Goal: Task Accomplishment & Management: Manage account settings

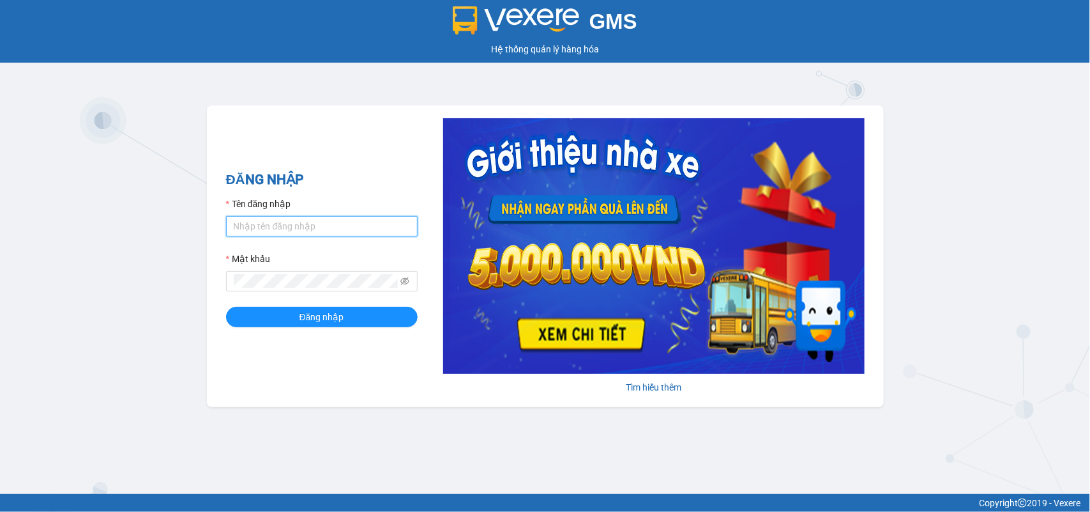
click at [310, 224] on input "Tên đăng nhập" at bounding box center [322, 226] width 192 height 20
type input "mynt.phucanex"
click at [226, 307] on button "Đăng nhập" at bounding box center [322, 317] width 192 height 20
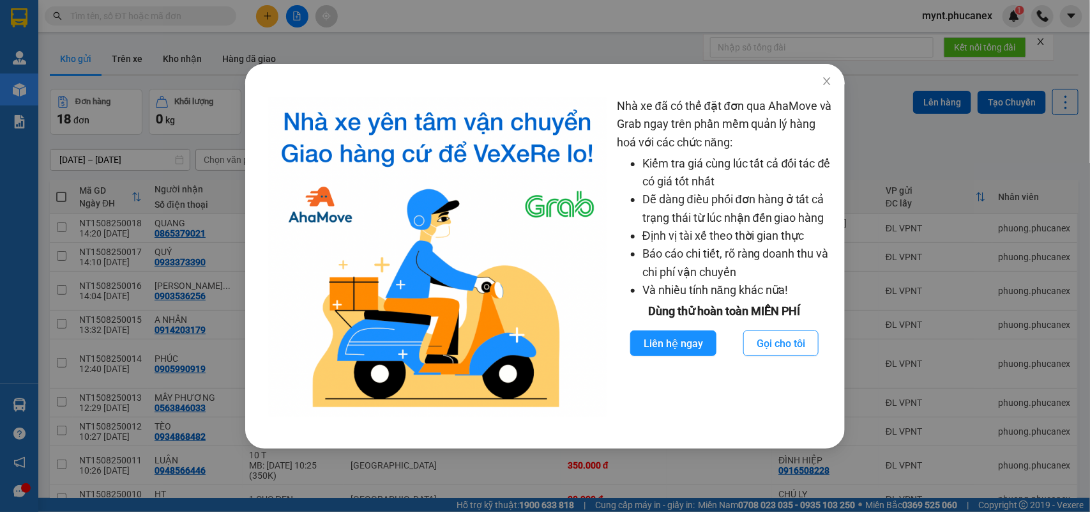
click at [112, 205] on div "Nhà xe đã có thể đặt đơn qua AhaMove và Grab ngay trên phần mềm quản lý hàng ho…" at bounding box center [545, 256] width 1090 height 512
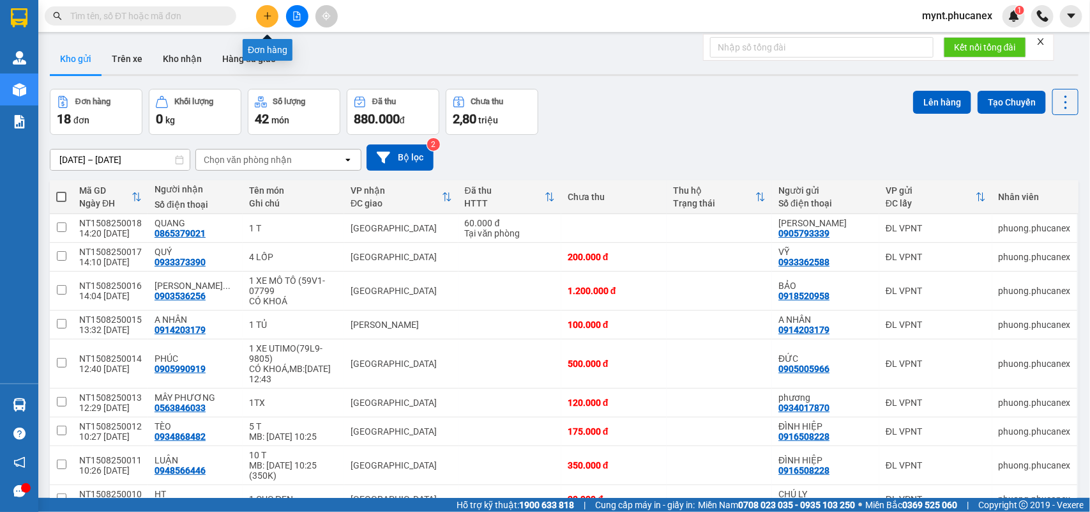
click at [268, 10] on button at bounding box center [267, 16] width 22 height 22
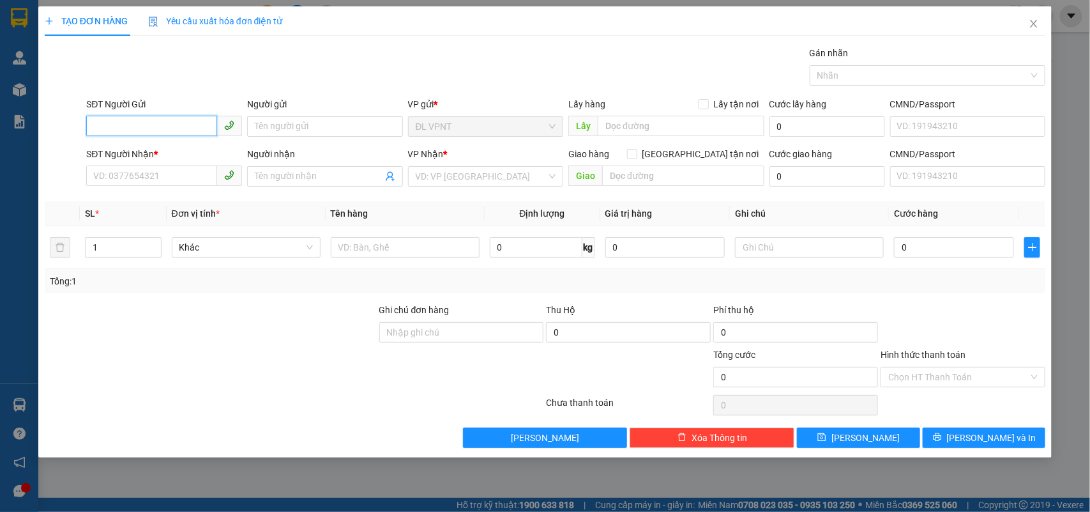
click at [149, 128] on input "SĐT Người Gửi" at bounding box center [151, 126] width 131 height 20
click at [146, 146] on div "0357151165 - ANH LẺM" at bounding box center [164, 153] width 141 height 14
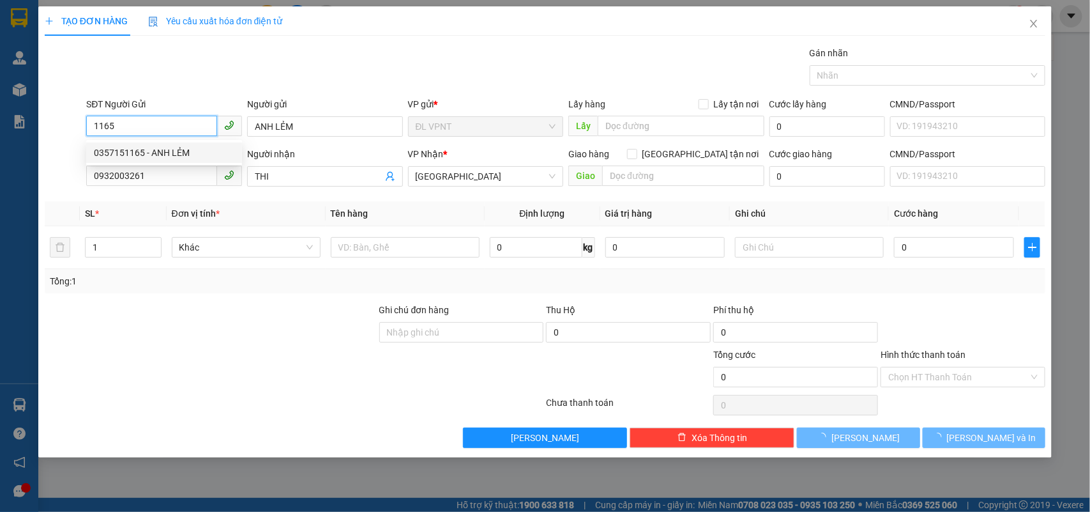
type input "0357151165"
type input "ANH LẺM"
type input "0932003261"
type input "THI"
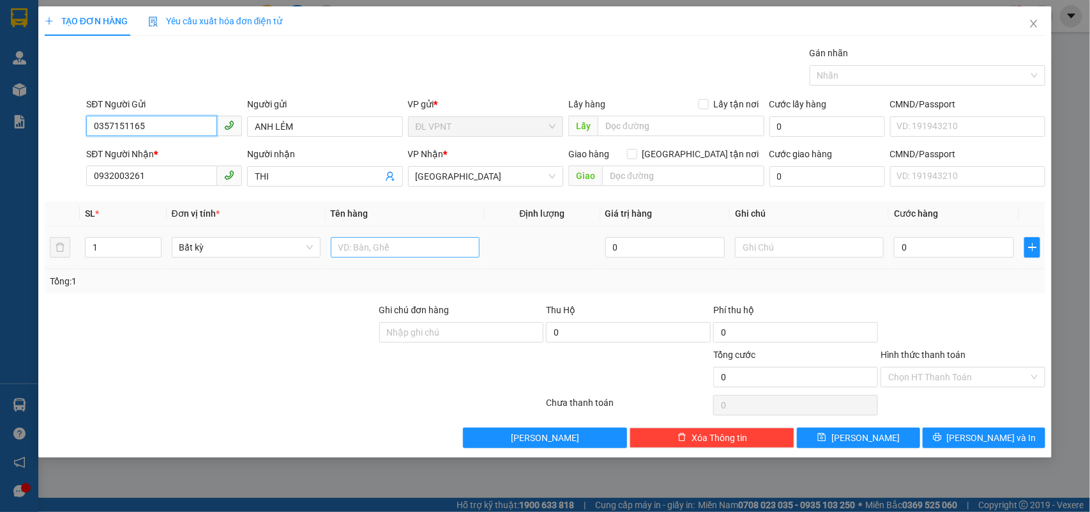
type input "0357151165"
click at [429, 241] on input "text" at bounding box center [405, 247] width 149 height 20
type input "1k tx"
click at [930, 252] on input "0" at bounding box center [954, 247] width 120 height 20
type input "2"
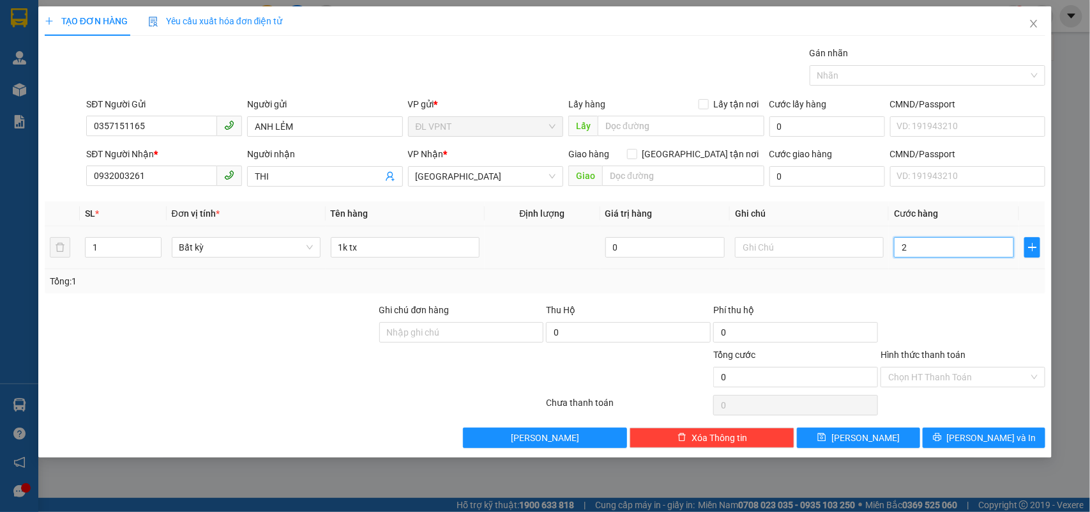
type input "2"
type input "0"
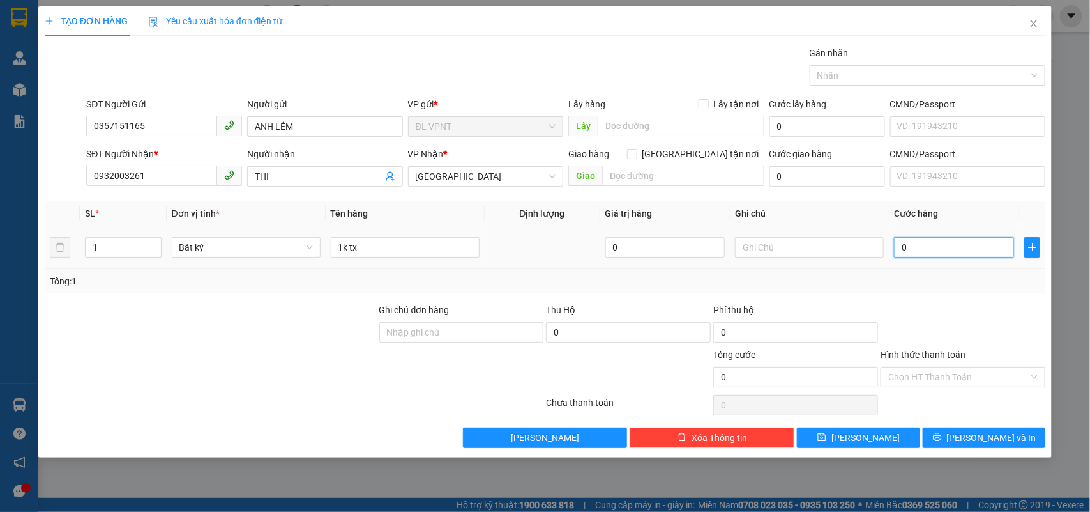
type input "05"
type input "5"
type input "050"
type input "50"
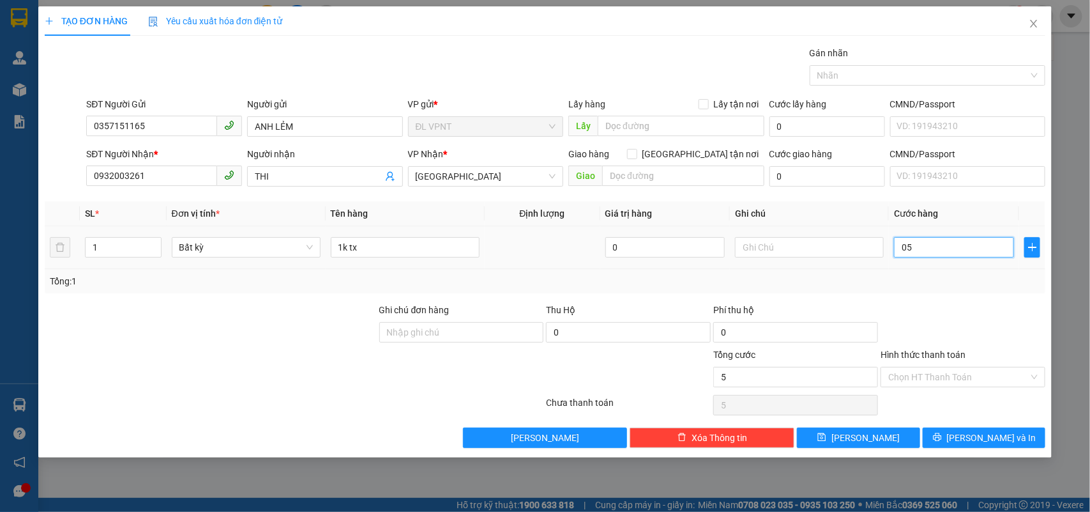
type input "50"
type input "50.000"
click at [963, 333] on div at bounding box center [962, 325] width 167 height 45
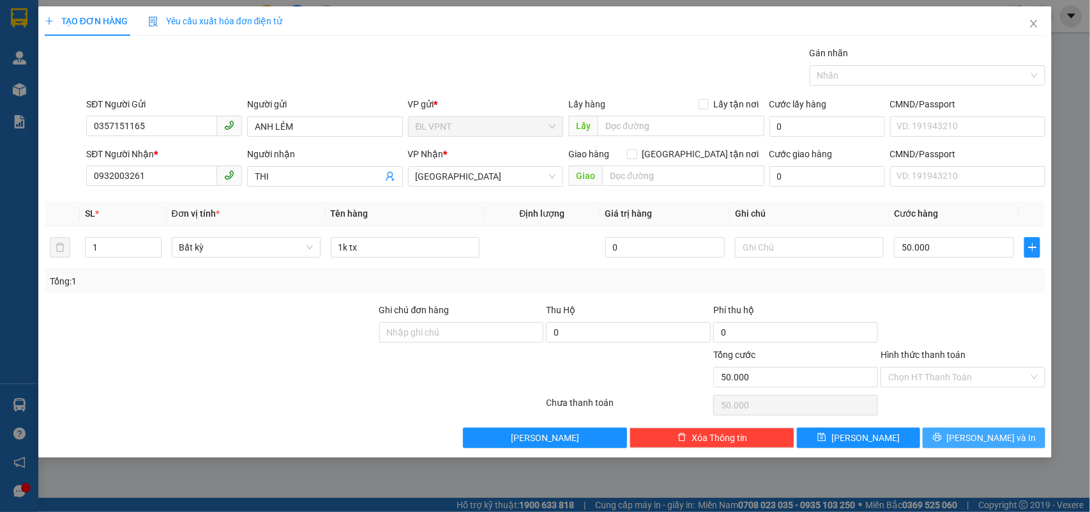
click at [942, 441] on icon "printer" at bounding box center [937, 436] width 9 height 9
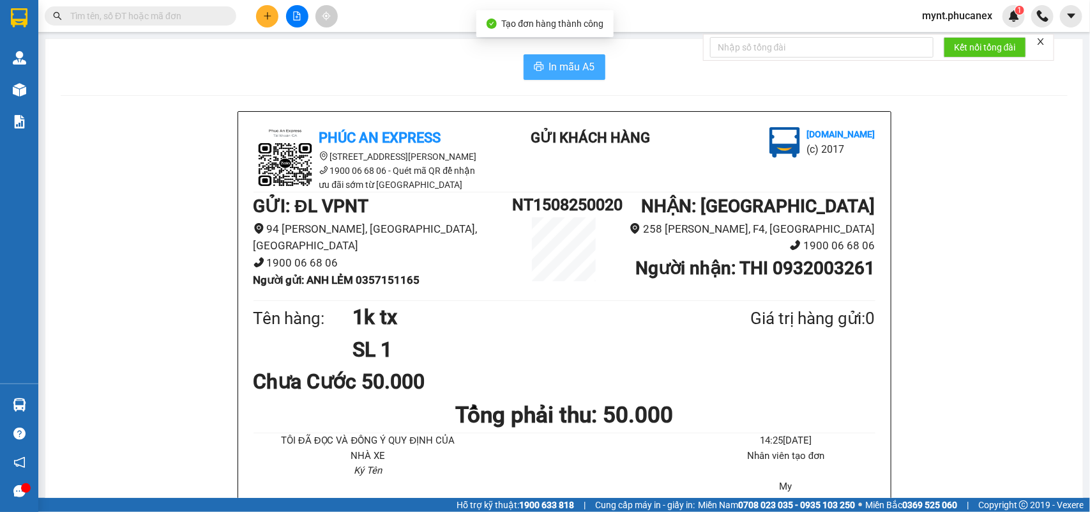
click at [541, 63] on button "In mẫu A5" at bounding box center [565, 67] width 82 height 26
click at [269, 20] on button at bounding box center [267, 16] width 22 height 22
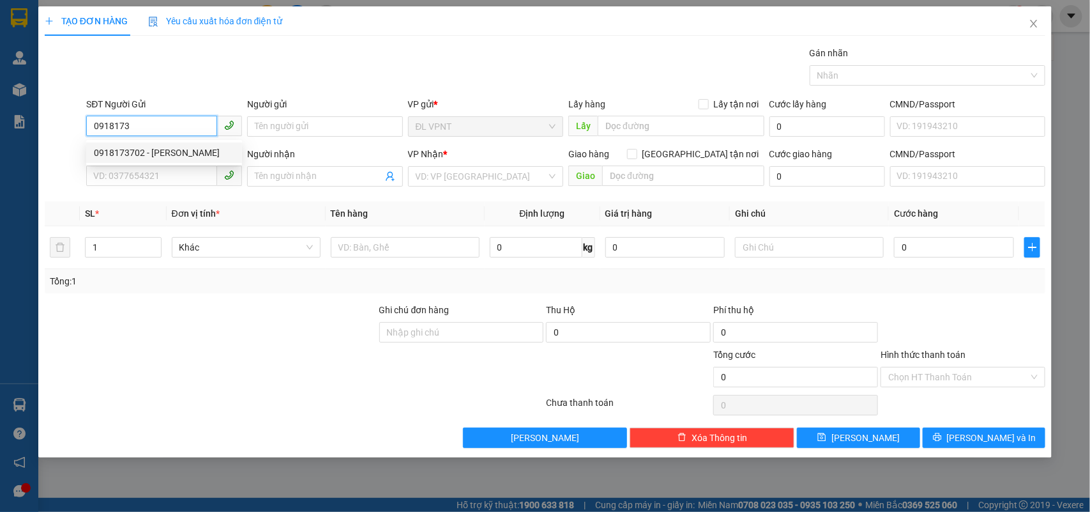
click at [179, 150] on div "0918173702 - VIỄN FORD" at bounding box center [164, 153] width 141 height 14
type input "0918173702"
type input "VIỄN FORD"
type input "0903645619"
type input "ANH HÙNG"
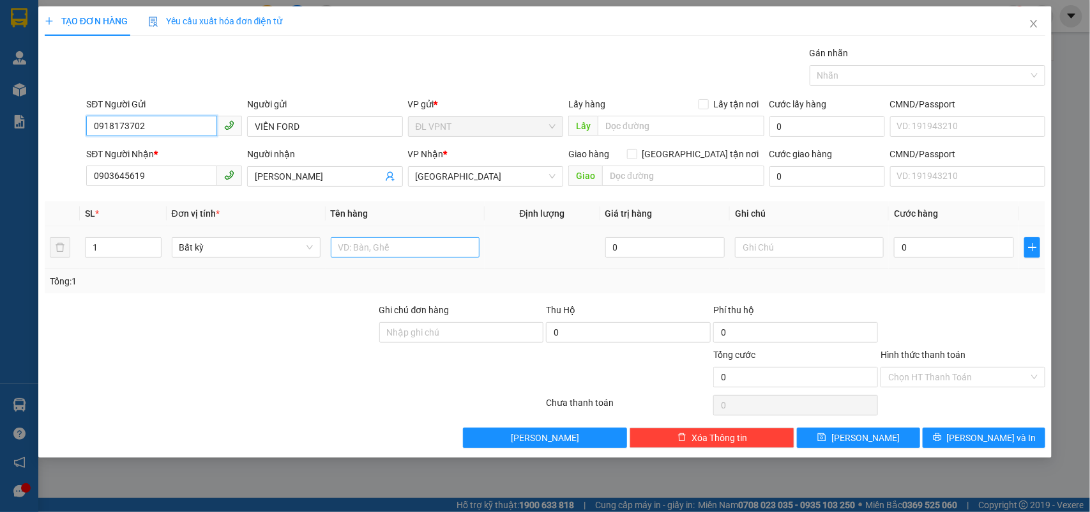
type input "0918173702"
click at [343, 250] on input "text" at bounding box center [405, 247] width 149 height 20
drag, startPoint x: 144, startPoint y: 177, endPoint x: 0, endPoint y: 8, distance: 222.0
click at [0, 16] on div "TẠO ĐƠN HÀNG Yêu cầu xuất hóa đơn điện tử Transit Pickup Surcharge Ids Transit …" at bounding box center [545, 256] width 1090 height 512
type input "0393900973"
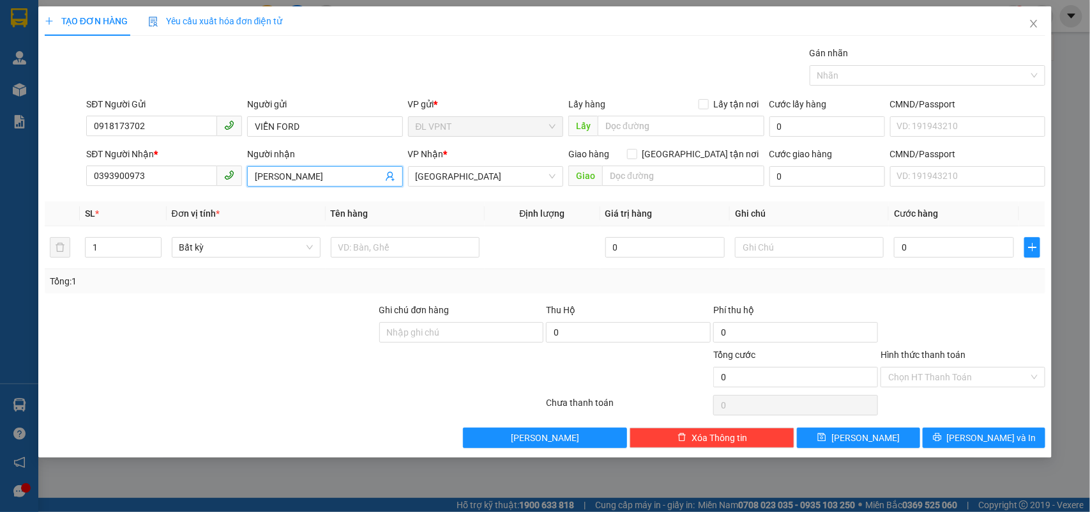
drag, startPoint x: 206, startPoint y: 174, endPoint x: 0, endPoint y: 116, distance: 214.3
click at [0, 116] on div "TẠO ĐƠN HÀNG Yêu cầu xuất hóa đơn điện tử Transit Pickup Surcharge Ids Transit …" at bounding box center [545, 256] width 1090 height 512
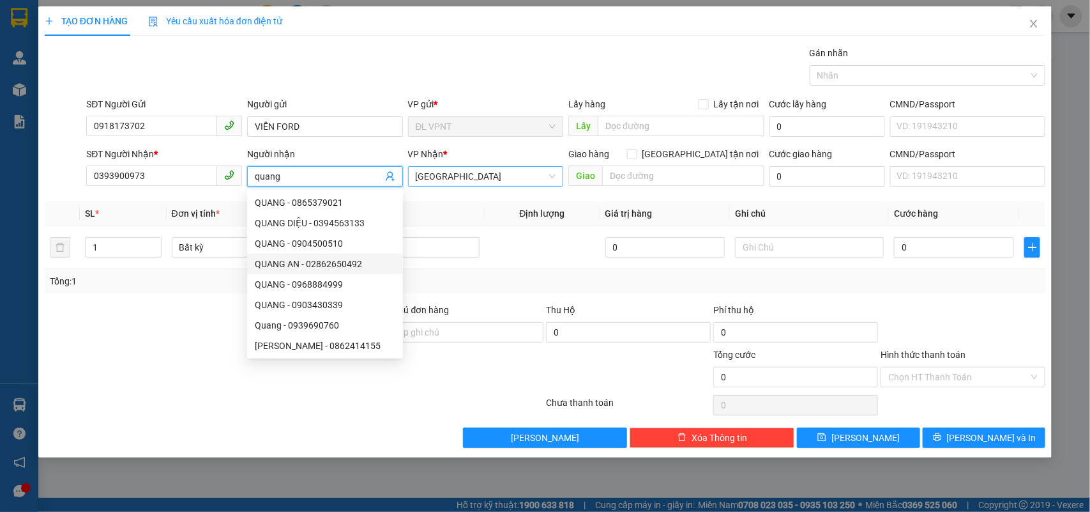
click at [503, 172] on span "[GEOGRAPHIC_DATA]" at bounding box center [486, 176] width 141 height 19
type input "quang"
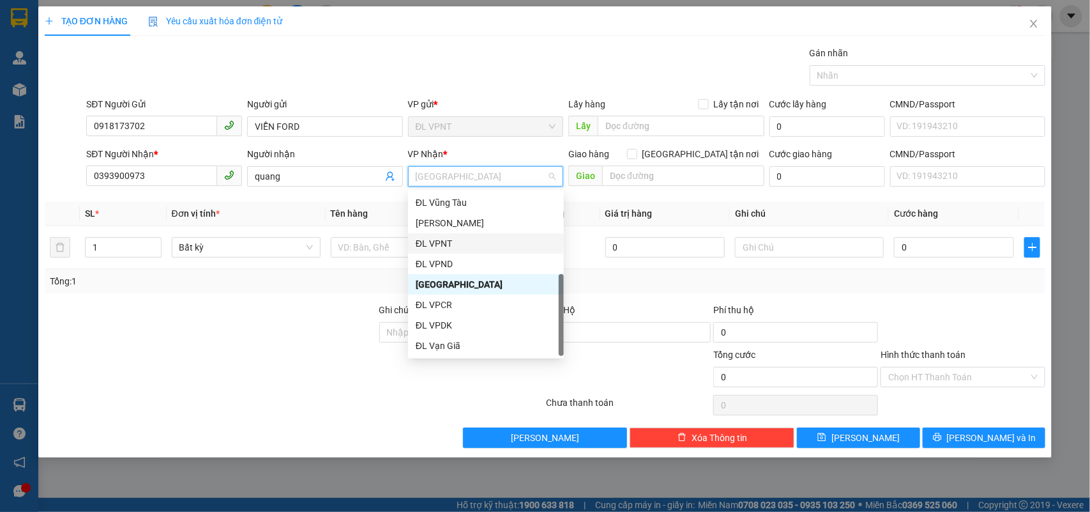
scroll to position [20, 0]
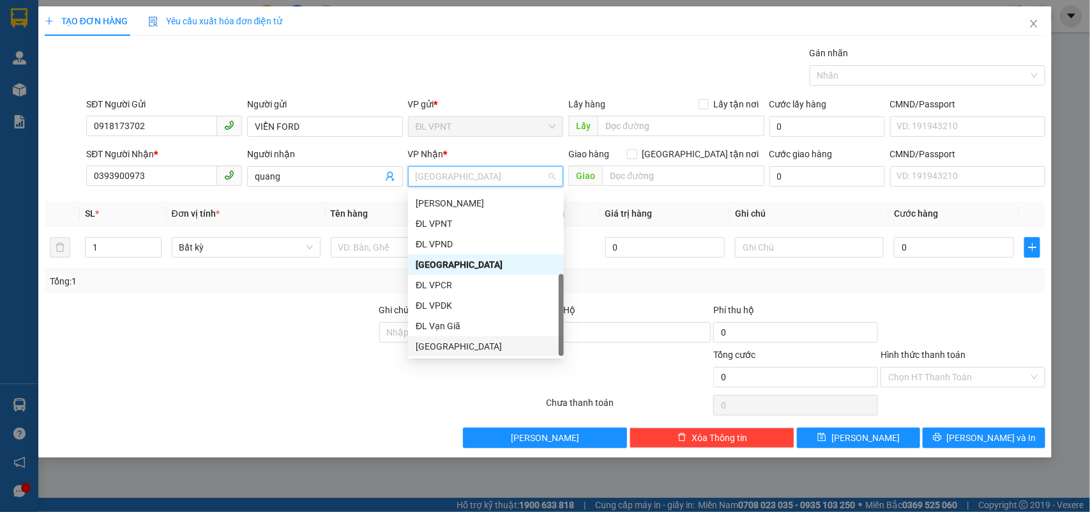
click at [449, 343] on div "[GEOGRAPHIC_DATA]" at bounding box center [486, 346] width 141 height 14
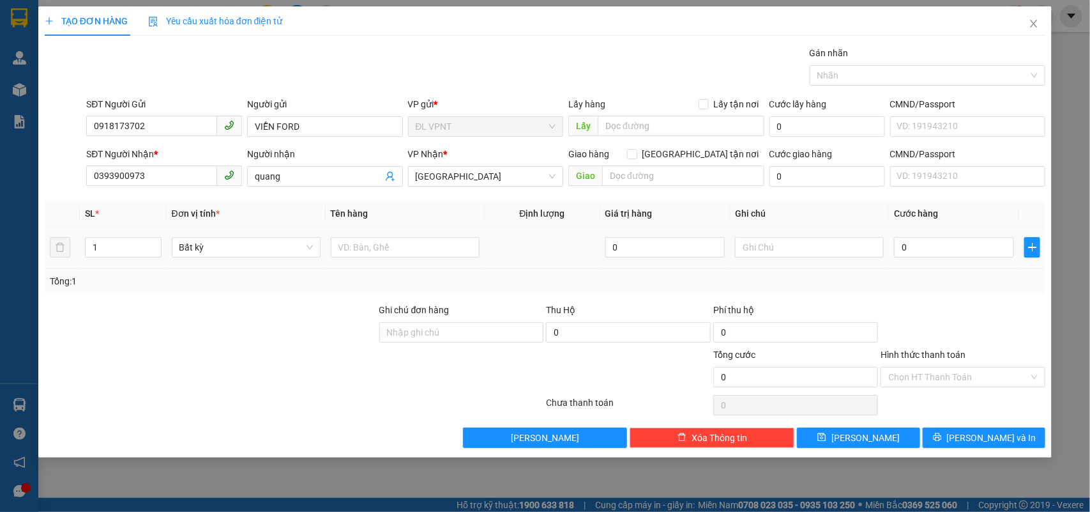
click at [380, 233] on td at bounding box center [405, 247] width 159 height 43
click at [364, 247] on input "text" at bounding box center [405, 247] width 149 height 20
type input "1h"
click at [803, 249] on input "text" at bounding box center [809, 247] width 149 height 20
type input "công nợ"
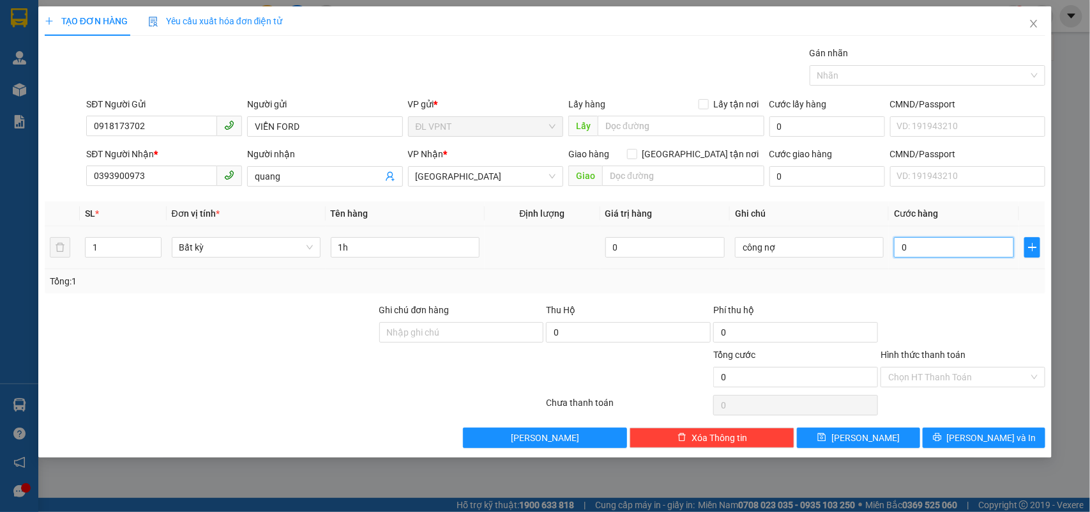
click at [909, 240] on input "0" at bounding box center [954, 247] width 120 height 20
type input "2"
type input "20"
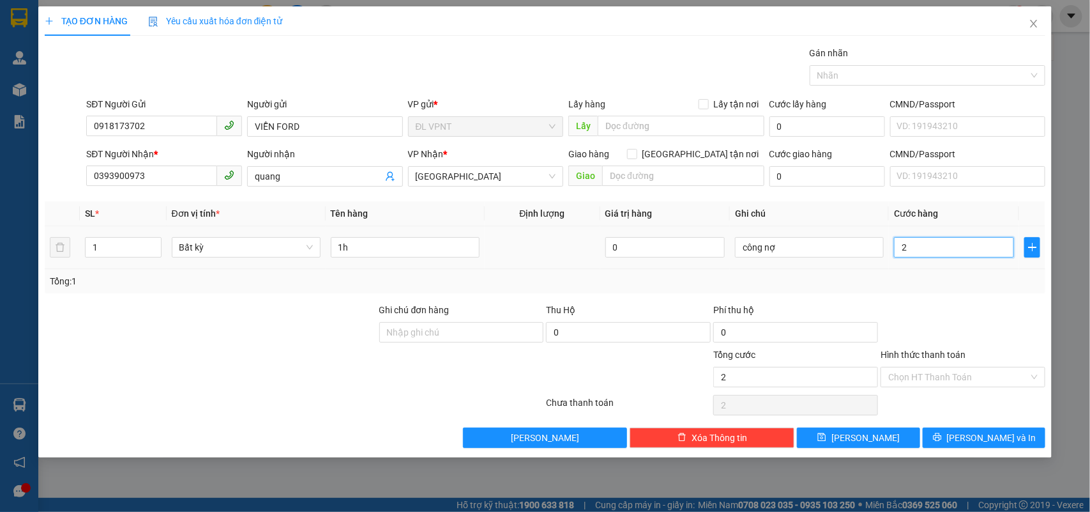
type input "20"
type input "20.000"
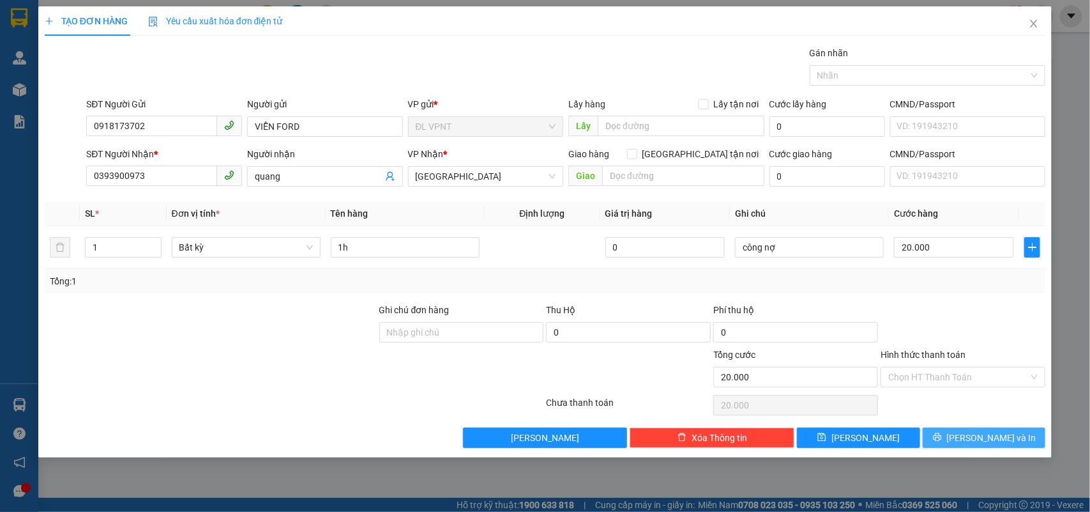
click at [941, 438] on icon "printer" at bounding box center [937, 437] width 8 height 8
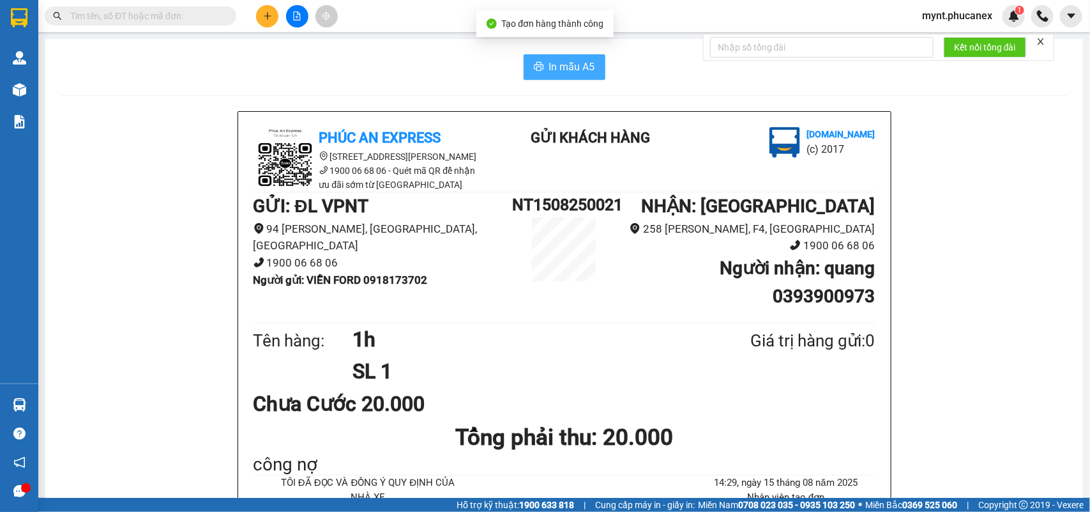
click at [524, 69] on button "In mẫu A5" at bounding box center [565, 67] width 82 height 26
click at [271, 22] on button at bounding box center [267, 16] width 22 height 22
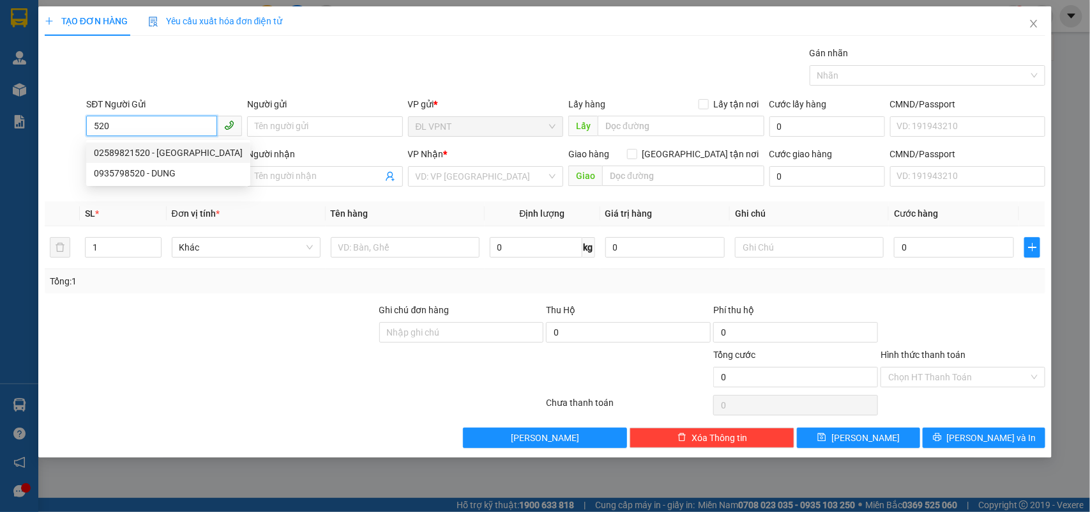
click at [128, 151] on div "02589821520 - QUẢNG LỢI" at bounding box center [168, 153] width 149 height 14
type input "02589821520"
type input "QUẢNG LỢI"
type input "0943292171"
type input "ĐẠI"
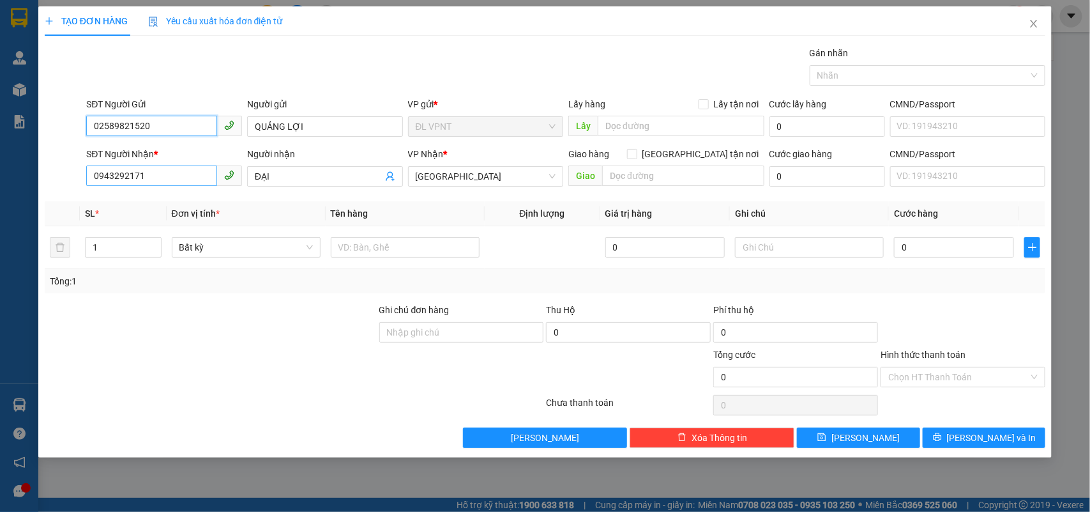
type input "02589821520"
drag, startPoint x: 172, startPoint y: 185, endPoint x: 0, endPoint y: 183, distance: 172.5
click at [0, 183] on div "TẠO ĐƠN HÀNG Yêu cầu xuất hóa đơn điện tử Transit Pickup Surcharge Ids Transit …" at bounding box center [545, 256] width 1090 height 512
drag, startPoint x: 146, startPoint y: 179, endPoint x: 0, endPoint y: 125, distance: 155.4
click at [0, 125] on div "TẠO ĐƠN HÀNG Yêu cầu xuất hóa đơn điện tử Transit Pickup Surcharge Ids Transit …" at bounding box center [545, 256] width 1090 height 512
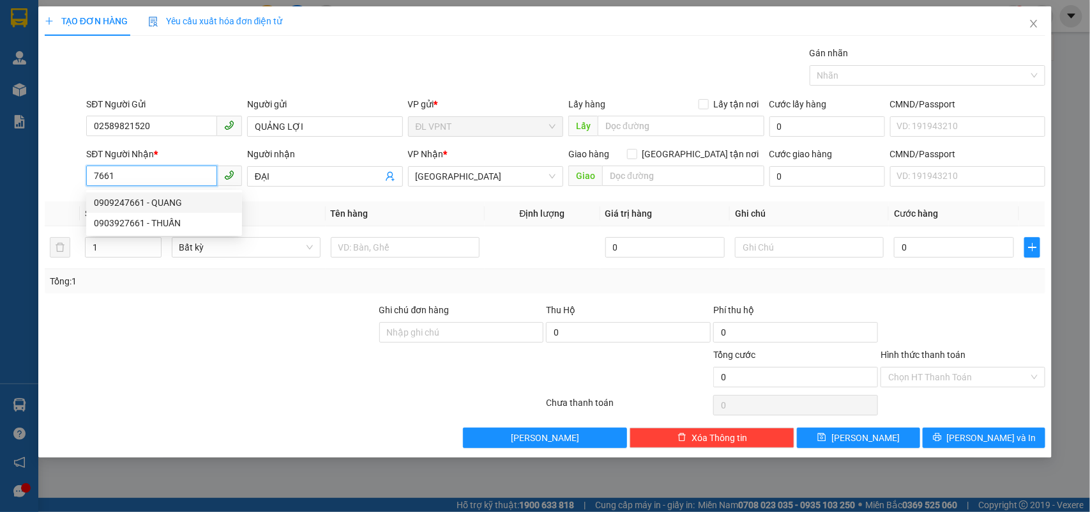
click at [167, 199] on div "0909247661 - QUANG" at bounding box center [164, 202] width 141 height 14
type input "0909247661"
type input "QUANG"
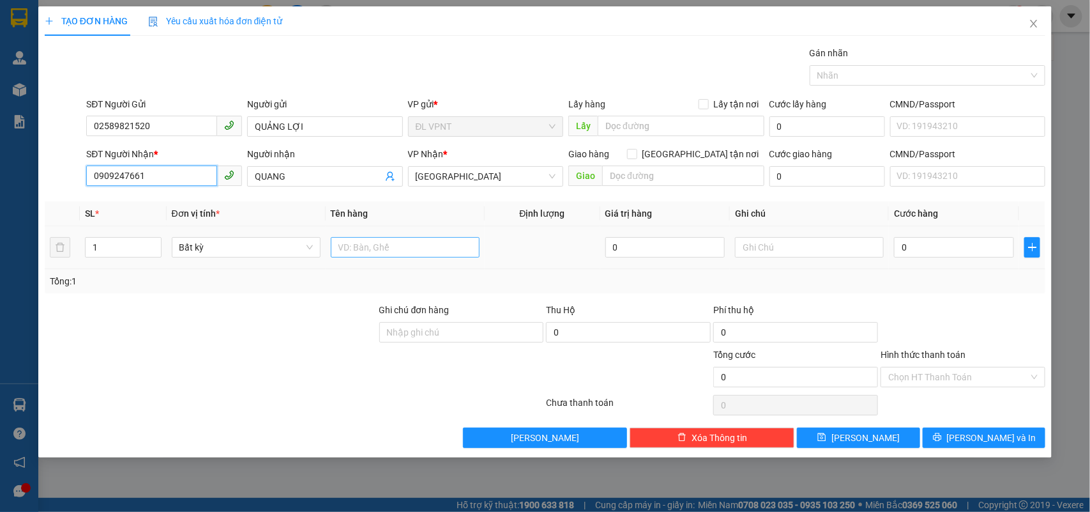
type input "0909247661"
click at [406, 251] on input "text" at bounding box center [405, 247] width 149 height 20
type input "2t"
drag, startPoint x: 114, startPoint y: 255, endPoint x: 0, endPoint y: 234, distance: 115.7
click at [0, 234] on div "TẠO ĐƠN HÀNG Yêu cầu xuất hóa đơn điện tử Transit Pickup Surcharge Ids Transit …" at bounding box center [545, 256] width 1090 height 512
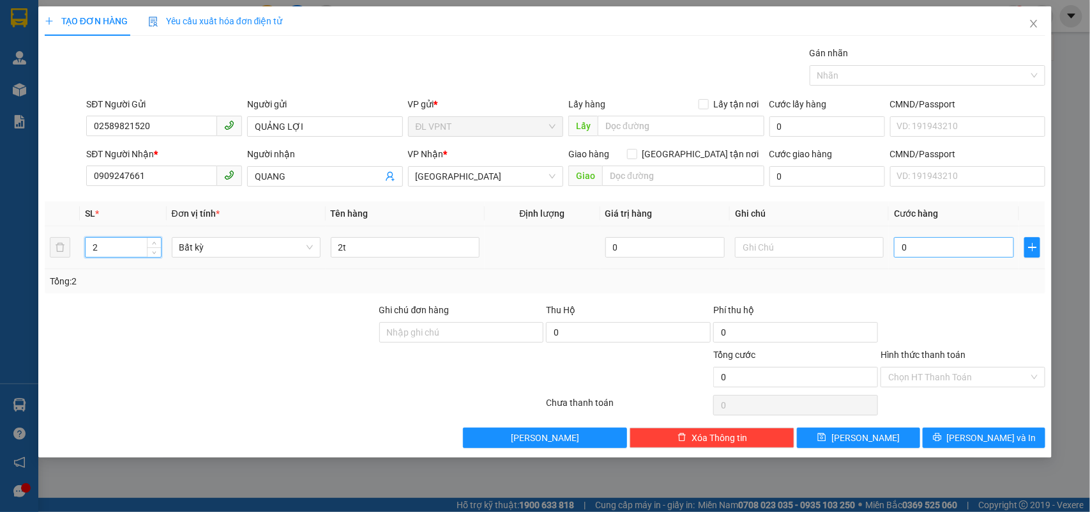
type input "2"
click at [911, 240] on input "0" at bounding box center [954, 247] width 120 height 20
type input "8"
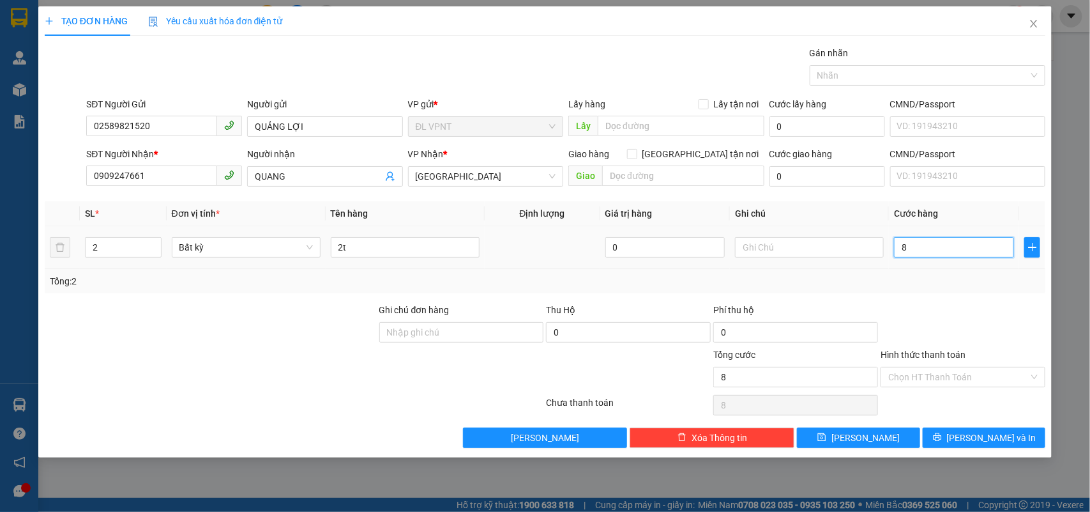
type input "80"
type input "80.000"
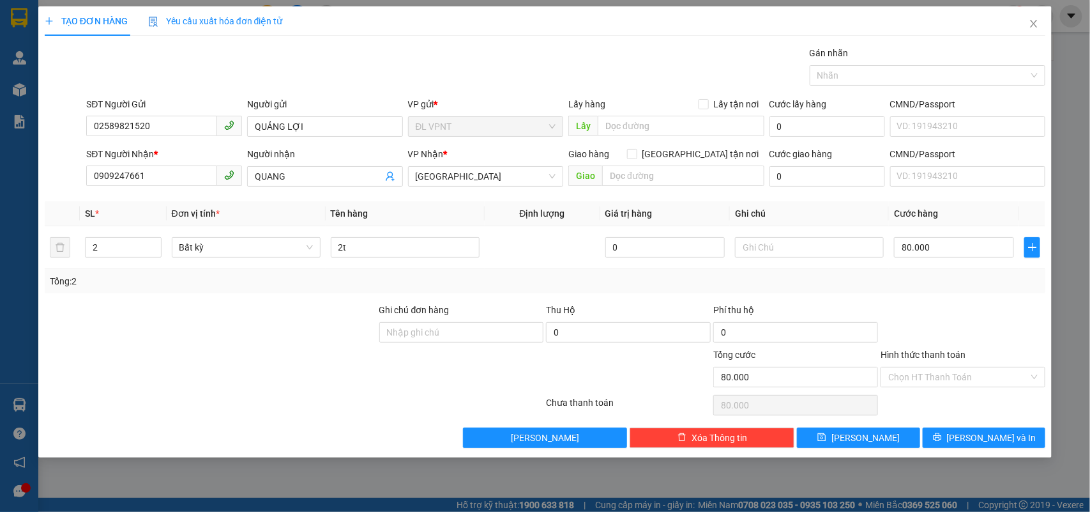
click at [945, 291] on div "Tổng: 2" at bounding box center [545, 281] width 1001 height 24
click at [947, 376] on input "Hình thức thanh toán" at bounding box center [958, 376] width 141 height 19
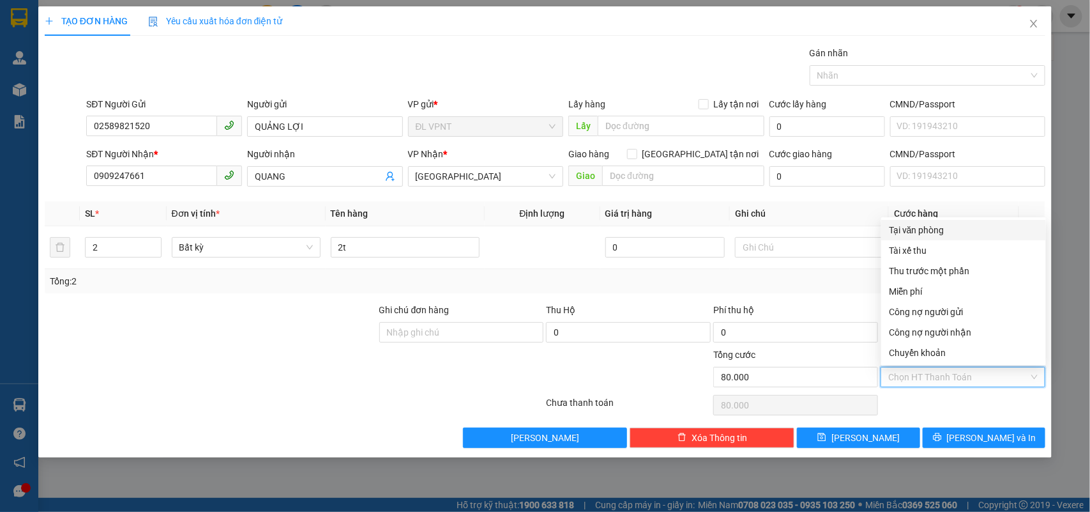
click at [993, 237] on div "Tại văn phòng" at bounding box center [963, 230] width 165 height 20
type input "0"
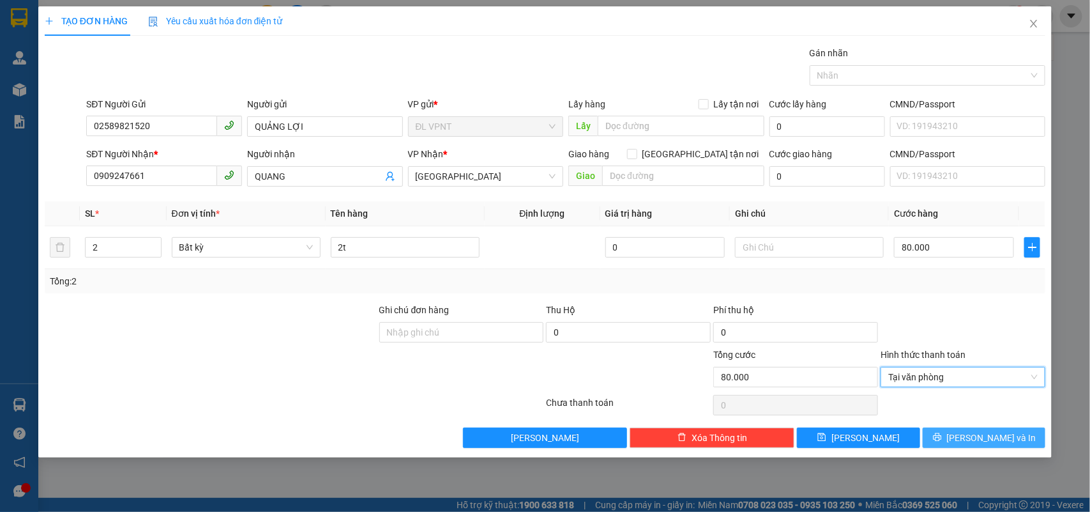
click at [957, 439] on button "[PERSON_NAME] và In" at bounding box center [984, 437] width 123 height 20
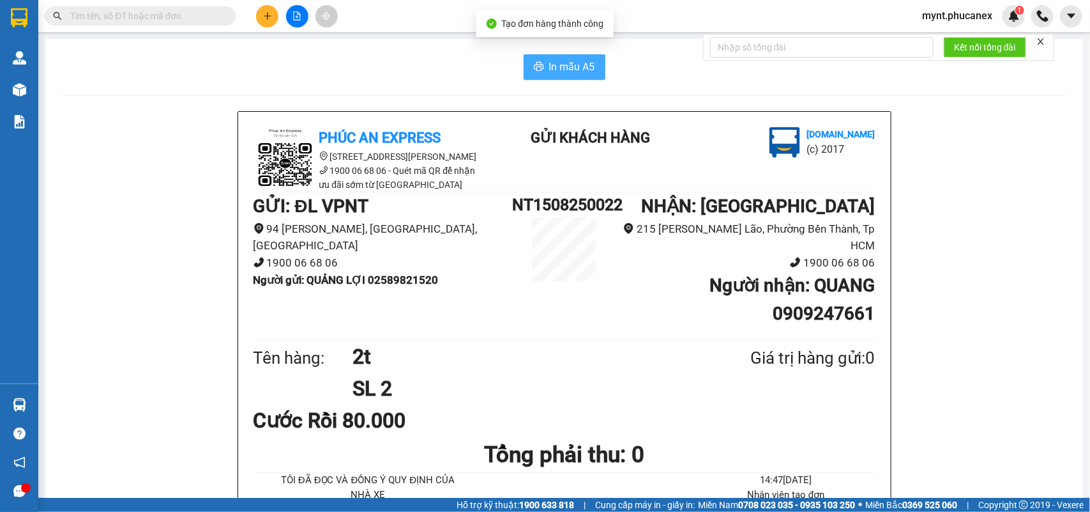
click at [549, 68] on span "In mẫu A5" at bounding box center [572, 67] width 46 height 16
drag, startPoint x: 119, startPoint y: 155, endPoint x: 131, endPoint y: 46, distance: 109.8
click at [267, 18] on icon "plus" at bounding box center [267, 15] width 1 height 7
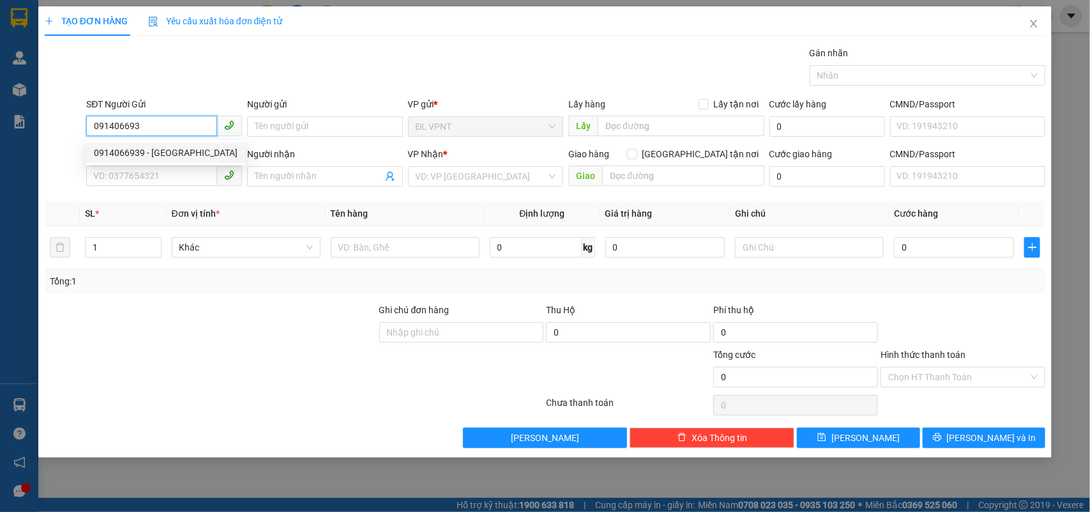
click at [105, 146] on div "0914066939 - ĐỨC" at bounding box center [166, 153] width 144 height 14
type input "0914066939"
type input "ĐỨC"
type input "0926411111"
type input "THANH"
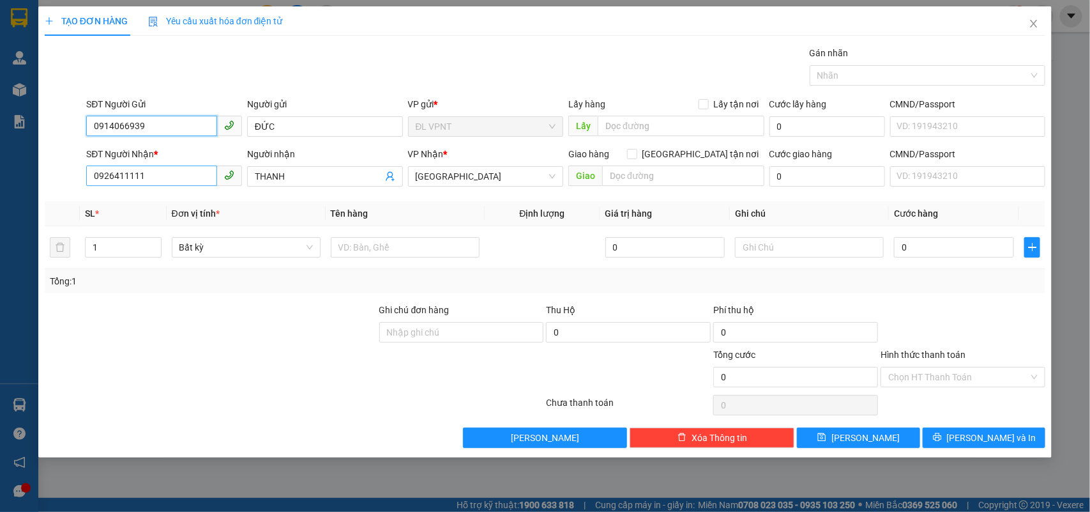
type input "0914066939"
drag, startPoint x: 93, startPoint y: 177, endPoint x: 0, endPoint y: 112, distance: 113.4
click at [0, 113] on div "TẠO ĐƠN HÀNG Yêu cầu xuất hóa đơn điện tử Transit Pickup Surcharge Ids Transit …" at bounding box center [545, 256] width 1090 height 512
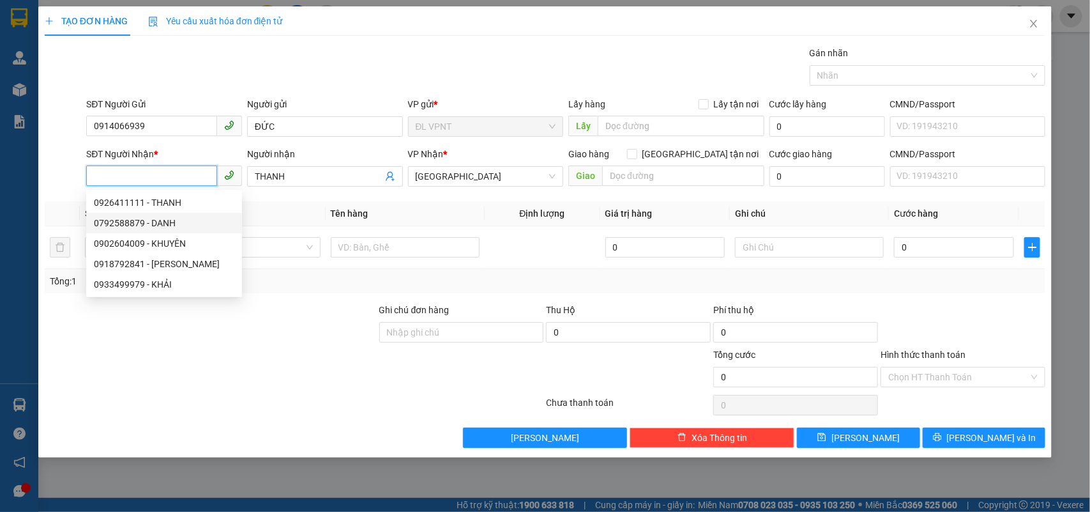
click at [183, 221] on div "0792588879 - DANH" at bounding box center [164, 223] width 141 height 14
type input "0792588879"
type input "DANH"
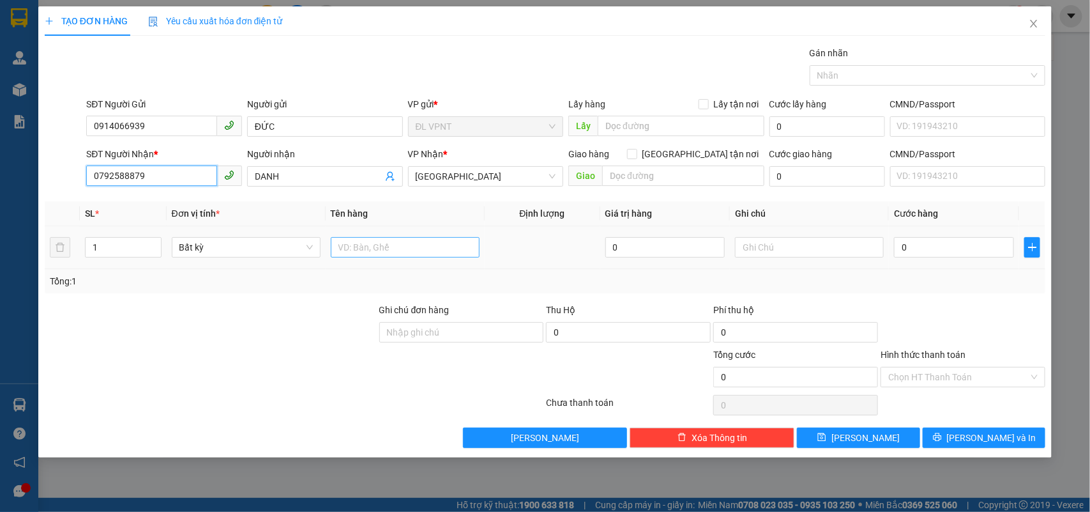
type input "0792588879"
click at [369, 250] on input "text" at bounding box center [405, 247] width 149 height 20
type input "1h"
click at [904, 244] on input "0" at bounding box center [954, 247] width 120 height 20
type input "2"
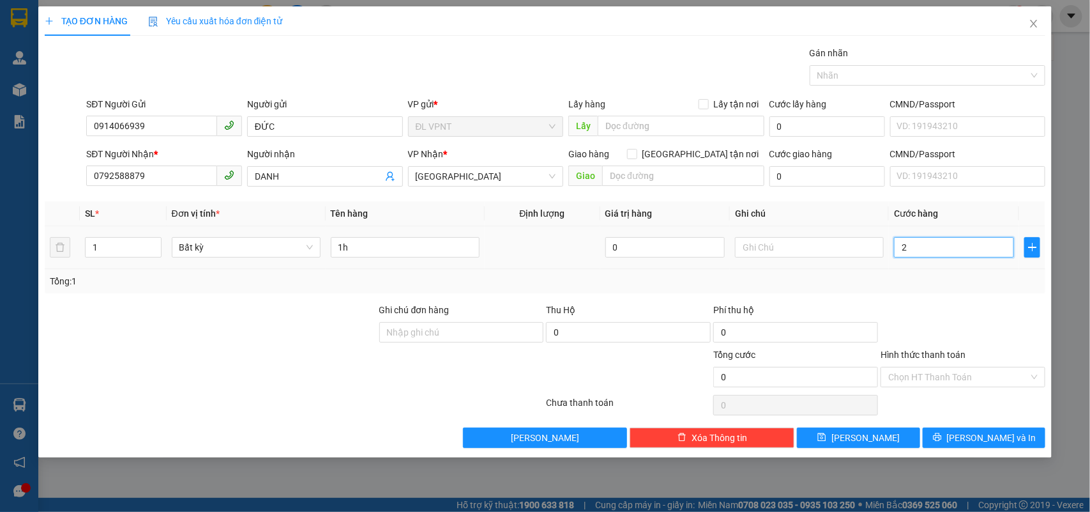
type input "2"
type input "20"
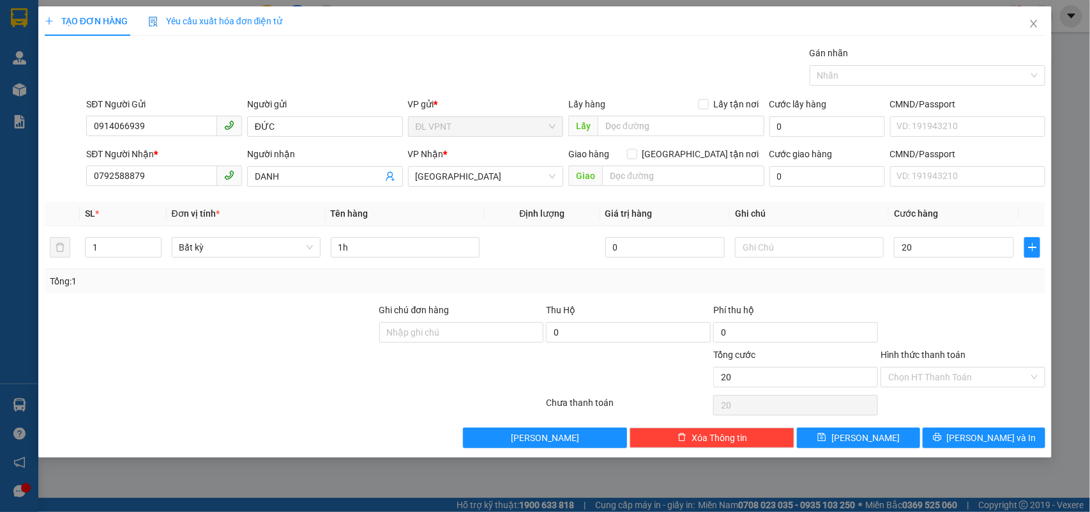
click at [279, 352] on div at bounding box center [210, 369] width 335 height 45
type input "20.000"
click at [970, 377] on input "Hình thức thanh toán" at bounding box center [958, 376] width 141 height 19
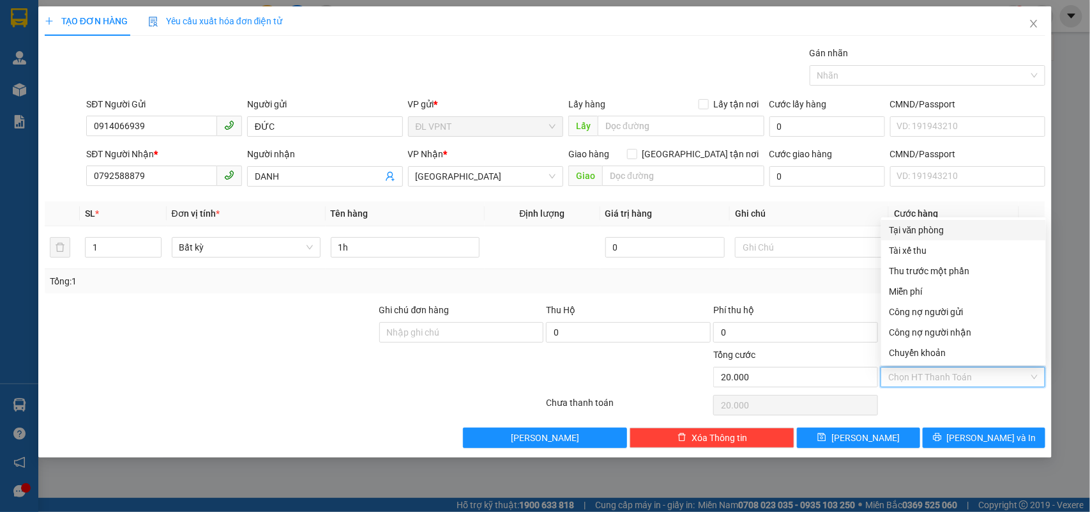
click at [955, 231] on div "Tại văn phòng" at bounding box center [963, 230] width 149 height 14
type input "0"
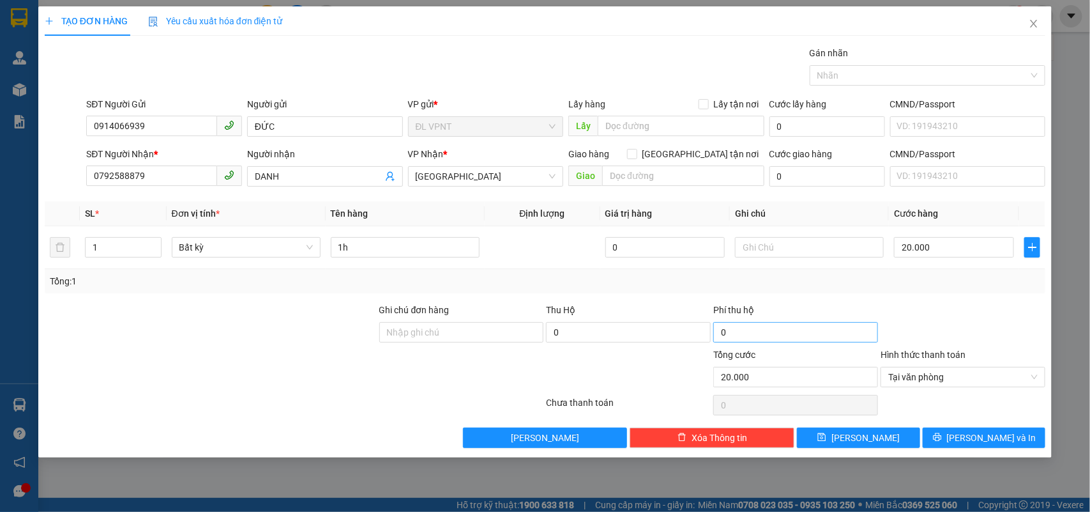
drag, startPoint x: 241, startPoint y: 355, endPoint x: 733, endPoint y: 342, distance: 492.0
click at [241, 355] on div at bounding box center [210, 369] width 335 height 45
click at [959, 438] on button "[PERSON_NAME] và In" at bounding box center [984, 437] width 123 height 20
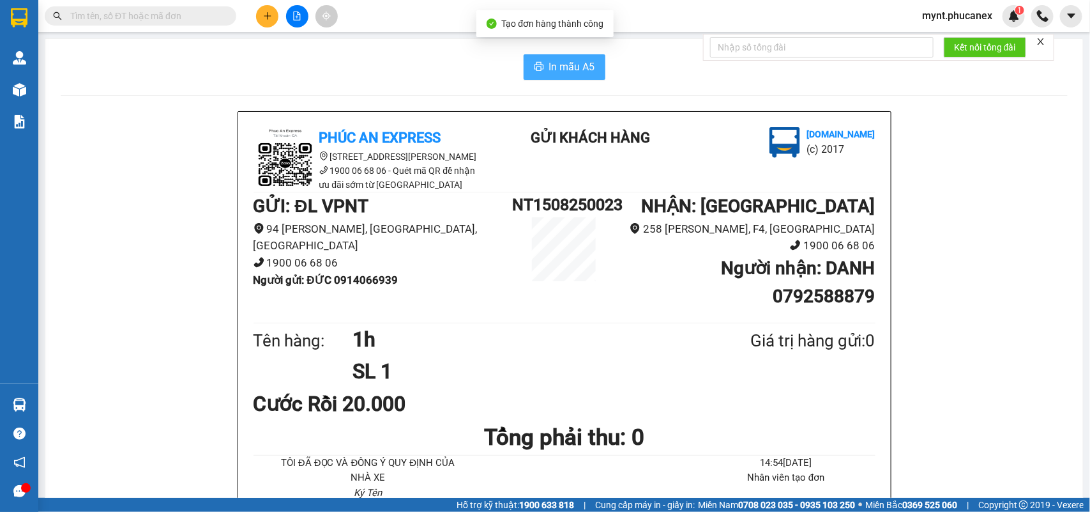
click at [565, 64] on span "In mẫu A5" at bounding box center [572, 67] width 46 height 16
click at [260, 20] on button at bounding box center [267, 16] width 22 height 22
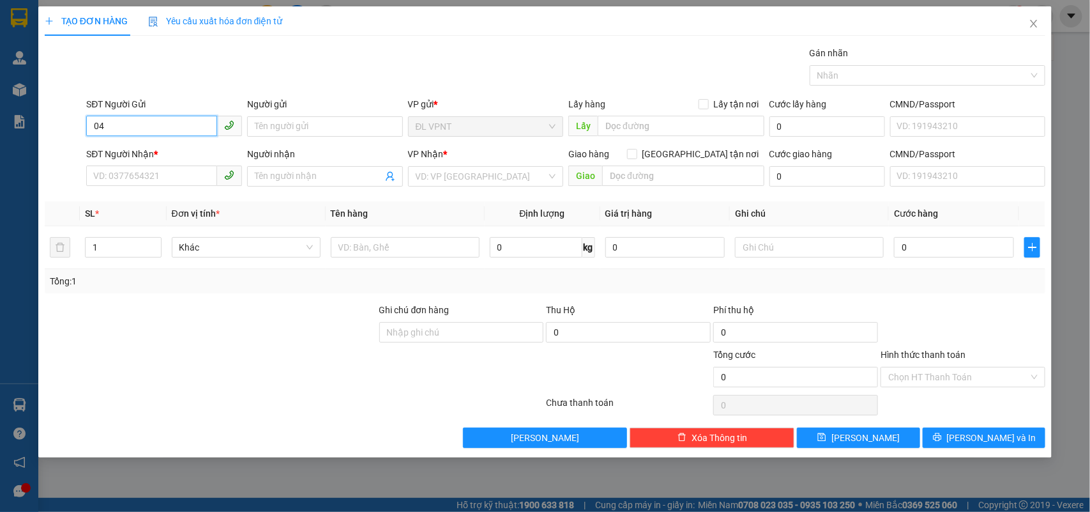
type input "0"
click at [139, 148] on div "0903011402 - DIỄM" at bounding box center [164, 153] width 141 height 14
type input "0903011402"
type input "DIỄM"
type input "0903011402"
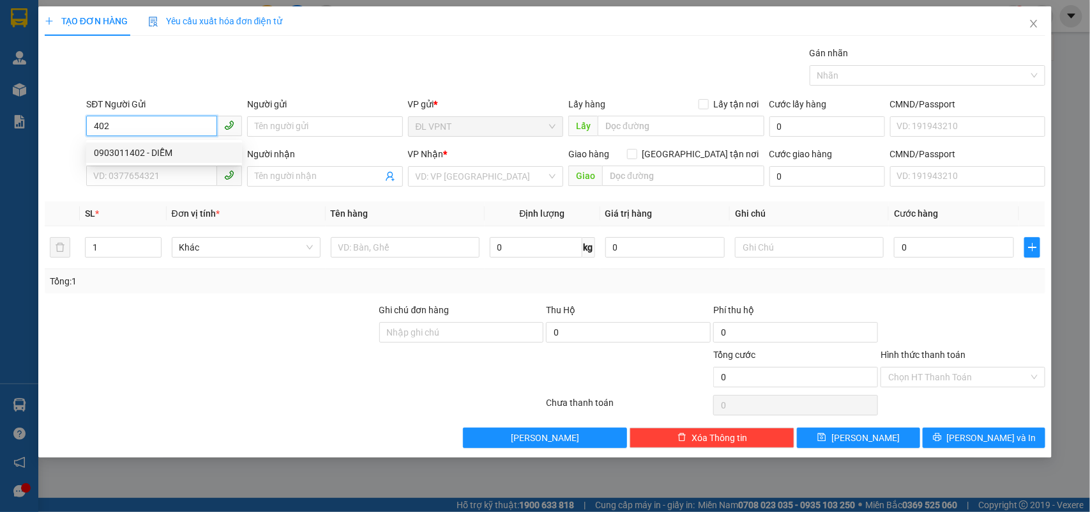
type input "DIỄM"
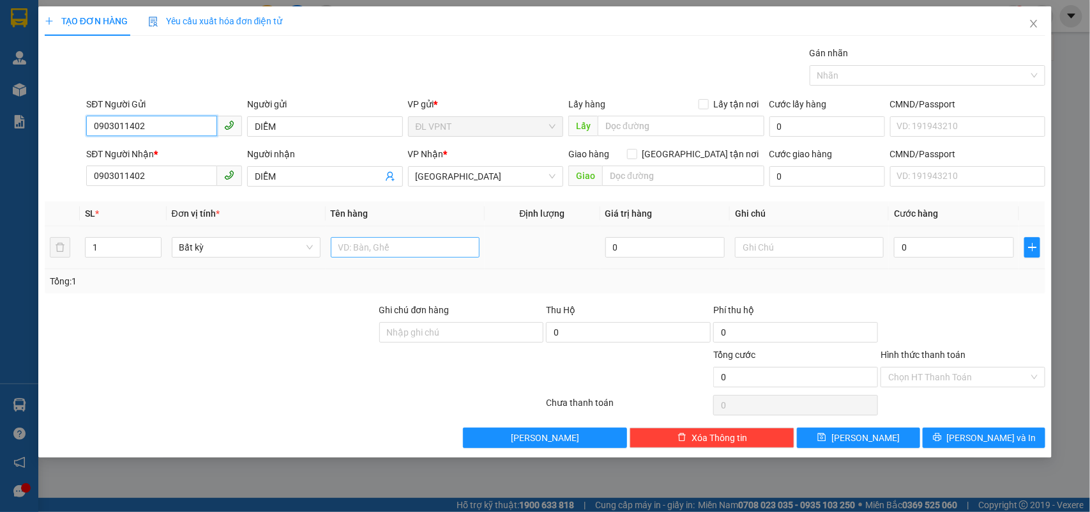
type input "0903011402"
click at [347, 256] on input "text" at bounding box center [405, 247] width 149 height 20
type input "1t"
click at [912, 243] on input "0" at bounding box center [954, 247] width 120 height 20
type input "4"
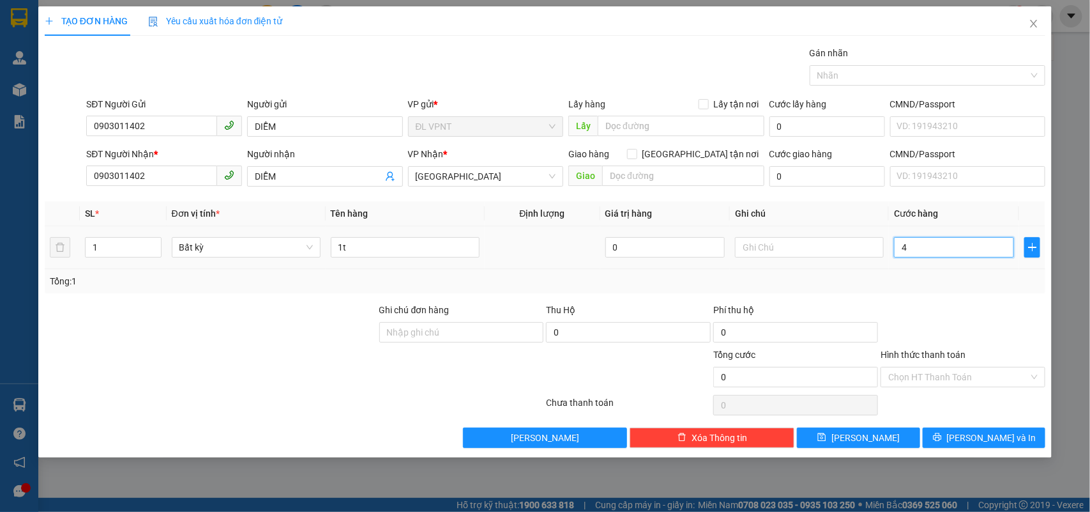
type input "4"
type input "40"
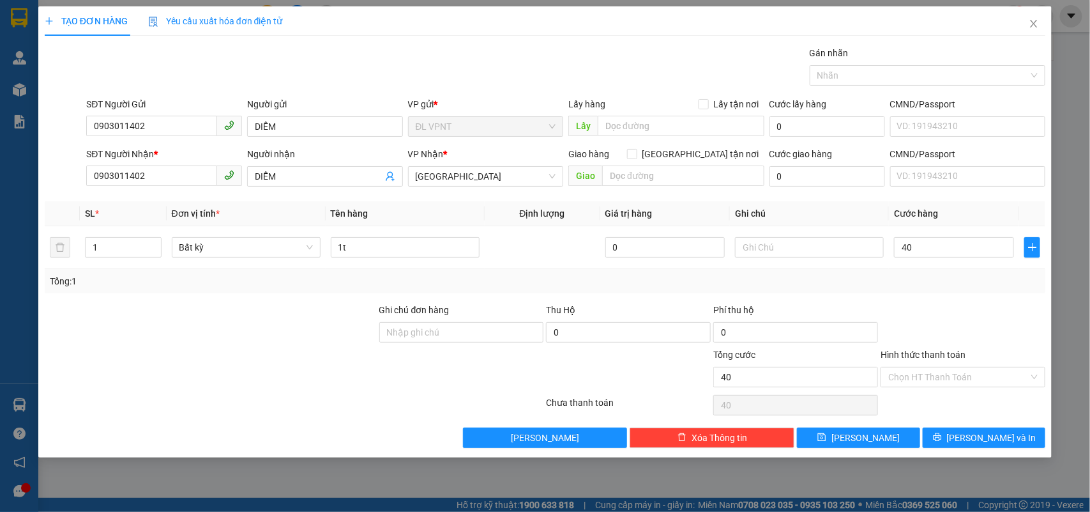
type input "40.000"
click at [927, 390] on div "Hình thức thanh toán Chọn HT Thanh Toán" at bounding box center [963, 369] width 165 height 45
click at [927, 369] on input "Hình thức thanh toán" at bounding box center [958, 376] width 141 height 19
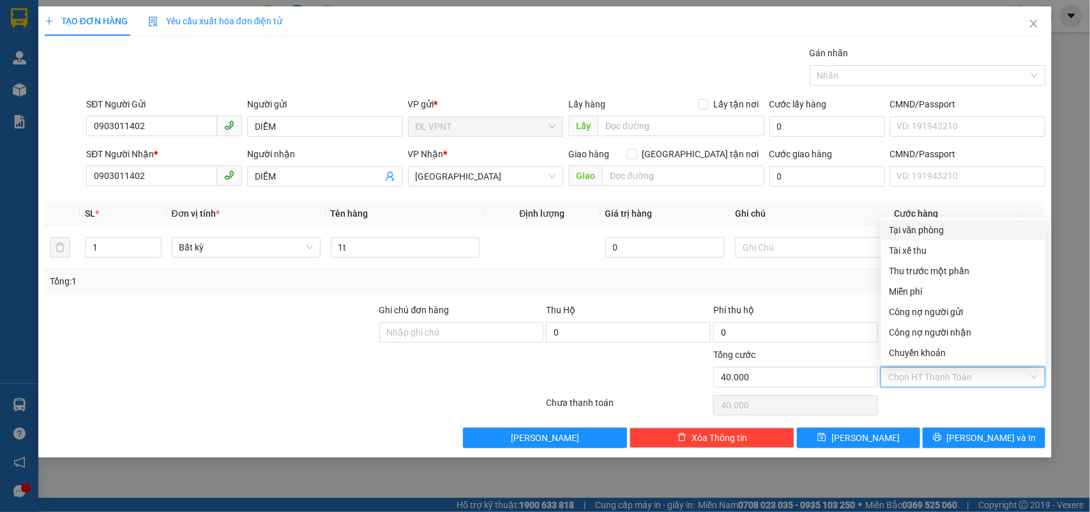
click at [908, 225] on div "Tại văn phòng" at bounding box center [963, 230] width 149 height 14
type input "0"
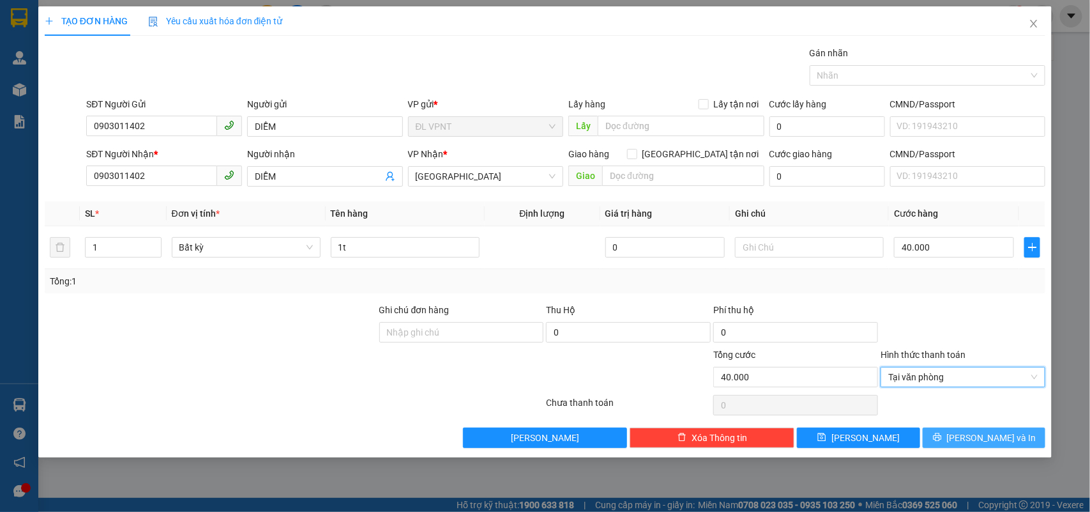
click at [952, 431] on button "[PERSON_NAME] và In" at bounding box center [984, 437] width 123 height 20
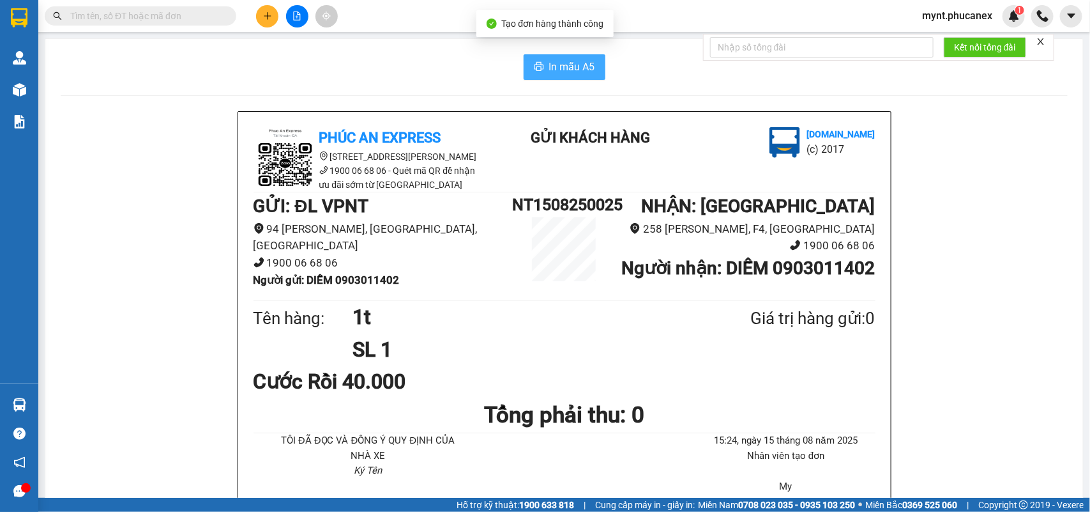
click at [556, 70] on span "In mẫu A5" at bounding box center [572, 67] width 46 height 16
click at [269, 17] on icon "plus" at bounding box center [267, 15] width 9 height 9
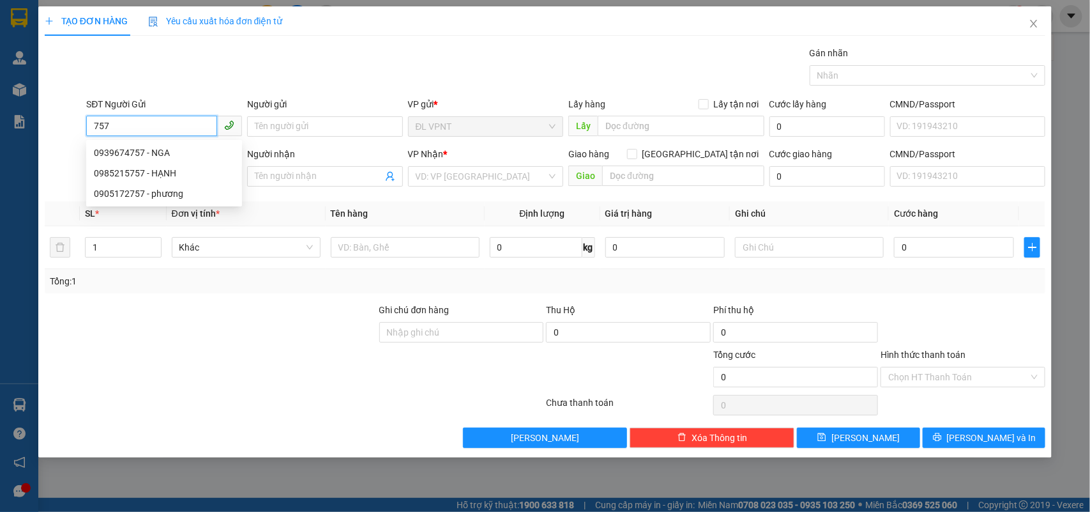
click at [157, 155] on div "0939674757 - NGA" at bounding box center [164, 153] width 141 height 14
type input "0939674757"
type input "NGA"
type input "0908609882"
type input "HẬU"
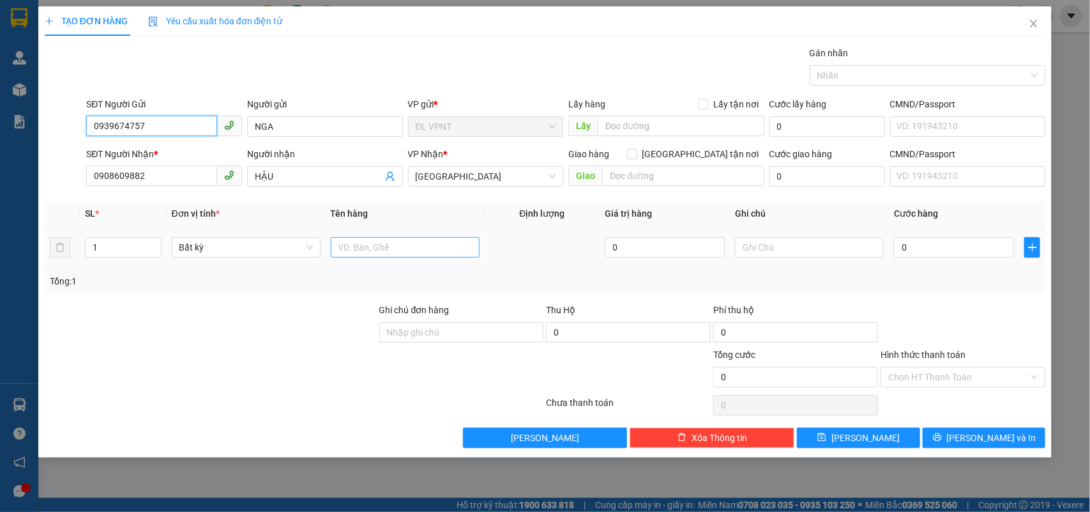
type input "0939674757"
click at [352, 237] on input "text" at bounding box center [405, 247] width 149 height 20
type input "3c đen"
drag, startPoint x: 125, startPoint y: 241, endPoint x: 37, endPoint y: 248, distance: 87.7
click at [38, 248] on div "TẠO ĐƠN HÀNG Yêu cầu xuất hóa đơn điện tử Transit Pickup Surcharge Ids Transit …" at bounding box center [545, 231] width 1014 height 451
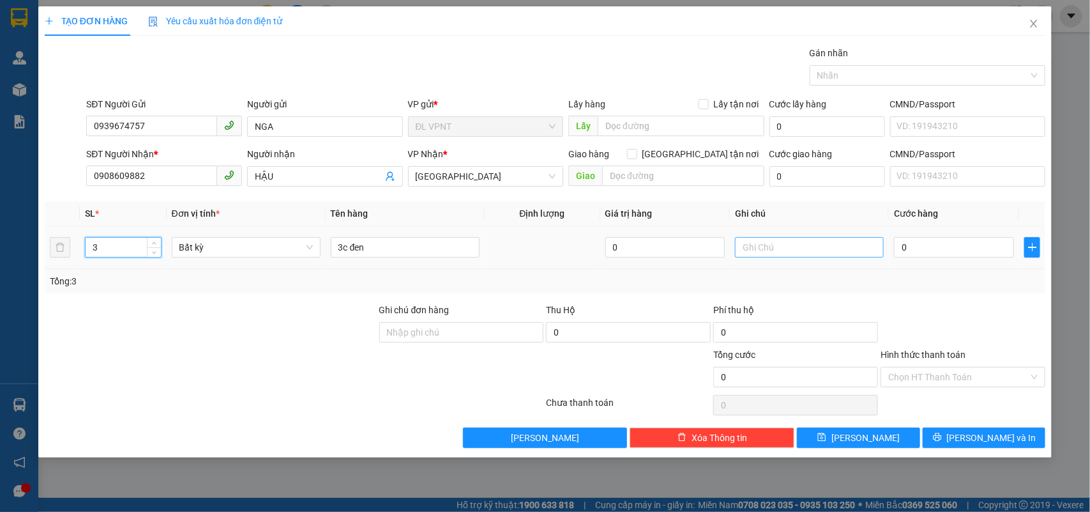
type input "3"
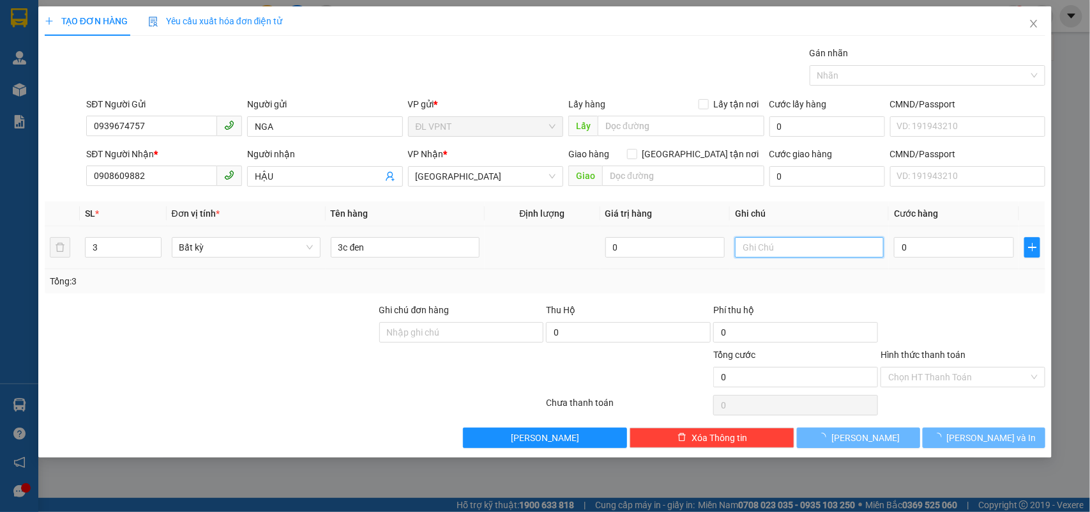
click at [841, 255] on input "text" at bounding box center [809, 247] width 149 height 20
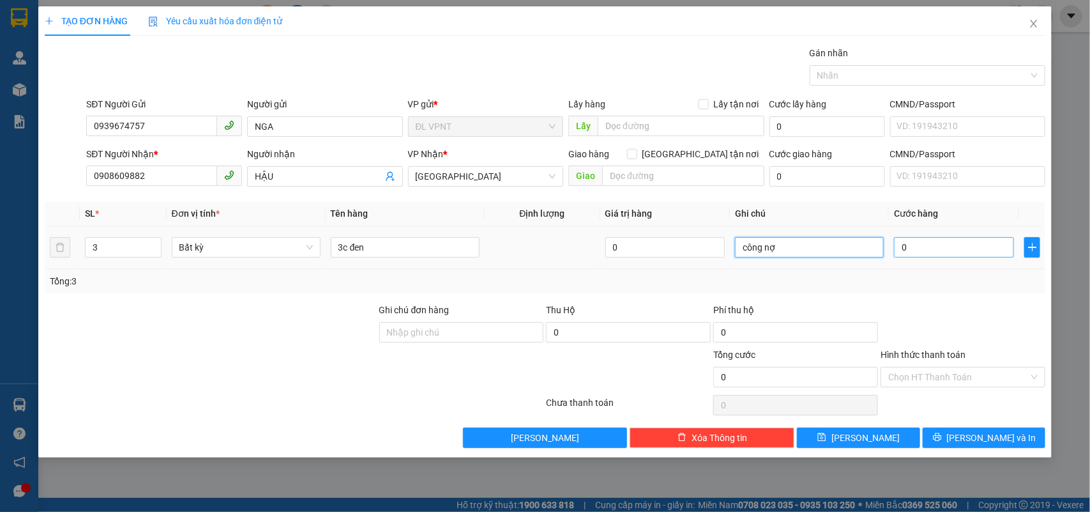
type input "công nợ"
click at [922, 256] on input "0" at bounding box center [954, 247] width 120 height 20
type input "1"
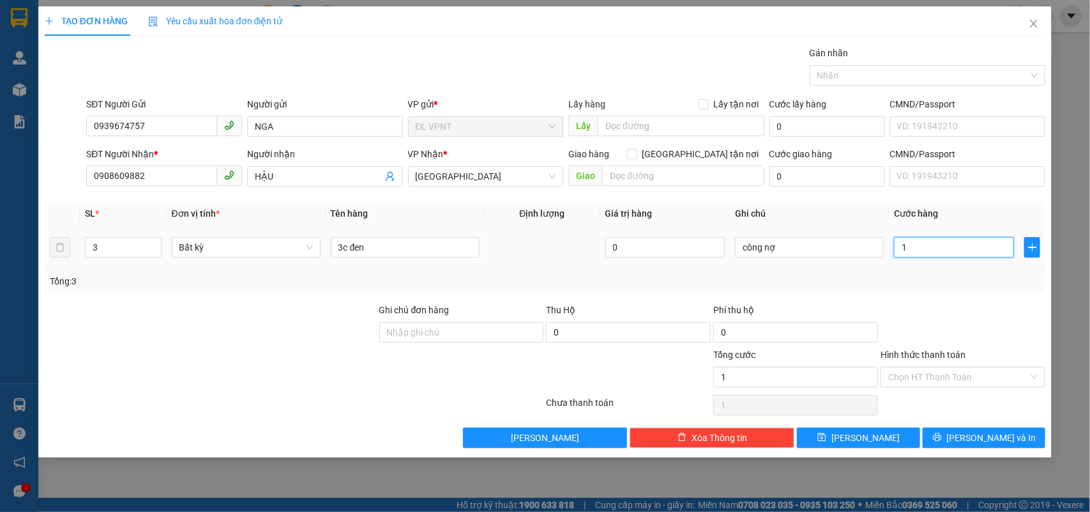
type input "15"
type input "150"
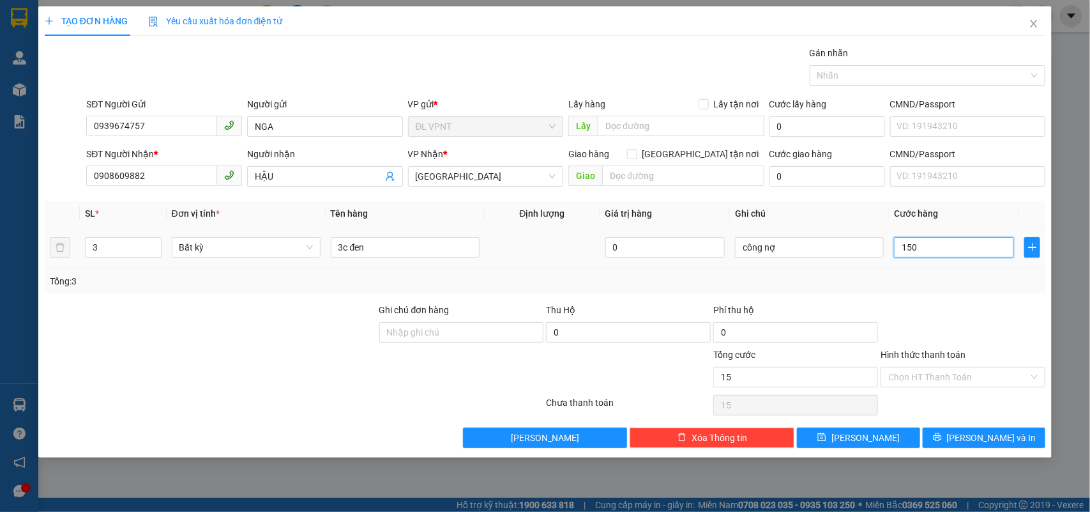
type input "150"
type input "150.000"
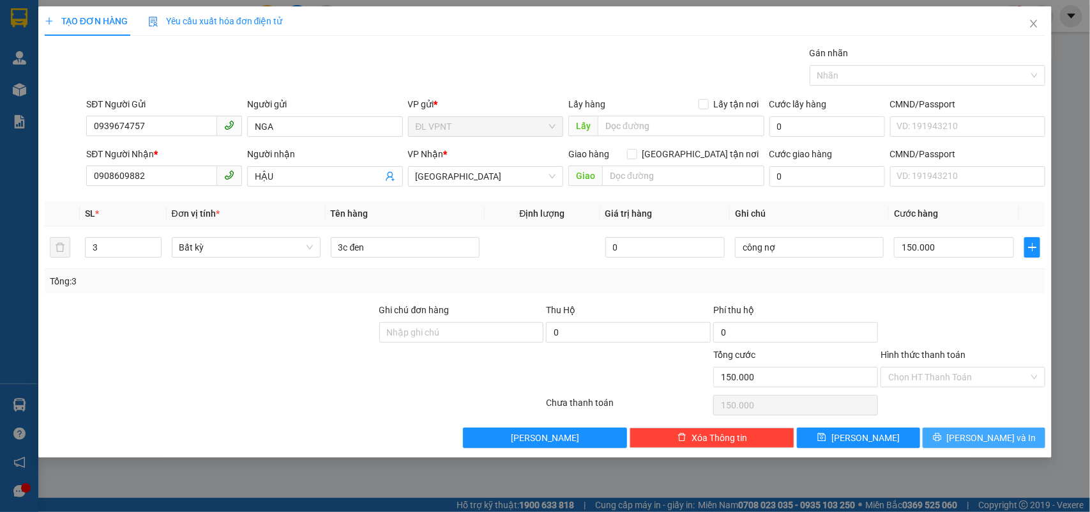
click at [950, 428] on button "Lưu và In" at bounding box center [984, 437] width 123 height 20
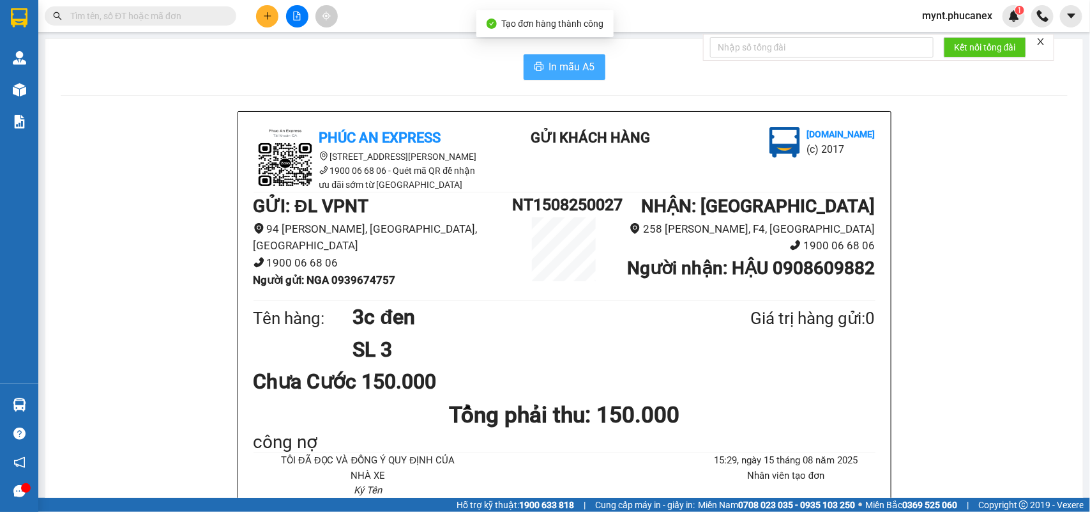
click at [542, 73] on button "In mẫu A5" at bounding box center [565, 67] width 82 height 26
click at [270, 10] on button at bounding box center [267, 16] width 22 height 22
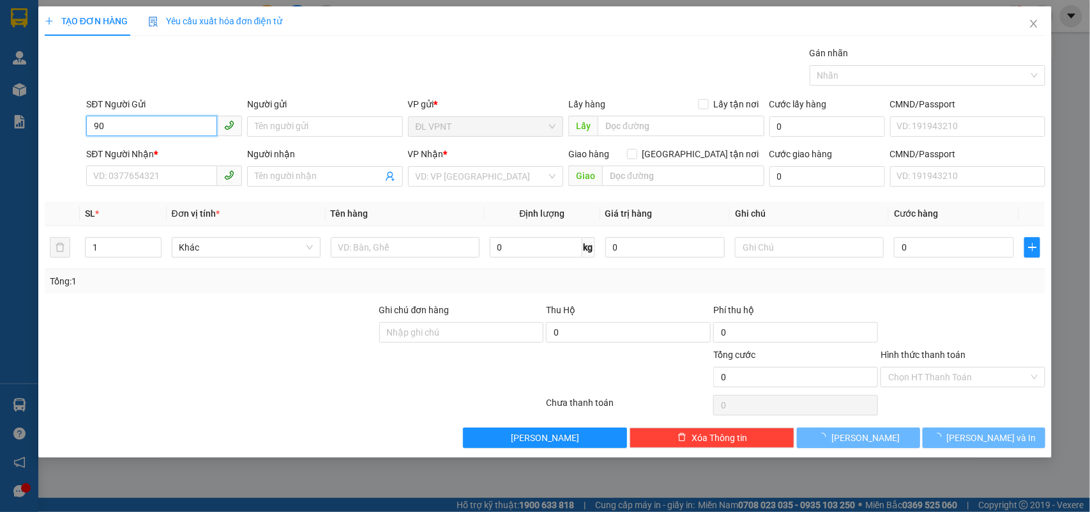
type input "9"
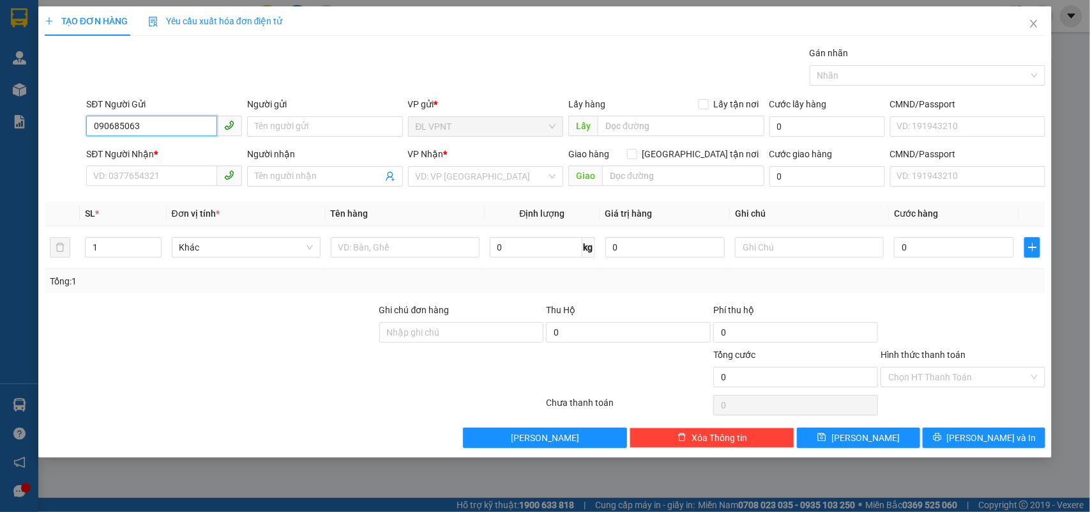
type input "0906850633"
click at [184, 150] on div "0906850633 - quy" at bounding box center [164, 153] width 141 height 14
type input "quy"
type input "0981024440"
type input "PHƯỢNG"
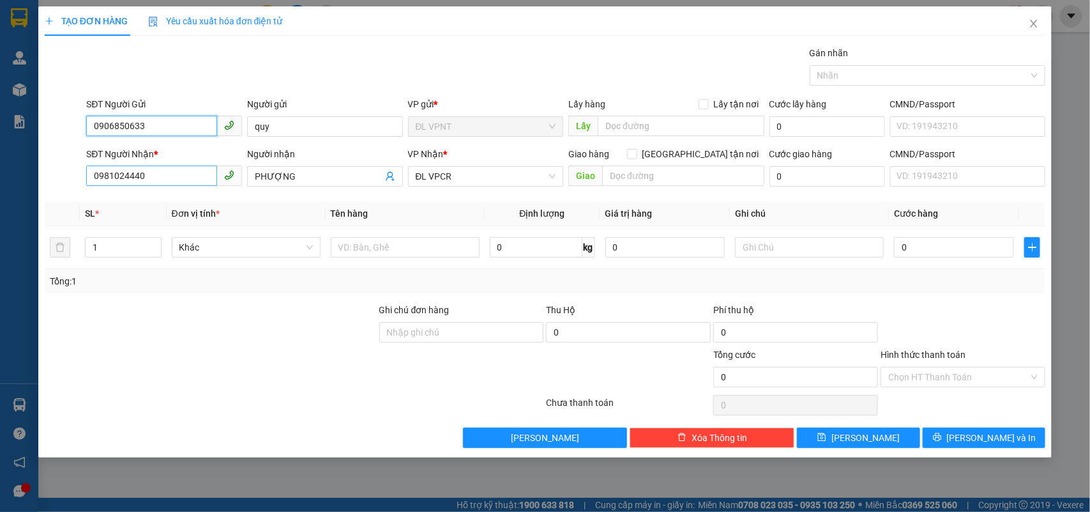
type input "0906850633"
drag, startPoint x: 170, startPoint y: 184, endPoint x: 0, endPoint y: 138, distance: 176.0
click at [0, 141] on div "TẠO ĐƠN HÀNG Yêu cầu xuất hóa đơn điện tử Transit Pickup Surcharge Ids Transit …" at bounding box center [545, 256] width 1090 height 512
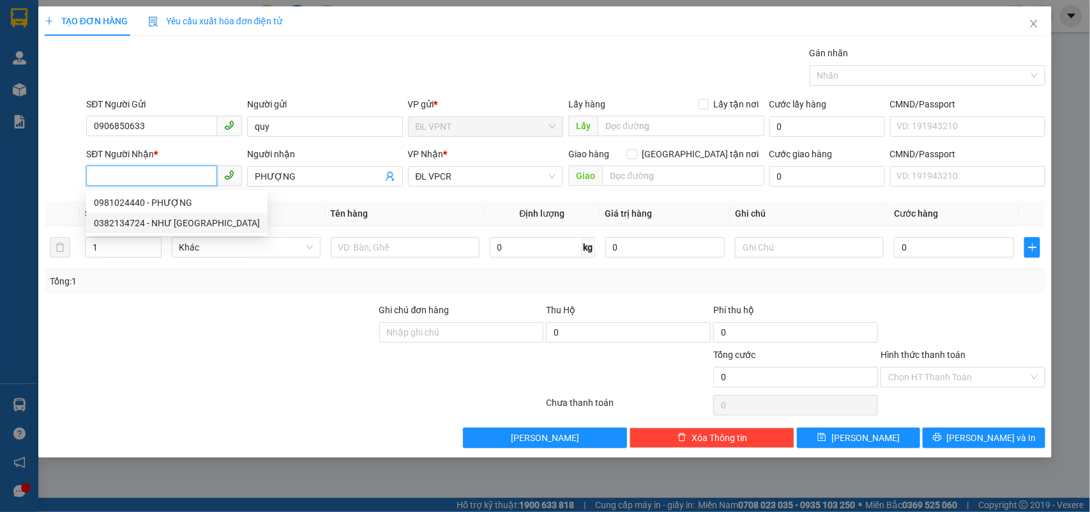
click at [116, 217] on div "0382134724 - NHƯ Ý" at bounding box center [177, 223] width 166 height 14
type input "0382134724"
type input "NHƯ Ý"
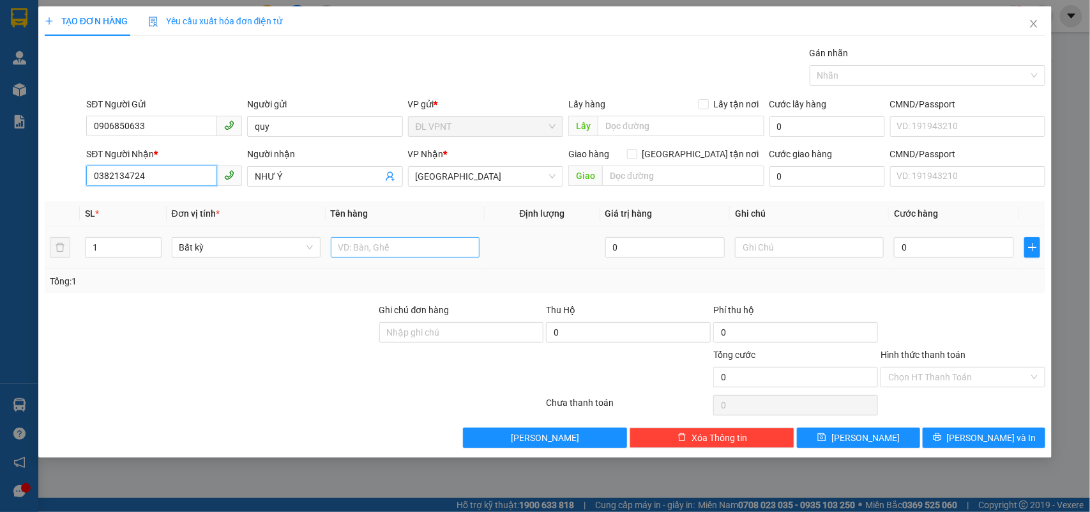
type input "0382134724"
click at [395, 251] on input "text" at bounding box center [405, 247] width 149 height 20
type input "1c đen"
click at [924, 248] on input "0" at bounding box center [954, 247] width 120 height 20
type input "3"
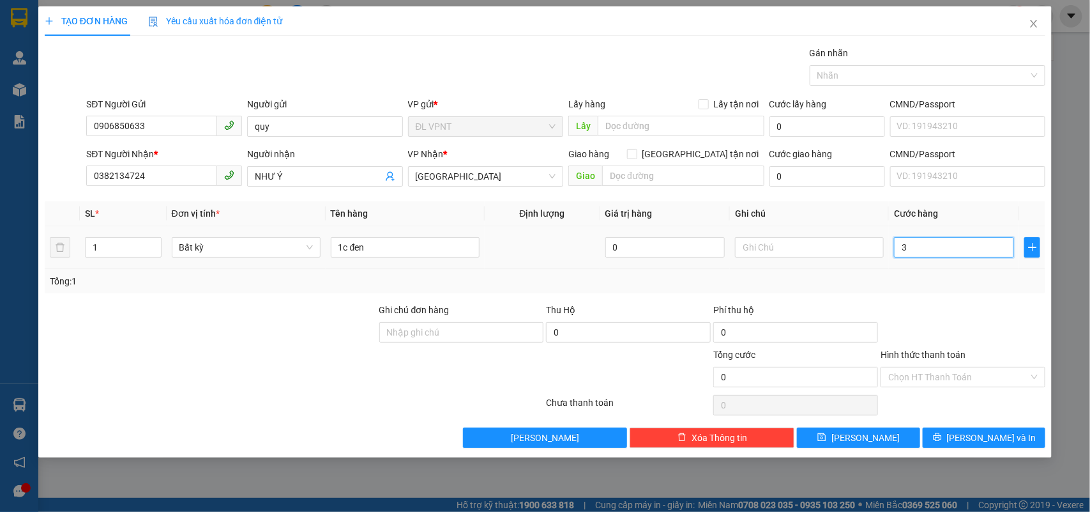
type input "3"
click at [992, 439] on span "Lưu và In" at bounding box center [991, 437] width 89 height 14
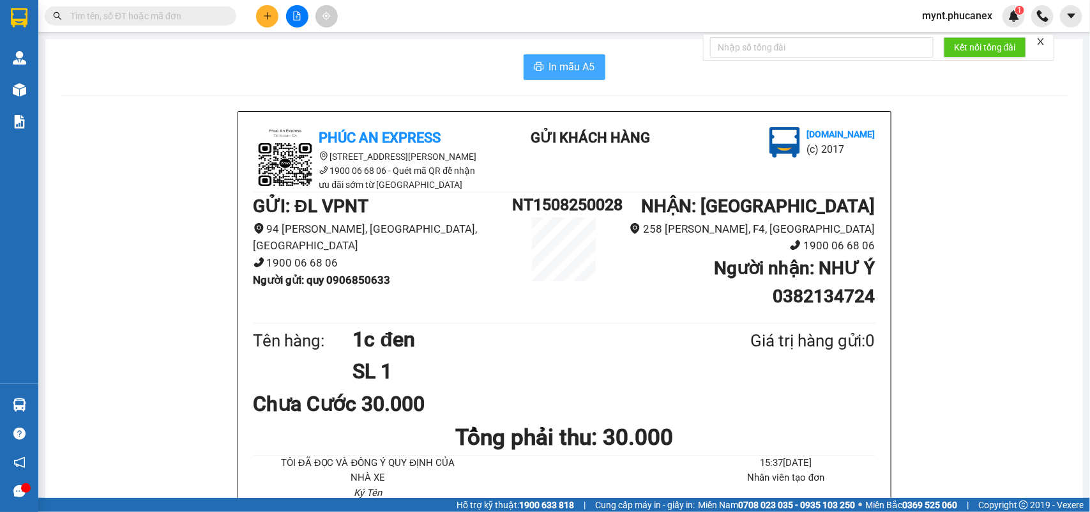
click at [549, 69] on span "In mẫu A5" at bounding box center [572, 67] width 46 height 16
click at [271, 16] on icon "plus" at bounding box center [267, 15] width 9 height 9
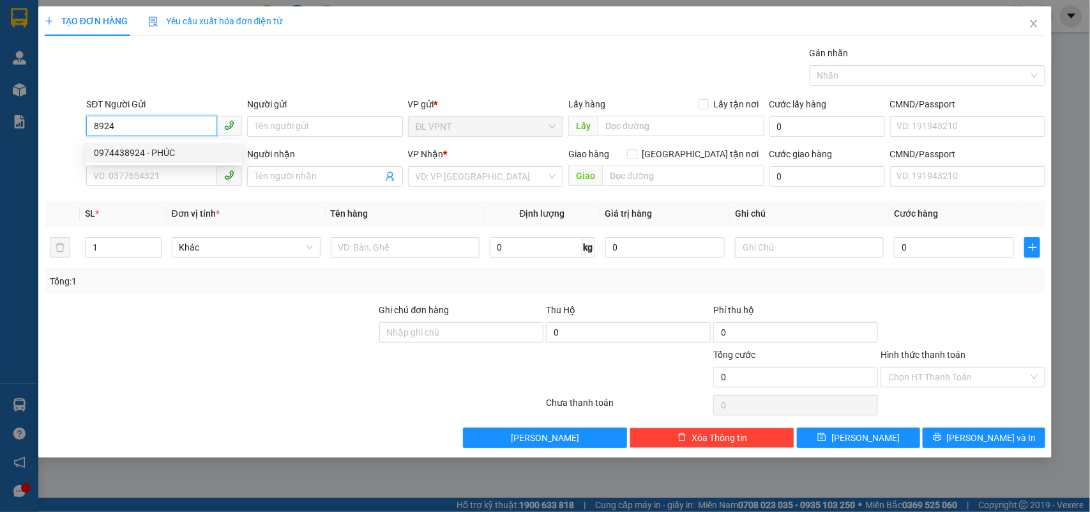
click at [190, 151] on div "0974438924 - PHÚC" at bounding box center [164, 153] width 141 height 14
type input "0974438924"
type input "PHÚC"
type input "0918579069"
type input "LINH"
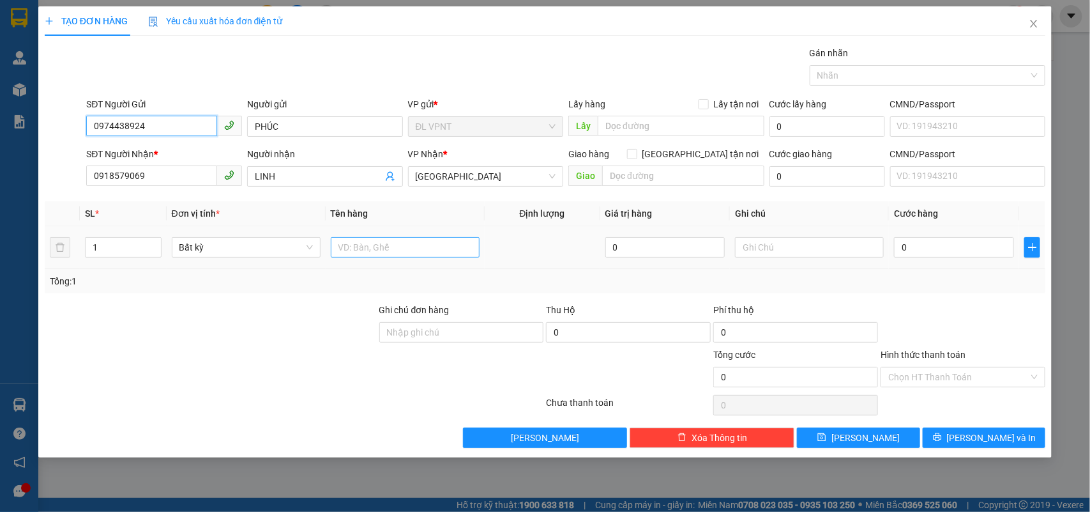
type input "0974438924"
click at [363, 250] on input "text" at bounding box center [405, 247] width 149 height 20
type input "1 bao dừa"
click at [934, 238] on input "0" at bounding box center [954, 247] width 120 height 20
type input "5"
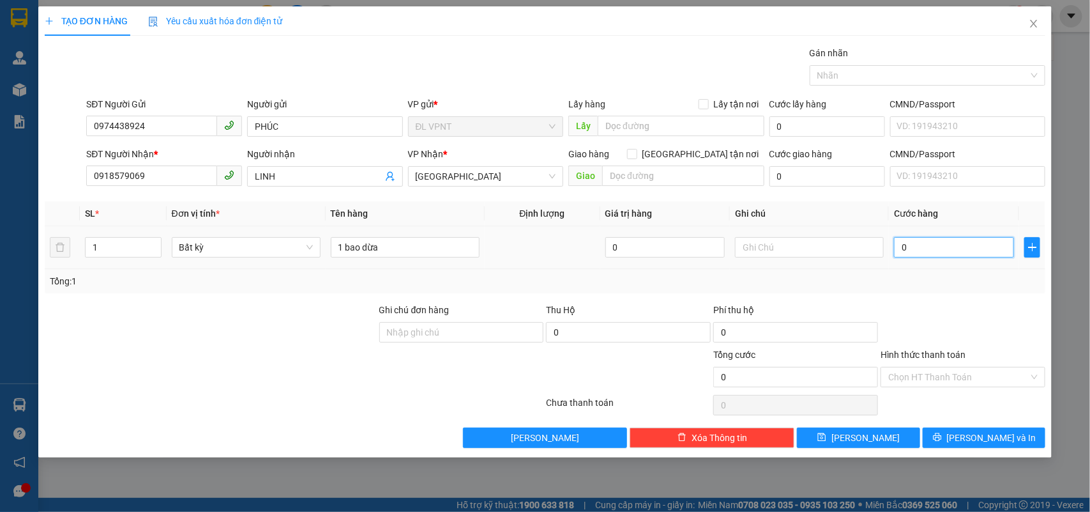
type input "5"
type input "50"
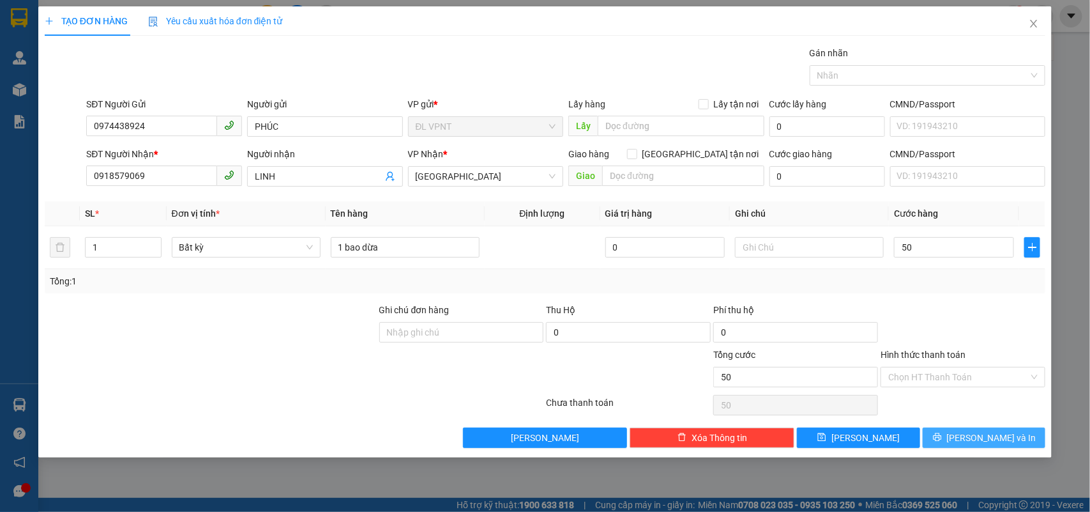
type input "50.000"
click at [959, 435] on button "Lưu và In" at bounding box center [984, 437] width 123 height 20
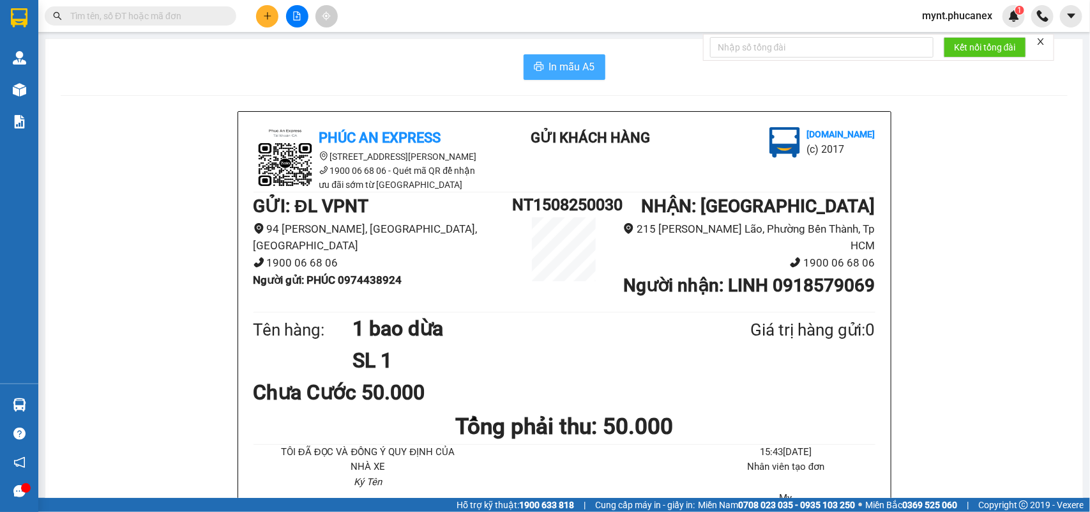
click at [554, 65] on span "In mẫu A5" at bounding box center [572, 67] width 46 height 16
click at [186, 20] on input "text" at bounding box center [145, 16] width 151 height 14
paste input "0889473333"
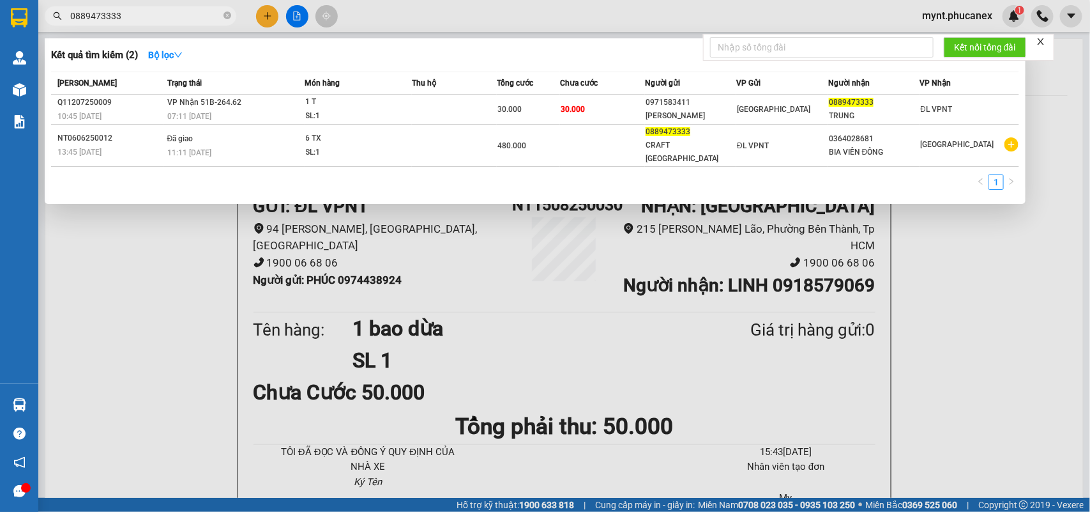
type input "0889473333"
drag, startPoint x: 75, startPoint y: 372, endPoint x: 86, endPoint y: 359, distance: 16.8
click at [75, 372] on div at bounding box center [545, 256] width 1090 height 512
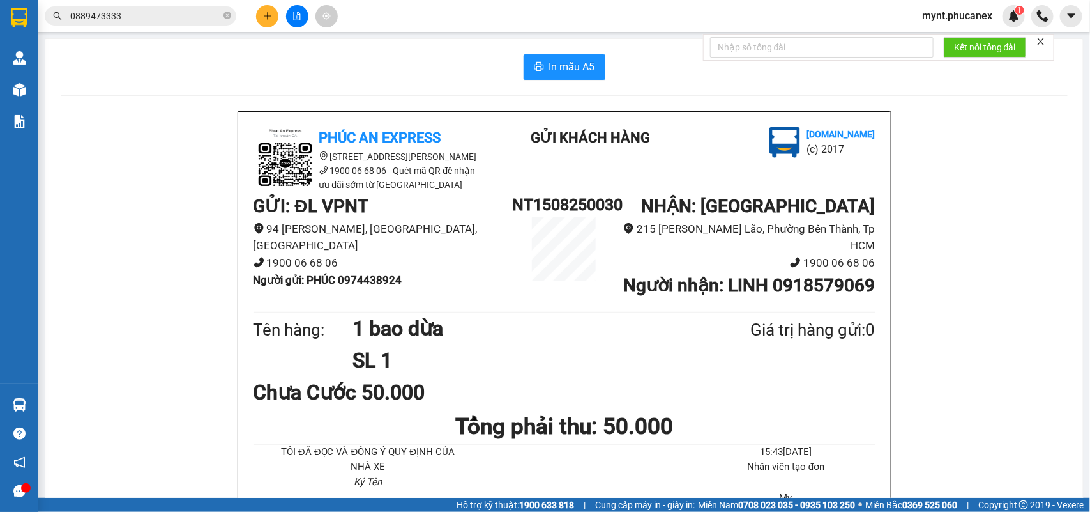
click at [268, 20] on icon "plus" at bounding box center [267, 15] width 9 height 9
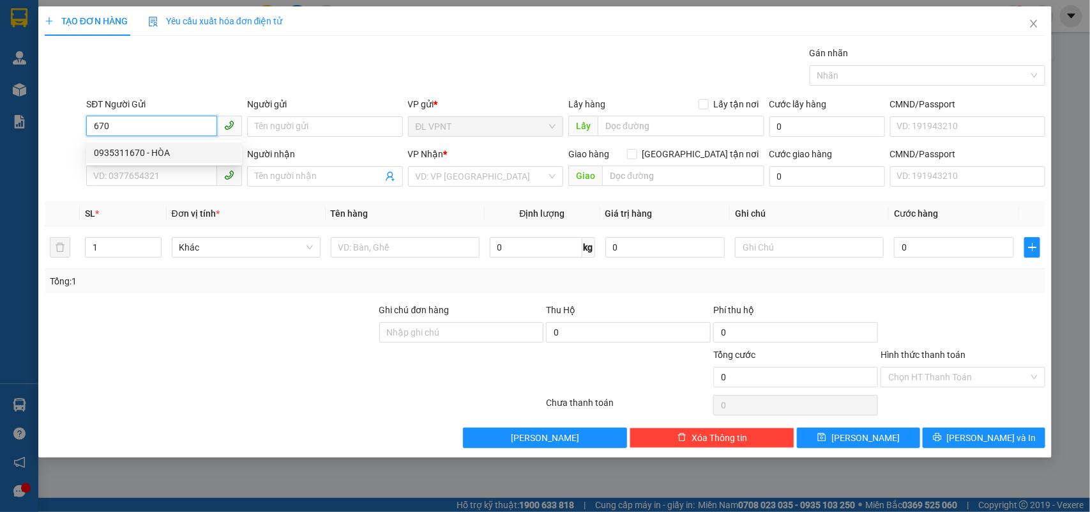
click at [176, 151] on div "0935311670 - HÒA" at bounding box center [164, 153] width 141 height 14
type input "0935311670"
type input "HÒA"
type input "0908073625"
type input "[PERSON_NAME]"
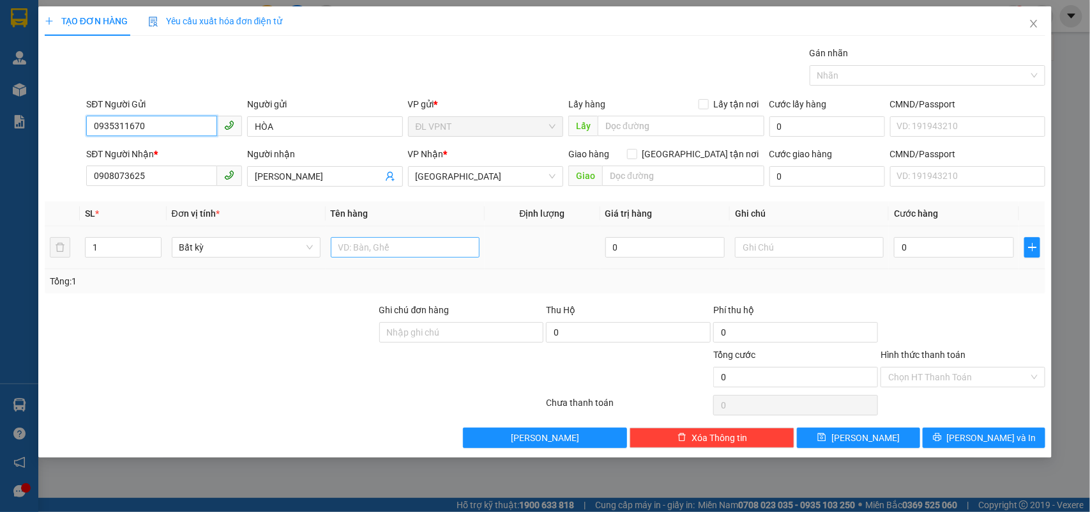
type input "0935311670"
click at [365, 257] on input "text" at bounding box center [405, 247] width 149 height 20
type input "2bao"
click at [52, 243] on tr "1 Bất kỳ 2bao 0 0" at bounding box center [545, 247] width 1001 height 43
click at [58, 257] on tr "1 Bất kỳ 2bao 0 0" at bounding box center [545, 247] width 1001 height 43
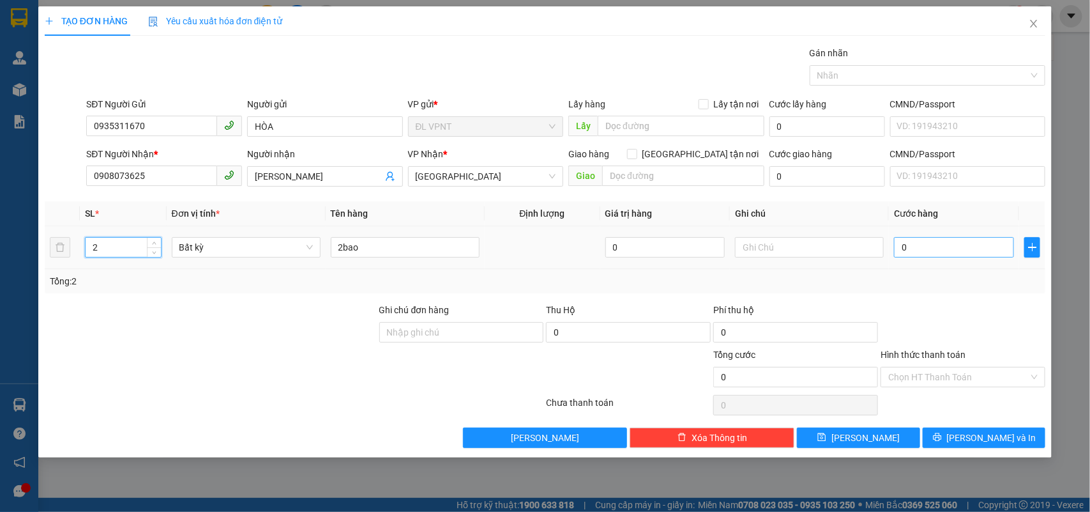
type input "2"
click at [939, 237] on input "0" at bounding box center [954, 247] width 120 height 20
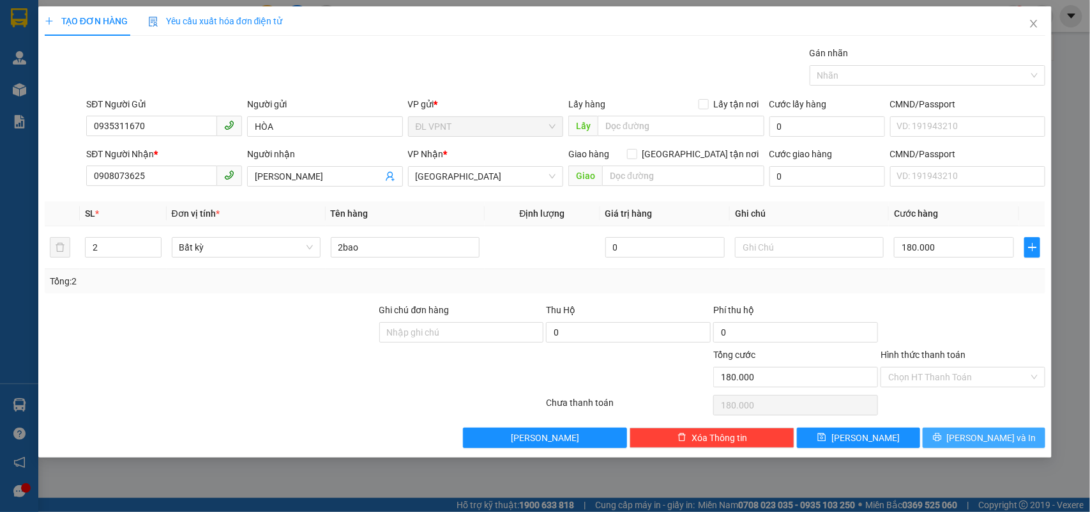
click at [940, 438] on button "Lưu và In" at bounding box center [984, 437] width 123 height 20
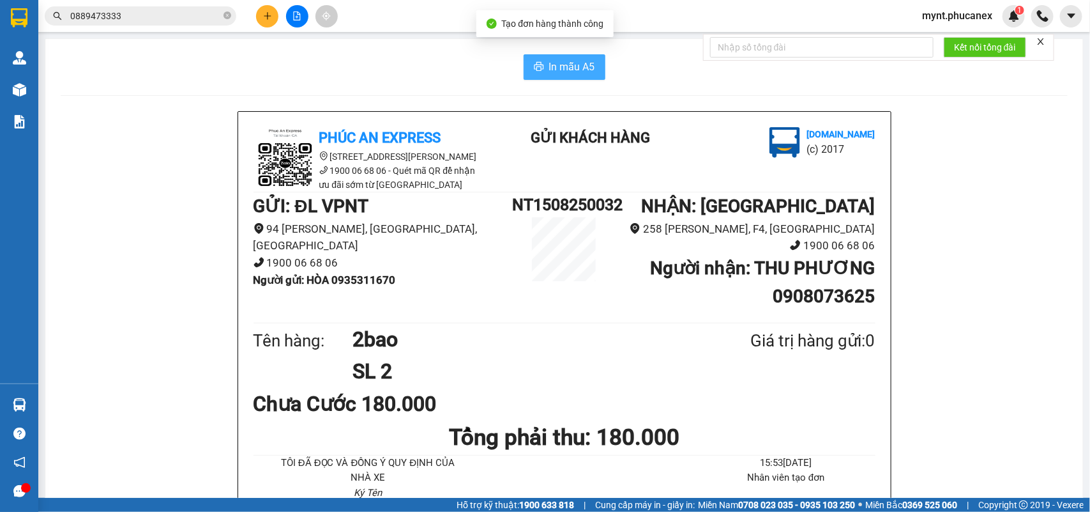
click at [550, 59] on span "In mẫu A5" at bounding box center [572, 67] width 46 height 16
click at [273, 17] on button at bounding box center [267, 16] width 22 height 22
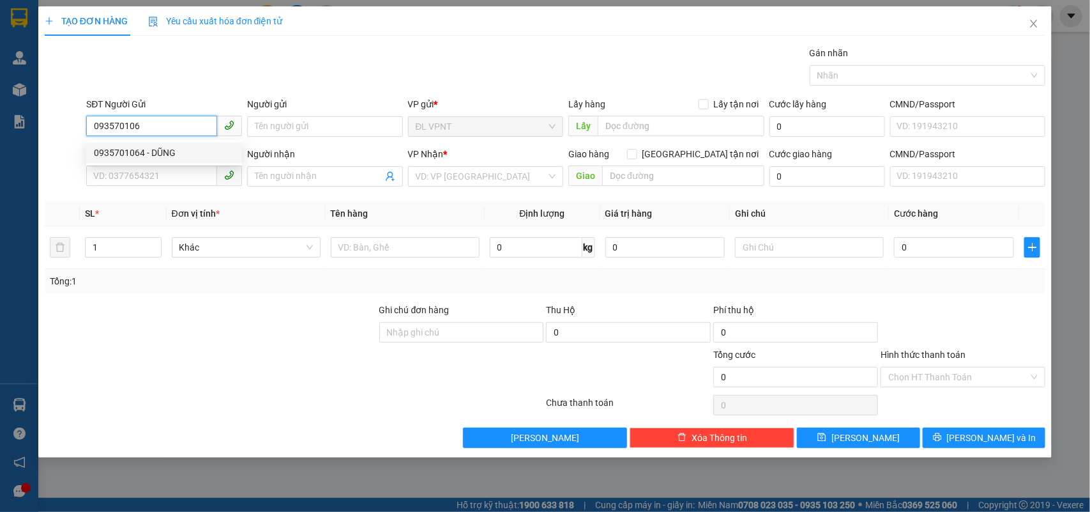
click at [156, 149] on div "0935701064 - DŨNG" at bounding box center [164, 153] width 141 height 14
type input "0935701064"
type input "DŨNG"
type input "0905545448"
type input "TRÂM"
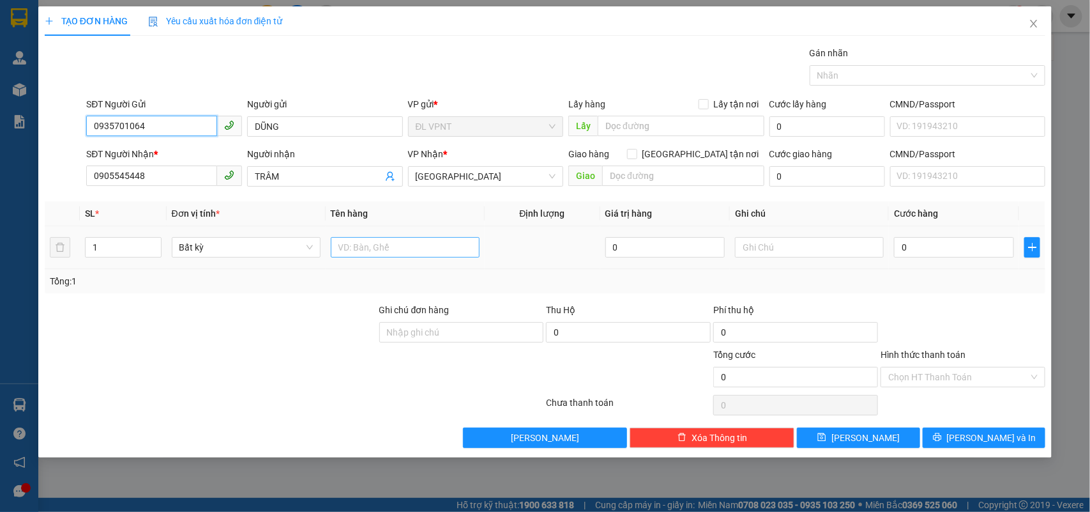
type input "0935701064"
click at [422, 248] on input "text" at bounding box center [405, 247] width 149 height 20
type input "1pb"
drag, startPoint x: 193, startPoint y: 181, endPoint x: 0, endPoint y: 68, distance: 223.6
click at [0, 97] on div "TẠO ĐƠN HÀNG Yêu cầu xuất hóa đơn điện tử Transit Pickup Surcharge Ids Transit …" at bounding box center [545, 256] width 1090 height 512
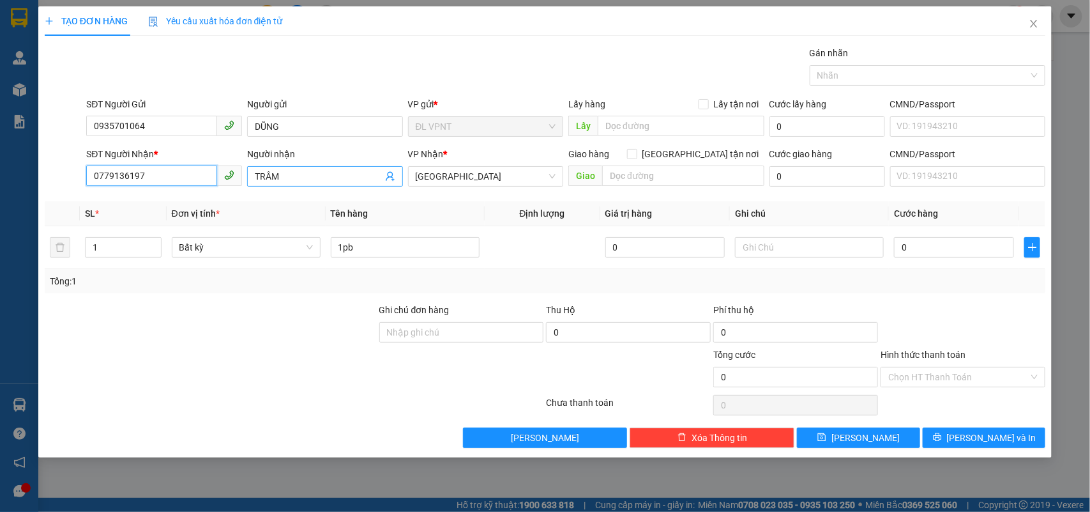
type input "0779136197"
drag, startPoint x: 291, startPoint y: 169, endPoint x: 142, endPoint y: 173, distance: 148.2
click at [162, 172] on div "SĐT Người Nhận * 0779136197 Người nhận TRÂM TRÂM VP Nhận * ĐL Quận 1 Giao hàng …" at bounding box center [566, 169] width 964 height 45
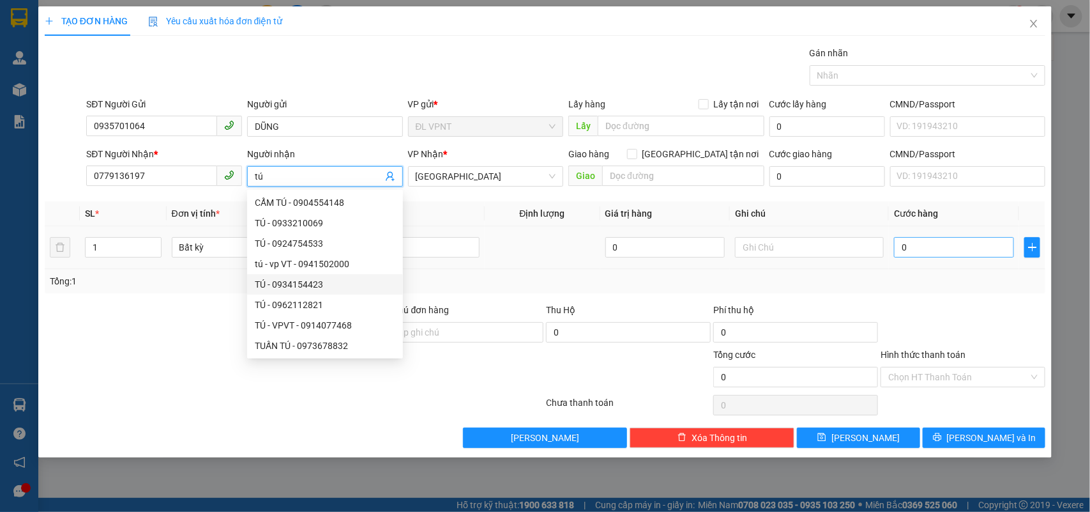
type input "tú"
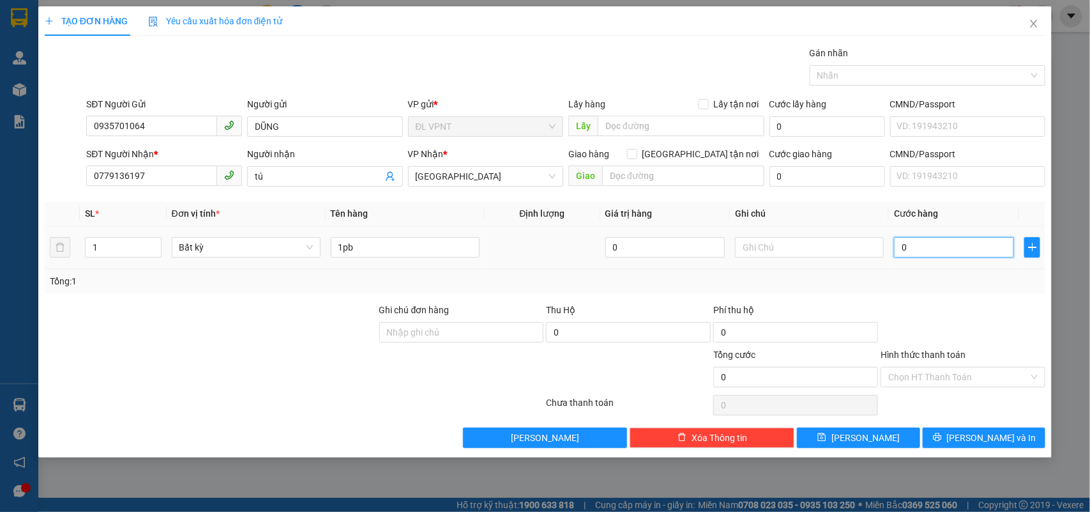
type input "2"
type input "20"
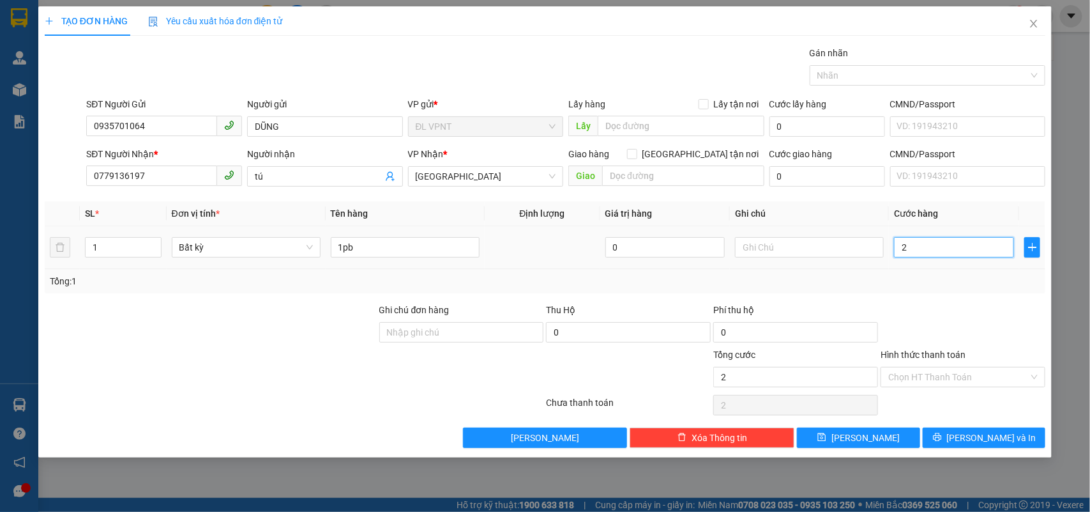
type input "20"
type input "20.000"
click at [911, 305] on div at bounding box center [962, 325] width 167 height 45
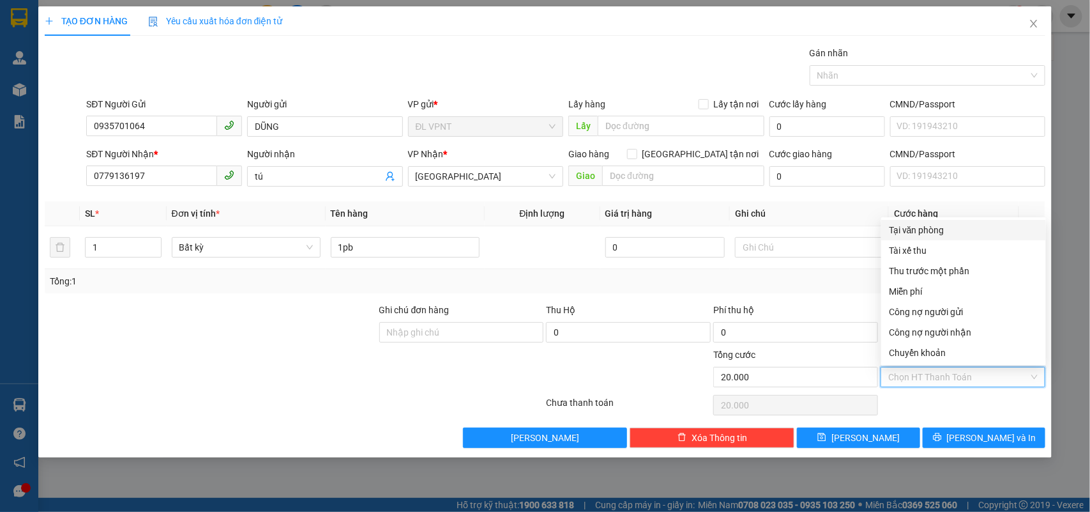
click at [902, 372] on input "Hình thức thanh toán" at bounding box center [958, 376] width 141 height 19
click at [911, 234] on div "Tại văn phòng" at bounding box center [963, 230] width 149 height 14
type input "0"
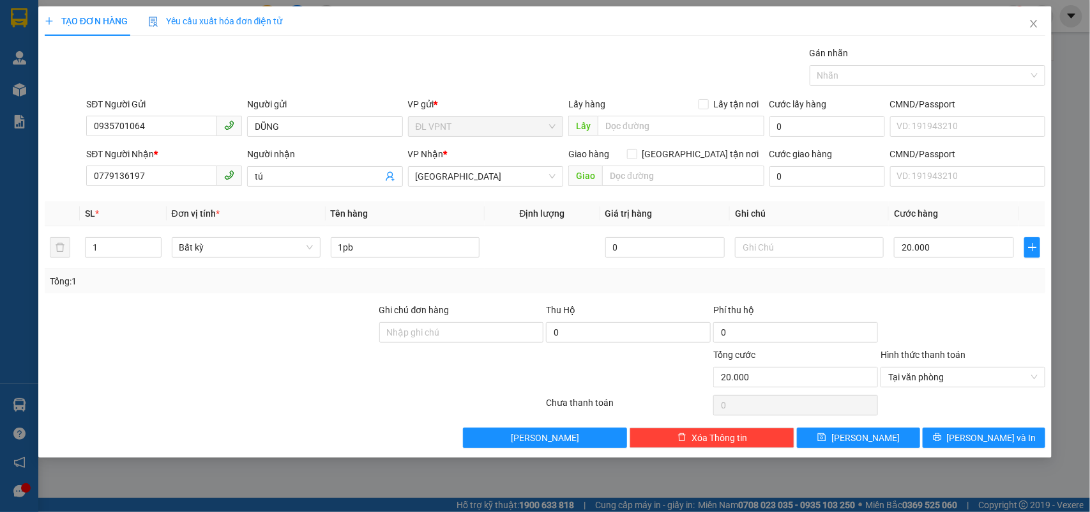
drag, startPoint x: 208, startPoint y: 337, endPoint x: 219, endPoint y: 333, distance: 11.5
click at [212, 335] on div at bounding box center [210, 325] width 335 height 45
click at [950, 436] on button "Lưu và In" at bounding box center [984, 437] width 123 height 20
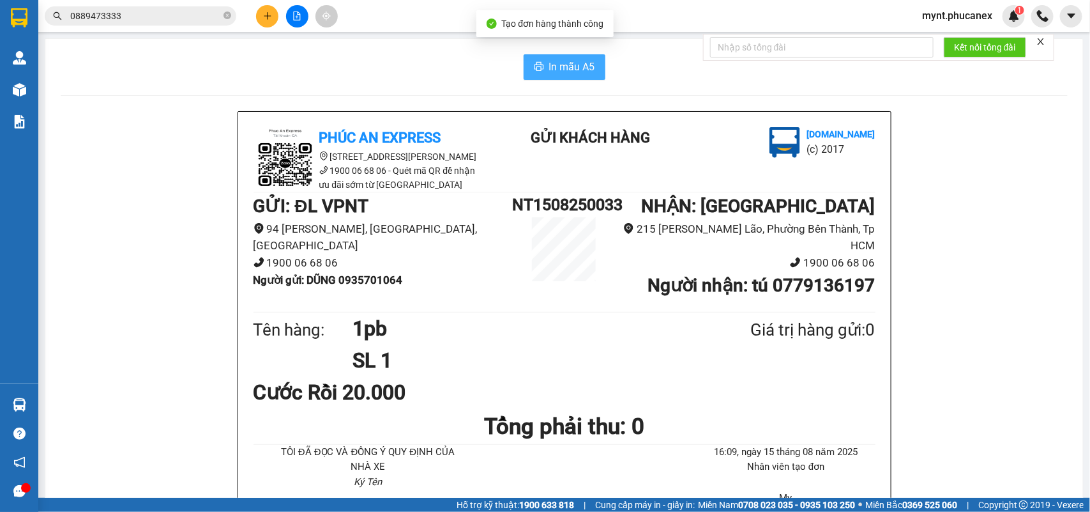
click at [556, 64] on span "In mẫu A5" at bounding box center [572, 67] width 46 height 16
click at [624, 326] on h1 "1pb" at bounding box center [521, 328] width 336 height 32
click at [267, 6] on button at bounding box center [267, 16] width 22 height 22
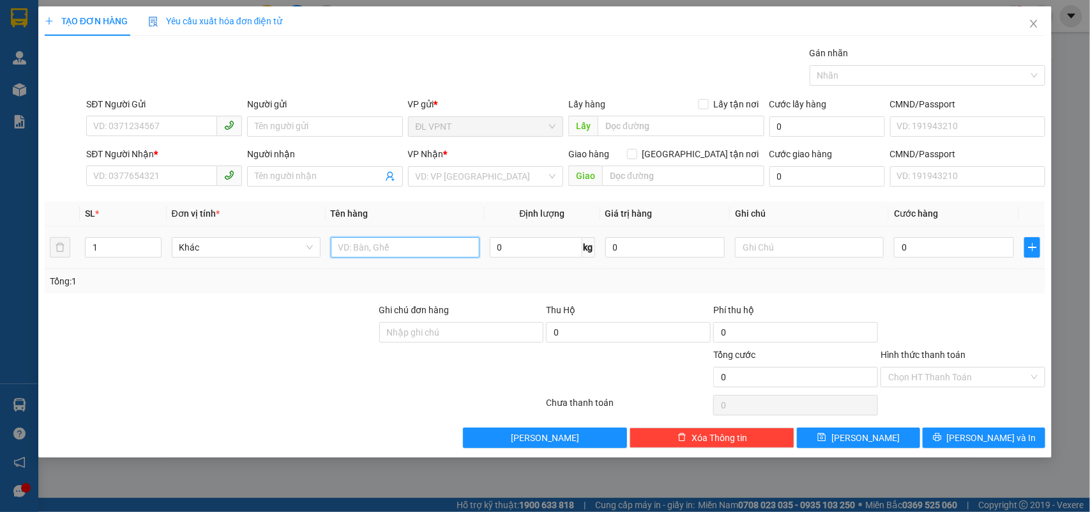
click at [353, 247] on input "text" at bounding box center [405, 247] width 149 height 20
type input "1tx"
click at [170, 123] on input "SĐT Người Gửi" at bounding box center [151, 126] width 131 height 20
type input "0905176140"
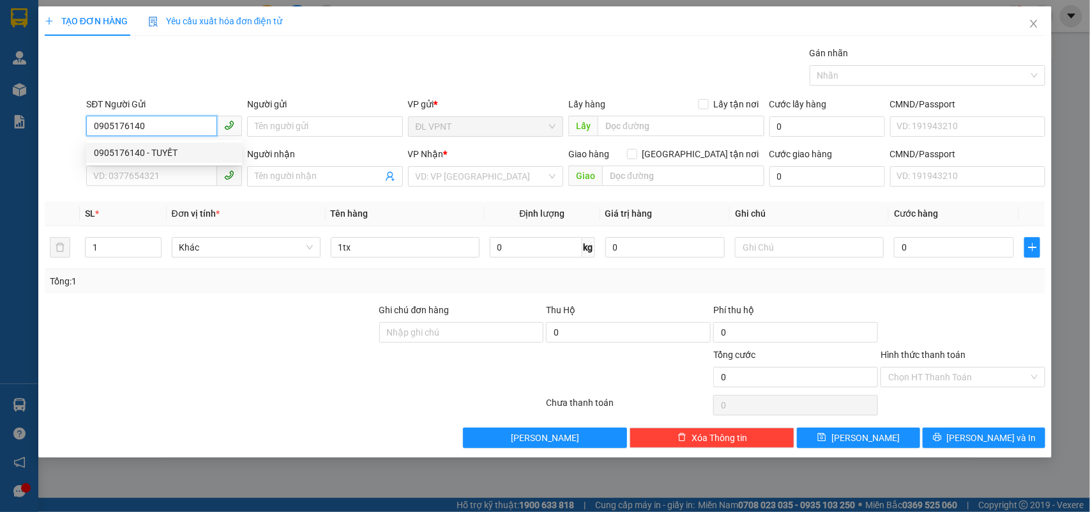
click at [132, 158] on div "0905176140 - TUYẾT" at bounding box center [164, 153] width 141 height 14
type input "TUYẾT"
type input "0855245339"
type input "TIẾN"
type input "0905176140"
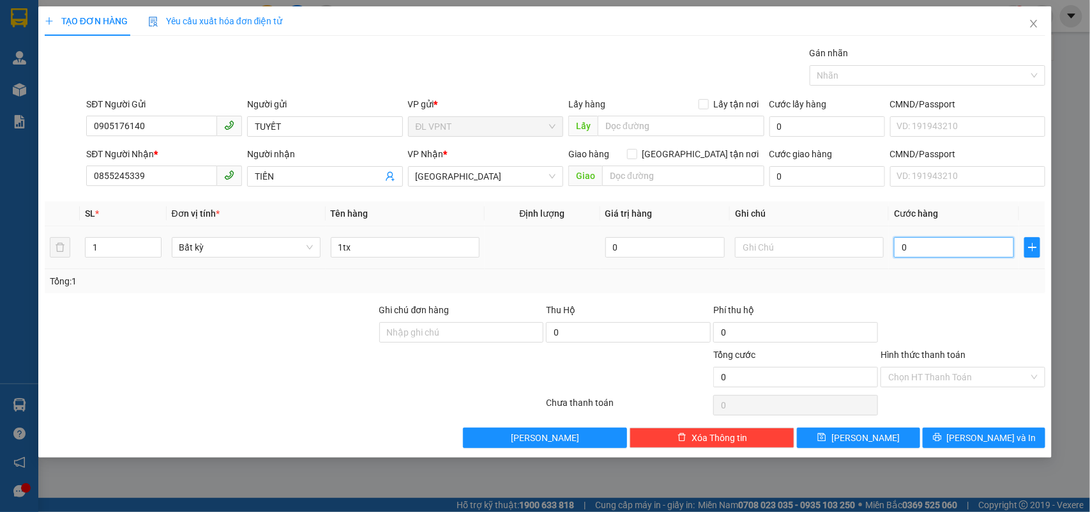
click at [947, 246] on input "0" at bounding box center [954, 247] width 120 height 20
type input "3"
type input "30"
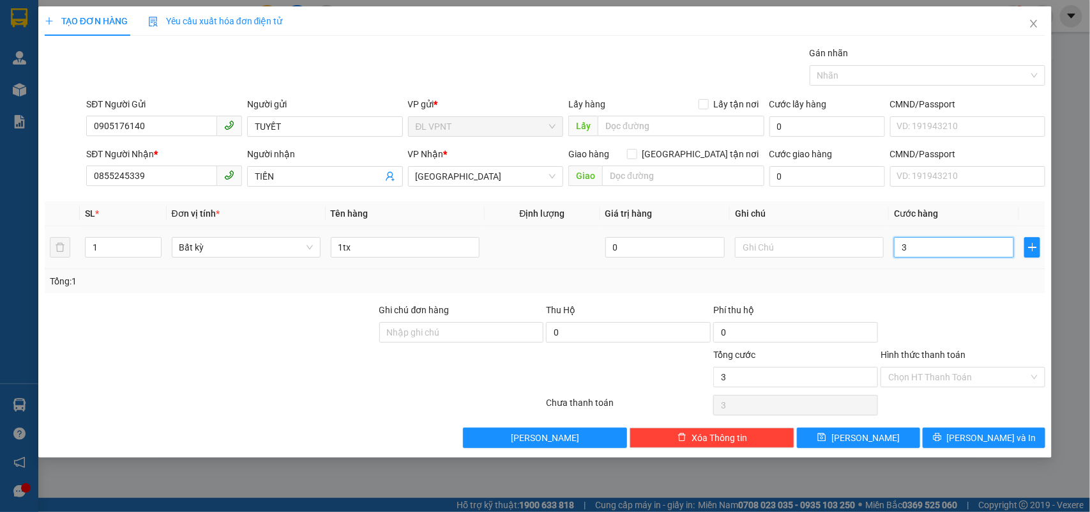
type input "30"
type input "30.000"
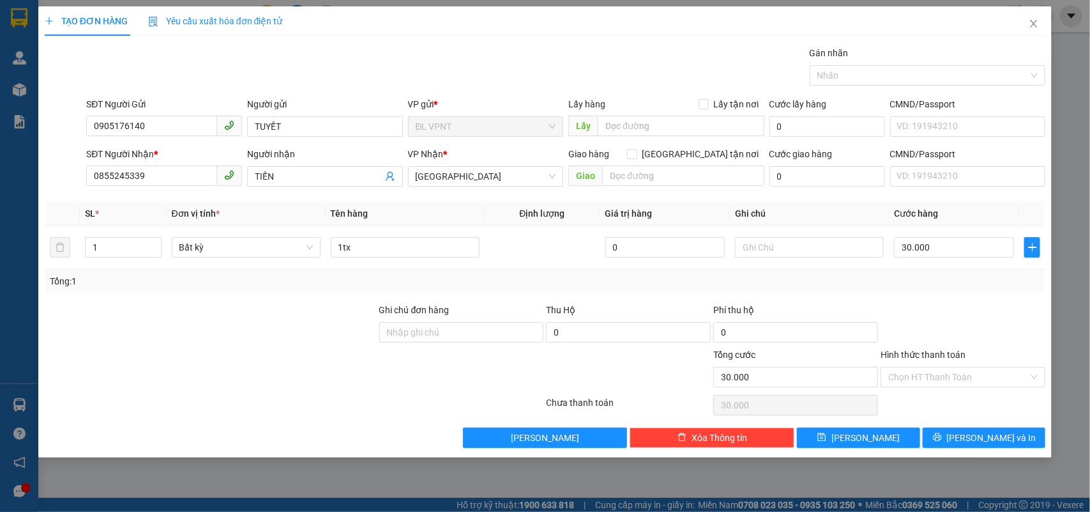
click at [959, 315] on div at bounding box center [962, 325] width 167 height 45
click at [976, 386] on input "Hình thức thanh toán" at bounding box center [958, 376] width 141 height 19
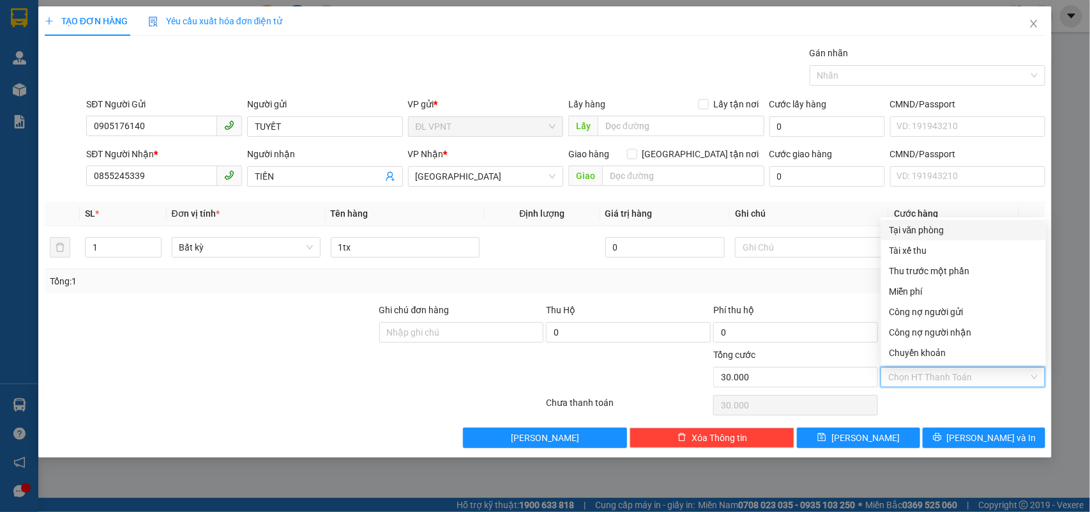
click at [961, 229] on div "Tại văn phòng" at bounding box center [963, 230] width 149 height 14
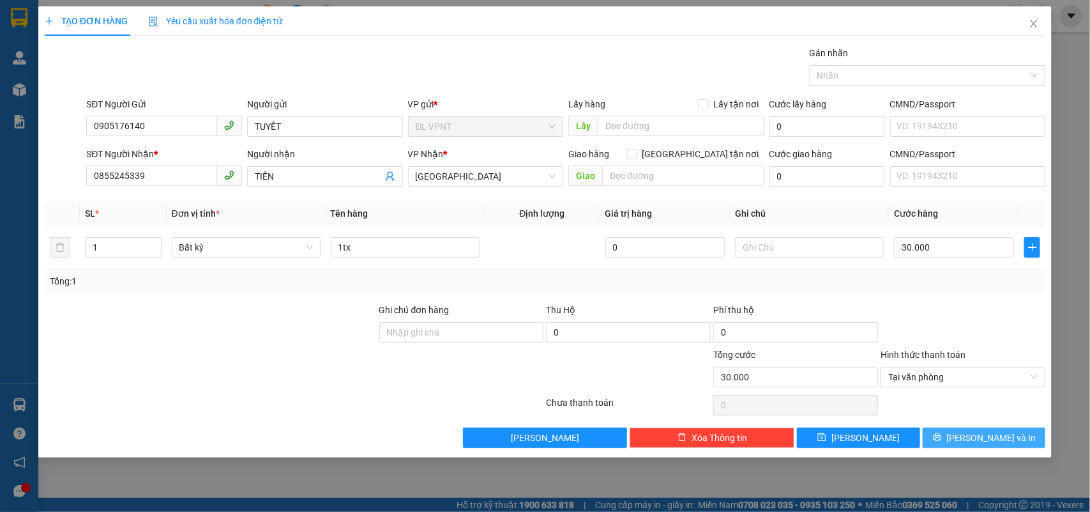
click at [949, 434] on button "Lưu và In" at bounding box center [984, 437] width 123 height 20
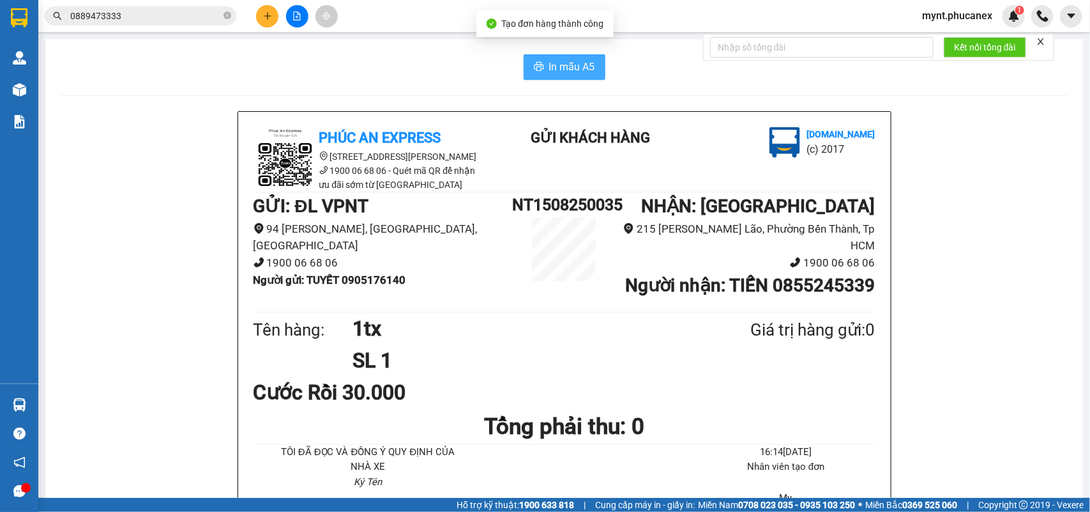
click at [561, 66] on span "In mẫu A5" at bounding box center [572, 67] width 46 height 16
click at [273, 14] on button at bounding box center [267, 16] width 22 height 22
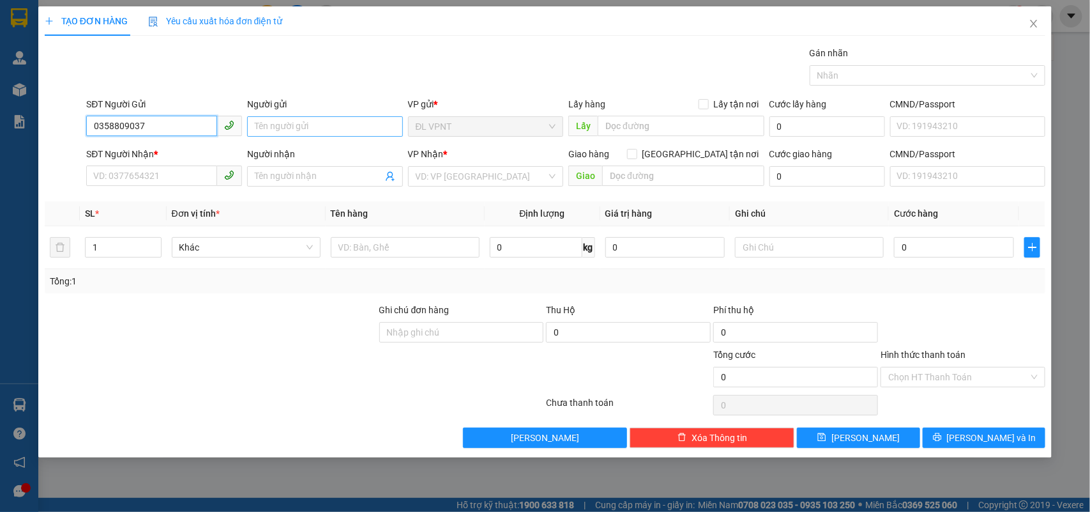
type input "0358809037"
click at [302, 129] on input "Người gửi" at bounding box center [325, 126] width 156 height 20
drag, startPoint x: 302, startPoint y: 129, endPoint x: 0, endPoint y: 94, distance: 304.1
click at [0, 94] on div "TẠO ĐƠN HÀNG Yêu cầu xuất hóa đơn điện tử Transit Pickup Surcharge Ids Transit …" at bounding box center [545, 256] width 1090 height 512
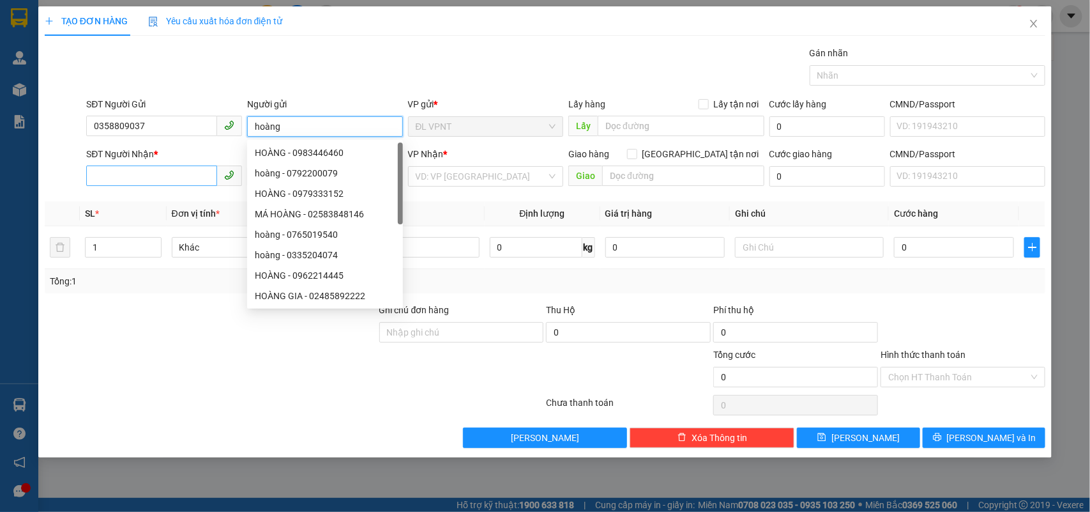
type input "hoàng"
click at [121, 181] on input "SĐT Người Nhận *" at bounding box center [151, 175] width 131 height 20
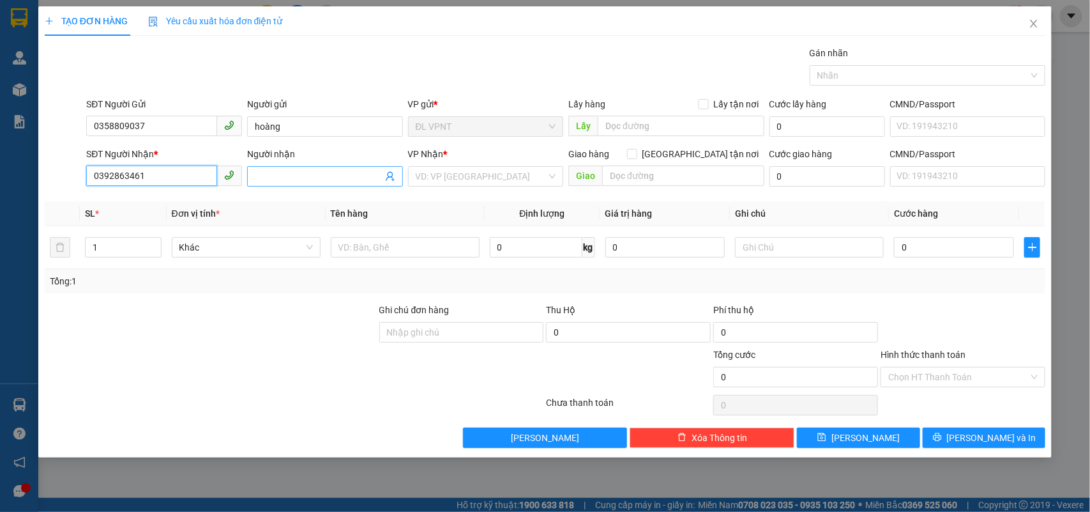
type input "0392863461"
click at [270, 173] on input "Người nhận" at bounding box center [319, 176] width 128 height 14
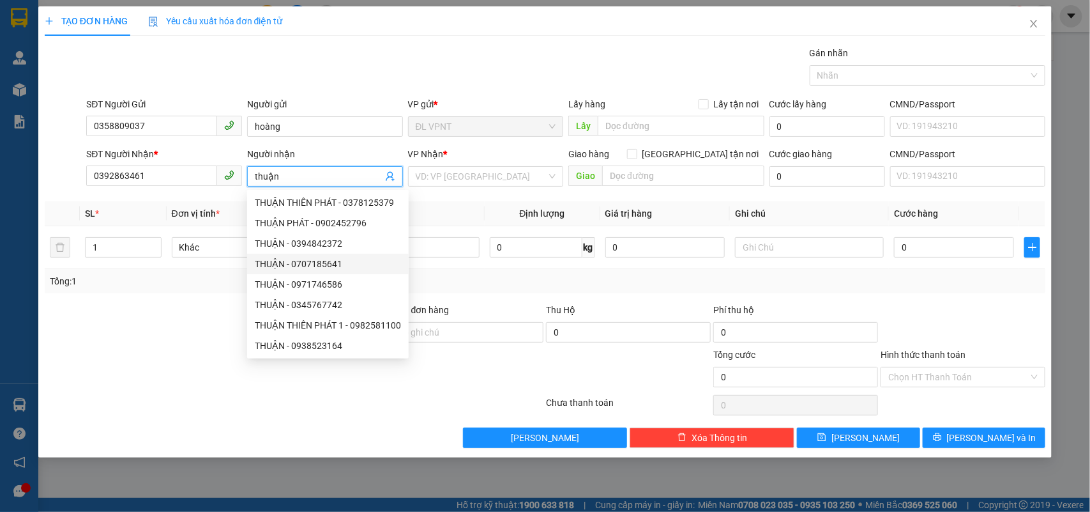
type input "thuận"
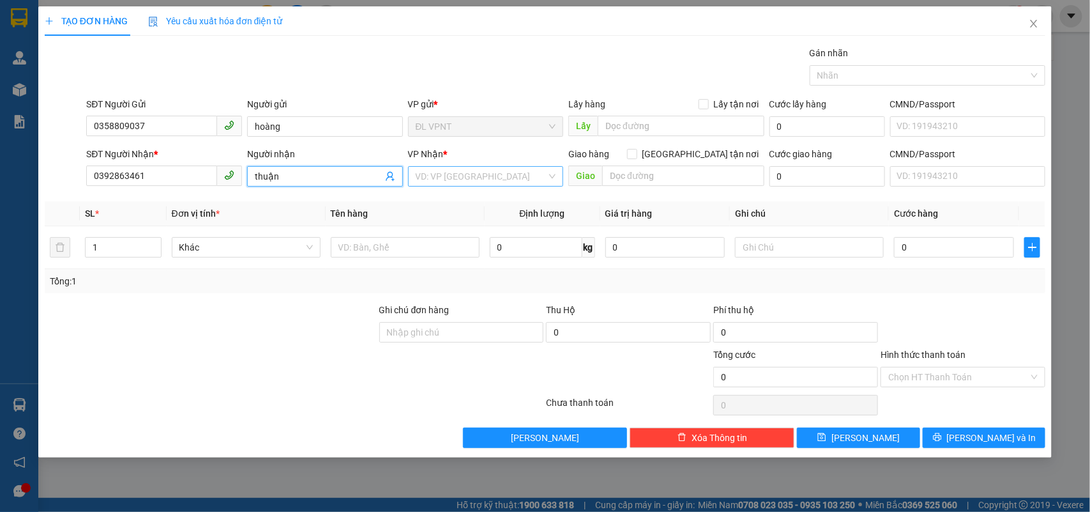
click at [429, 177] on input "search" at bounding box center [482, 176] width 132 height 19
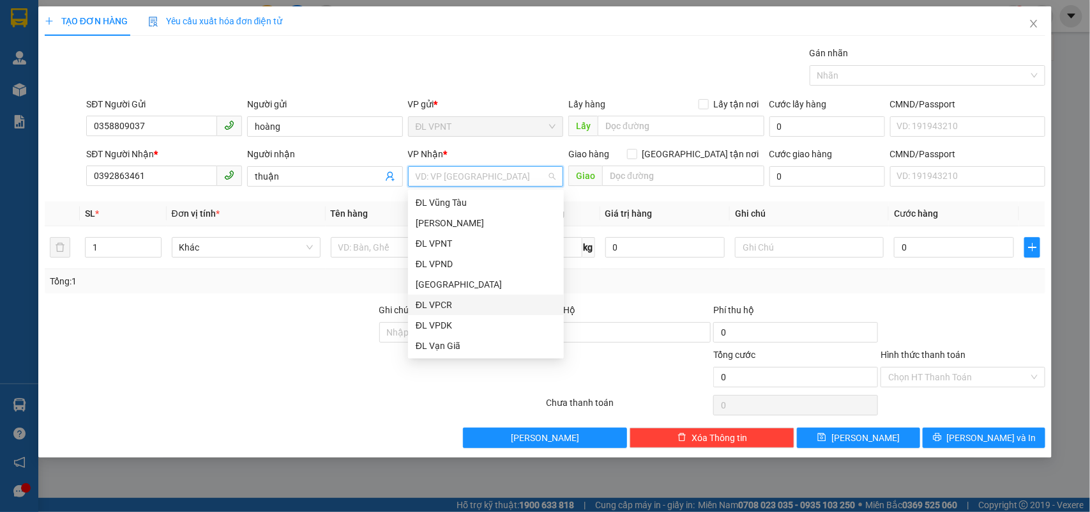
click at [455, 307] on div "ĐL VPCR" at bounding box center [486, 305] width 141 height 14
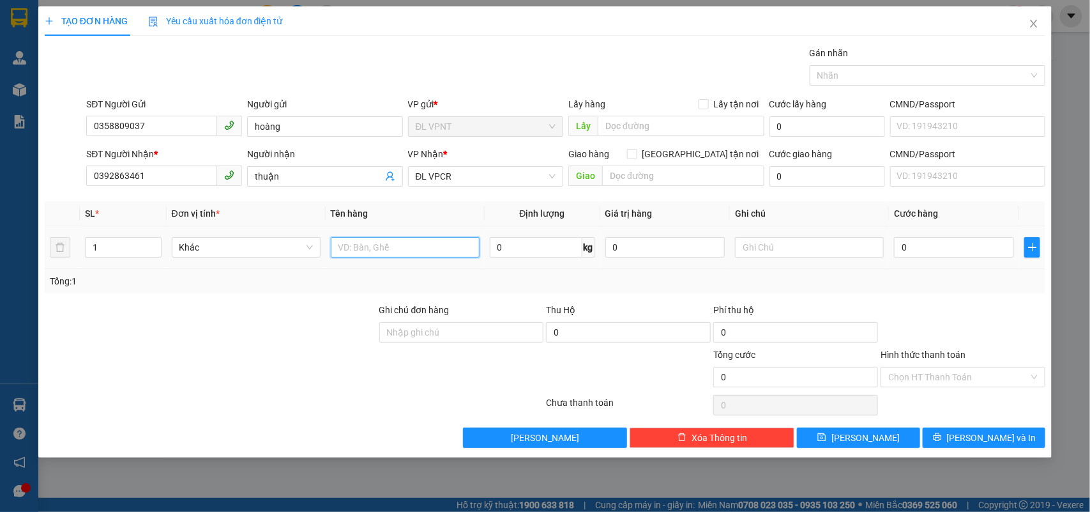
click at [372, 254] on input "text" at bounding box center [405, 247] width 149 height 20
type input "9k"
drag, startPoint x: 131, startPoint y: 245, endPoint x: 0, endPoint y: 231, distance: 131.7
click at [0, 231] on div "TẠO ĐƠN HÀNG Yêu cầu xuất hóa đơn điện tử Transit Pickup Surcharge Ids Transit …" at bounding box center [545, 256] width 1090 height 512
type input "9"
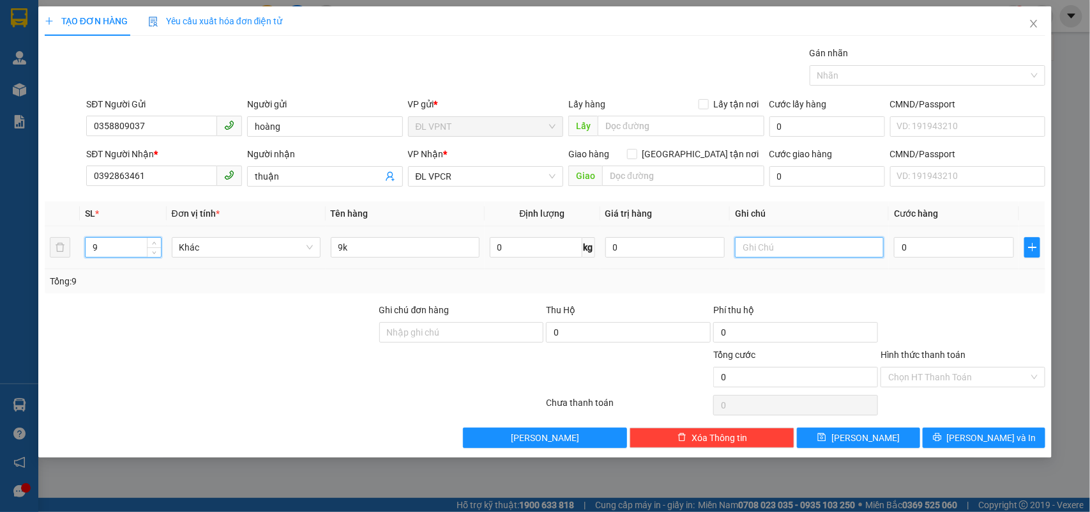
click at [787, 247] on input "text" at bounding box center [809, 247] width 149 height 20
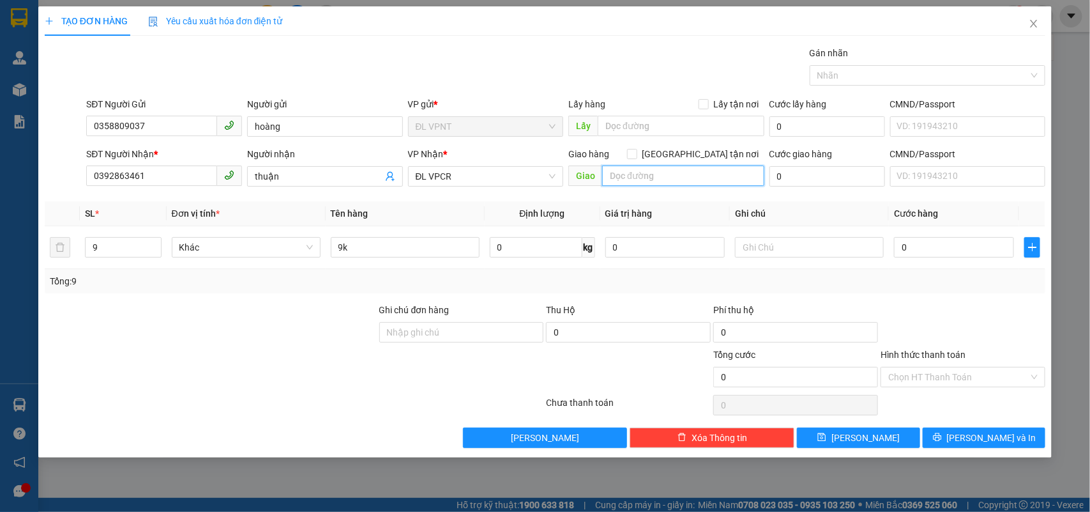
click at [699, 182] on input "text" at bounding box center [683, 175] width 162 height 20
type input "ngã 3 trại cá"
click at [950, 250] on input "0" at bounding box center [954, 247] width 120 height 20
type input "6"
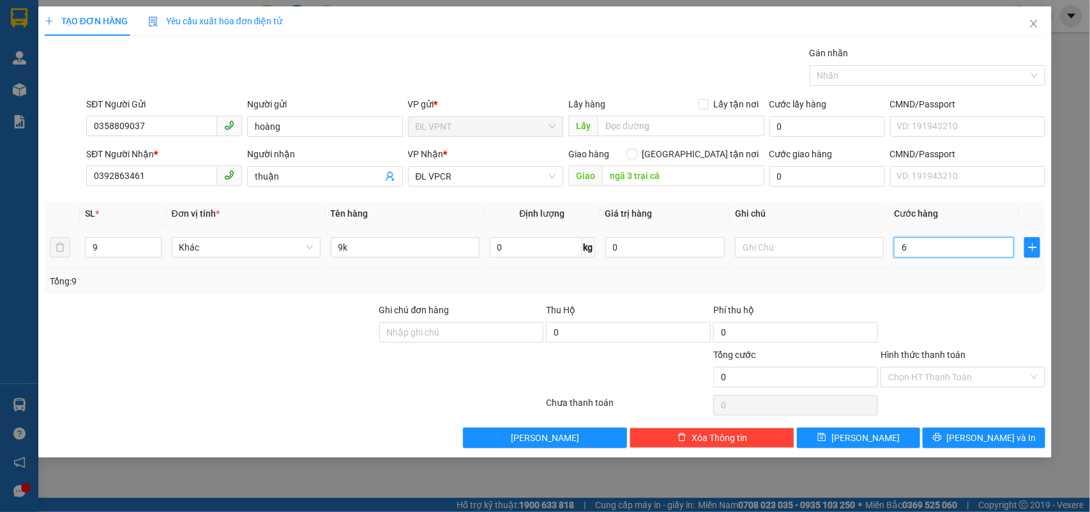
type input "6"
type input "60"
type input "600"
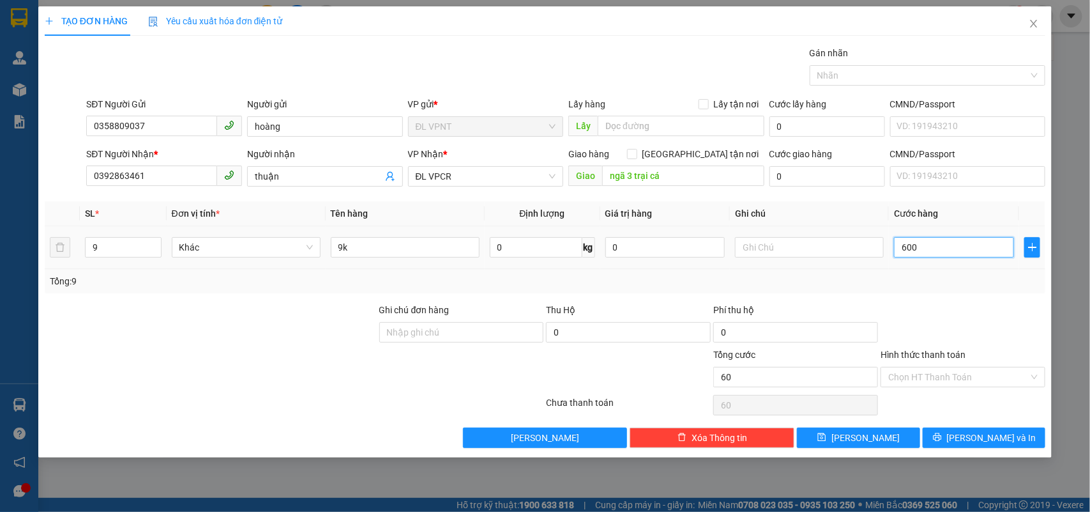
type input "600"
type input "600.000"
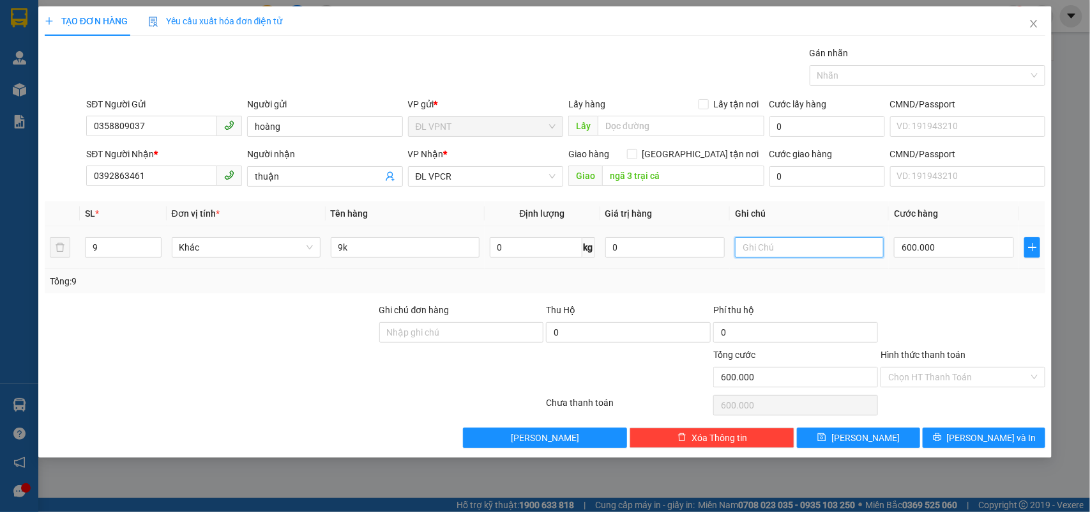
click at [808, 238] on input "text" at bounding box center [809, 247] width 149 height 20
click at [167, 362] on div at bounding box center [210, 369] width 335 height 45
drag, startPoint x: 275, startPoint y: 353, endPoint x: 502, endPoint y: 280, distance: 238.3
click at [279, 353] on div at bounding box center [210, 369] width 335 height 45
click at [842, 250] on input "đã bao gồm phí GTN" at bounding box center [809, 247] width 149 height 20
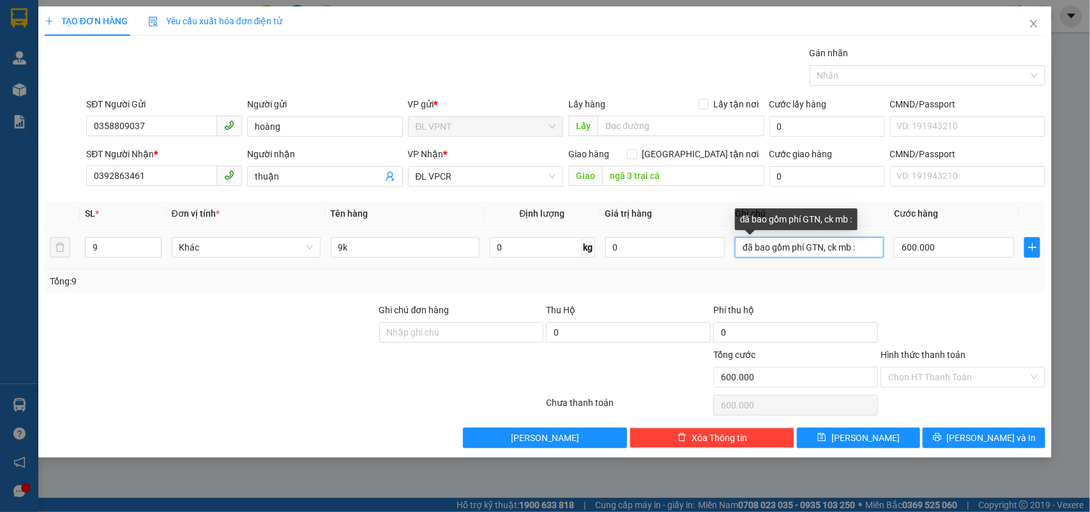
paste input "15/08/25 16:24"
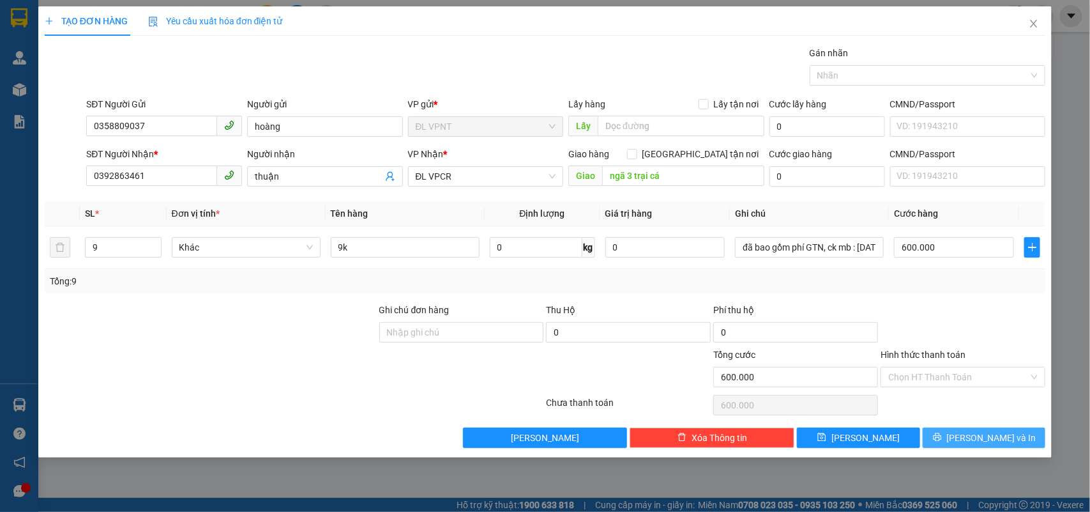
click at [970, 433] on button "Lưu và In" at bounding box center [984, 437] width 123 height 20
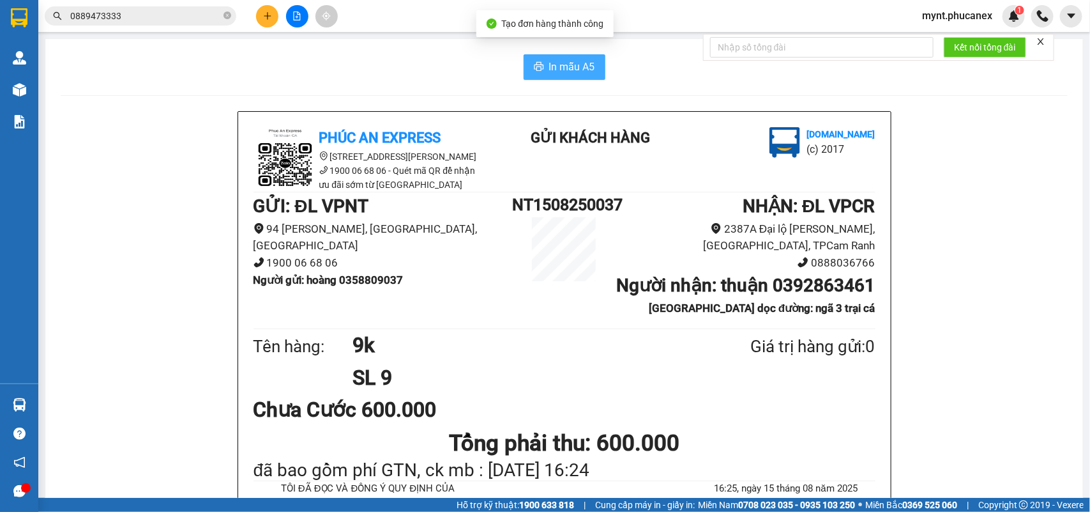
click at [560, 62] on span "In mẫu A5" at bounding box center [572, 67] width 46 height 16
click at [264, 26] on button at bounding box center [267, 16] width 22 height 22
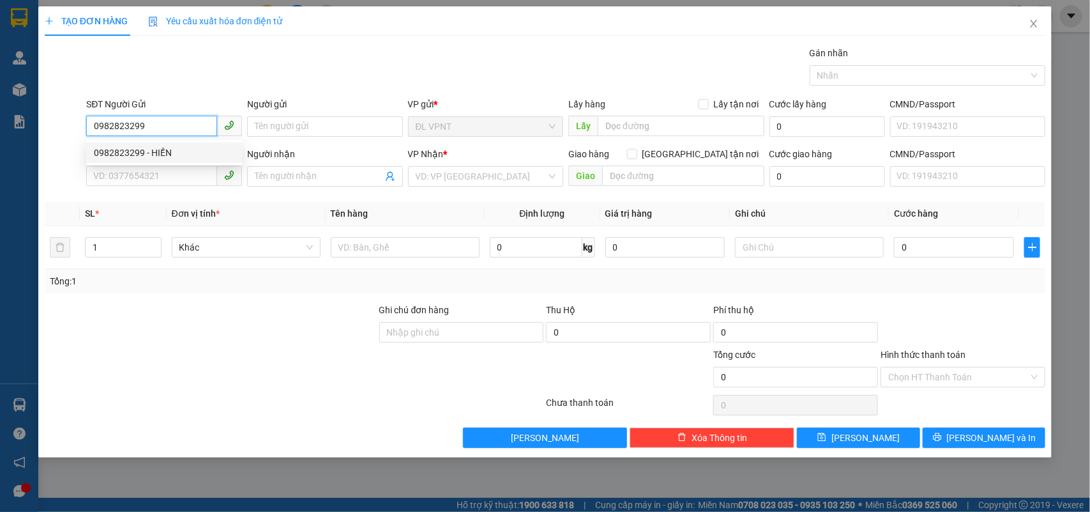
click at [151, 150] on div "0982823299 - HIỀN" at bounding box center [164, 153] width 141 height 14
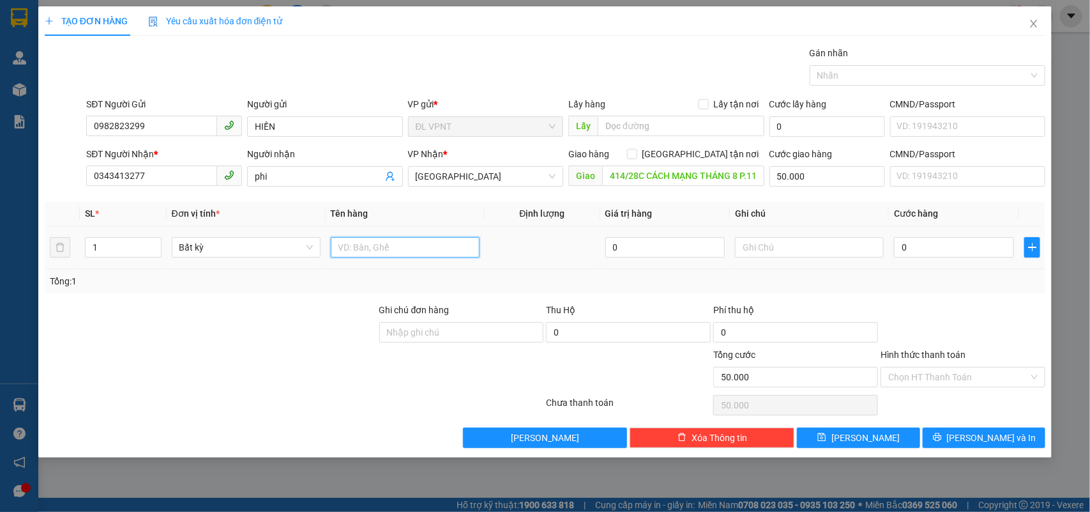
click at [426, 241] on input "text" at bounding box center [405, 247] width 149 height 20
click at [950, 252] on input "0" at bounding box center [954, 247] width 120 height 20
click at [944, 287] on div "Tổng: 1" at bounding box center [545, 281] width 991 height 14
click at [949, 378] on input "Hình thức thanh toán" at bounding box center [958, 376] width 141 height 19
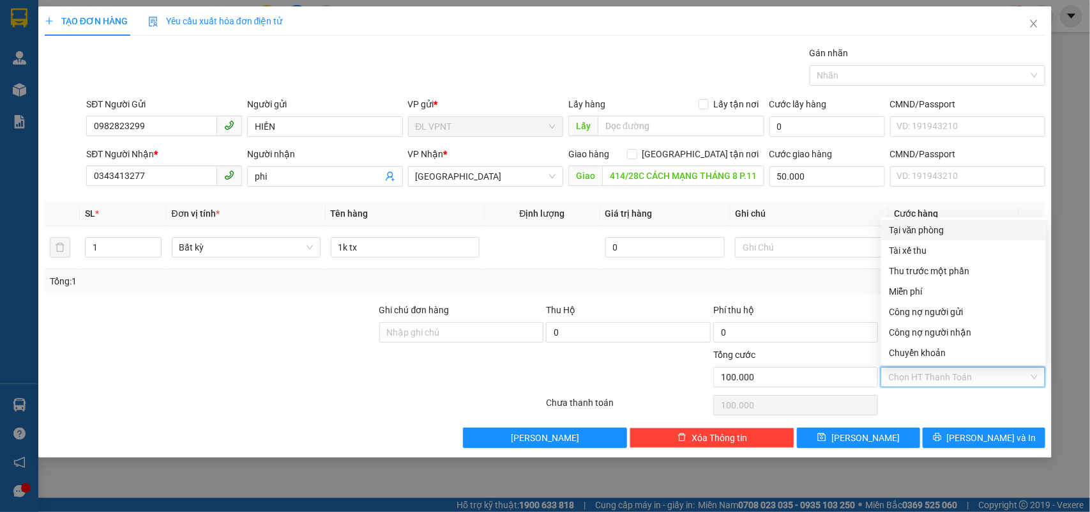
click at [923, 225] on div "Tại văn phòng" at bounding box center [963, 230] width 149 height 14
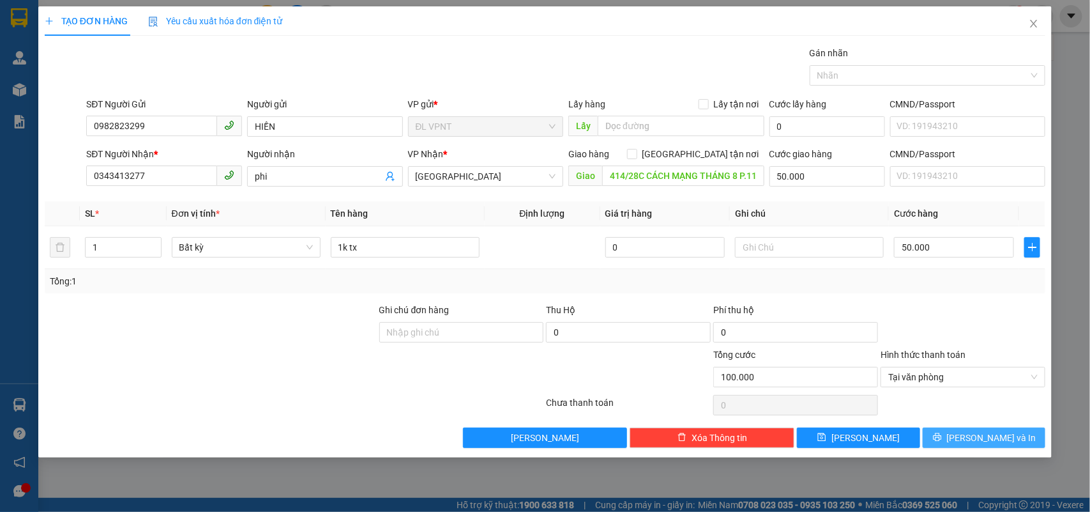
click at [941, 441] on icon "printer" at bounding box center [937, 437] width 8 height 8
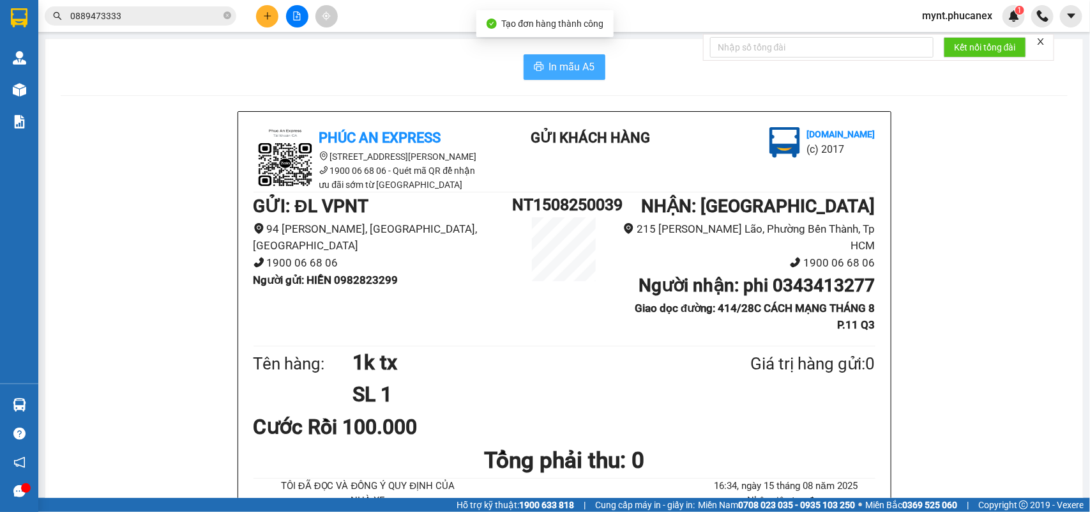
click at [560, 70] on span "In mẫu A5" at bounding box center [572, 67] width 46 height 16
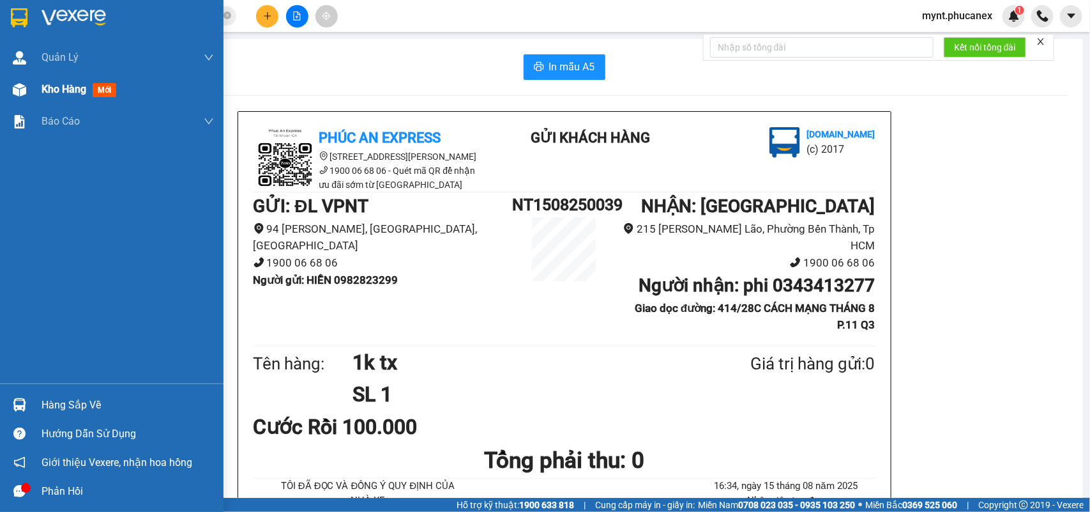
click at [27, 85] on div at bounding box center [19, 90] width 22 height 22
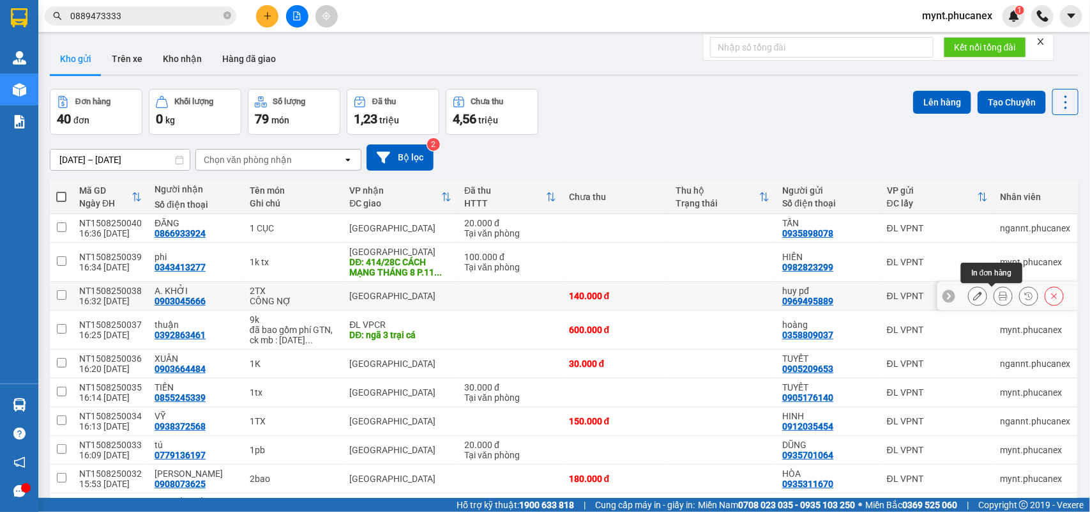
click at [999, 291] on icon at bounding box center [1003, 295] width 9 height 9
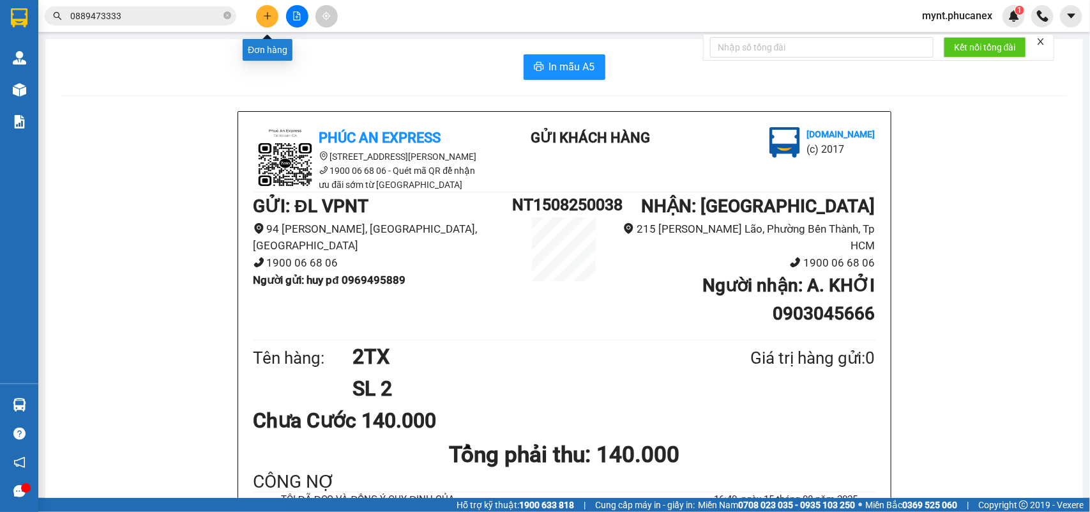
click at [269, 19] on icon "plus" at bounding box center [267, 15] width 9 height 9
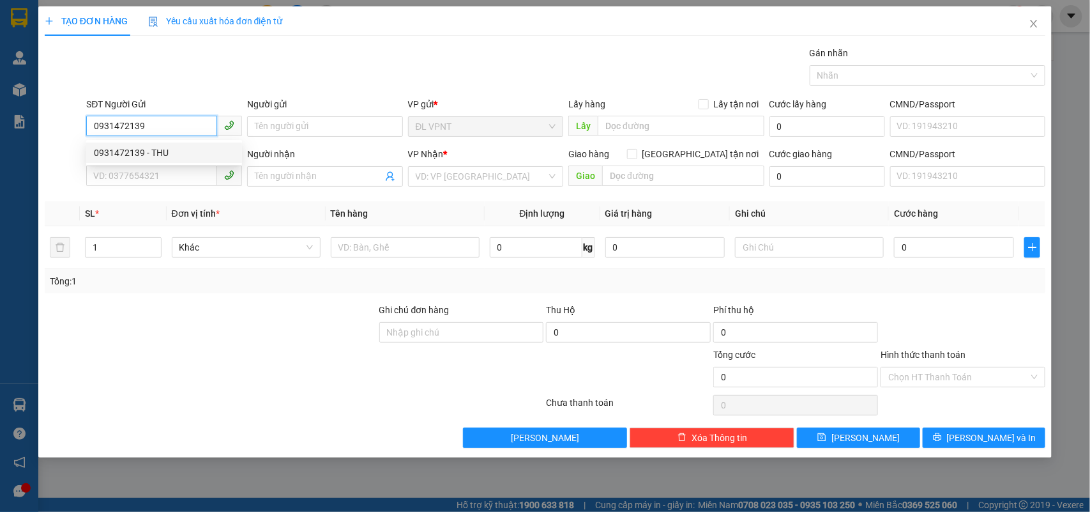
click at [154, 147] on div "0931472139 - THU" at bounding box center [164, 153] width 141 height 14
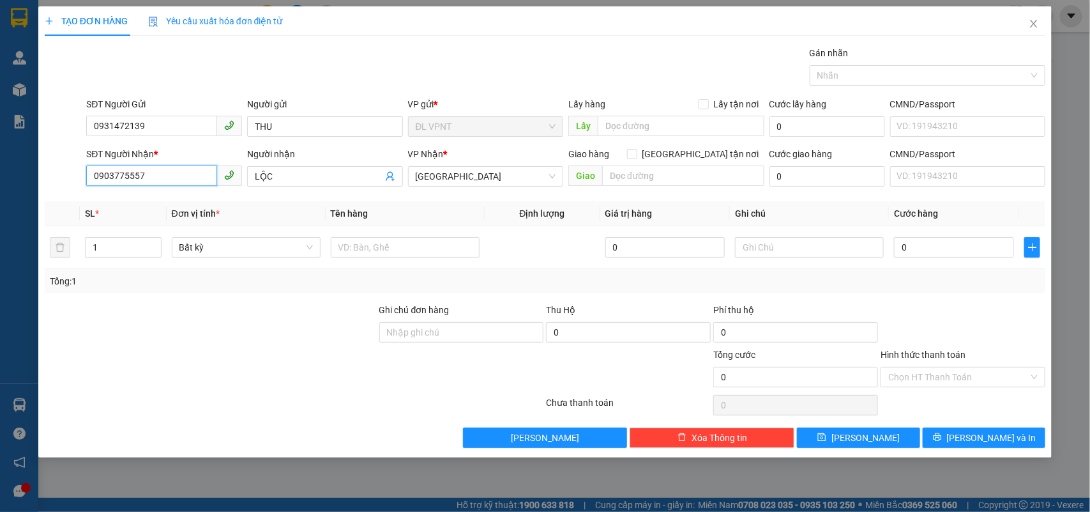
drag, startPoint x: 171, startPoint y: 169, endPoint x: 0, endPoint y: 94, distance: 186.4
click at [0, 99] on div "TẠO ĐƠN HÀNG Yêu cầu xuất hóa đơn điện tử Transit Pickup Surcharge Ids Transit …" at bounding box center [545, 256] width 1090 height 512
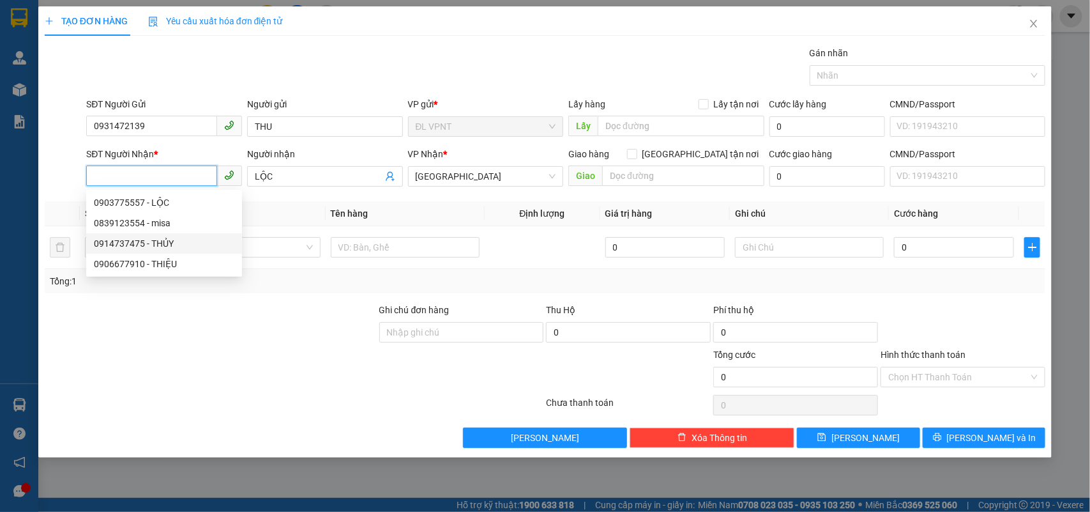
click at [138, 245] on div "0914737475 - THỦY" at bounding box center [164, 243] width 141 height 14
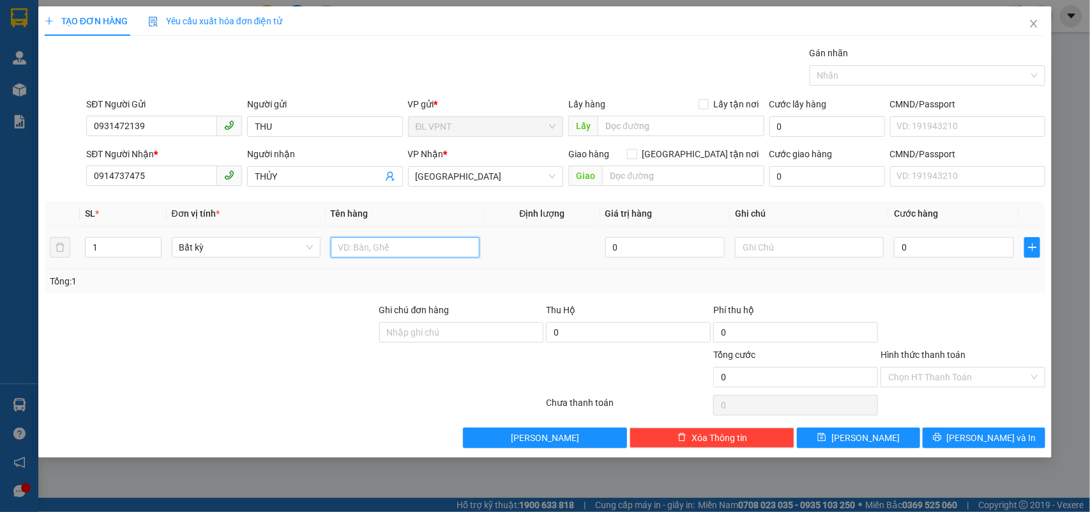
click at [370, 251] on input "text" at bounding box center [405, 247] width 149 height 20
click at [948, 249] on input "0" at bounding box center [954, 247] width 120 height 20
click at [844, 243] on input "text" at bounding box center [809, 247] width 149 height 20
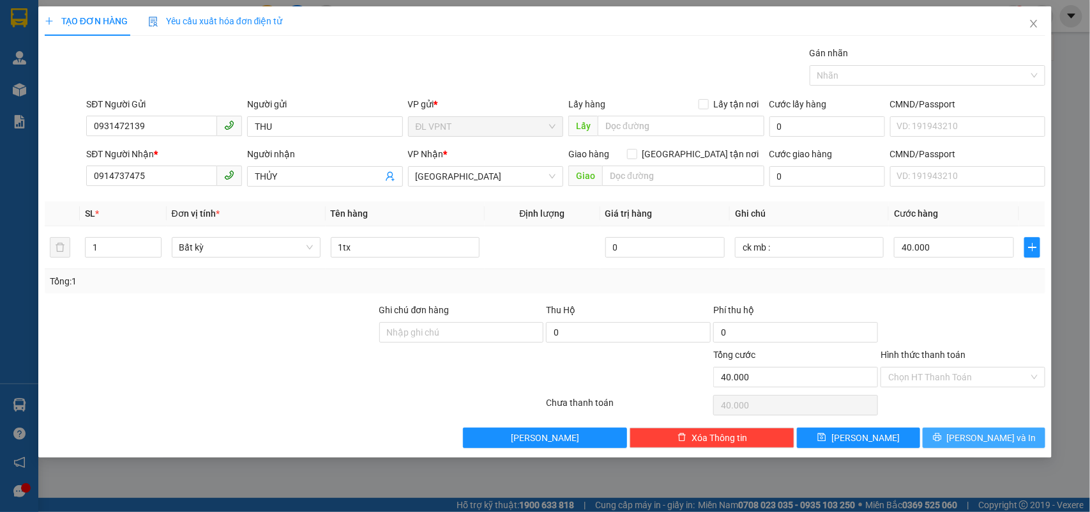
click at [971, 435] on button "Lưu và In" at bounding box center [984, 437] width 123 height 20
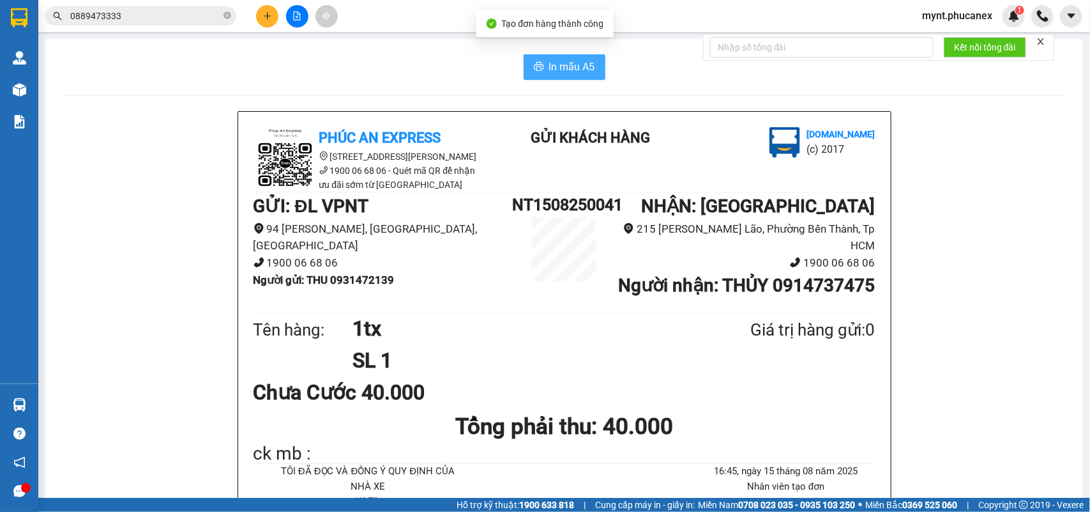
click at [575, 66] on span "In mẫu A5" at bounding box center [572, 67] width 46 height 16
click at [270, 17] on icon "plus" at bounding box center [267, 15] width 9 height 9
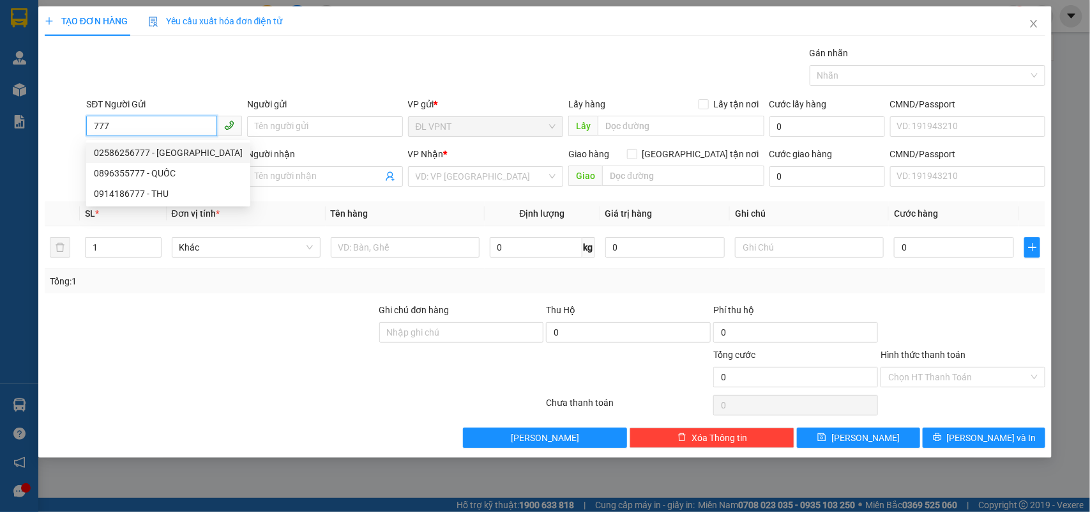
click at [93, 126] on input "777" at bounding box center [151, 126] width 131 height 20
click at [151, 149] on div "0896355777 - QUỐC" at bounding box center [164, 153] width 141 height 14
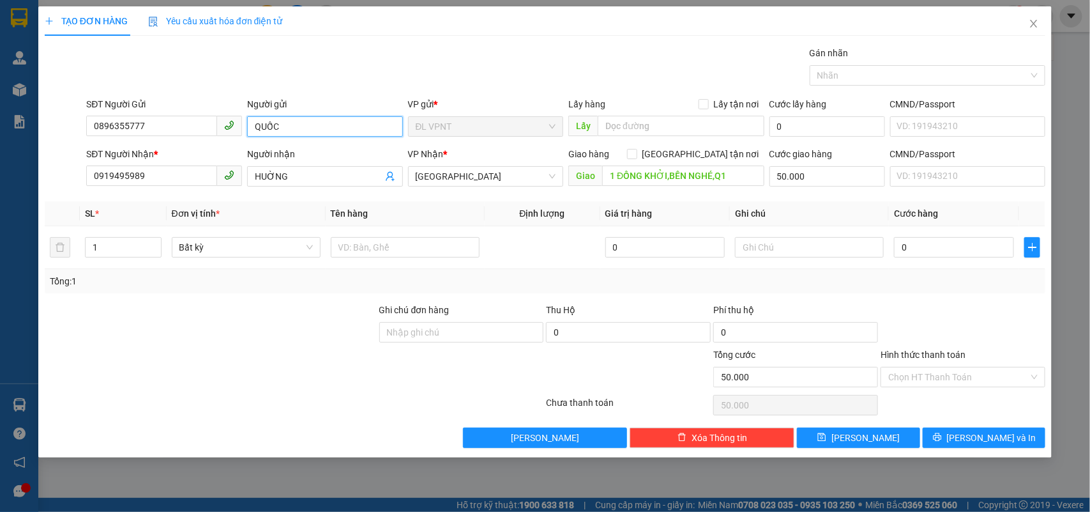
drag, startPoint x: 294, startPoint y: 122, endPoint x: 23, endPoint y: 81, distance: 273.9
click at [23, 81] on div "TẠO ĐƠN HÀNG Yêu cầu xuất hóa đơn điện tử Transit Pickup Surcharge Ids Transit …" at bounding box center [545, 256] width 1090 height 512
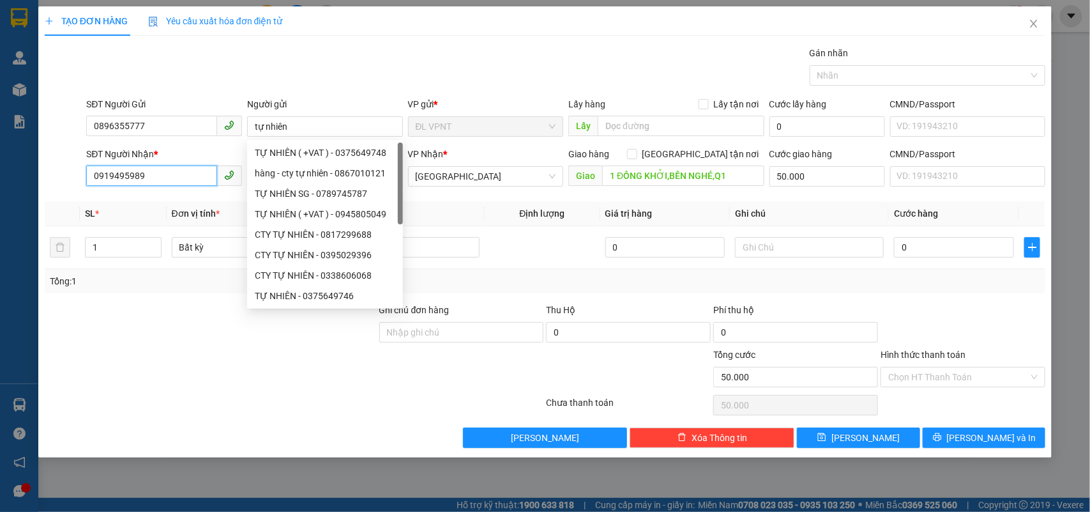
drag, startPoint x: 160, startPoint y: 168, endPoint x: 4, endPoint y: 38, distance: 202.7
click at [0, 40] on div "TẠO ĐƠN HÀNG Yêu cầu xuất hóa đơn điện tử Transit Pickup Surcharge Ids Transit …" at bounding box center [545, 256] width 1090 height 512
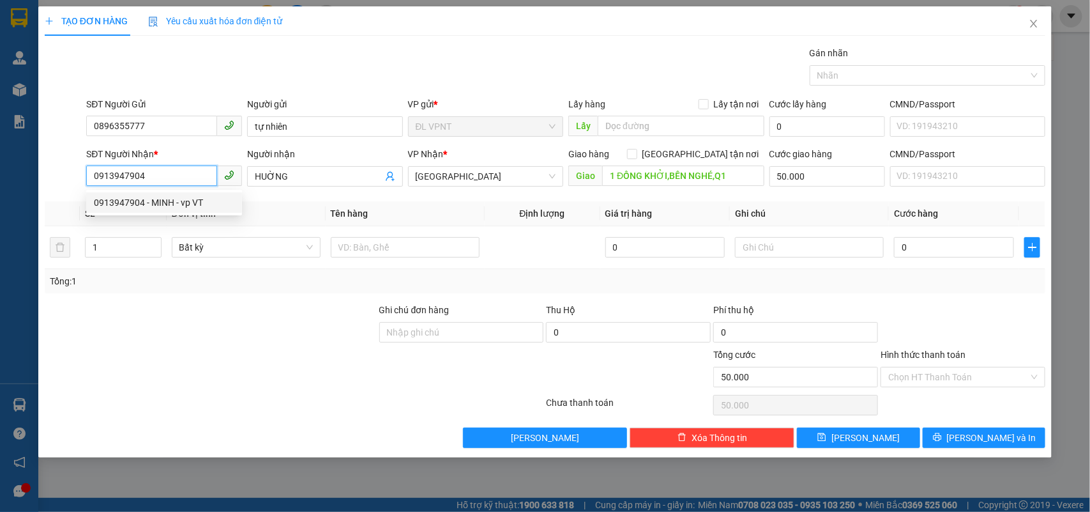
click at [136, 196] on div "0913947904 - MINH - vp VT" at bounding box center [164, 202] width 141 height 14
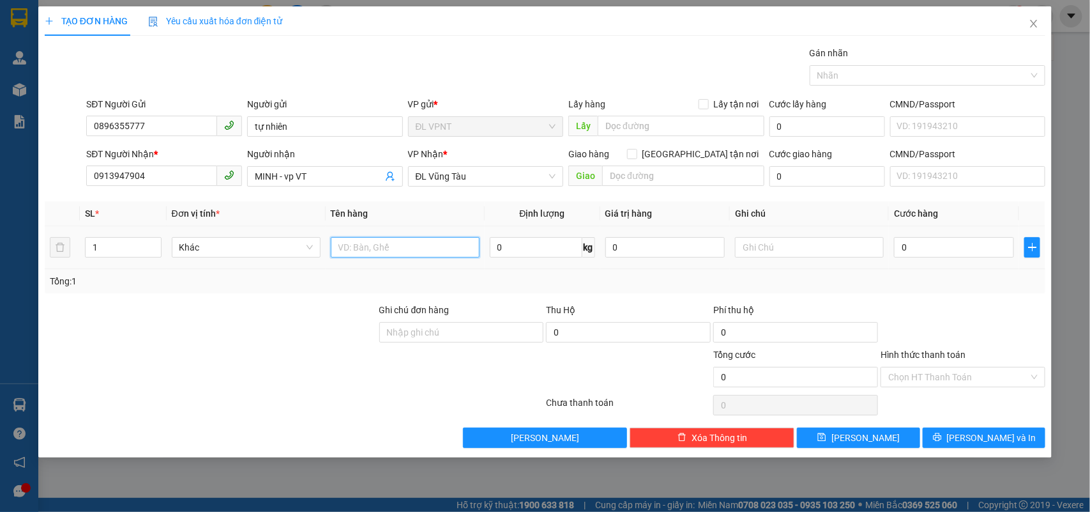
click at [346, 244] on input "text" at bounding box center [405, 247] width 149 height 20
click at [982, 247] on input "0" at bounding box center [954, 247] width 120 height 20
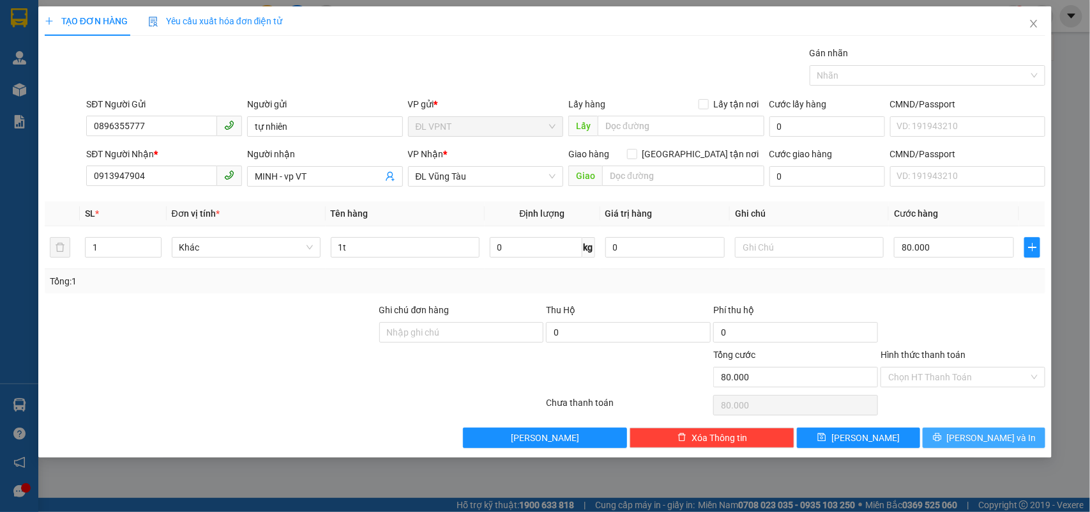
click at [942, 436] on icon "printer" at bounding box center [937, 436] width 9 height 9
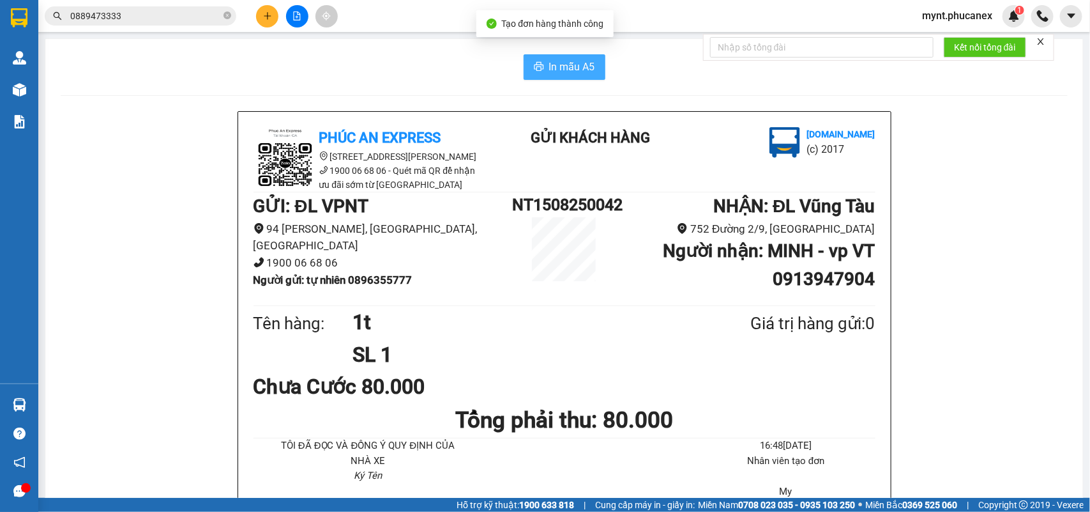
click at [534, 61] on button "In mẫu A5" at bounding box center [565, 67] width 82 height 26
click at [269, 17] on icon "plus" at bounding box center [267, 15] width 9 height 9
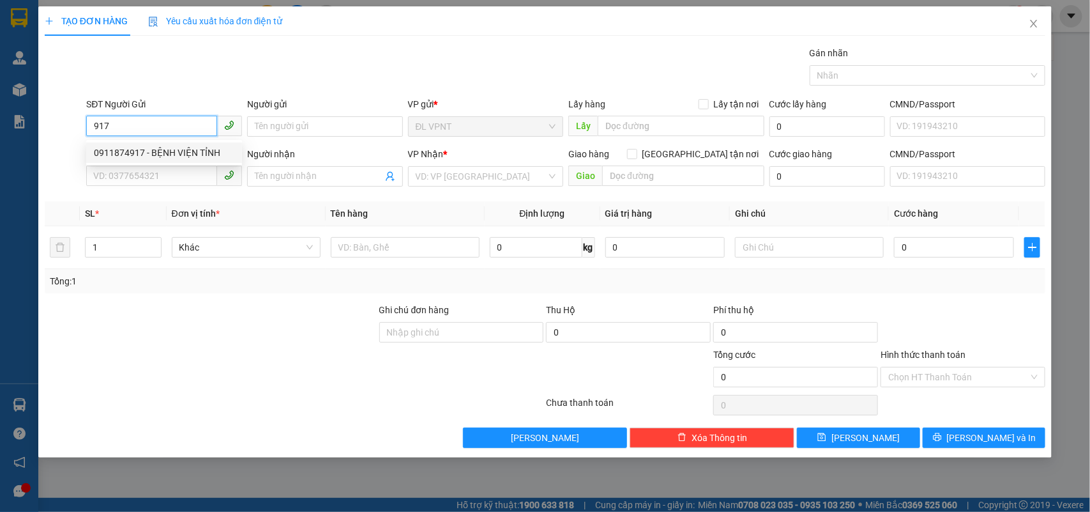
click at [138, 153] on div "0911874917 - BỆNH VIỆN TỈNH" at bounding box center [164, 153] width 141 height 14
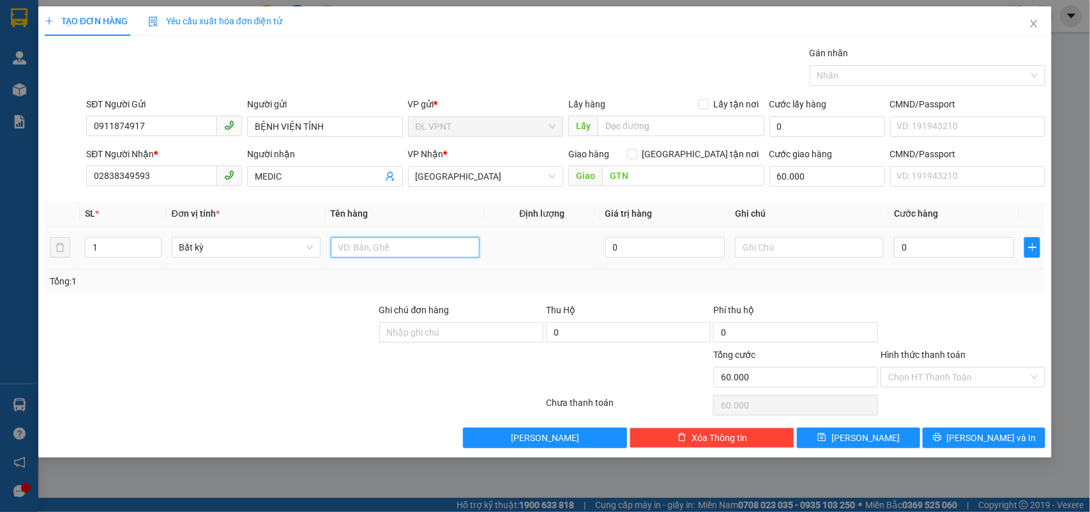
click at [348, 250] on input "text" at bounding box center [405, 247] width 149 height 20
click at [758, 249] on input "text" at bounding box center [809, 247] width 149 height 20
click at [997, 247] on input "0" at bounding box center [954, 247] width 120 height 20
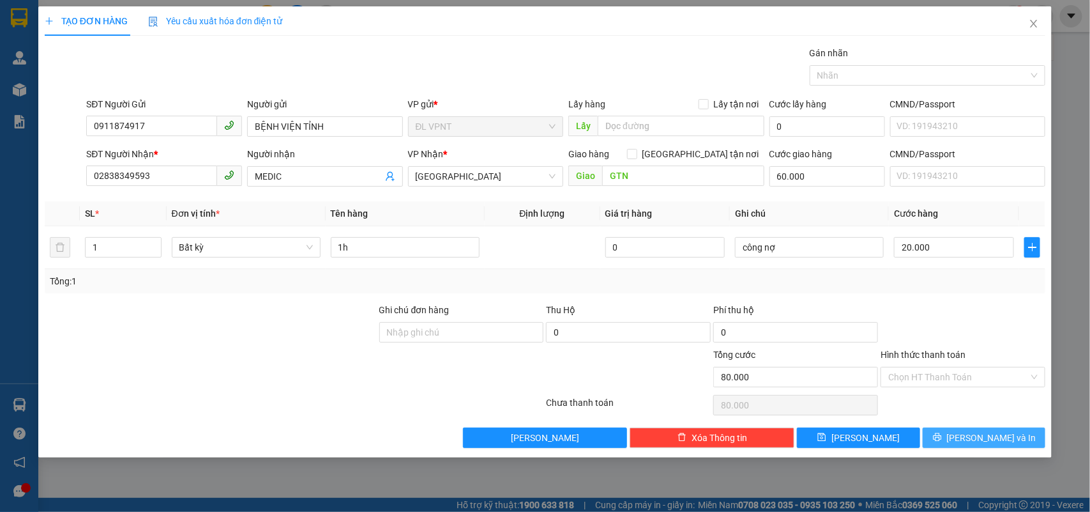
click at [1001, 443] on span "Lưu và In" at bounding box center [991, 437] width 89 height 14
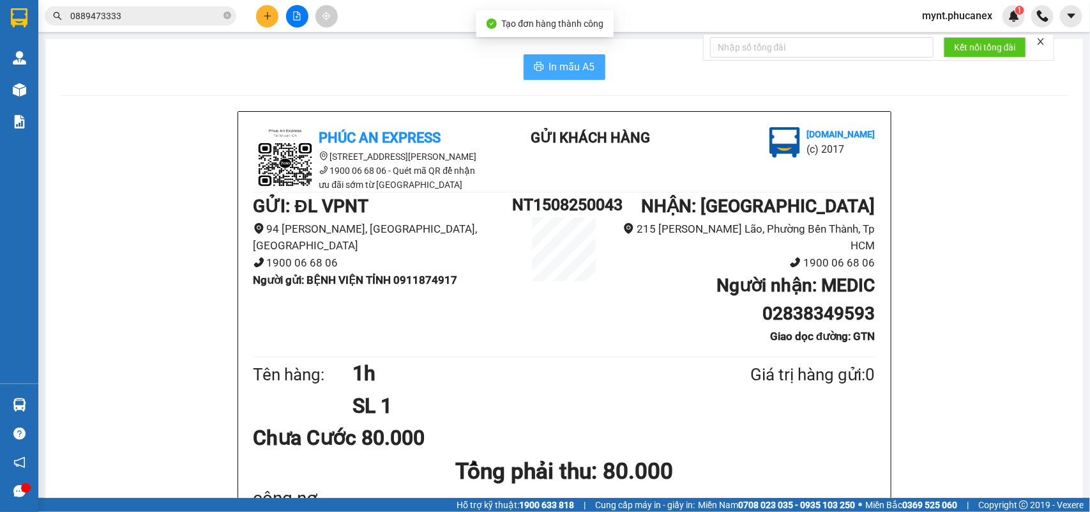
click at [565, 69] on span "In mẫu A5" at bounding box center [572, 67] width 46 height 16
click at [264, 20] on icon "plus" at bounding box center [267, 15] width 9 height 9
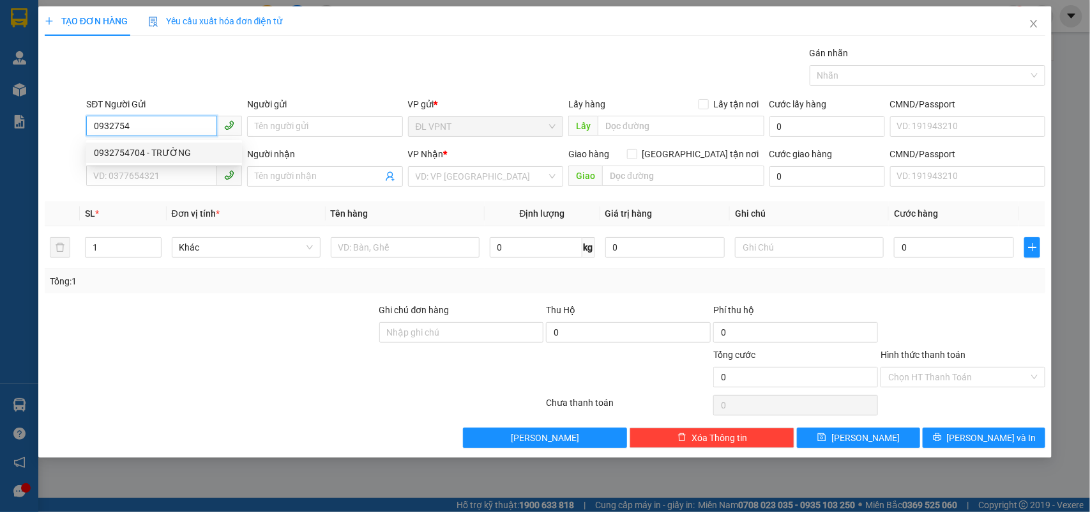
click at [189, 153] on div "0932754704 - TRƯỜNG" at bounding box center [164, 153] width 141 height 14
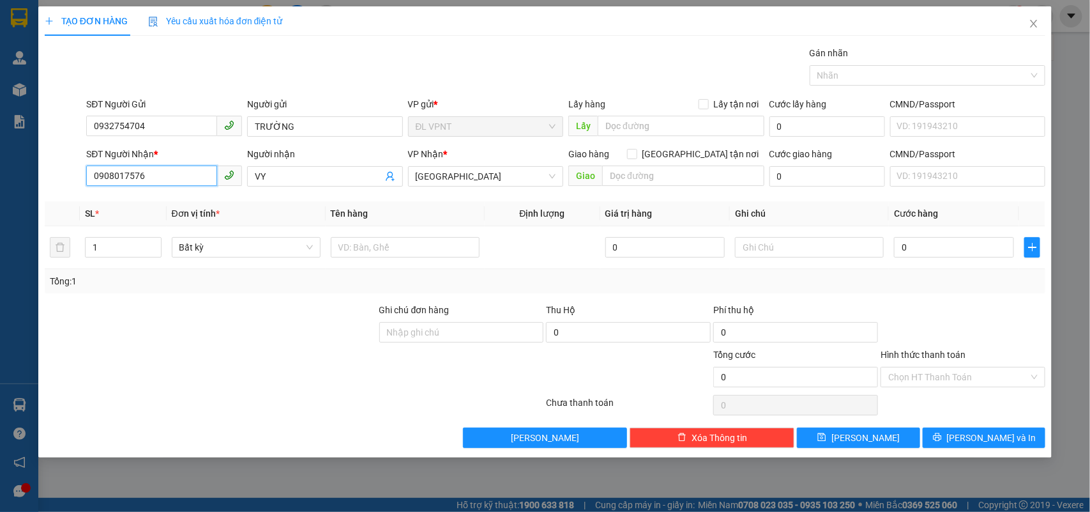
drag, startPoint x: 155, startPoint y: 173, endPoint x: 0, endPoint y: 151, distance: 156.2
click at [0, 155] on div "TẠO ĐƠN HÀNG Yêu cầu xuất hóa đơn điện tử Transit Pickup Surcharge Ids Transit …" at bounding box center [545, 256] width 1090 height 512
click at [181, 217] on div "0935607879 - KHOA" at bounding box center [164, 223] width 141 height 14
click at [376, 247] on input "text" at bounding box center [405, 247] width 149 height 20
click at [930, 250] on input "0" at bounding box center [954, 247] width 120 height 20
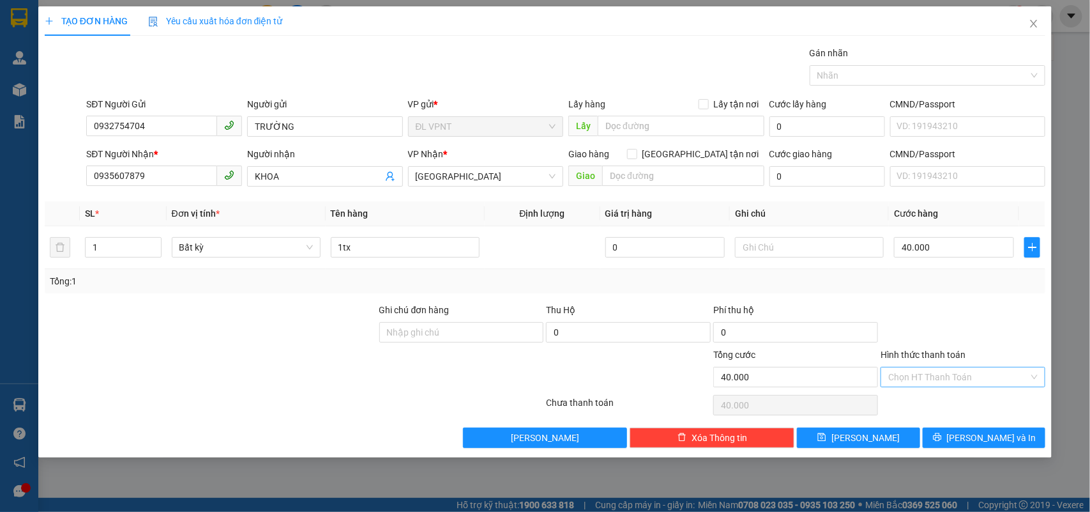
click at [971, 372] on input "Hình thức thanh toán" at bounding box center [958, 376] width 141 height 19
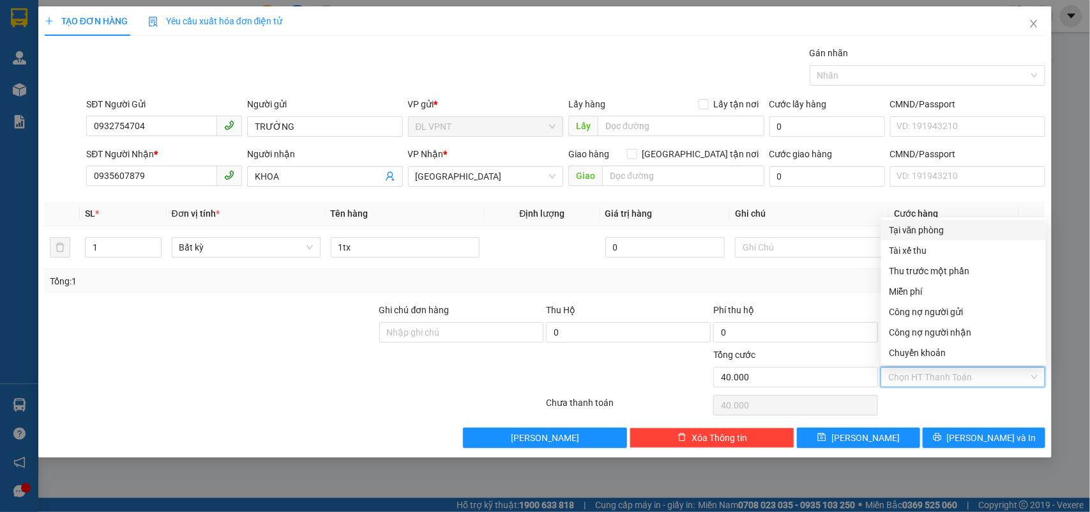
click at [961, 231] on div "Tại văn phòng" at bounding box center [963, 230] width 149 height 14
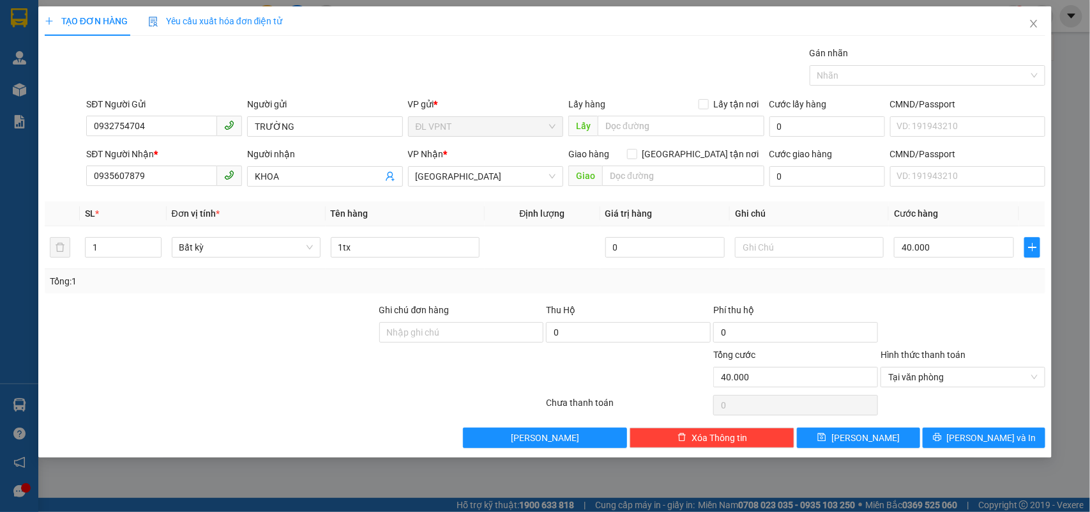
click at [991, 426] on div "Transit Pickup Surcharge Ids Transit Deliver Surcharge Ids Transit Deliver Surc…" at bounding box center [545, 247] width 1001 height 402
click at [981, 438] on span "Lưu và In" at bounding box center [991, 437] width 89 height 14
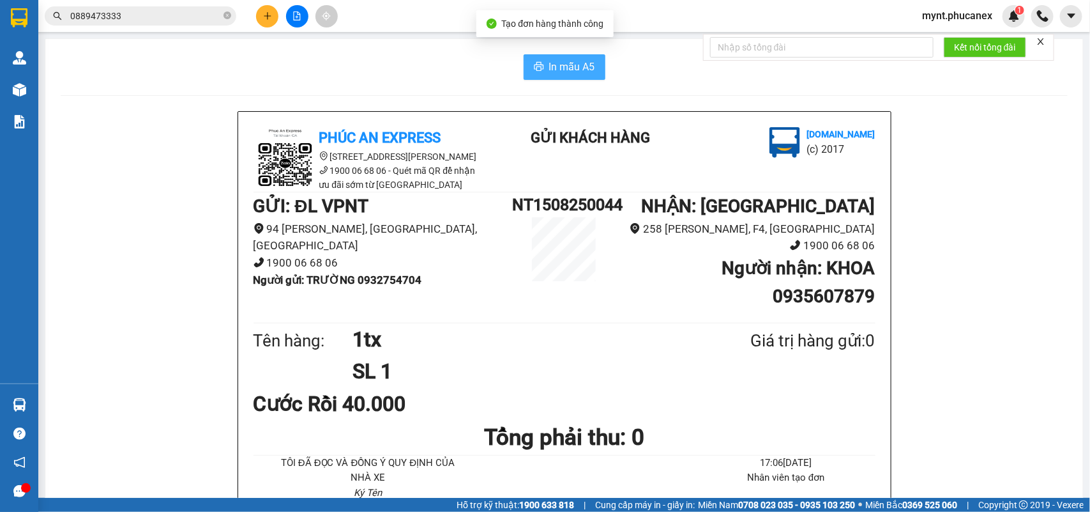
click at [560, 62] on span "In mẫu A5" at bounding box center [572, 67] width 46 height 16
click at [269, 20] on icon "plus" at bounding box center [267, 15] width 9 height 9
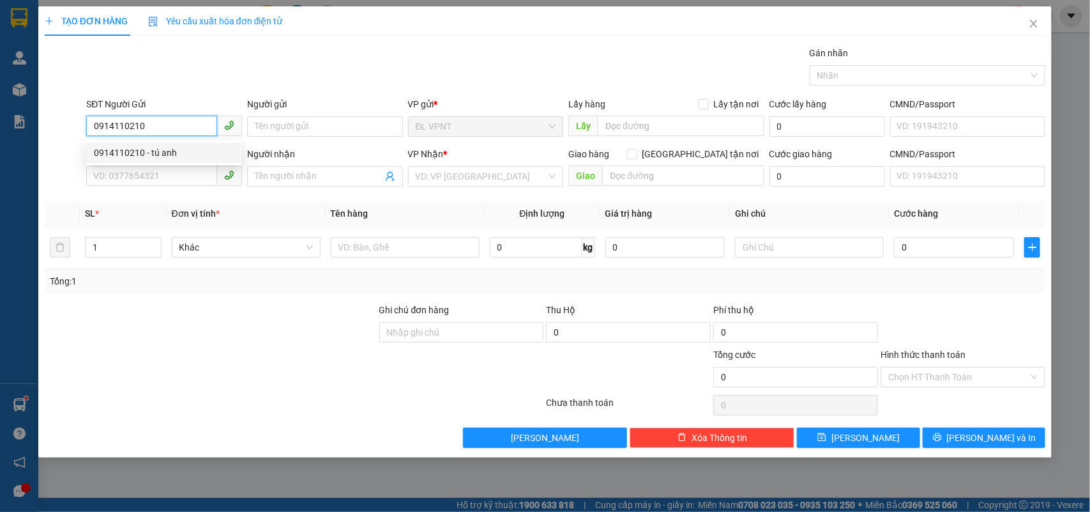
click at [206, 154] on div "0914110210 - tú anh" at bounding box center [164, 153] width 141 height 14
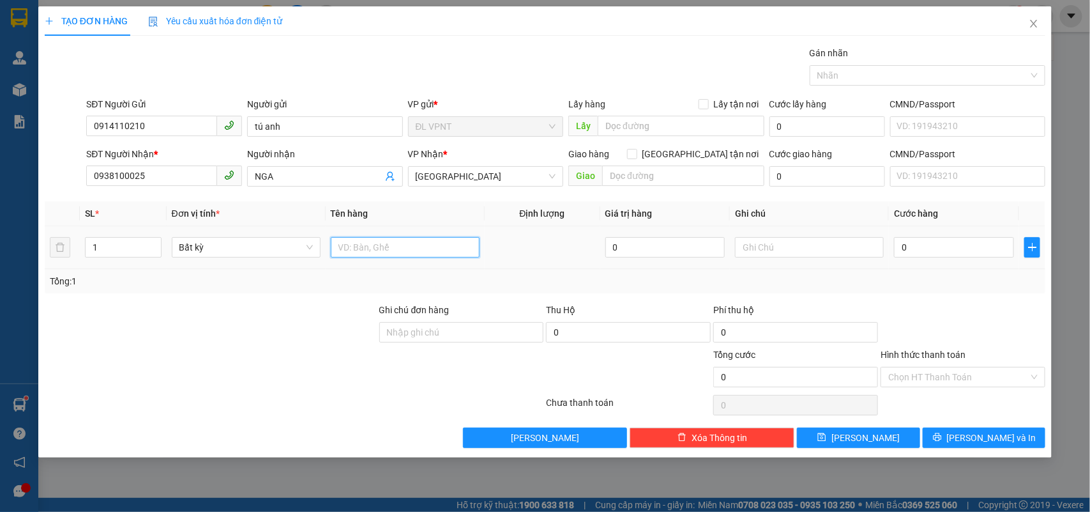
click at [395, 243] on input "text" at bounding box center [405, 247] width 149 height 20
click at [971, 255] on input "0" at bounding box center [954, 247] width 120 height 20
drag, startPoint x: 154, startPoint y: 174, endPoint x: 0, endPoint y: 120, distance: 163.2
click at [0, 120] on div "TẠO ĐƠN HÀNG Yêu cầu xuất hóa đơn điện tử Transit Pickup Surcharge Ids Transit …" at bounding box center [545, 256] width 1090 height 512
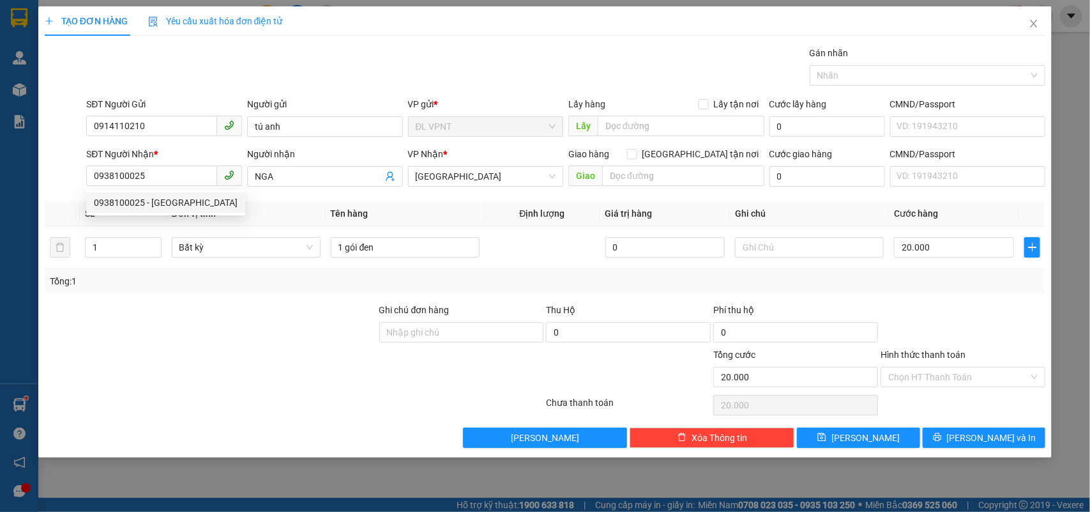
click at [278, 358] on div at bounding box center [210, 369] width 335 height 45
click at [920, 384] on input "Hình thức thanh toán" at bounding box center [958, 376] width 141 height 19
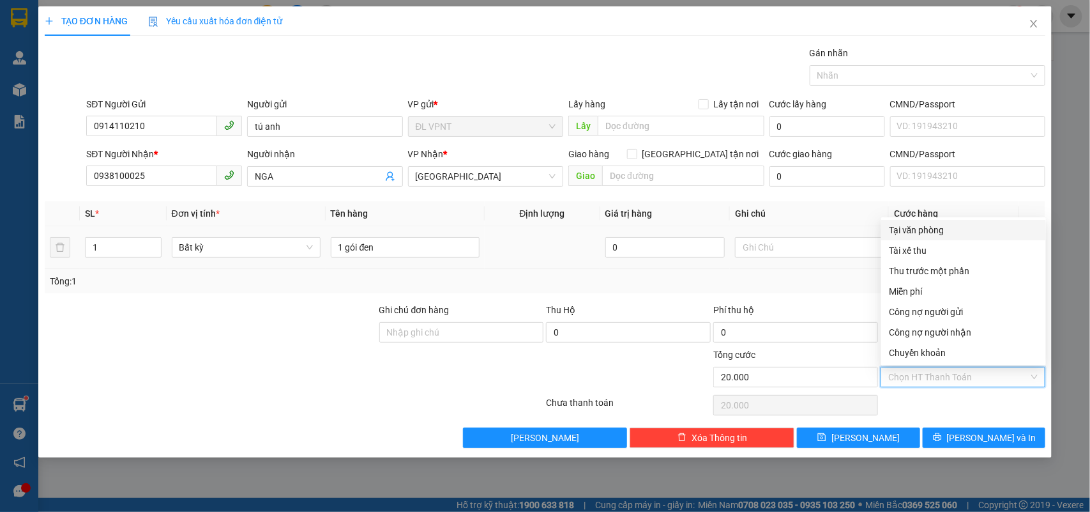
click at [927, 227] on div "Tại văn phòng" at bounding box center [963, 230] width 149 height 14
click at [899, 227] on div "Tại văn phòng" at bounding box center [963, 230] width 149 height 14
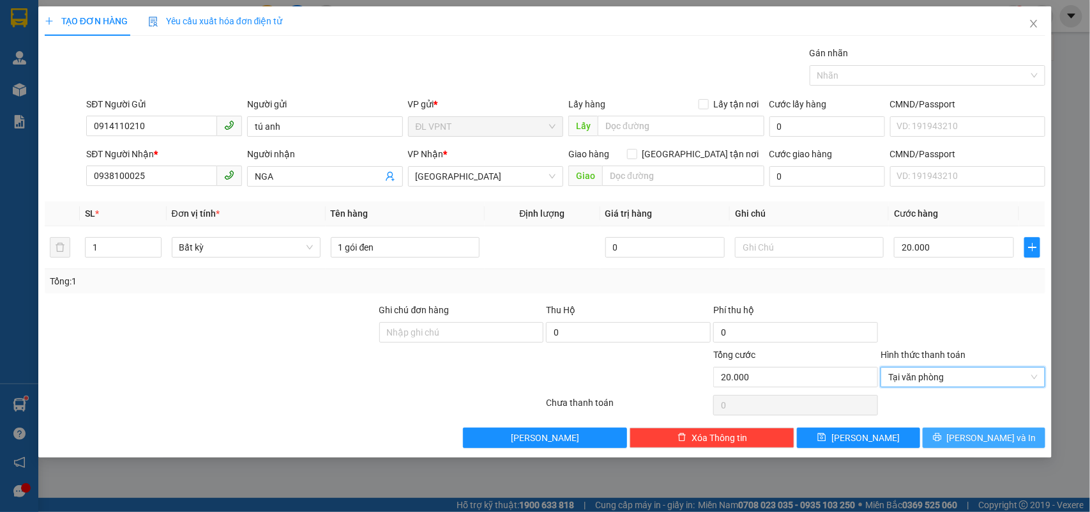
click at [968, 445] on button "Lưu và In" at bounding box center [984, 437] width 123 height 20
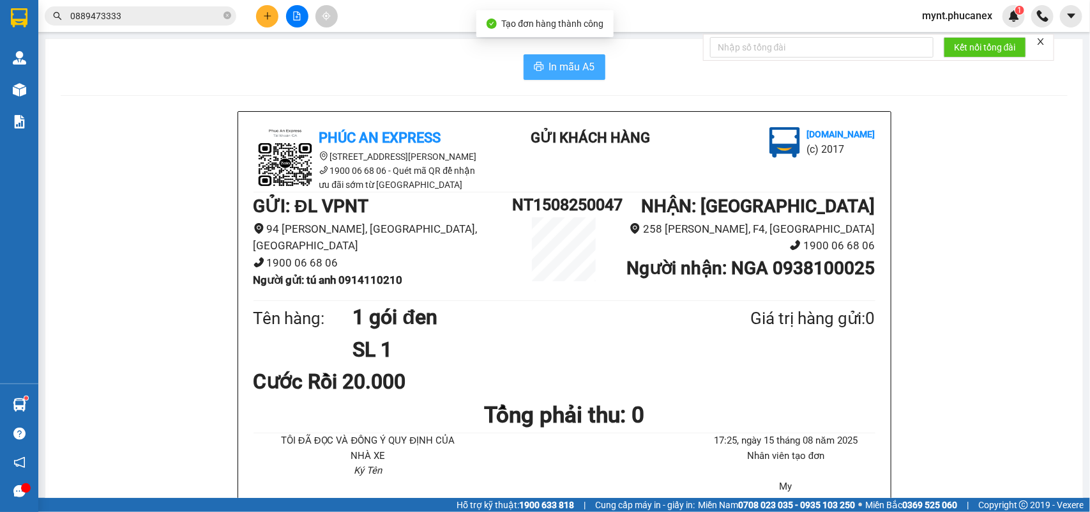
click at [588, 65] on span "In mẫu A5" at bounding box center [572, 67] width 46 height 16
click at [267, 22] on button at bounding box center [267, 16] width 22 height 22
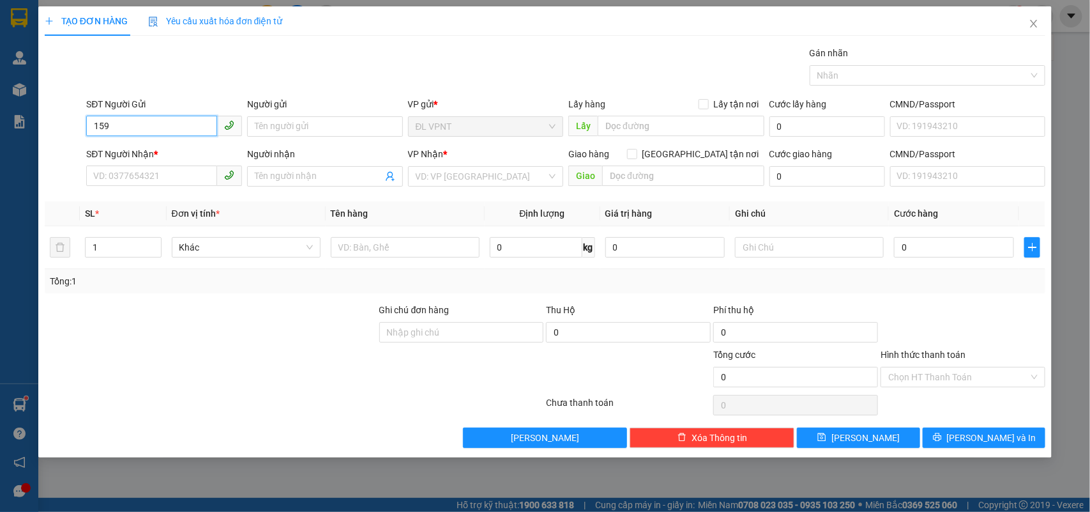
drag, startPoint x: 135, startPoint y: 123, endPoint x: 1, endPoint y: 90, distance: 137.6
click at [0, 96] on div "TẠO ĐƠN HÀNG Yêu cầu xuất hóa đơn điện tử Transit Pickup Surcharge Ids Transit …" at bounding box center [545, 256] width 1090 height 512
click at [177, 161] on div "0582220519 - điện 3 nt" at bounding box center [164, 152] width 156 height 20
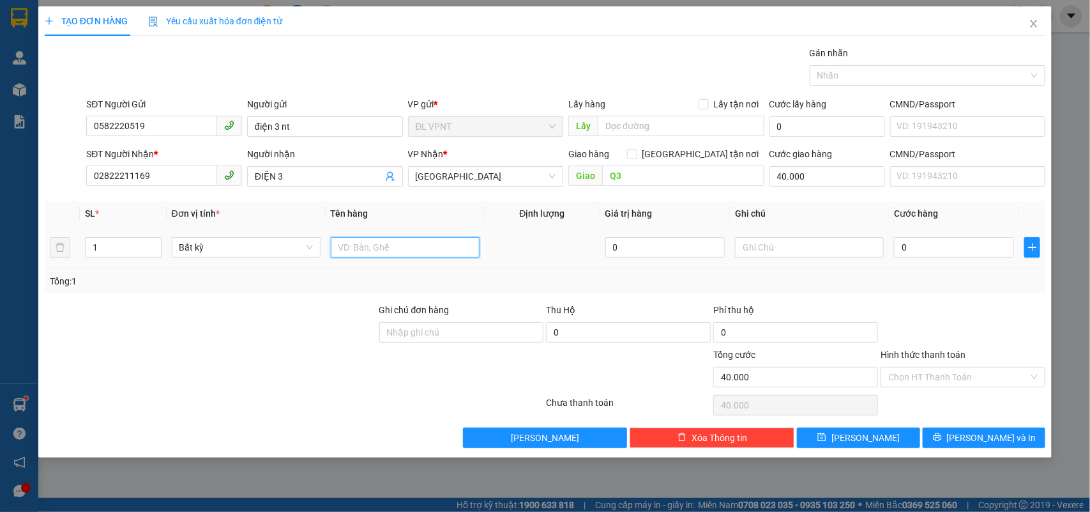
click at [356, 250] on input "text" at bounding box center [405, 247] width 149 height 20
drag, startPoint x: 100, startPoint y: 246, endPoint x: 0, endPoint y: 183, distance: 118.0
click at [0, 185] on div "TẠO ĐƠN HÀNG Yêu cầu xuất hóa đơn điện tử Transit Pickup Surcharge Ids Transit …" at bounding box center [545, 256] width 1090 height 512
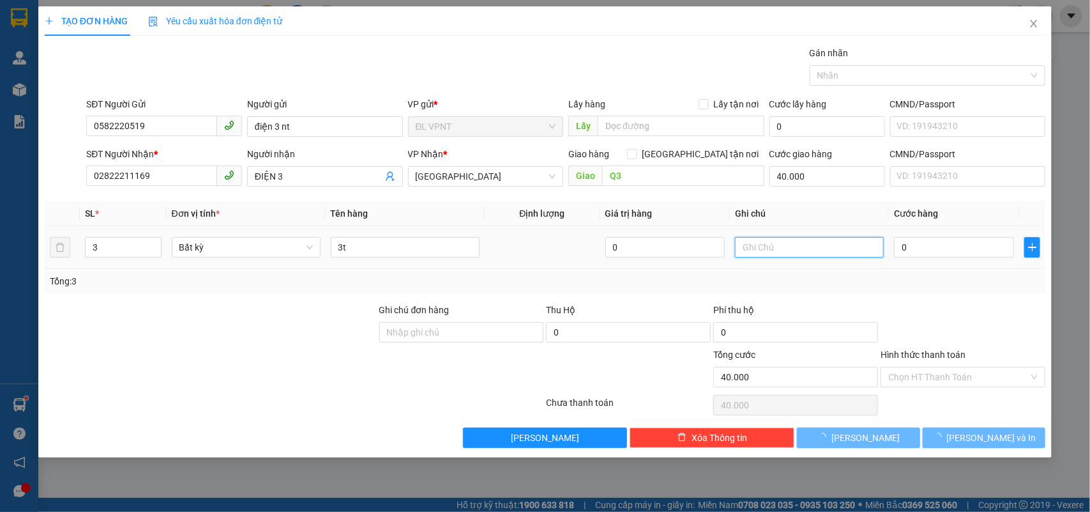
click at [758, 247] on input "text" at bounding box center [809, 247] width 149 height 20
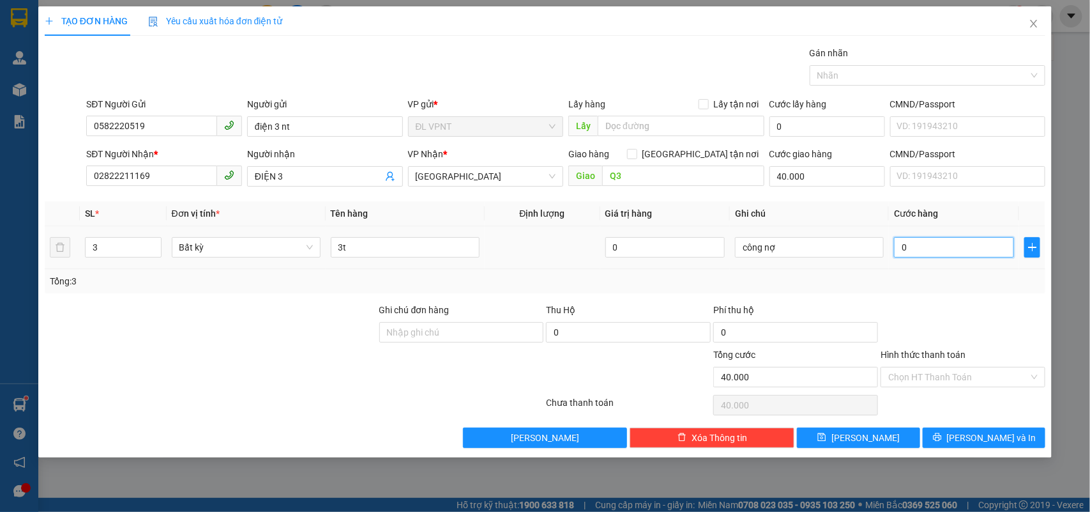
click at [915, 244] on input "0" at bounding box center [954, 247] width 120 height 20
click at [172, 188] on div "SĐT Người Nhận * 02822211169" at bounding box center [164, 169] width 156 height 45
click at [0, 171] on div "TẠO ĐƠN HÀNG Yêu cầu xuất hóa đơn điện tử Transit Pickup Surcharge Ids Transit …" at bounding box center [545, 256] width 1090 height 512
click at [939, 252] on input "150.000" at bounding box center [954, 247] width 120 height 20
click at [854, 176] on input "40.000" at bounding box center [828, 176] width 116 height 20
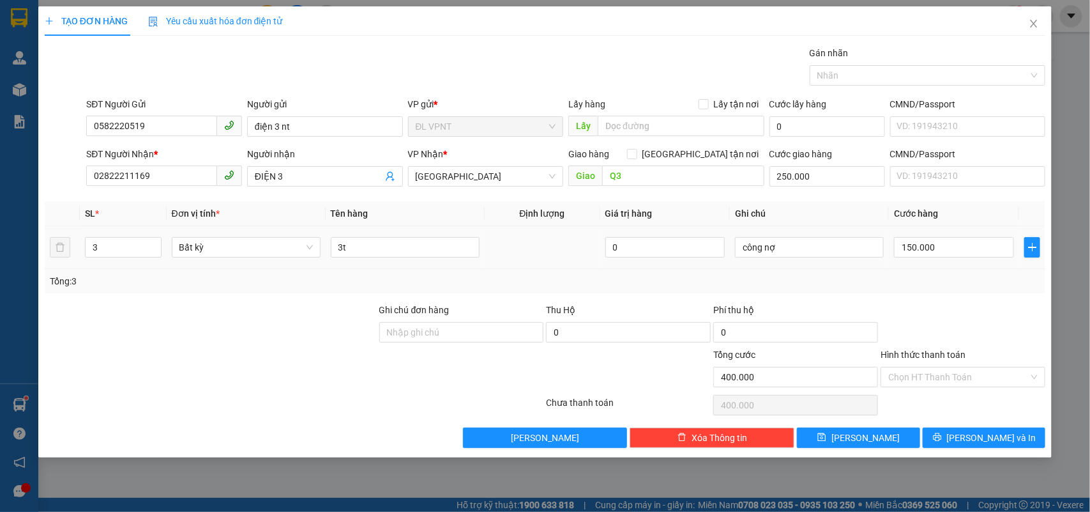
click at [802, 296] on div "Transit Pickup Surcharge Ids Transit Deliver Surcharge Ids Transit Deliver Surc…" at bounding box center [545, 247] width 1001 height 402
click at [947, 427] on div "Transit Pickup Surcharge Ids Transit Deliver Surcharge Ids Transit Deliver Surc…" at bounding box center [545, 247] width 1001 height 402
click at [783, 186] on input "250.000" at bounding box center [828, 176] width 116 height 20
click at [941, 436] on button "Lưu và In" at bounding box center [984, 437] width 123 height 20
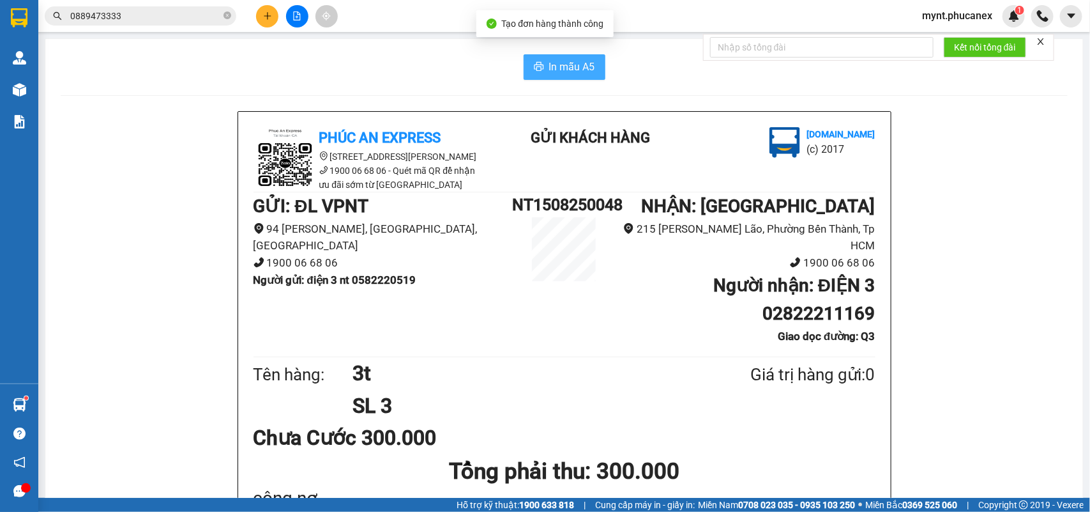
click at [577, 74] on span "In mẫu A5" at bounding box center [572, 67] width 46 height 16
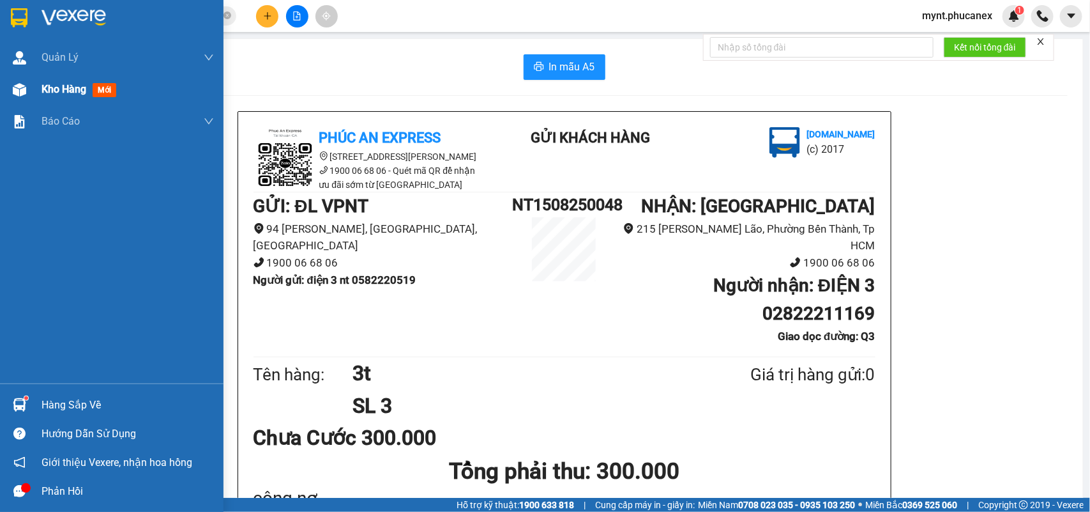
click at [24, 88] on img at bounding box center [19, 89] width 13 height 13
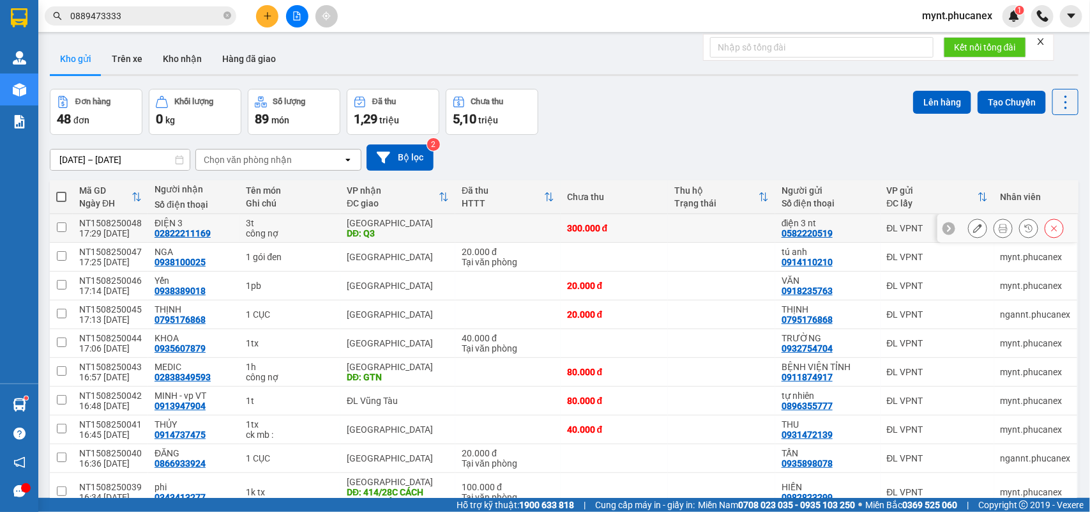
click at [973, 224] on icon at bounding box center [977, 228] width 9 height 9
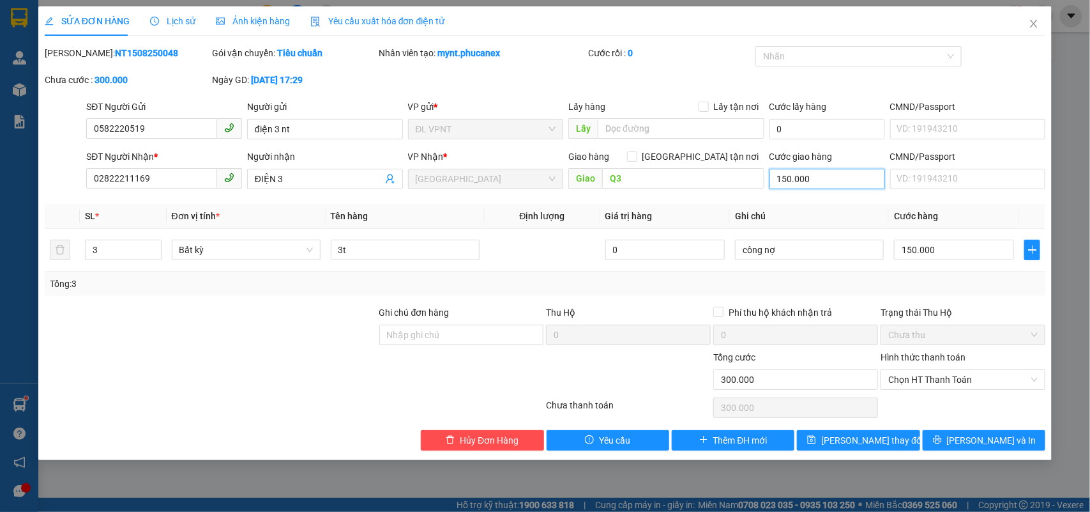
click at [806, 180] on input "150.000" at bounding box center [828, 179] width 116 height 20
click at [941, 443] on icon "printer" at bounding box center [937, 440] width 8 height 8
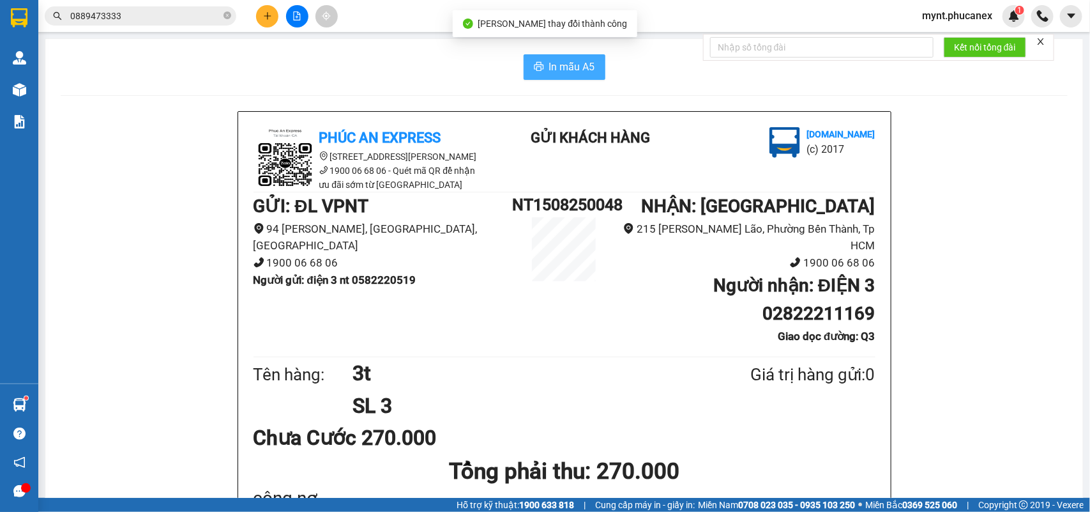
click at [540, 68] on button "In mẫu A5" at bounding box center [565, 67] width 82 height 26
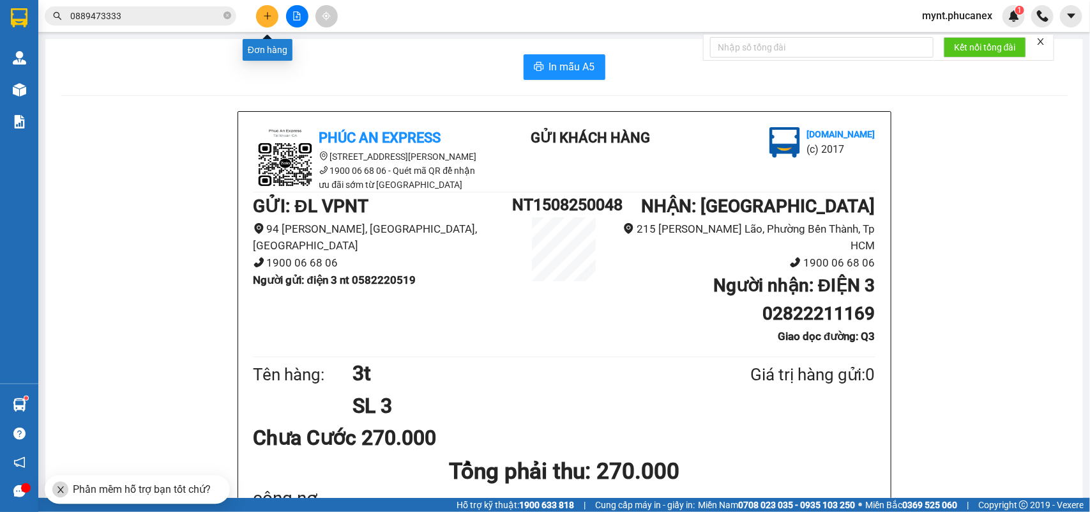
click at [263, 11] on icon "plus" at bounding box center [267, 15] width 9 height 9
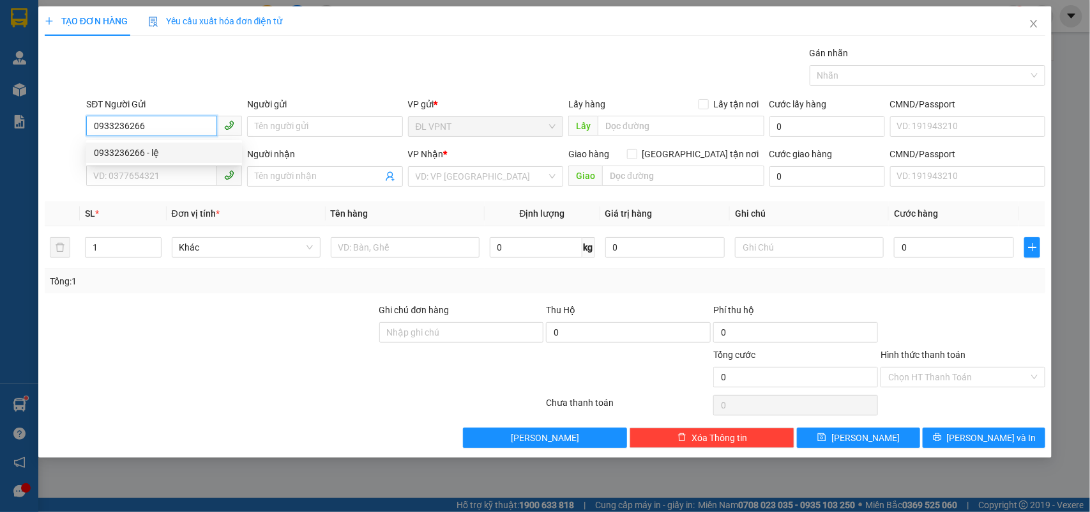
click at [132, 151] on div "0933236266 - lệ" at bounding box center [164, 153] width 141 height 14
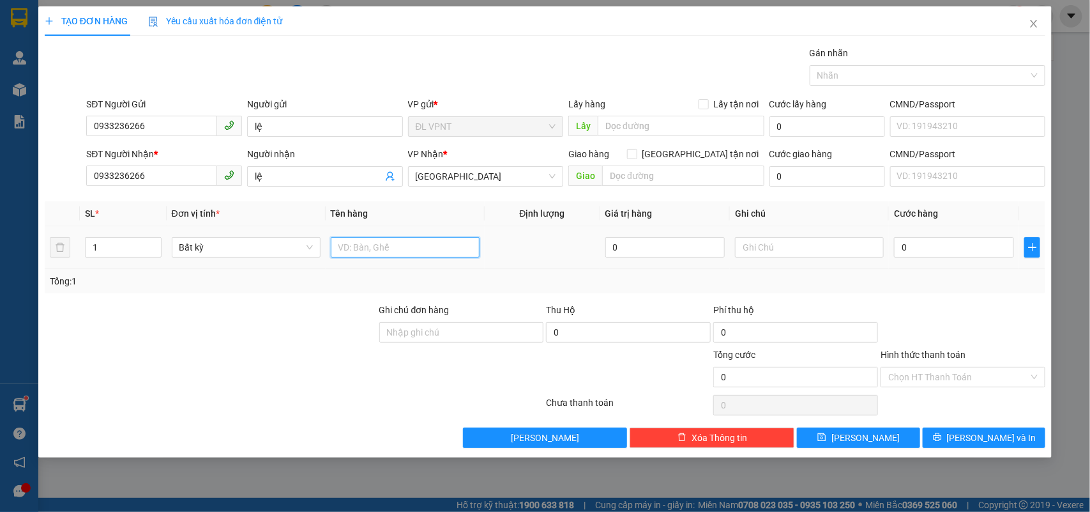
click at [375, 238] on input "text" at bounding box center [405, 247] width 149 height 20
drag, startPoint x: 103, startPoint y: 253, endPoint x: 24, endPoint y: 238, distance: 81.2
click at [24, 238] on div "TẠO ĐƠN HÀNG Yêu cầu xuất hóa đơn điện tử Transit Pickup Surcharge Ids Transit …" at bounding box center [545, 256] width 1090 height 512
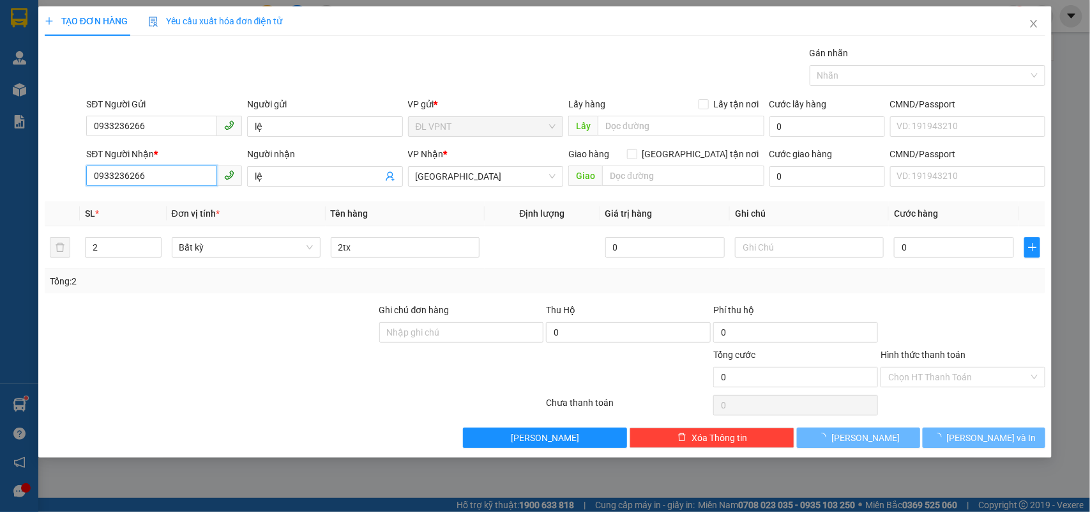
drag, startPoint x: 142, startPoint y: 173, endPoint x: 0, endPoint y: 163, distance: 142.8
click at [0, 164] on div "TẠO ĐƠN HÀNG Yêu cầu xuất hóa đơn điện tử Transit Pickup Surcharge Ids Transit …" at bounding box center [545, 256] width 1090 height 512
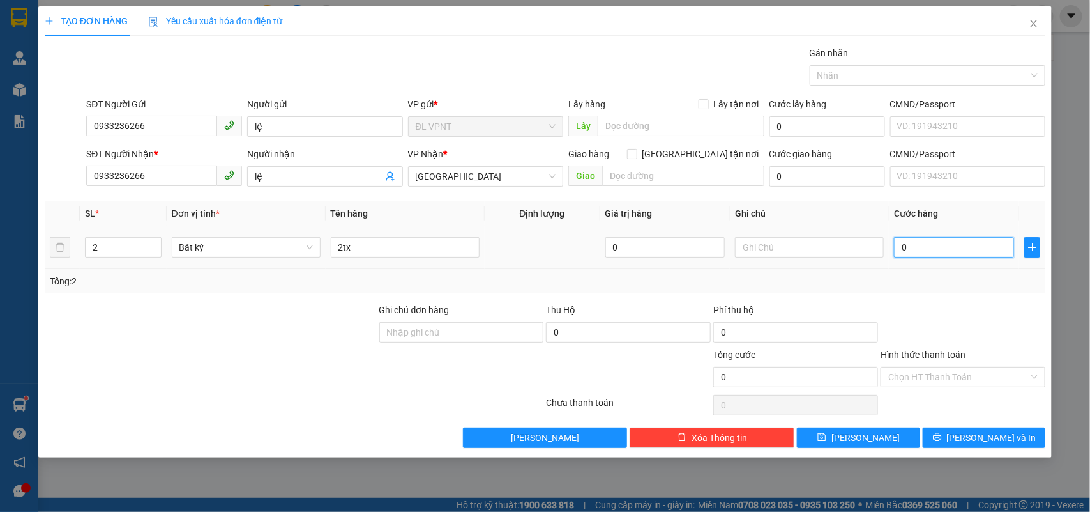
click at [948, 247] on input "0" at bounding box center [954, 247] width 120 height 20
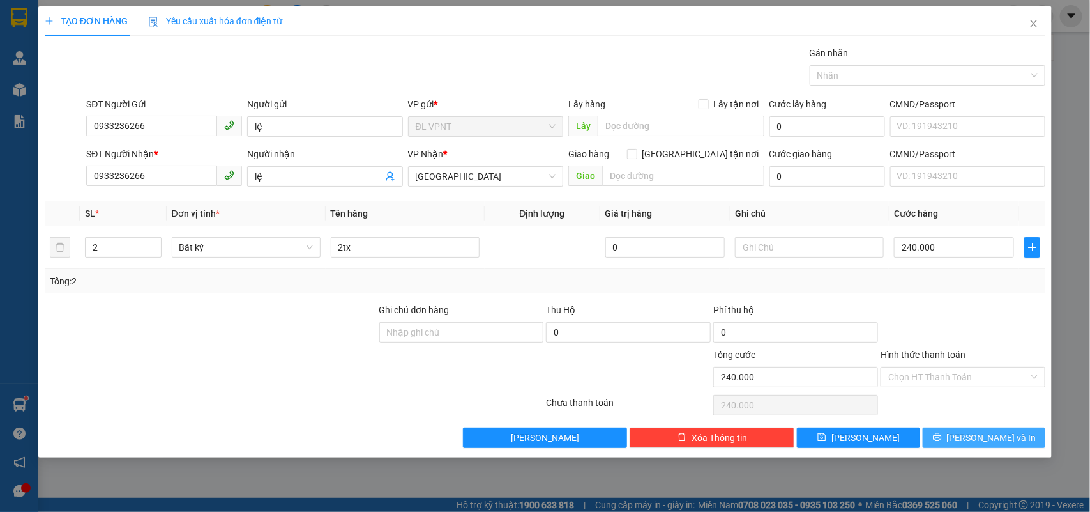
click at [954, 444] on button "Lưu và In" at bounding box center [984, 437] width 123 height 20
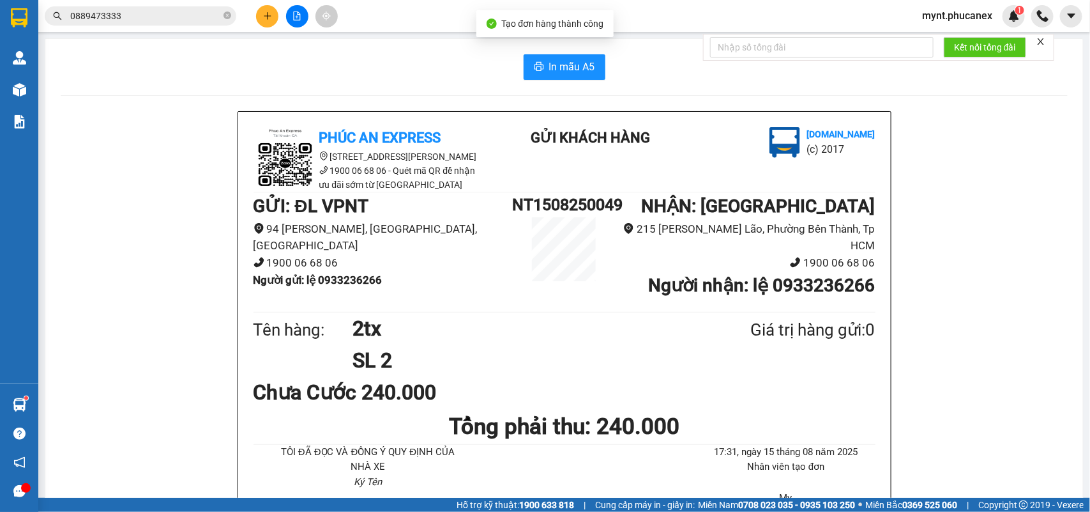
click at [544, 58] on button "In mẫu A5" at bounding box center [565, 67] width 82 height 26
click at [259, 13] on button at bounding box center [267, 16] width 22 height 22
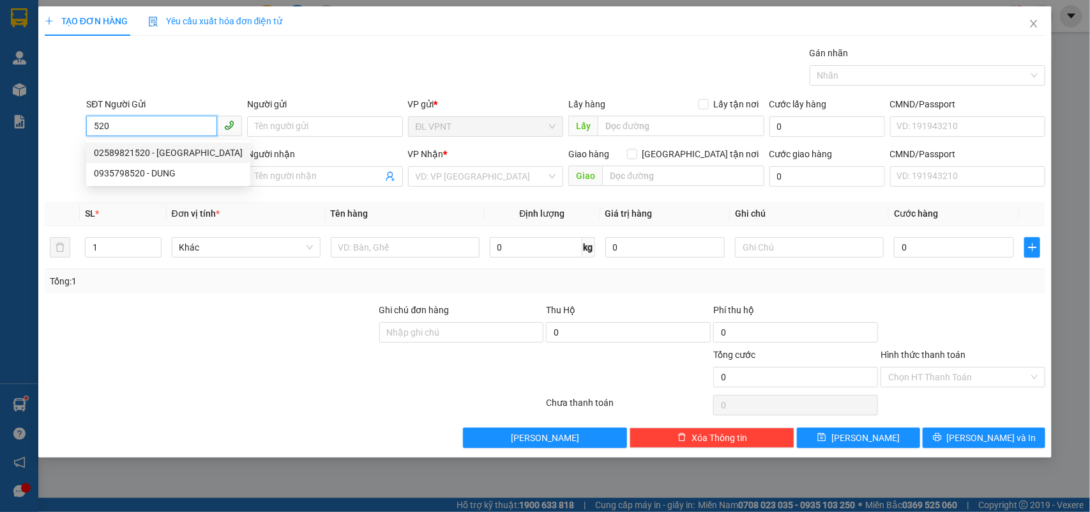
click at [132, 150] on div "02589821520 - QUẢNG LỢI" at bounding box center [168, 153] width 149 height 14
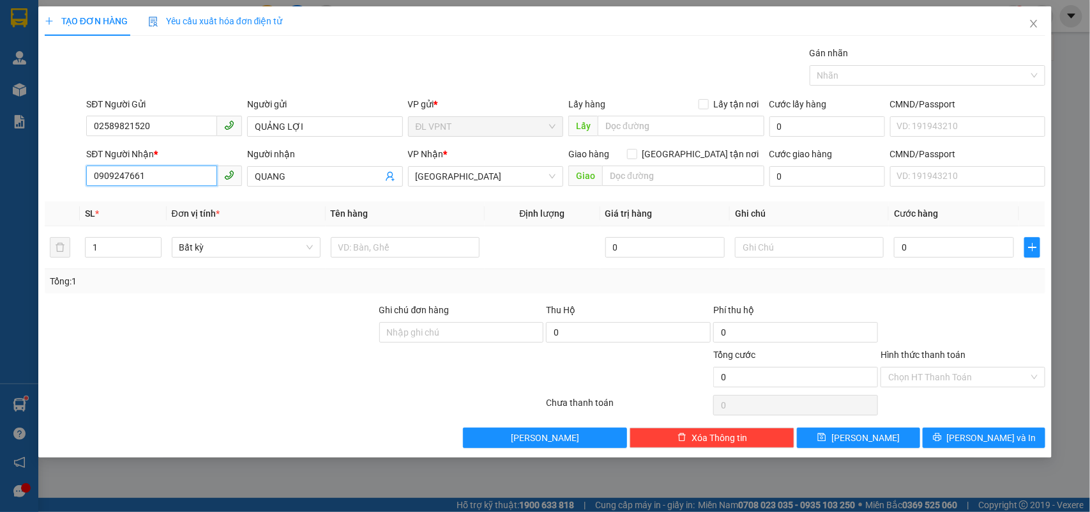
click at [182, 181] on input "0909247661" at bounding box center [151, 175] width 131 height 20
click at [154, 206] on div "0909247661 - QUANG" at bounding box center [164, 202] width 141 height 14
click at [415, 244] on input "text" at bounding box center [405, 247] width 149 height 20
click at [965, 254] on input "0" at bounding box center [954, 247] width 120 height 20
click at [943, 374] on input "Hình thức thanh toán" at bounding box center [958, 376] width 141 height 19
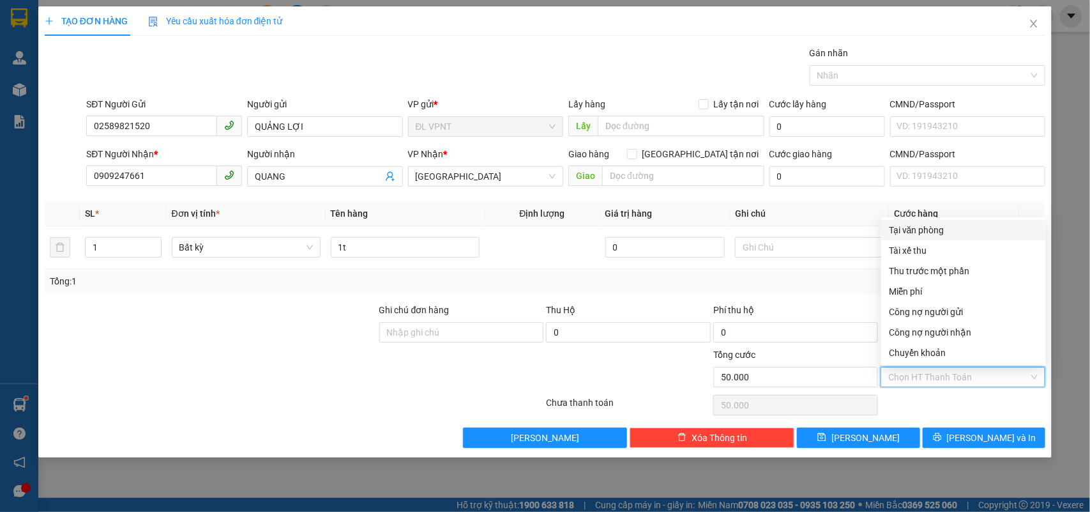
click at [920, 218] on div "Transit Pickup Surcharge Ids Transit Deliver Surcharge Ids Transit Deliver Surc…" at bounding box center [545, 247] width 1001 height 402
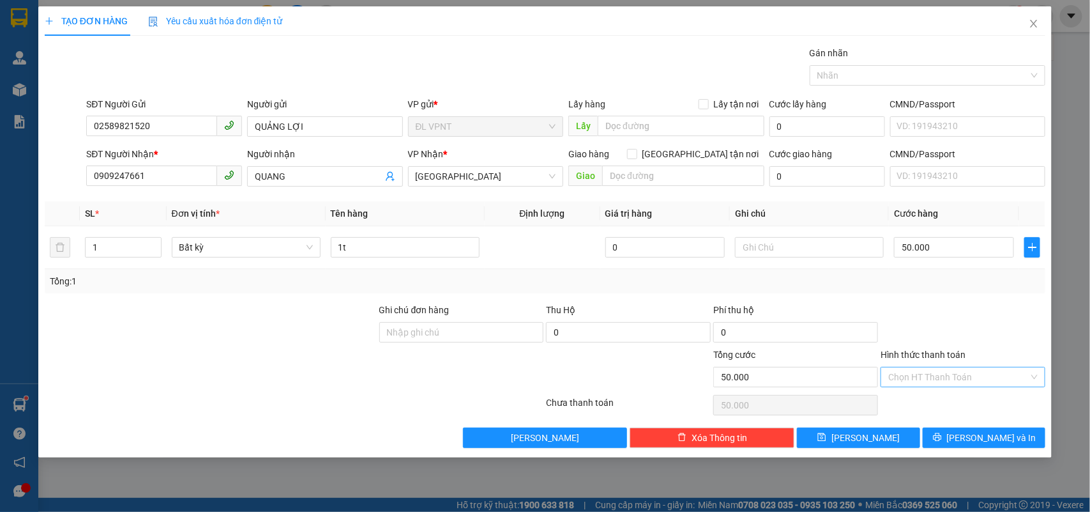
click at [940, 376] on input "Hình thức thanh toán" at bounding box center [958, 376] width 141 height 19
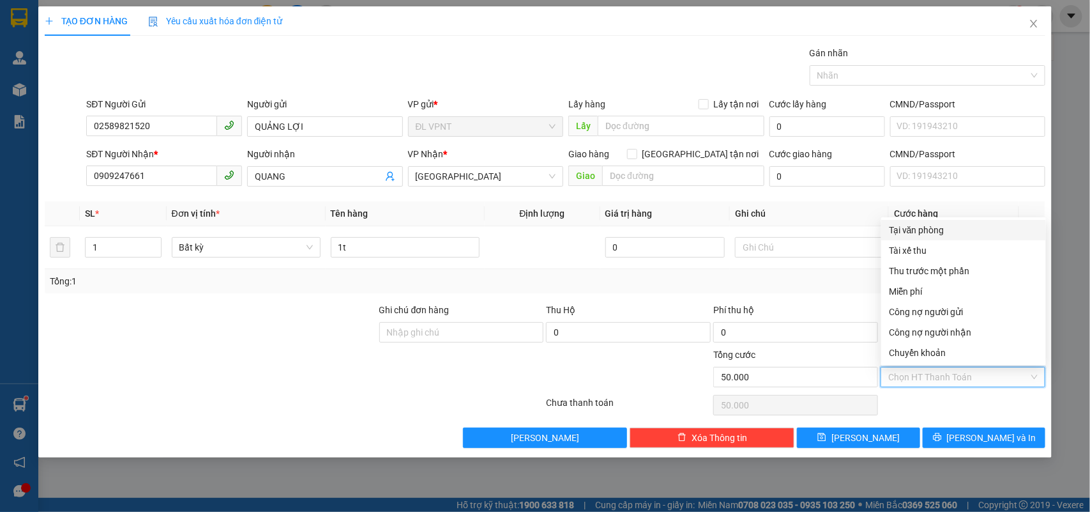
click at [943, 228] on div "Tại văn phòng" at bounding box center [963, 230] width 149 height 14
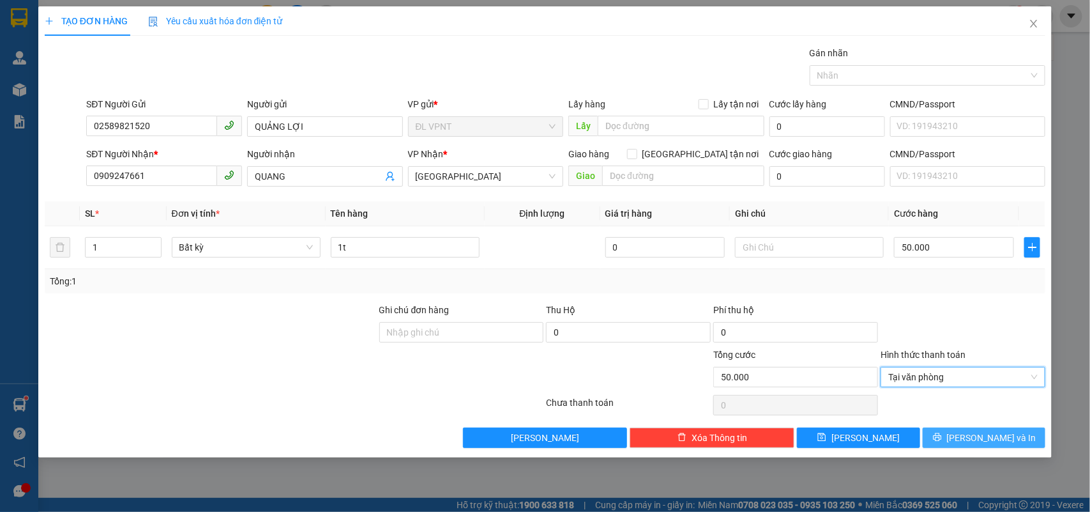
click at [956, 435] on button "Lưu và In" at bounding box center [984, 437] width 123 height 20
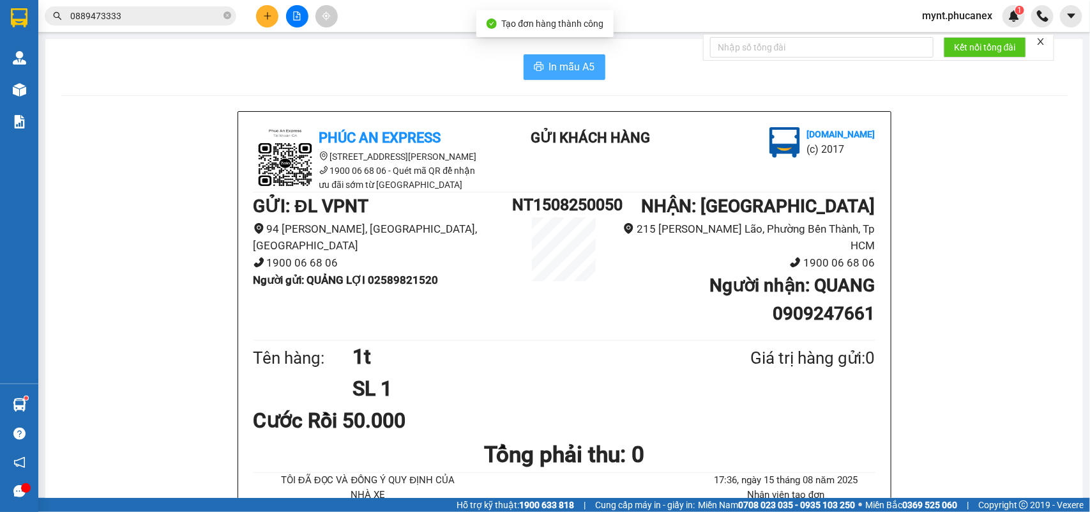
click at [535, 56] on button "In mẫu A5" at bounding box center [565, 67] width 82 height 26
click at [263, 11] on icon "plus" at bounding box center [267, 15] width 9 height 9
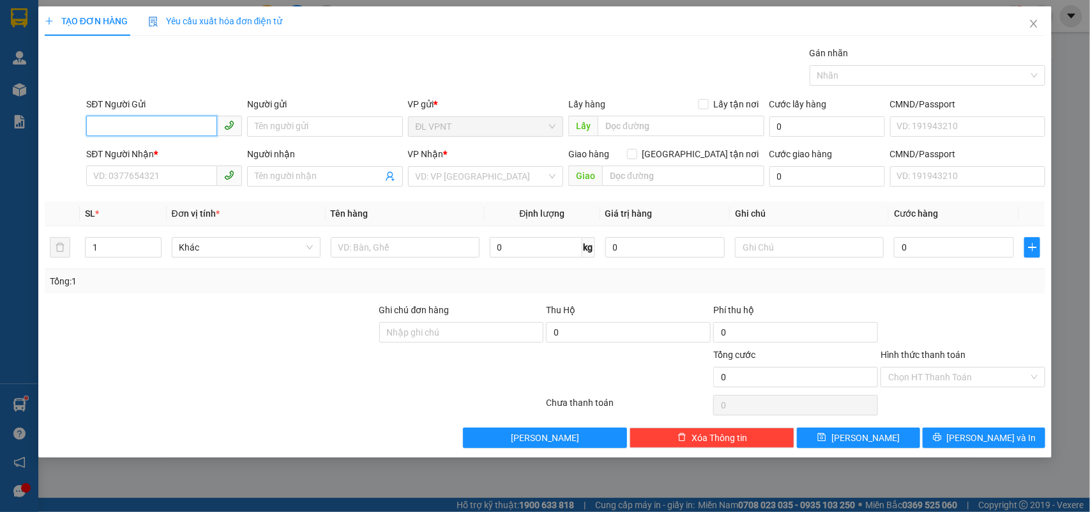
paste input "0377842060"
click at [157, 149] on div "0377842060 - ding" at bounding box center [164, 153] width 141 height 14
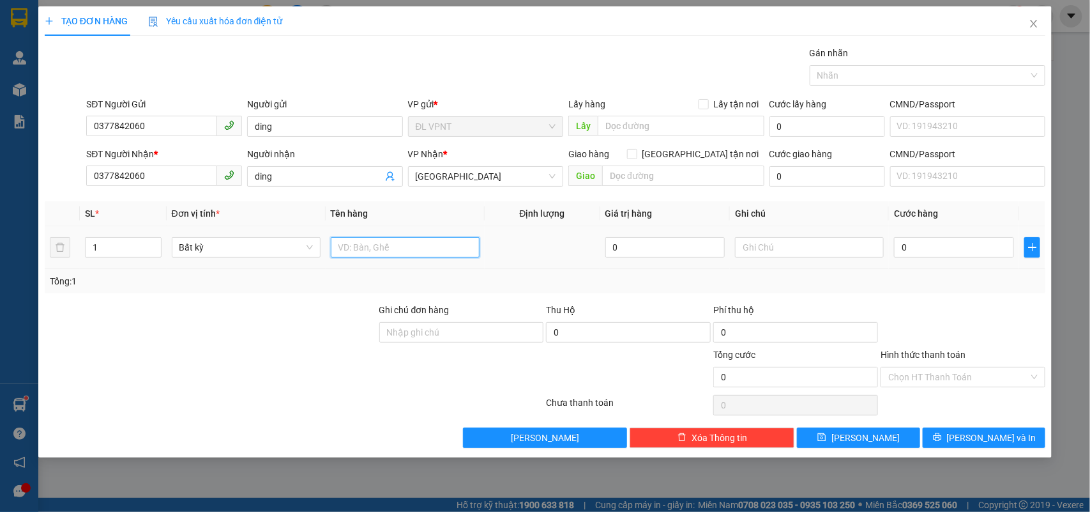
click at [346, 251] on input "text" at bounding box center [405, 247] width 149 height 20
click at [918, 243] on input "0" at bounding box center [954, 247] width 120 height 20
click at [814, 252] on input "text" at bounding box center [809, 247] width 149 height 20
drag, startPoint x: 199, startPoint y: 353, endPoint x: 243, endPoint y: 349, distance: 44.2
click at [202, 351] on div at bounding box center [210, 369] width 335 height 45
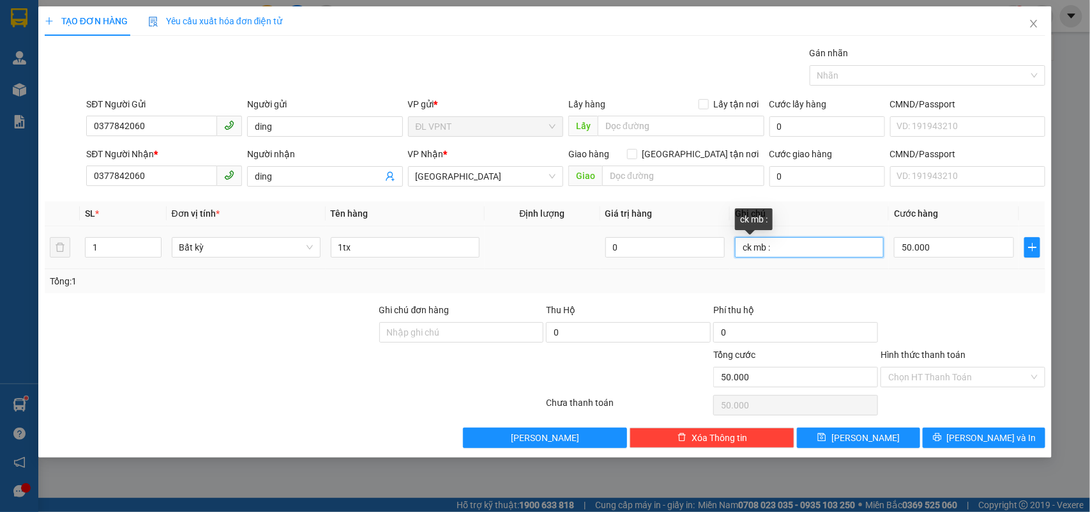
click at [814, 251] on input "ck mb :" at bounding box center [809, 247] width 149 height 20
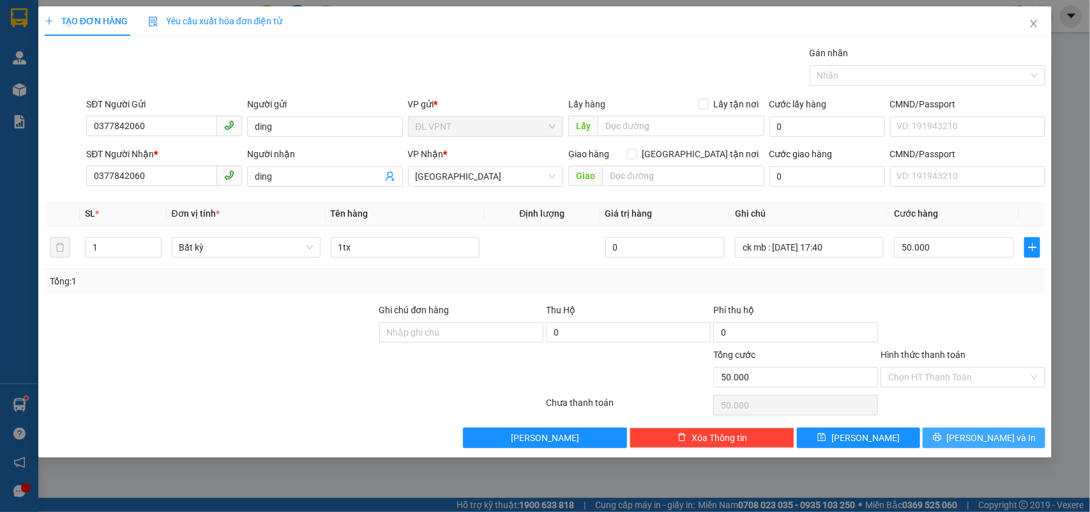
drag, startPoint x: 956, startPoint y: 432, endPoint x: 942, endPoint y: 426, distance: 15.4
click at [955, 432] on button "Lưu và In" at bounding box center [984, 437] width 123 height 20
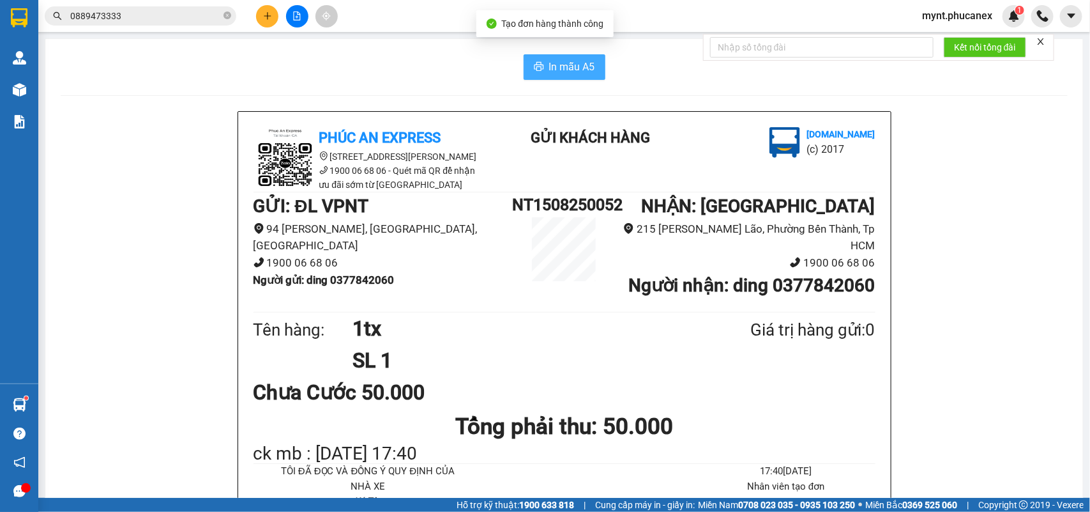
click at [541, 73] on button "In mẫu A5" at bounding box center [565, 67] width 82 height 26
click at [262, 15] on button at bounding box center [267, 16] width 22 height 22
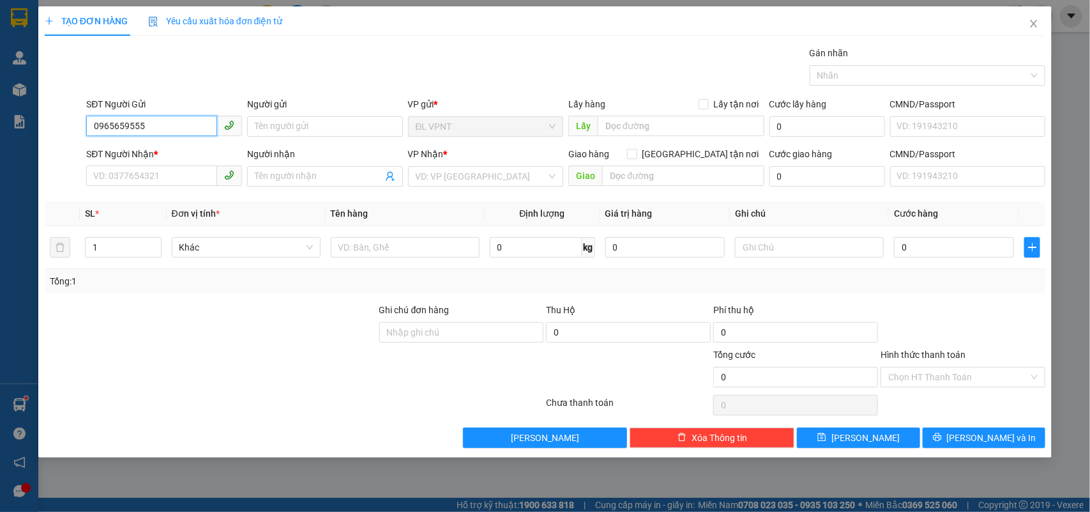
click at [123, 130] on input "0965659555" at bounding box center [151, 126] width 131 height 20
click at [125, 163] on div "0965689555 0965689555 - VÂN" at bounding box center [164, 153] width 156 height 26
click at [137, 126] on input "0965689555" at bounding box center [151, 126] width 131 height 20
click at [132, 151] on div "0965689555 - VÂN" at bounding box center [164, 153] width 141 height 14
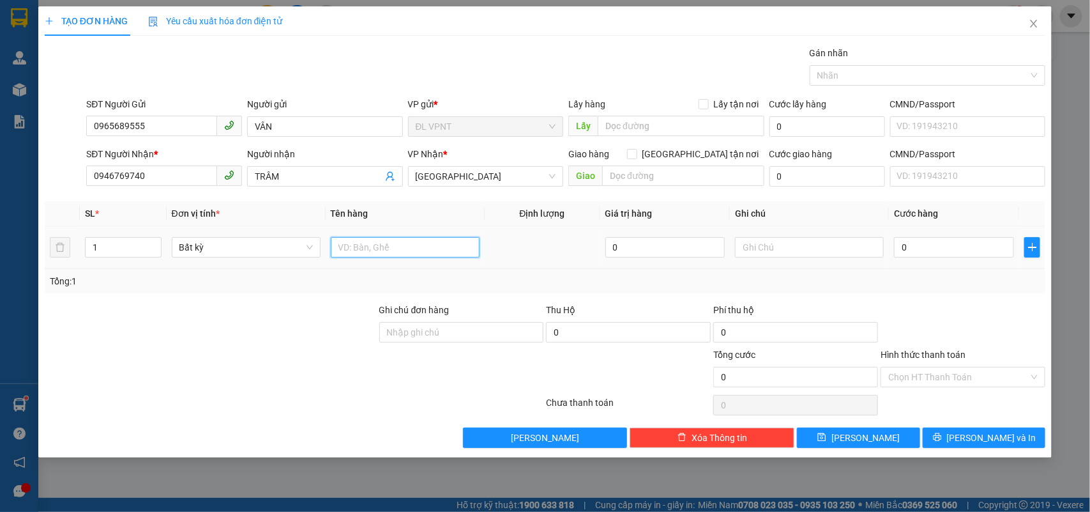
click at [354, 241] on input "text" at bounding box center [405, 247] width 149 height 20
click at [917, 246] on input "0" at bounding box center [954, 247] width 120 height 20
click at [238, 329] on div at bounding box center [210, 325] width 335 height 45
click at [840, 243] on input "text" at bounding box center [809, 247] width 149 height 20
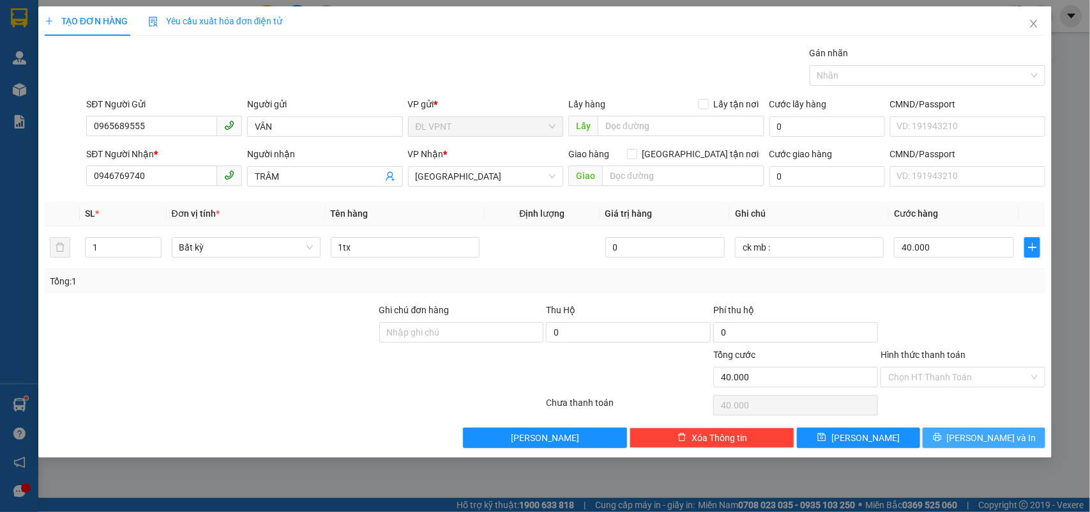
click at [942, 443] on span "printer" at bounding box center [937, 437] width 9 height 10
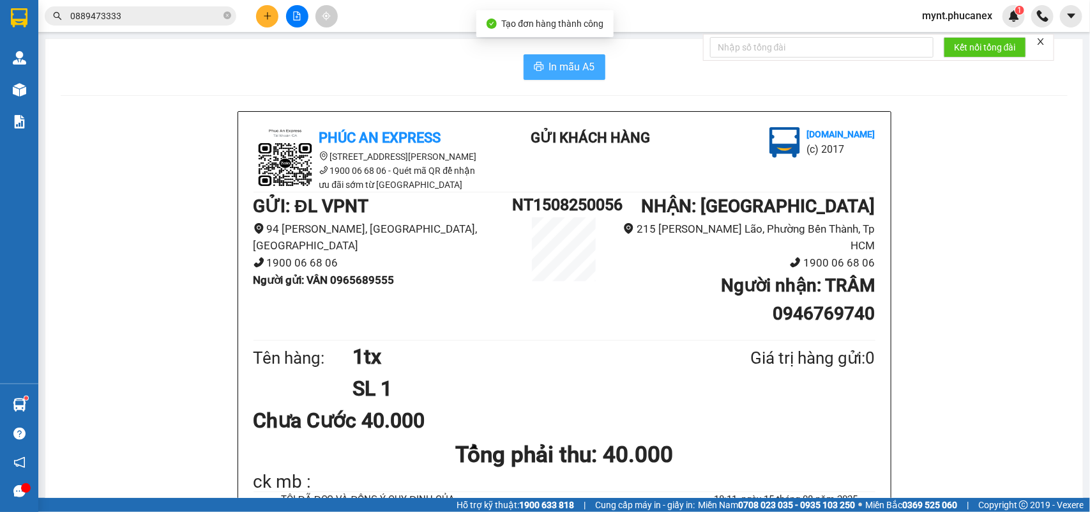
click at [556, 68] on span "In mẫu A5" at bounding box center [572, 67] width 46 height 16
click at [272, 17] on button at bounding box center [267, 16] width 22 height 22
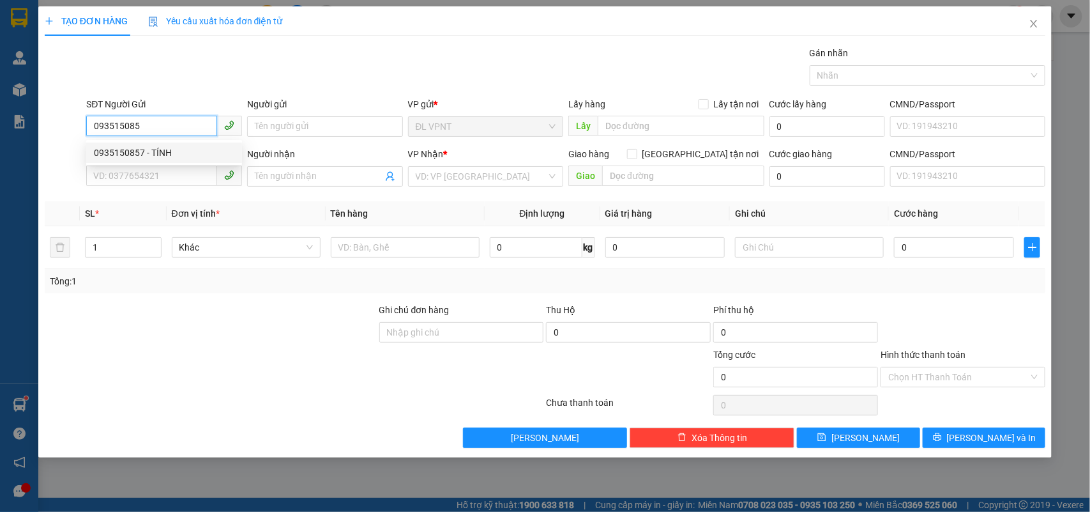
click at [184, 151] on div "0935150857 - TÍNH" at bounding box center [164, 153] width 141 height 14
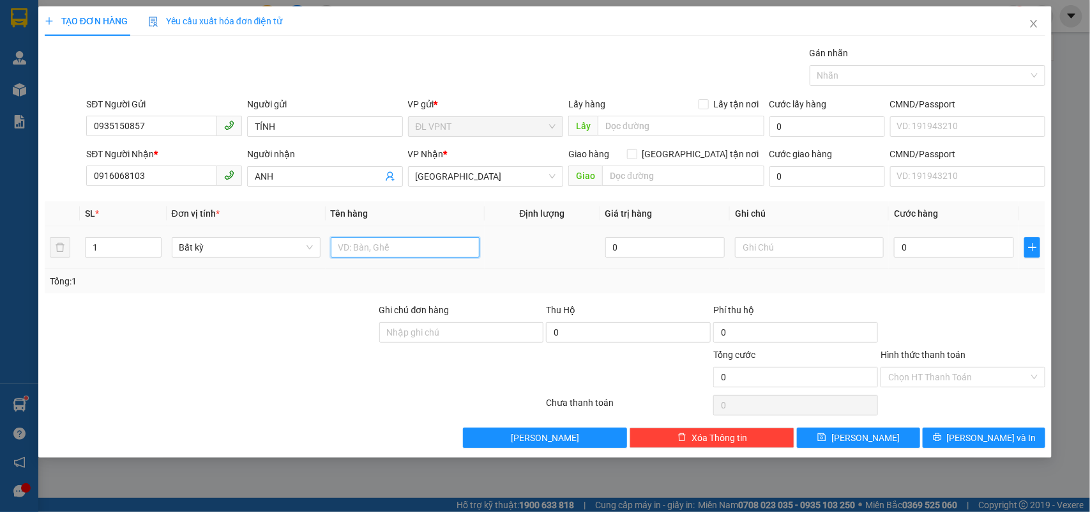
click at [345, 250] on input "text" at bounding box center [405, 247] width 149 height 20
click at [964, 249] on input "0" at bounding box center [954, 247] width 120 height 20
click at [784, 246] on input "text" at bounding box center [809, 247] width 149 height 20
click at [936, 371] on input "Hình thức thanh toán" at bounding box center [958, 376] width 141 height 19
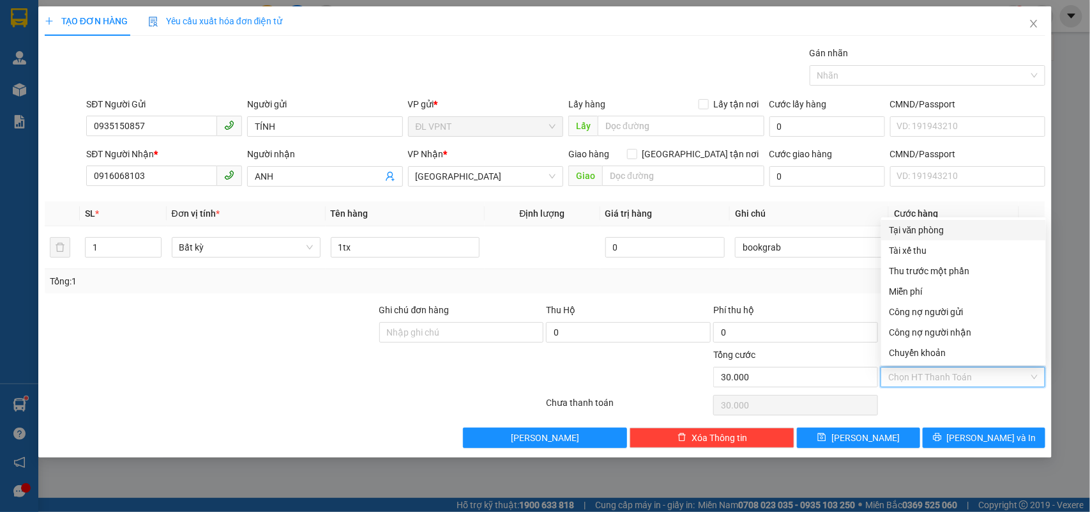
click at [934, 231] on div "Tại văn phòng" at bounding box center [963, 230] width 149 height 14
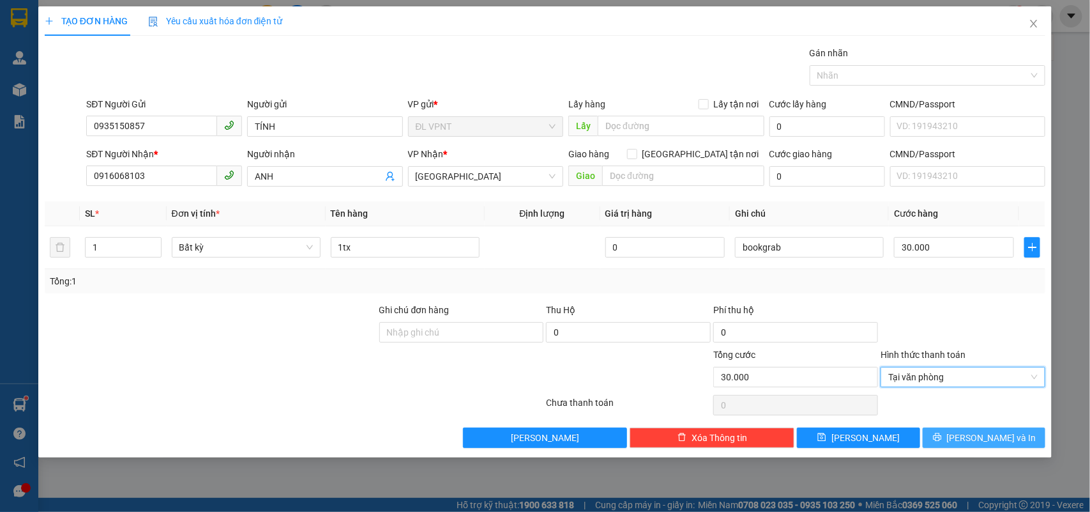
click at [946, 439] on button "Lưu và In" at bounding box center [984, 437] width 123 height 20
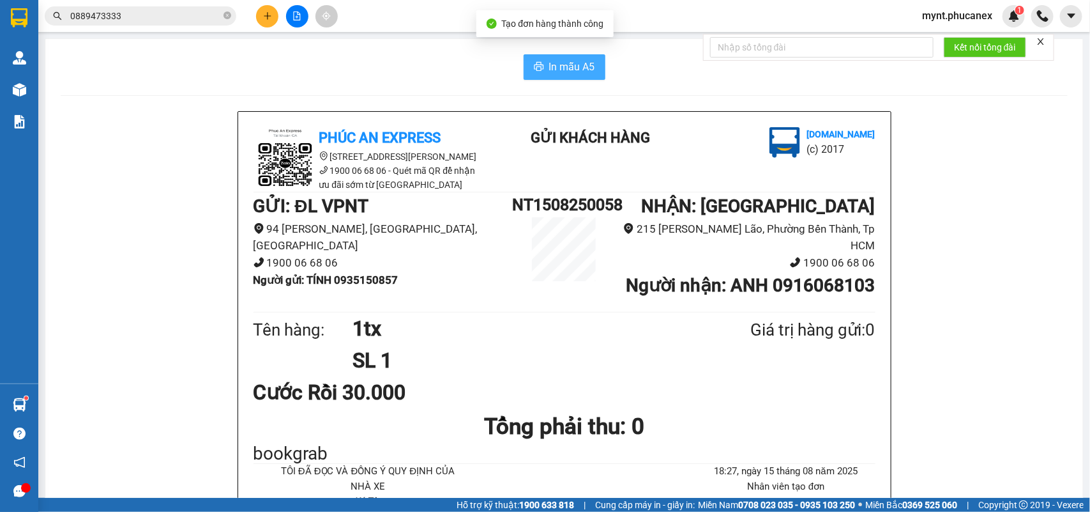
click at [585, 66] on span "In mẫu A5" at bounding box center [572, 67] width 46 height 16
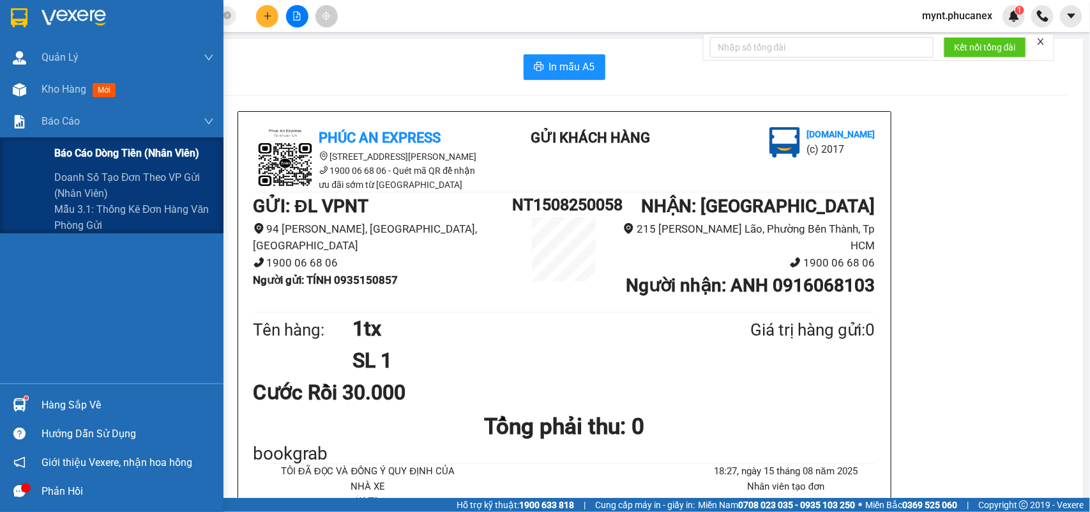
click at [101, 145] on span "Báo cáo dòng tiền (nhân viên)" at bounding box center [126, 153] width 145 height 16
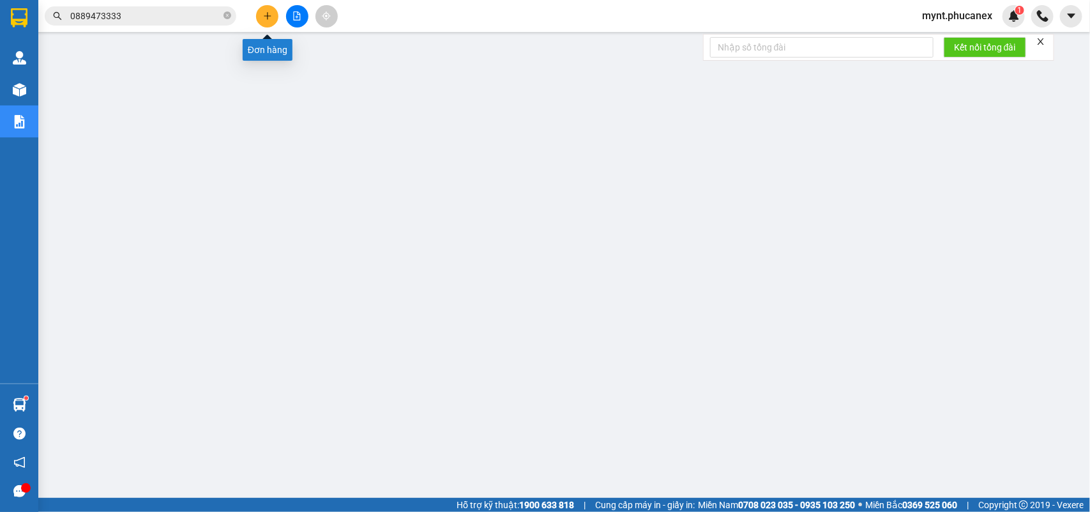
click at [263, 11] on icon "plus" at bounding box center [267, 15] width 9 height 9
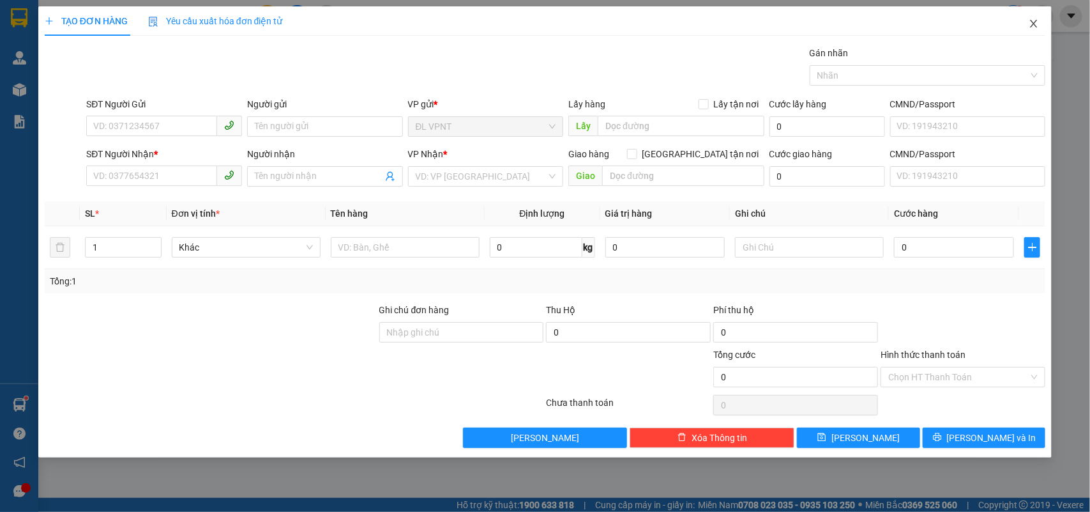
click at [1032, 20] on icon "close" at bounding box center [1034, 24] width 7 height 8
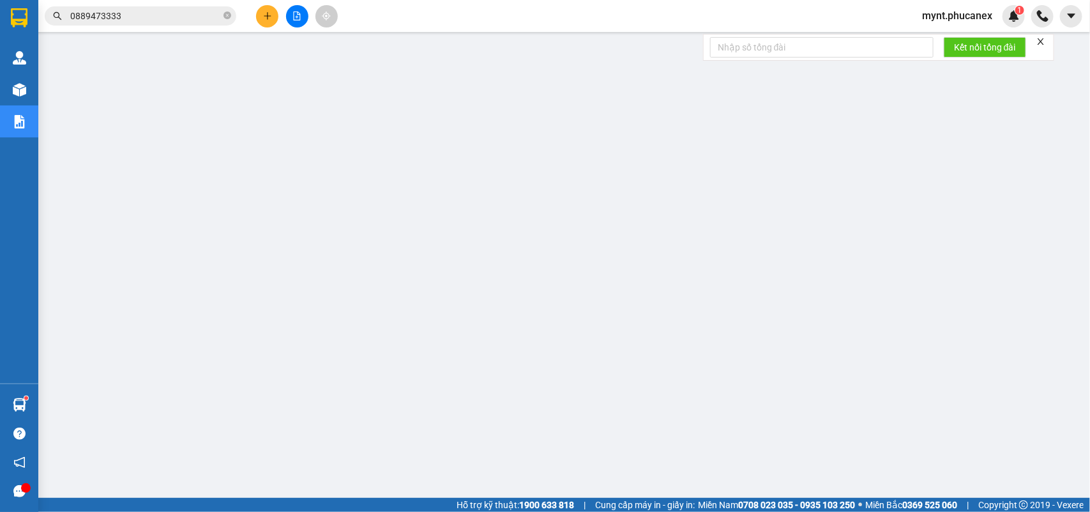
click at [170, 8] on span "0889473333" at bounding box center [141, 15] width 192 height 19
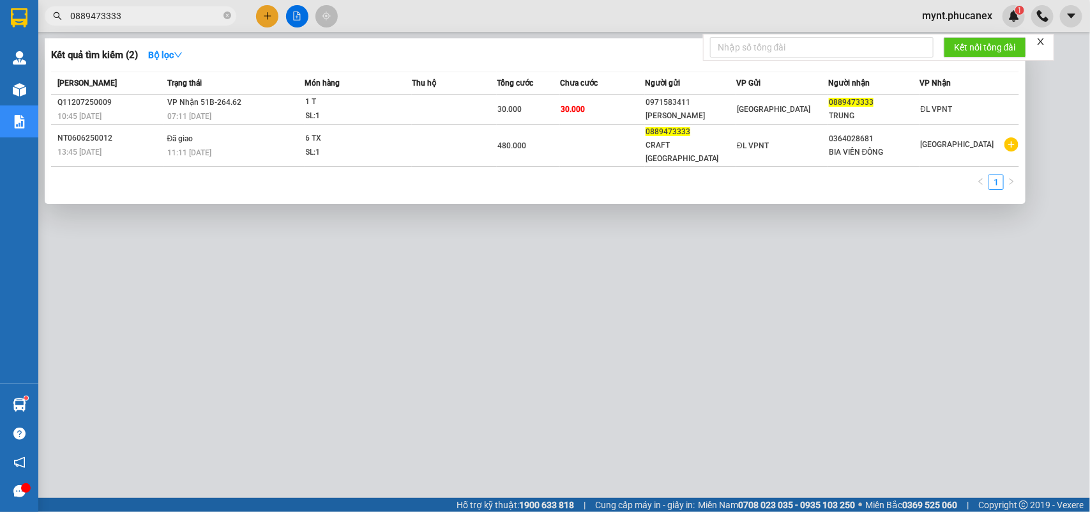
click at [170, 8] on span "0889473333" at bounding box center [141, 15] width 192 height 19
click at [130, 24] on span "0889473333" at bounding box center [141, 15] width 192 height 19
click at [129, 21] on input "0889473333" at bounding box center [145, 16] width 151 height 14
paste input "935607879"
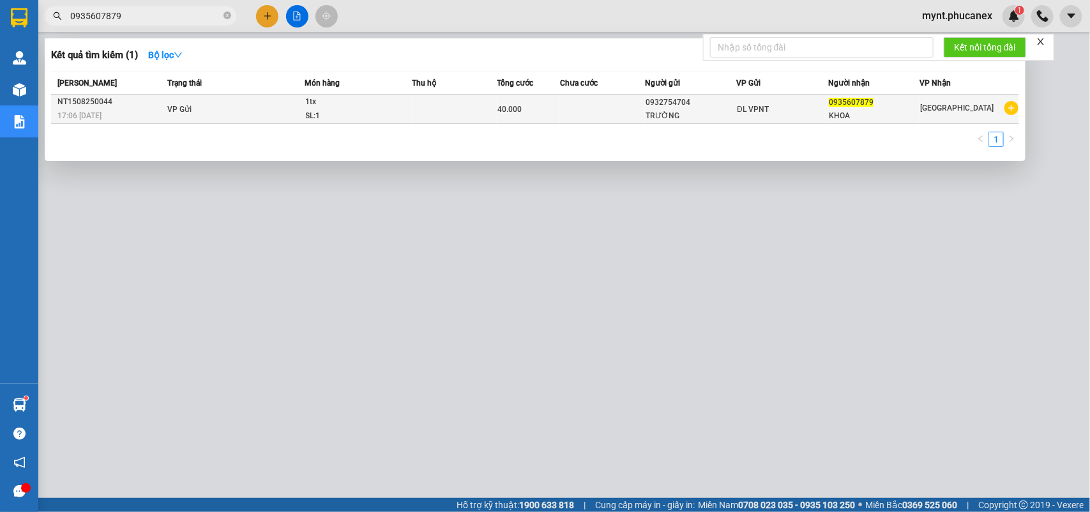
click at [621, 114] on td at bounding box center [602, 109] width 85 height 29
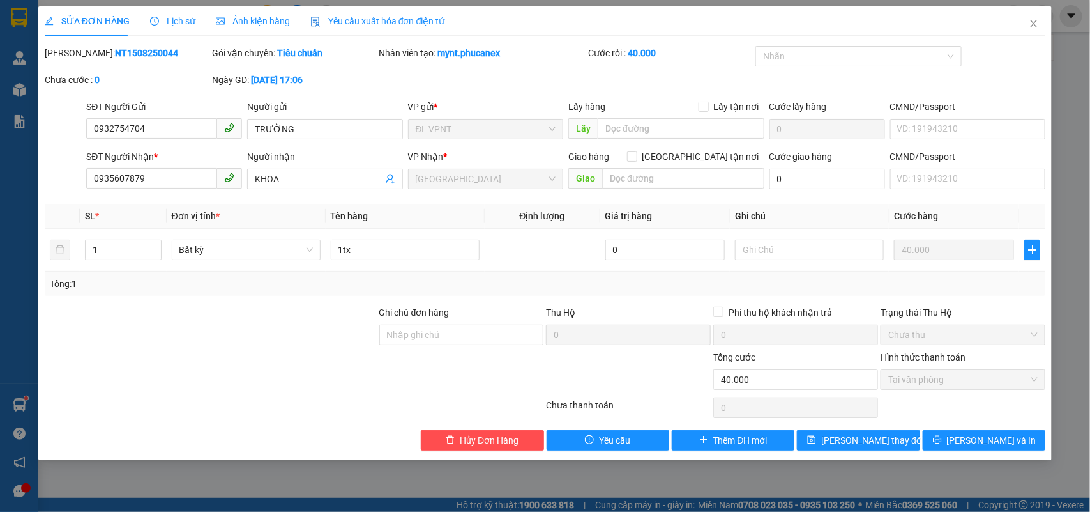
click at [171, 22] on span "Lịch sử" at bounding box center [172, 21] width 45 height 10
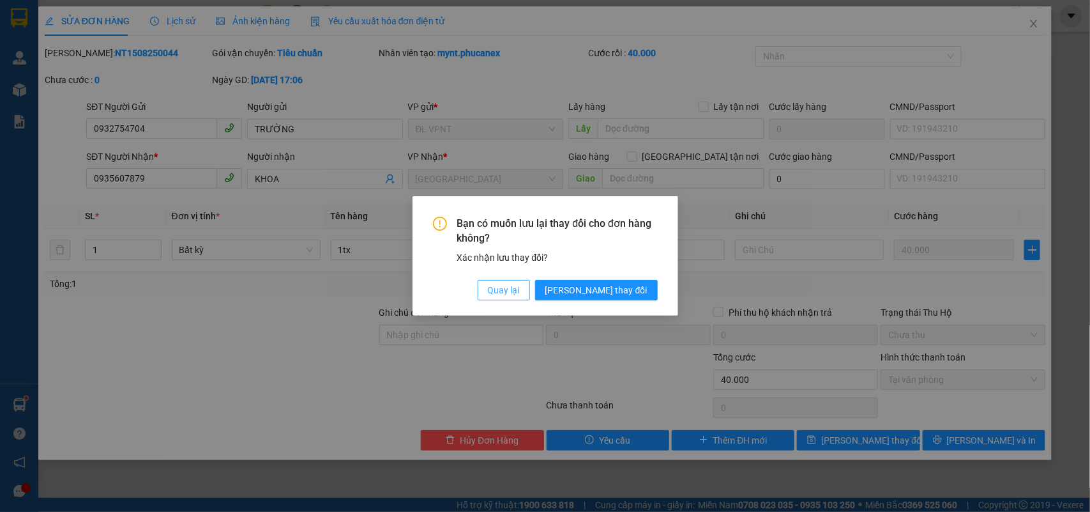
click at [530, 287] on button "Quay lại" at bounding box center [504, 290] width 52 height 20
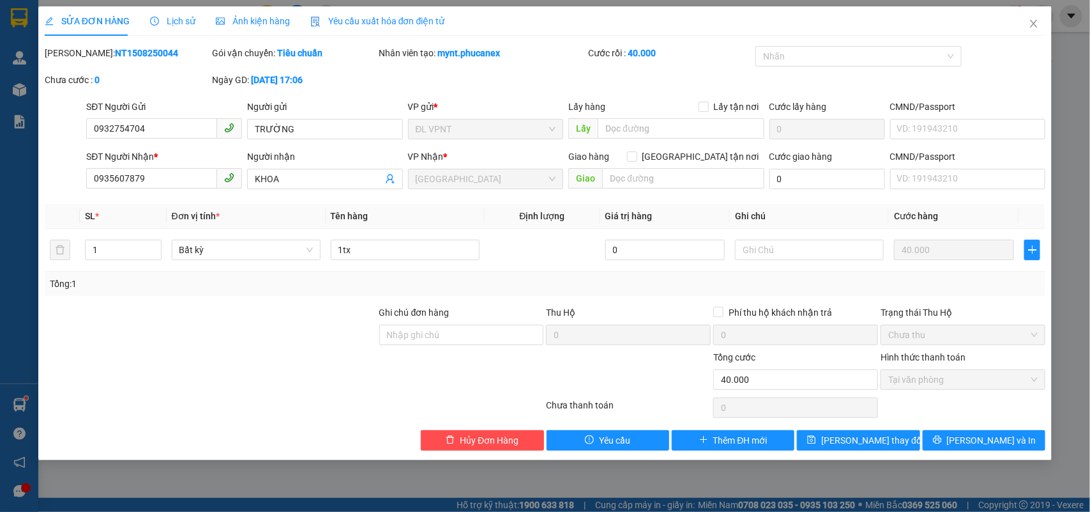
click at [184, 24] on span "Lịch sử" at bounding box center [172, 21] width 45 height 10
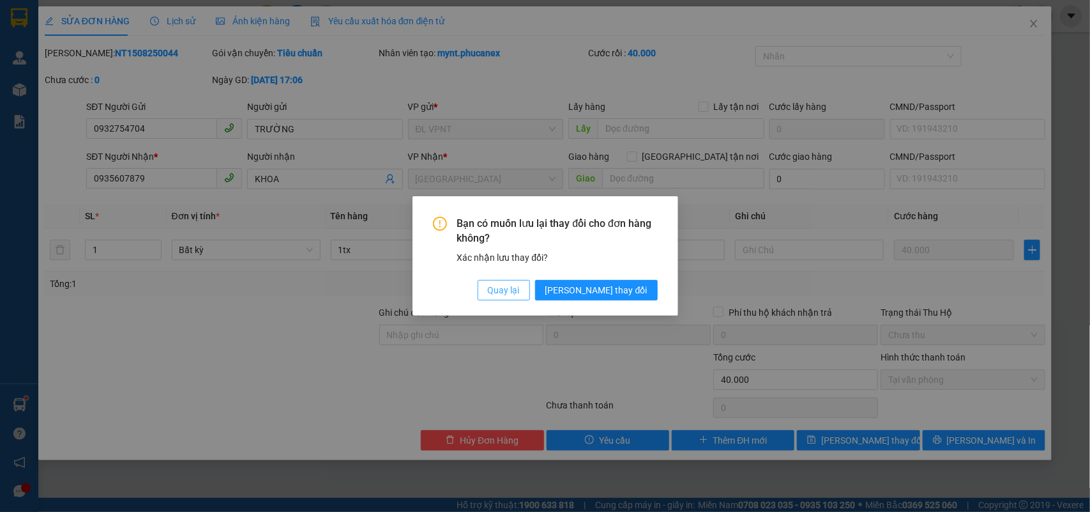
click at [520, 287] on span "Quay lại" at bounding box center [504, 290] width 32 height 14
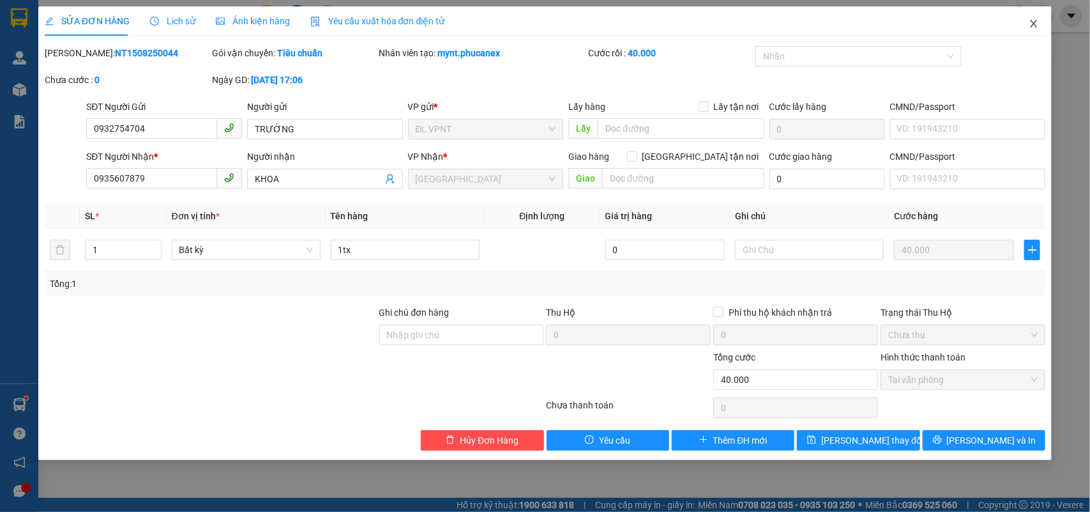
click at [1031, 22] on icon "close" at bounding box center [1034, 24] width 10 height 10
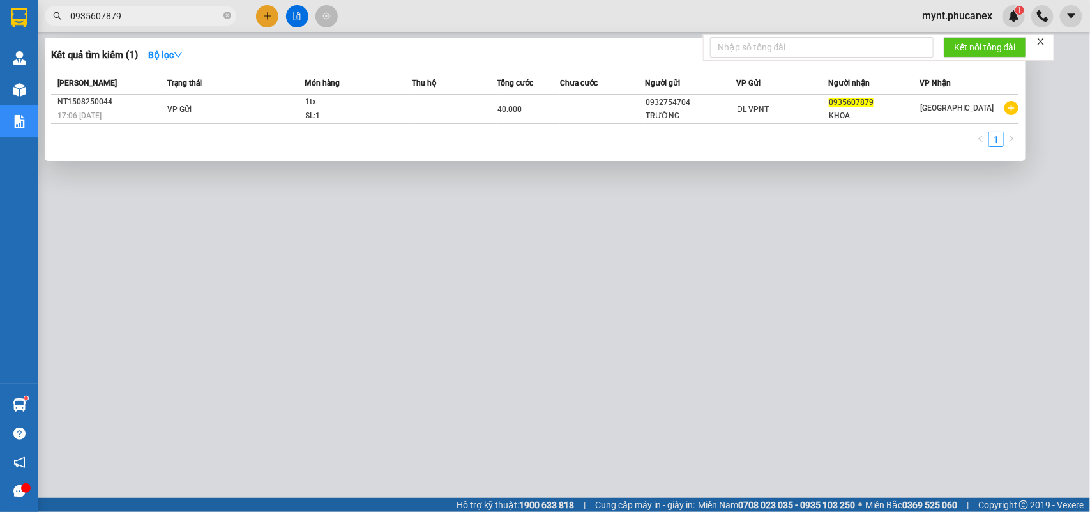
click at [133, 10] on input "0935607879" at bounding box center [145, 16] width 151 height 14
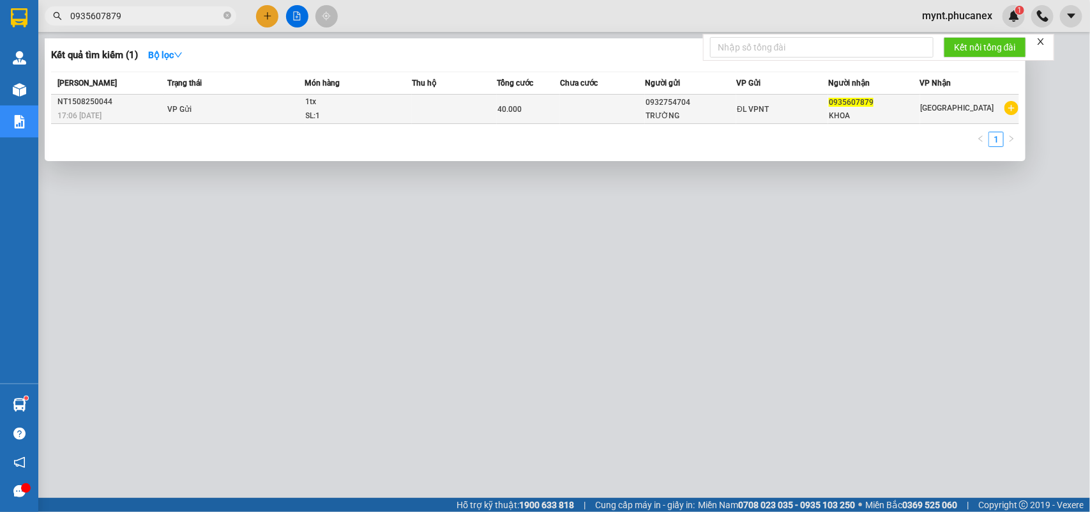
click at [358, 116] on div "SL: 1" at bounding box center [354, 116] width 96 height 14
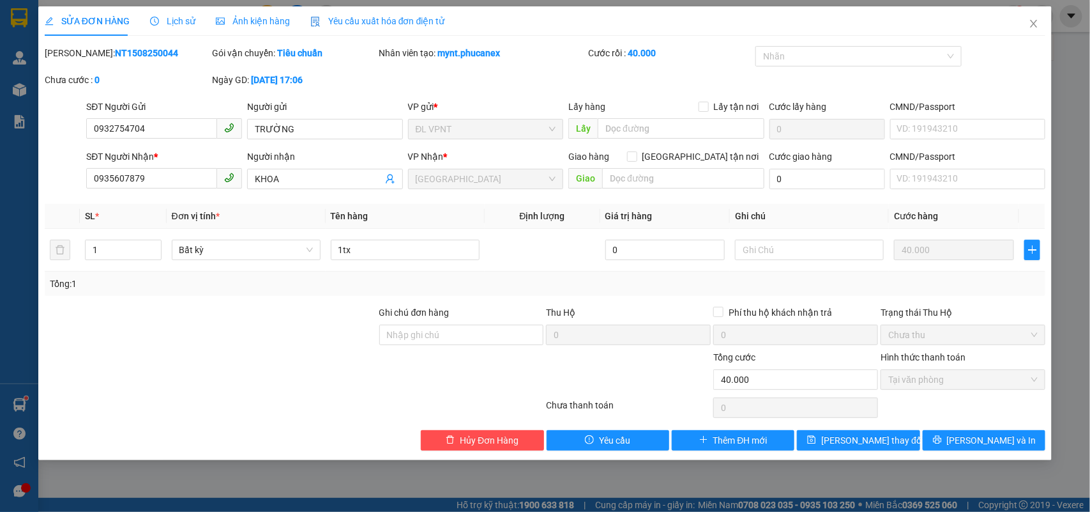
click at [174, 23] on span "Lịch sử" at bounding box center [172, 21] width 45 height 10
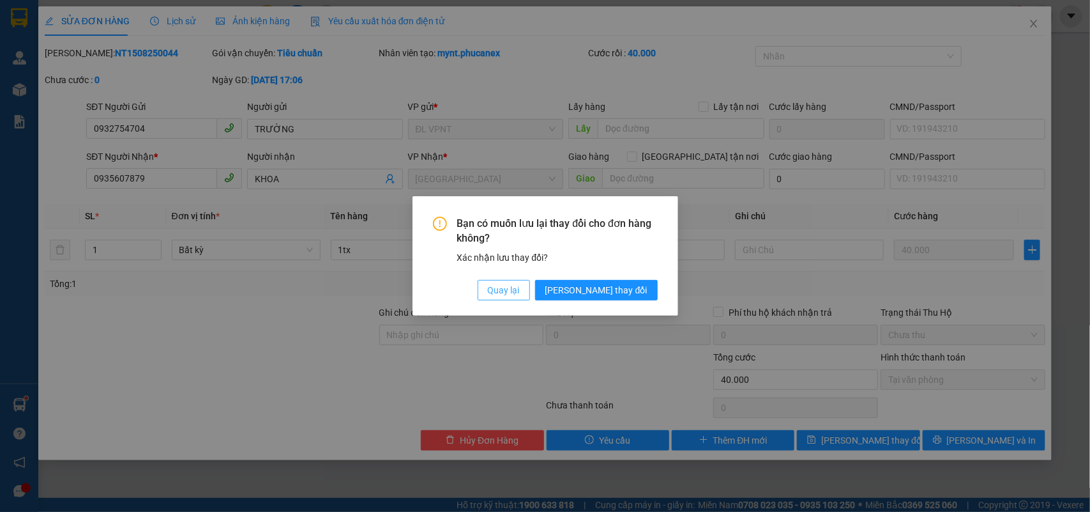
click at [530, 291] on button "Quay lại" at bounding box center [504, 290] width 52 height 20
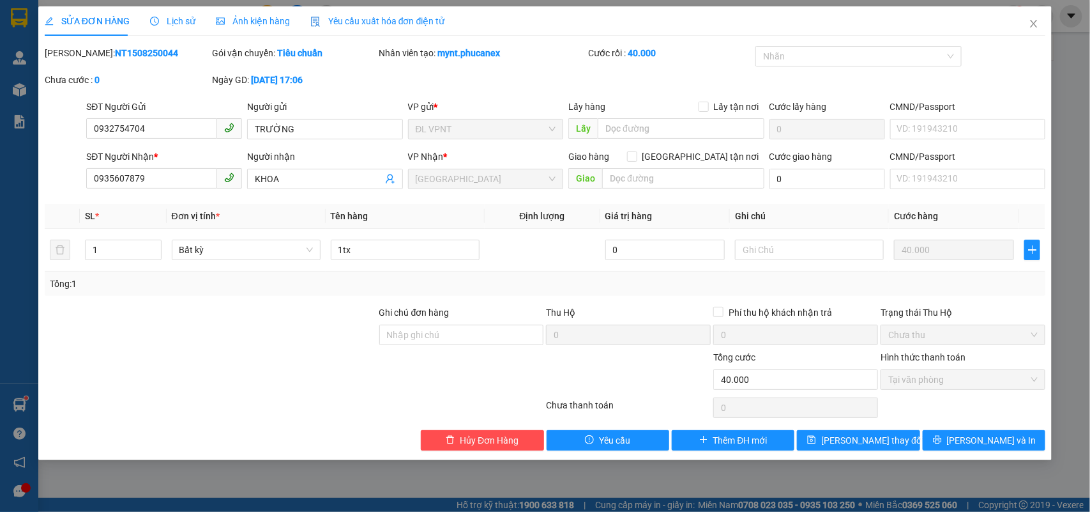
click at [246, 20] on span "Ảnh kiện hàng" at bounding box center [253, 21] width 74 height 10
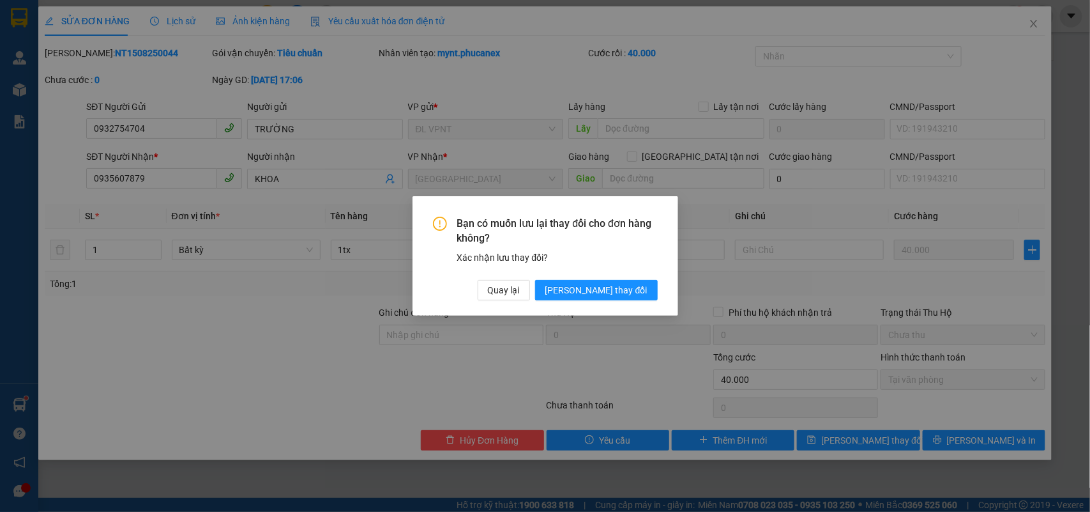
click at [545, 277] on div "Bạn có muốn lưu lại thay đổi cho đơn hàng không? Xác nhận lưu thay đổi? Quay lạ…" at bounding box center [545, 259] width 225 height 84
click at [530, 297] on button "Quay lại" at bounding box center [504, 290] width 52 height 20
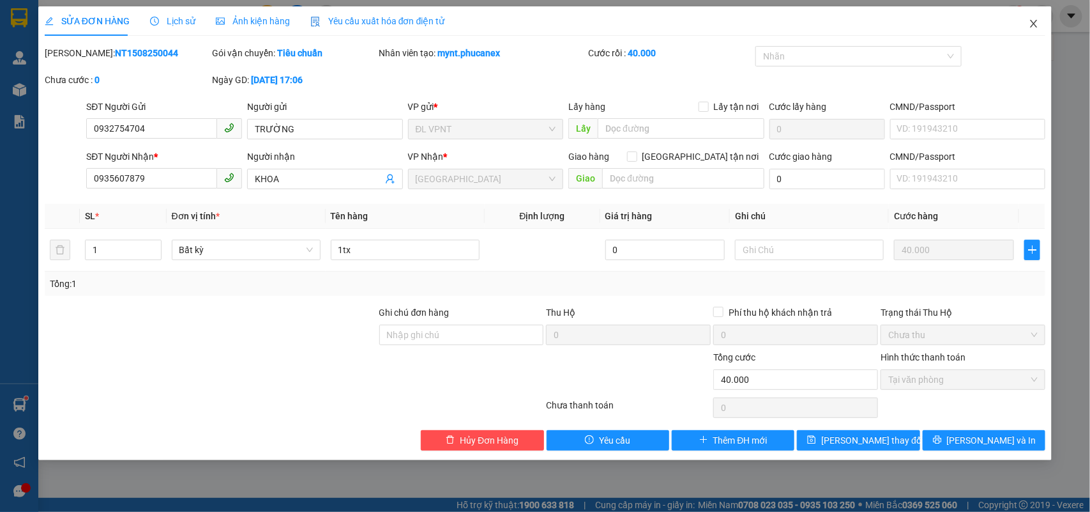
click at [1031, 19] on icon "close" at bounding box center [1034, 24] width 10 height 10
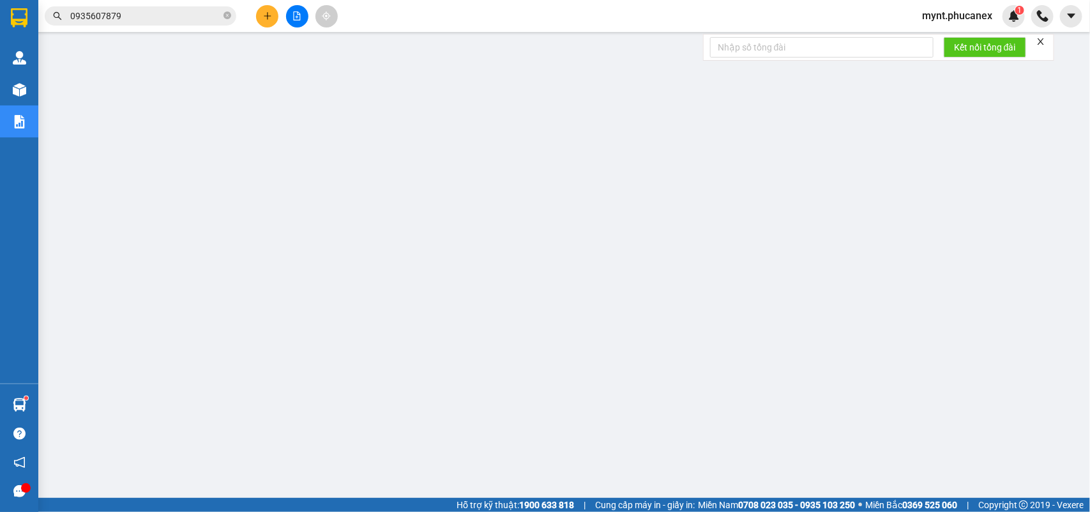
click at [266, 13] on icon "plus" at bounding box center [267, 15] width 9 height 9
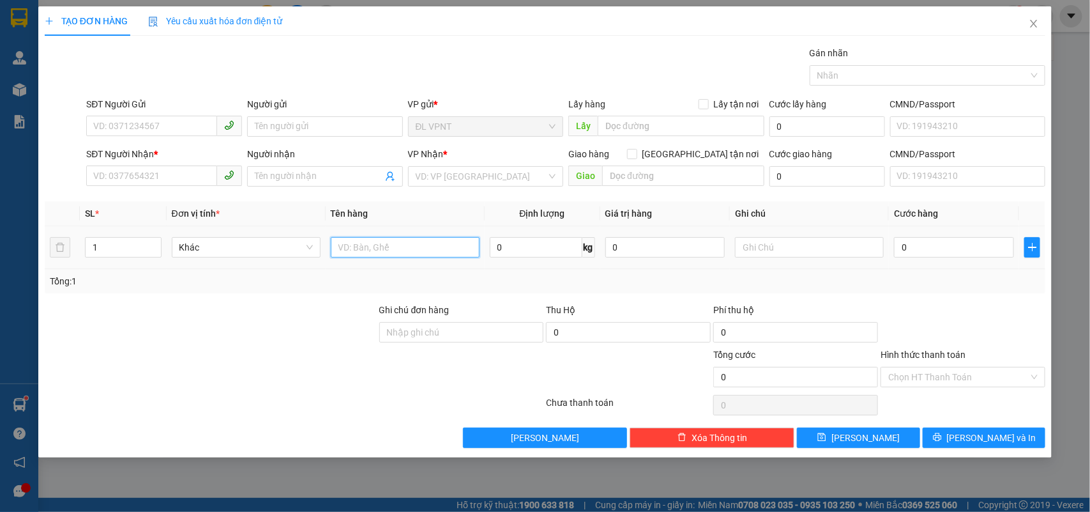
click at [352, 246] on input "text" at bounding box center [405, 247] width 149 height 20
click at [188, 121] on input "SĐT Người Gửi" at bounding box center [151, 126] width 131 height 20
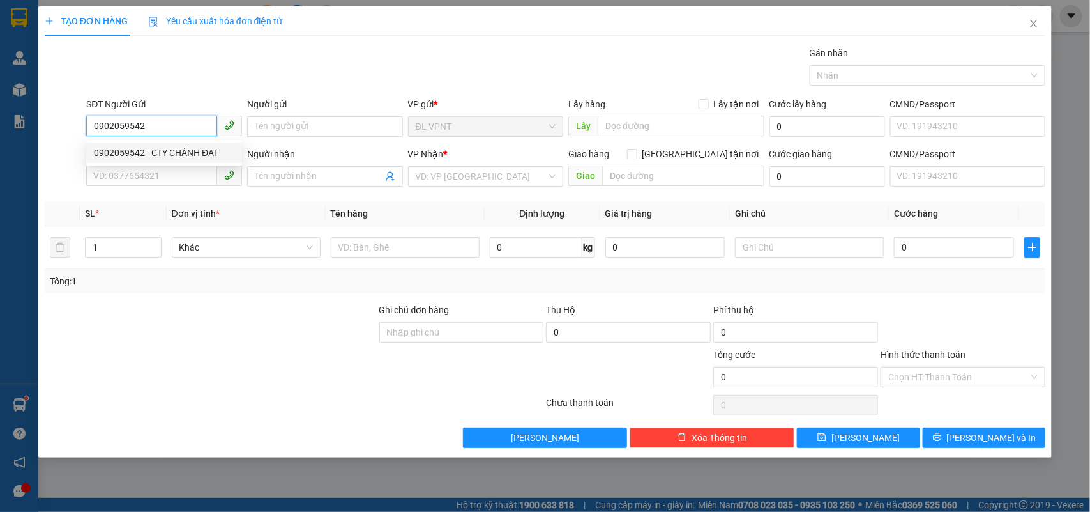
drag, startPoint x: 208, startPoint y: 146, endPoint x: 220, endPoint y: 142, distance: 13.2
click at [208, 146] on div "0902059542 - CTY CHÁNH ĐẠT" at bounding box center [164, 153] width 141 height 14
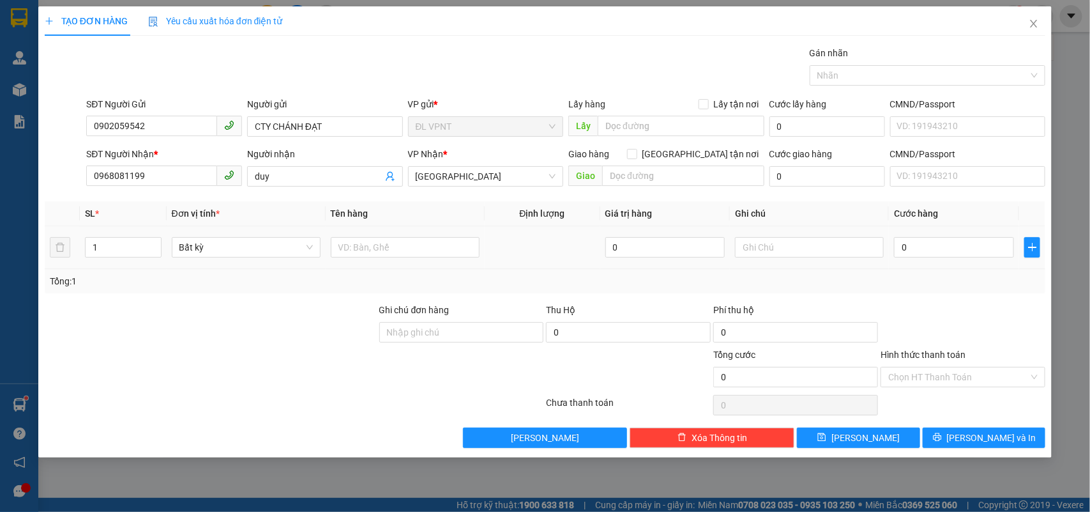
drag, startPoint x: 128, startPoint y: 243, endPoint x: 0, endPoint y: 247, distance: 128.5
click at [0, 247] on div "TẠO ĐƠN HÀNG Yêu cầu xuất hóa đơn điện tử Transit Pickup Surcharge Ids Transit …" at bounding box center [545, 256] width 1090 height 512
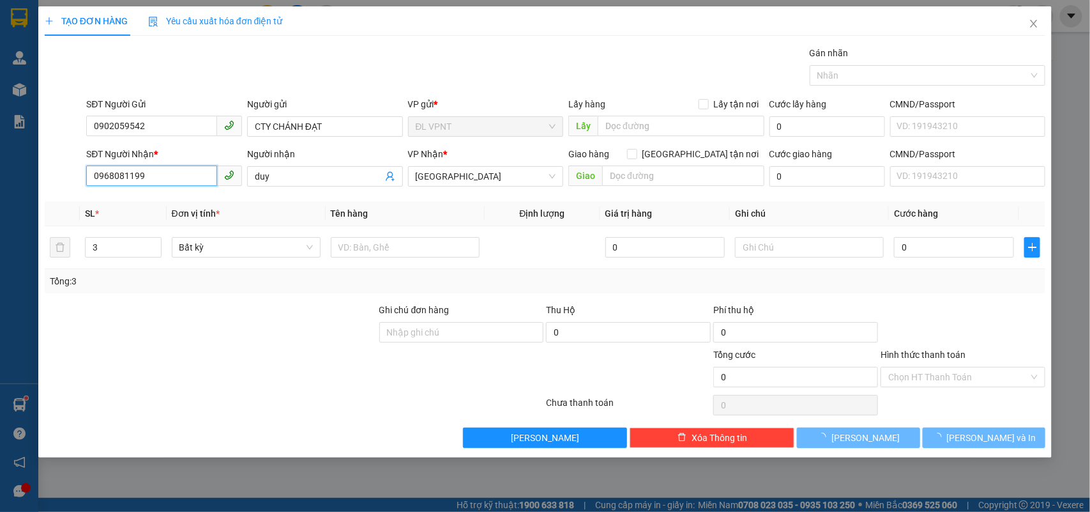
click at [157, 167] on input "0968081199" at bounding box center [151, 175] width 131 height 20
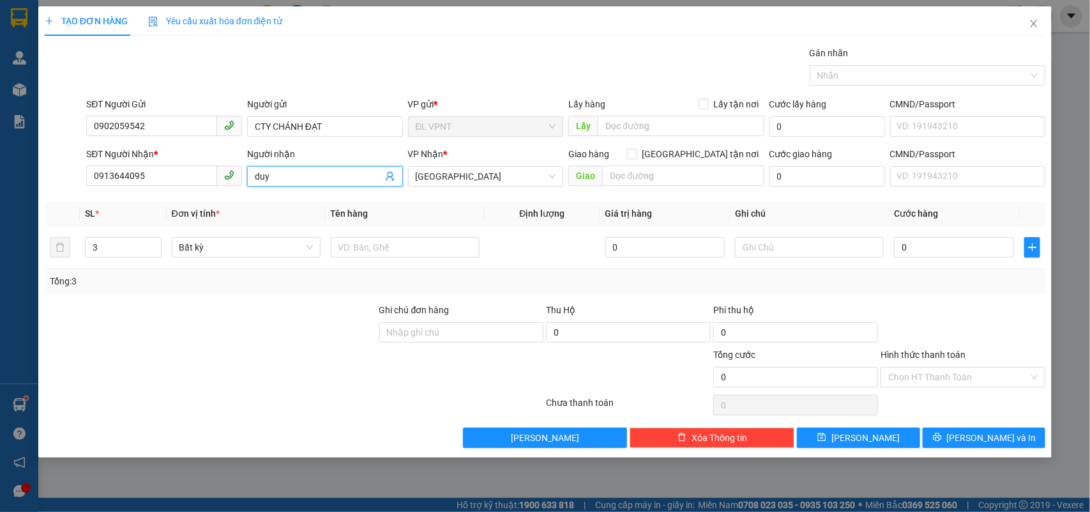
drag, startPoint x: 278, startPoint y: 172, endPoint x: 0, endPoint y: 47, distance: 305.6
click at [0, 47] on div "TẠO ĐƠN HÀNG Yêu cầu xuất hóa đơn điện tử Transit Pickup Surcharge Ids Transit …" at bounding box center [545, 256] width 1090 height 512
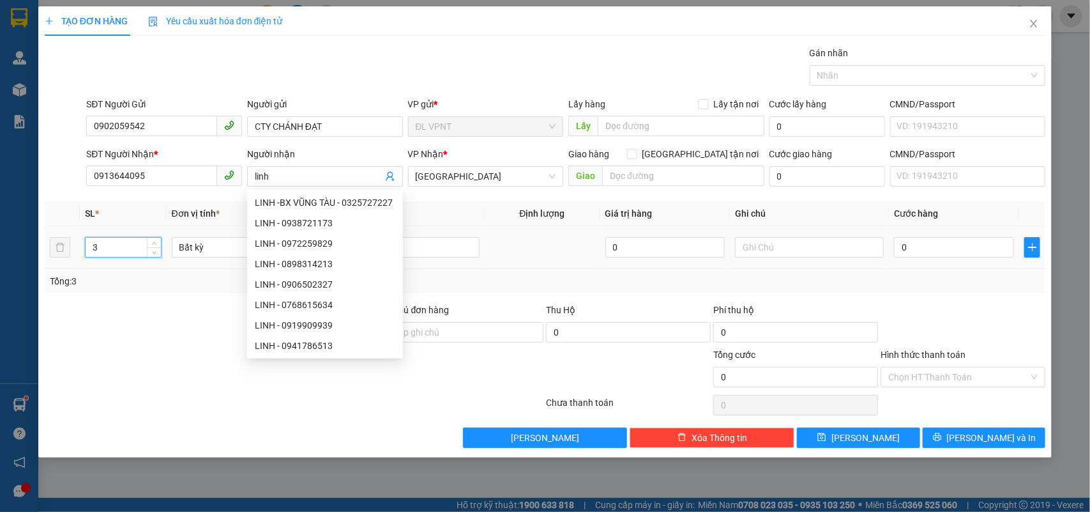
drag, startPoint x: 97, startPoint y: 248, endPoint x: 67, endPoint y: 259, distance: 31.9
click at [67, 259] on tr "3 Bất kỳ 0 0" at bounding box center [545, 247] width 1001 height 43
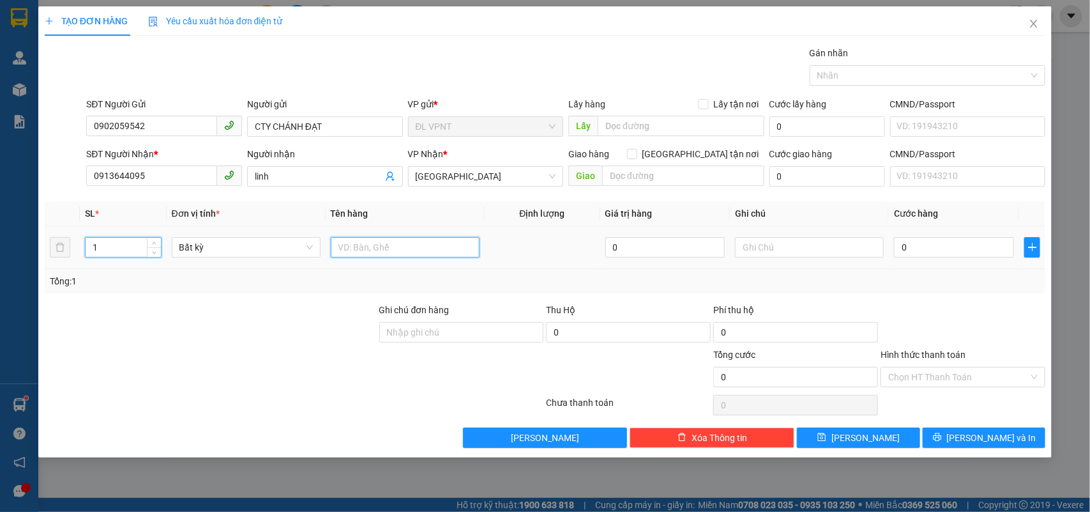
click at [439, 243] on input "text" at bounding box center [405, 247] width 149 height 20
click at [489, 176] on span "[GEOGRAPHIC_DATA]" at bounding box center [486, 176] width 141 height 19
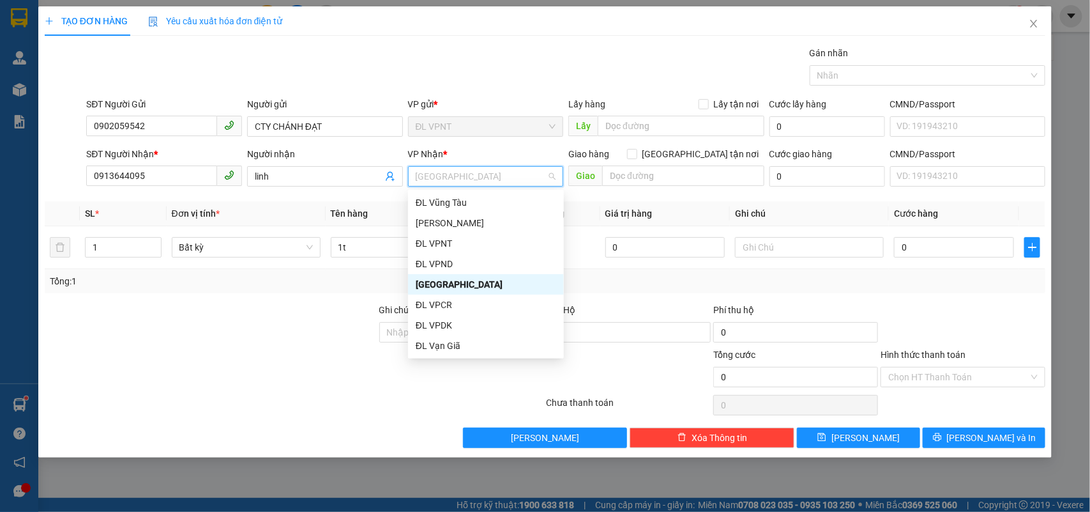
click at [454, 285] on div "[GEOGRAPHIC_DATA]" at bounding box center [486, 284] width 141 height 14
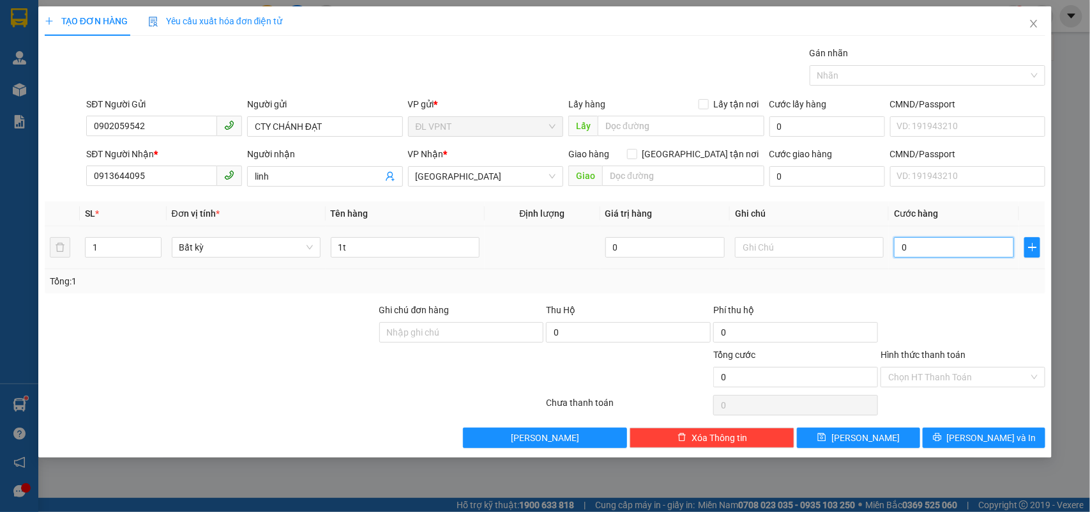
click at [938, 241] on input "0" at bounding box center [954, 247] width 120 height 20
click at [0, 132] on div "TẠO ĐƠN HÀNG Yêu cầu xuất hóa đơn điện tử Transit Pickup Surcharge Ids Transit …" at bounding box center [545, 256] width 1090 height 512
click at [448, 178] on span "[GEOGRAPHIC_DATA]" at bounding box center [486, 176] width 141 height 19
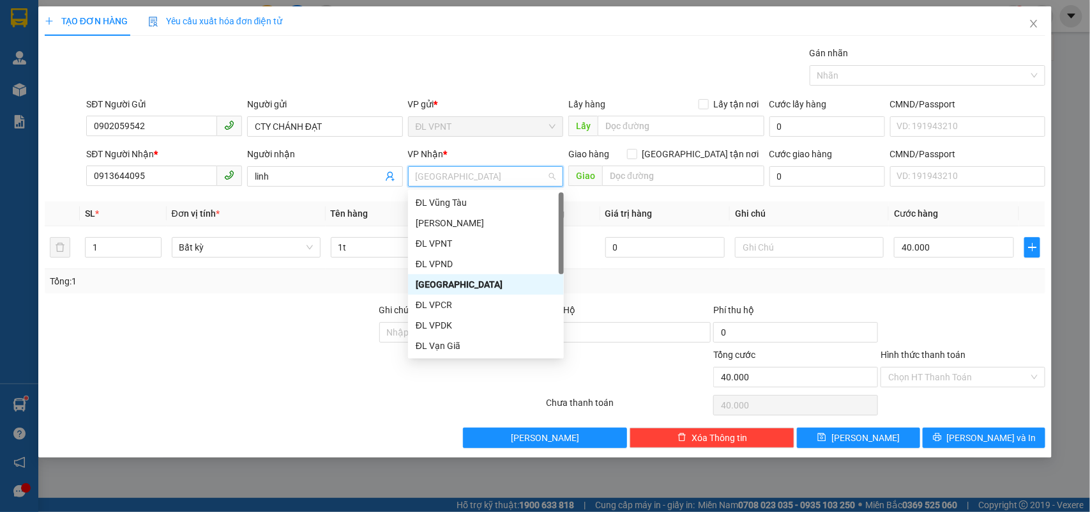
click at [433, 285] on div "[GEOGRAPHIC_DATA]" at bounding box center [486, 284] width 141 height 14
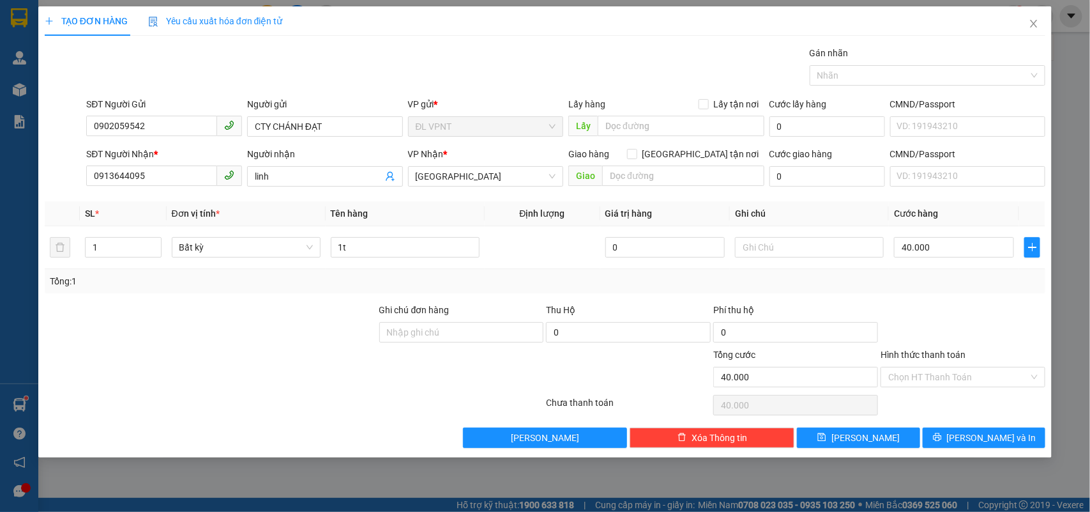
click at [326, 317] on div at bounding box center [210, 325] width 335 height 45
click at [961, 297] on div "Transit Pickup Surcharge Ids Transit Deliver Surcharge Ids Transit Deliver Surc…" at bounding box center [545, 247] width 1001 height 402
drag, startPoint x: 115, startPoint y: 256, endPoint x: 27, endPoint y: 250, distance: 87.7
click at [29, 250] on div "TẠO ĐƠN HÀNG Yêu cầu xuất hóa đơn điện tử Transit Pickup Surcharge Ids Transit …" at bounding box center [545, 256] width 1090 height 512
drag, startPoint x: 337, startPoint y: 247, endPoint x: 346, endPoint y: 245, distance: 9.8
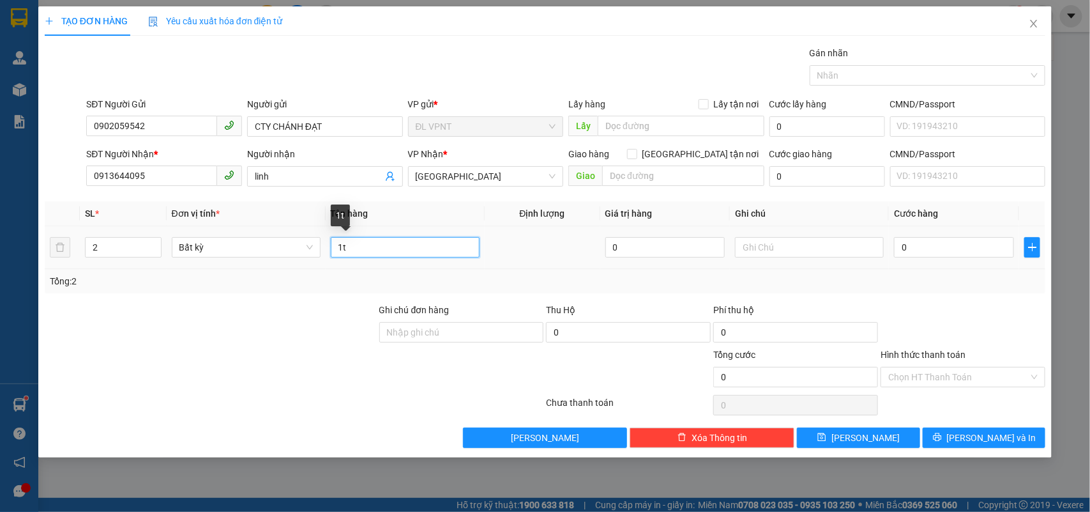
click at [346, 245] on input "1t" at bounding box center [405, 247] width 149 height 20
click at [941, 241] on input "0" at bounding box center [954, 247] width 120 height 20
click at [936, 316] on div at bounding box center [962, 325] width 167 height 45
click at [941, 374] on input "Hình thức thanh toán" at bounding box center [958, 376] width 141 height 19
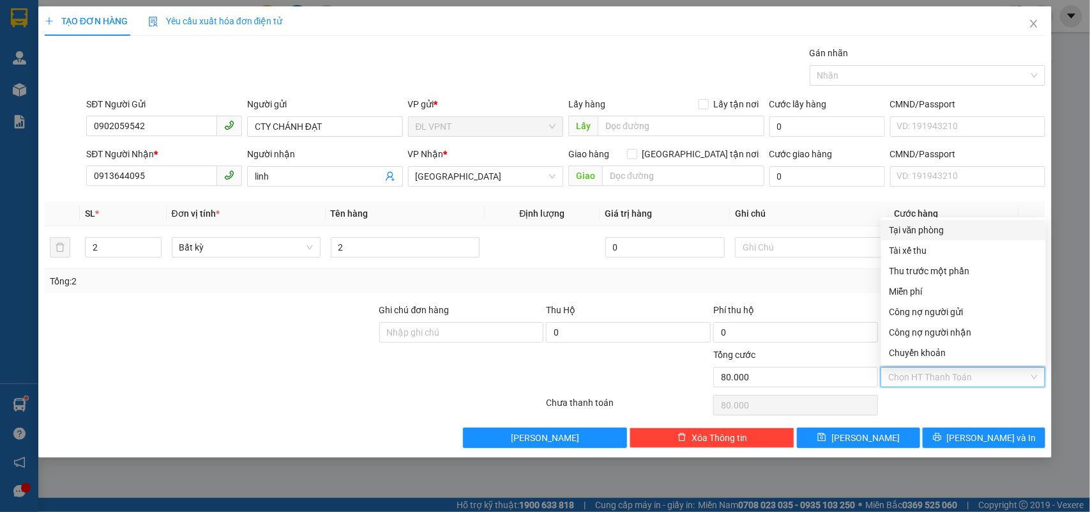
click at [932, 227] on div "Tại văn phòng" at bounding box center [963, 230] width 149 height 14
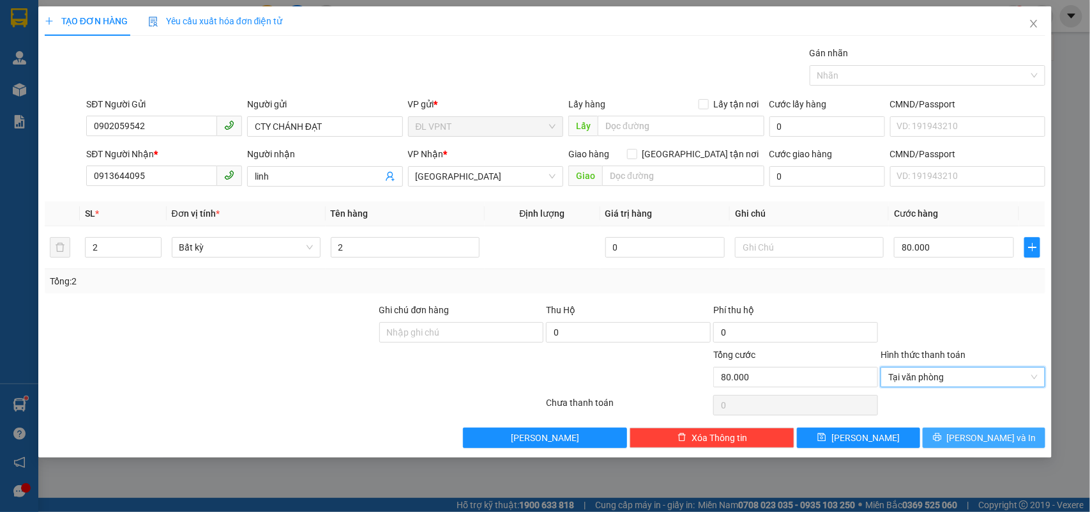
click at [955, 434] on button "Lưu và In" at bounding box center [984, 437] width 123 height 20
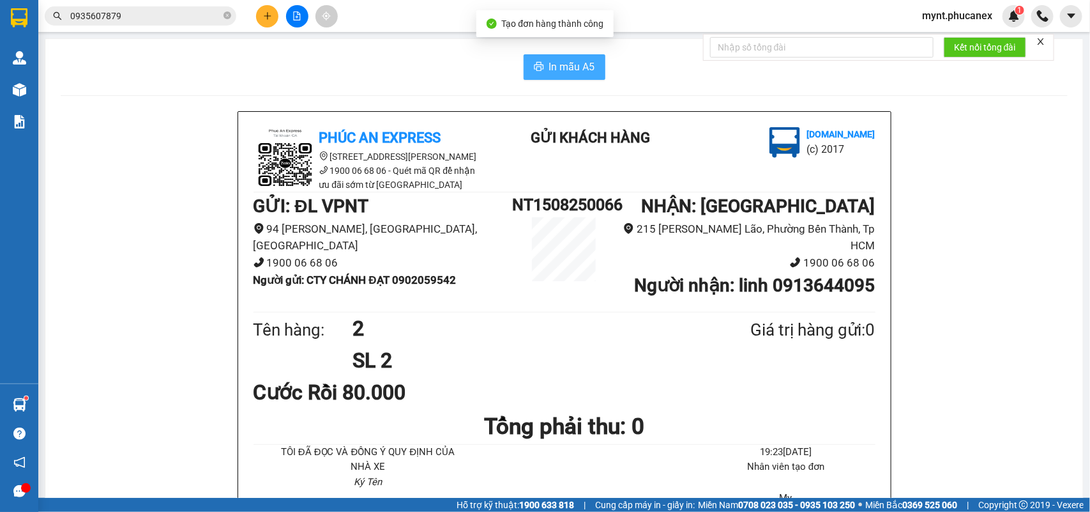
click at [558, 56] on button "In mẫu A5" at bounding box center [565, 67] width 82 height 26
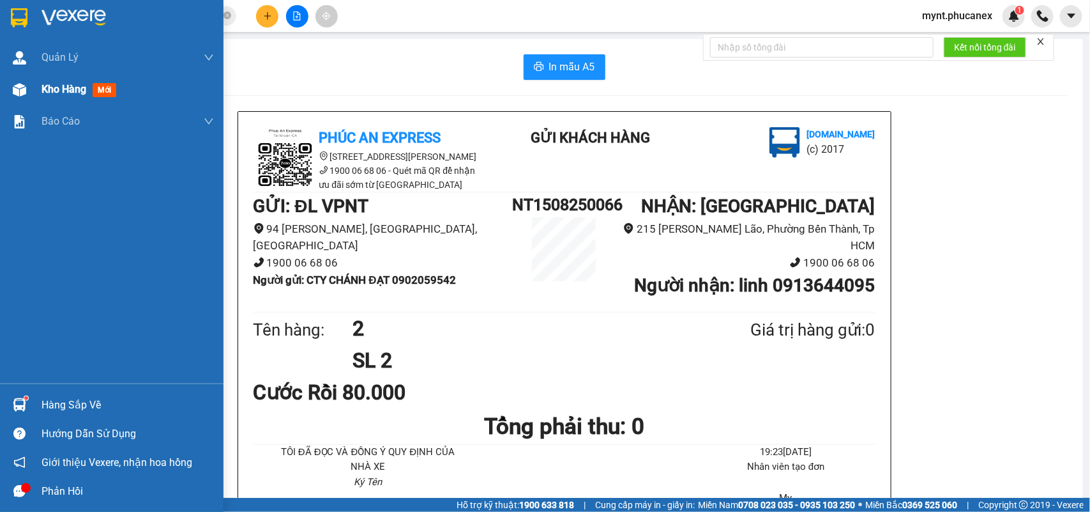
click at [40, 99] on div "Kho hàng mới" at bounding box center [112, 89] width 224 height 32
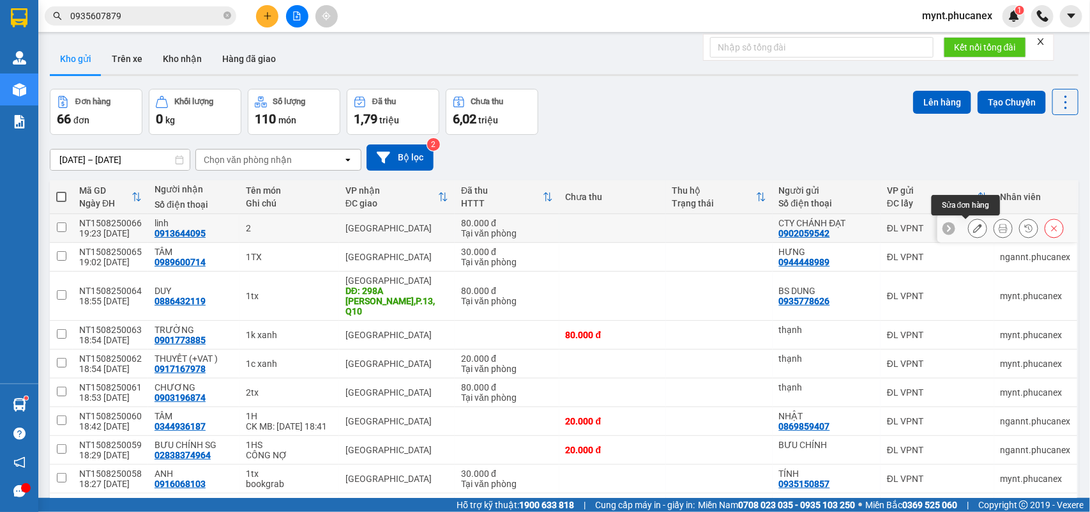
click at [973, 225] on icon at bounding box center [977, 228] width 9 height 9
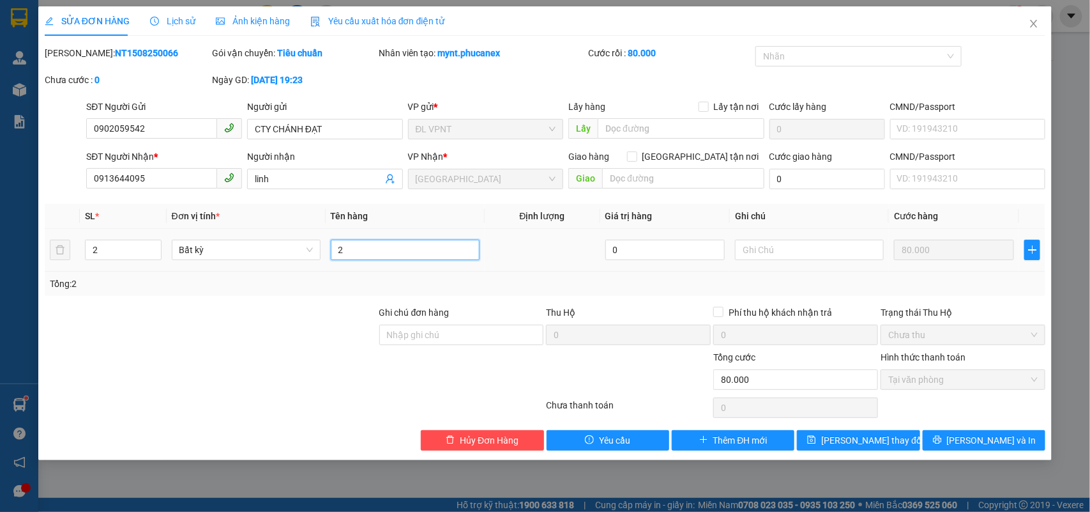
click at [354, 250] on input "2" at bounding box center [405, 250] width 149 height 20
click at [835, 259] on input "text" at bounding box center [809, 250] width 149 height 20
click at [909, 435] on button "Lưu thay đổi" at bounding box center [858, 440] width 123 height 20
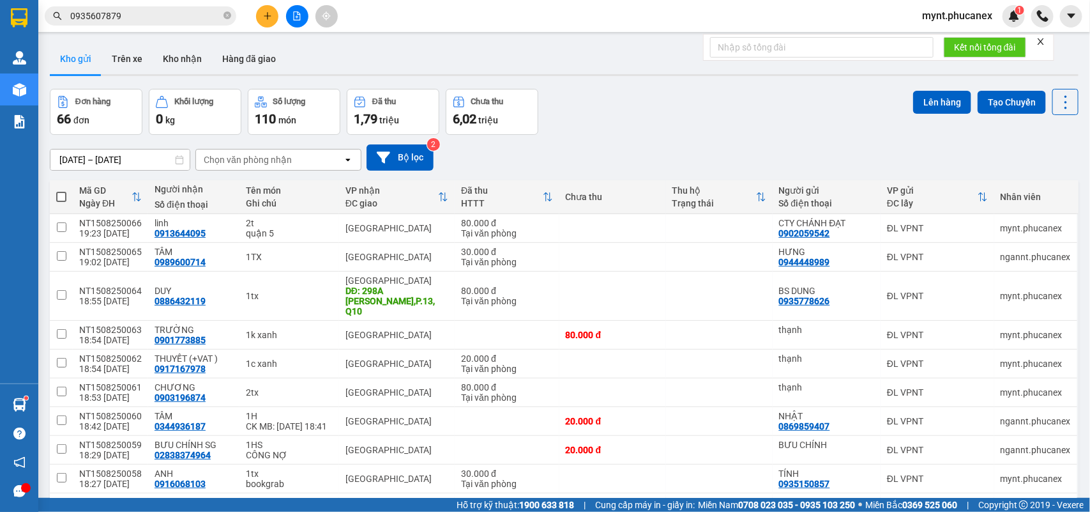
click at [1033, 510] on span "100 / trang" at bounding box center [1018, 516] width 46 height 13
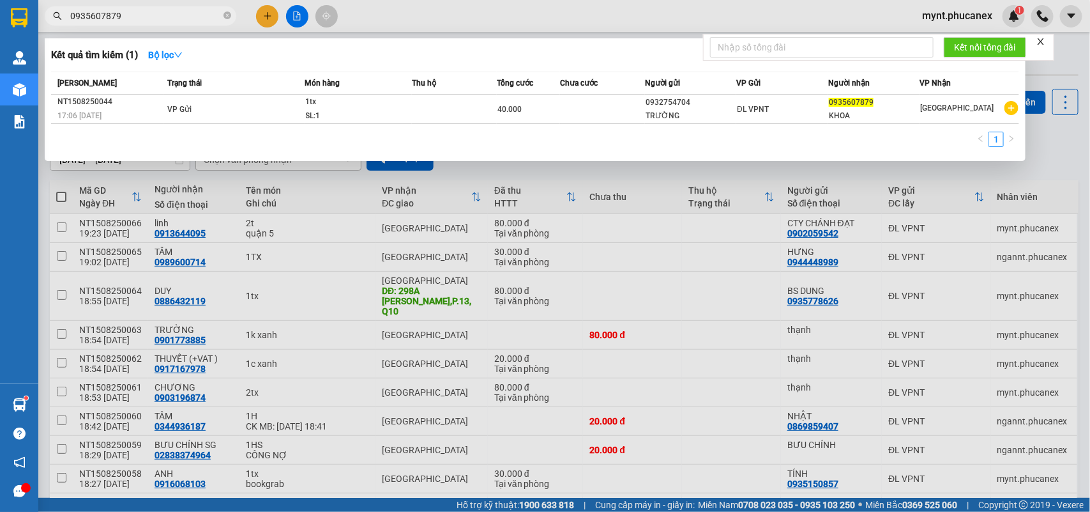
click at [177, 16] on input "0935607879" at bounding box center [145, 16] width 151 height 14
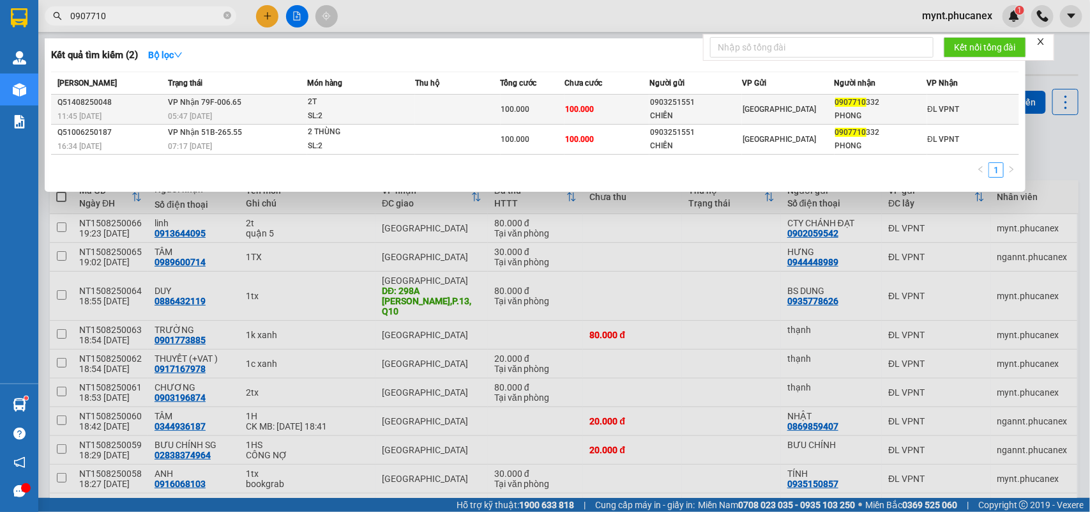
click at [434, 101] on td at bounding box center [458, 110] width 86 height 30
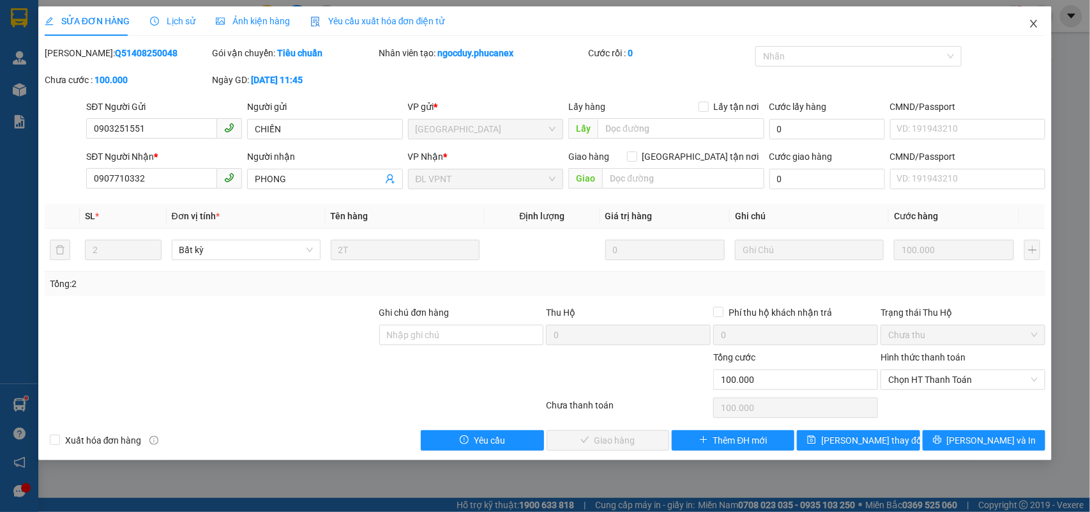
click at [1032, 23] on icon "close" at bounding box center [1034, 24] width 10 height 10
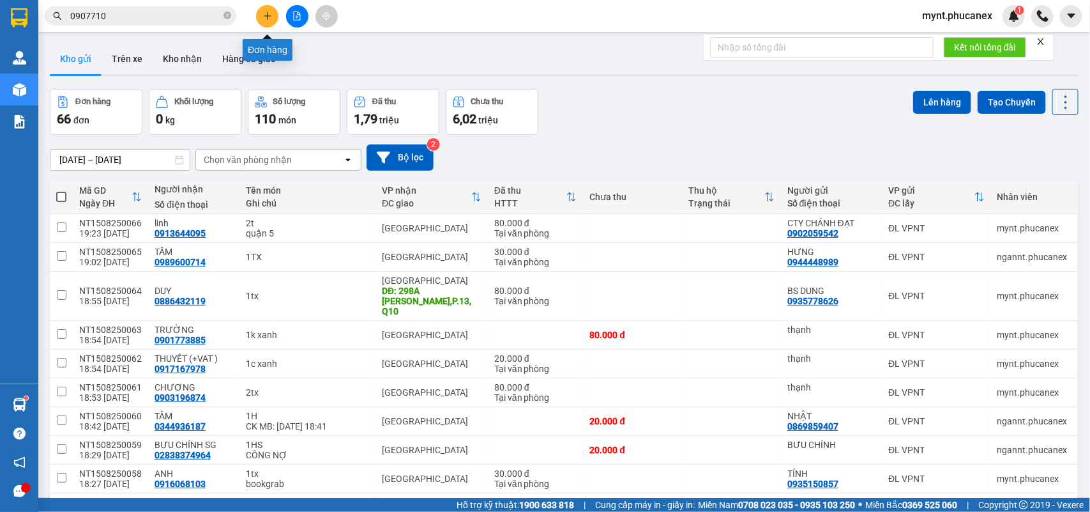
click at [270, 8] on button at bounding box center [267, 16] width 22 height 22
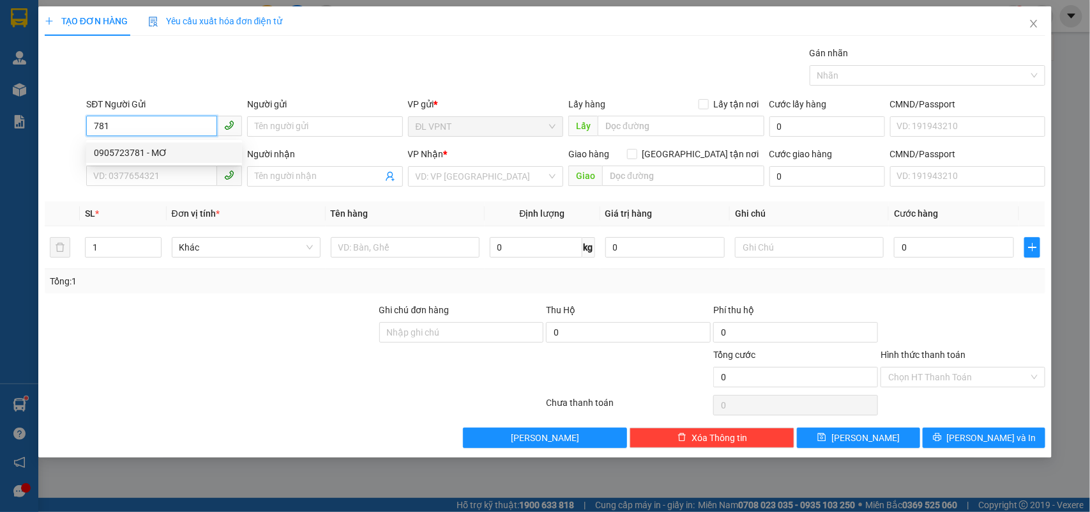
click at [93, 121] on input "781" at bounding box center [151, 126] width 131 height 20
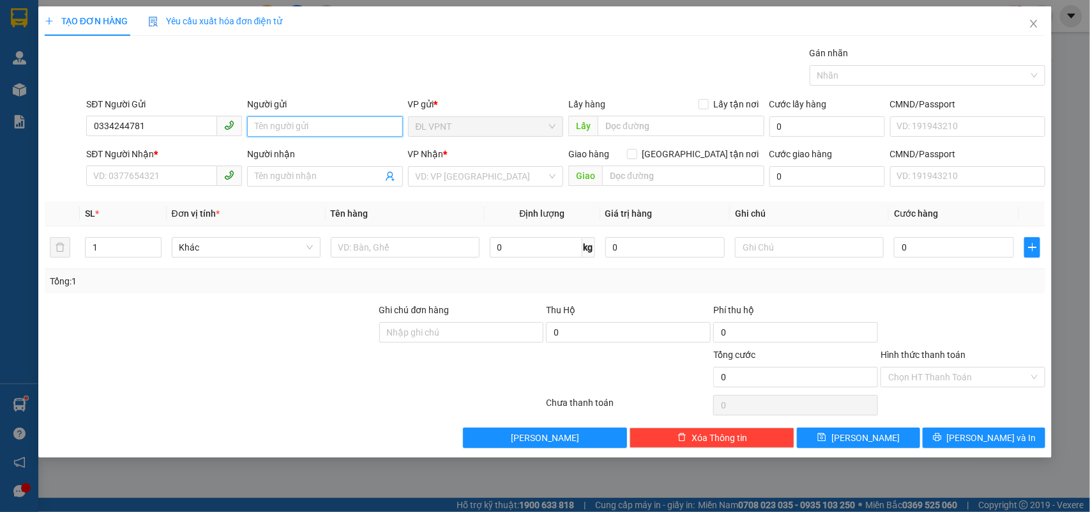
click at [278, 119] on input "Người gửi" at bounding box center [325, 126] width 156 height 20
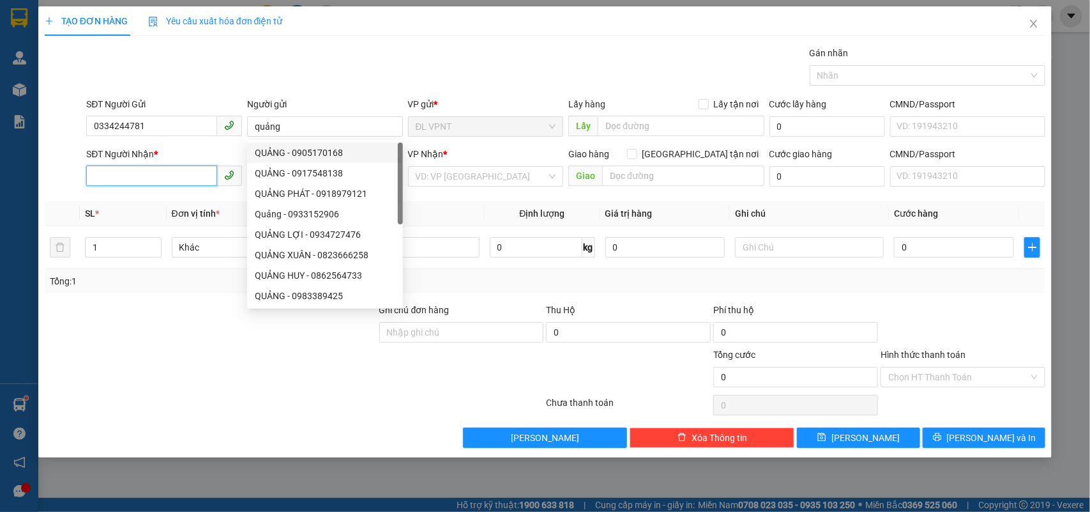
click at [165, 167] on input "SĐT Người Nhận *" at bounding box center [151, 175] width 131 height 20
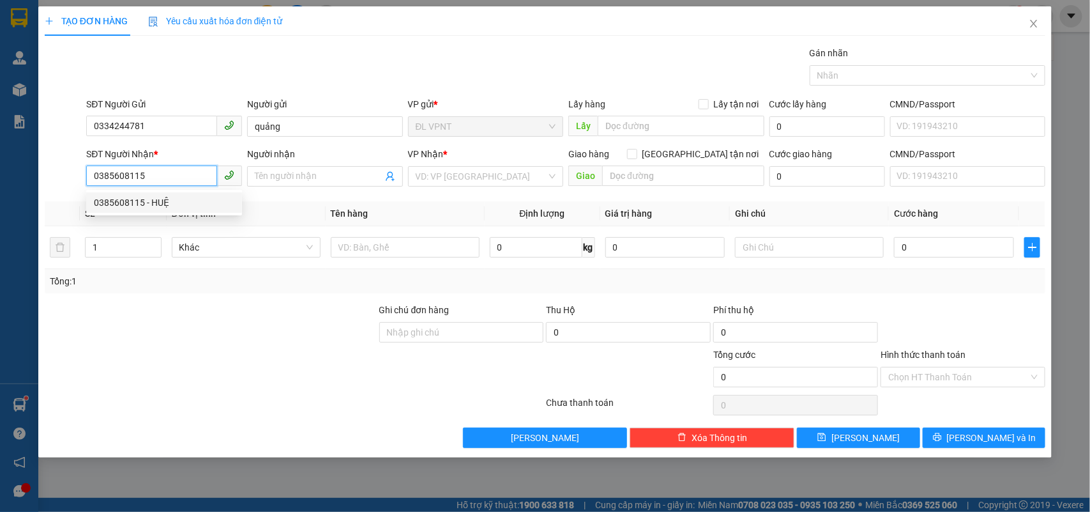
click at [164, 209] on div "0385608115 - HUỆ" at bounding box center [164, 202] width 141 height 14
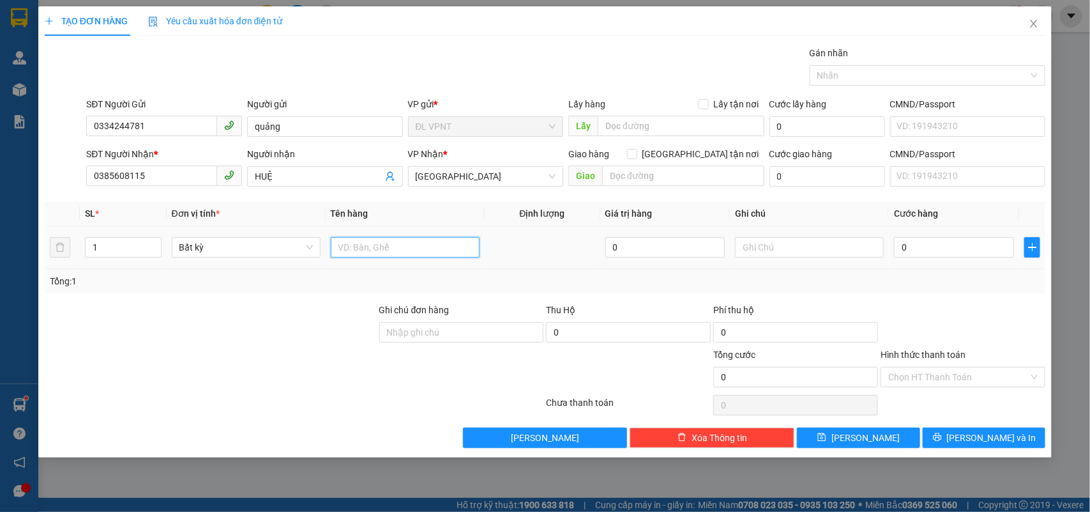
click at [350, 240] on input "text" at bounding box center [405, 247] width 149 height 20
click at [940, 254] on input "0" at bounding box center [954, 247] width 120 height 20
click at [946, 287] on div "Tổng: 1" at bounding box center [545, 281] width 991 height 14
click at [943, 375] on input "Hình thức thanh toán" at bounding box center [958, 376] width 141 height 19
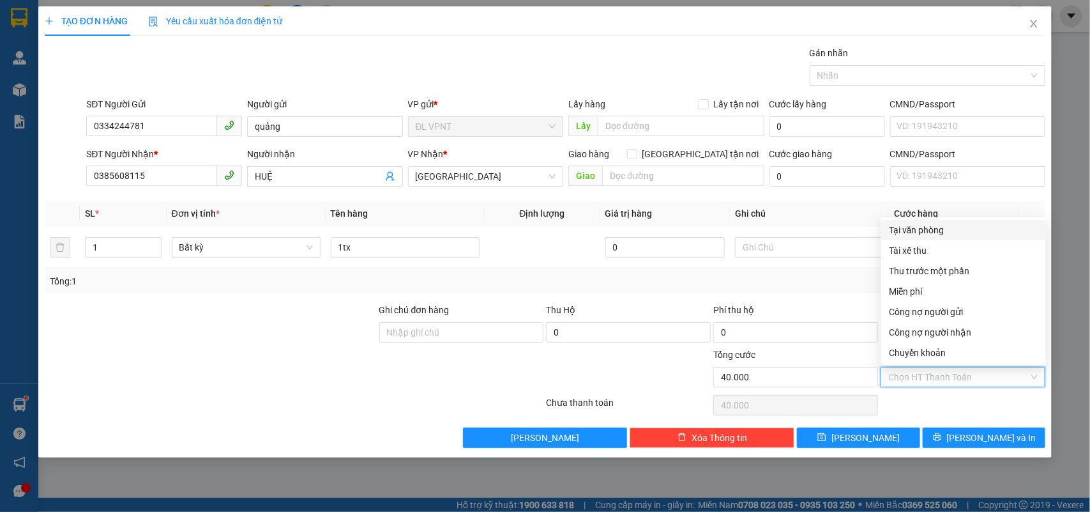
click at [914, 228] on div "Tại văn phòng" at bounding box center [963, 230] width 149 height 14
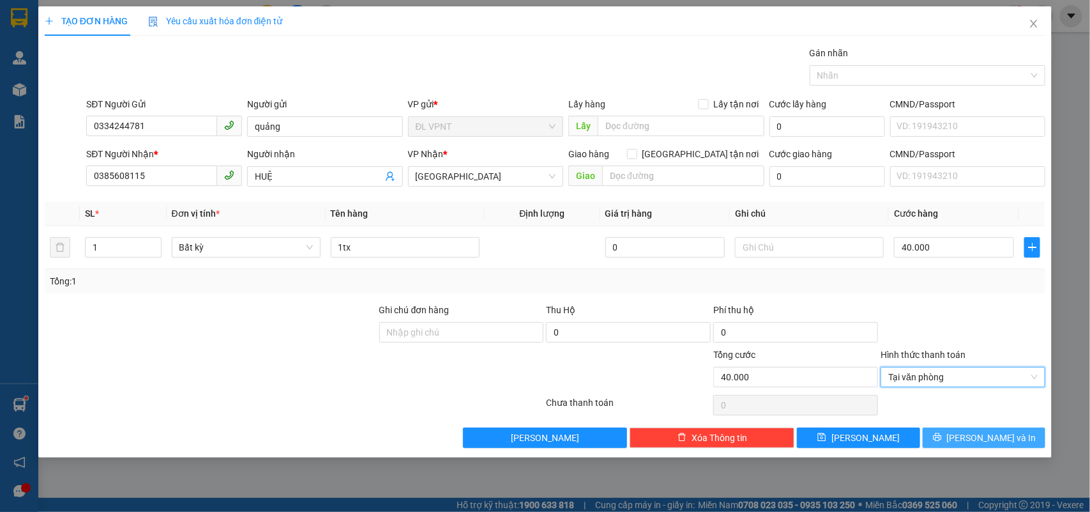
click at [953, 438] on button "Lưu và In" at bounding box center [984, 437] width 123 height 20
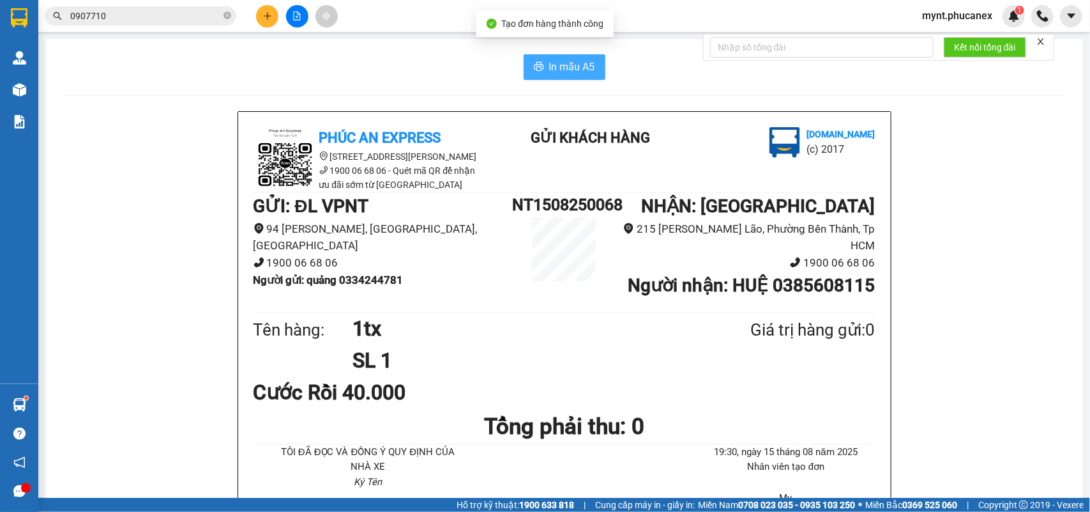
click at [537, 55] on button "In mẫu A5" at bounding box center [565, 67] width 82 height 26
click at [264, 20] on button at bounding box center [267, 16] width 22 height 22
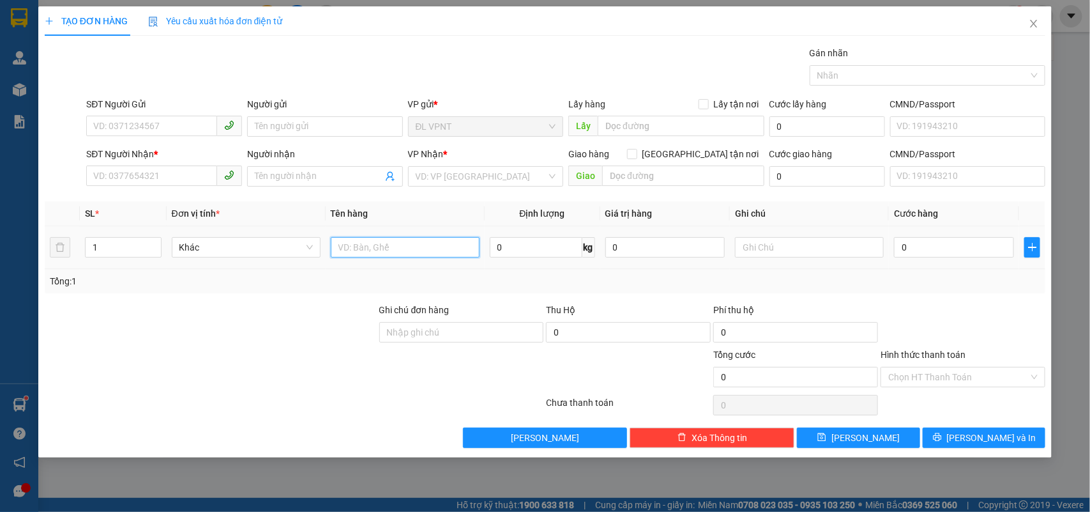
drag, startPoint x: 356, startPoint y: 250, endPoint x: 366, endPoint y: 238, distance: 15.5
click at [359, 250] on input "text" at bounding box center [405, 247] width 149 height 20
click at [151, 128] on input "SĐT Người Gửi" at bounding box center [151, 126] width 131 height 20
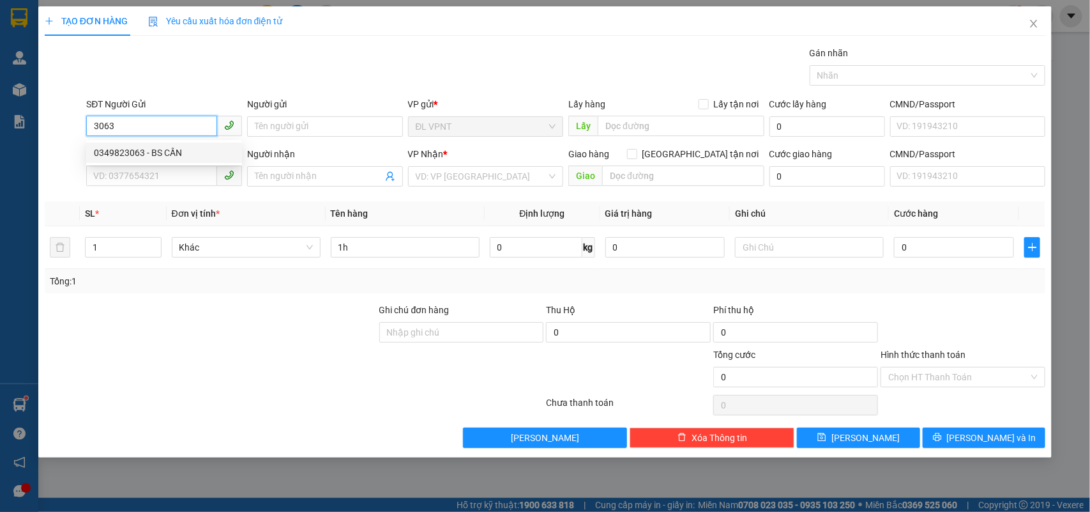
click at [150, 147] on div "0349823063 - BS CẦN" at bounding box center [164, 153] width 141 height 14
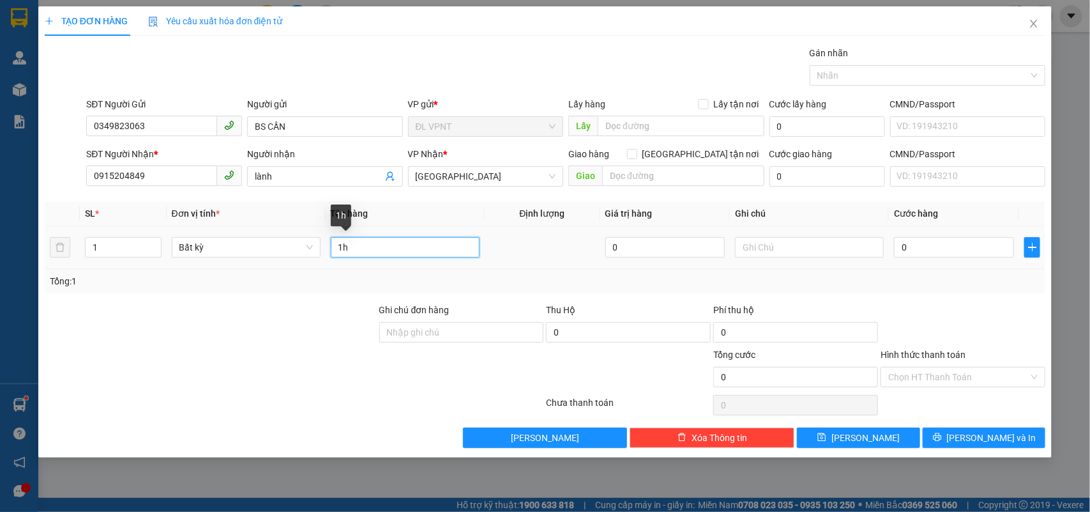
click at [371, 244] on input "1h" at bounding box center [405, 247] width 149 height 20
click at [950, 245] on input "0" at bounding box center [954, 247] width 120 height 20
click at [930, 384] on input "Hình thức thanh toán" at bounding box center [958, 376] width 141 height 19
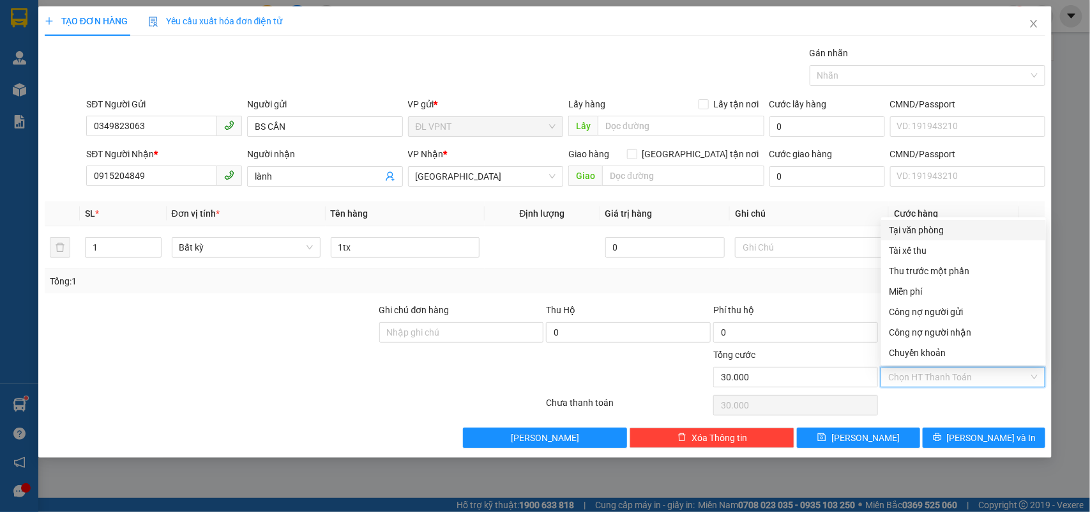
click at [918, 238] on div "Tại văn phòng" at bounding box center [963, 230] width 165 height 20
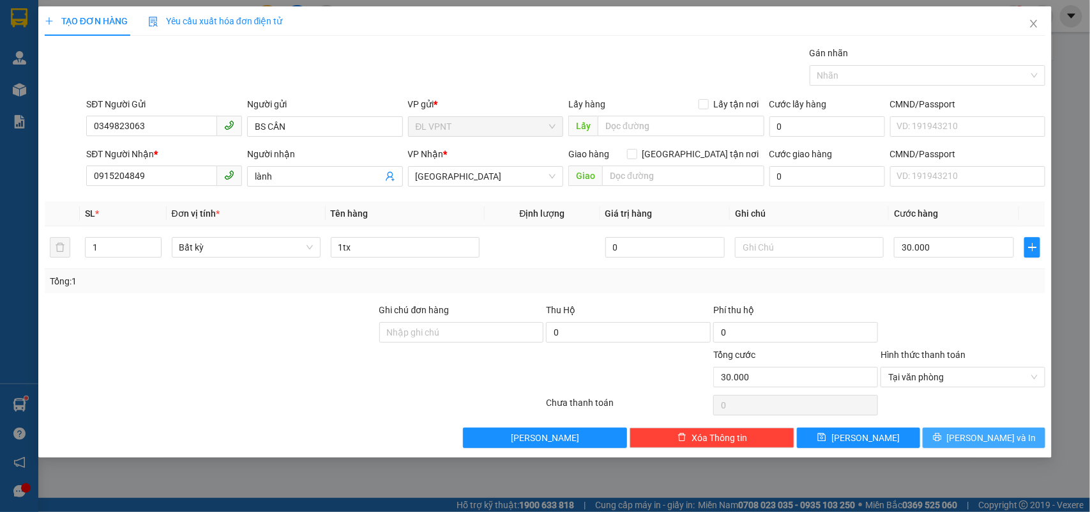
click at [940, 438] on button "Lưu và In" at bounding box center [984, 437] width 123 height 20
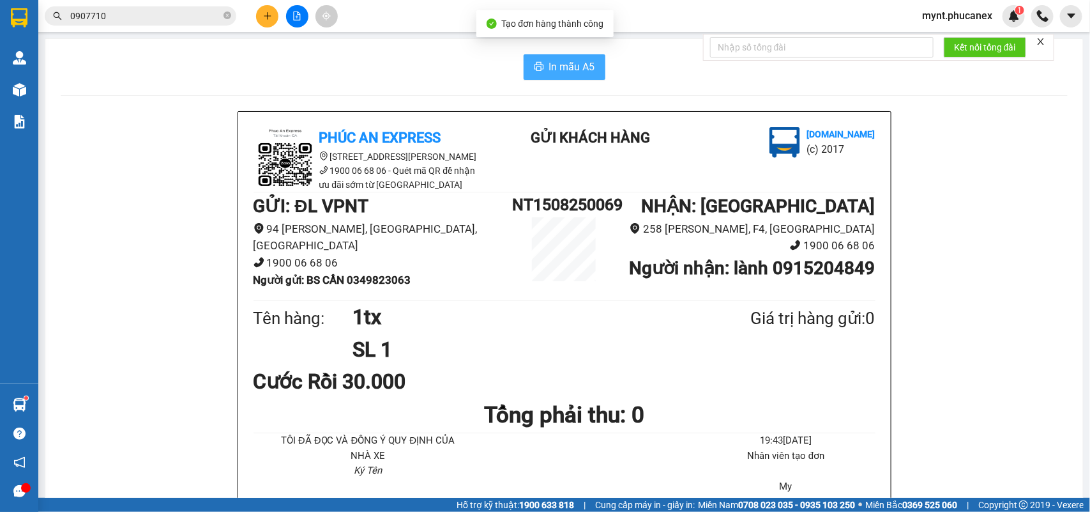
click at [551, 63] on span "In mẫu A5" at bounding box center [572, 67] width 46 height 16
click at [257, 26] on div at bounding box center [297, 16] width 96 height 22
click at [263, 21] on button at bounding box center [267, 16] width 22 height 22
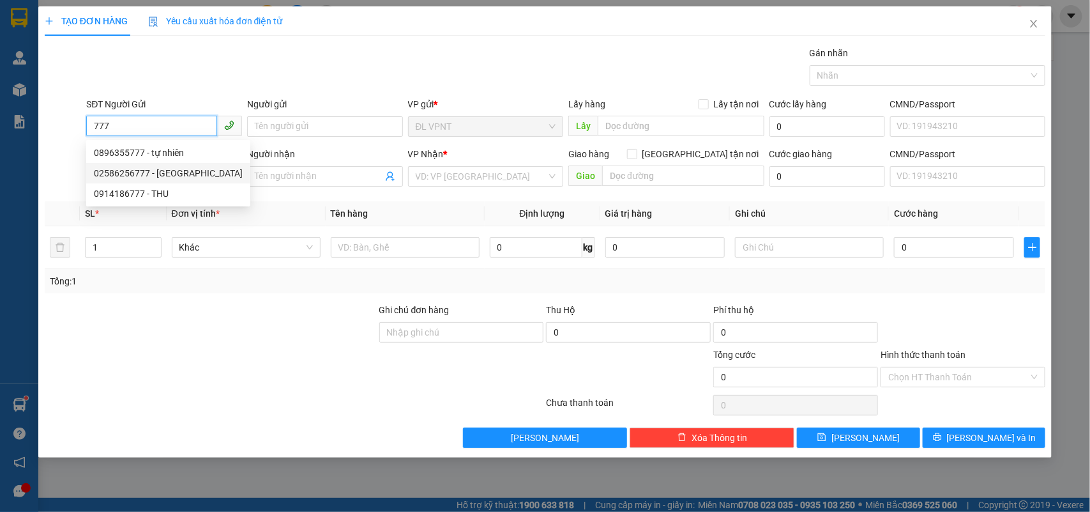
click at [134, 171] on div "02586256777 - VIỆT ÚC" at bounding box center [168, 173] width 149 height 14
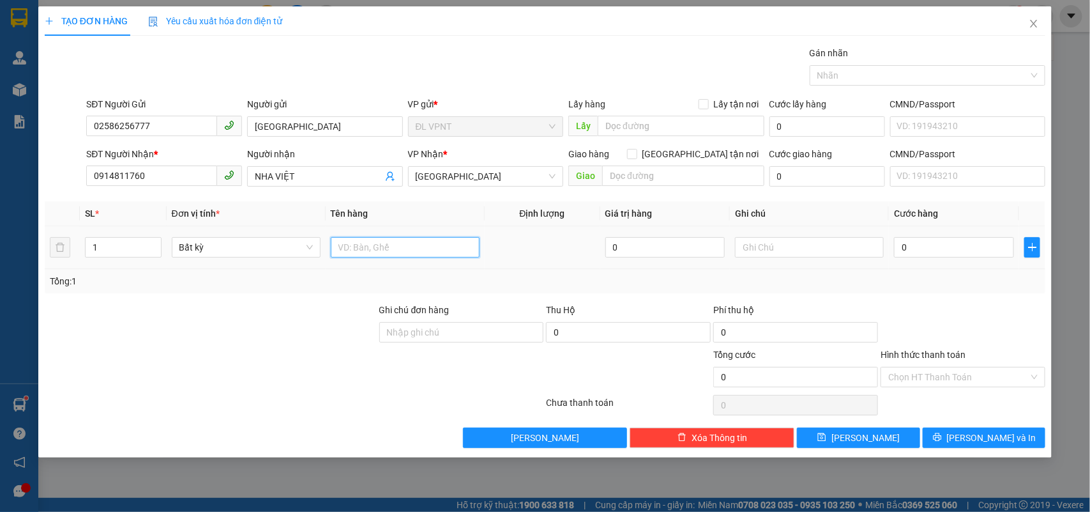
click at [343, 241] on input "text" at bounding box center [405, 247] width 149 height 20
click at [921, 375] on input "Hình thức thanh toán" at bounding box center [958, 376] width 141 height 19
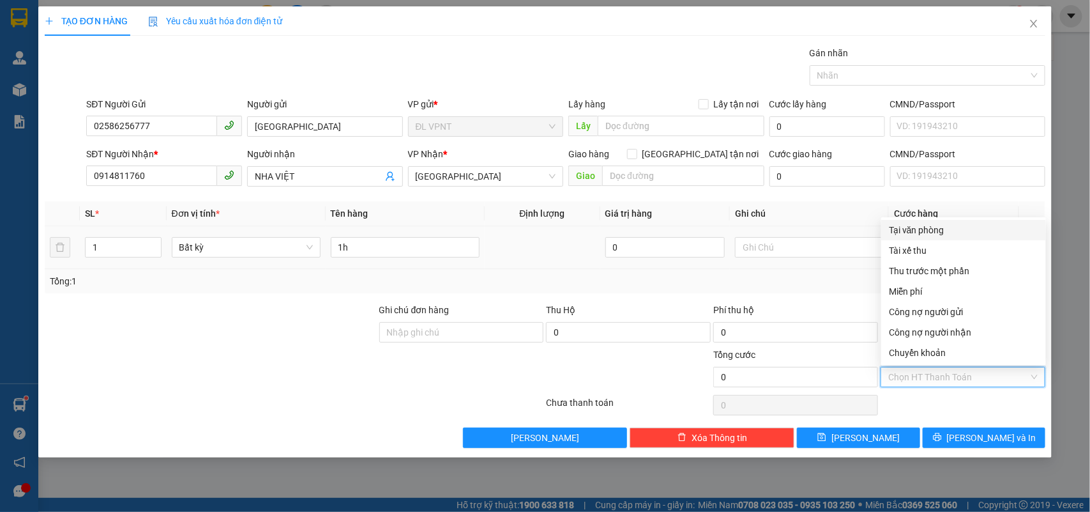
click at [833, 209] on th "Ghi chú" at bounding box center [809, 213] width 159 height 25
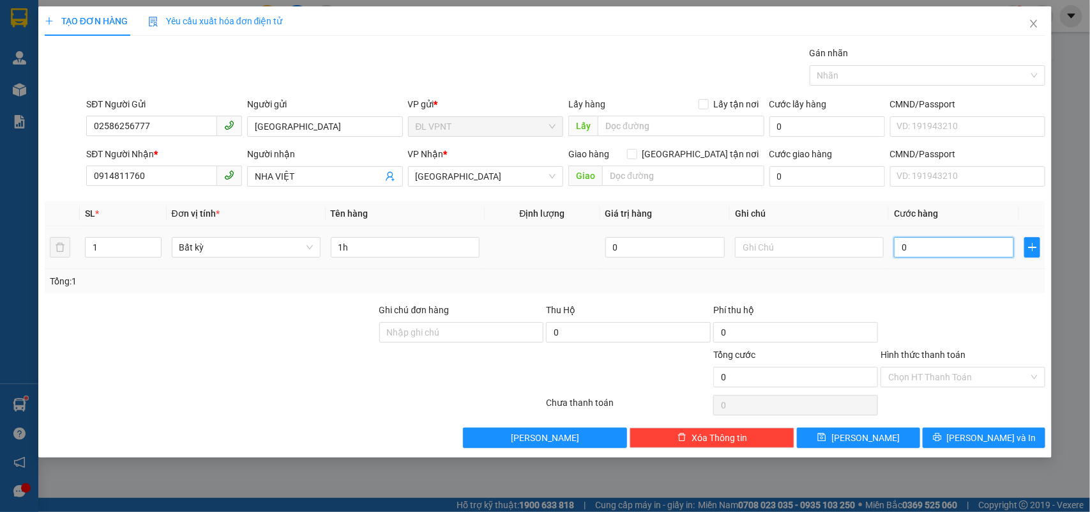
click at [936, 247] on input "0" at bounding box center [954, 247] width 120 height 20
click at [992, 433] on span "Lưu và In" at bounding box center [991, 437] width 89 height 14
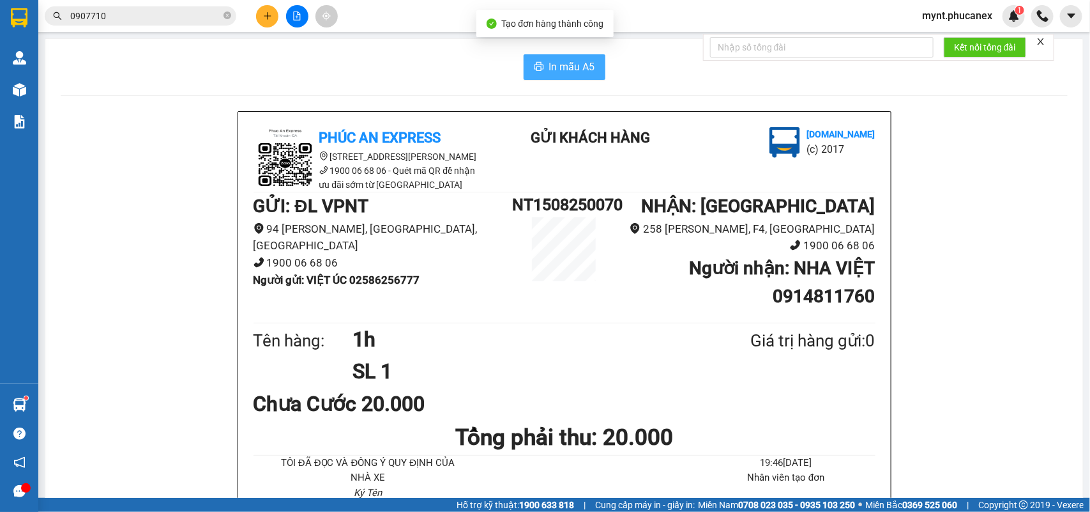
click at [537, 67] on icon "printer" at bounding box center [539, 66] width 10 height 10
click at [176, 24] on span "0907710" at bounding box center [141, 15] width 192 height 19
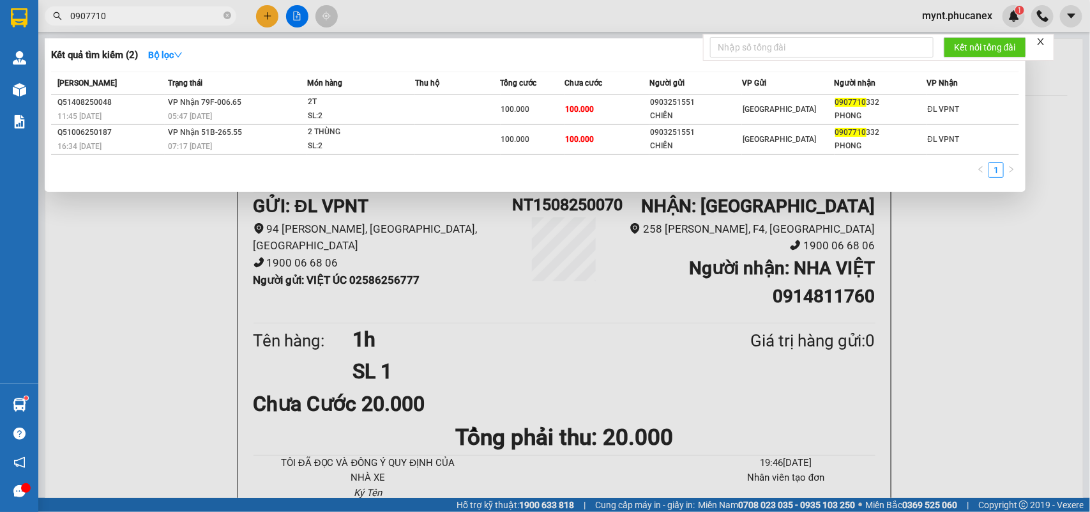
click at [176, 16] on input "0907710" at bounding box center [145, 16] width 151 height 14
paste input "85424971"
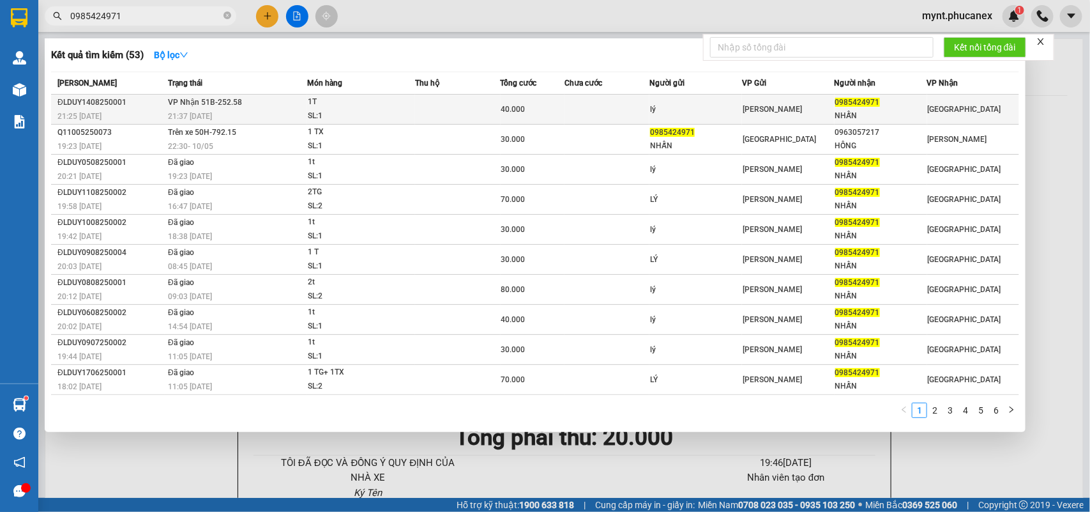
click at [844, 106] on span "0985424971" at bounding box center [857, 102] width 45 height 9
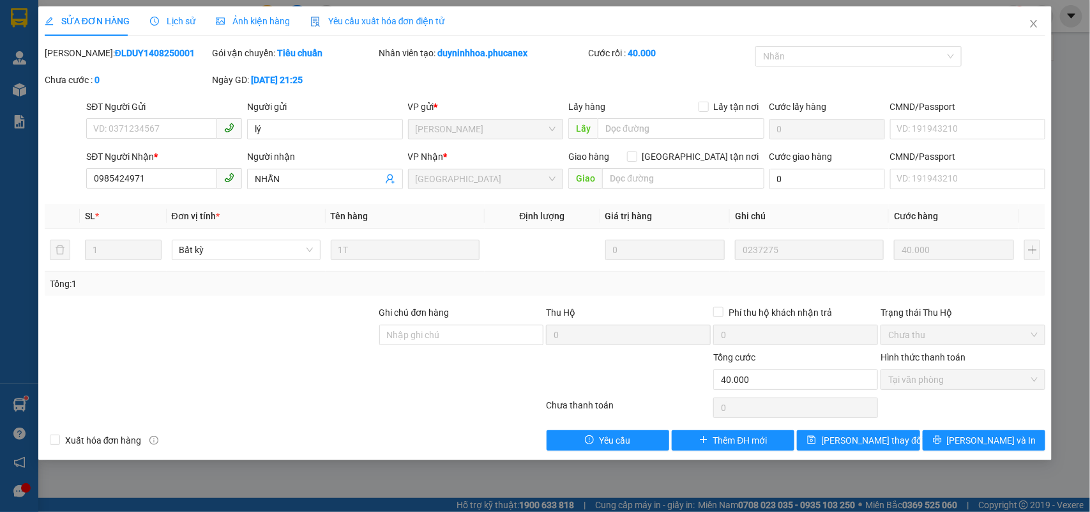
click at [174, 16] on span "Lịch sử" at bounding box center [172, 21] width 45 height 10
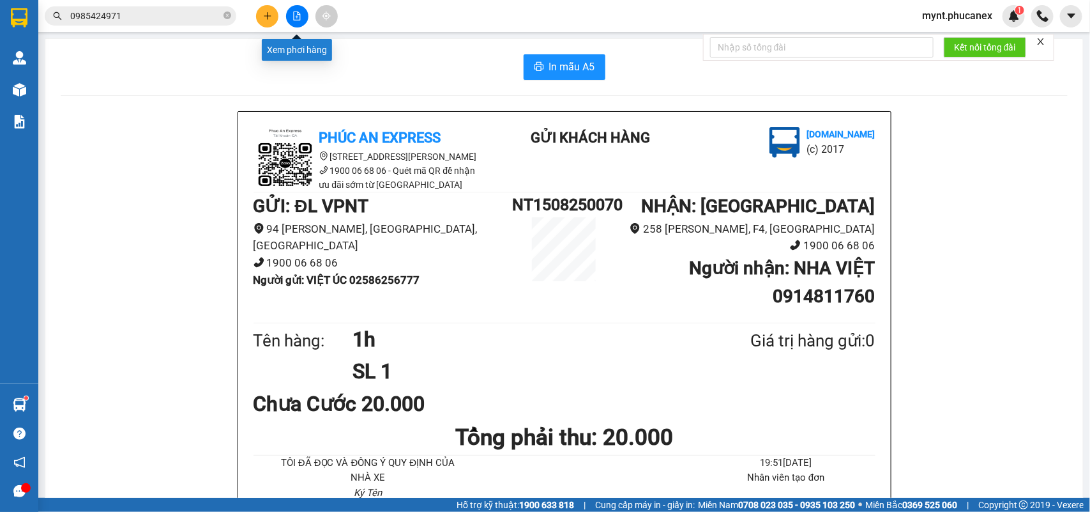
click at [296, 14] on icon "file-add" at bounding box center [297, 15] width 9 height 9
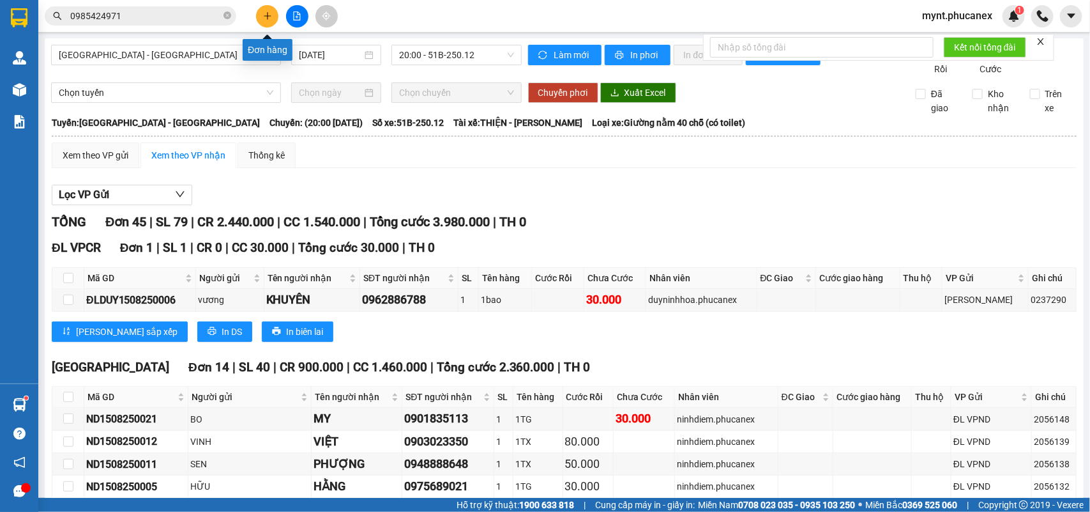
click at [276, 18] on button at bounding box center [267, 16] width 22 height 22
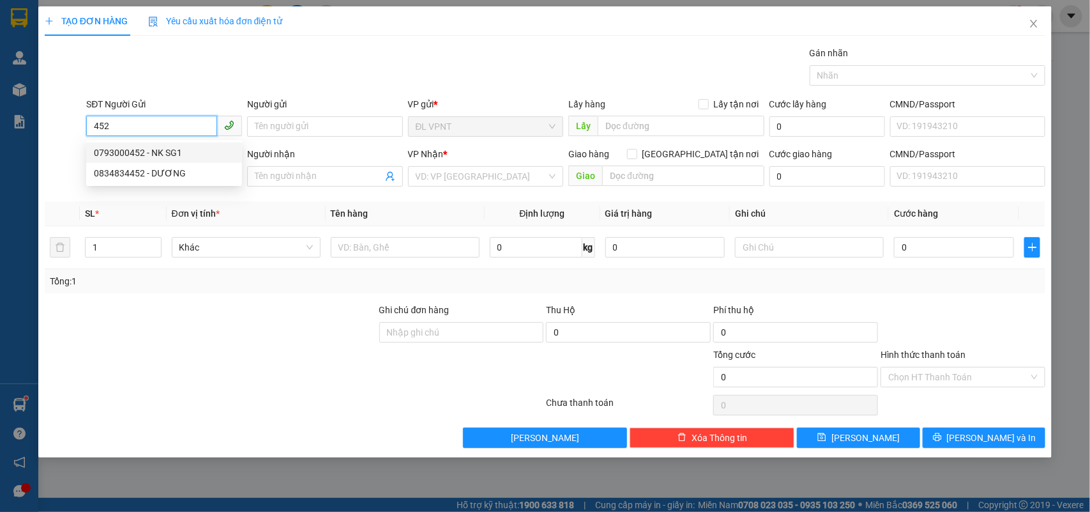
click at [165, 154] on div "0793000452 - NK SG1" at bounding box center [164, 153] width 141 height 14
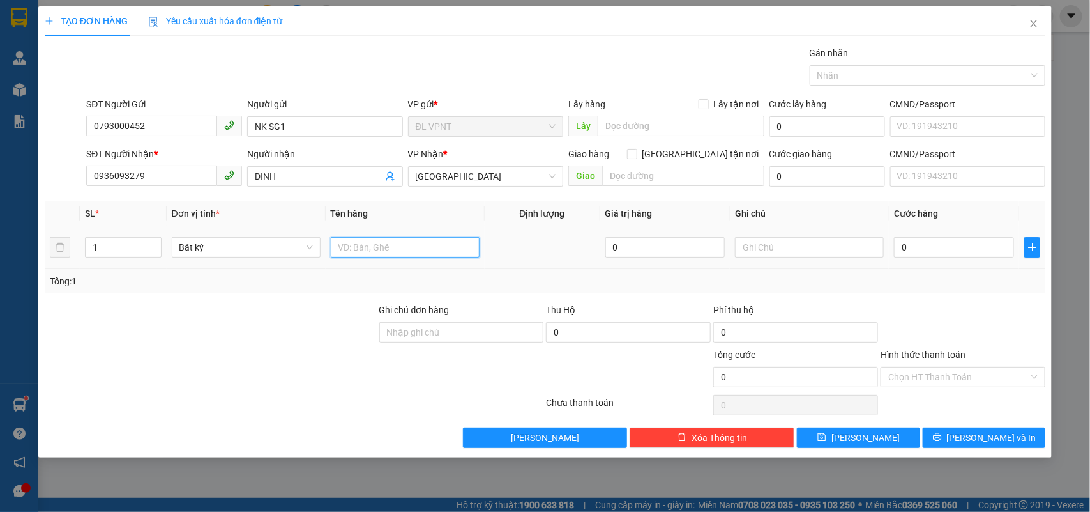
click at [413, 249] on input "text" at bounding box center [405, 247] width 149 height 20
drag, startPoint x: 107, startPoint y: 253, endPoint x: 52, endPoint y: 264, distance: 56.0
click at [52, 264] on tr "1 Bất kỳ 1t 0 0" at bounding box center [545, 247] width 1001 height 43
click at [381, 247] on input "1t" at bounding box center [405, 247] width 149 height 20
click at [904, 248] on input "0" at bounding box center [954, 247] width 120 height 20
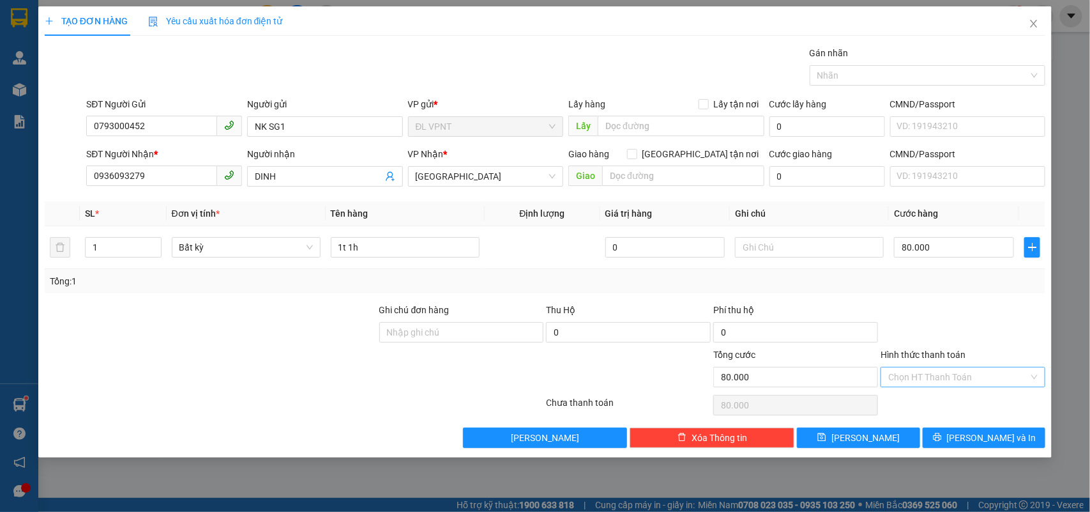
click at [976, 382] on input "Hình thức thanh toán" at bounding box center [958, 376] width 141 height 19
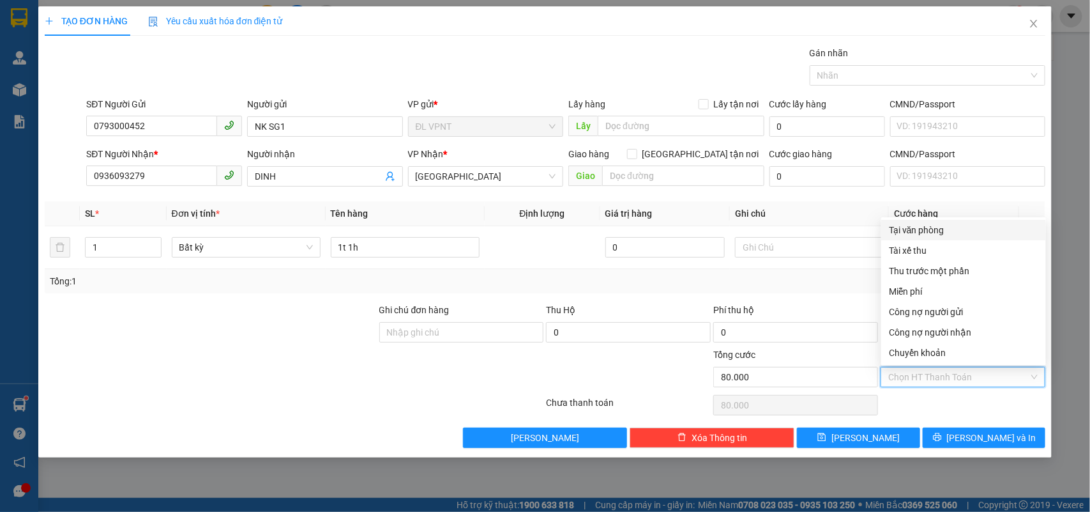
click at [923, 218] on div "Transit Pickup Surcharge Ids Transit Deliver Surcharge Ids Transit Deliver Surc…" at bounding box center [545, 247] width 1001 height 402
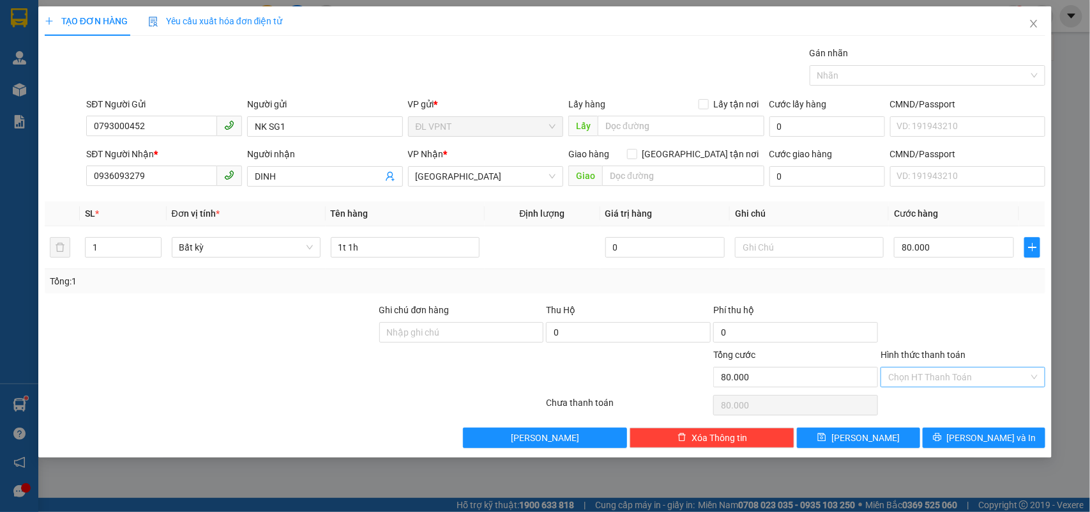
click at [928, 380] on input "Hình thức thanh toán" at bounding box center [958, 376] width 141 height 19
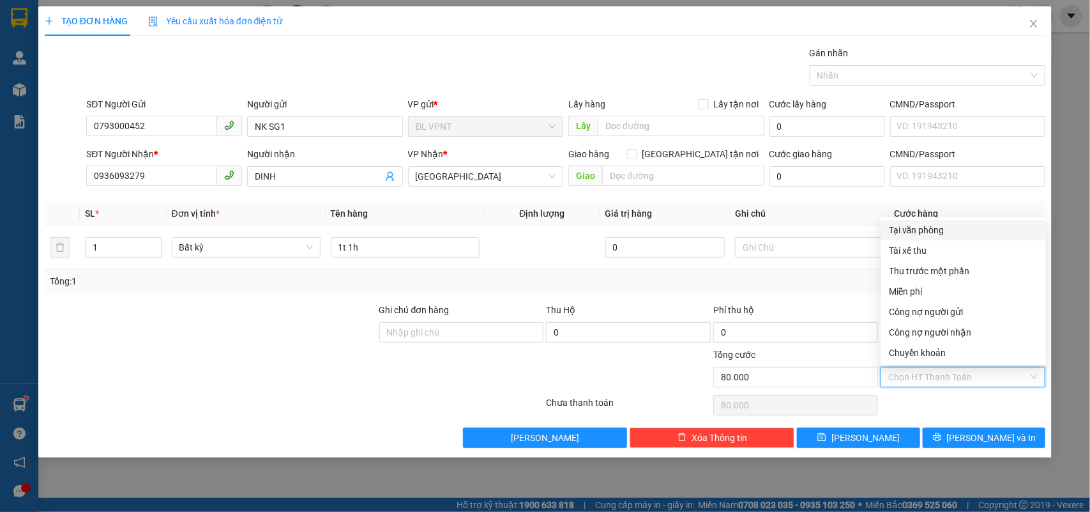
click at [936, 232] on div "Tại văn phòng" at bounding box center [963, 230] width 149 height 14
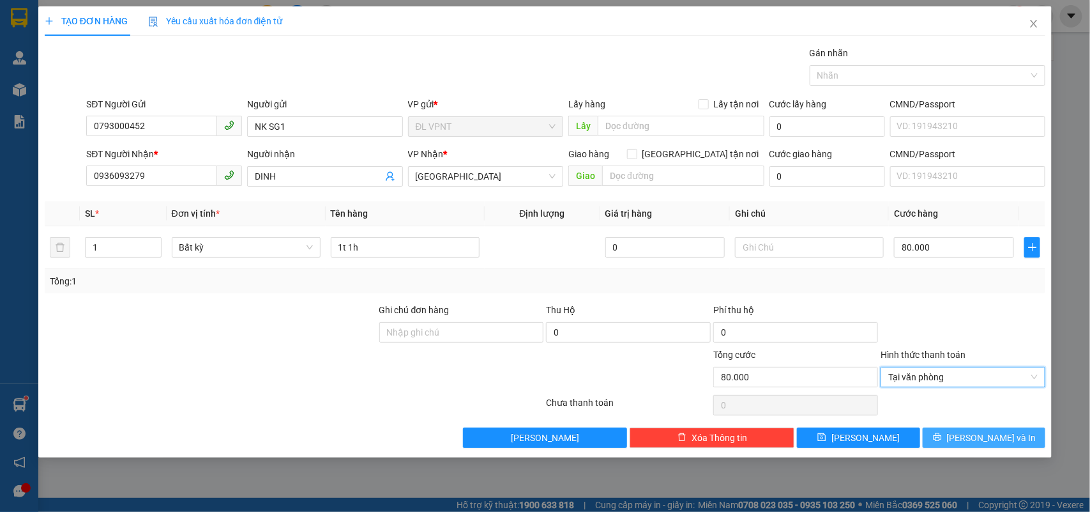
click at [942, 438] on icon "printer" at bounding box center [937, 436] width 9 height 9
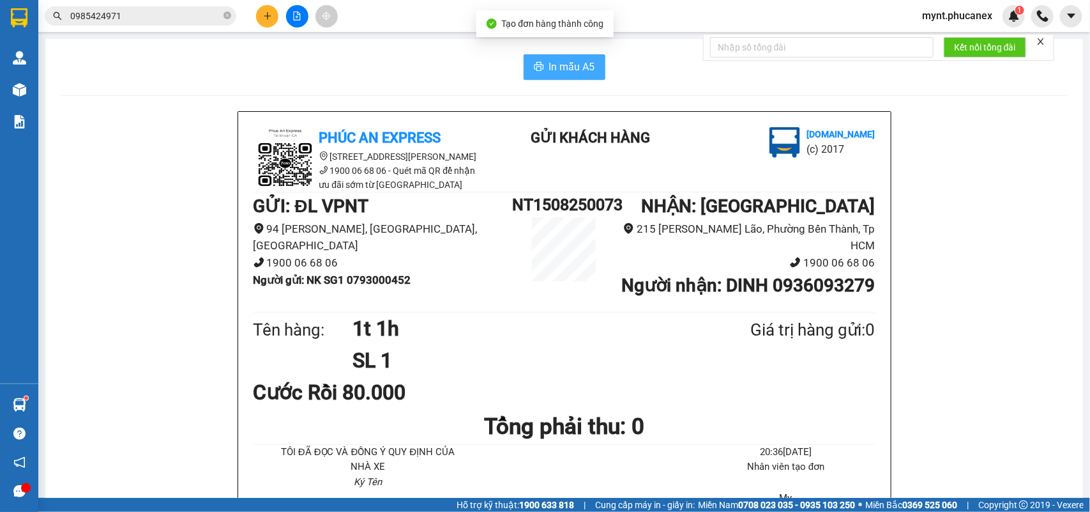
click at [561, 58] on button "In mẫu A5" at bounding box center [565, 67] width 82 height 26
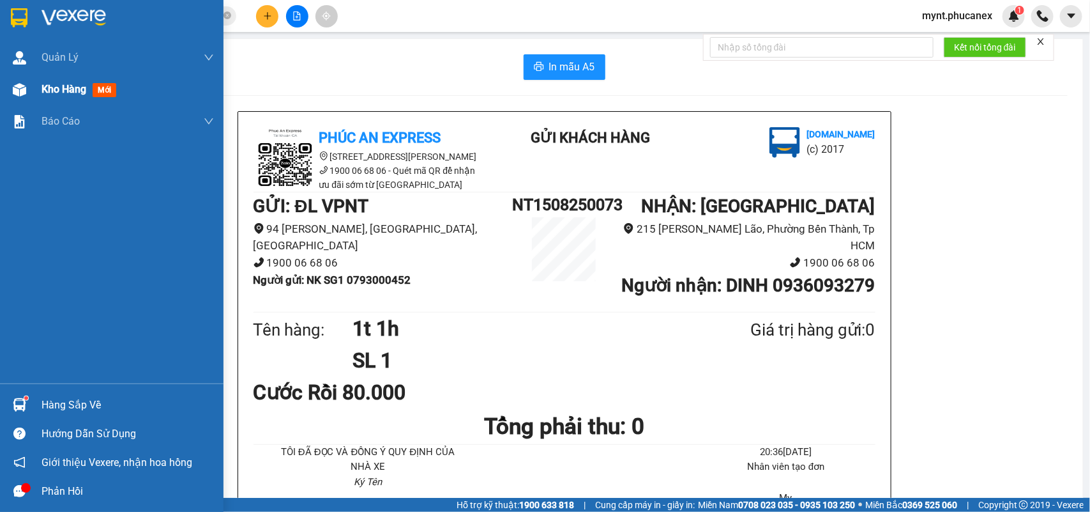
click at [17, 96] on img at bounding box center [19, 89] width 13 height 13
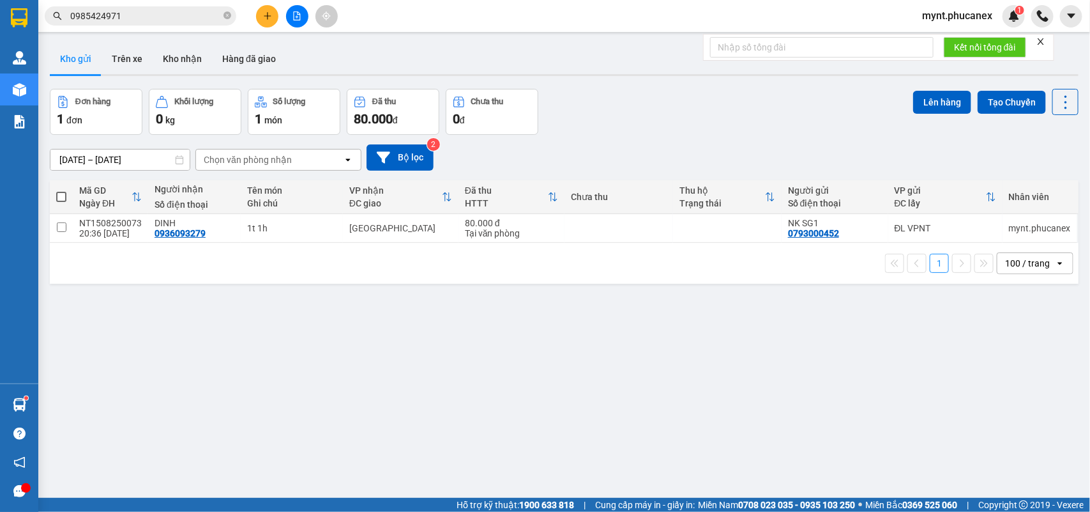
click at [62, 199] on span at bounding box center [61, 197] width 10 height 10
click at [61, 190] on input "checkbox" at bounding box center [61, 190] width 0 height 0
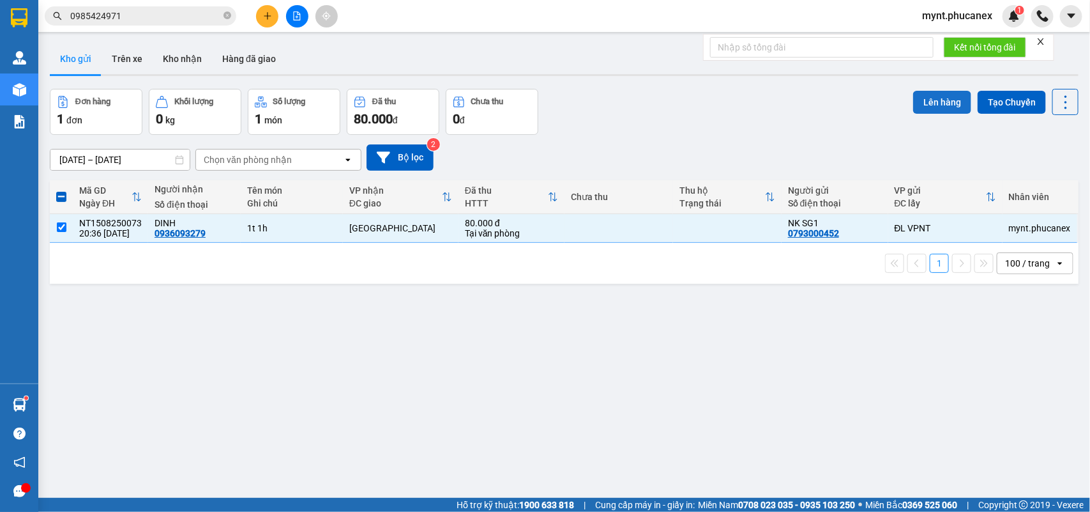
click at [928, 91] on button "Lên hàng" at bounding box center [942, 102] width 58 height 23
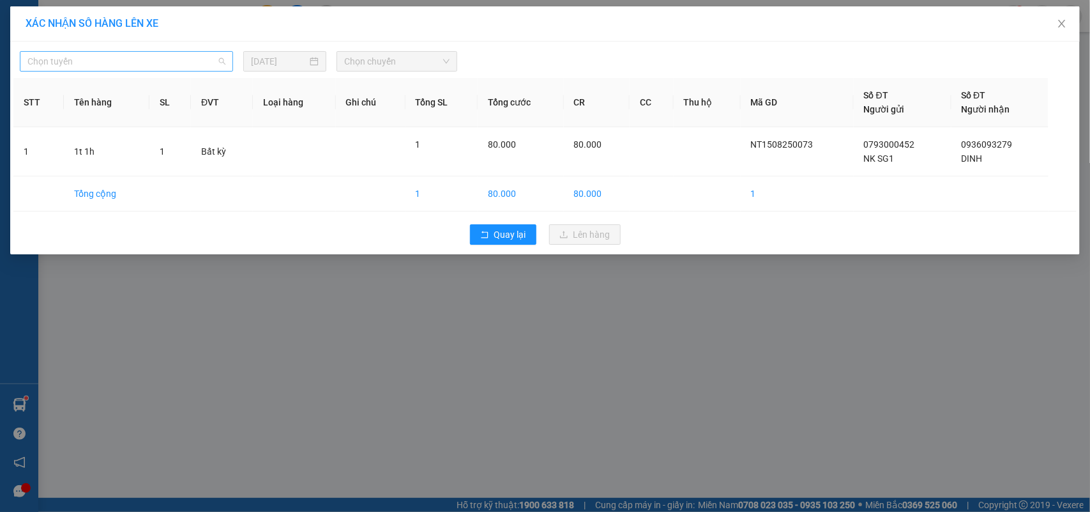
click at [169, 65] on span "Chọn tuyến" at bounding box center [126, 61] width 198 height 19
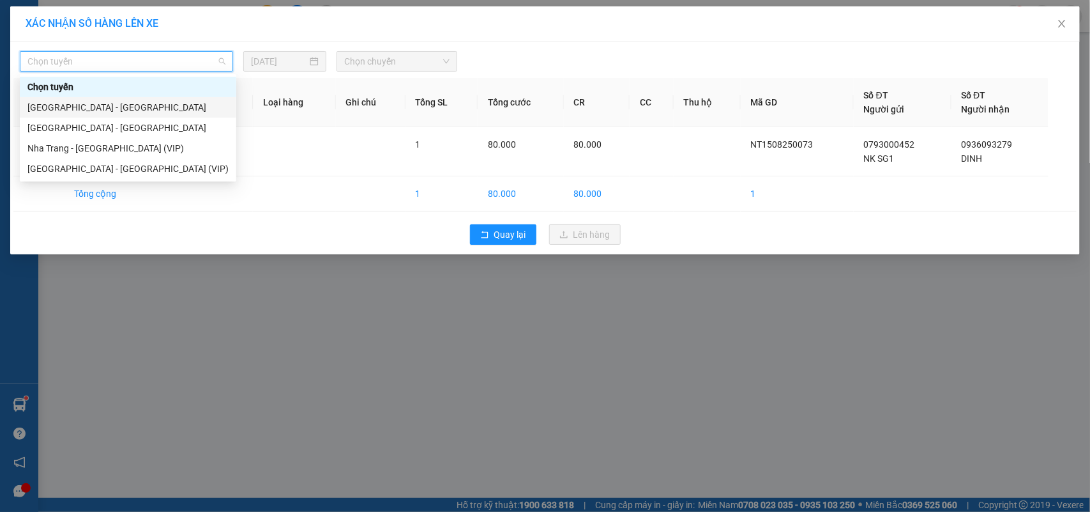
click at [59, 110] on div "[GEOGRAPHIC_DATA] - [GEOGRAPHIC_DATA]" at bounding box center [127, 107] width 201 height 14
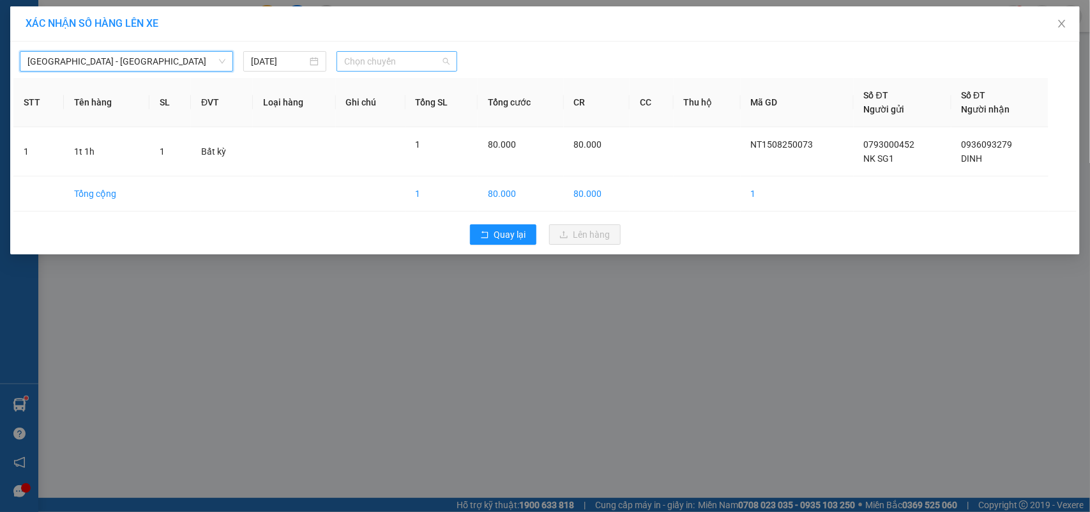
click at [388, 64] on span "Chọn chuyến" at bounding box center [396, 61] width 105 height 19
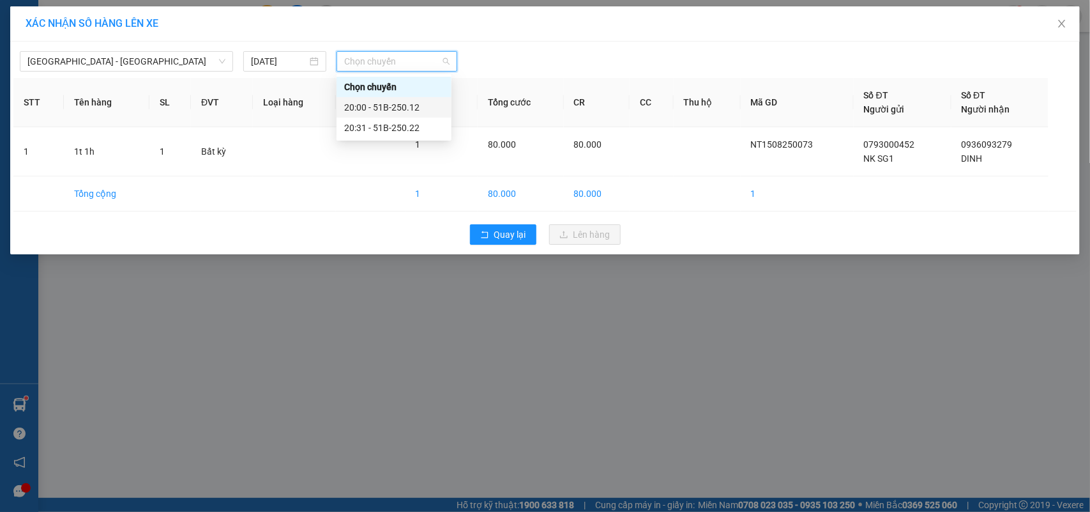
click at [386, 107] on div "20:00 - 51B-250.12" at bounding box center [394, 107] width 100 height 14
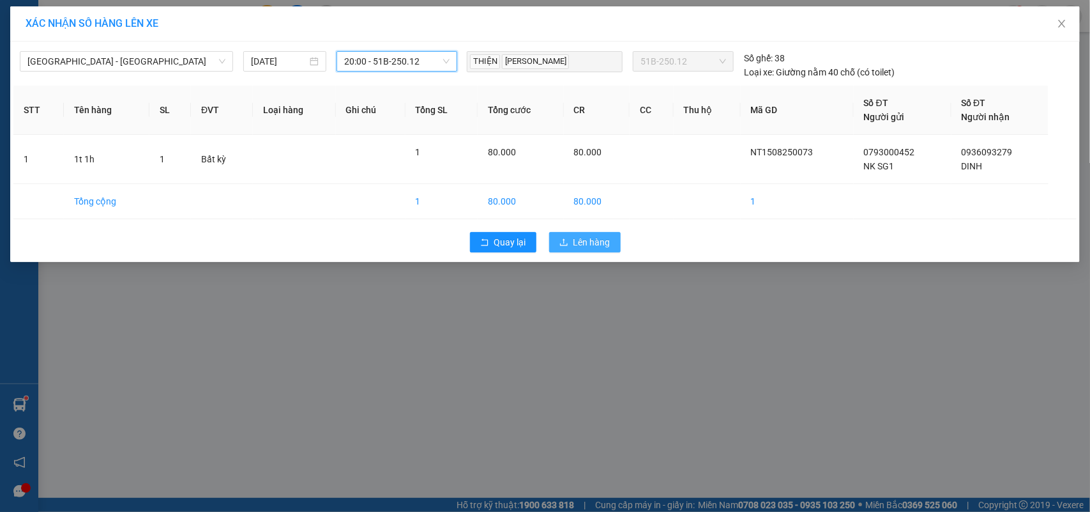
click at [568, 243] on icon "upload" at bounding box center [563, 242] width 9 height 9
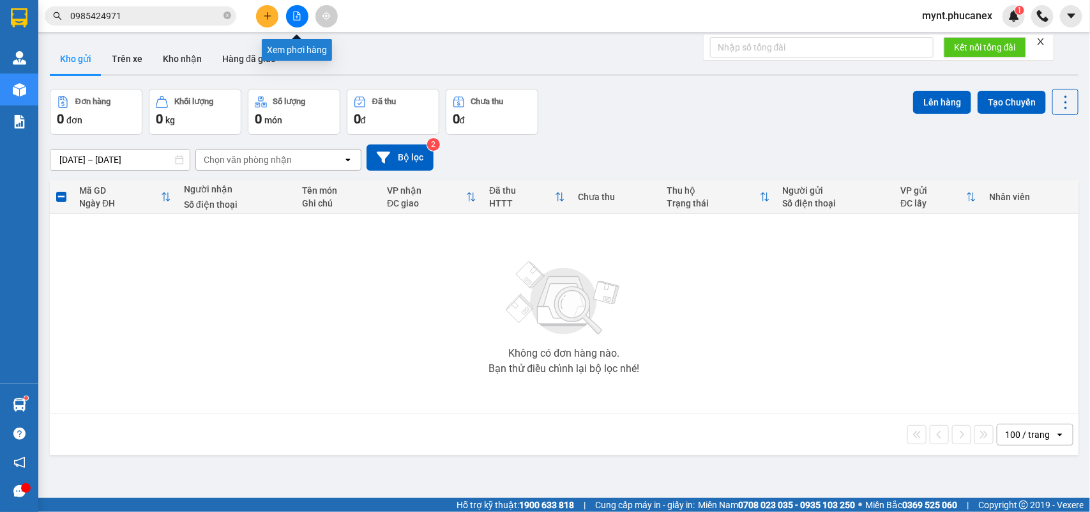
click at [288, 22] on button at bounding box center [297, 16] width 22 height 22
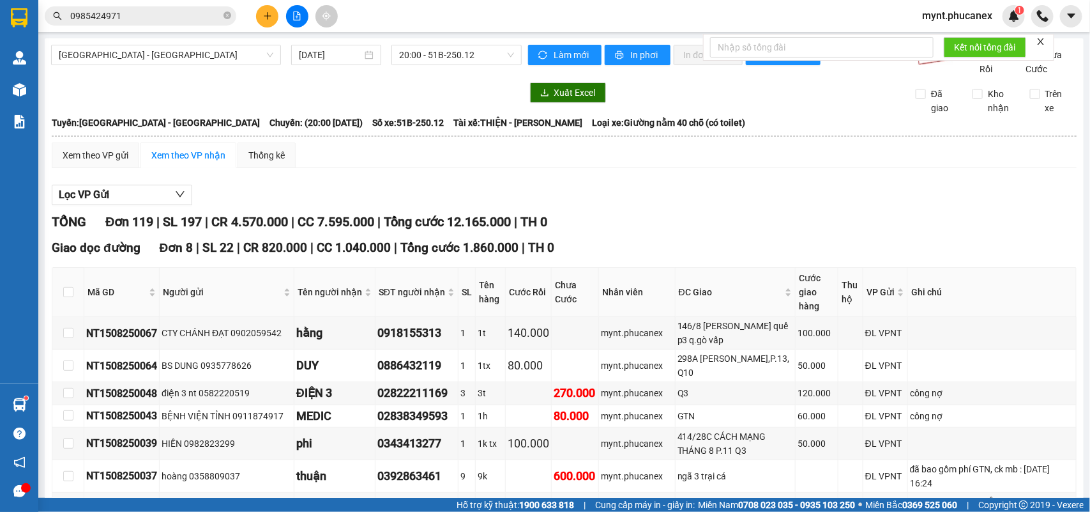
drag, startPoint x: 105, startPoint y: 232, endPoint x: 802, endPoint y: 542, distance: 762.6
click at [802, 511] on html "Kết quả tìm kiếm ( 53 ) Bộ lọc Mã ĐH Trạng thái Món hàng Thu hộ Tổng cước Chưa …" at bounding box center [545, 256] width 1090 height 512
click at [262, 26] on div at bounding box center [297, 16] width 96 height 22
click at [265, 19] on icon "plus" at bounding box center [267, 15] width 9 height 9
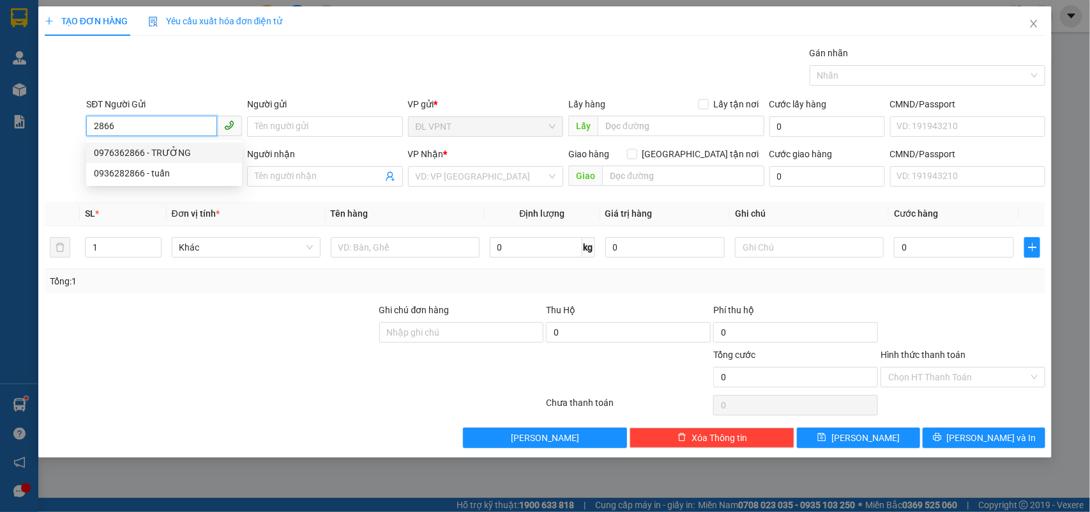
click at [176, 149] on div "0976362866 - TRƯỞNG" at bounding box center [164, 153] width 141 height 14
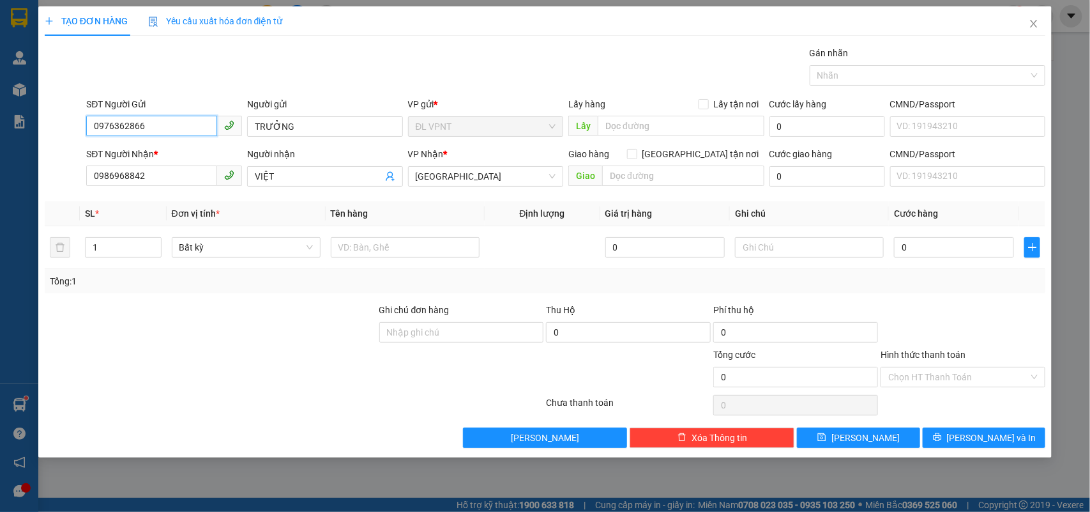
drag, startPoint x: 151, startPoint y: 131, endPoint x: 0, endPoint y: 75, distance: 160.9
click at [0, 77] on div "TẠO ĐƠN HÀNG Yêu cầu xuất hóa đơn điện tử Transit Pickup Surcharge Ids Transit …" at bounding box center [545, 256] width 1090 height 512
click at [151, 182] on div "0936282866 - tuấn" at bounding box center [164, 173] width 156 height 20
drag, startPoint x: 278, startPoint y: 122, endPoint x: 0, endPoint y: 85, distance: 280.3
click at [0, 88] on div "TẠO ĐƠN HÀNG Yêu cầu xuất hóa đơn điện tử Transit Pickup Surcharge Ids Transit …" at bounding box center [545, 256] width 1090 height 512
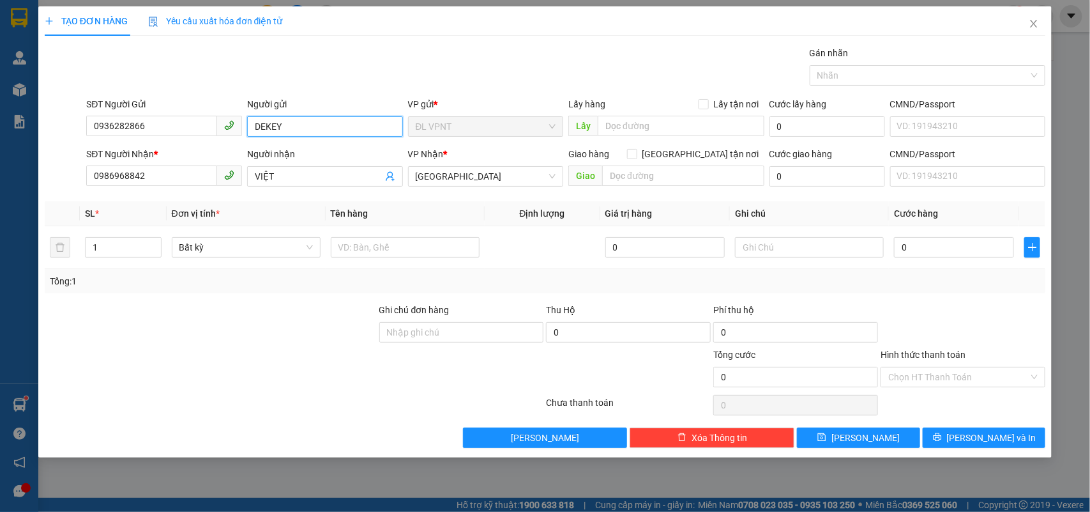
drag, startPoint x: 294, startPoint y: 123, endPoint x: 75, endPoint y: 113, distance: 219.3
click at [75, 113] on div "SĐT Người Gửi 0936282866 Người gửi DEKEY DEKEY VP gửi * ĐL VPNT Lấy hàng Lấy tậ…" at bounding box center [545, 119] width 1004 height 45
click at [234, 343] on div at bounding box center [210, 325] width 335 height 45
drag, startPoint x: 162, startPoint y: 182, endPoint x: 0, endPoint y: 129, distance: 170.1
click at [0, 132] on div "TẠO ĐƠN HÀNG Yêu cầu xuất hóa đơn điện tử Transit Pickup Surcharge Ids Transit …" at bounding box center [545, 256] width 1090 height 512
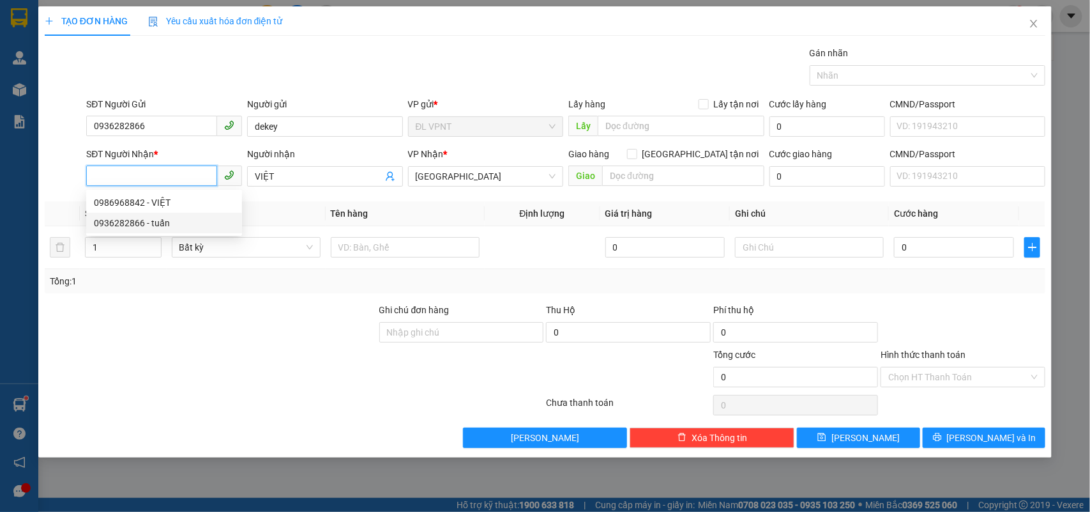
click at [112, 217] on div "0936282866 - tuấn" at bounding box center [164, 223] width 141 height 14
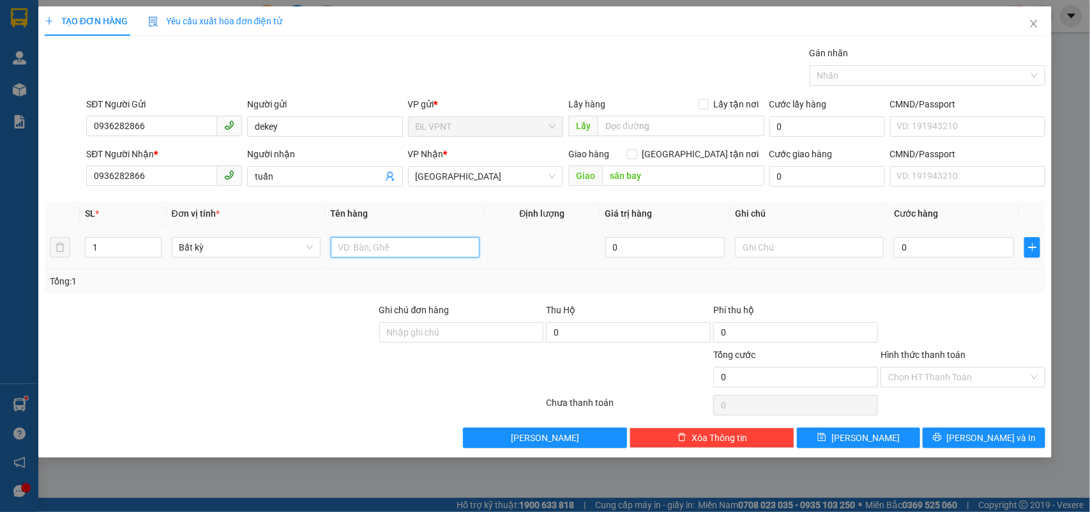
click at [400, 247] on input "text" at bounding box center [405, 247] width 149 height 20
click at [182, 382] on div at bounding box center [210, 369] width 335 height 45
click at [399, 247] on input "text" at bounding box center [405, 247] width 149 height 20
drag, startPoint x: 93, startPoint y: 249, endPoint x: 27, endPoint y: 248, distance: 66.4
click at [27, 248] on div "TẠO ĐƠN HÀNG Yêu cầu xuất hóa đơn điện tử Transit Pickup Surcharge Ids Transit …" at bounding box center [545, 256] width 1090 height 512
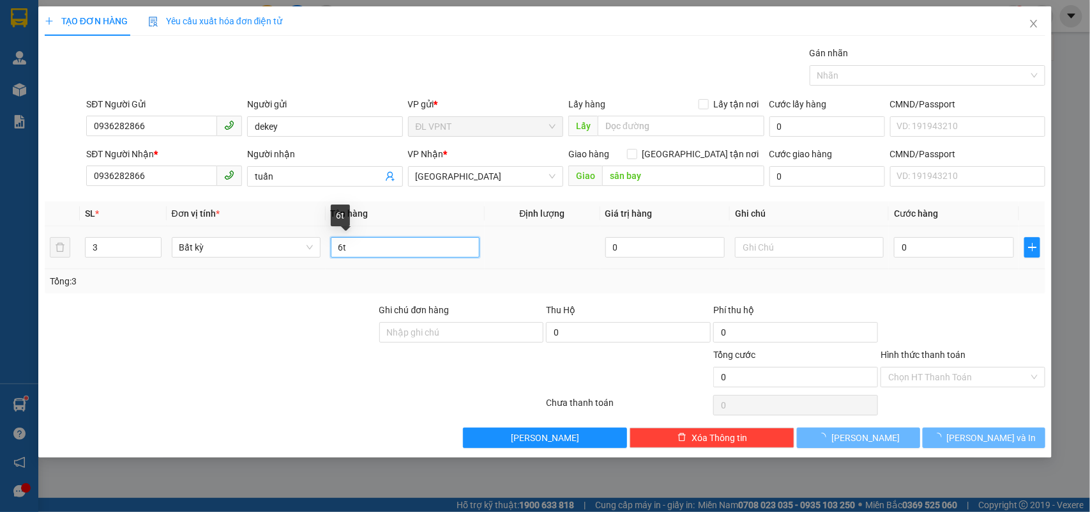
drag, startPoint x: 347, startPoint y: 241, endPoint x: 328, endPoint y: 247, distance: 19.8
click at [330, 247] on td "6t" at bounding box center [405, 247] width 159 height 43
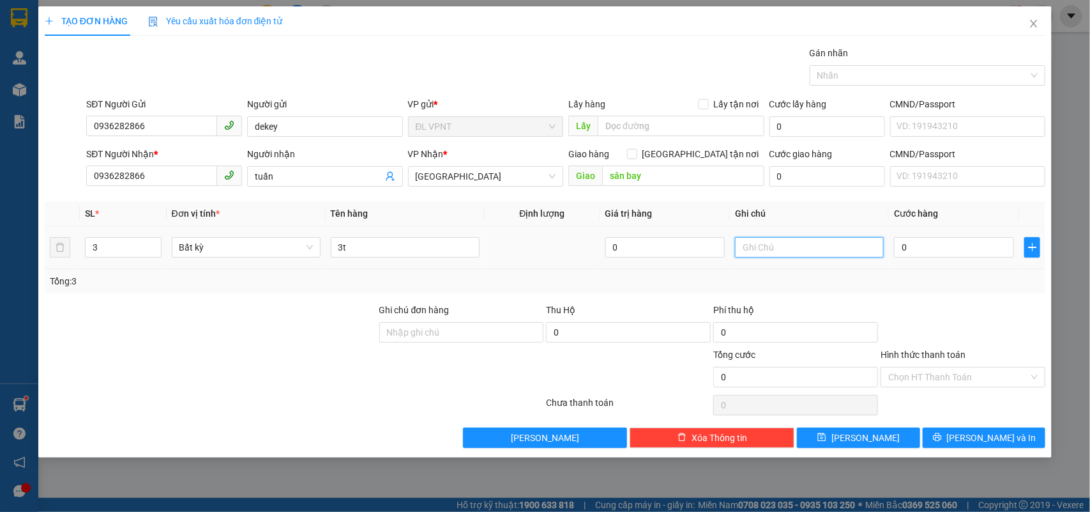
click at [775, 246] on input "text" at bounding box center [809, 247] width 149 height 20
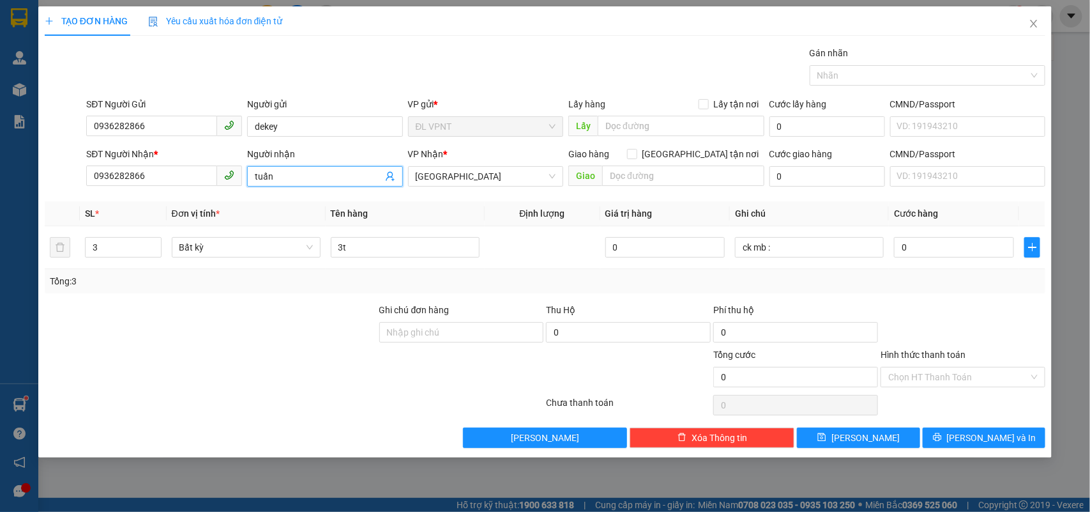
drag, startPoint x: 291, startPoint y: 179, endPoint x: 168, endPoint y: 161, distance: 124.6
click at [168, 161] on div "SĐT Người Nhận * 0936282866 Người nhận tuấn tuấn VP Nhận * ĐL Quận 1 Giao hàng …" at bounding box center [566, 169] width 964 height 45
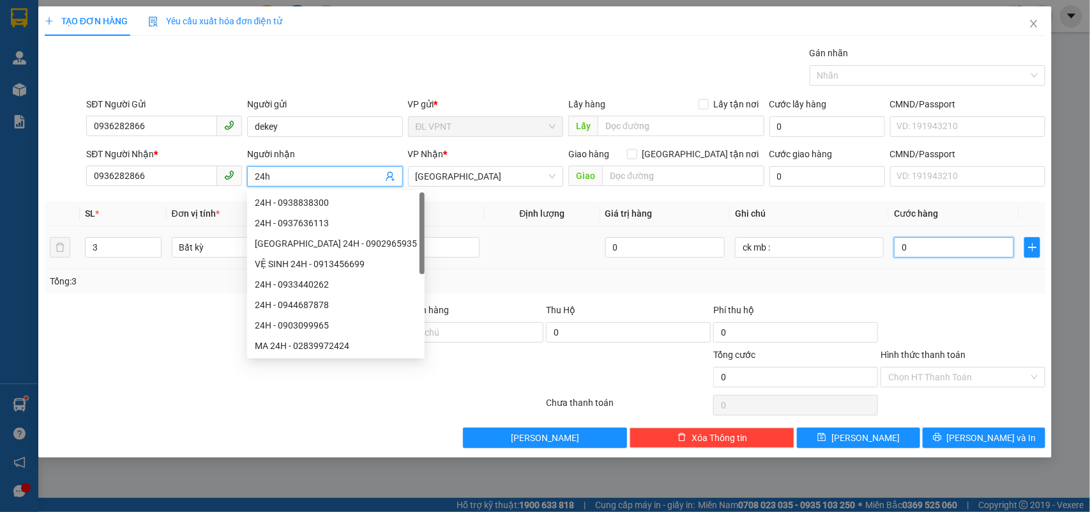
click at [952, 250] on input "0" at bounding box center [954, 247] width 120 height 20
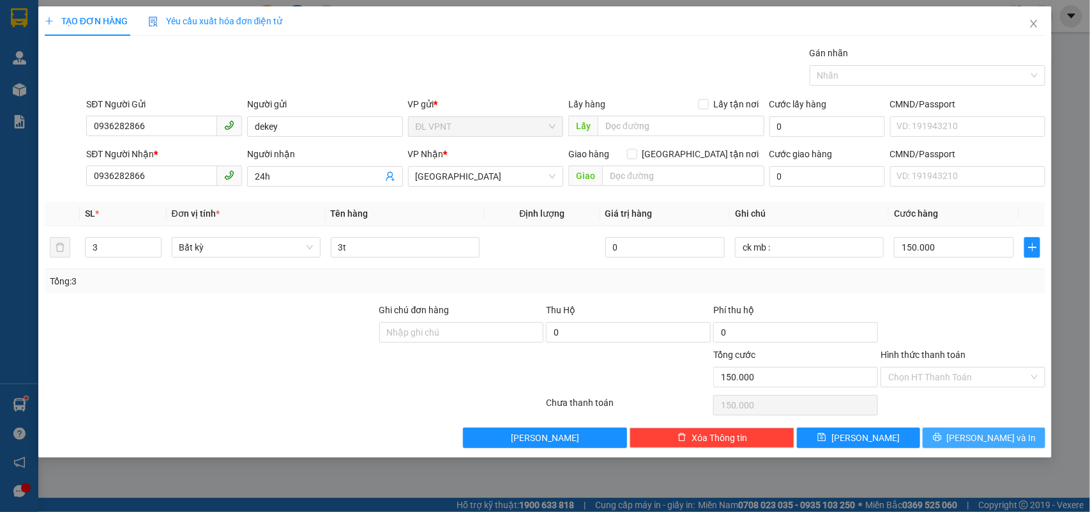
click at [942, 435] on icon "printer" at bounding box center [937, 436] width 9 height 9
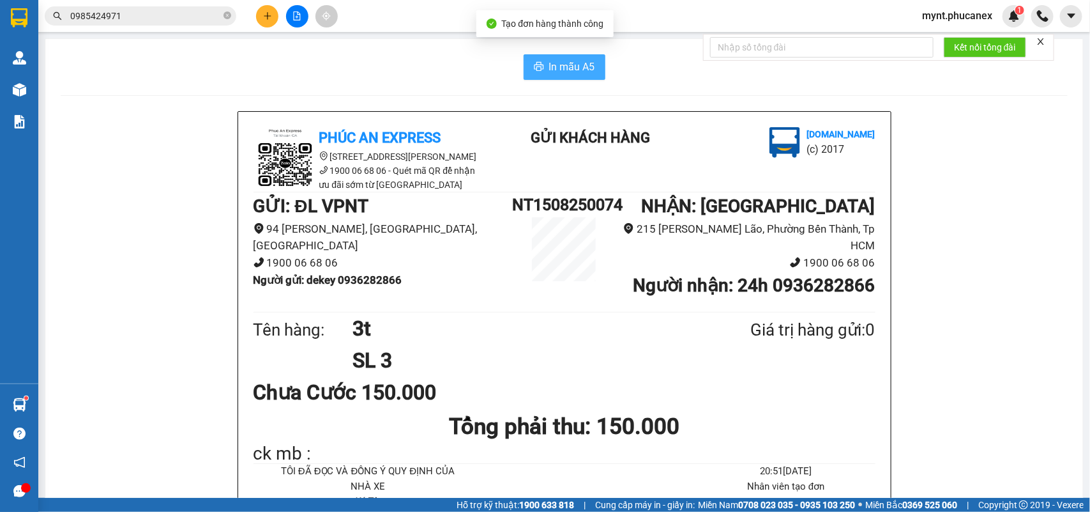
click at [549, 62] on span "In mẫu A5" at bounding box center [572, 67] width 46 height 16
click at [256, 11] on button at bounding box center [267, 16] width 22 height 22
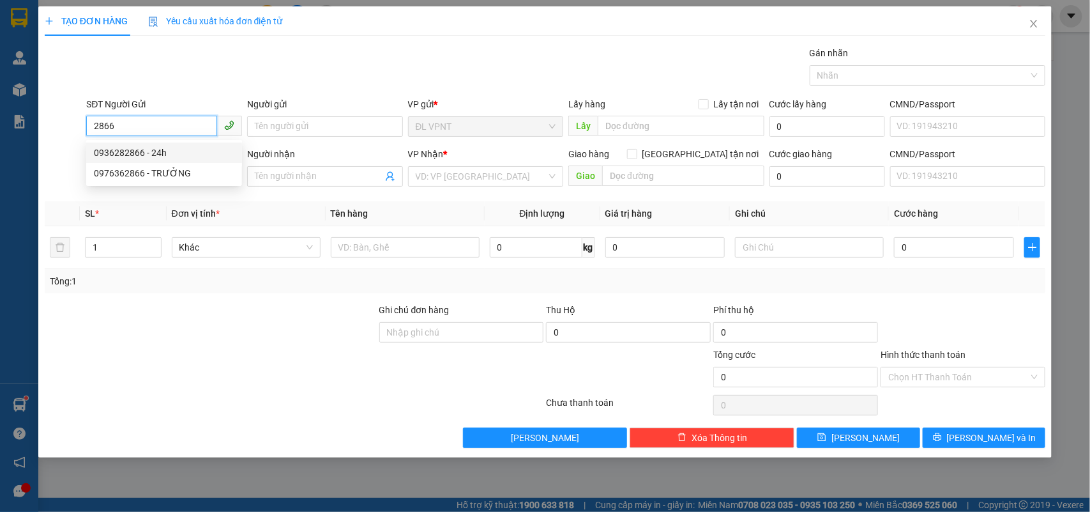
click at [135, 148] on div "0936282866 - 24h" at bounding box center [164, 153] width 141 height 14
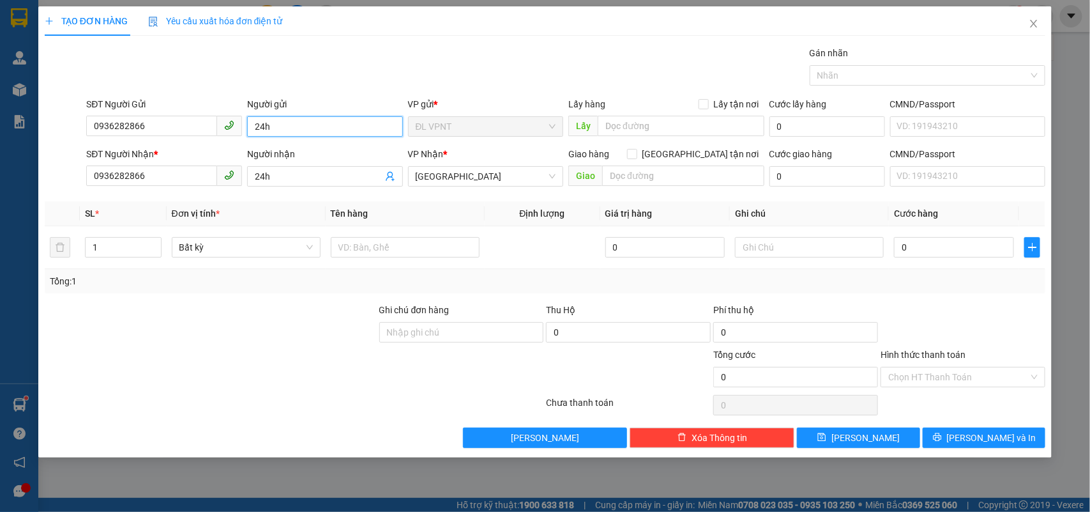
drag, startPoint x: 282, startPoint y: 126, endPoint x: 17, endPoint y: 97, distance: 267.2
click at [17, 101] on div "TẠO ĐƠN HÀNG Yêu cầu xuất hóa đơn điện tử Transit Pickup Surcharge Ids Transit …" at bounding box center [545, 256] width 1090 height 512
drag, startPoint x: 277, startPoint y: 176, endPoint x: 158, endPoint y: 179, distance: 118.2
click at [158, 179] on div "SĐT Người Nhận * 0936282866 Người nhận 24h 24h VP Nhận * ĐL Quận 1 Giao hàng Gi…" at bounding box center [566, 169] width 964 height 45
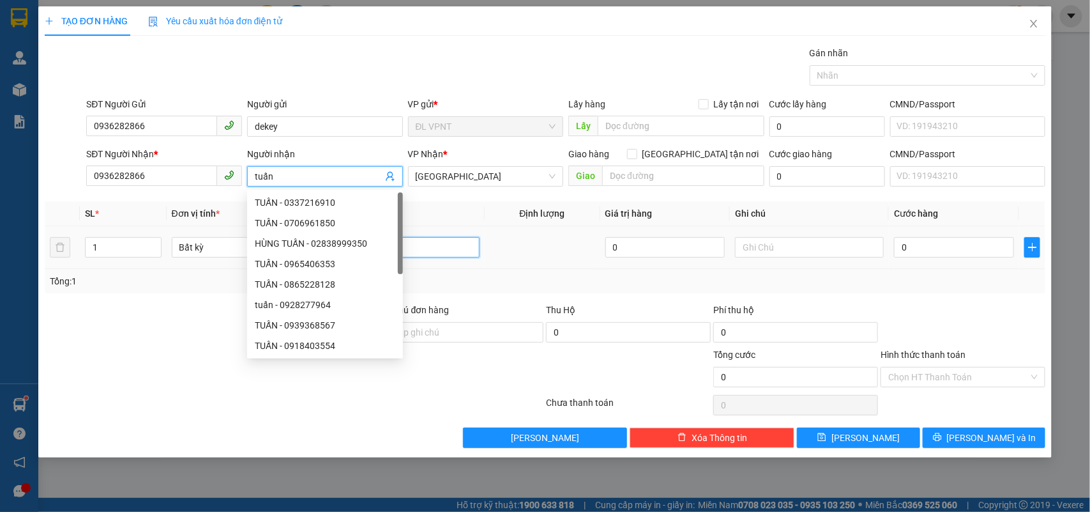
click at [416, 250] on input "text" at bounding box center [405, 247] width 149 height 20
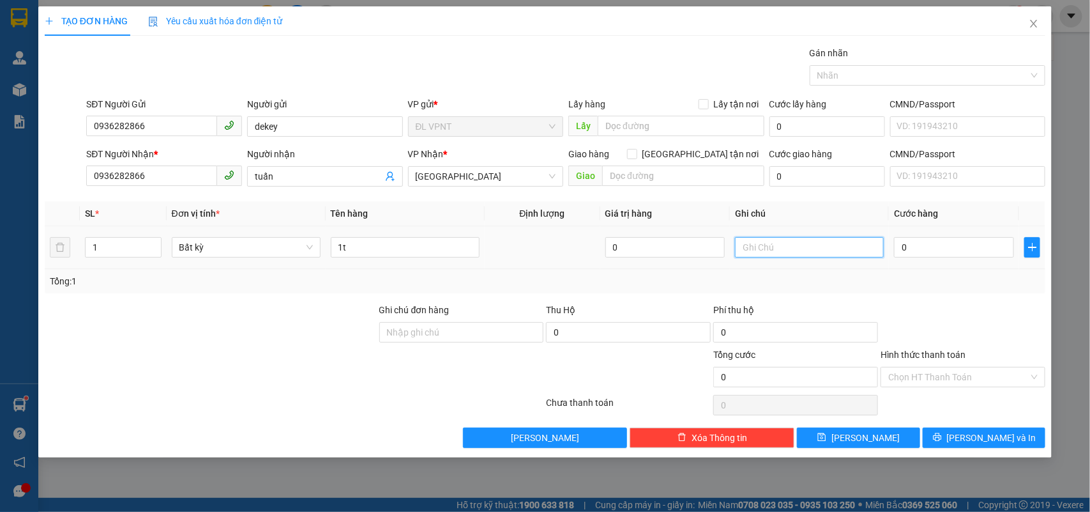
click at [796, 246] on input "text" at bounding box center [809, 247] width 149 height 20
click at [921, 248] on input "0" at bounding box center [954, 247] width 120 height 20
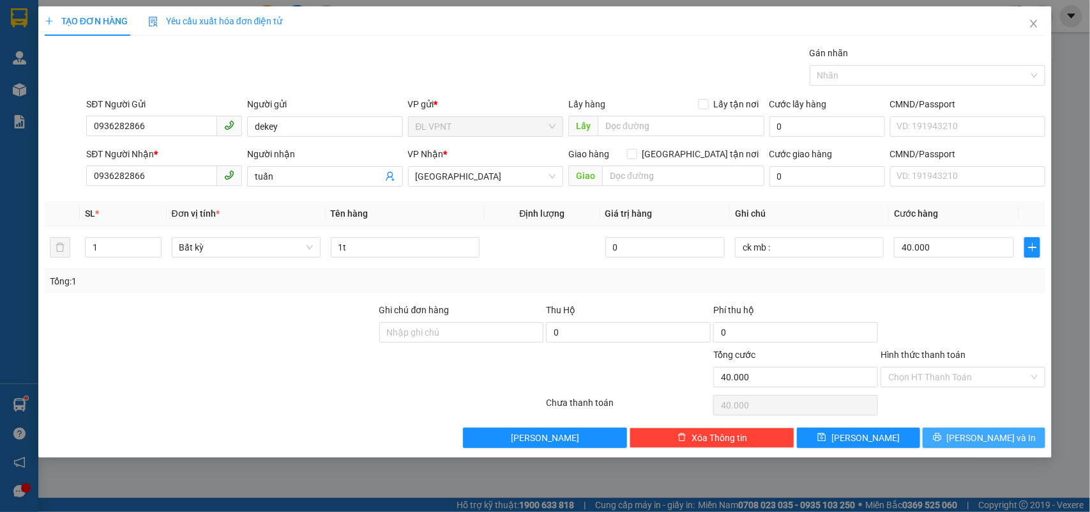
click at [959, 441] on button "Lưu và In" at bounding box center [984, 437] width 123 height 20
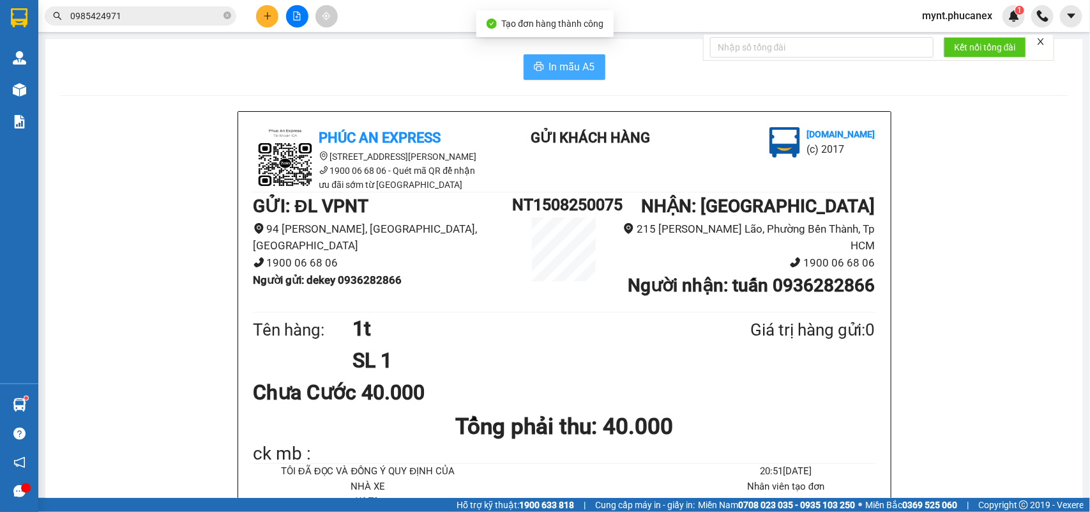
click at [553, 59] on span "In mẫu A5" at bounding box center [572, 67] width 46 height 16
click at [268, 13] on icon "plus" at bounding box center [267, 15] width 9 height 9
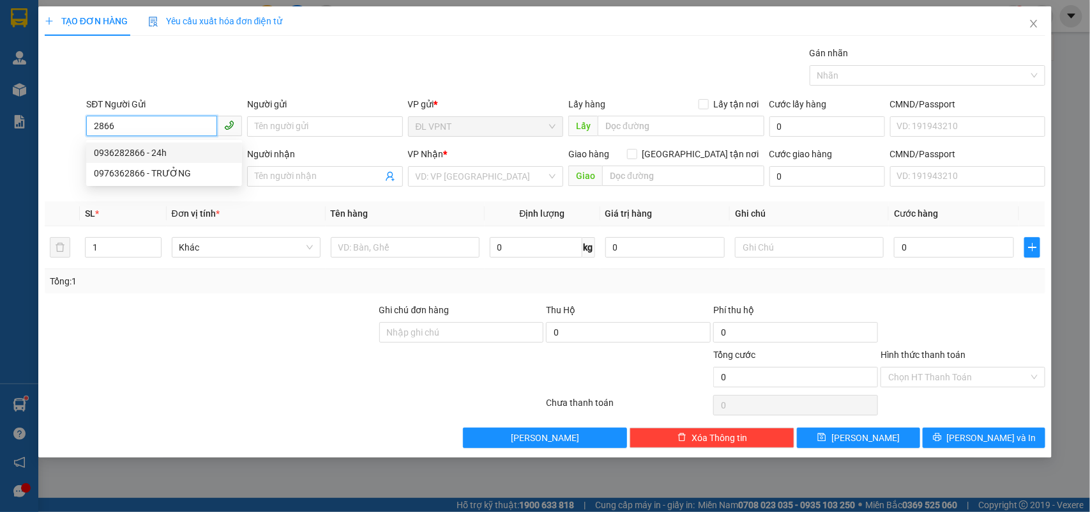
click at [180, 155] on div "0936282866 - 24h" at bounding box center [164, 153] width 141 height 14
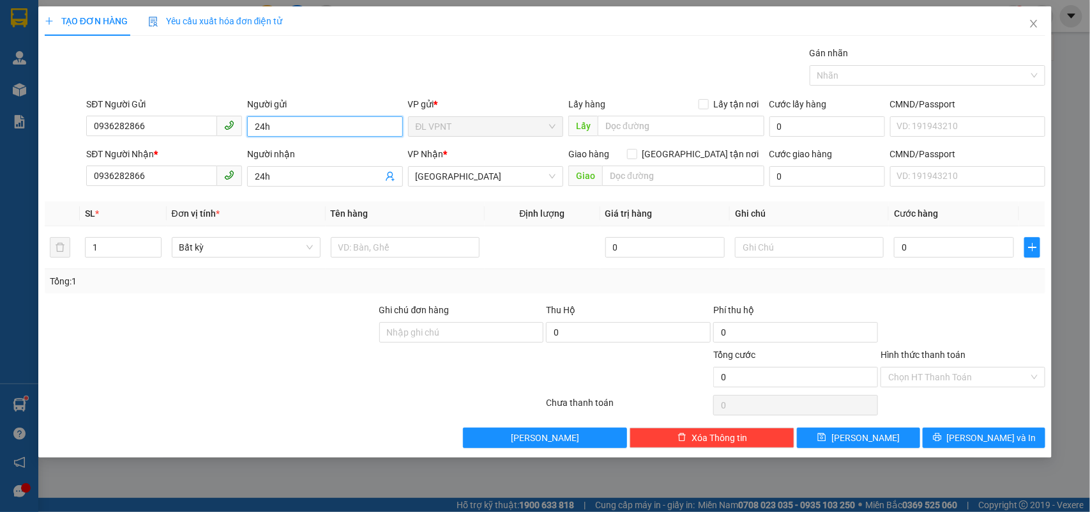
drag, startPoint x: 278, startPoint y: 129, endPoint x: 94, endPoint y: 100, distance: 186.9
click at [94, 100] on div "SĐT Người Gửi 0936282866 Người gửi 24h 24h VP gửi * ĐL VPNT Lấy hàng Lấy tận nơ…" at bounding box center [566, 119] width 964 height 45
click at [299, 62] on div "Gói vận chuyển * Tiêu chuẩn Gán nhãn Nhãn" at bounding box center [566, 68] width 964 height 45
drag, startPoint x: 298, startPoint y: 179, endPoint x: 163, endPoint y: 186, distance: 135.6
click at [164, 186] on div "SĐT Người Nhận * 0936282866 Người nhận 24h 24h VP Nhận * ĐL Quận 1 Giao hàng Gi…" at bounding box center [566, 169] width 964 height 45
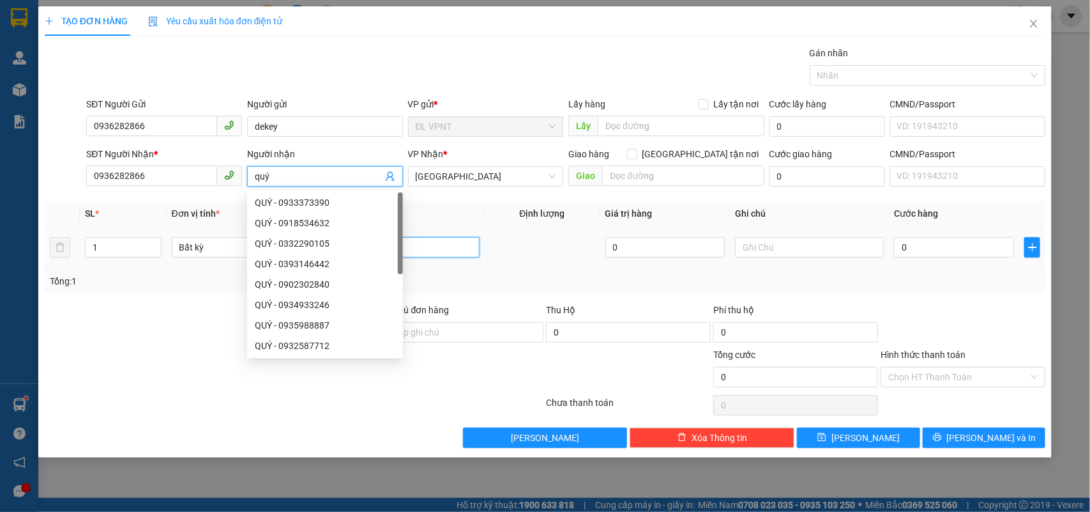
click at [454, 247] on input "text" at bounding box center [405, 247] width 149 height 20
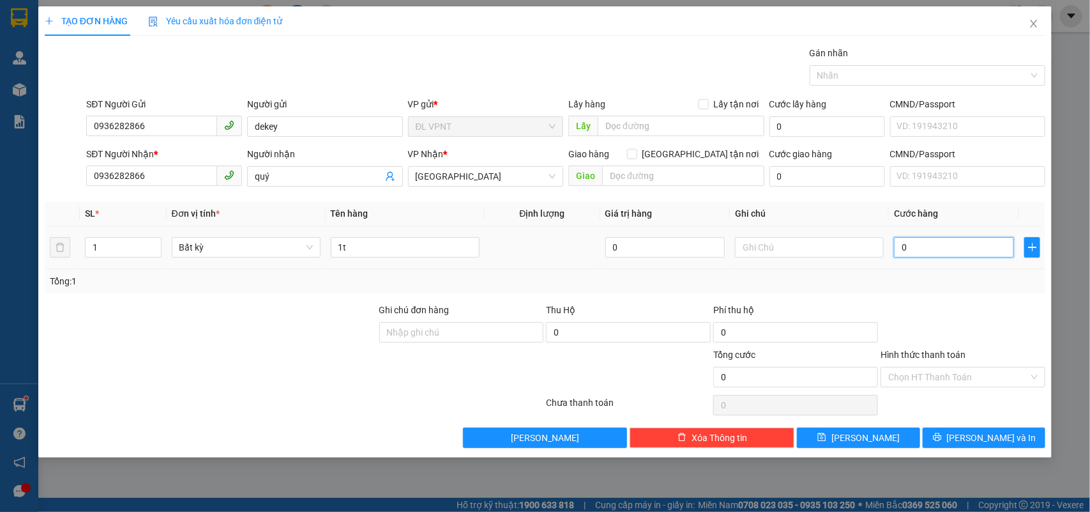
click at [975, 254] on input "0" at bounding box center [954, 247] width 120 height 20
click at [784, 253] on input "text" at bounding box center [809, 247] width 149 height 20
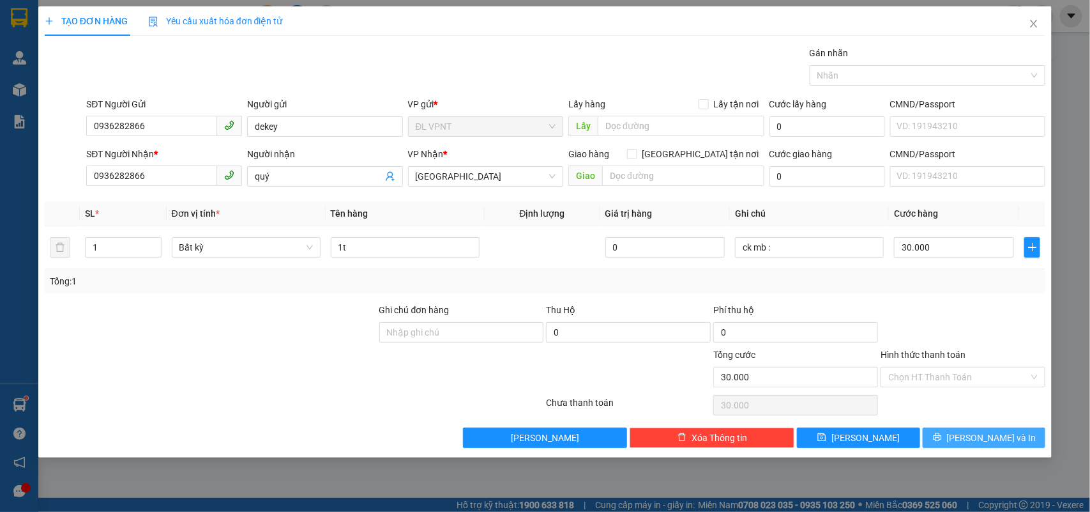
click at [993, 432] on span "Lưu và In" at bounding box center [991, 437] width 89 height 14
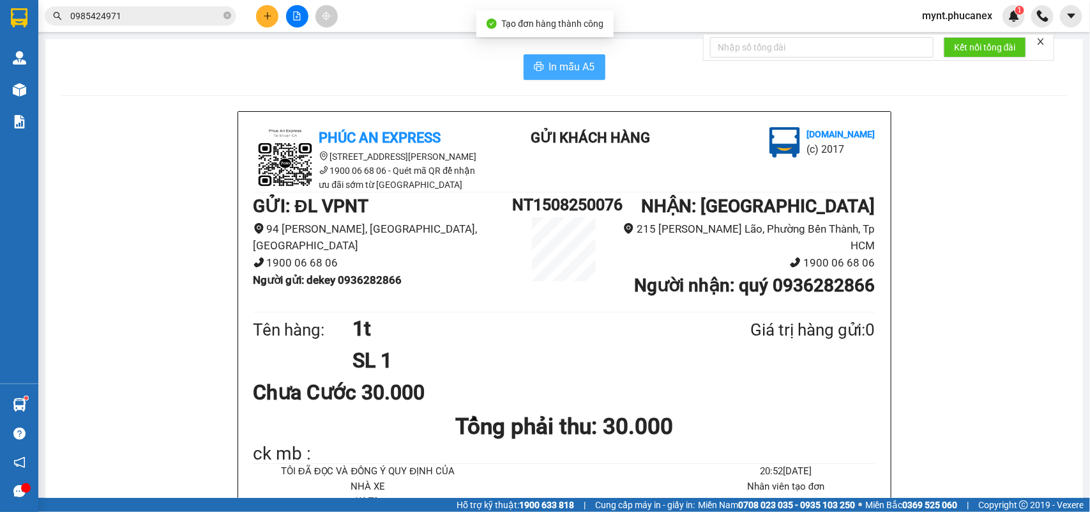
click at [538, 68] on button "In mẫu A5" at bounding box center [565, 67] width 82 height 26
click at [264, 10] on button at bounding box center [267, 16] width 22 height 22
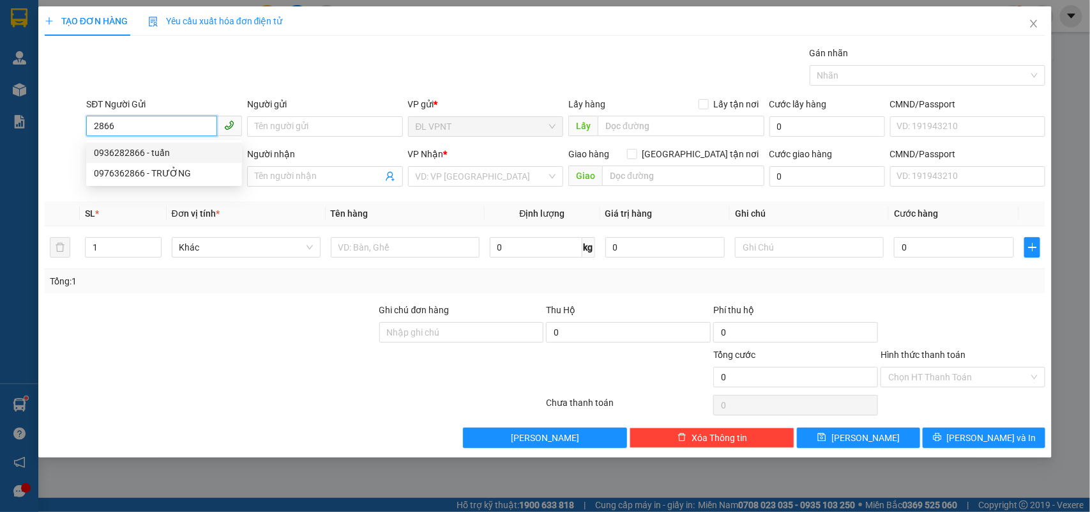
click at [170, 149] on div "0936282866 - tuấn" at bounding box center [164, 153] width 141 height 14
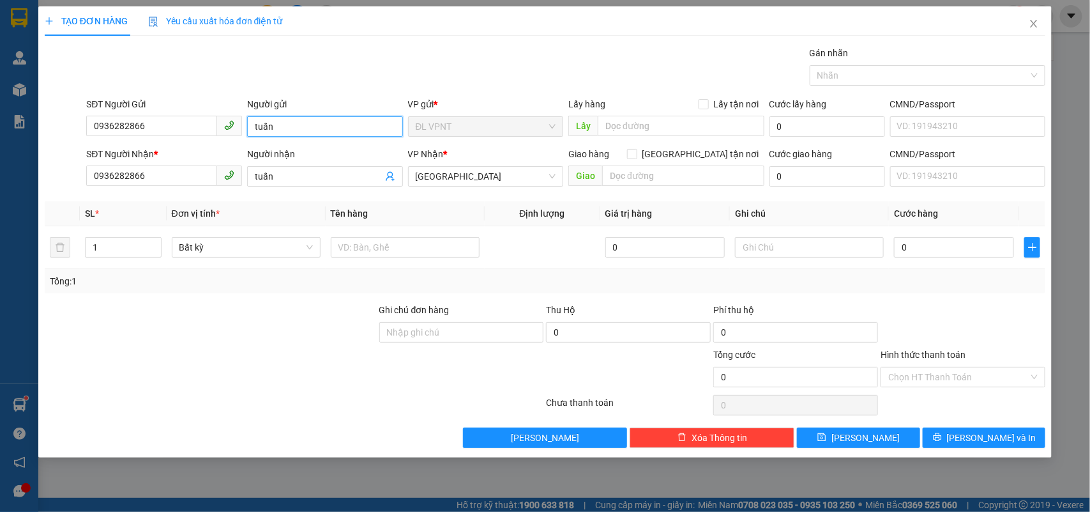
drag, startPoint x: 288, startPoint y: 125, endPoint x: 0, endPoint y: 91, distance: 290.0
click at [0, 95] on div "TẠO ĐƠN HÀNG Yêu cầu xuất hóa đơn điện tử Transit Pickup Surcharge Ids Transit …" at bounding box center [545, 256] width 1090 height 512
drag, startPoint x: 289, startPoint y: 171, endPoint x: 144, endPoint y: 163, distance: 145.2
click at [144, 163] on div "SĐT Người Nhận * 0936282866 Người nhận tuấn tuấn VP Nhận * ĐL Quận 1 Giao hàng …" at bounding box center [566, 169] width 964 height 45
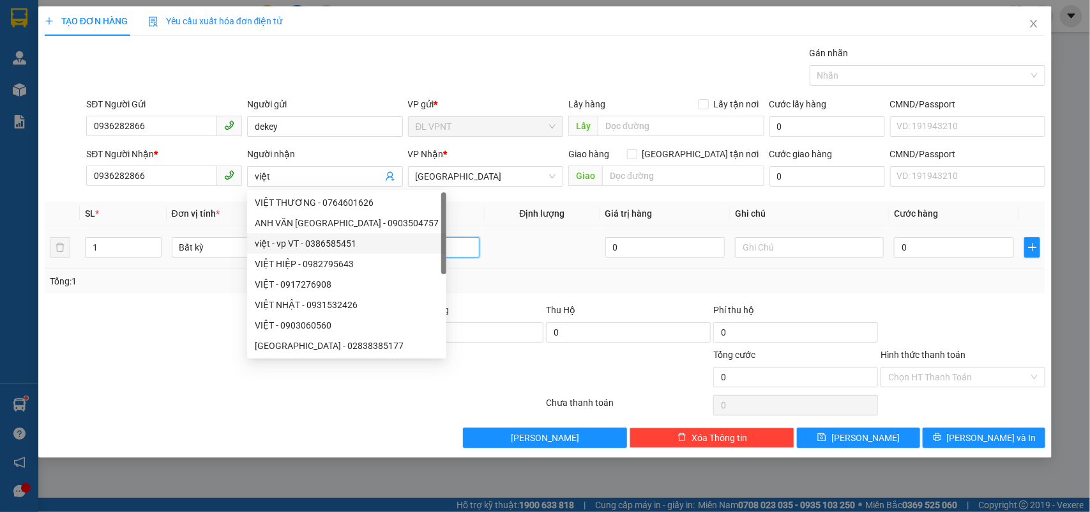
click at [430, 250] on input "text" at bounding box center [405, 247] width 149 height 20
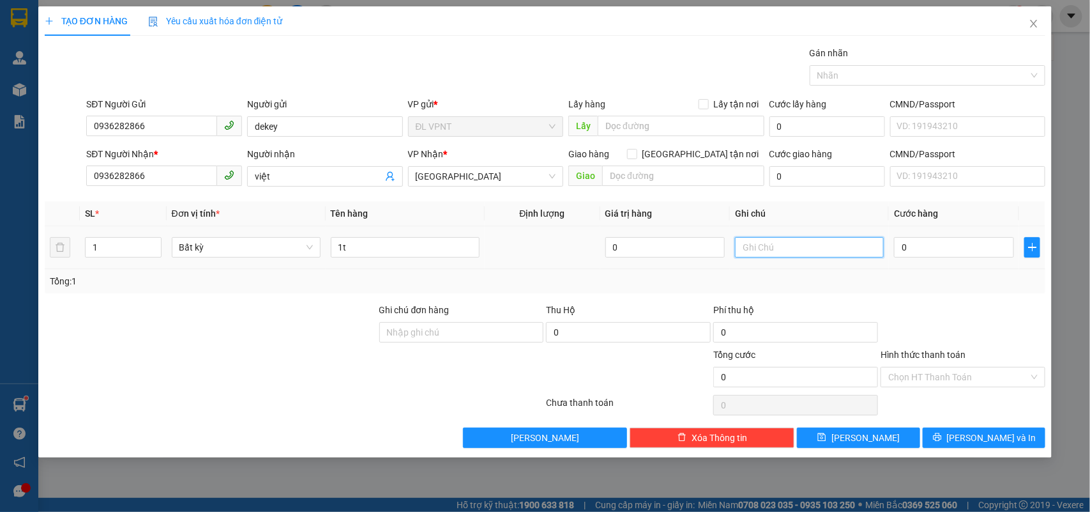
click at [754, 246] on input "text" at bounding box center [809, 247] width 149 height 20
click at [934, 250] on input "0" at bounding box center [954, 247] width 120 height 20
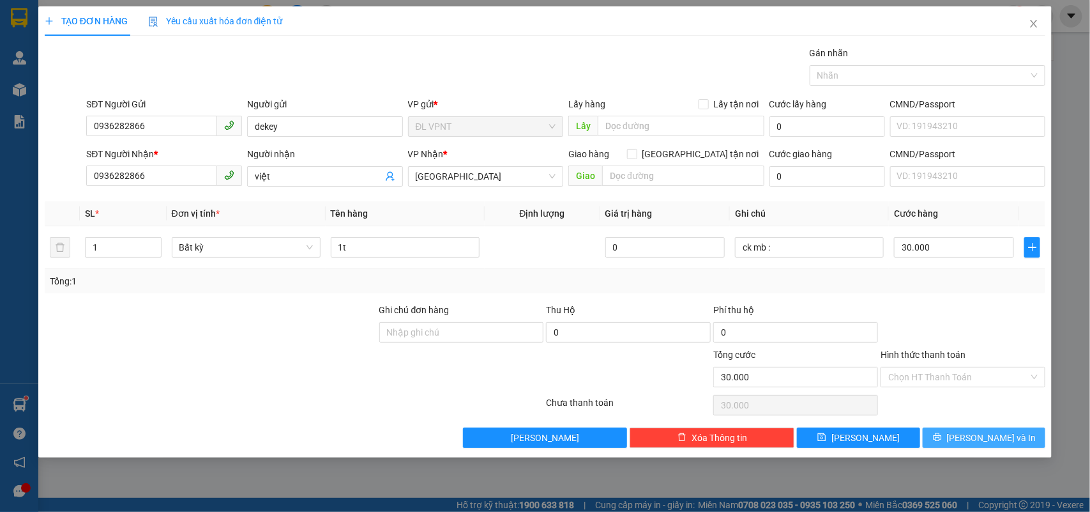
click at [936, 434] on button "Lưu và In" at bounding box center [984, 437] width 123 height 20
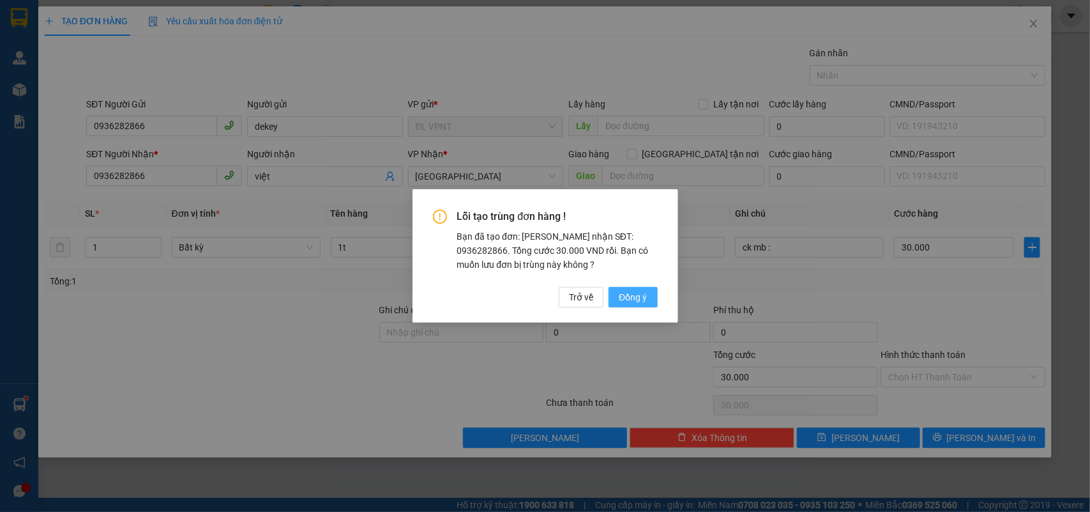
click at [634, 293] on span "Đồng ý" at bounding box center [633, 297] width 28 height 14
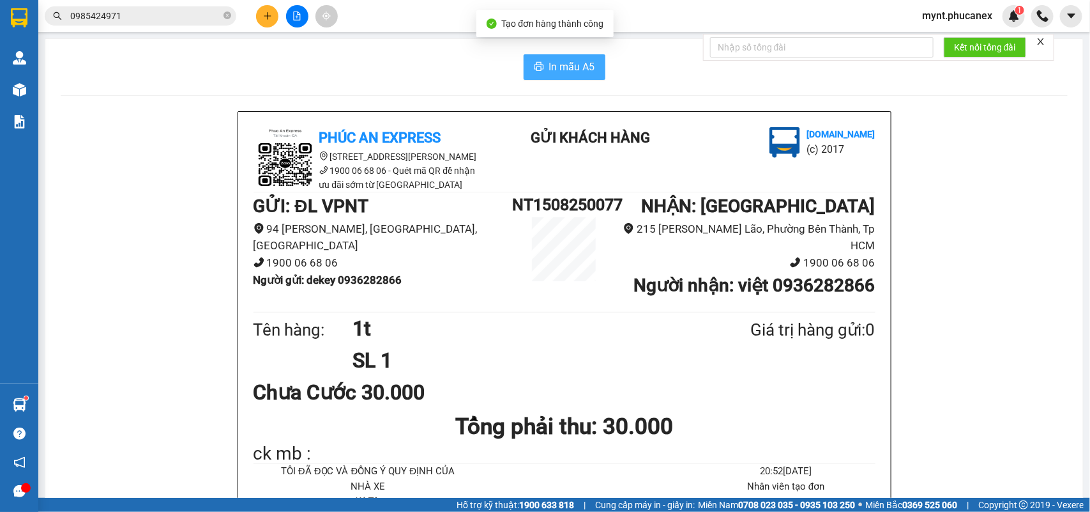
click at [550, 61] on span "In mẫu A5" at bounding box center [572, 67] width 46 height 16
drag, startPoint x: 432, startPoint y: 286, endPoint x: 342, endPoint y: 273, distance: 91.0
click at [342, 273] on li "Người gửi : dekey 0936282866" at bounding box center [383, 279] width 259 height 17
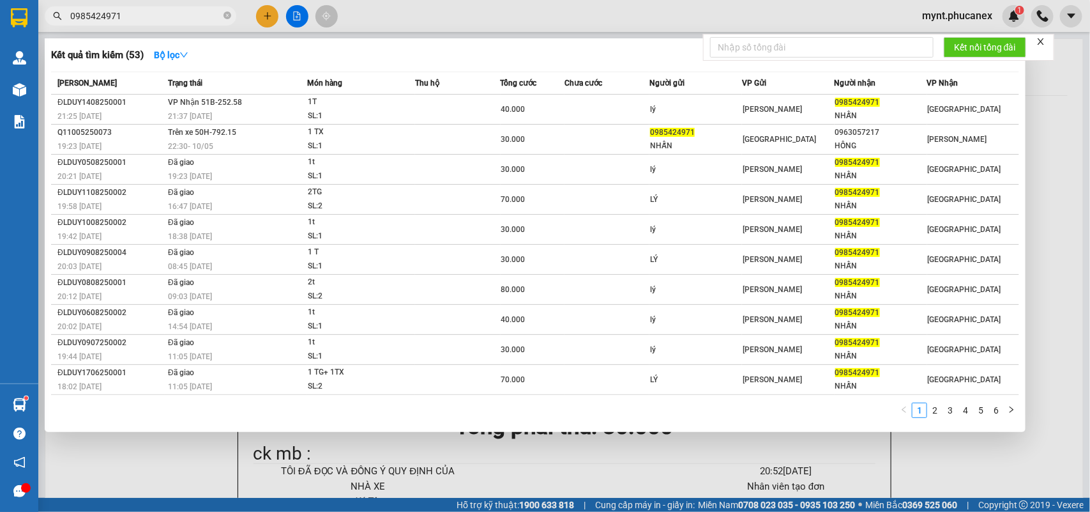
click at [141, 13] on input "0985424971" at bounding box center [145, 16] width 151 height 14
paste input "36282866"
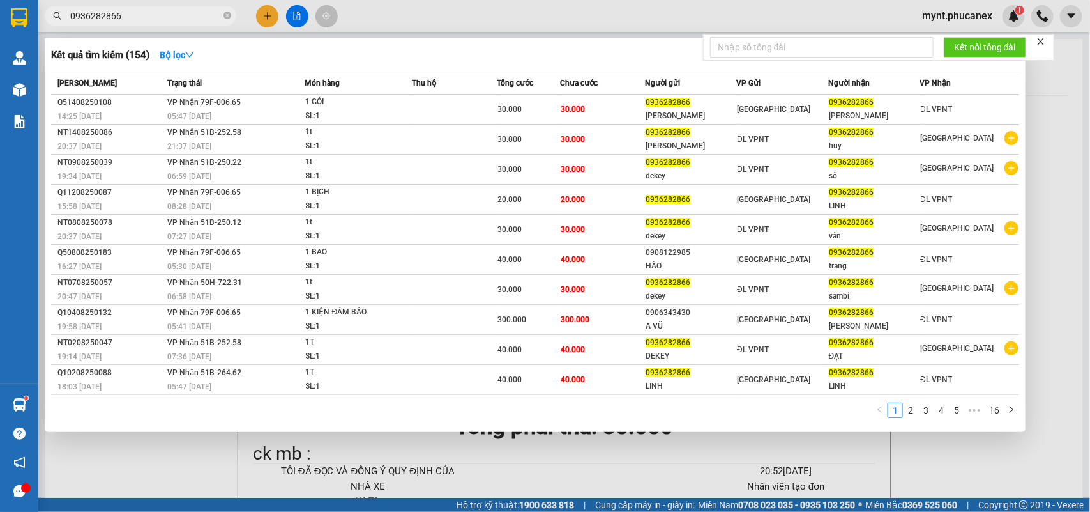
click at [158, 457] on div at bounding box center [545, 256] width 1090 height 512
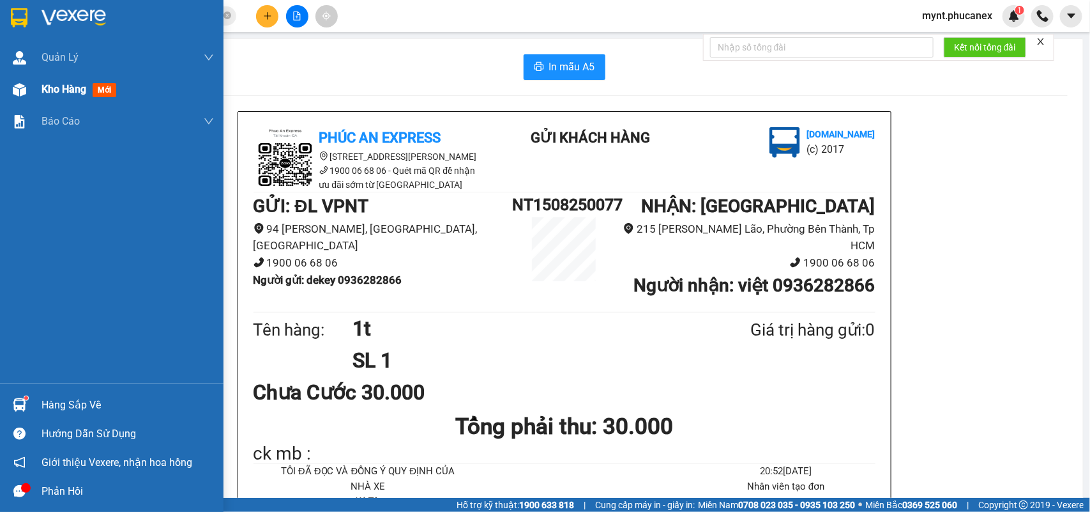
click at [21, 87] on img at bounding box center [19, 89] width 13 height 13
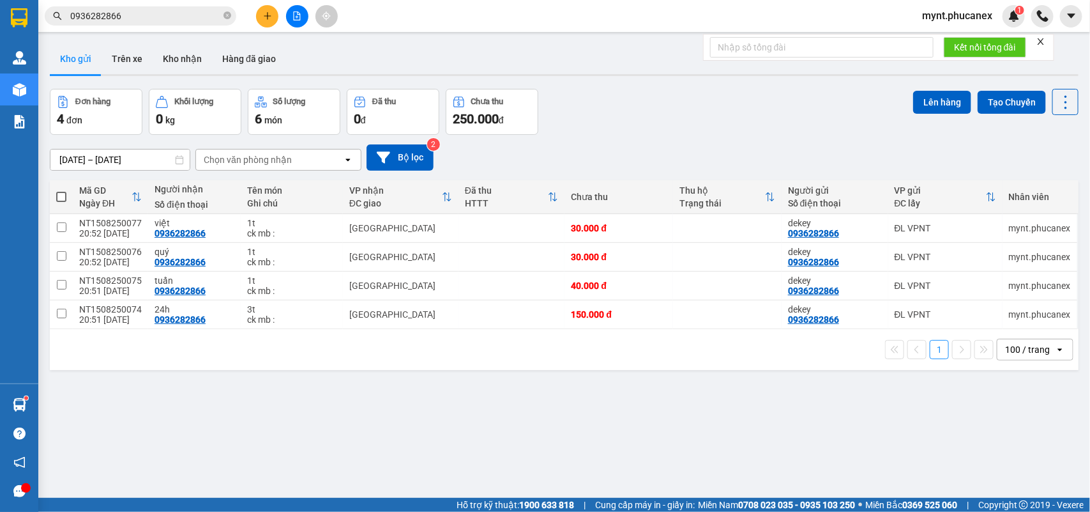
drag, startPoint x: 252, startPoint y: 416, endPoint x: 164, endPoint y: 29, distance: 397.7
click at [252, 415] on div "ver 1.8.138 Kho gửi Trên xe Kho nhận Hàng đã giao Đơn hàng 4 đơn Khối lượng 0 k…" at bounding box center [564, 294] width 1039 height 512
click at [973, 228] on icon at bounding box center [977, 228] width 9 height 9
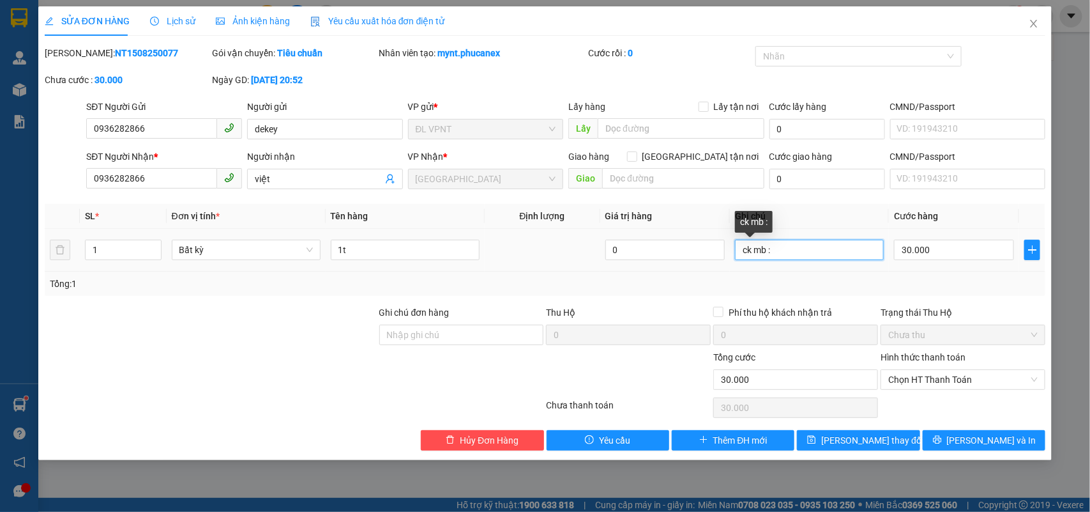
click at [812, 252] on input "ck mb :" at bounding box center [809, 250] width 149 height 20
paste input "15/08/25 20:57"
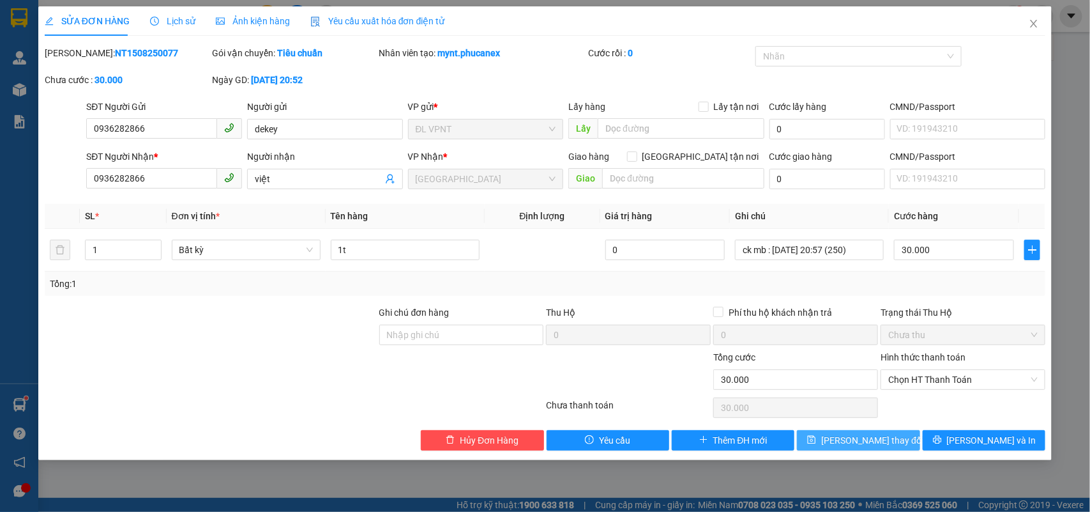
click at [838, 432] on button "Lưu thay đổi" at bounding box center [858, 440] width 123 height 20
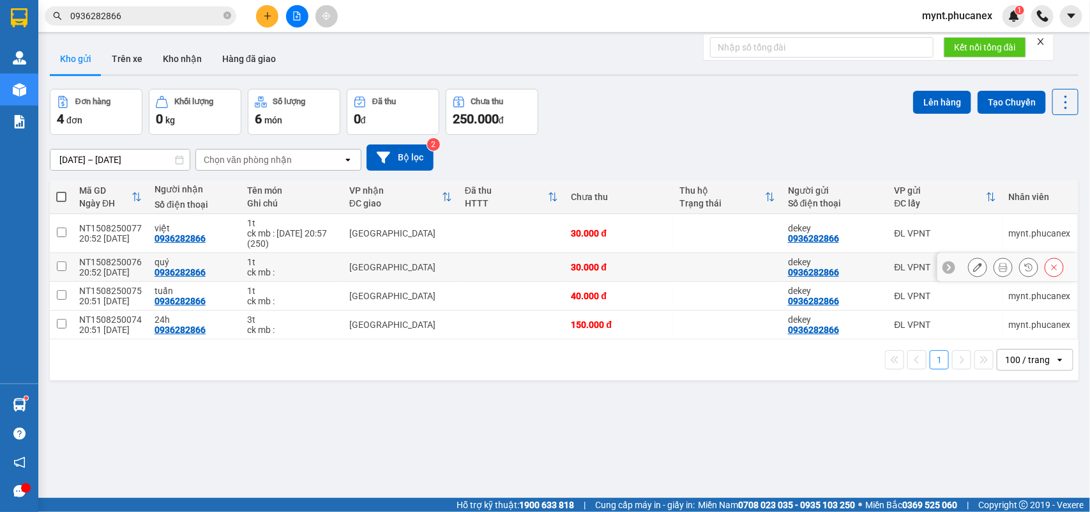
click at [973, 265] on icon at bounding box center [977, 267] width 9 height 9
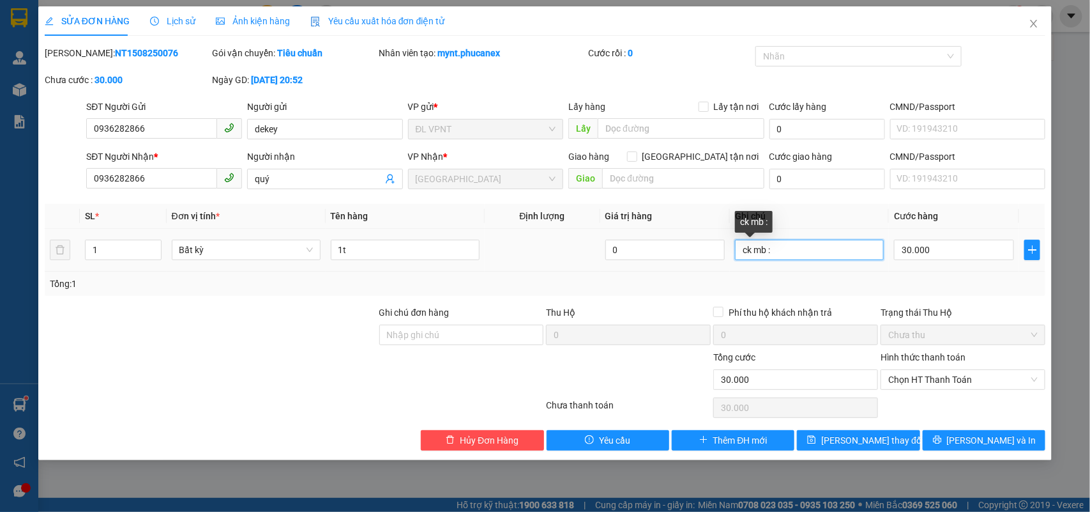
drag, startPoint x: 831, startPoint y: 255, endPoint x: 660, endPoint y: 230, distance: 173.1
click at [660, 230] on tr "1 Bất kỳ 1t 0 ck mb : 30.000" at bounding box center [545, 250] width 1001 height 43
paste input "15/08/25 20:57 (250)"
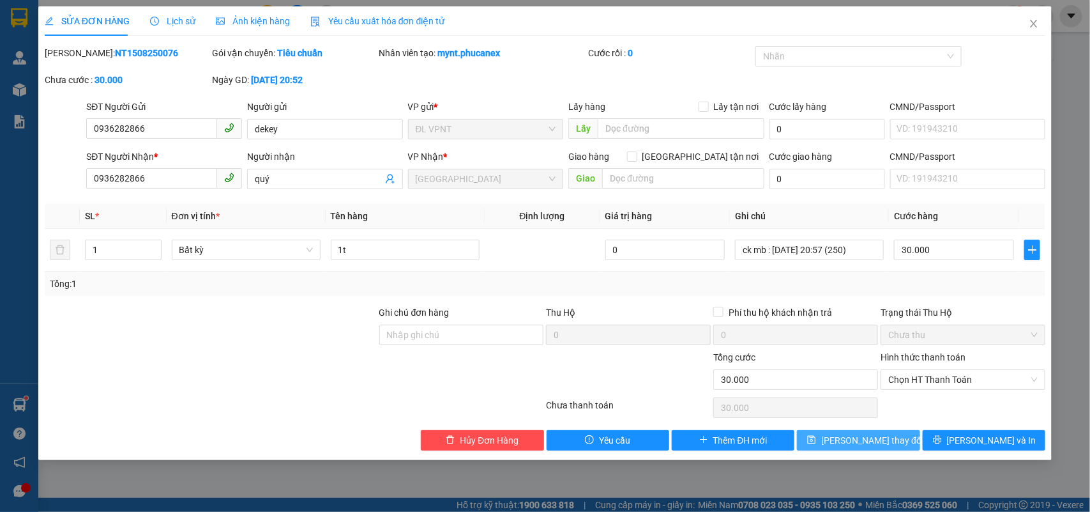
click at [879, 441] on span "Lưu thay đổi" at bounding box center [872, 440] width 102 height 14
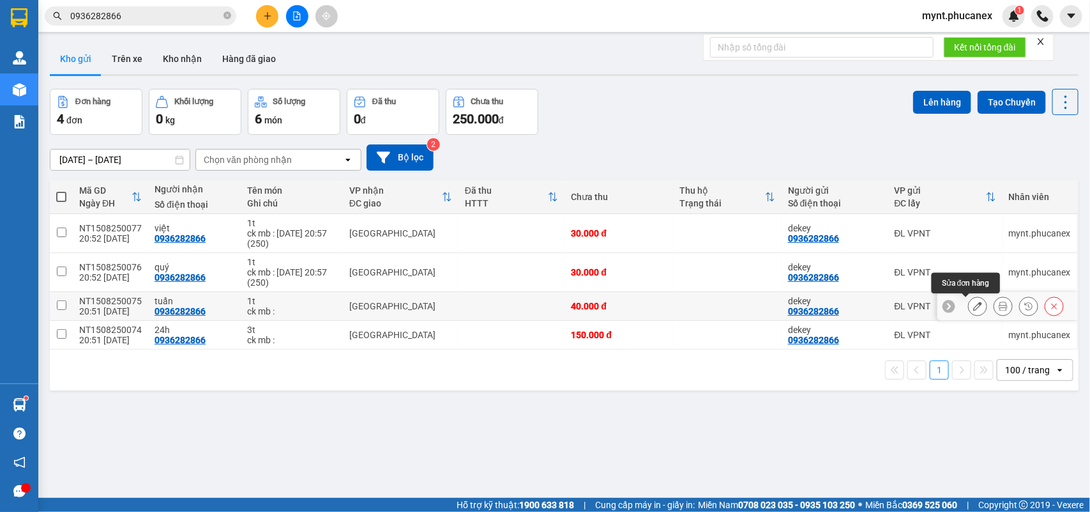
click at [971, 310] on button at bounding box center [978, 306] width 18 height 22
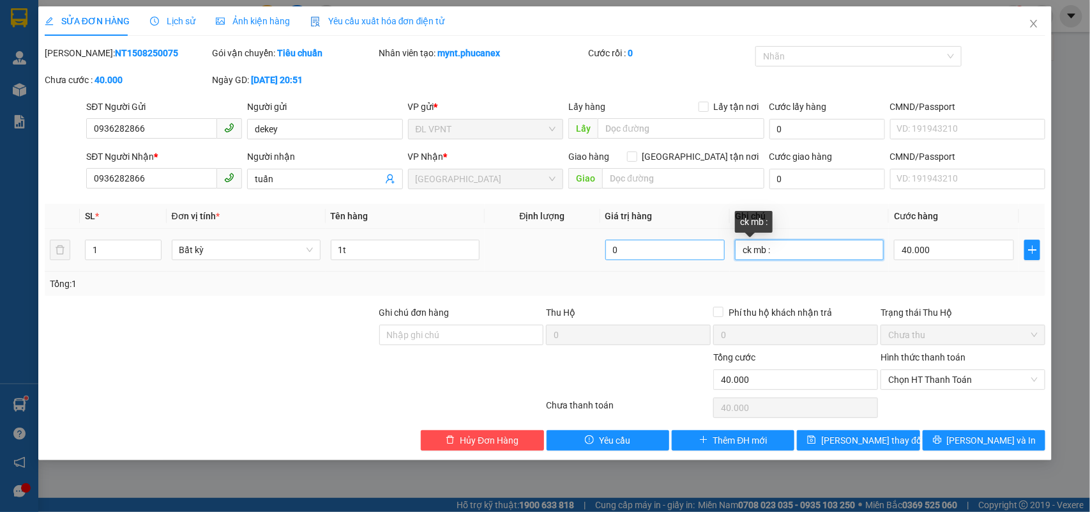
drag, startPoint x: 797, startPoint y: 243, endPoint x: 625, endPoint y: 249, distance: 172.5
click at [625, 249] on tr "1 Bất kỳ 1t 0 ck mb : 40.000" at bounding box center [545, 250] width 1001 height 43
paste input "15/08/25 20:57 (250)"
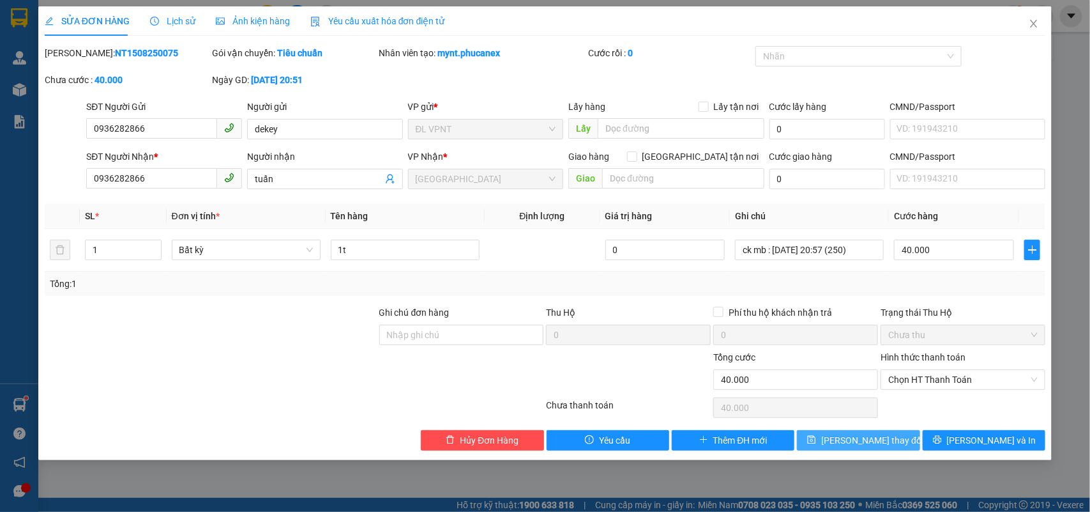
click at [883, 435] on span "Lưu thay đổi" at bounding box center [872, 440] width 102 height 14
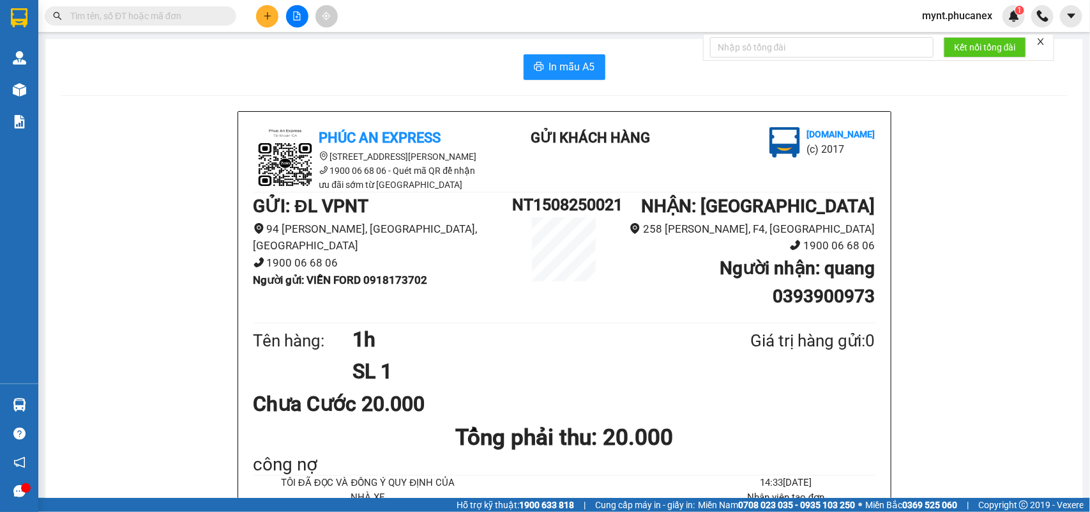
click at [260, 11] on button at bounding box center [267, 16] width 22 height 22
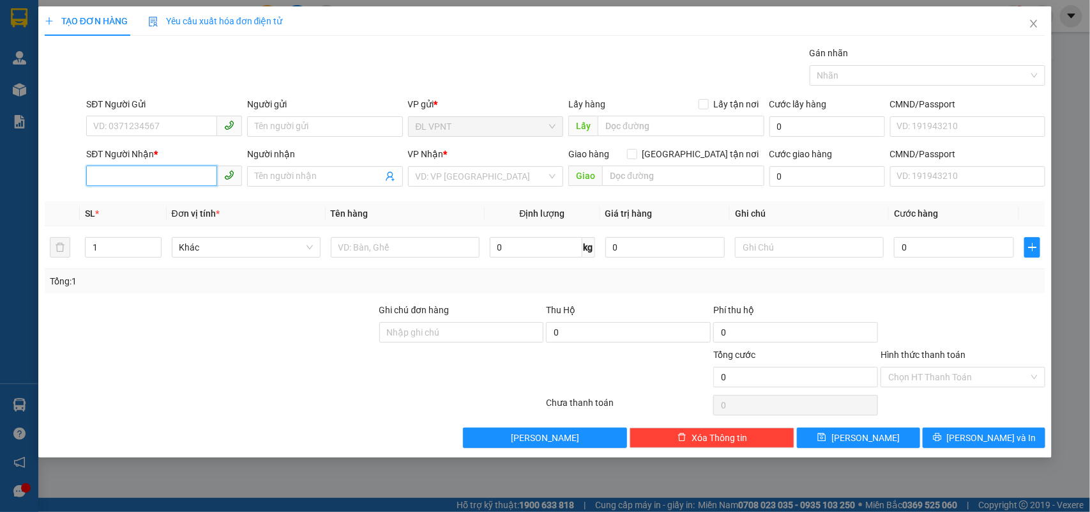
drag, startPoint x: 122, startPoint y: 183, endPoint x: 1090, endPoint y: 15, distance: 982.2
click at [123, 183] on input "SĐT Người Nhận *" at bounding box center [151, 175] width 131 height 20
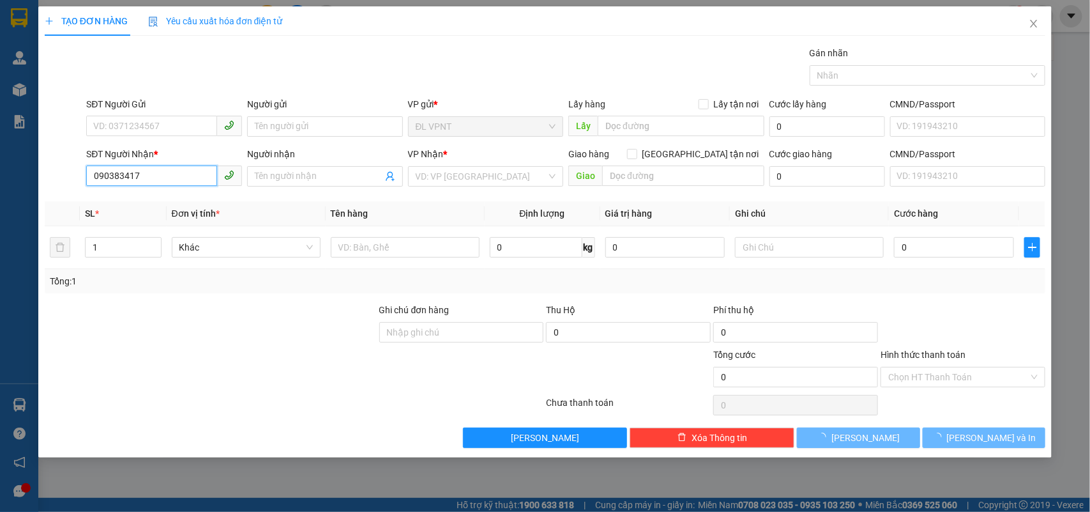
type input "0903834179"
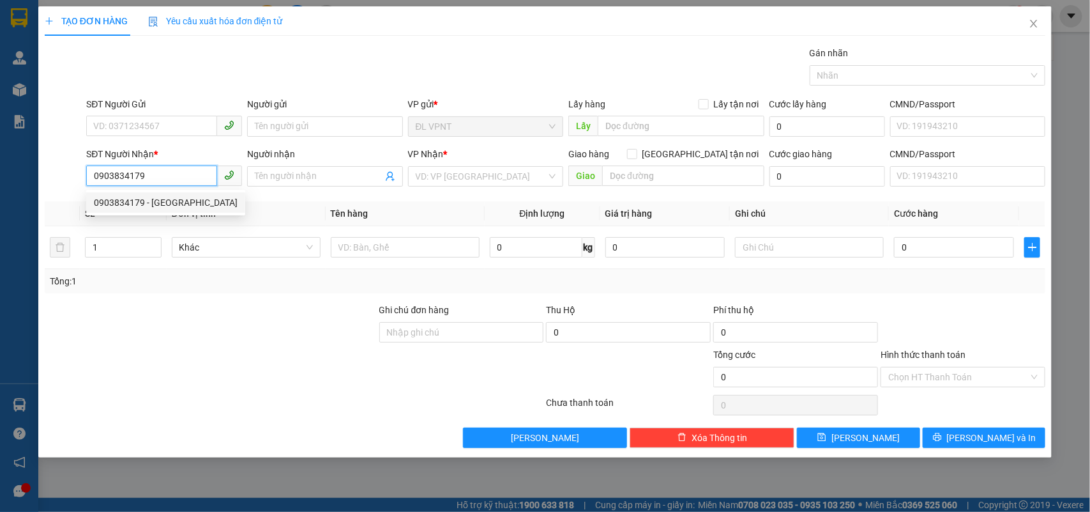
click at [195, 203] on div "0903834179 - CẨM THÁI" at bounding box center [166, 202] width 144 height 14
type input "[PERSON_NAME]"
type input "0903834179"
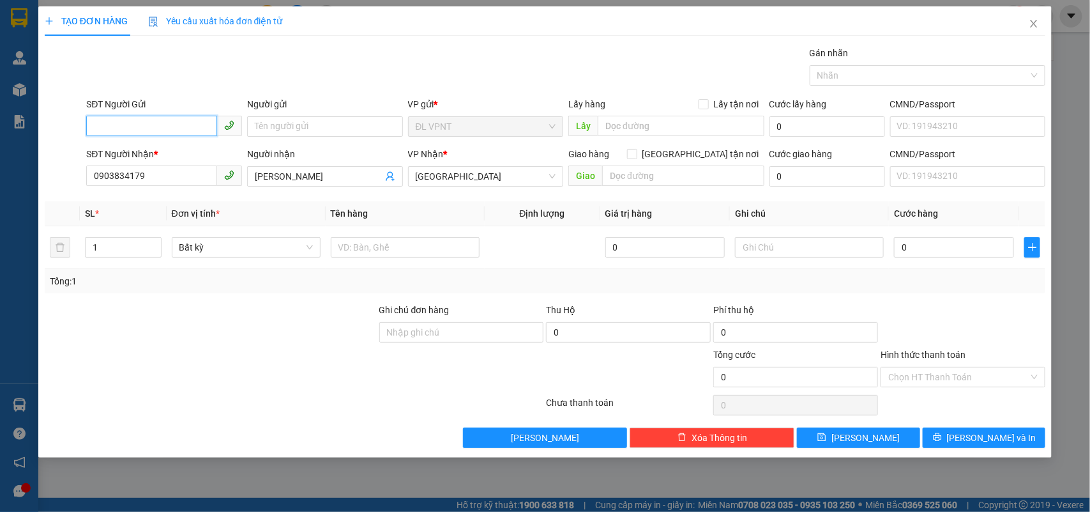
click at [186, 126] on input "SĐT Người Gửi" at bounding box center [151, 126] width 131 height 20
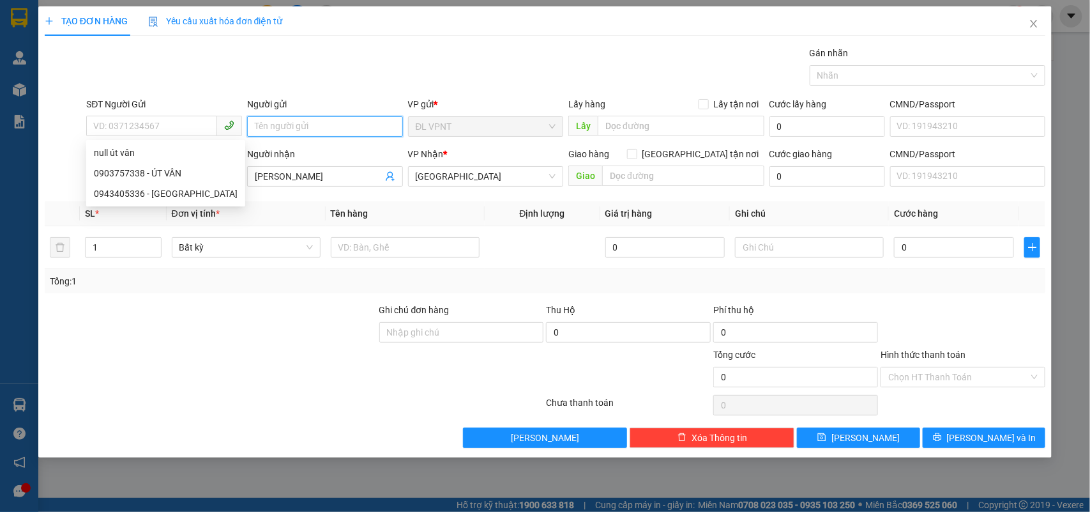
click at [273, 128] on input "Người gửi" at bounding box center [325, 126] width 156 height 20
type input "U"
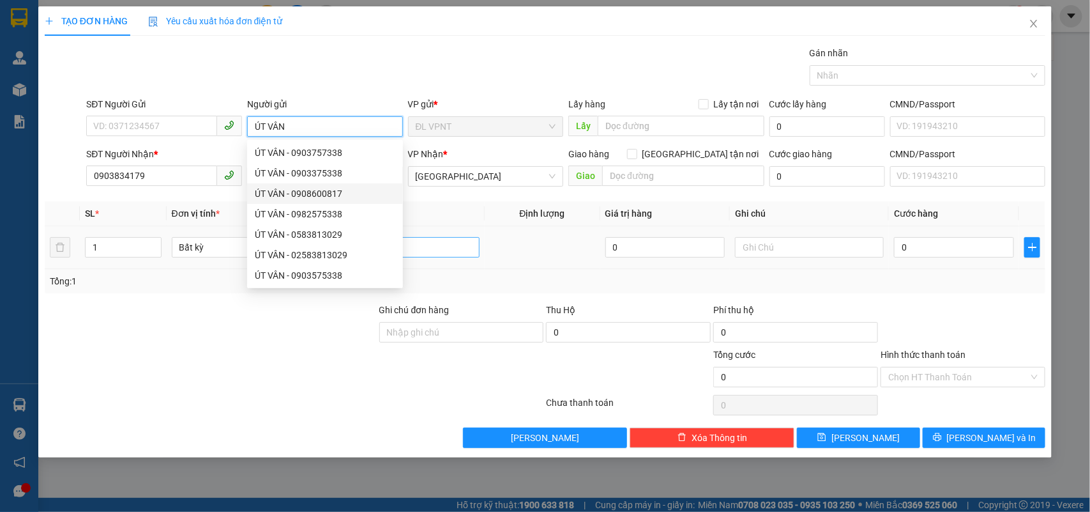
type input "ÚT VÂN"
click at [436, 245] on input "text" at bounding box center [405, 247] width 149 height 20
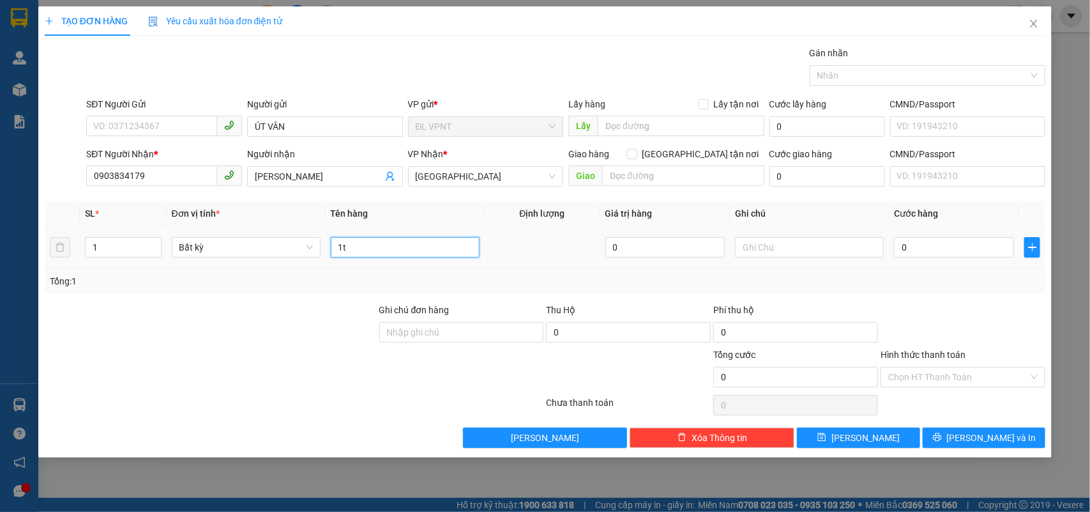
type input "1t"
click at [963, 259] on div "0" at bounding box center [954, 247] width 120 height 26
type input "3"
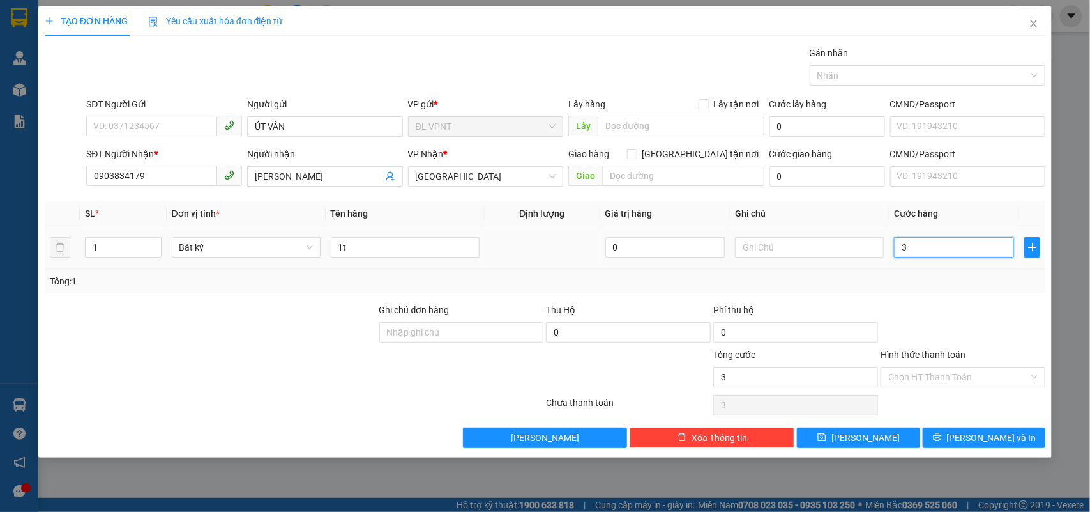
type input "30"
type input "30.000"
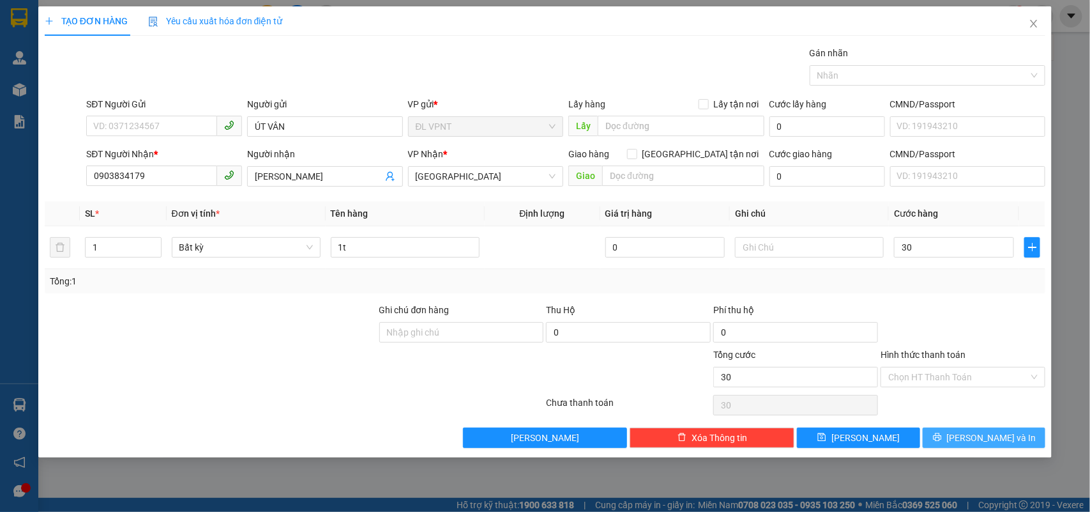
type input "30.000"
click at [1004, 436] on span "Lưu và In" at bounding box center [991, 437] width 89 height 14
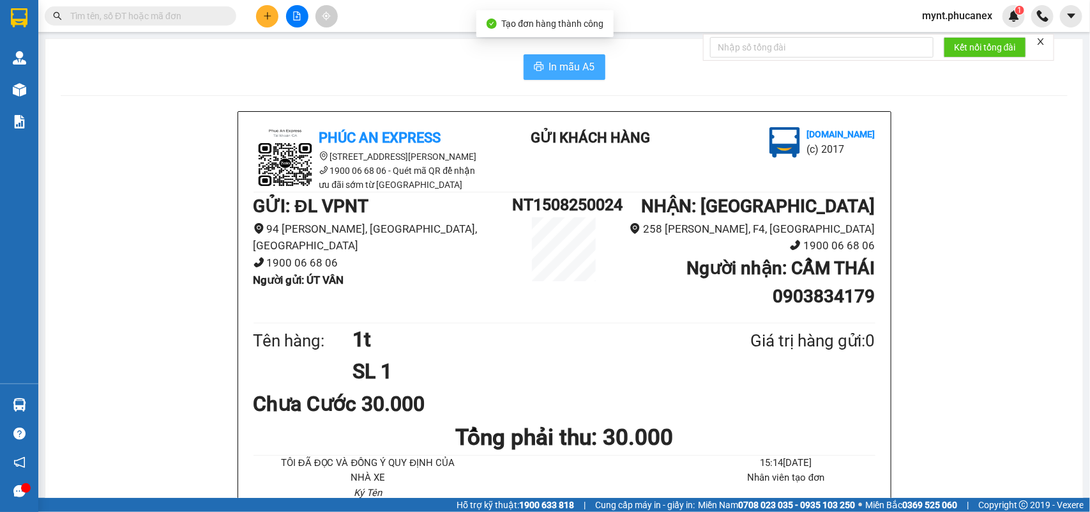
click at [573, 68] on span "In mẫu A5" at bounding box center [572, 67] width 46 height 16
click at [266, 14] on icon "plus" at bounding box center [267, 15] width 9 height 9
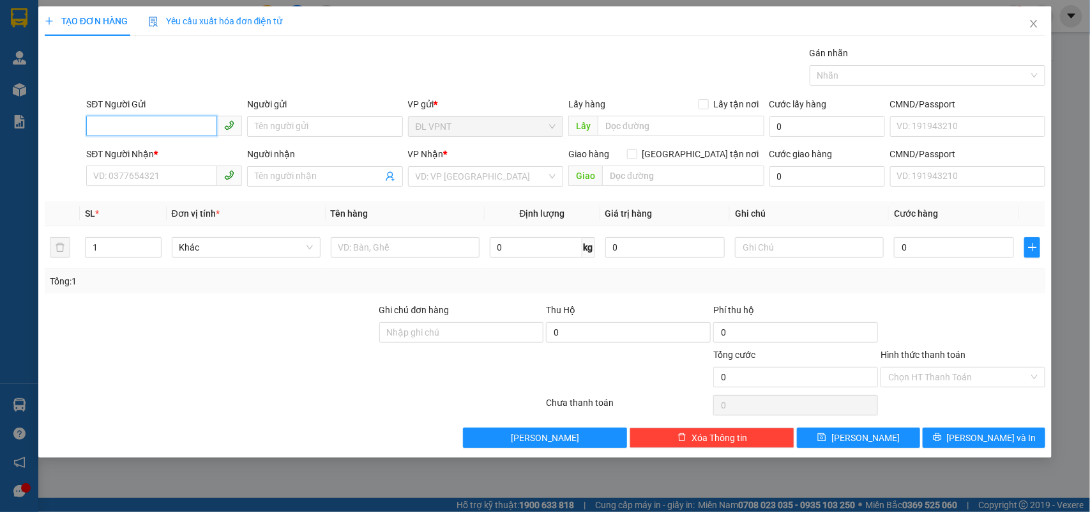
paste input "0889473333"
type input "0889473333"
click at [171, 153] on div "0889473333 - TRUNG" at bounding box center [164, 153] width 141 height 14
type input "TRUNG"
type input "0364028681"
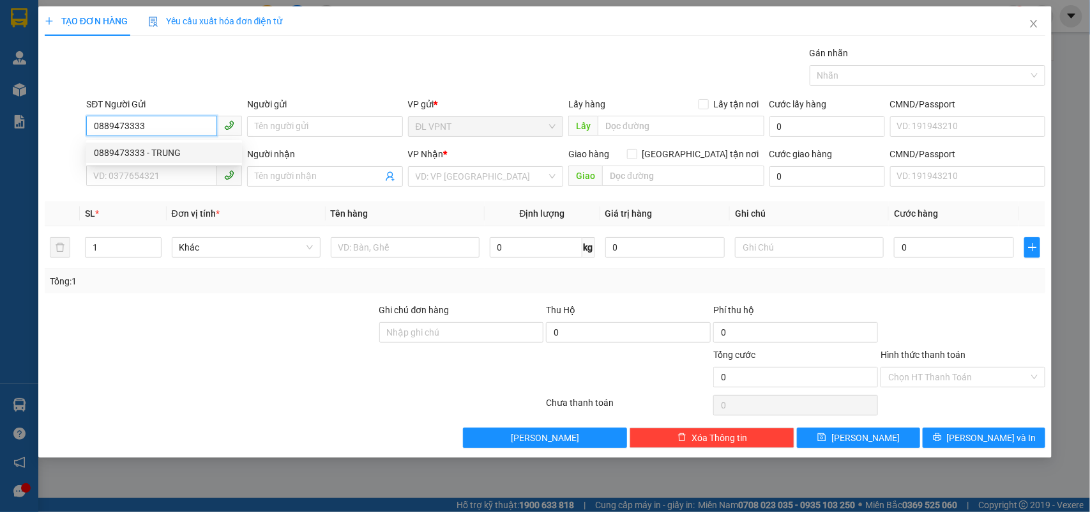
type input "BIA VIỄN ĐÔNG"
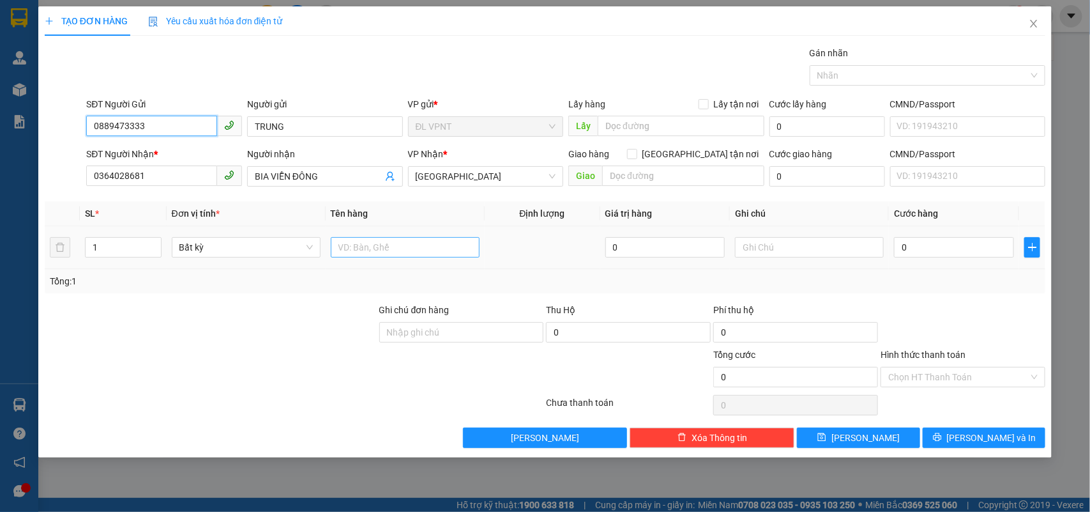
type input "0889473333"
click at [388, 248] on input "text" at bounding box center [405, 247] width 149 height 20
type input "3tx"
drag, startPoint x: 100, startPoint y: 250, endPoint x: 81, endPoint y: 253, distance: 18.8
click at [81, 253] on td "1" at bounding box center [123, 247] width 87 height 43
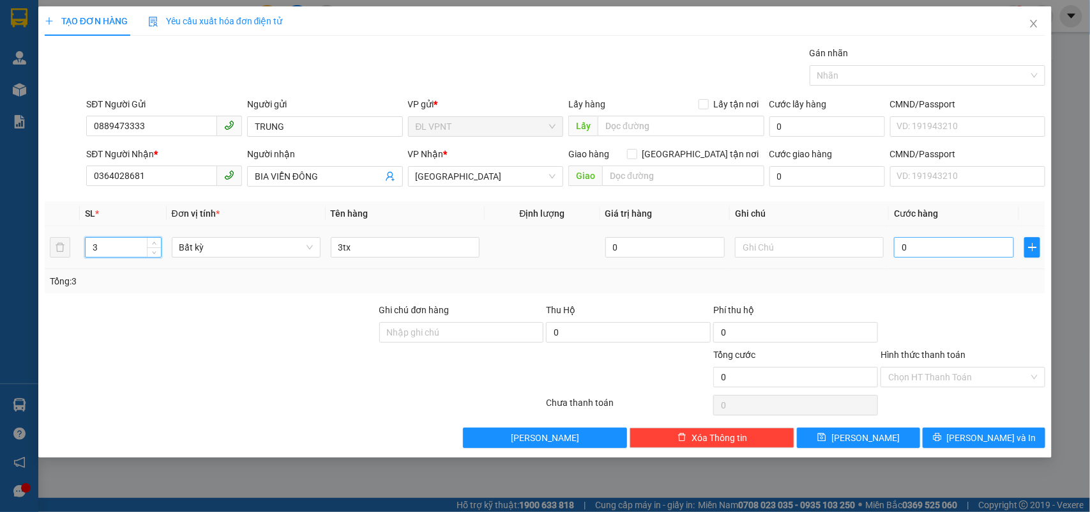
type input "3"
click at [911, 245] on input "0" at bounding box center [954, 247] width 120 height 20
type input "2"
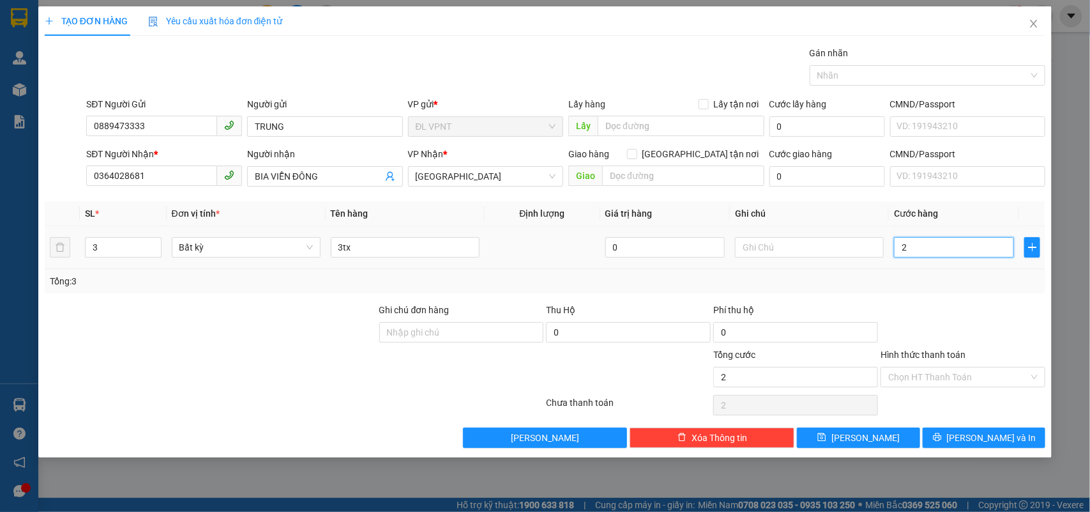
type input "24"
type input "240"
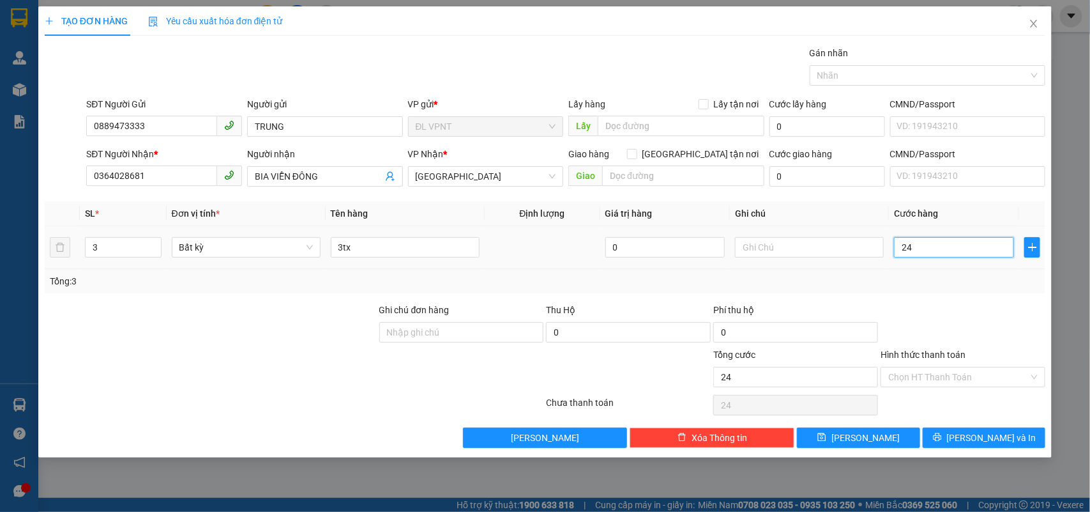
type input "240"
type input "240.000"
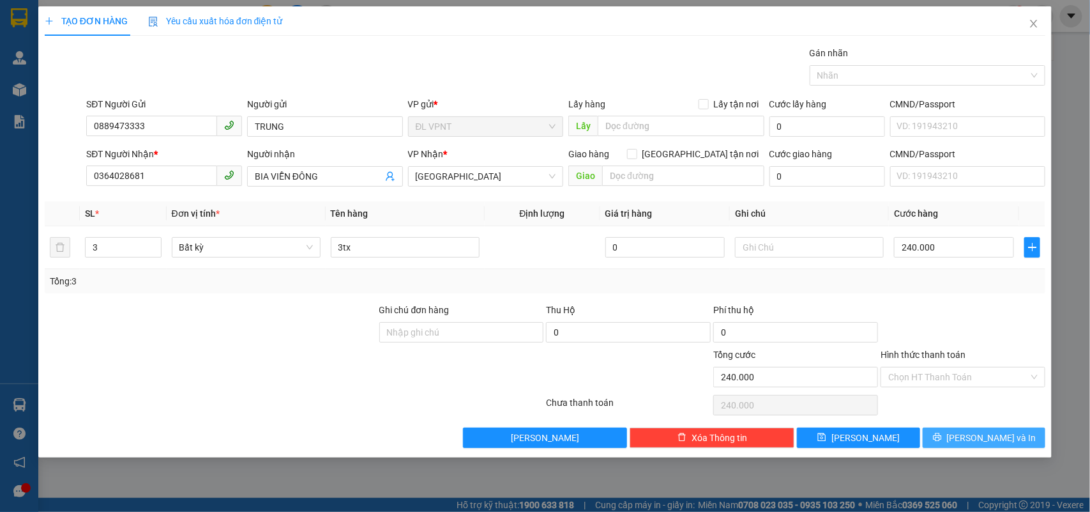
click at [968, 430] on button "[PERSON_NAME] và In" at bounding box center [984, 437] width 123 height 20
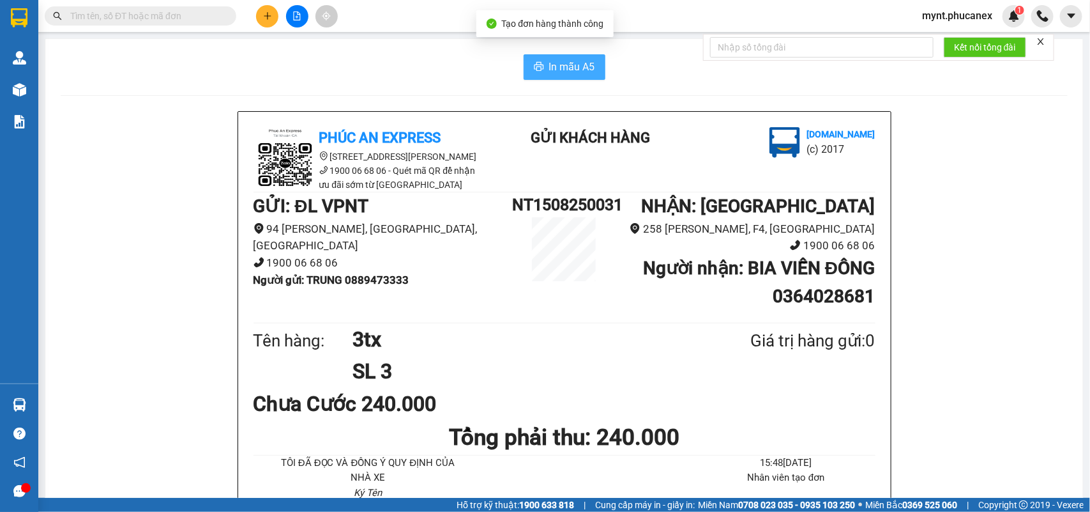
click at [553, 57] on button "In mẫu A5" at bounding box center [565, 67] width 82 height 26
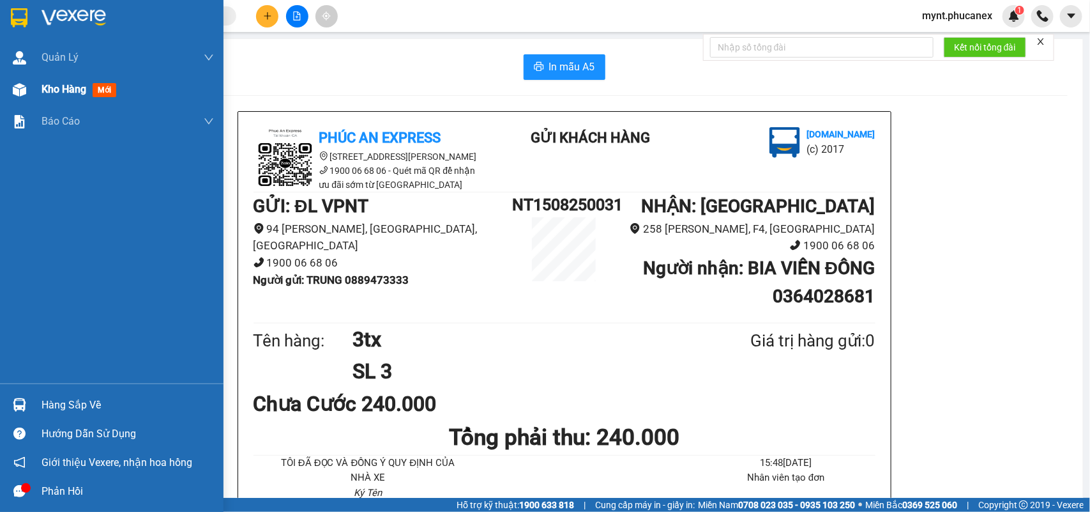
click at [29, 80] on div at bounding box center [19, 90] width 22 height 22
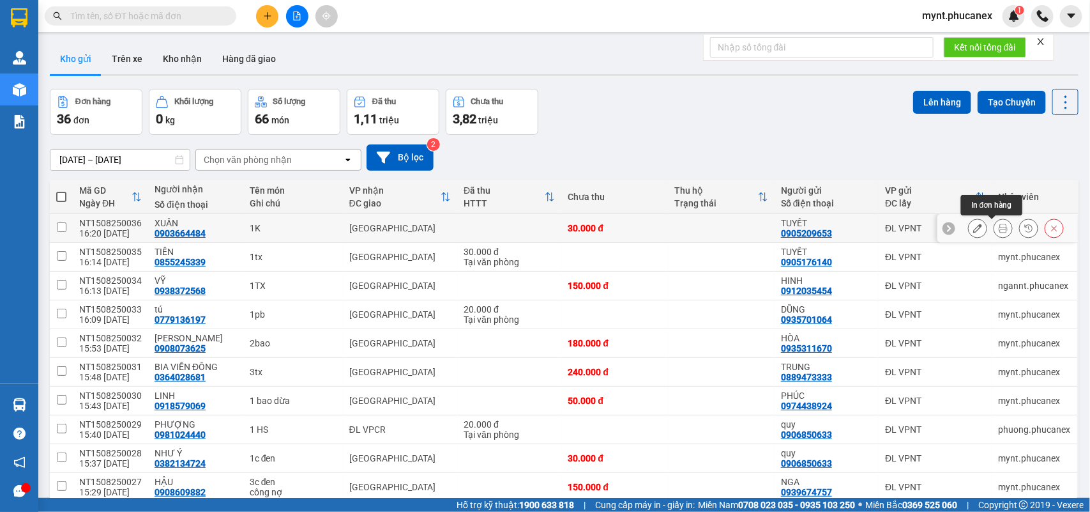
click at [999, 225] on icon at bounding box center [1003, 228] width 9 height 9
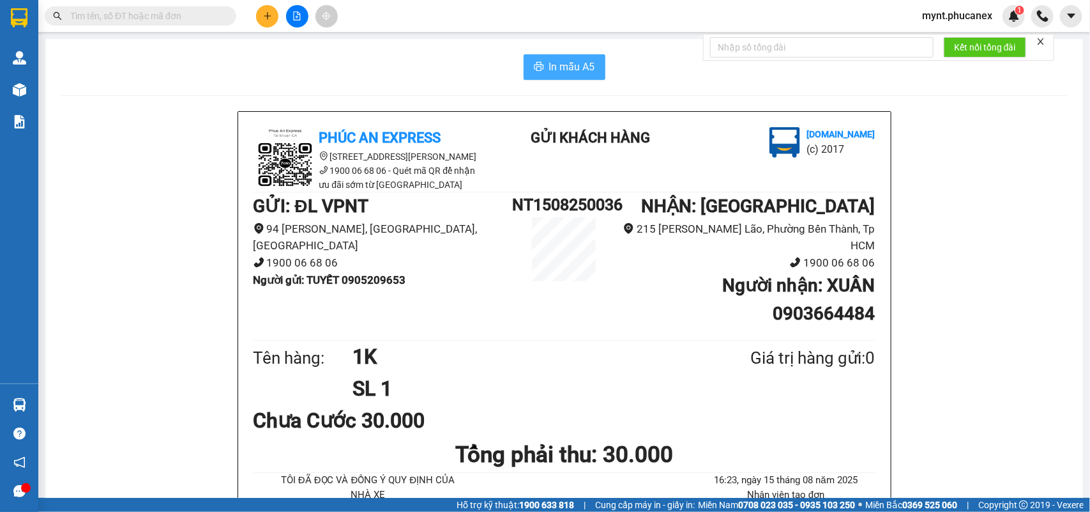
click at [574, 77] on button "In mẫu A5" at bounding box center [565, 67] width 82 height 26
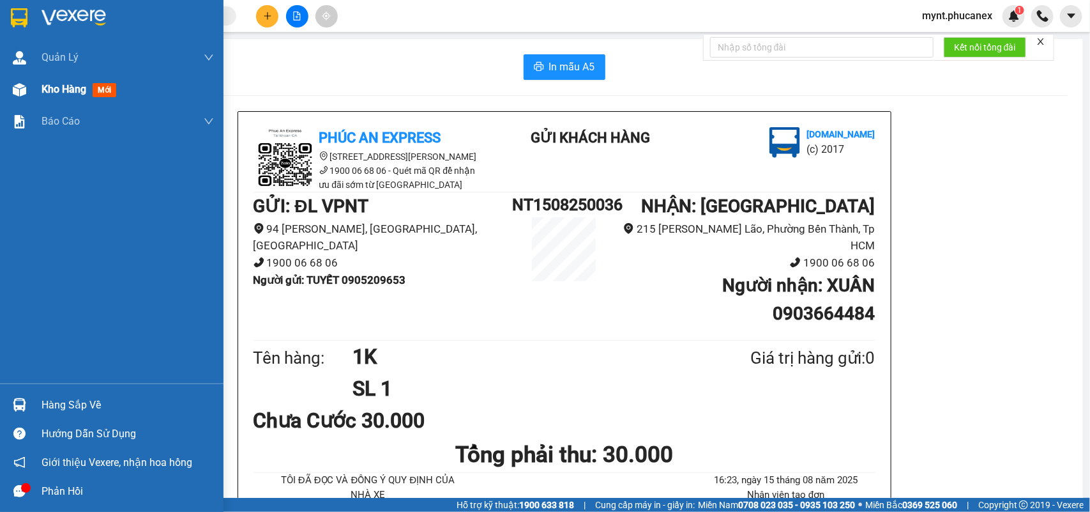
click at [21, 84] on img at bounding box center [19, 89] width 13 height 13
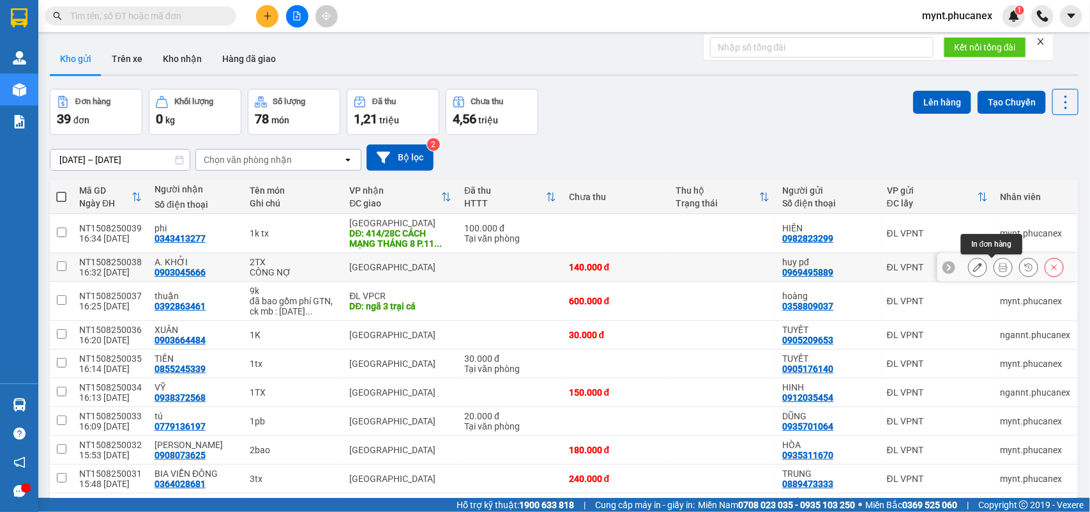
click at [999, 269] on icon at bounding box center [1003, 267] width 9 height 9
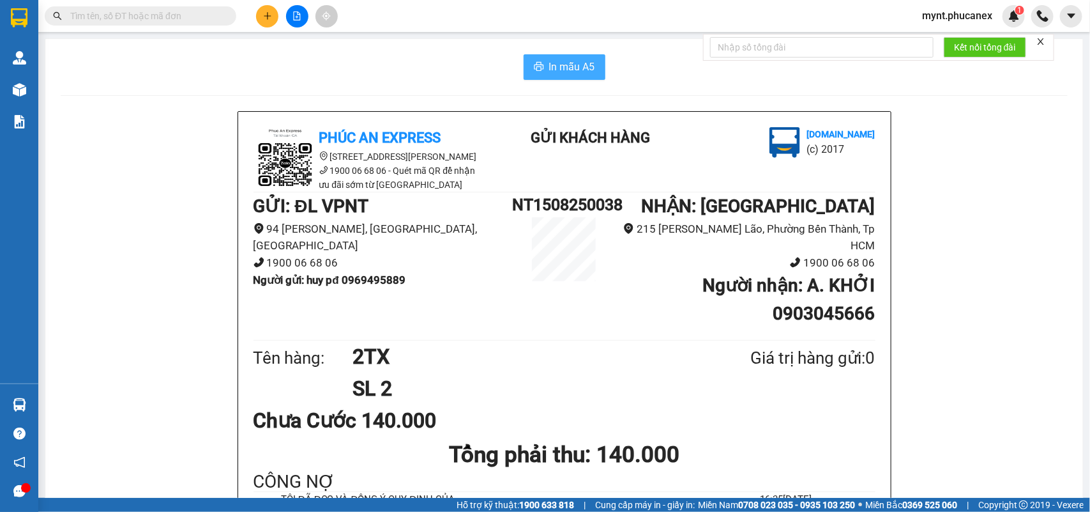
click at [578, 59] on span "In mẫu A5" at bounding box center [572, 67] width 46 height 16
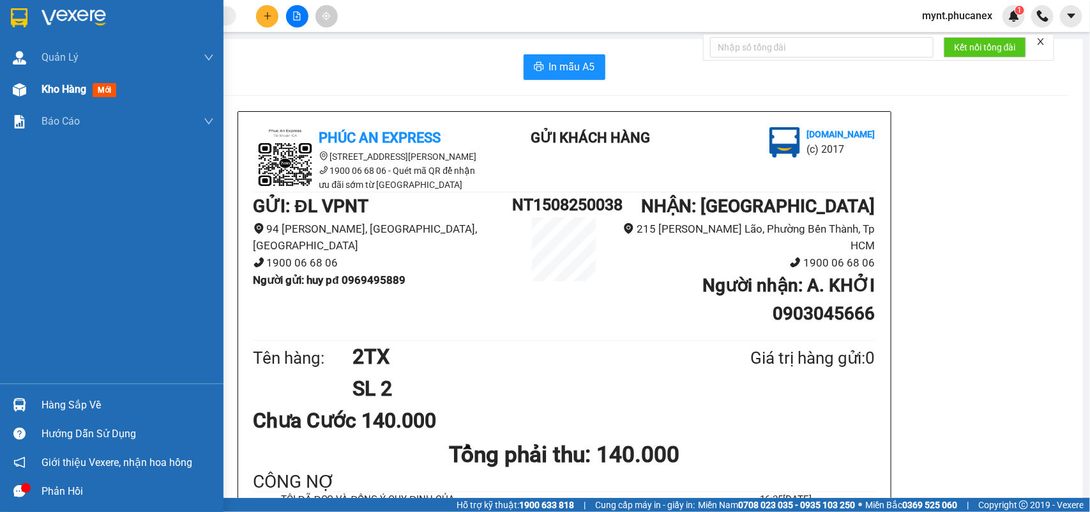
click at [42, 81] on div "Kho hàng mới" at bounding box center [82, 89] width 80 height 16
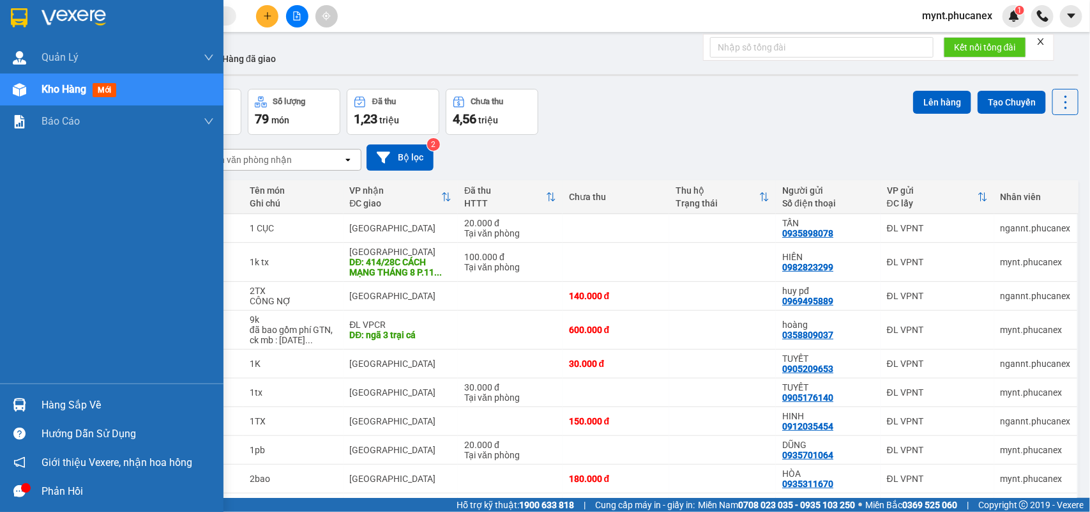
click at [63, 88] on span "Kho hàng" at bounding box center [64, 89] width 45 height 12
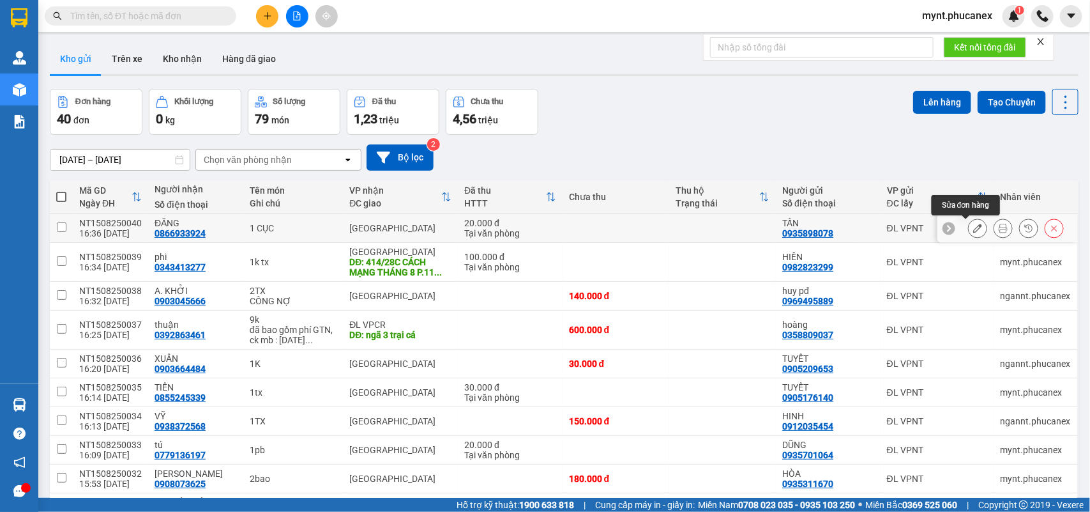
click at [994, 225] on button at bounding box center [1003, 228] width 18 height 22
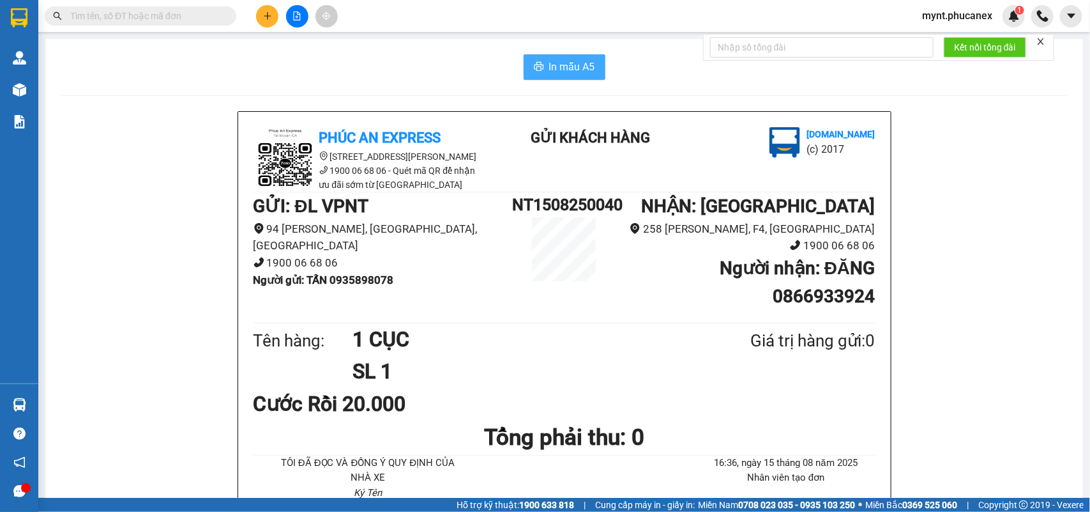
click at [524, 68] on button "In mẫu A5" at bounding box center [565, 67] width 82 height 26
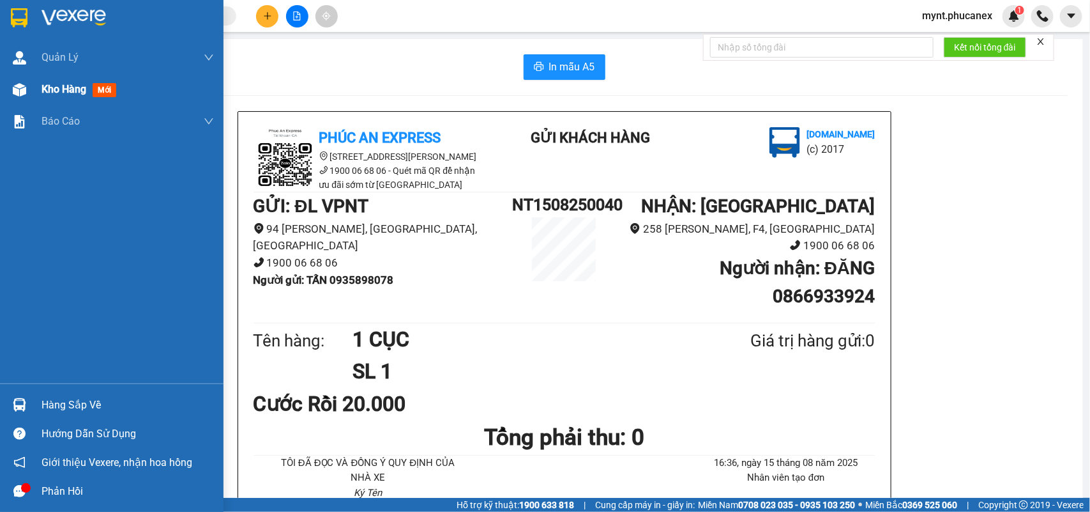
click at [6, 87] on div "Kho hàng mới" at bounding box center [112, 89] width 224 height 32
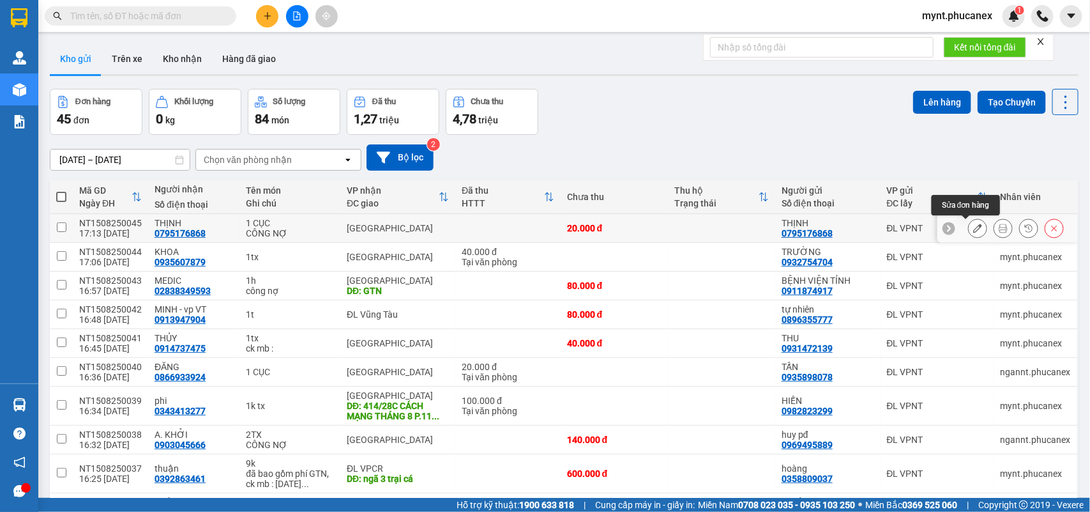
click at [973, 232] on icon at bounding box center [977, 228] width 9 height 9
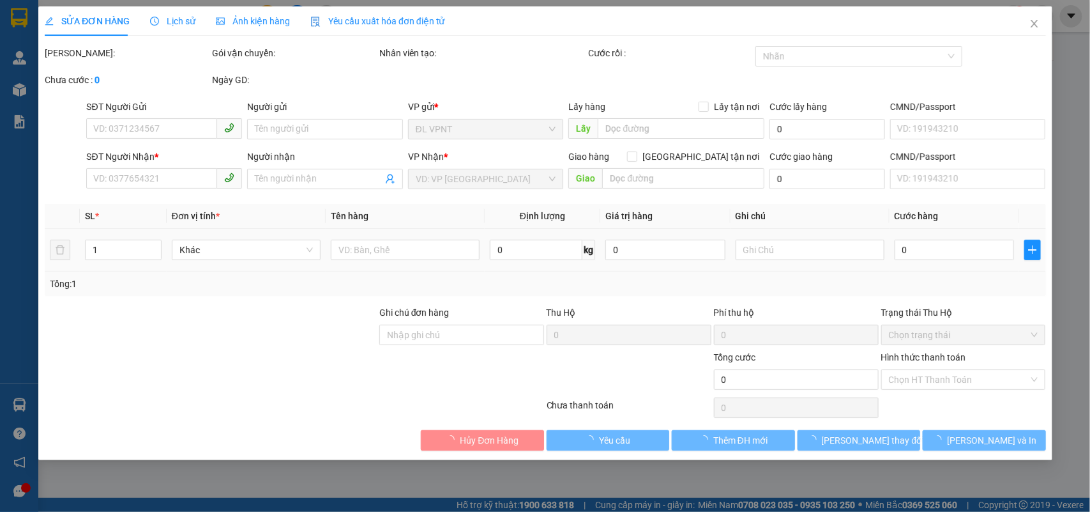
type input "0795176868"
type input "THỊNH"
type input "0795176868"
type input "THỊNH"
type input "20.000"
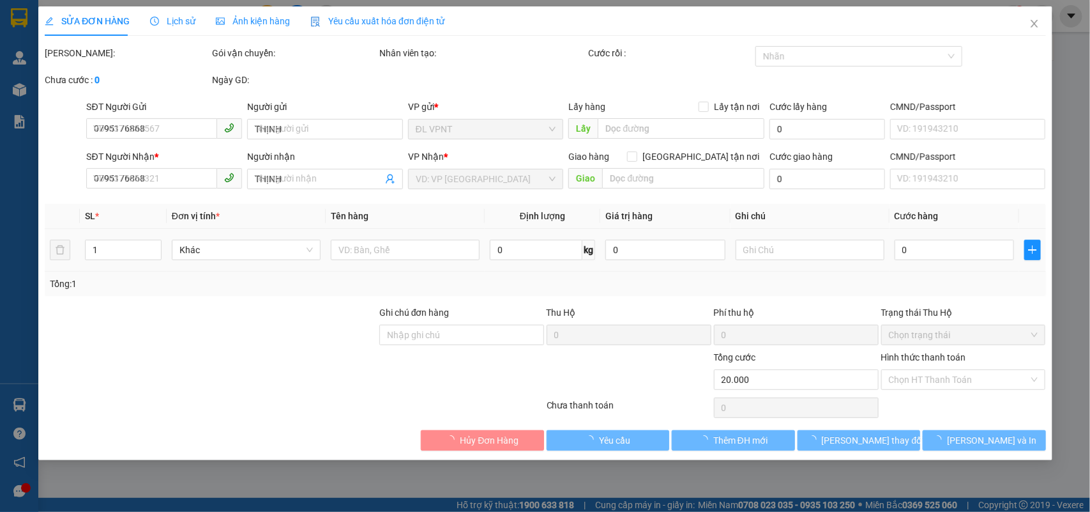
type input "20.000"
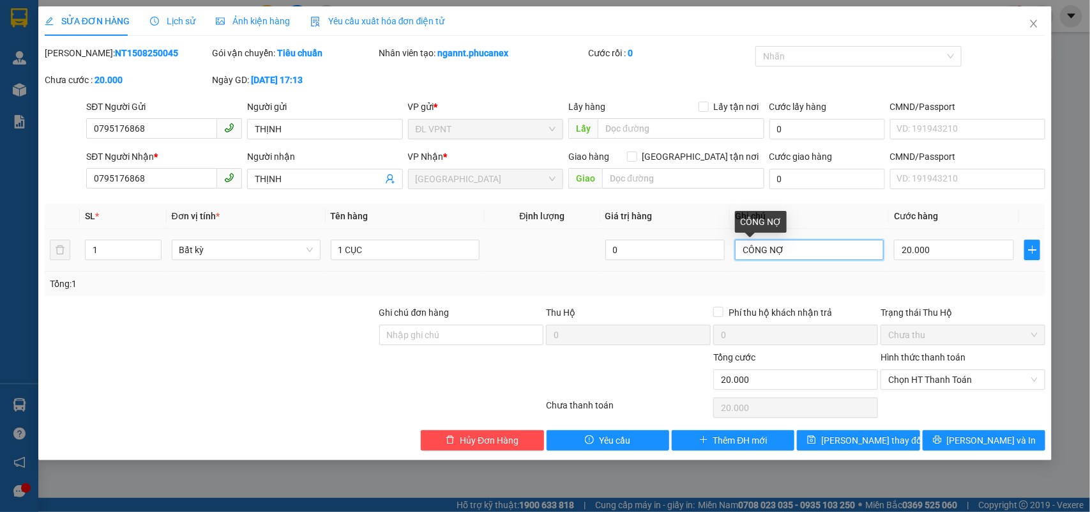
drag, startPoint x: 800, startPoint y: 247, endPoint x: 0, endPoint y: 2, distance: 836.4
click at [0, 15] on div "SỬA ĐƠN HÀNG Lịch sử Ảnh kiện hàng Yêu cầu xuất hóa đơn điện tử Total Paid Fee …" at bounding box center [545, 256] width 1090 height 512
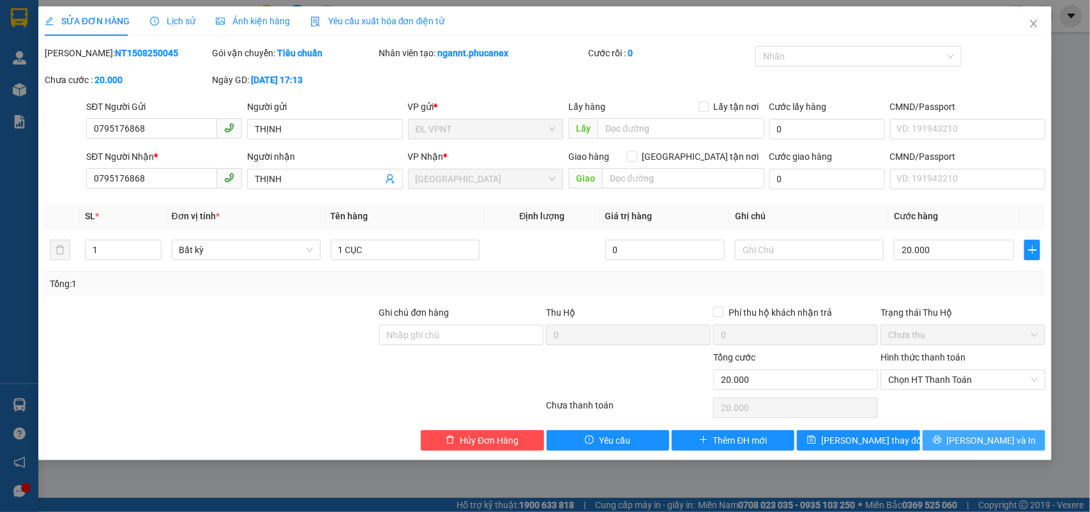
click at [985, 447] on span "[PERSON_NAME] và In" at bounding box center [991, 440] width 89 height 14
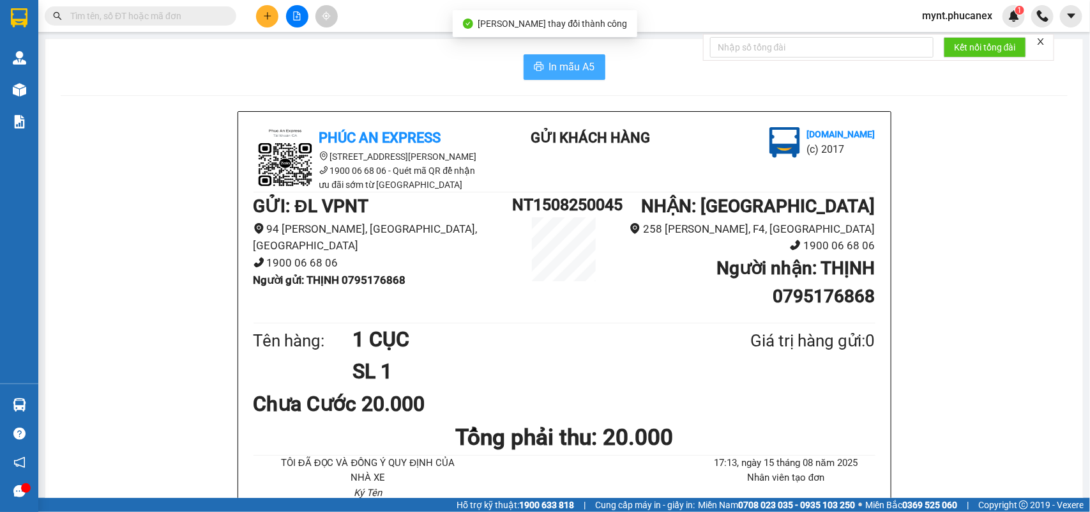
click at [554, 61] on span "In mẫu A5" at bounding box center [572, 67] width 46 height 16
click at [263, 8] on button at bounding box center [267, 16] width 22 height 22
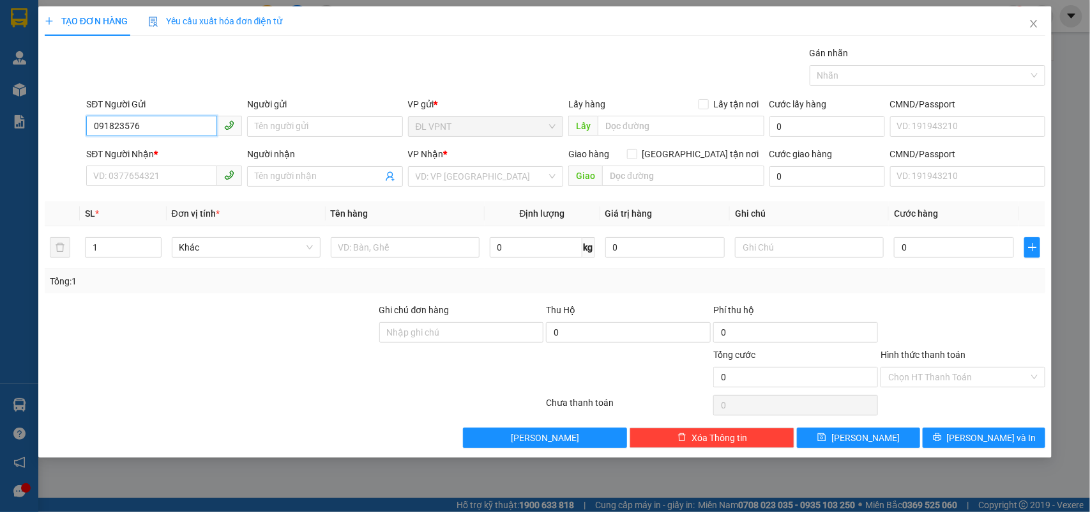
type input "0918235763"
click at [152, 146] on div "0918235763 - VĂN" at bounding box center [164, 153] width 141 height 14
type input "VĂN"
type input "0914095151"
type input "YẾN"
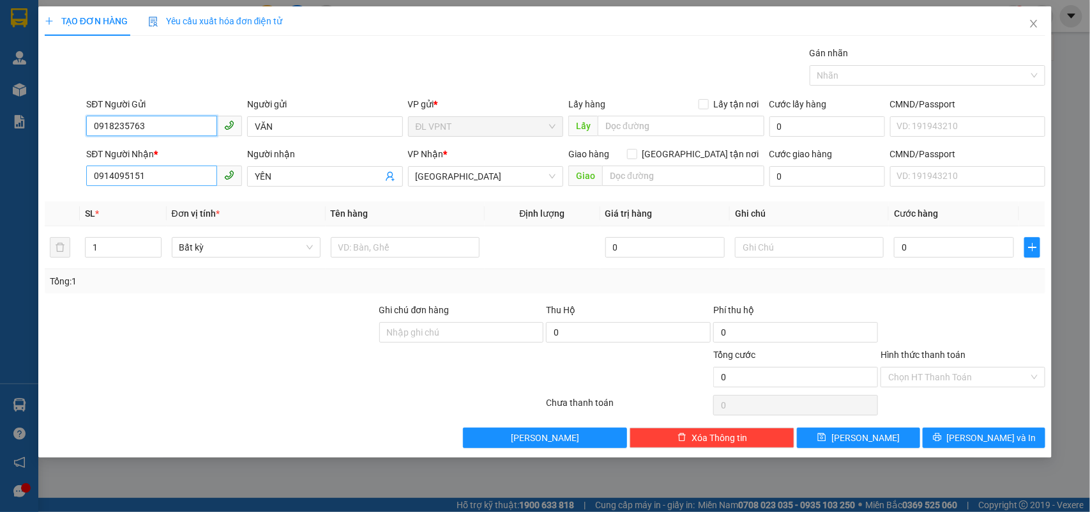
type input "0918235763"
drag, startPoint x: 158, startPoint y: 171, endPoint x: 0, endPoint y: -17, distance: 245.7
click at [0, 0] on html "Kết quả tìm kiếm ( 0 ) Bộ lọc No Data mynt.phucanex 1 Quản [PERSON_NAME] lý khá…" at bounding box center [545, 256] width 1090 height 512
click at [131, 208] on div "0938389018 - Yến" at bounding box center [164, 202] width 141 height 14
type input "0938389018"
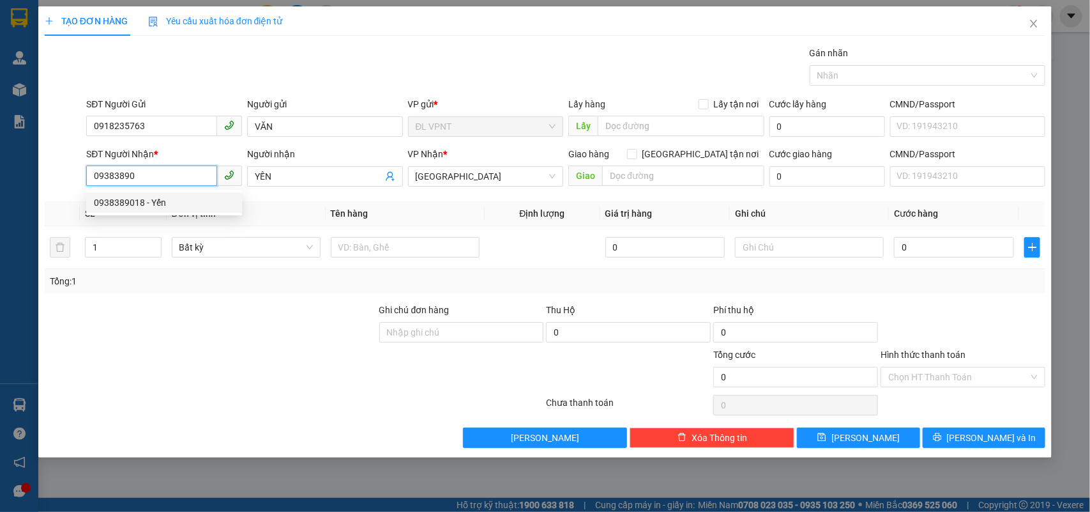
type input "Yến"
type input "0938389018"
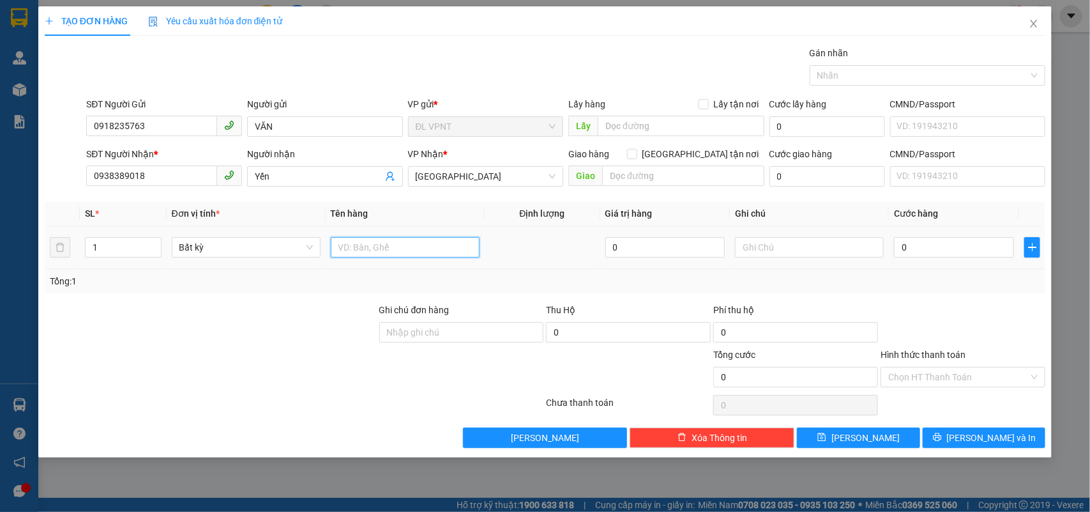
click at [370, 244] on input "text" at bounding box center [405, 247] width 149 height 20
type input "1pb"
click at [917, 243] on input "0" at bounding box center [954, 247] width 120 height 20
type input "2"
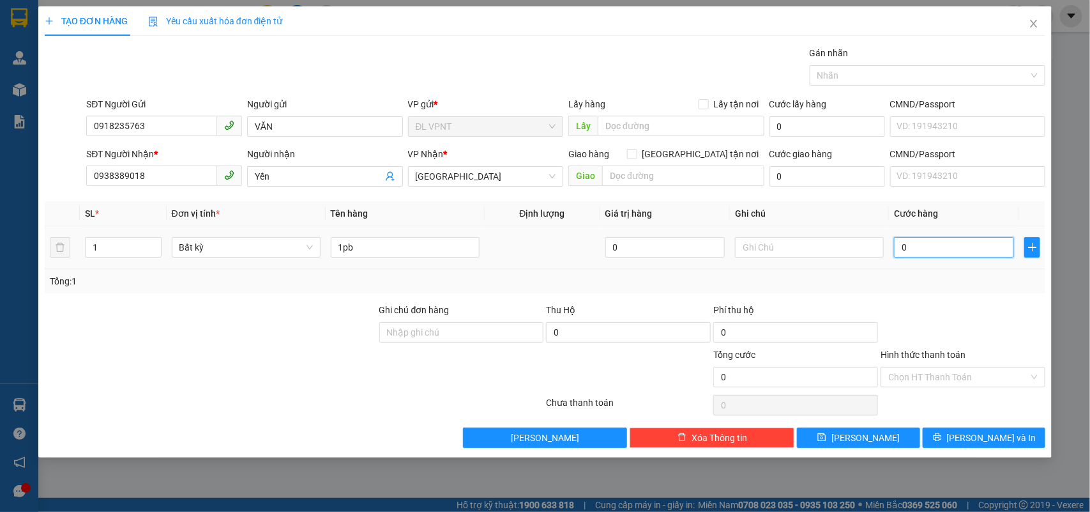
type input "2"
type input "20"
type input "20.000"
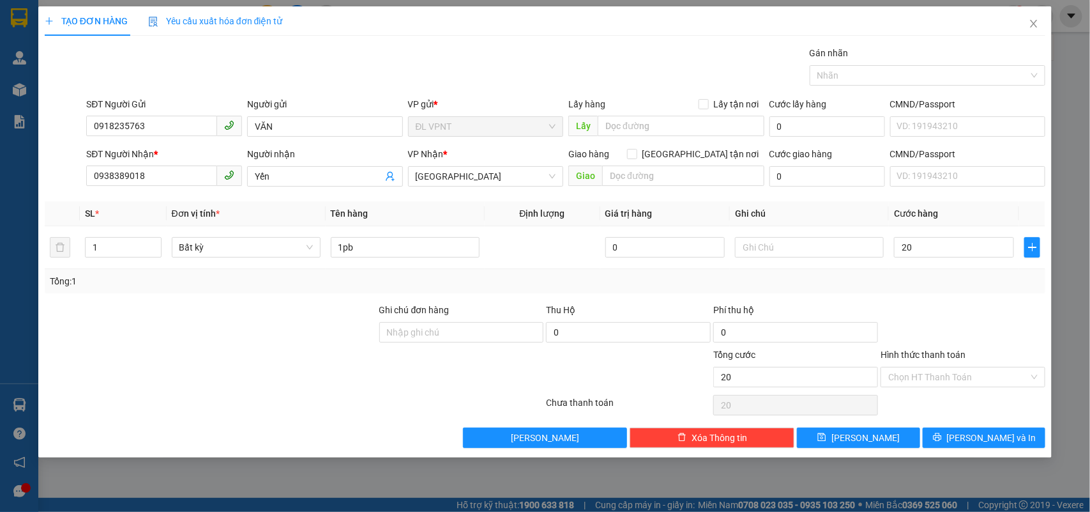
type input "20.000"
click at [980, 452] on div "TẠO ĐƠN HÀNG Yêu cầu xuất hóa đơn điện tử Transit Pickup Surcharge Ids Transit …" at bounding box center [545, 231] width 1014 height 451
click at [984, 445] on span "[PERSON_NAME] và In" at bounding box center [991, 437] width 89 height 14
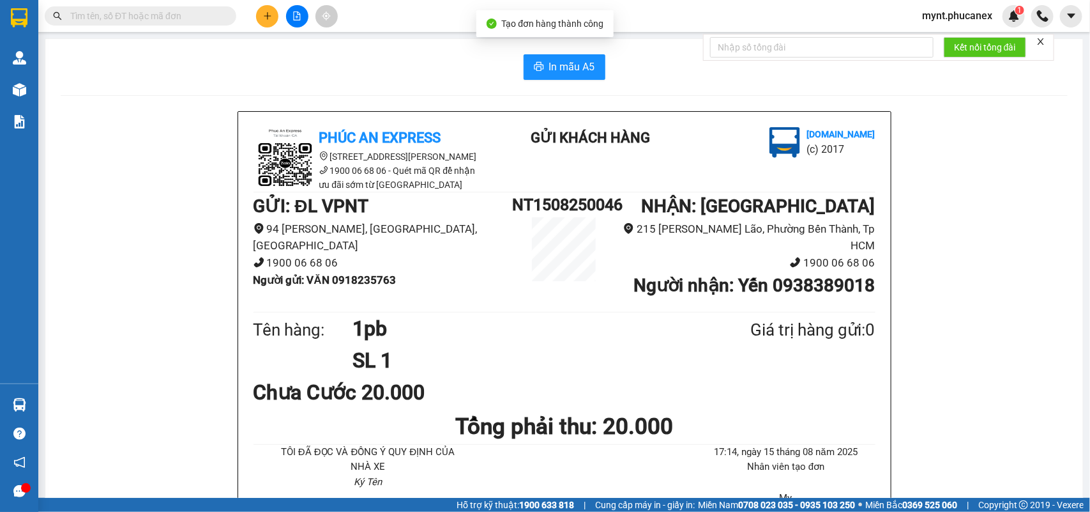
click at [581, 68] on span "In mẫu A5" at bounding box center [572, 67] width 46 height 16
click at [268, 20] on button at bounding box center [267, 16] width 22 height 22
click at [151, 17] on input "text" at bounding box center [145, 16] width 151 height 14
paste input "02822211169"
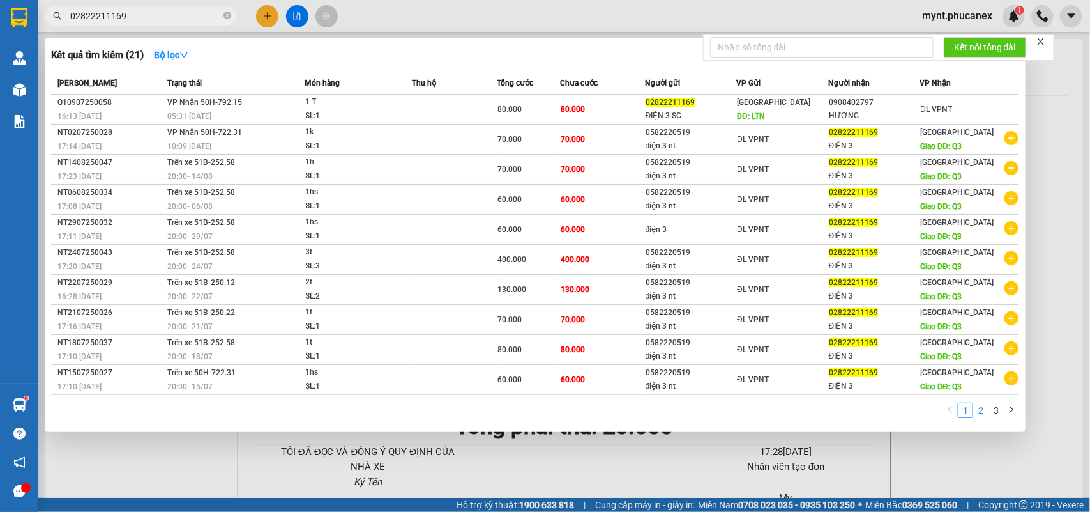
type input "02822211169"
click at [984, 410] on link "2" at bounding box center [981, 410] width 14 height 14
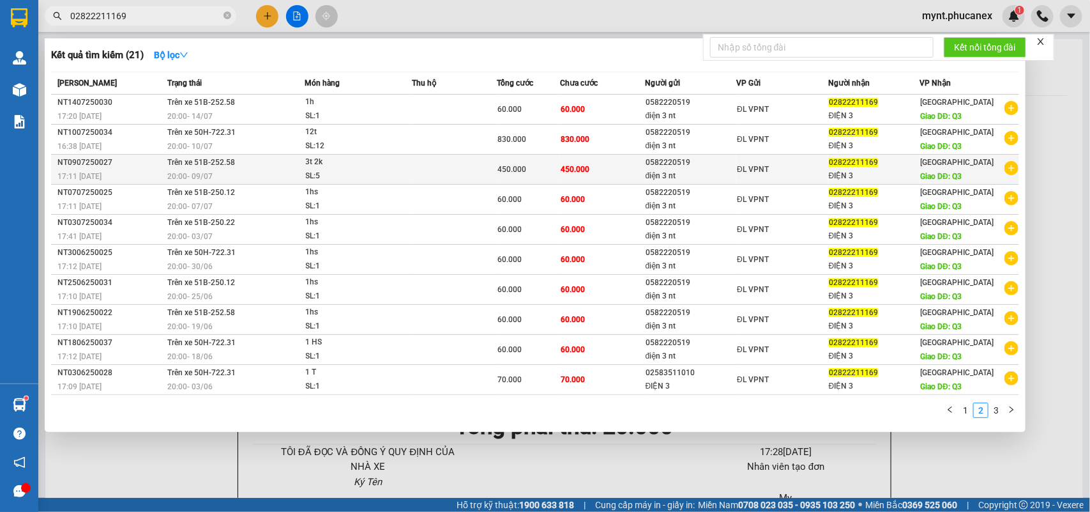
click at [920, 156] on div "02822211169" at bounding box center [874, 162] width 91 height 13
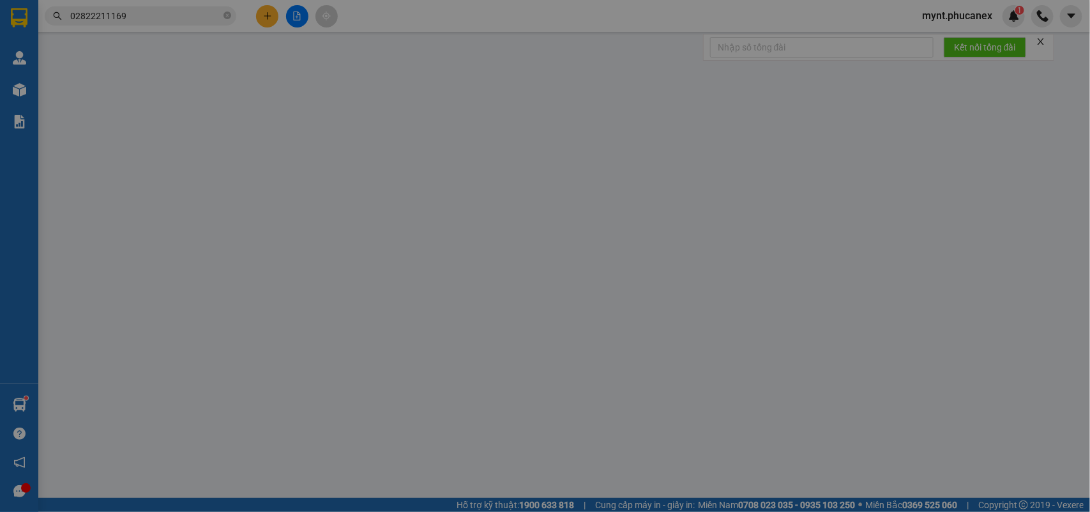
type input "0582220519"
type input "điện 3 nt"
type input "02822211169"
type input "ĐIỆN 3"
type input "Q3"
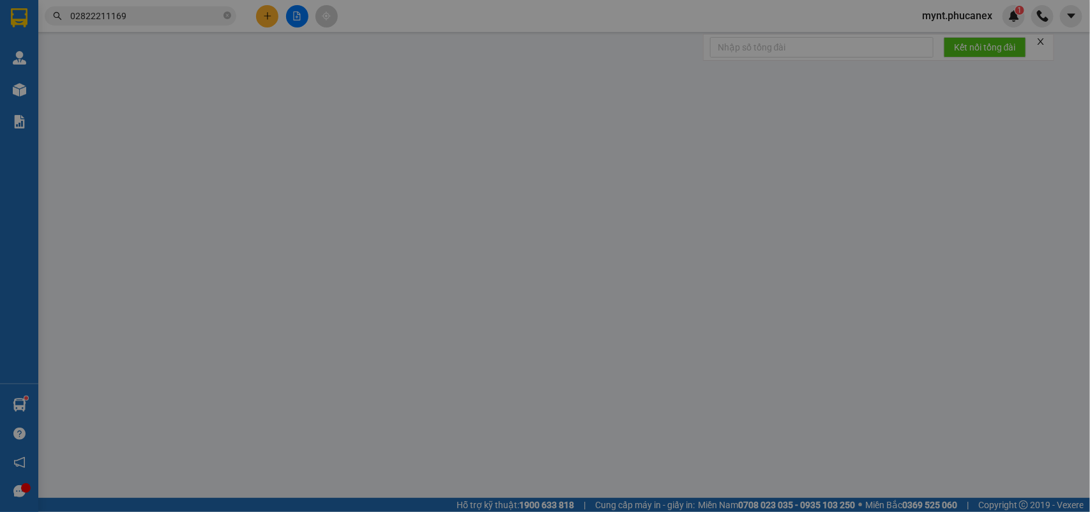
type input "250.000"
type input "450.000"
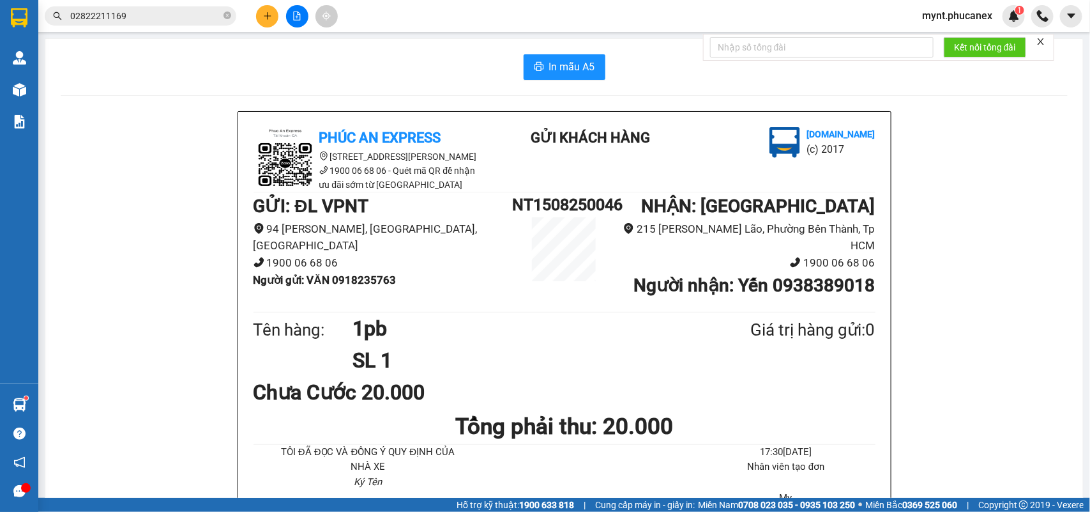
click at [131, 17] on input "02822211169" at bounding box center [145, 16] width 151 height 14
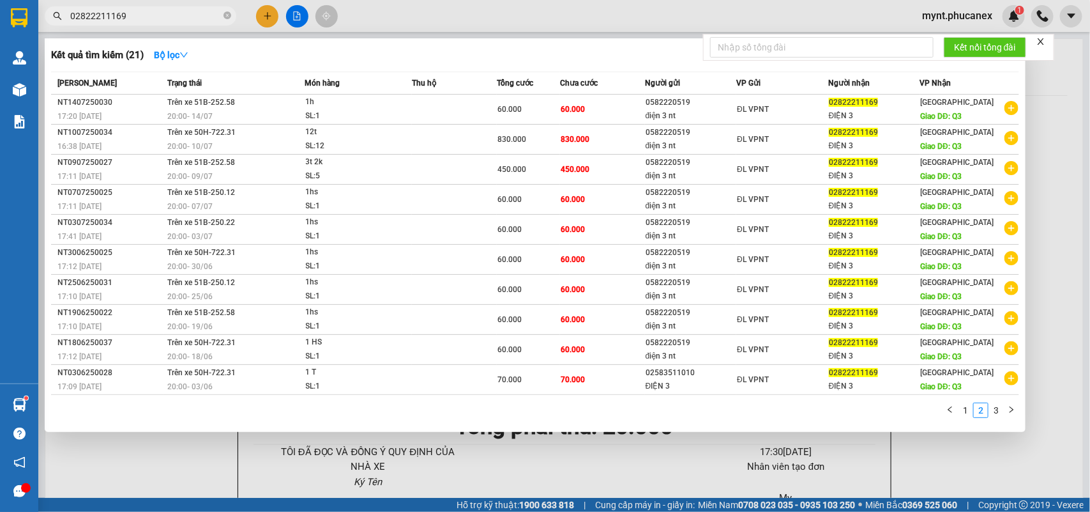
click at [131, 17] on input "02822211169" at bounding box center [145, 16] width 151 height 14
paste input "933236266"
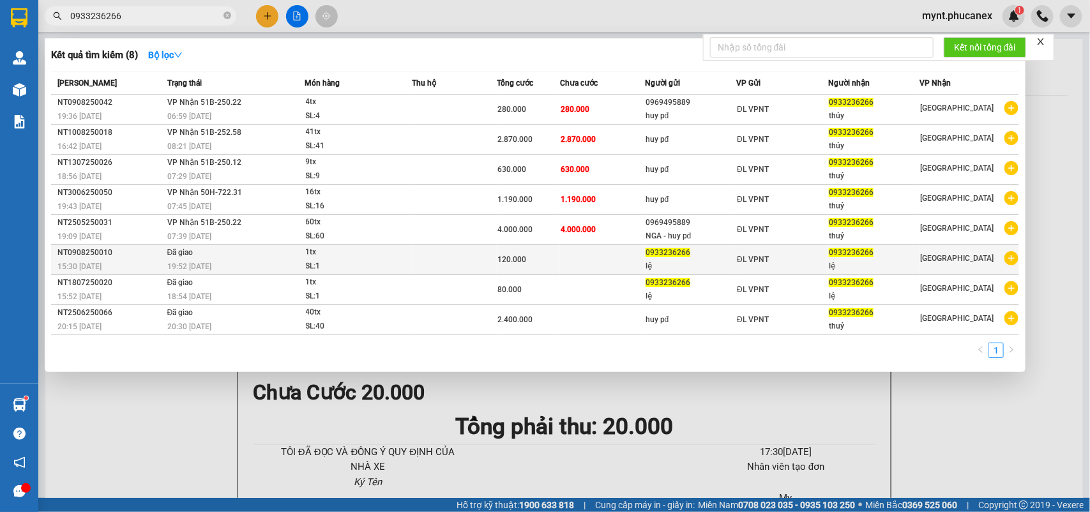
type input "0933236266"
click at [241, 260] on div "19:52 - 11/08" at bounding box center [235, 266] width 137 height 14
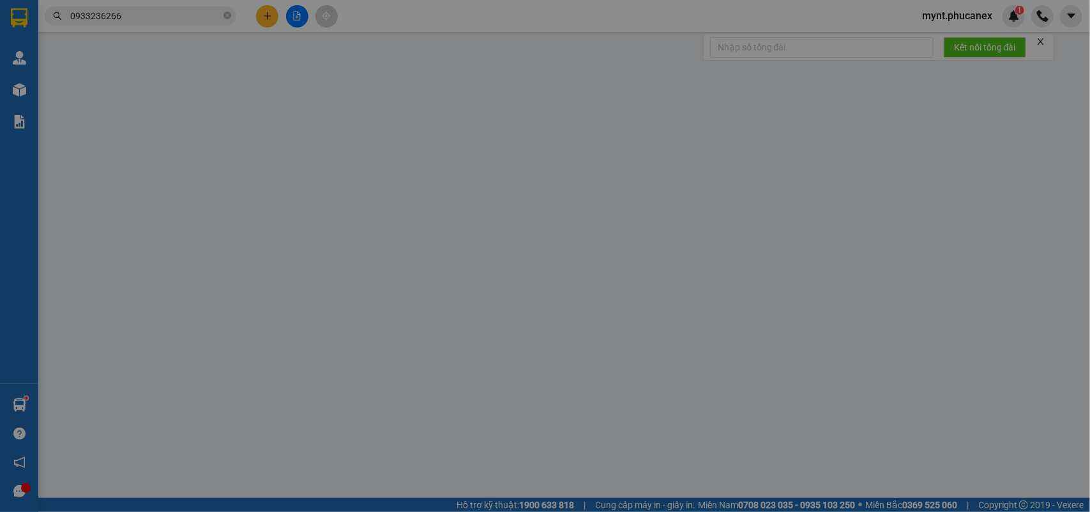
type input "0933236266"
type input "lệ"
type input "0933236266"
type input "lệ"
type input "120.000"
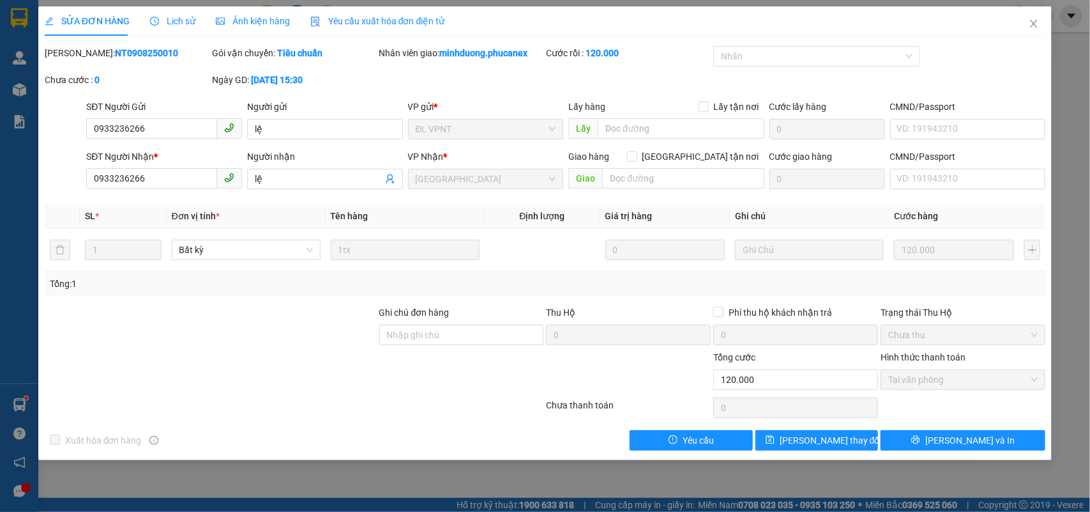
click at [174, 22] on span "Lịch sử" at bounding box center [172, 21] width 45 height 10
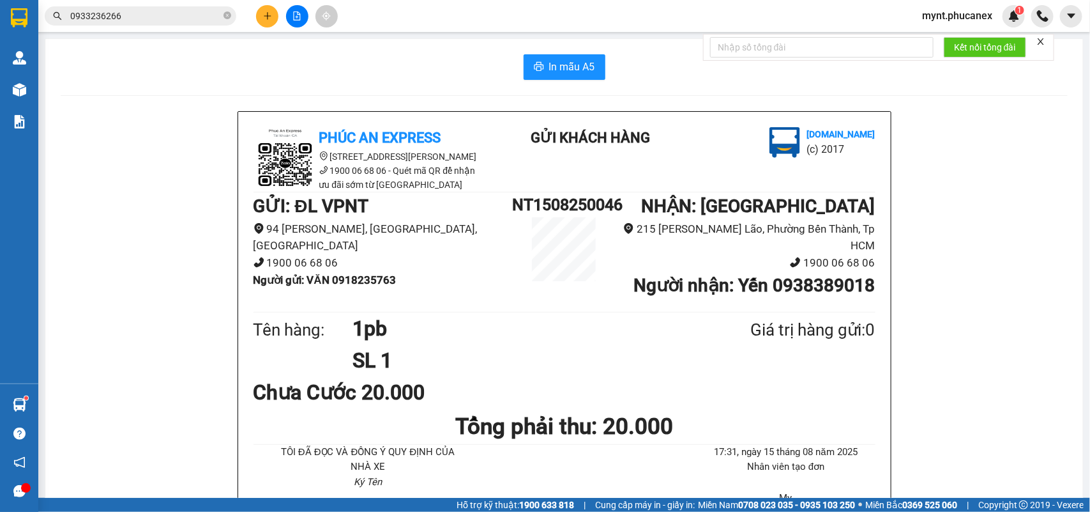
click at [128, 27] on div "Kết quả tìm kiếm ( 8 ) Bộ lọc Mã ĐH Trạng thái Món hàng Thu hộ Tổng cước Chưa c…" at bounding box center [545, 16] width 1090 height 32
click at [128, 20] on input "0933236266" at bounding box center [145, 16] width 151 height 14
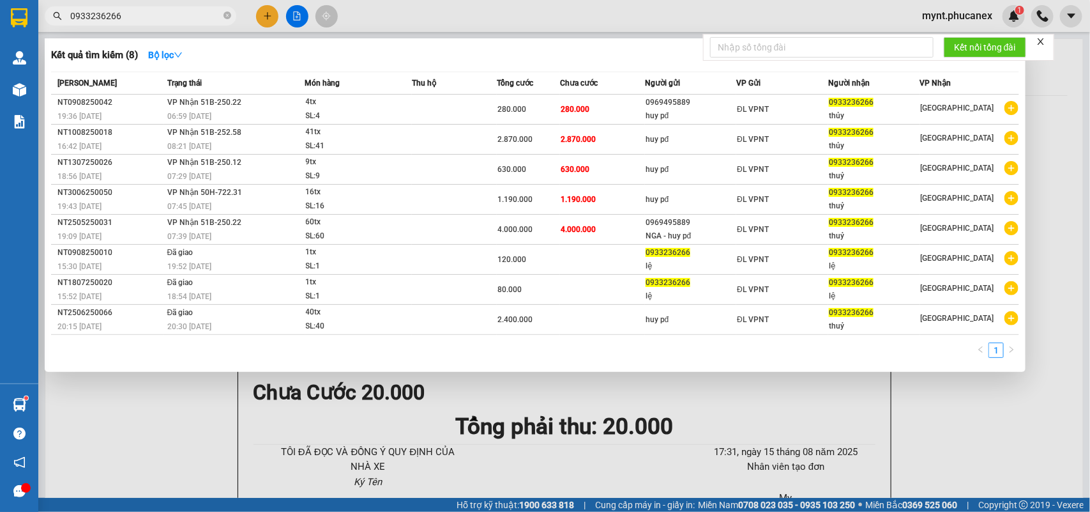
click at [128, 20] on input "0933236266" at bounding box center [145, 16] width 151 height 14
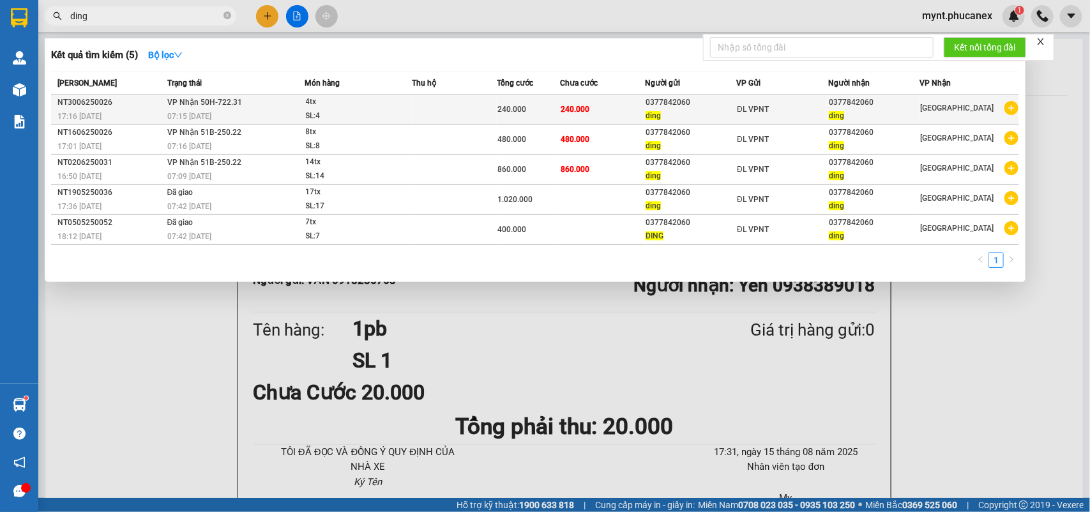
type input "ding"
click at [668, 109] on div "0377842060" at bounding box center [691, 102] width 91 height 13
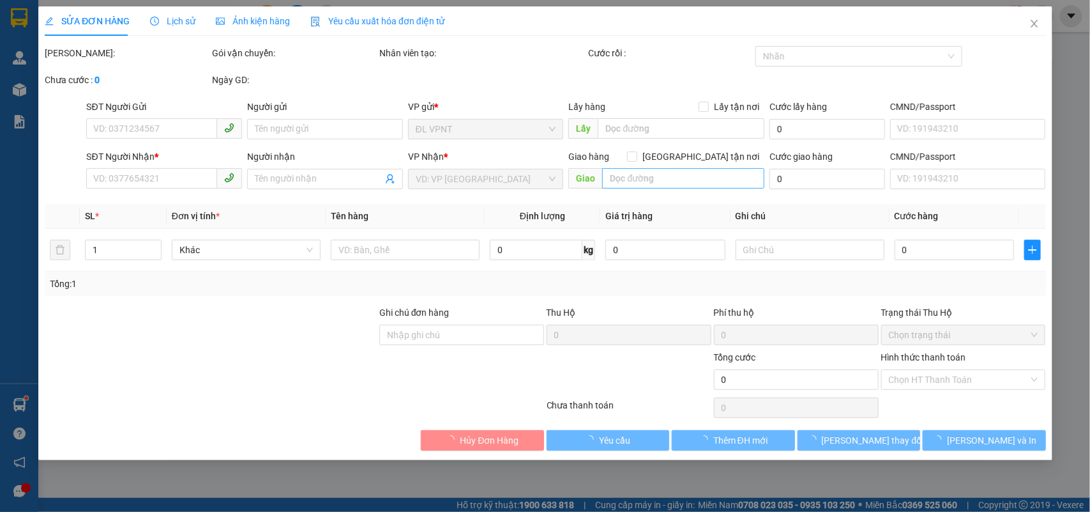
type input "0377842060"
type input "ding"
type input "0377842060"
type input "ding"
type input "240.000"
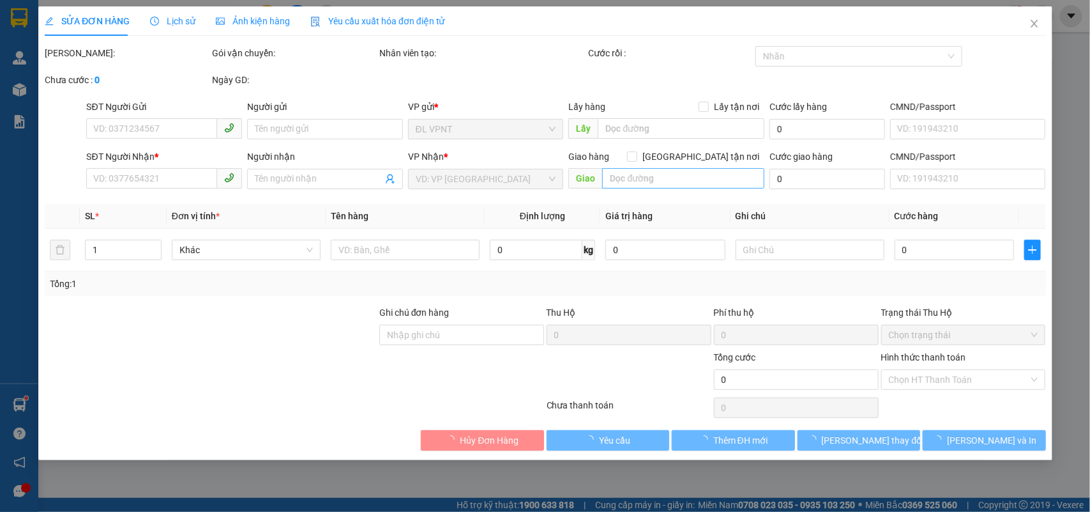
type input "240.000"
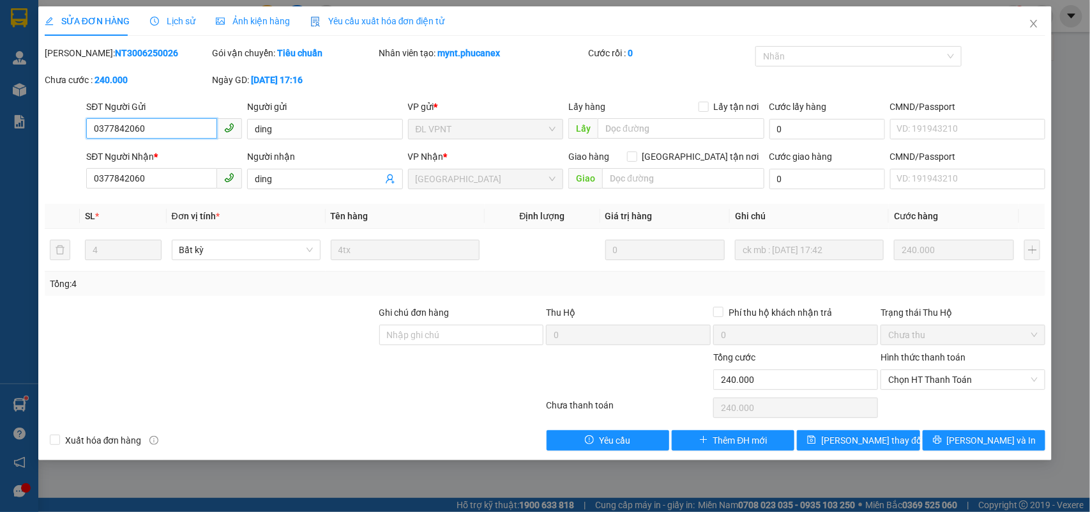
drag, startPoint x: 169, startPoint y: 135, endPoint x: 7, endPoint y: 123, distance: 162.7
click at [7, 123] on div "SỬA ĐƠN HÀNG Lịch sử Ảnh kiện hàng Yêu cầu xuất hóa đơn điện tử Total Paid Fee …" at bounding box center [545, 256] width 1090 height 512
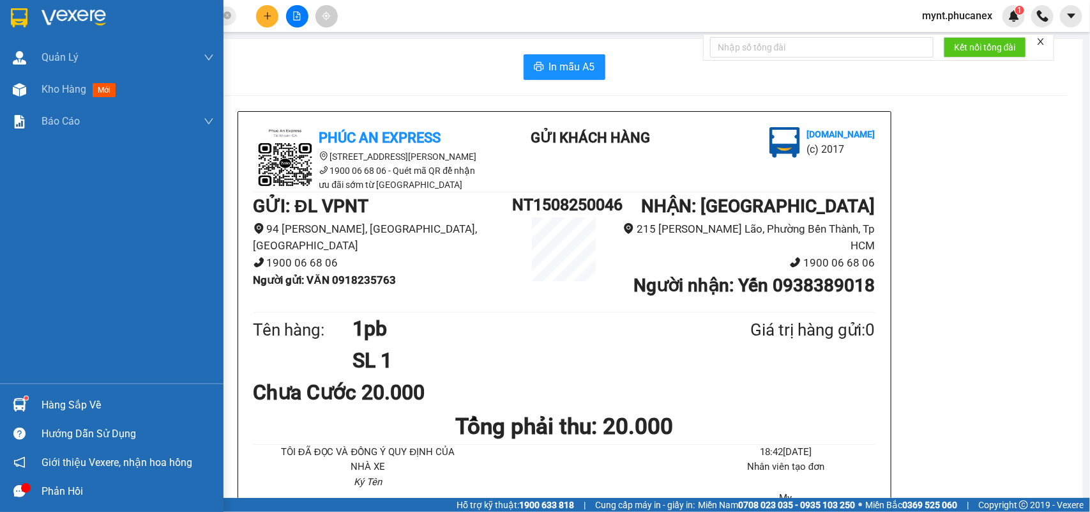
click at [30, 80] on div "Kho hàng mới" at bounding box center [112, 89] width 224 height 32
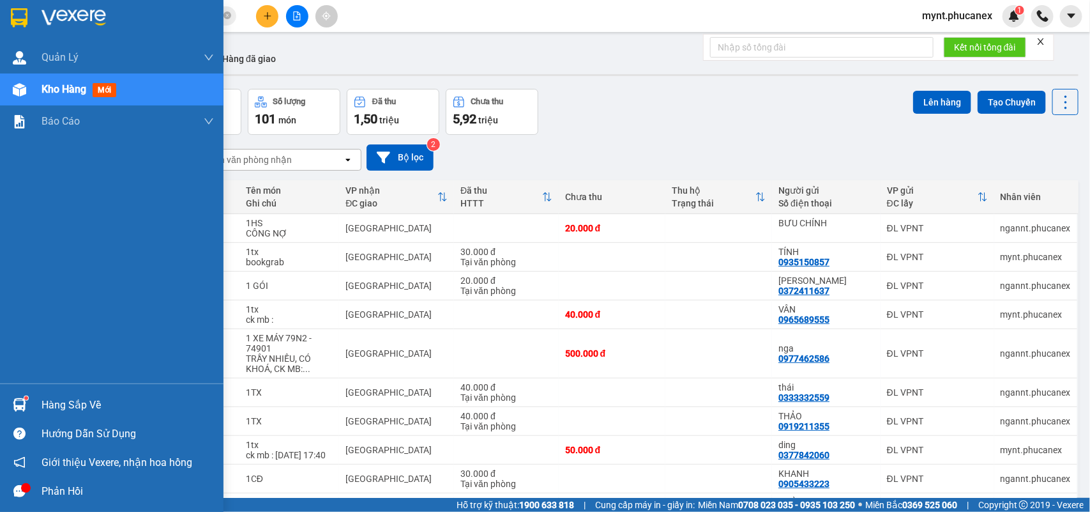
click at [36, 95] on div "Kho hàng mới" at bounding box center [112, 89] width 224 height 32
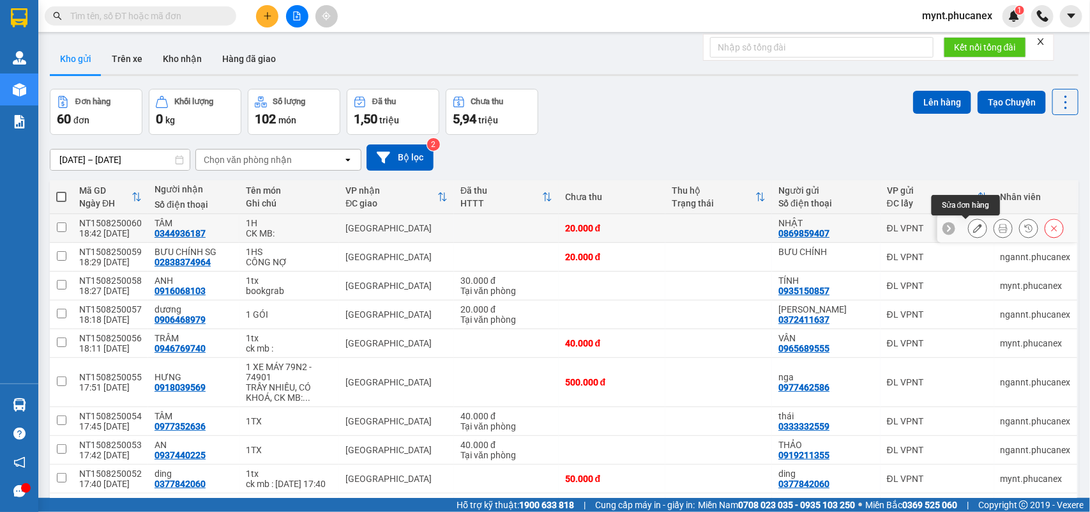
click at [973, 231] on icon at bounding box center [977, 228] width 9 height 9
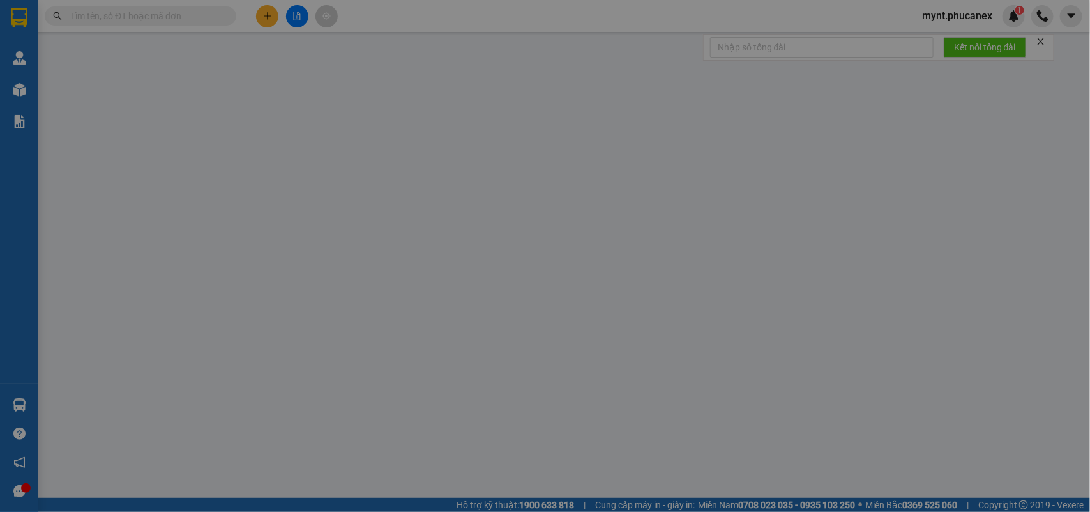
type input "0869859407"
type input "NHẬT"
type input "0344936187"
type input "TÂM"
type input "20.000"
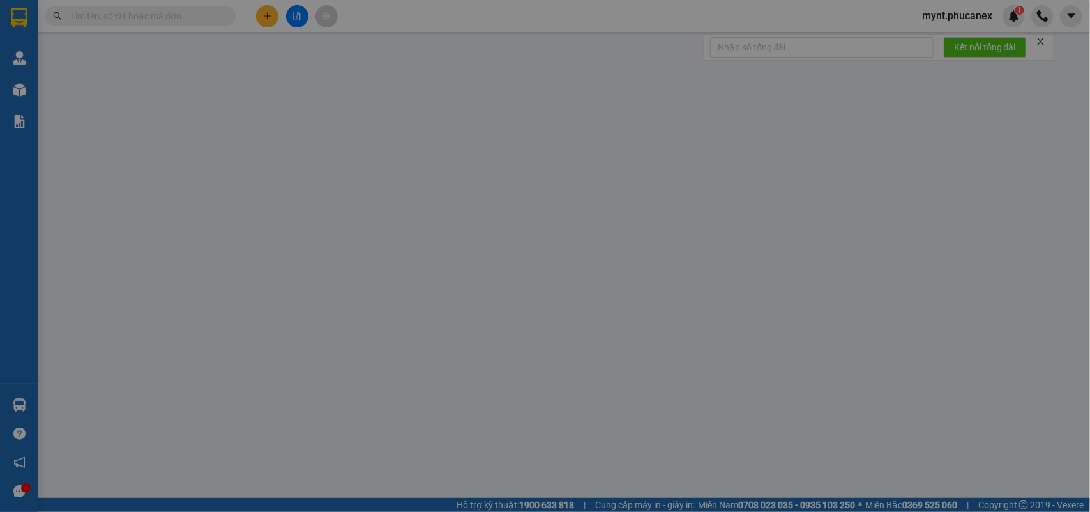
type input "20.000"
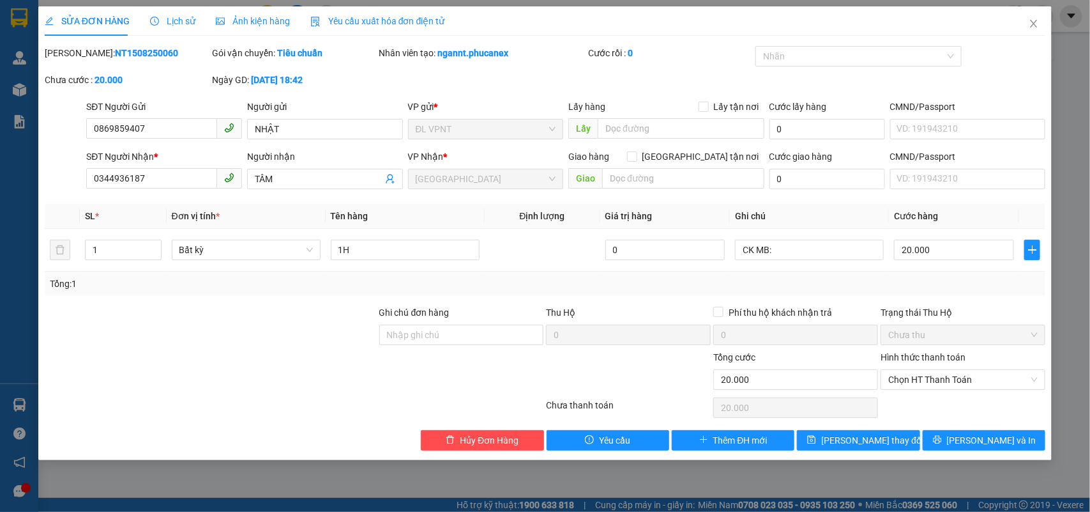
drag, startPoint x: 232, startPoint y: 333, endPoint x: 251, endPoint y: 329, distance: 19.5
click at [232, 333] on div at bounding box center [210, 327] width 335 height 45
click at [802, 250] on input "CK MB:" at bounding box center [809, 250] width 149 height 20
paste input "15/08/25 18:41"
type input "CK MB: [DATE] 18:41"
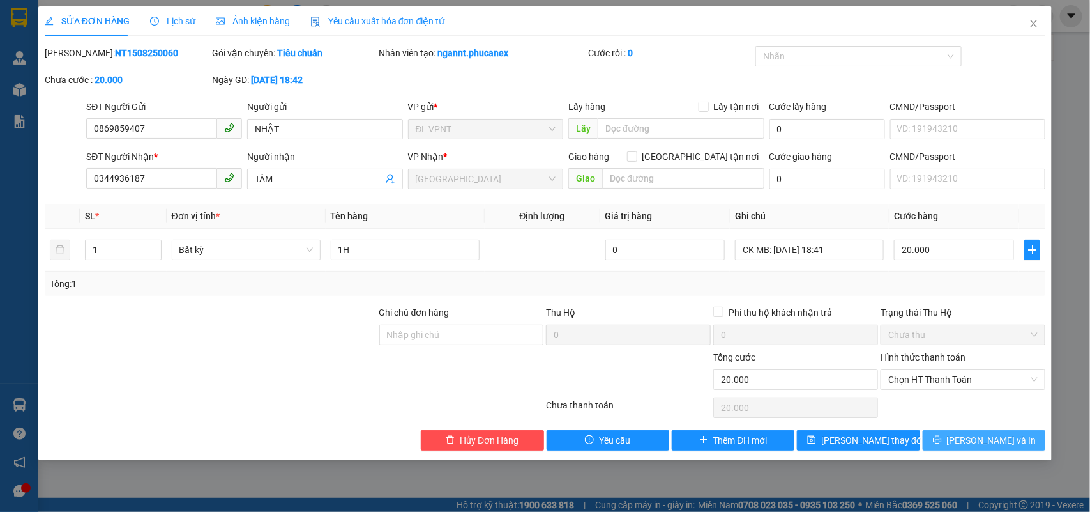
click at [955, 431] on button "Lưu và In" at bounding box center [984, 440] width 123 height 20
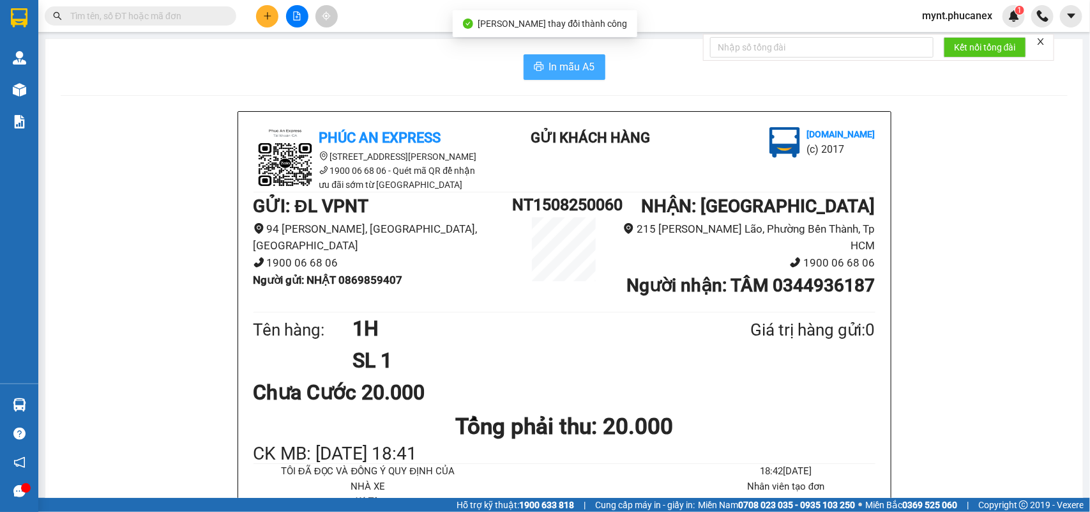
click at [549, 70] on span "In mẫu A5" at bounding box center [572, 67] width 46 height 16
click at [265, 17] on icon "plus" at bounding box center [267, 15] width 9 height 9
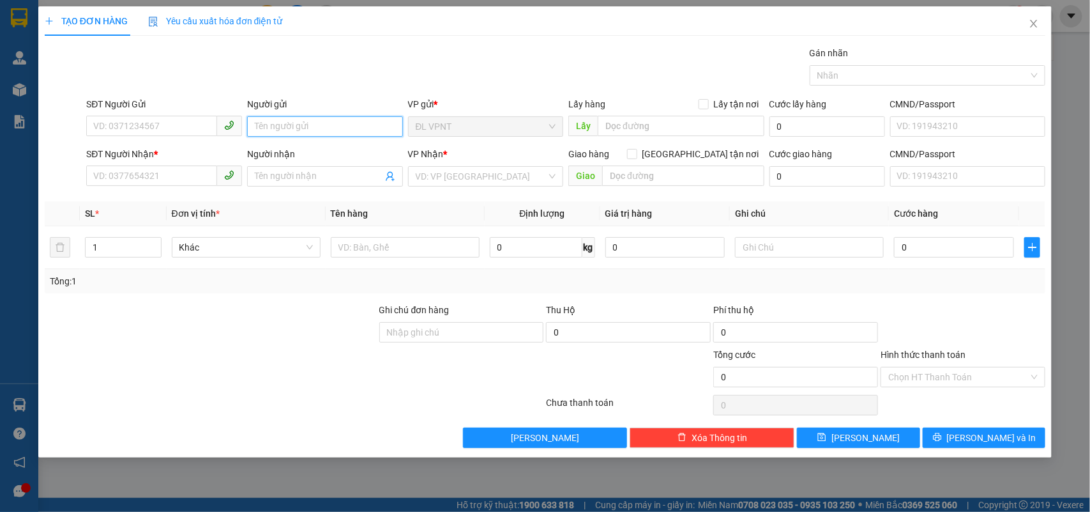
click at [321, 126] on input "Người gửi" at bounding box center [325, 126] width 156 height 20
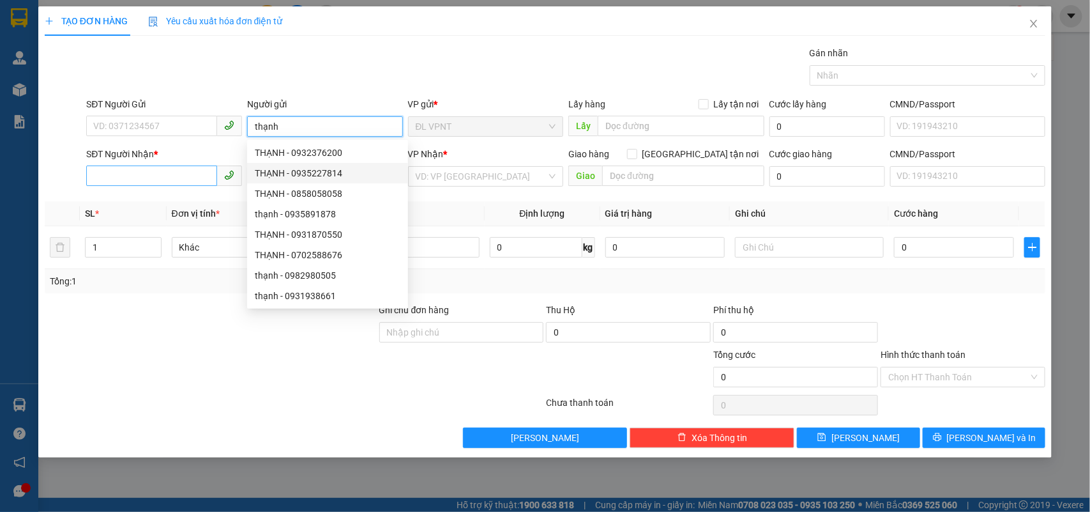
type input "thạnh"
click at [123, 167] on input "SĐT Người Nhận *" at bounding box center [151, 175] width 131 height 20
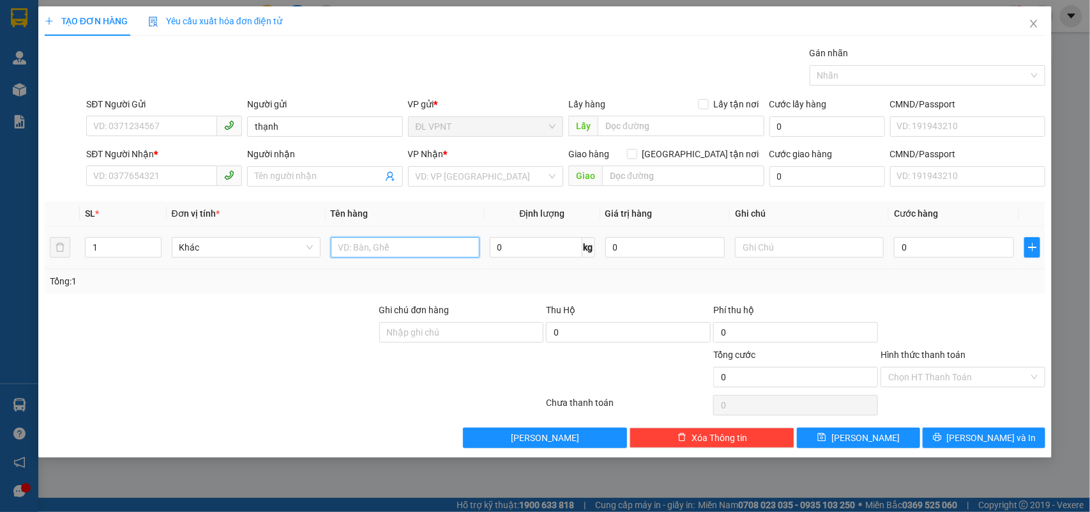
click at [352, 250] on input "text" at bounding box center [405, 247] width 149 height 20
type input "2tx"
drag, startPoint x: 119, startPoint y: 248, endPoint x: 8, endPoint y: 250, distance: 111.2
click at [10, 248] on div "TẠO ĐƠN HÀNG Yêu cầu xuất hóa đơn điện tử Transit Pickup Surcharge Ids Transit …" at bounding box center [545, 256] width 1090 height 512
type input "2"
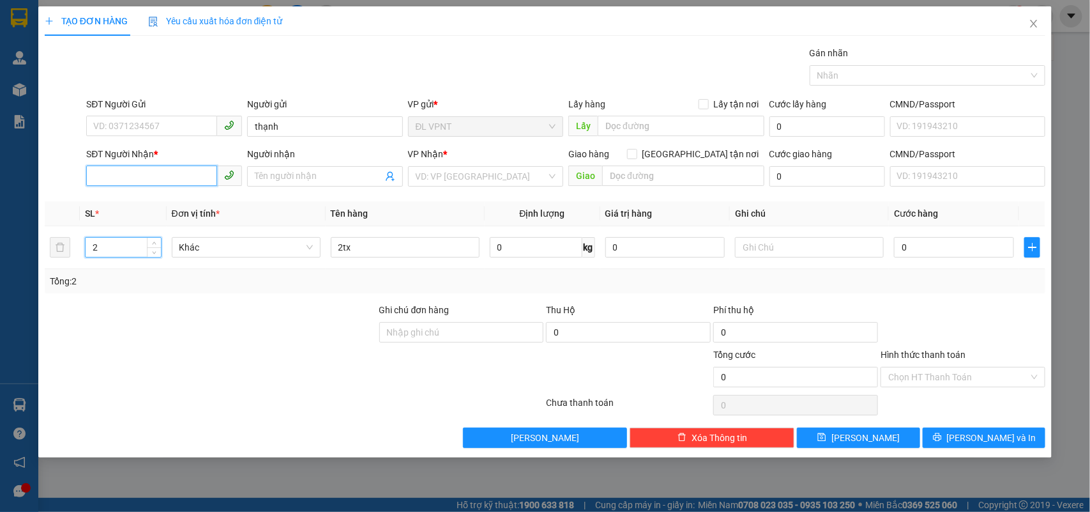
click at [152, 174] on input "SĐT Người Nhận *" at bounding box center [151, 175] width 131 height 20
click at [164, 199] on div "0903196874 - CHƯƠNG" at bounding box center [164, 202] width 141 height 14
type input "0903196874"
type input "CHƯƠNG"
type input "0903196874"
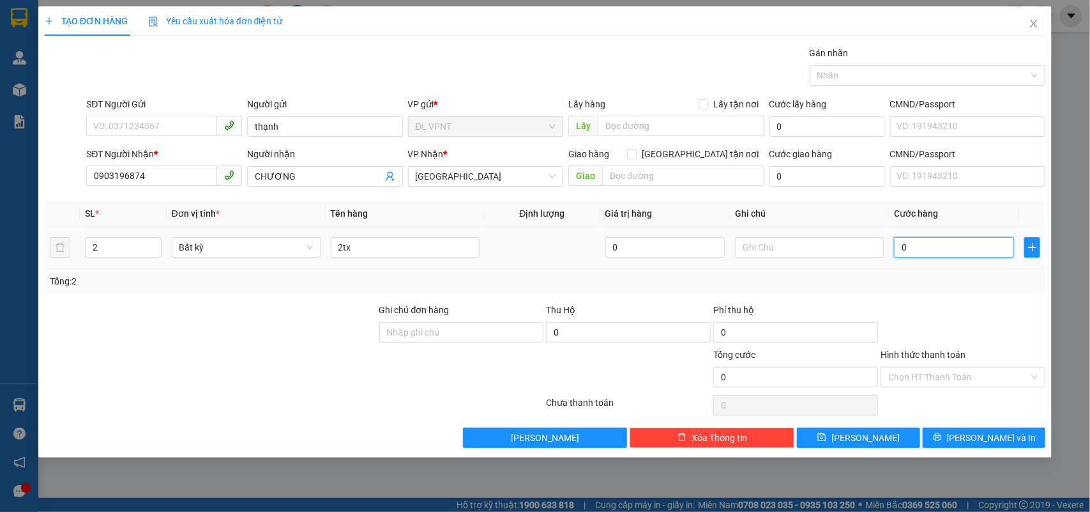
click at [914, 257] on input "0" at bounding box center [954, 247] width 120 height 20
type input "8"
type input "80"
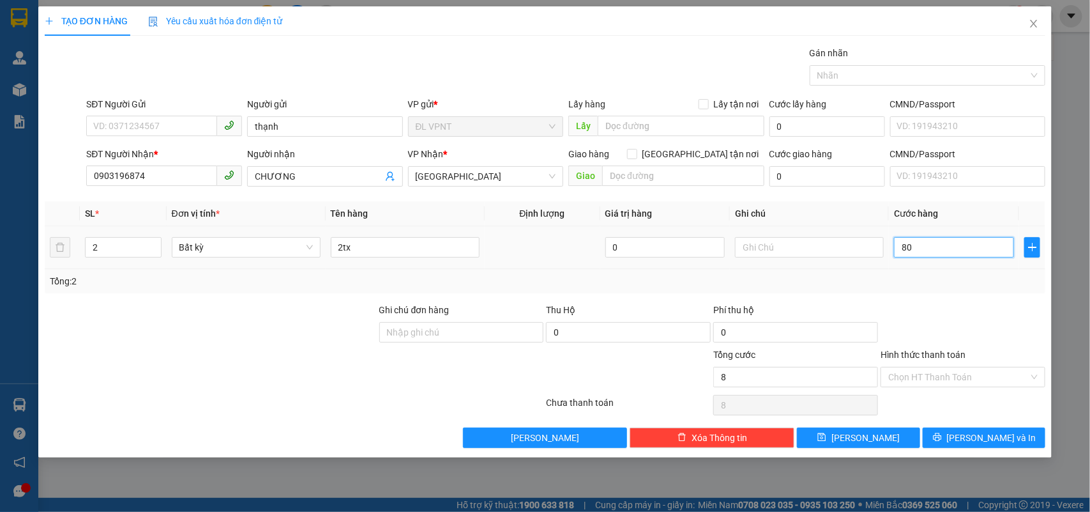
type input "80"
click at [934, 379] on input "Hình thức thanh toán" at bounding box center [958, 376] width 141 height 19
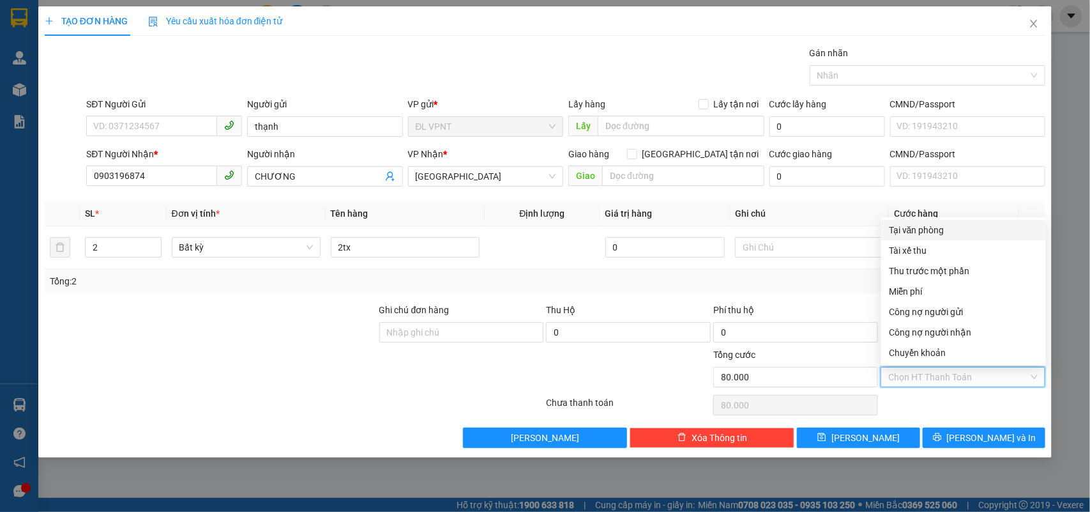
click at [947, 228] on div "Tại văn phòng" at bounding box center [963, 230] width 149 height 14
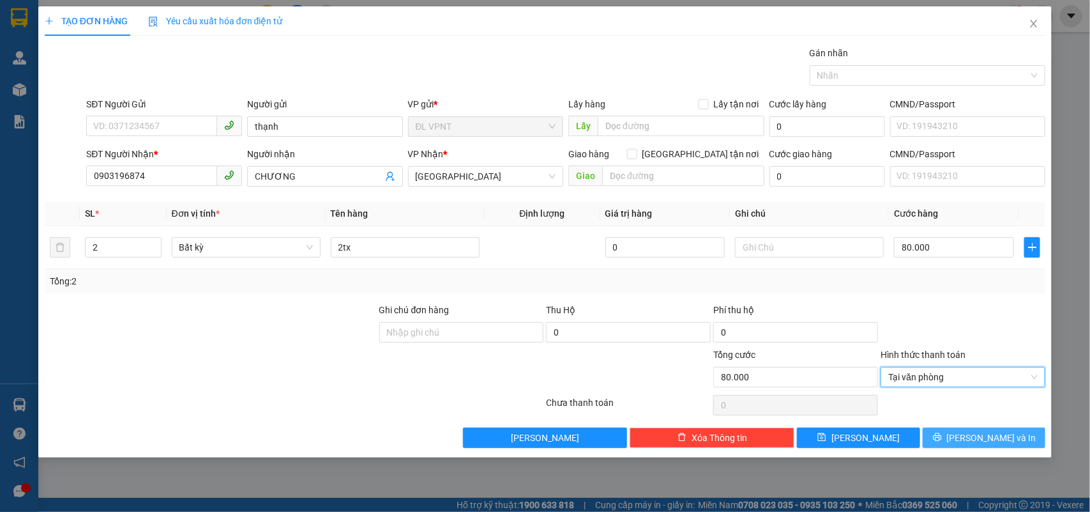
drag, startPoint x: 965, startPoint y: 423, endPoint x: 958, endPoint y: 432, distance: 11.4
click at [964, 423] on div "Transit Pickup Surcharge Ids Transit Deliver Surcharge Ids Transit Deliver Surc…" at bounding box center [545, 247] width 1001 height 402
click at [952, 441] on button "Lưu và In" at bounding box center [984, 437] width 123 height 20
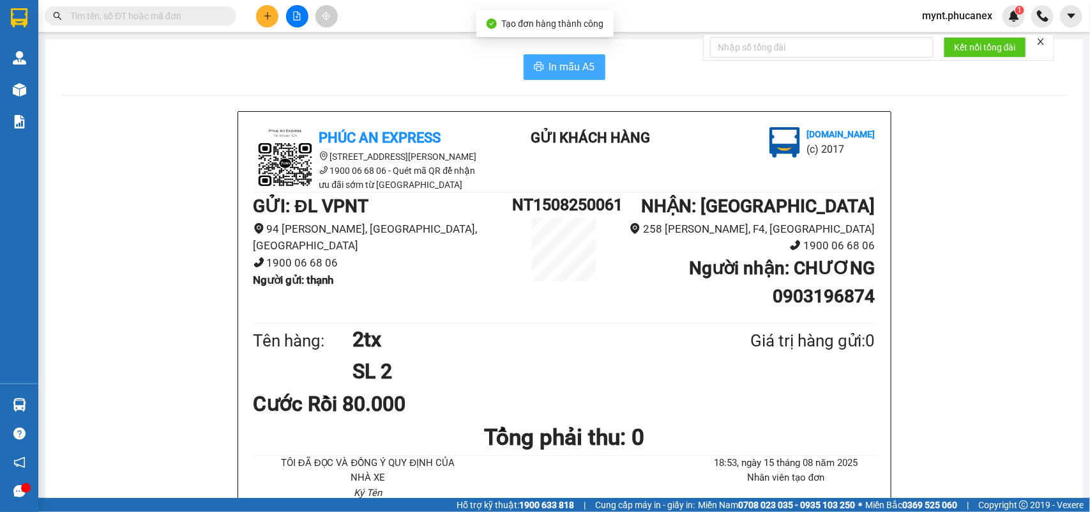
click at [585, 65] on span "In mẫu A5" at bounding box center [572, 67] width 46 height 16
click at [263, 10] on button at bounding box center [267, 16] width 22 height 22
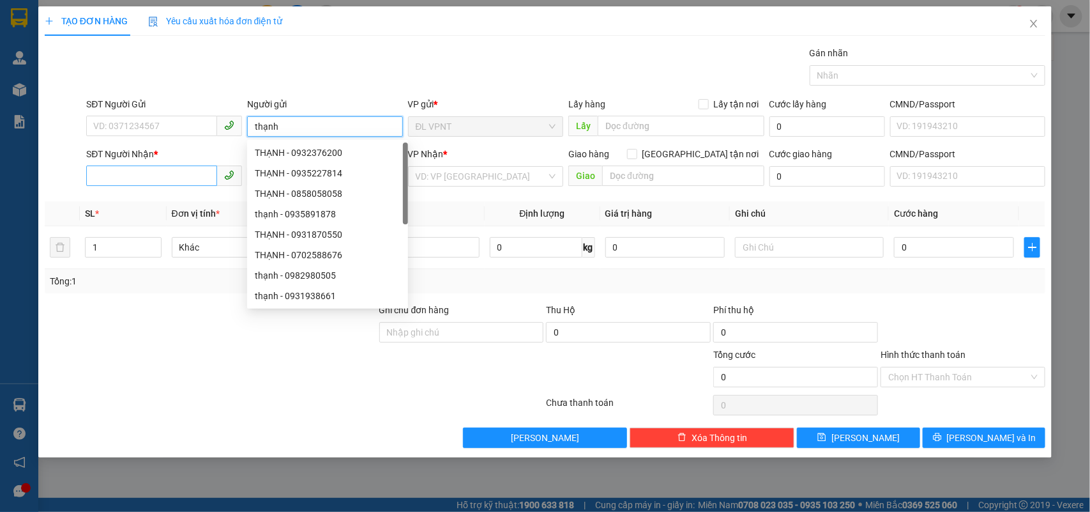
type input "thạnh"
click at [142, 174] on input "SĐT Người Nhận *" at bounding box center [151, 175] width 131 height 20
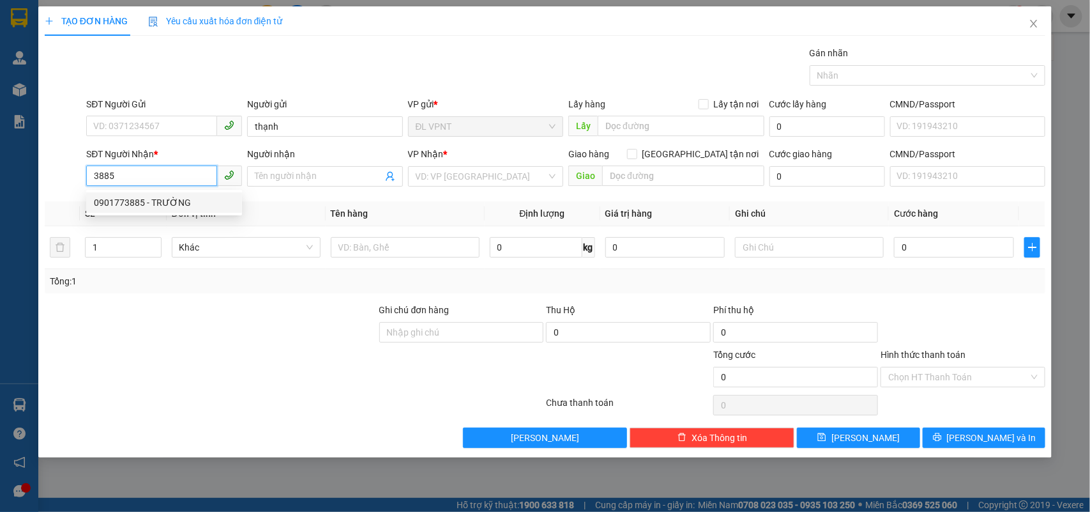
drag, startPoint x: 141, startPoint y: 206, endPoint x: 452, endPoint y: 288, distance: 321.6
click at [156, 209] on div "0901773885 - TRƯỜNG" at bounding box center [164, 202] width 156 height 20
type input "0901773885"
type input "TRƯỜNG"
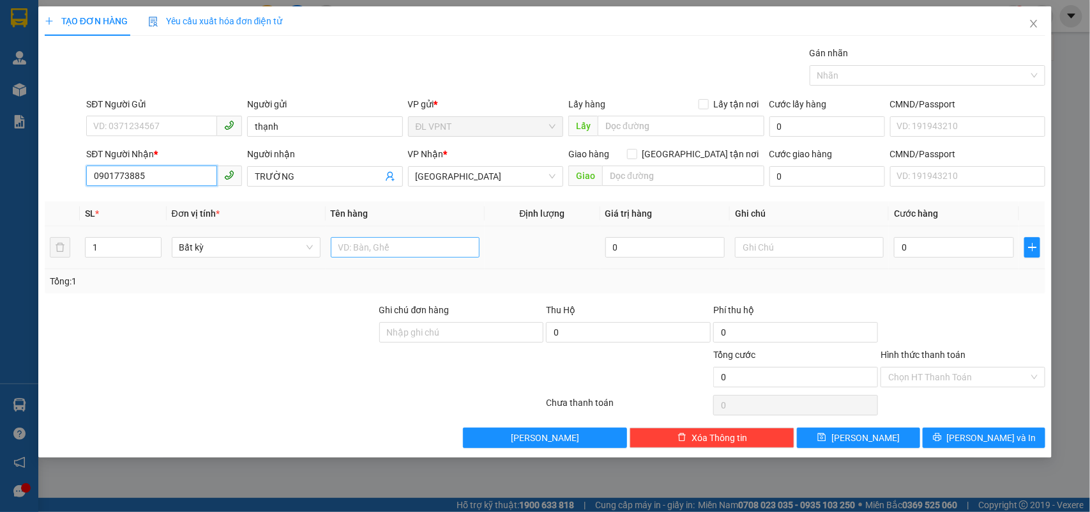
type input "0901773885"
click at [348, 245] on input "text" at bounding box center [405, 247] width 149 height 20
type input "1k"
drag, startPoint x: 199, startPoint y: 186, endPoint x: 0, endPoint y: 136, distance: 204.8
click at [0, 136] on div "TẠO ĐƠN HÀNG Yêu cầu xuất hóa đơn điện tử Transit Pickup Surcharge Ids Transit …" at bounding box center [545, 256] width 1090 height 512
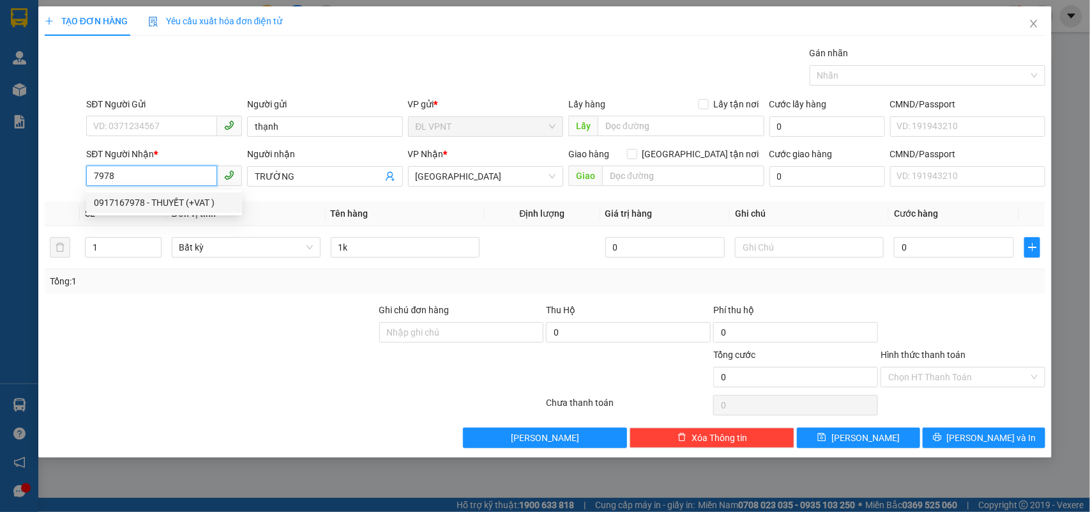
click at [188, 200] on div "0917167978 - THUYẾT (+VAT )" at bounding box center [164, 202] width 141 height 14
type input "0917167978"
type input "THUYẾT (+VAT )"
type input "0917167978"
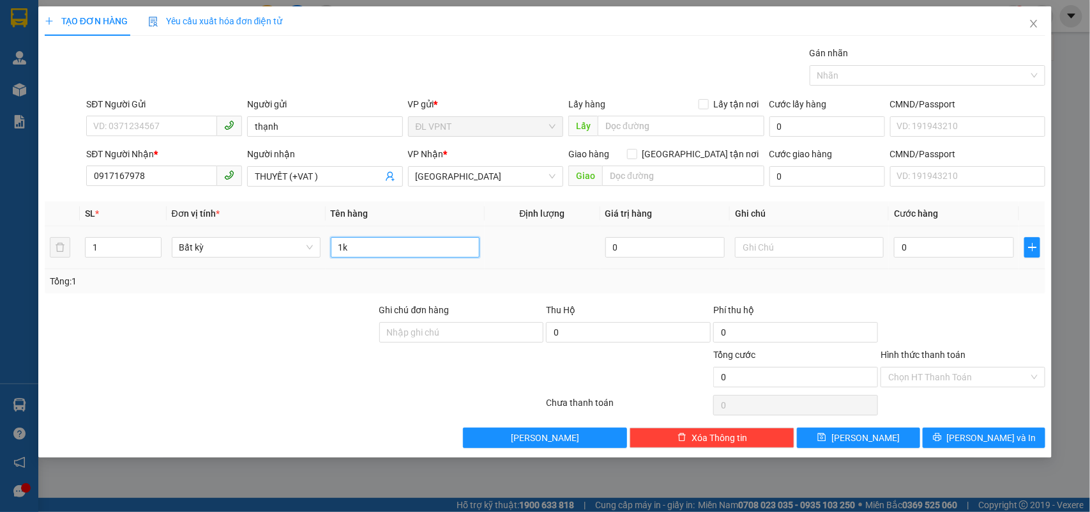
click at [425, 249] on input "1k" at bounding box center [405, 247] width 149 height 20
type input "1c xanh"
click at [287, 177] on input "THUYẾT (+VAT )" at bounding box center [319, 176] width 128 height 14
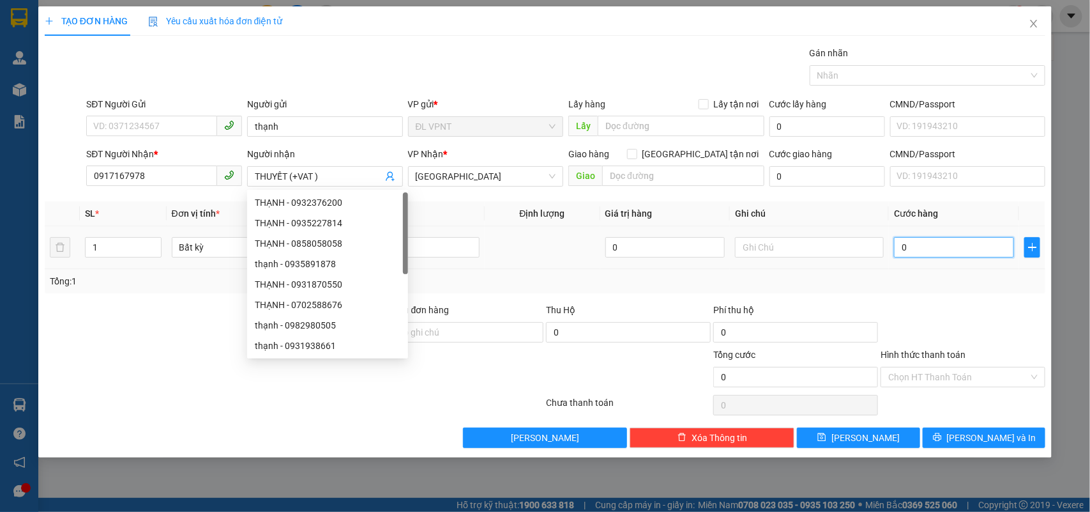
click at [914, 246] on input "0" at bounding box center [954, 247] width 120 height 20
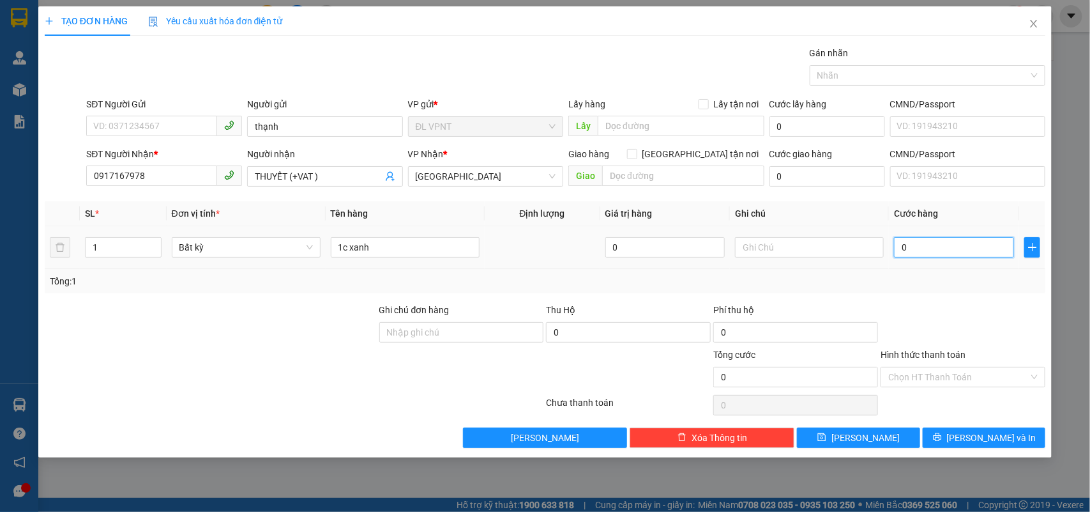
type input "2"
type input "20"
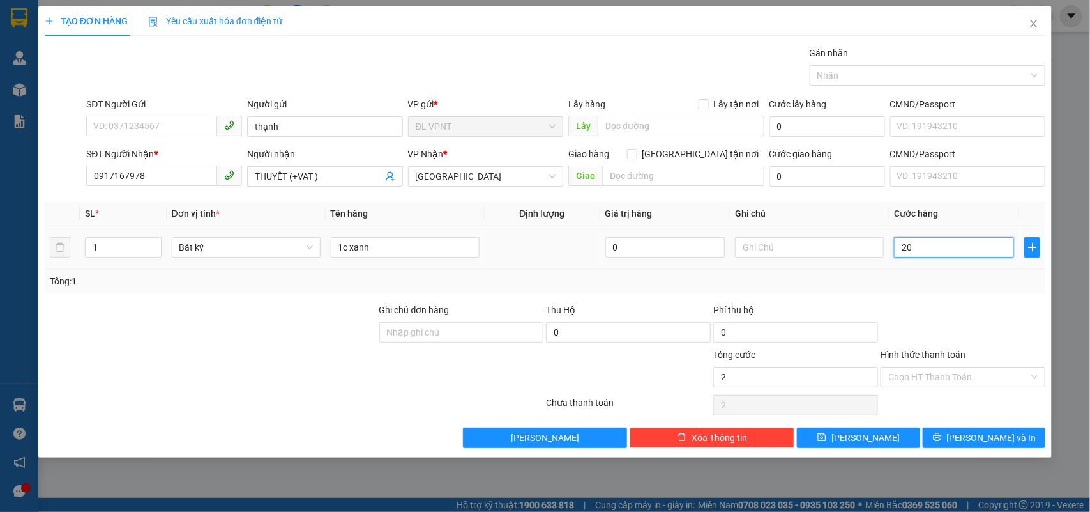
type input "20"
click at [944, 384] on input "Hình thức thanh toán" at bounding box center [958, 376] width 141 height 19
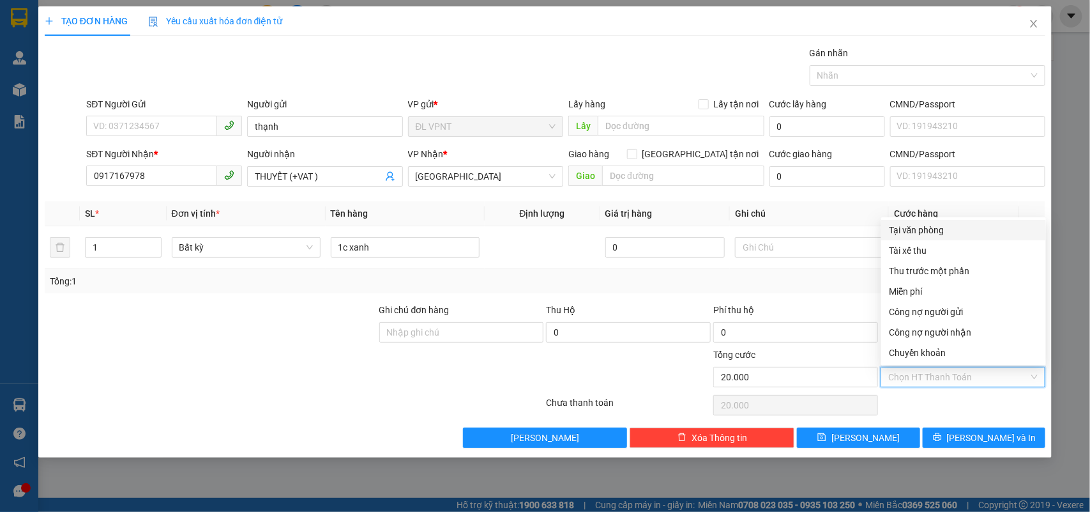
click at [902, 230] on div "Tại văn phòng" at bounding box center [963, 230] width 149 height 14
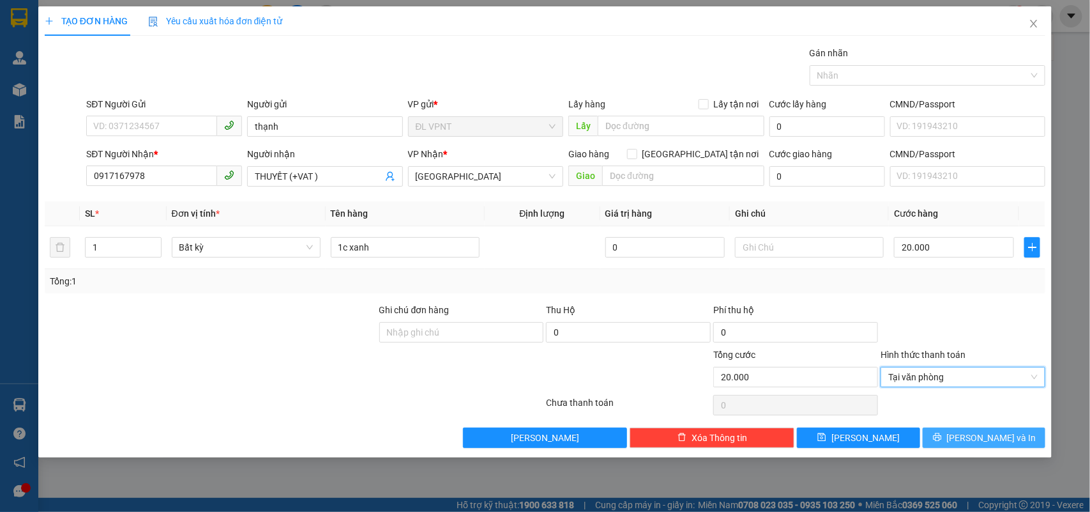
click at [975, 434] on span "Lưu và In" at bounding box center [991, 437] width 89 height 14
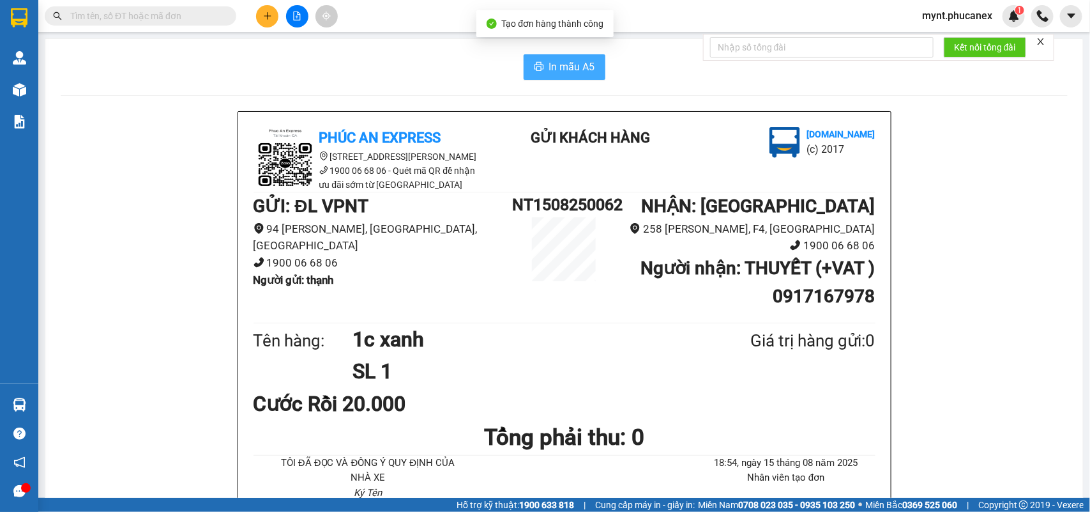
click at [573, 64] on span "In mẫu A5" at bounding box center [572, 67] width 46 height 16
click at [262, 17] on button at bounding box center [267, 16] width 22 height 22
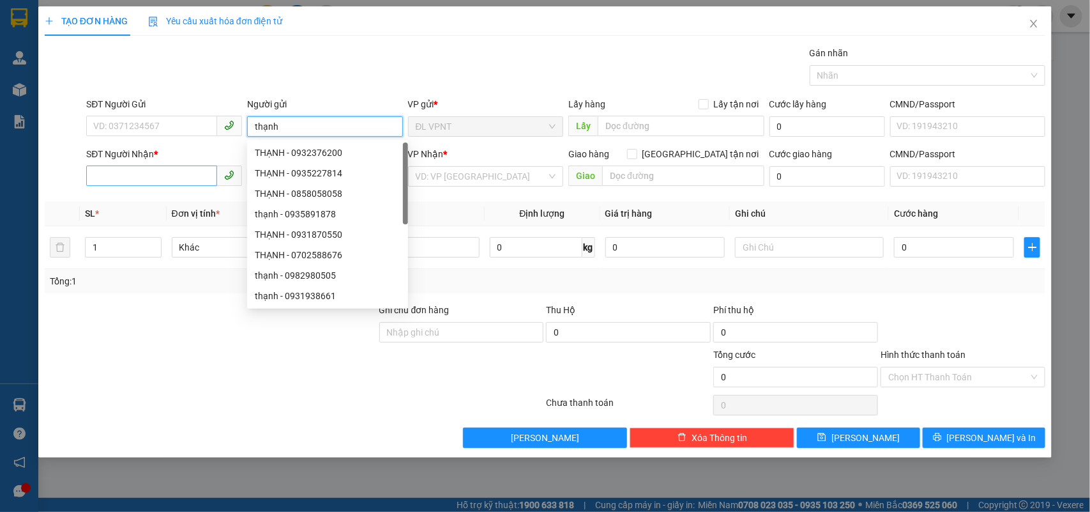
type input "thạnh"
click at [138, 174] on input "SĐT Người Nhận *" at bounding box center [151, 175] width 131 height 20
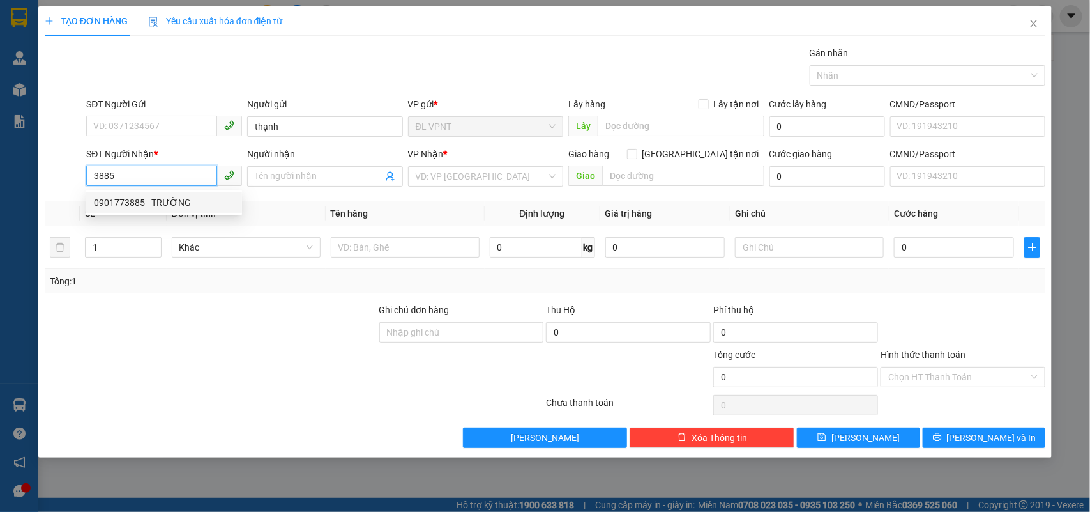
click at [160, 196] on div "0901773885 - TRƯỜNG" at bounding box center [164, 202] width 141 height 14
type input "0901773885"
type input "TRƯỜNG"
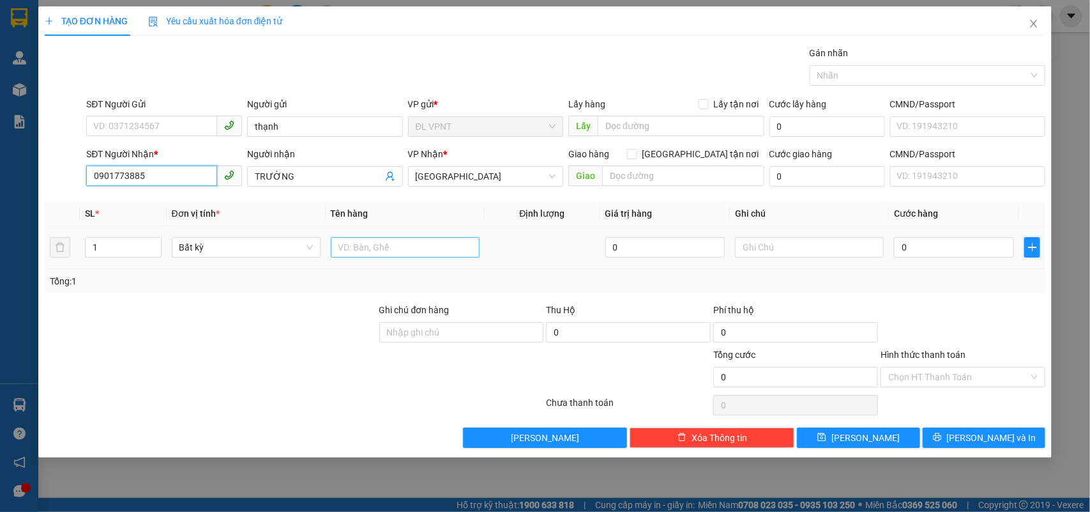
type input "0901773885"
click at [363, 237] on input "text" at bounding box center [405, 247] width 149 height 20
type input "1k xanh"
click at [948, 243] on input "0" at bounding box center [954, 247] width 120 height 20
type input "8"
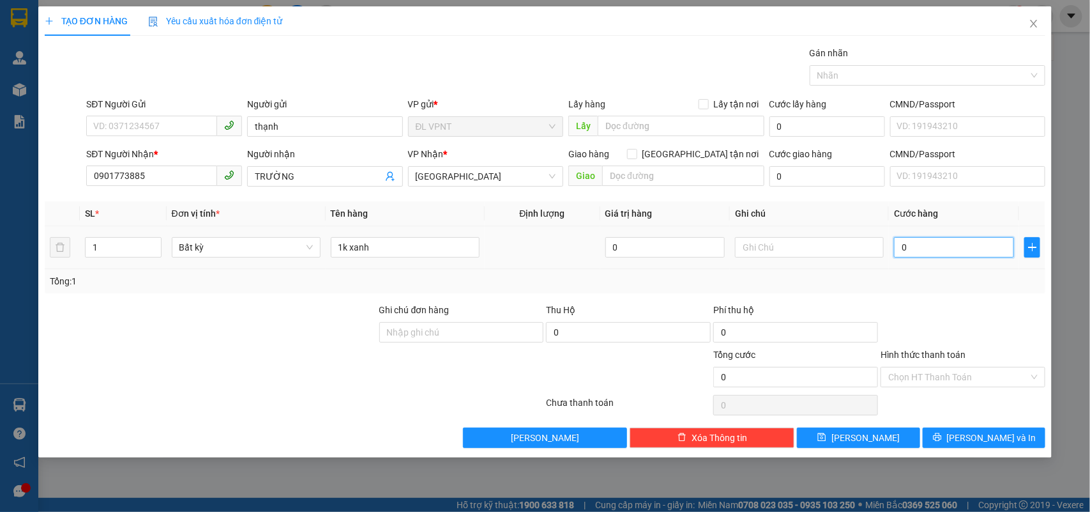
type input "8"
click at [963, 432] on button "Lưu và In" at bounding box center [984, 437] width 123 height 20
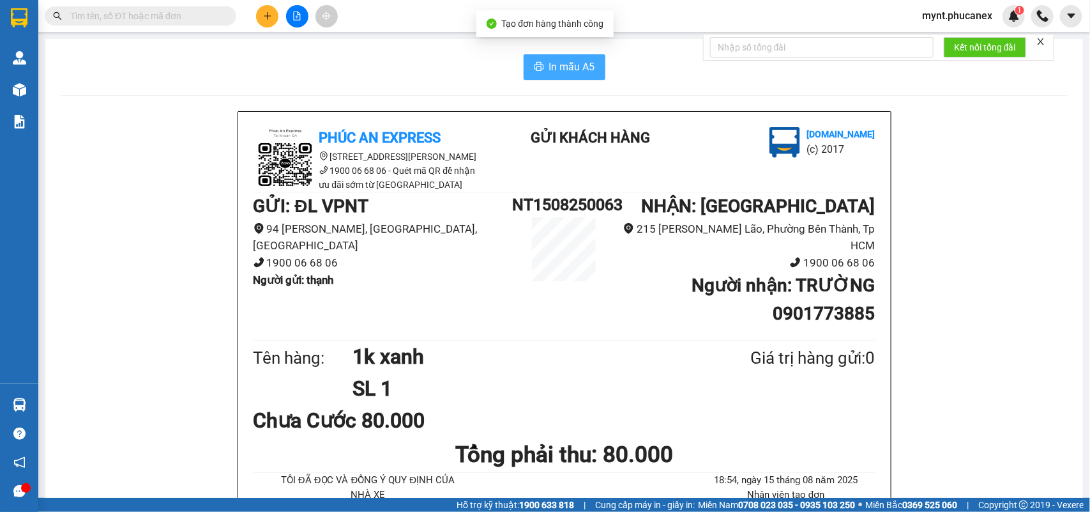
click at [535, 62] on icon "printer" at bounding box center [539, 66] width 10 height 10
click at [261, 13] on button at bounding box center [267, 16] width 22 height 22
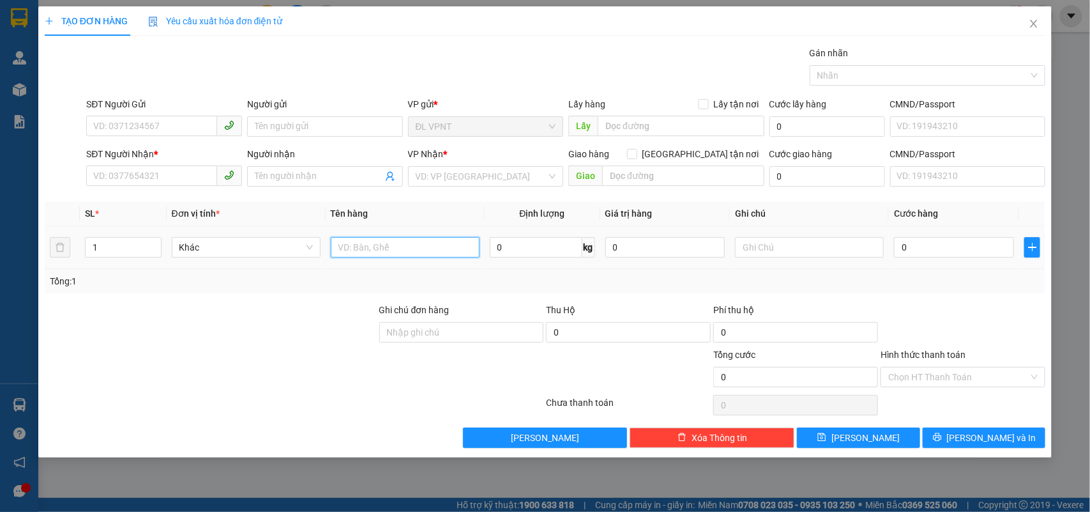
click at [363, 250] on input "text" at bounding box center [405, 247] width 149 height 20
type input "1tx"
type input "3"
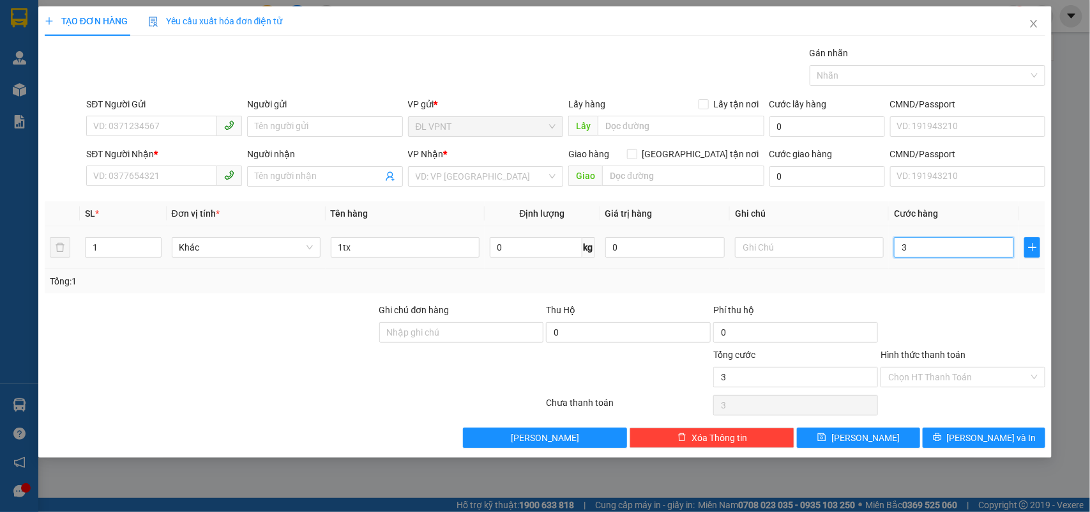
type input "30"
type input "30.000"
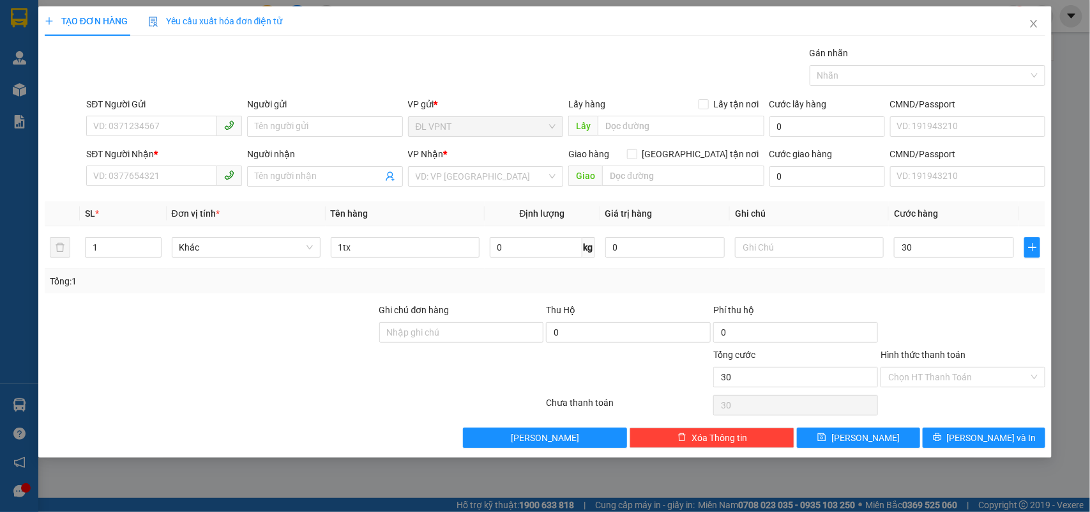
type input "30.000"
click at [110, 114] on div "SĐT Người Gửi" at bounding box center [164, 106] width 156 height 19
click at [123, 122] on input "SĐT Người Gửi" at bounding box center [151, 126] width 131 height 20
click at [130, 154] on div "0935778626 - BS DUNG" at bounding box center [164, 153] width 141 height 14
type input "0935778626"
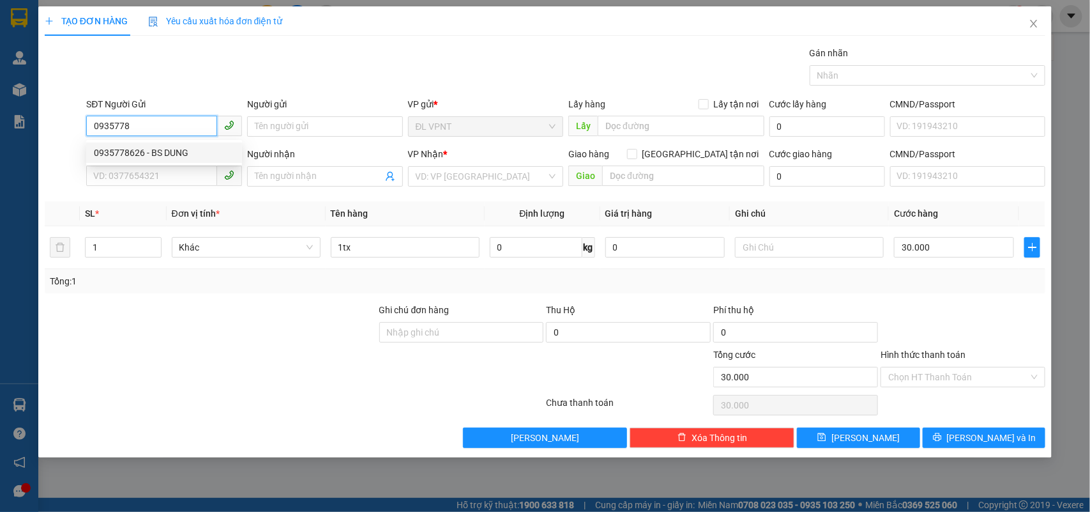
type input "BS DUNG"
type input "0886432119"
type input "DUY"
type input "298A [PERSON_NAME],P.13, Q10"
type input "50.000"
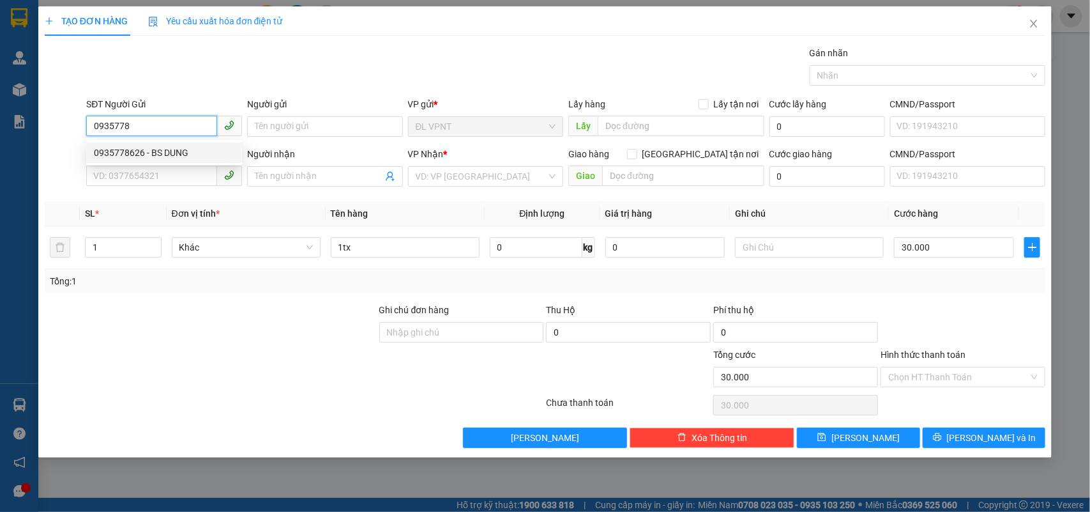
type input "80.000"
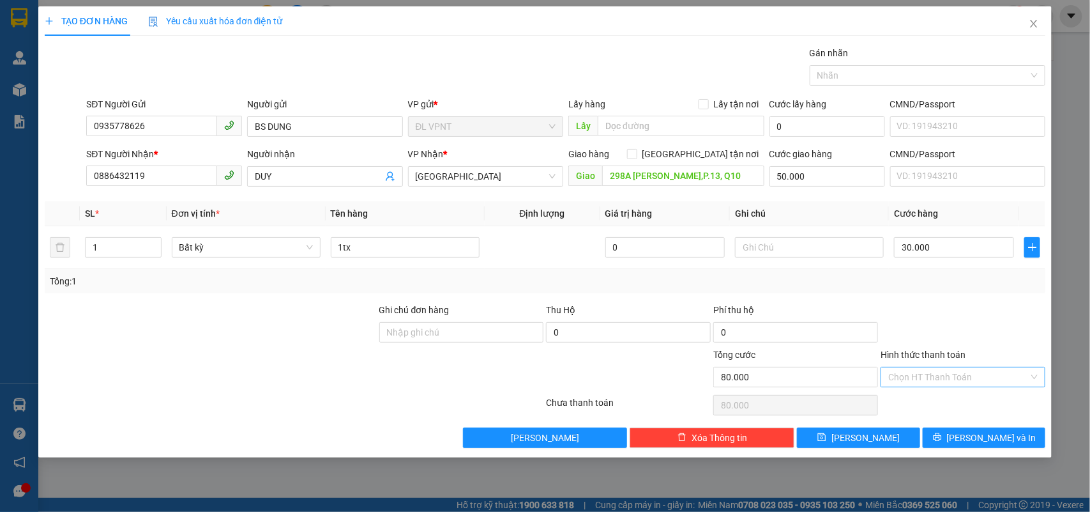
click at [942, 372] on input "Hình thức thanh toán" at bounding box center [958, 376] width 141 height 19
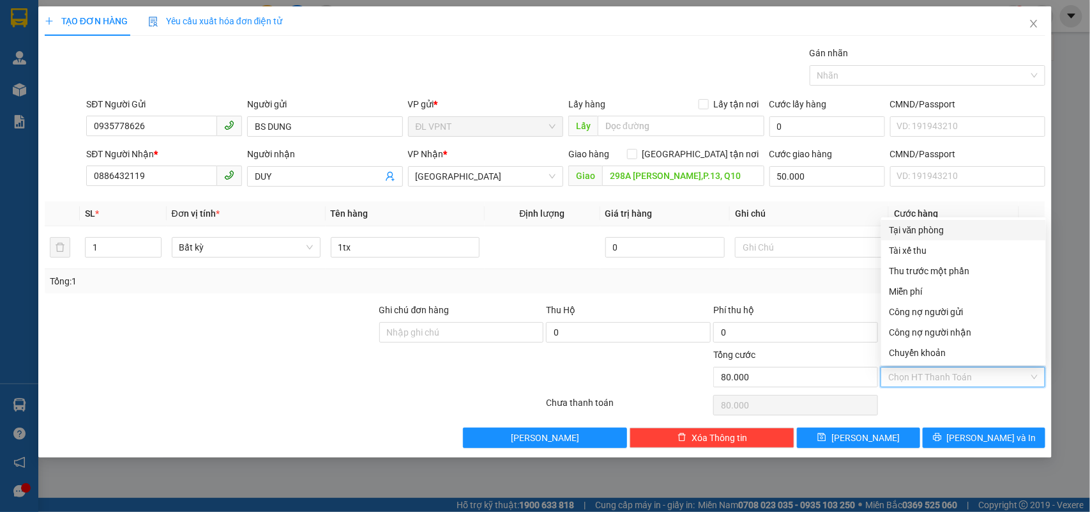
click at [913, 224] on div "Tại văn phòng" at bounding box center [963, 230] width 149 height 14
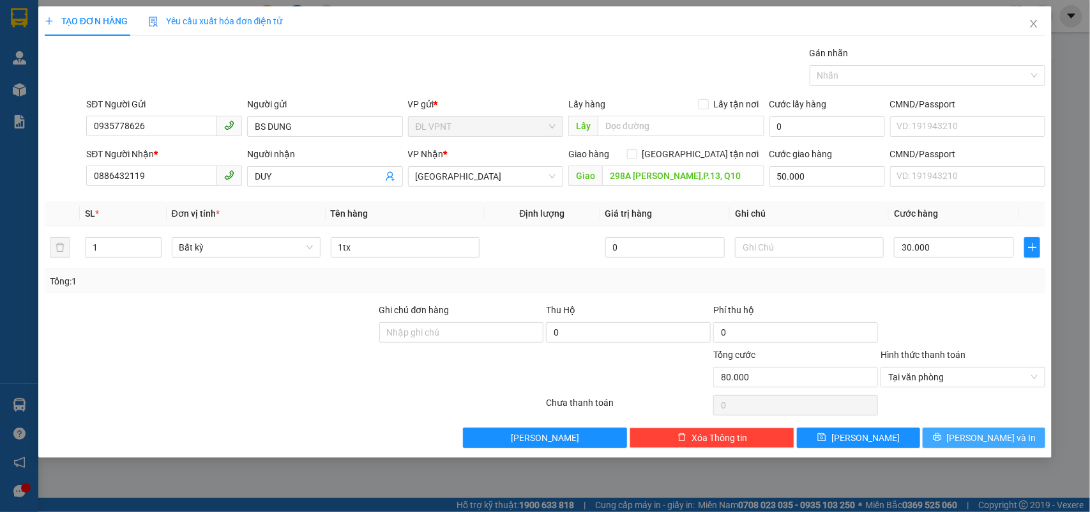
click at [950, 429] on button "Lưu và In" at bounding box center [984, 437] width 123 height 20
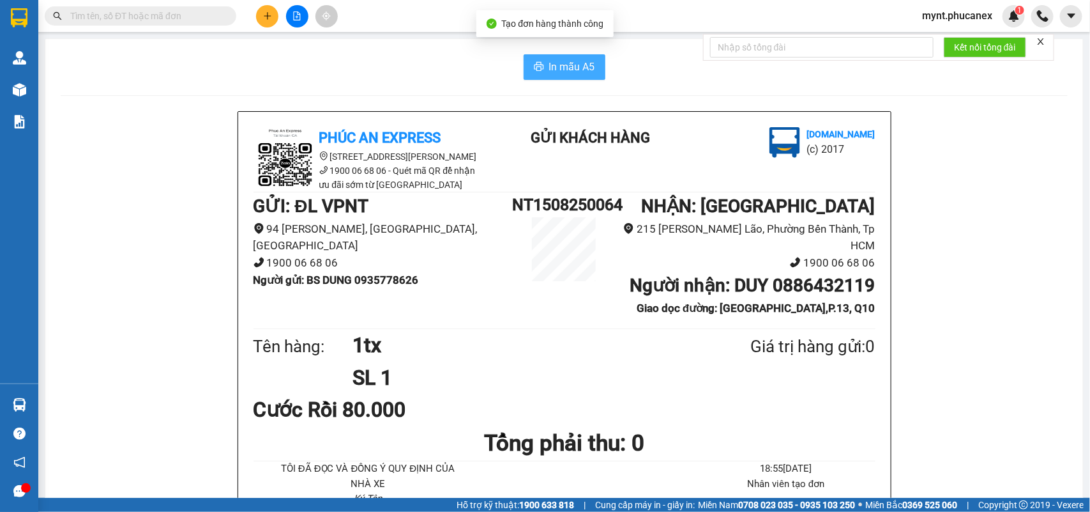
click at [559, 72] on span "In mẫu A5" at bounding box center [572, 67] width 46 height 16
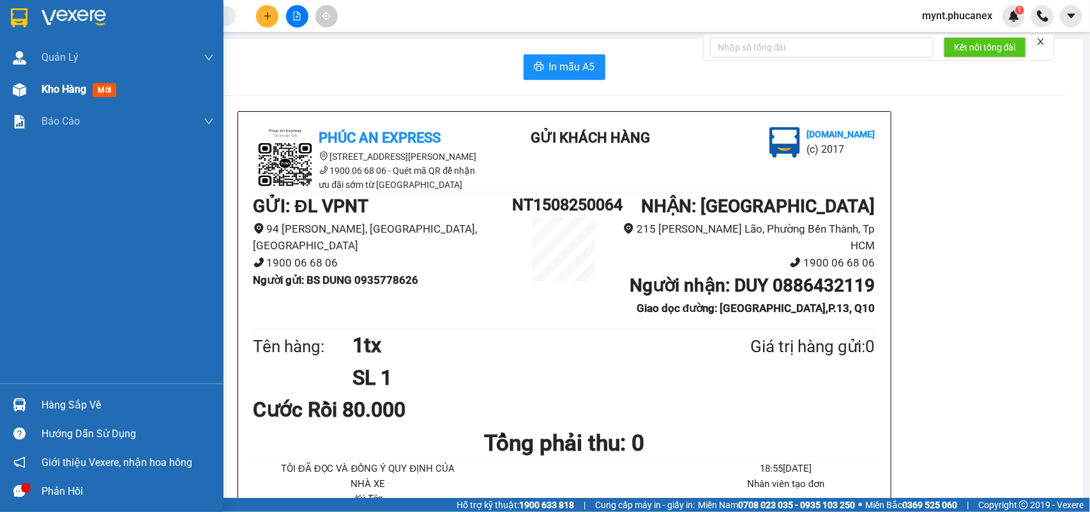
click at [20, 86] on img at bounding box center [19, 89] width 13 height 13
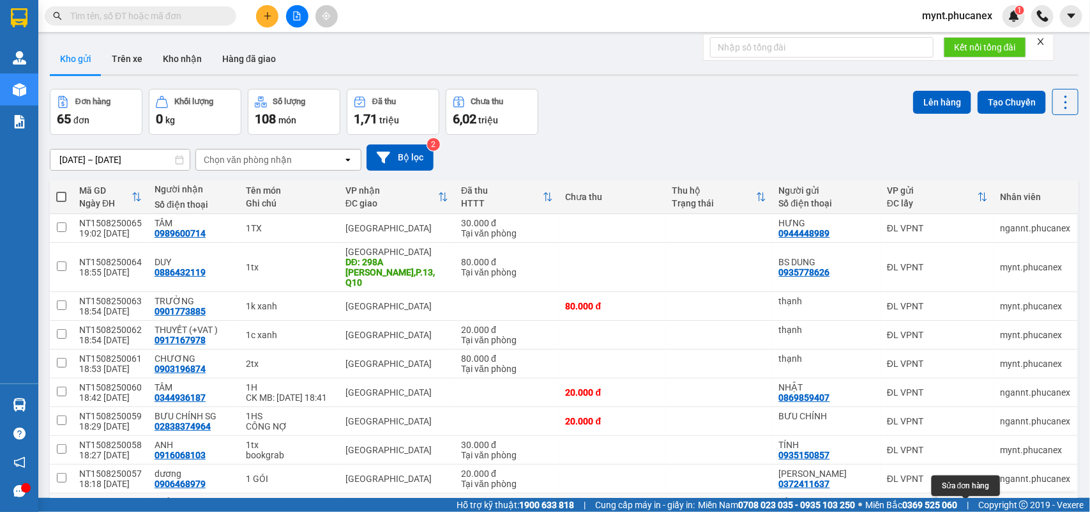
click at [973, 503] on icon at bounding box center [977, 507] width 9 height 9
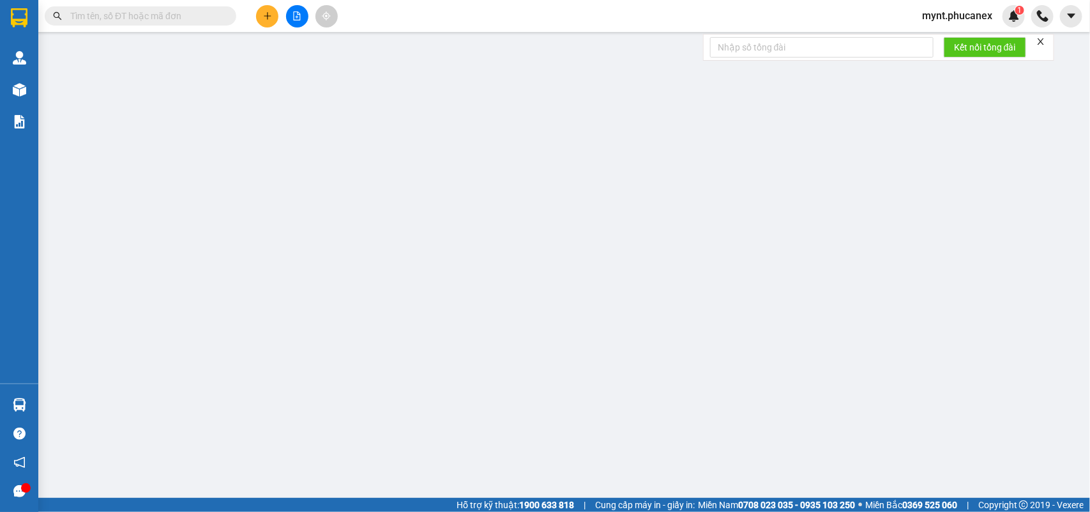
type input "0965689555"
type input "VÂN"
type input "0946769740"
type input "TRÂM"
type input "40.000"
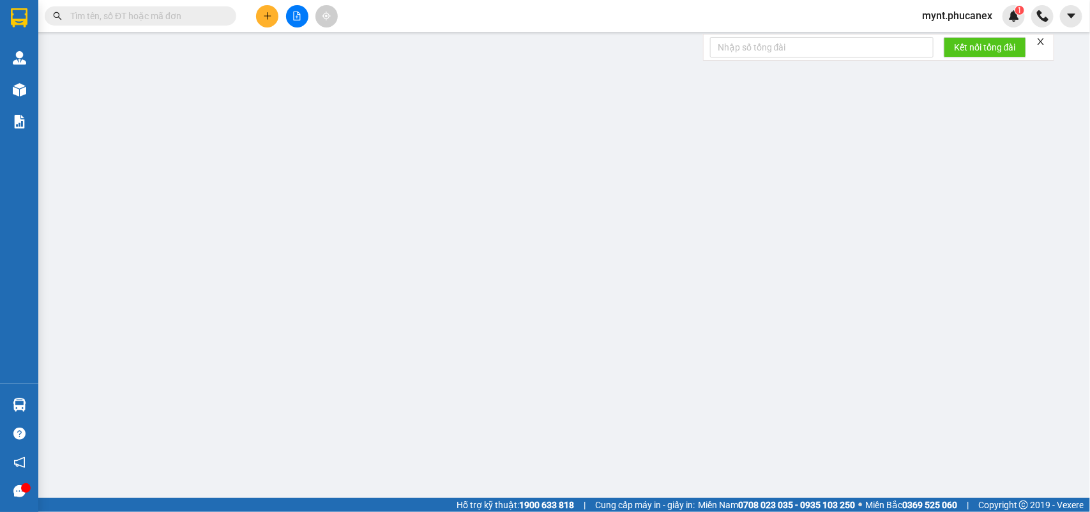
type input "40.000"
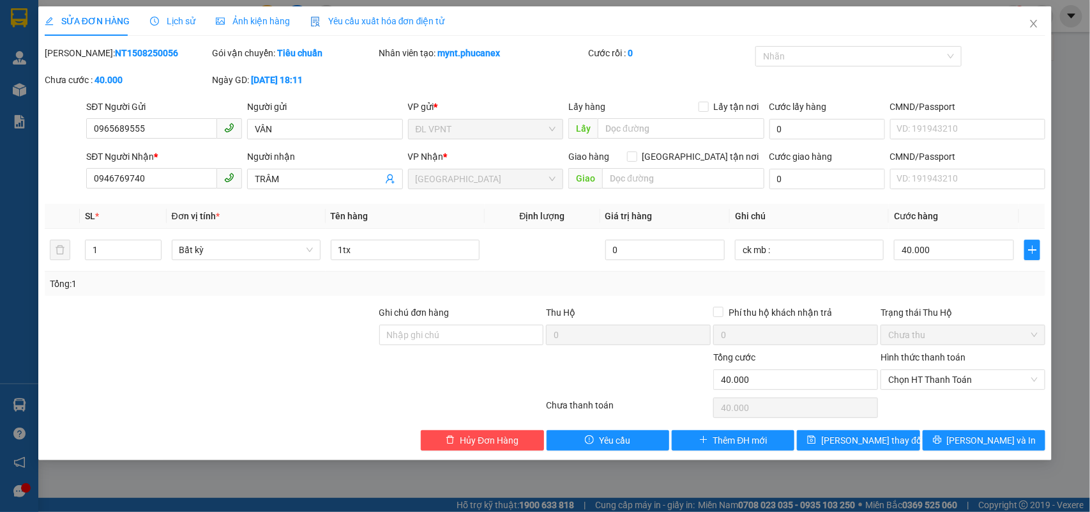
click at [105, 372] on div at bounding box center [210, 372] width 335 height 45
drag, startPoint x: 248, startPoint y: 301, endPoint x: 459, endPoint y: 263, distance: 214.3
click at [248, 301] on div "Total Paid Fee 0 Total UnPaid Fee 40.000 Cash Collection Total Fee Mã ĐH: NT150…" at bounding box center [545, 248] width 1001 height 404
click at [802, 250] on input "ck mb :" at bounding box center [809, 250] width 149 height 20
paste input "15/08/25 18:11"
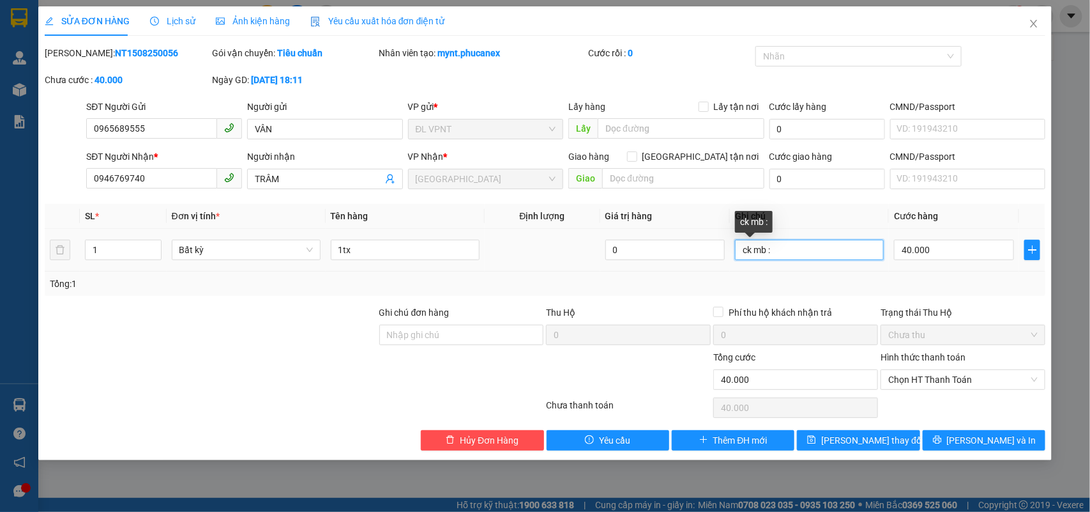
type input "ck mb : 15/08/25 18:11"
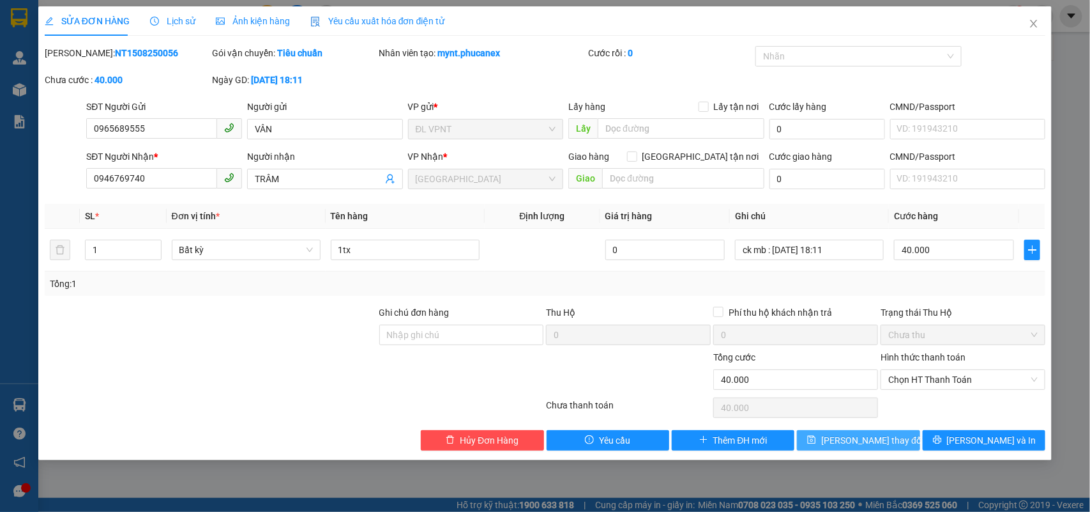
click at [837, 441] on button "Lưu thay đổi" at bounding box center [858, 440] width 123 height 20
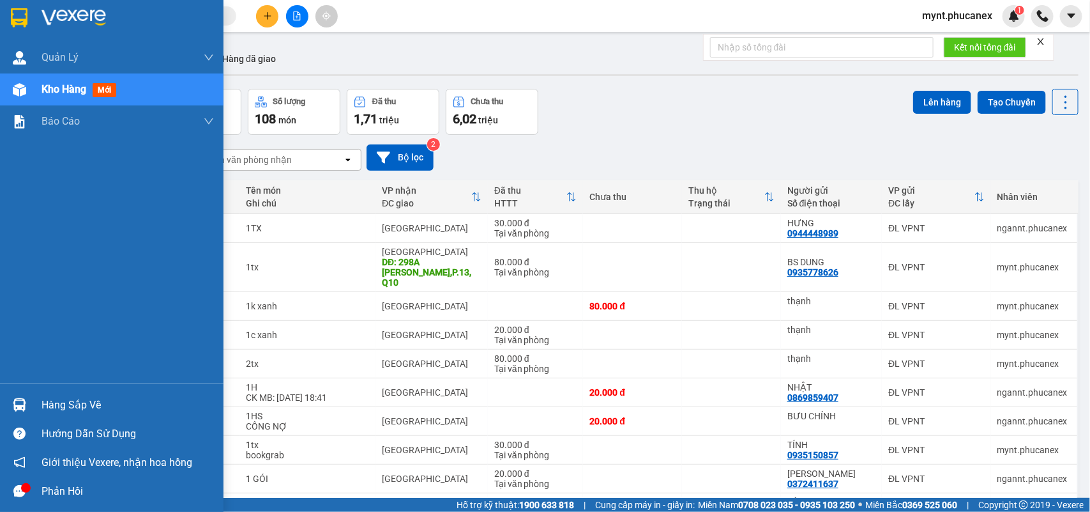
click at [1, 337] on div "Quản Lý Quản lý khách hàng Quản lý khách hàng mới Kho hàng mới Báo cáo Báo cáo …" at bounding box center [112, 213] width 224 height 342
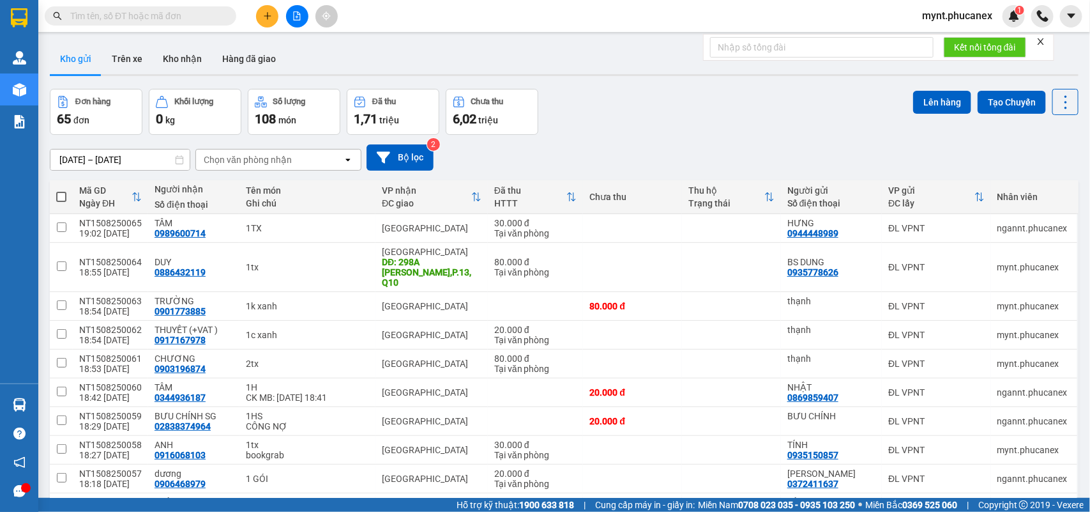
drag, startPoint x: 204, startPoint y: 289, endPoint x: 164, endPoint y: 294, distance: 40.6
checkbox input "true"
click at [259, 20] on button at bounding box center [267, 16] width 22 height 22
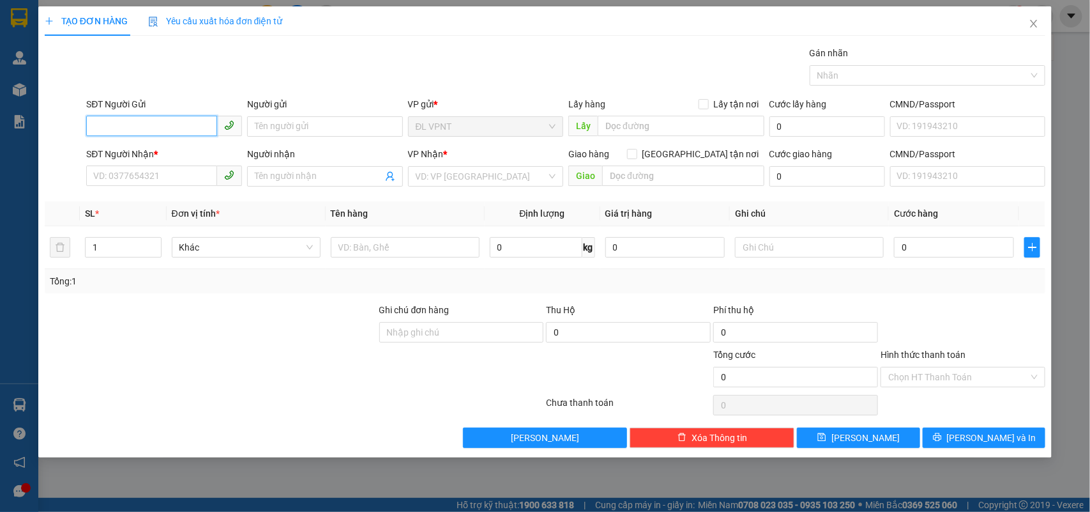
paste input "0902059542"
type input "0902059542"
click at [148, 148] on div "0902059542 - CTY CHÁNH ĐẠT" at bounding box center [164, 153] width 141 height 14
type input "CTY CHÁNH ĐẠT"
type input "0968081199"
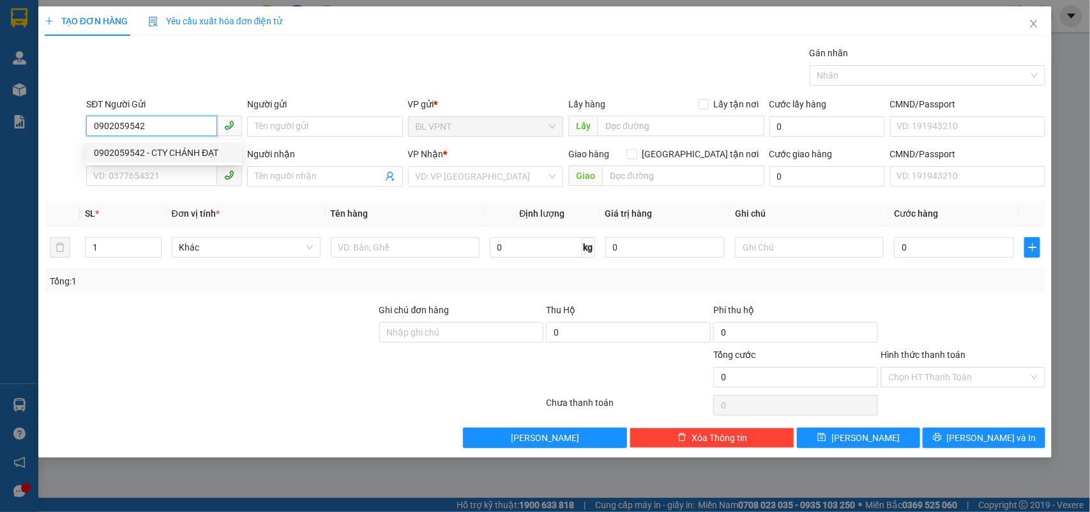
type input "duy"
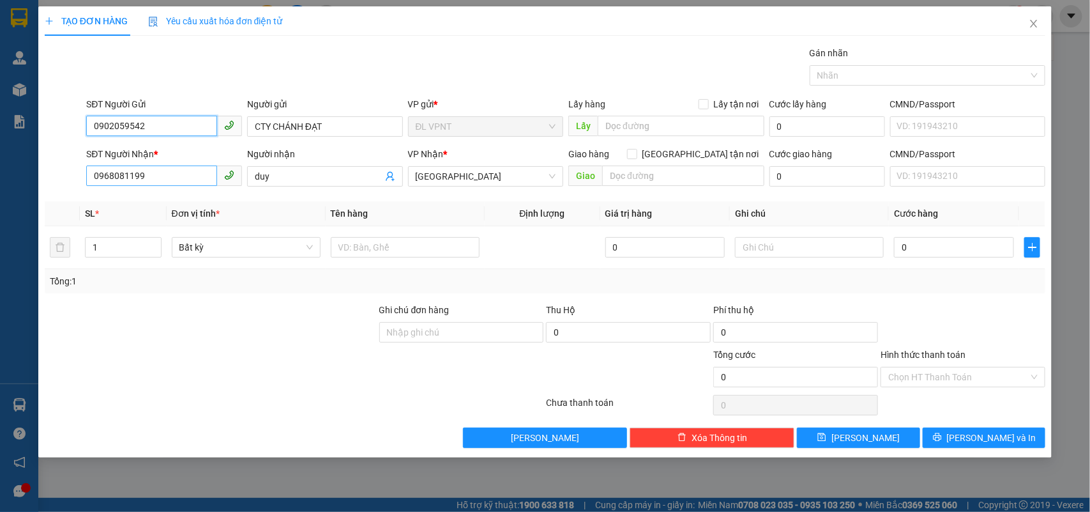
type input "0902059542"
drag, startPoint x: 172, startPoint y: 176, endPoint x: 0, endPoint y: 151, distance: 174.3
click at [0, 151] on div "TẠO ĐƠN HÀNG Yêu cầu xuất hóa đơn điện tử Transit Pickup Surcharge Ids Transit …" at bounding box center [545, 256] width 1090 height 512
drag, startPoint x: 112, startPoint y: 251, endPoint x: 14, endPoint y: 252, distance: 97.7
click at [14, 252] on div "TẠO ĐƠN HÀNG Yêu cầu xuất hóa đơn điện tử Transit Pickup Surcharge Ids Transit …" at bounding box center [545, 256] width 1090 height 512
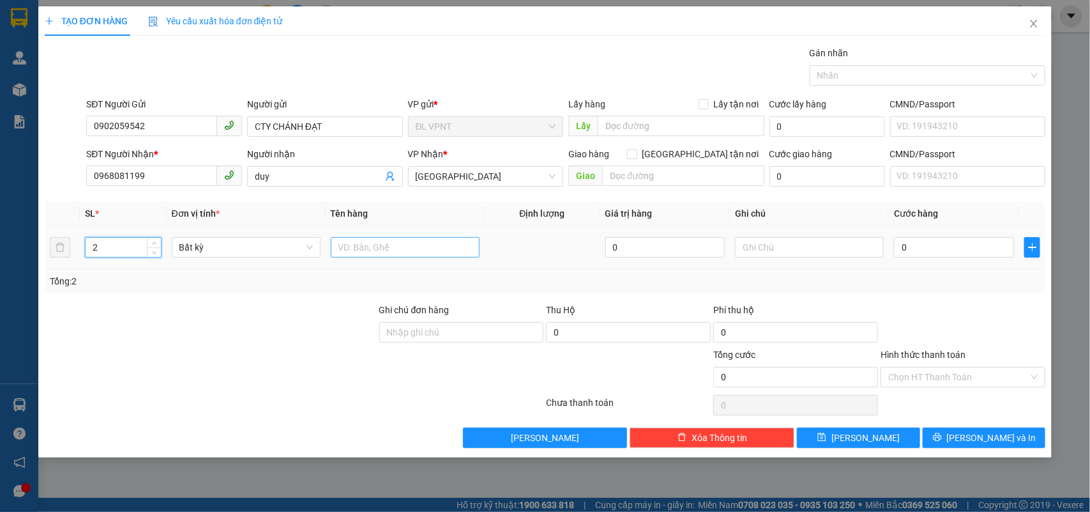
type input "2"
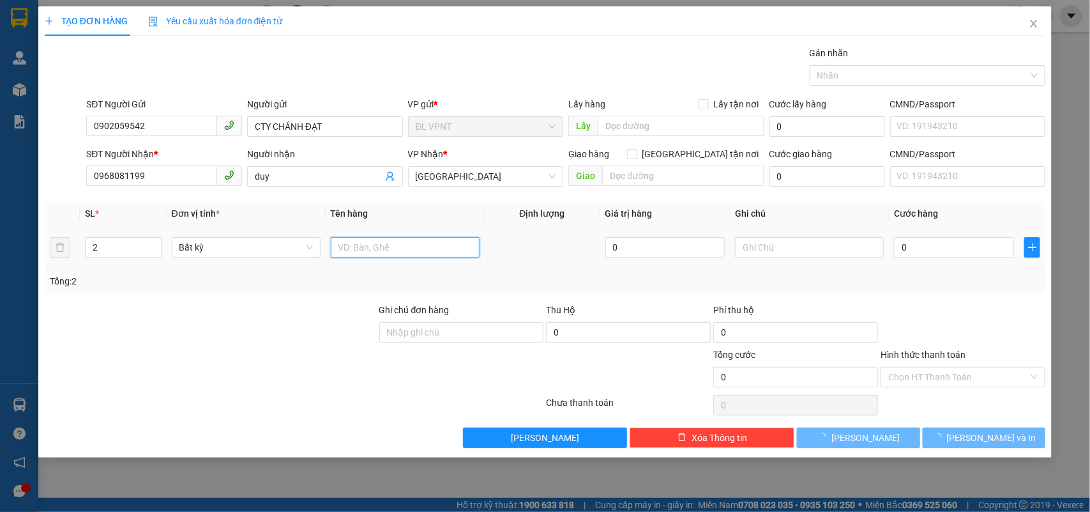
drag, startPoint x: 370, startPoint y: 251, endPoint x: 374, endPoint y: 241, distance: 10.3
click at [370, 250] on input "text" at bounding box center [405, 247] width 149 height 20
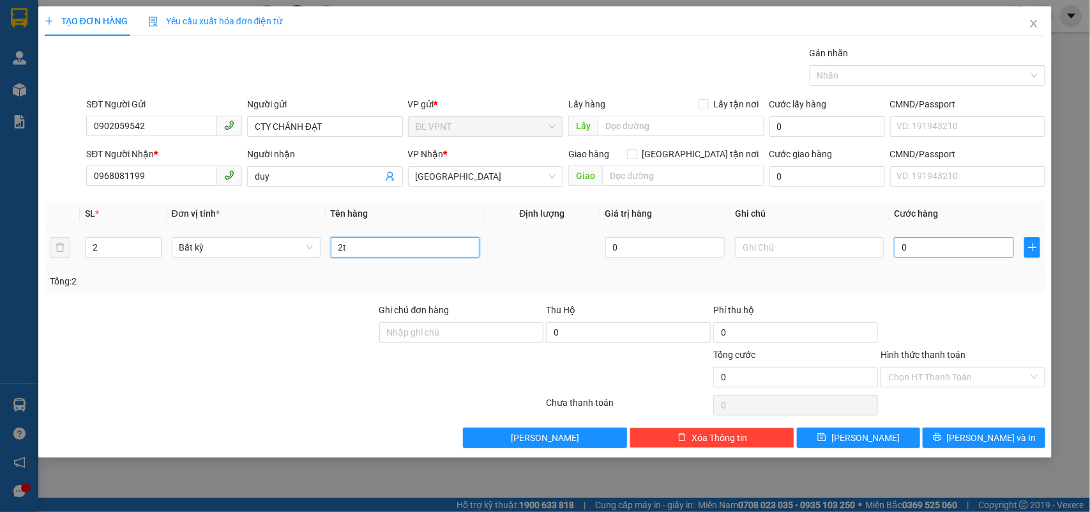
type input "2t"
click at [973, 250] on input "0" at bounding box center [954, 247] width 120 height 20
type input "8"
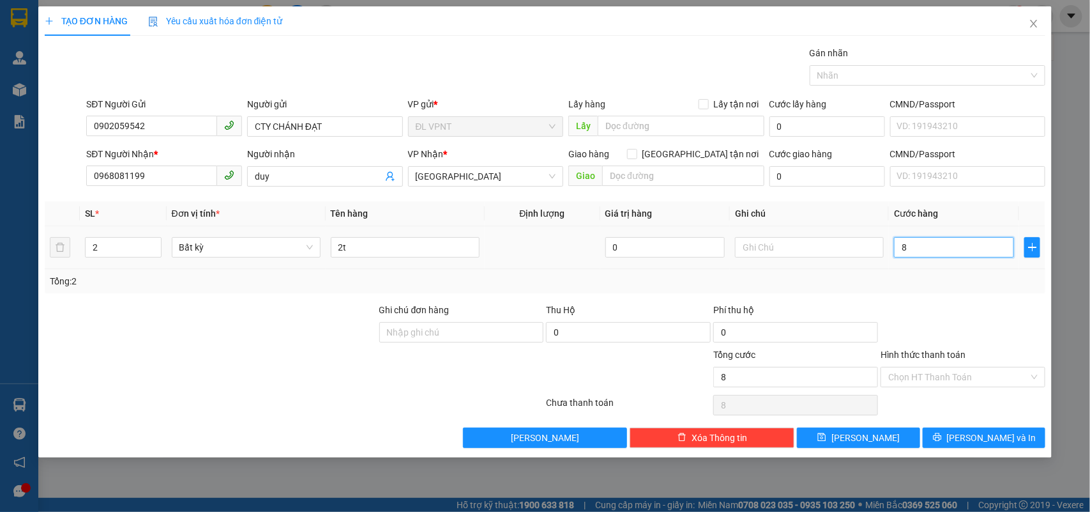
type input "80"
type input "80.000"
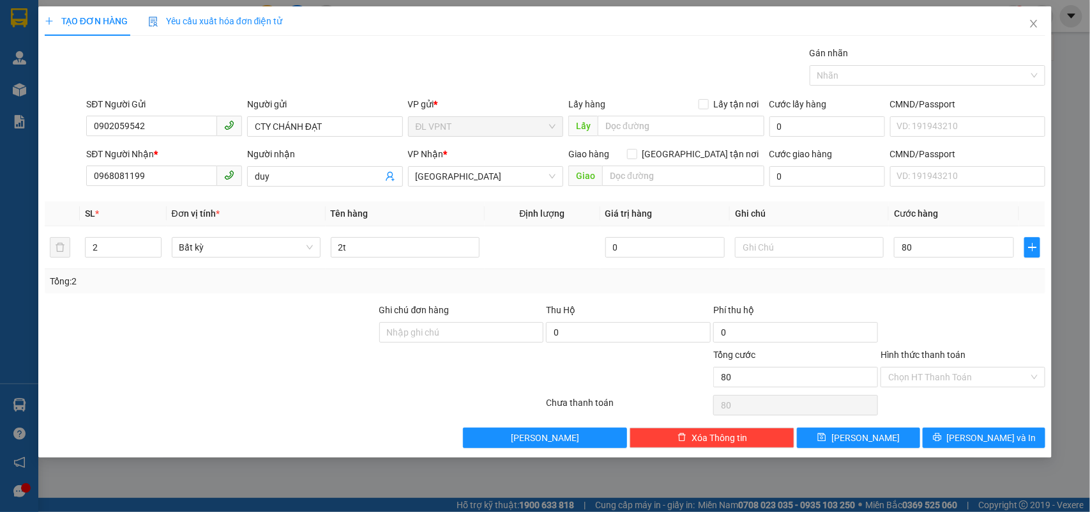
type input "80.000"
click at [588, 88] on div "Gói vận chuyển * Tiêu chuẩn Gán nhãn Nhãn" at bounding box center [566, 68] width 964 height 45
drag, startPoint x: 182, startPoint y: 168, endPoint x: 0, endPoint y: 170, distance: 182.0
click at [0, 170] on div "TẠO ĐƠN HÀNG Yêu cầu xuất hóa đơn điện tử Transit Pickup Surcharge Ids Transit …" at bounding box center [545, 256] width 1090 height 512
type input "0918155213"
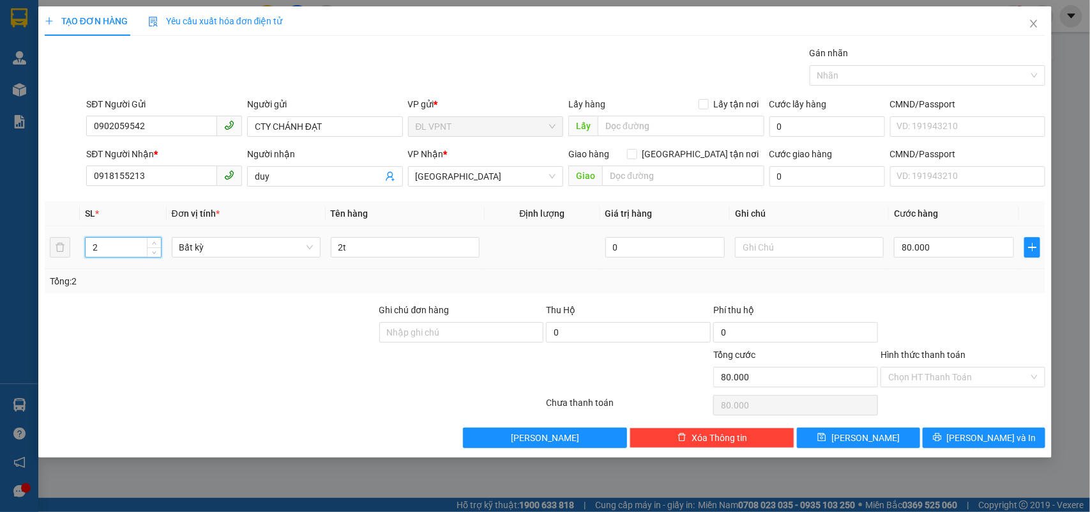
drag, startPoint x: 103, startPoint y: 247, endPoint x: 0, endPoint y: 185, distance: 120.3
click at [0, 185] on div "TẠO ĐƠN HÀNG Yêu cầu xuất hóa đơn điện tử Transit Pickup Surcharge Ids Transit …" at bounding box center [545, 256] width 1090 height 512
type input "1"
click at [133, 176] on input "0918155213" at bounding box center [151, 175] width 131 height 20
type input "0"
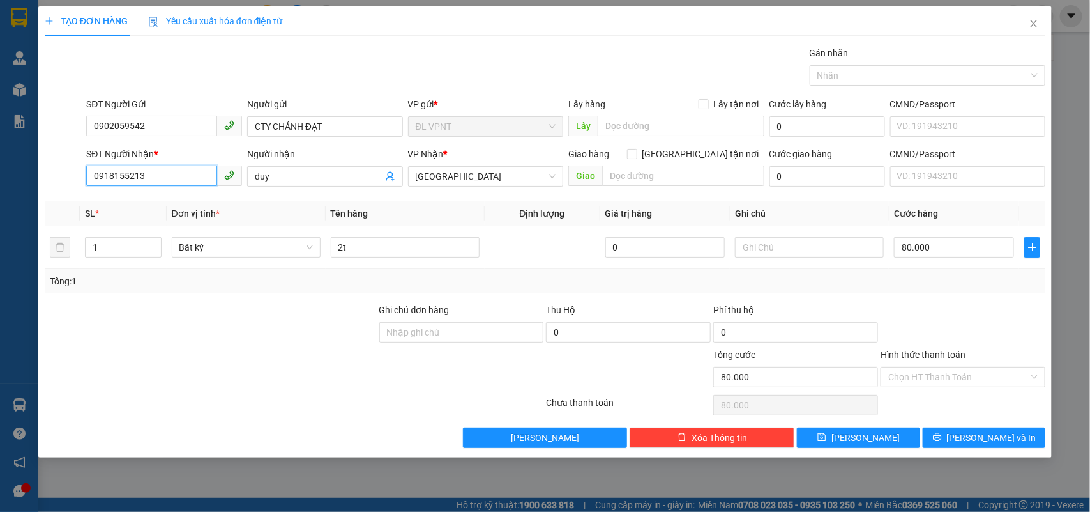
type input "0"
type input "0918155313"
drag, startPoint x: 293, startPoint y: 180, endPoint x: 0, endPoint y: 56, distance: 317.9
click at [0, 56] on div "TẠO ĐƠN HÀNG Yêu cầu xuất hóa đơn điện tử Transit Pickup Surcharge Ids Transit …" at bounding box center [545, 256] width 1090 height 512
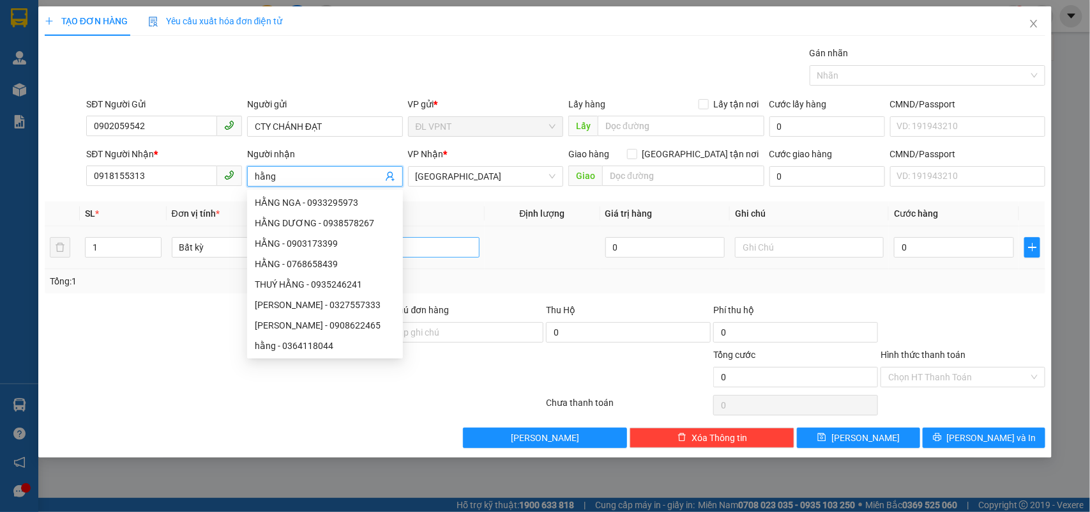
type input "hằng"
click at [448, 245] on input "2t" at bounding box center [405, 247] width 149 height 20
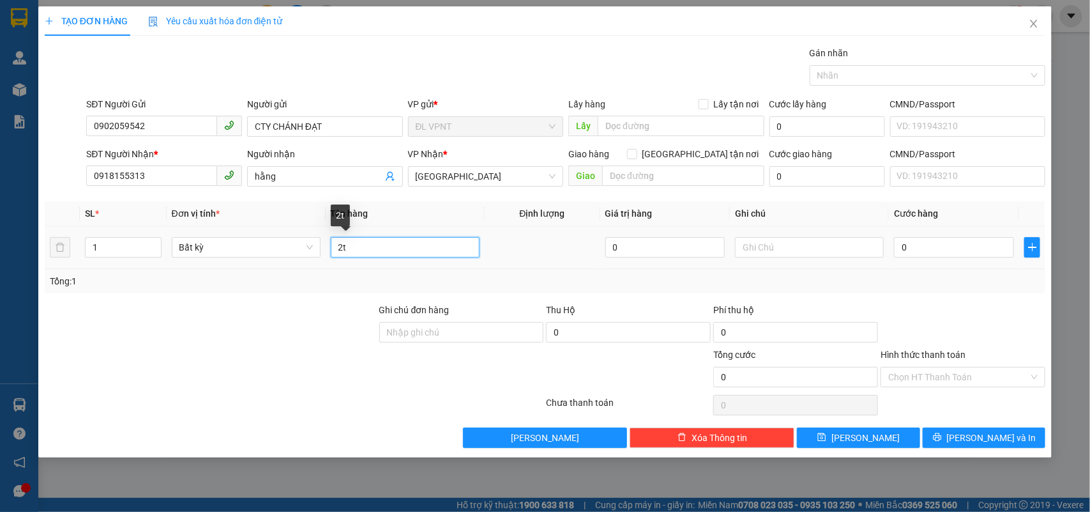
type input "2"
type input "1t"
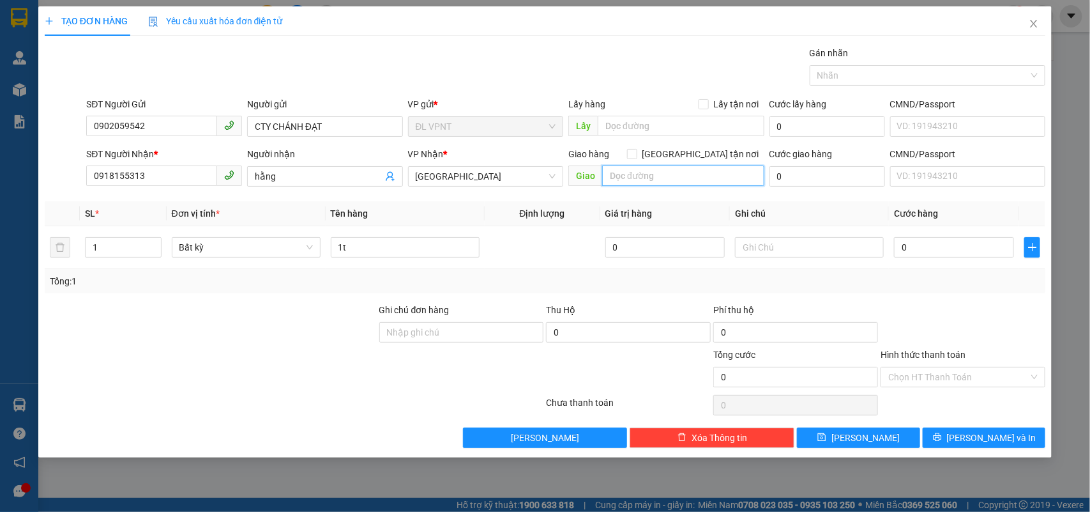
click at [636, 181] on input "text" at bounding box center [683, 175] width 162 height 20
type input "146/8 trương đăng quế p3 q.gò vấp"
click at [794, 171] on input "0" at bounding box center [828, 176] width 116 height 20
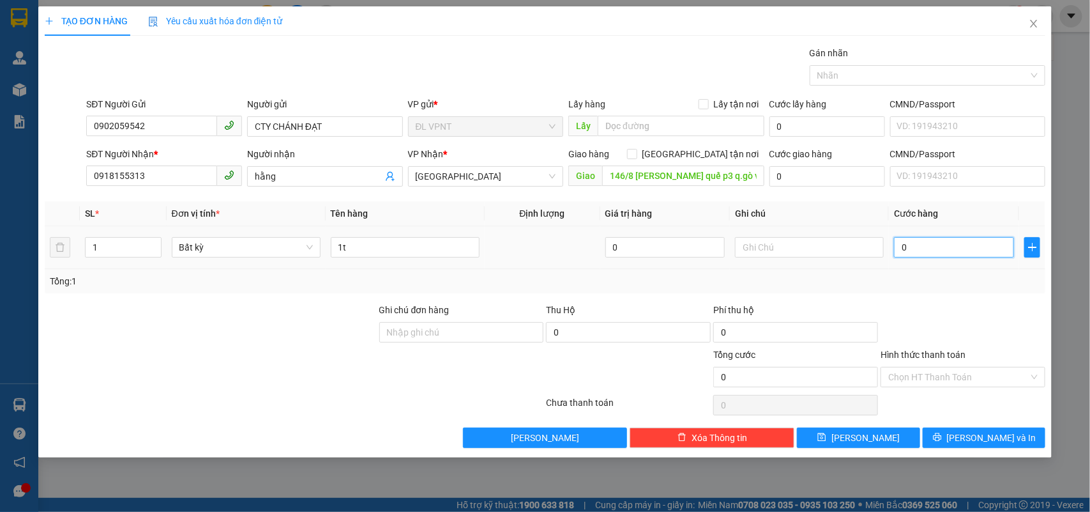
click at [937, 251] on input "0" at bounding box center [954, 247] width 120 height 20
type input "4"
type input "40"
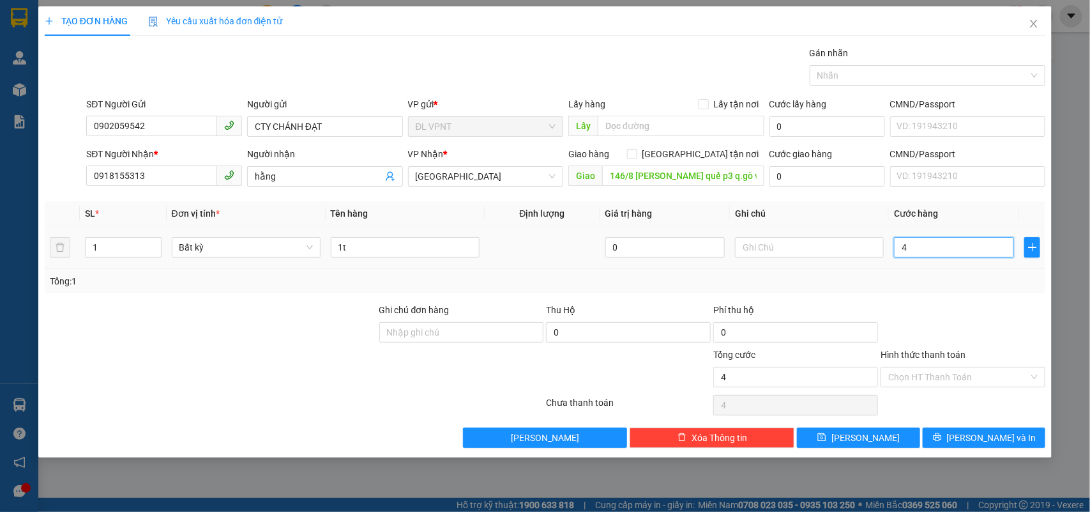
type input "40"
type input "40.000"
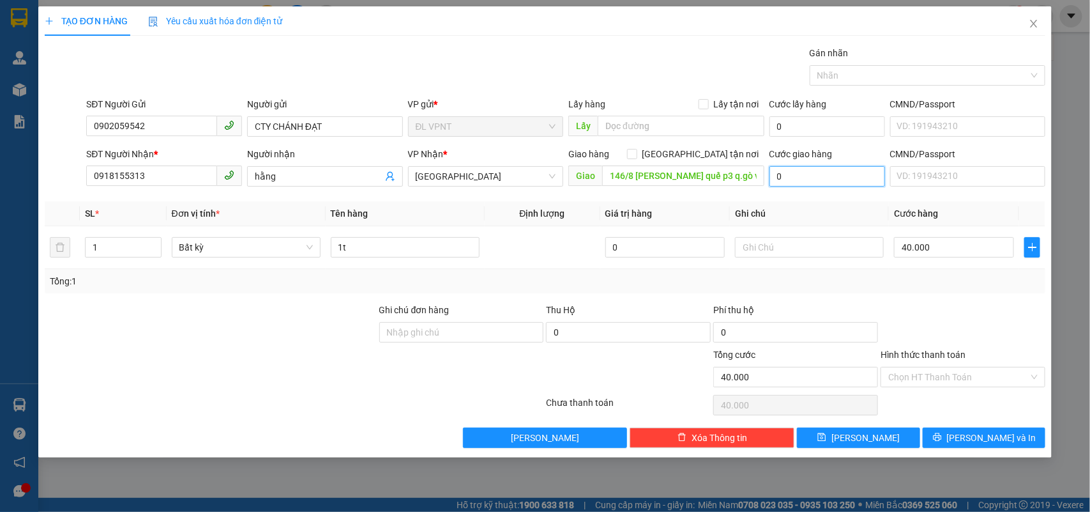
click at [809, 177] on input "0" at bounding box center [828, 176] width 116 height 20
type input "1"
type input "40.001"
type input "10"
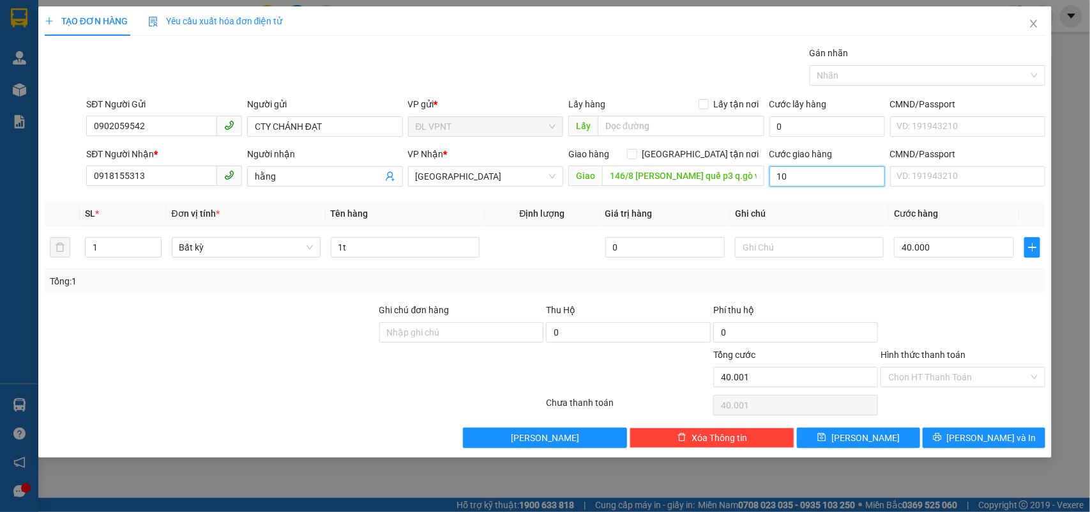
type input "40.010"
type input "100"
type input "40.100"
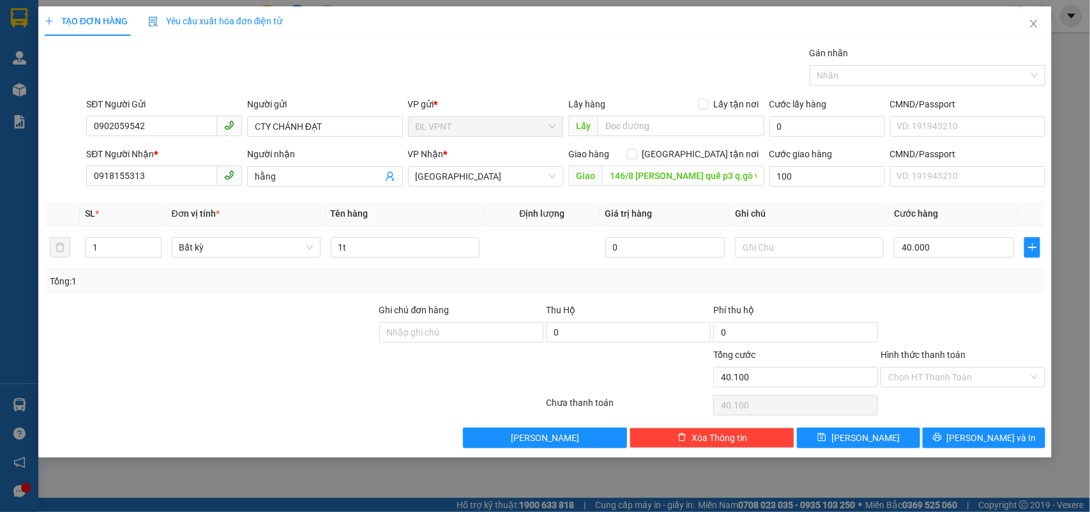
type input "100.000"
type input "140.000"
click at [399, 62] on div "Gói vận chuyển * Tiêu chuẩn Gán nhãn Nhãn" at bounding box center [566, 68] width 964 height 45
click at [921, 380] on input "Hình thức thanh toán" at bounding box center [958, 376] width 141 height 19
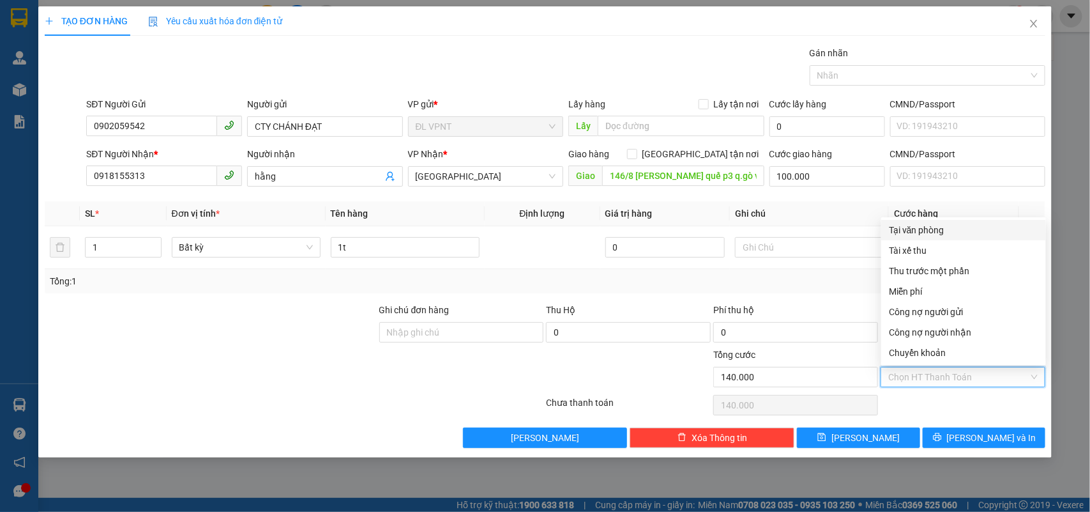
click at [921, 222] on div "Tại văn phòng" at bounding box center [963, 230] width 165 height 20
type input "0"
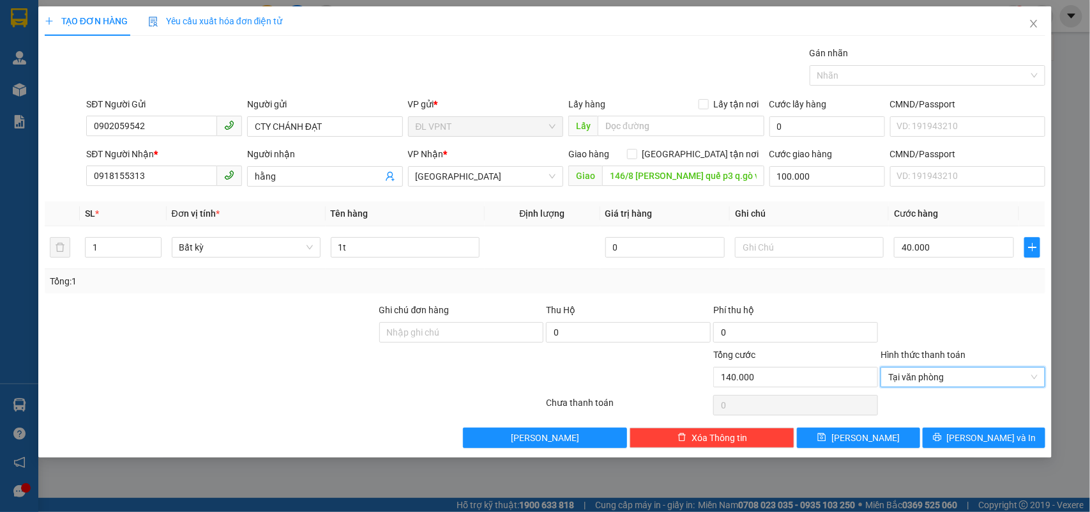
drag, startPoint x: 685, startPoint y: 288, endPoint x: 692, endPoint y: 285, distance: 7.5
click at [685, 288] on div "Tổng: 1" at bounding box center [545, 281] width 991 height 14
click at [1000, 436] on span "Lưu và In" at bounding box center [991, 437] width 89 height 14
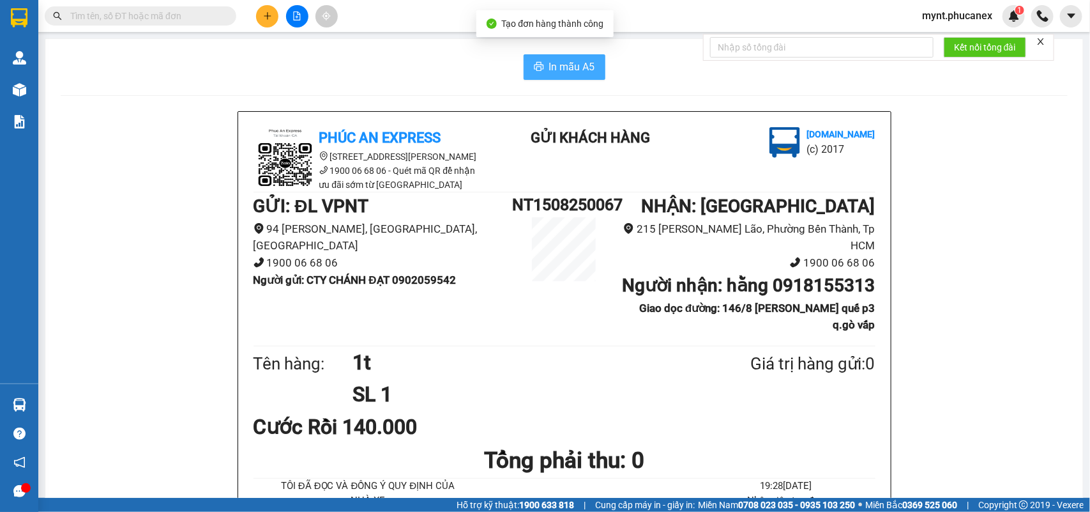
click at [552, 74] on span "In mẫu A5" at bounding box center [572, 67] width 46 height 16
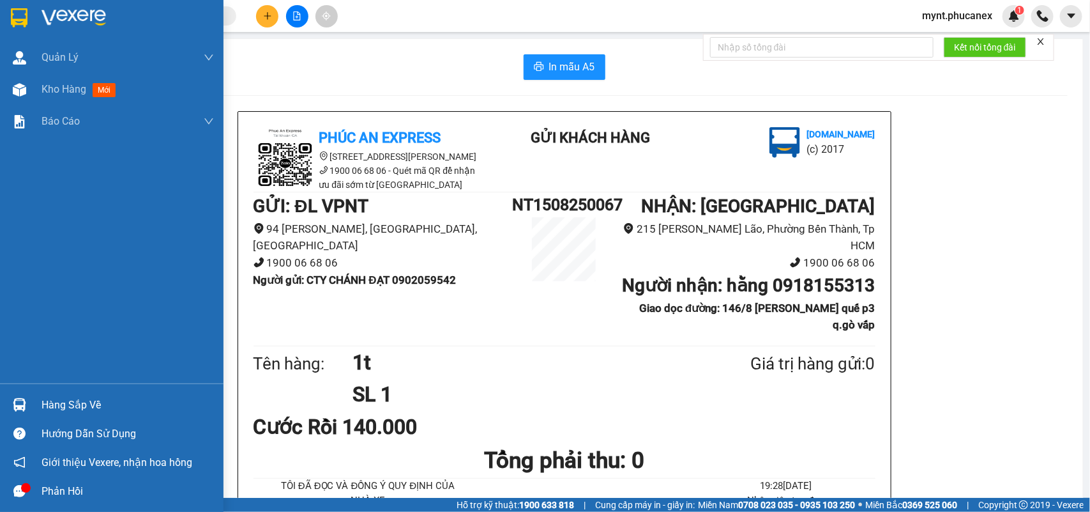
click at [32, 93] on div "Kho hàng mới" at bounding box center [112, 89] width 224 height 32
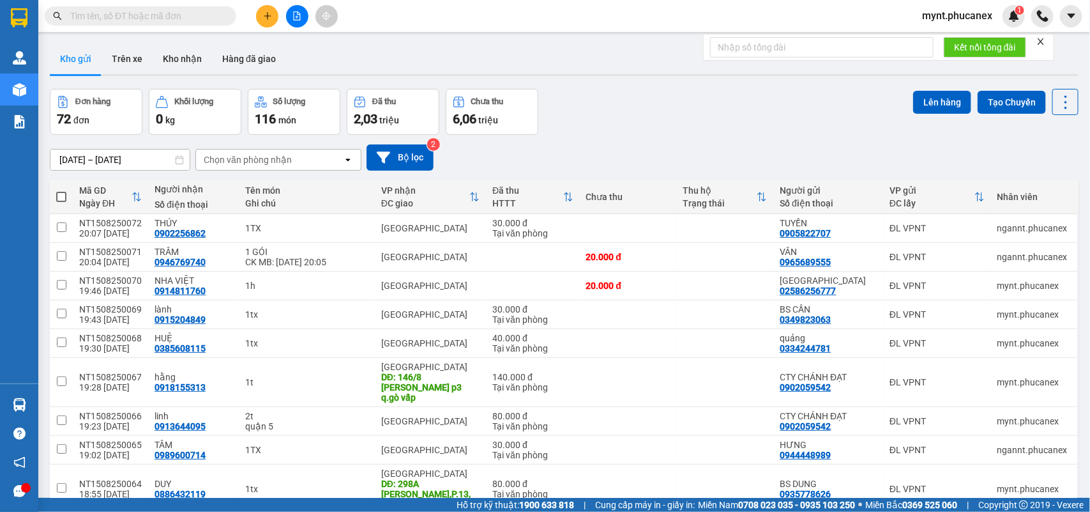
click at [62, 197] on span at bounding box center [61, 197] width 10 height 10
click at [61, 190] on input "checkbox" at bounding box center [61, 190] width 0 height 0
checkbox input "true"
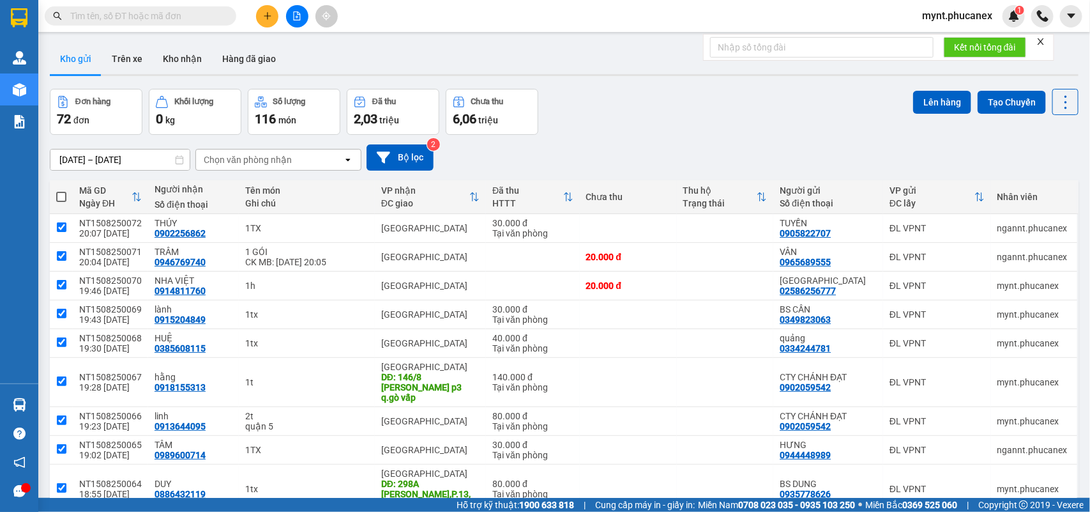
checkbox input "true"
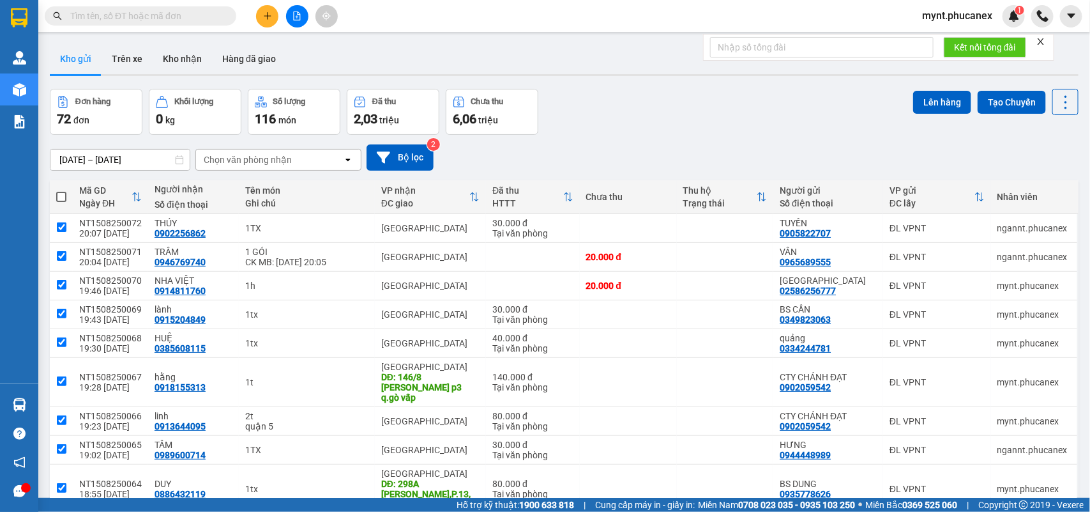
checkbox input "true"
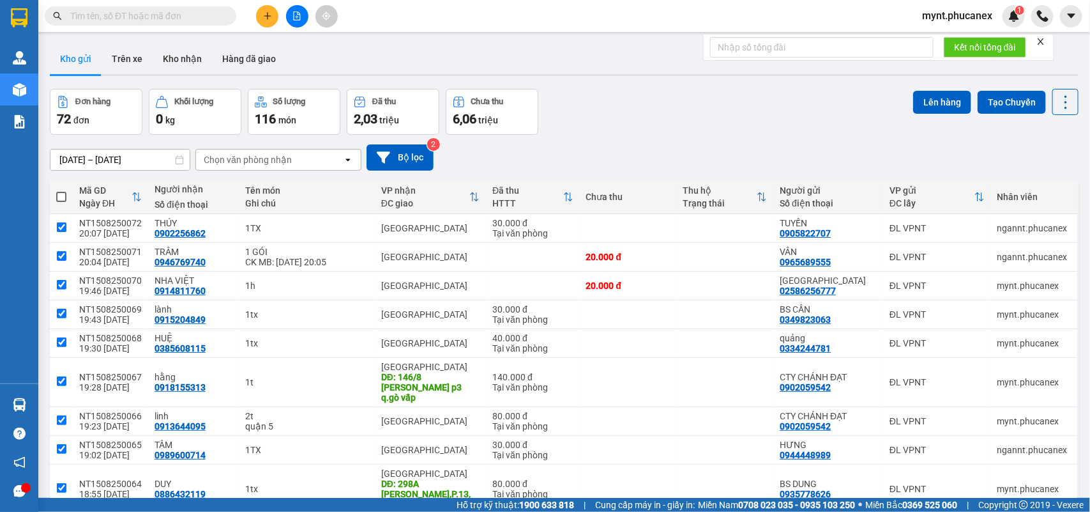
checkbox input "true"
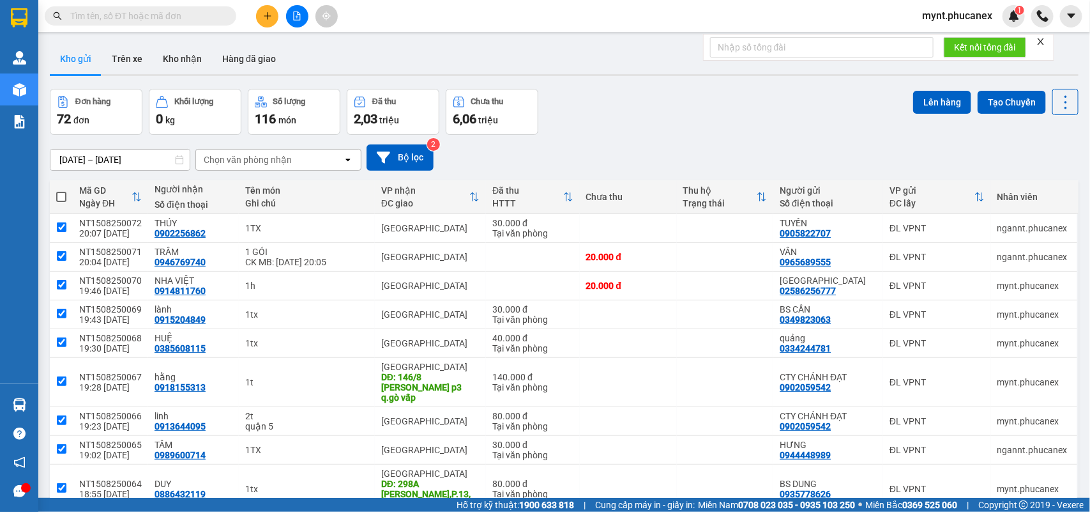
checkbox input "true"
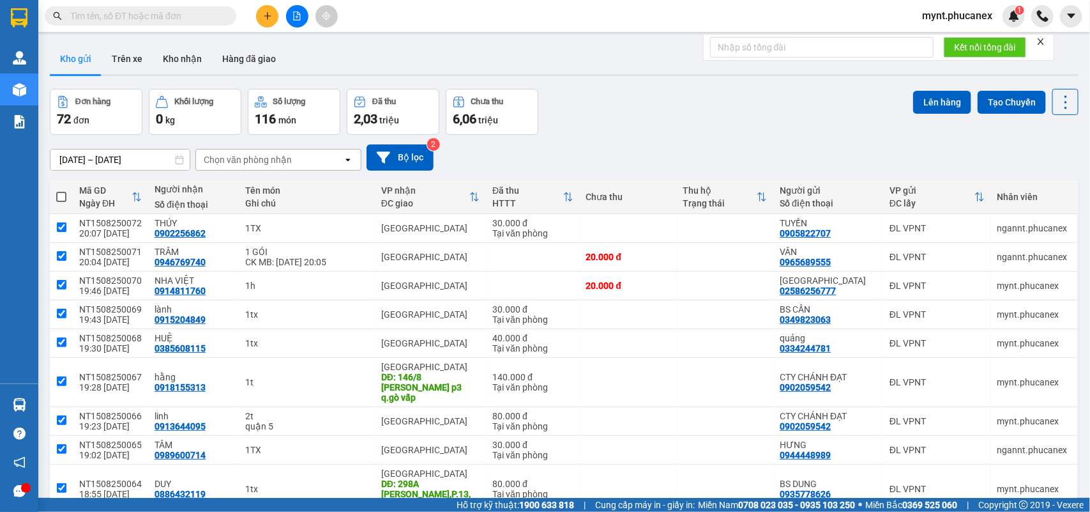
checkbox input "true"
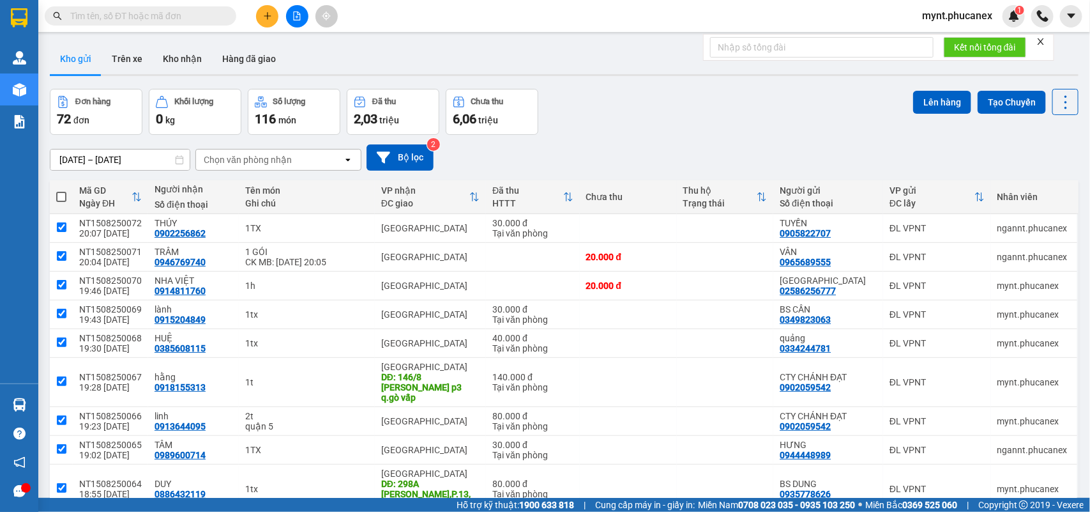
checkbox input "true"
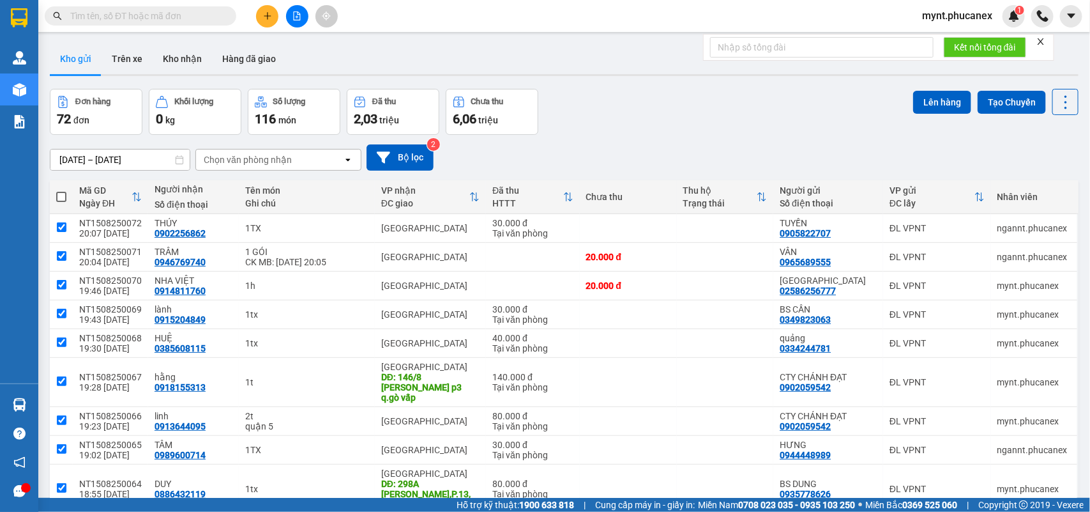
checkbox input "true"
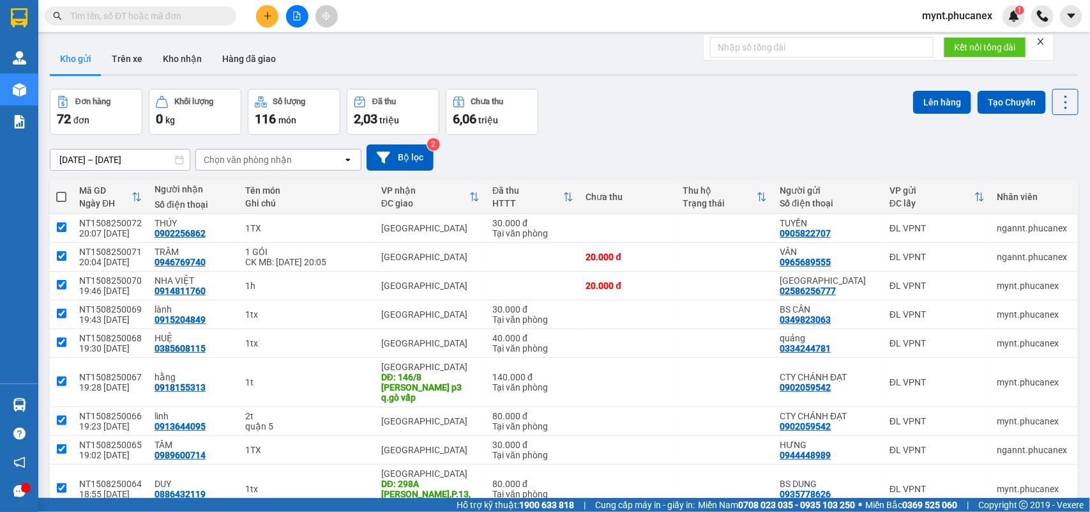
checkbox input "true"
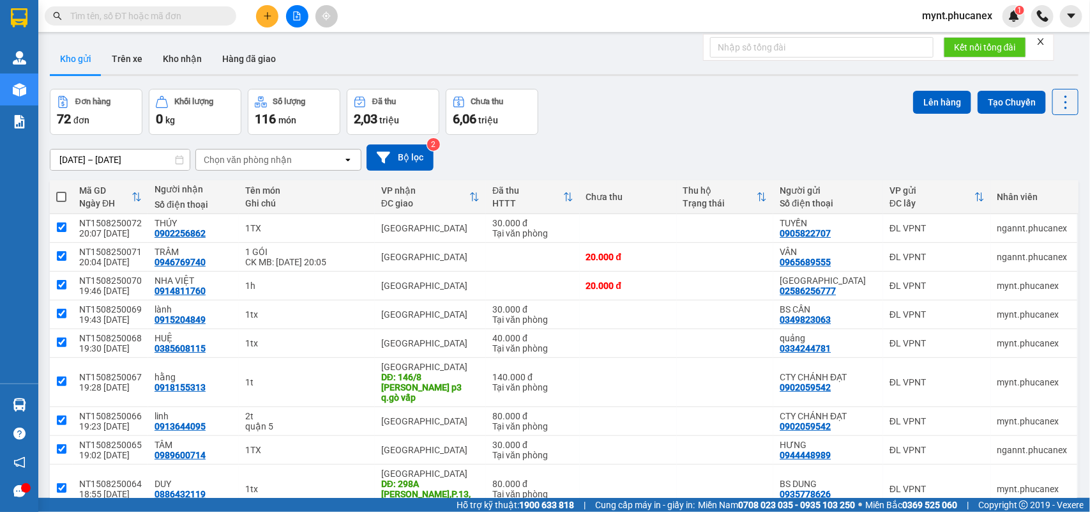
checkbox input "true"
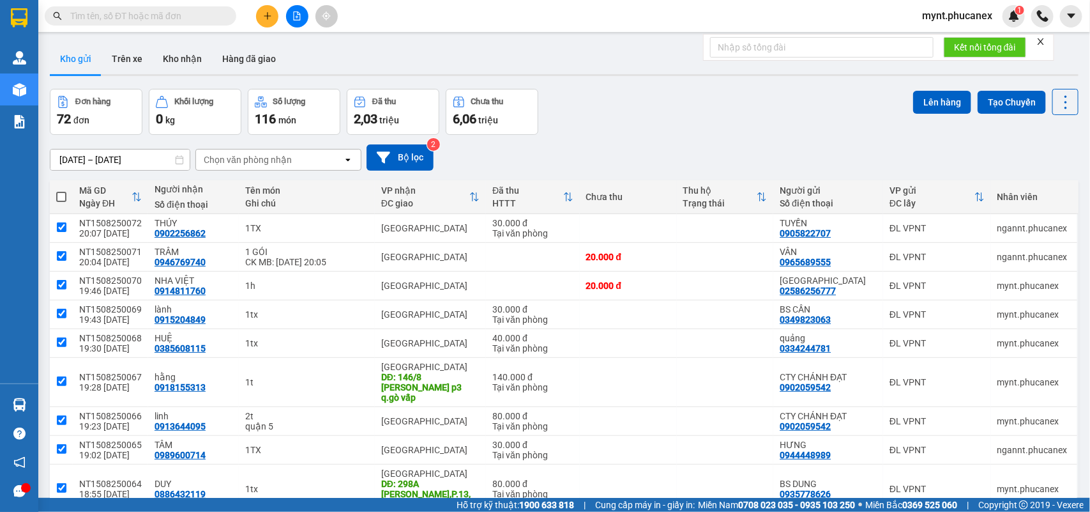
checkbox input "true"
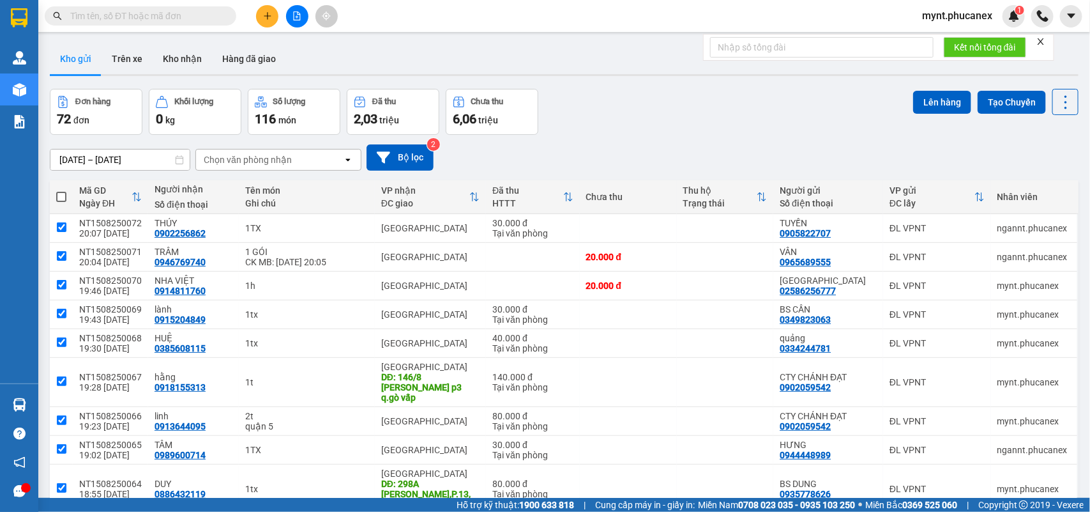
checkbox input "true"
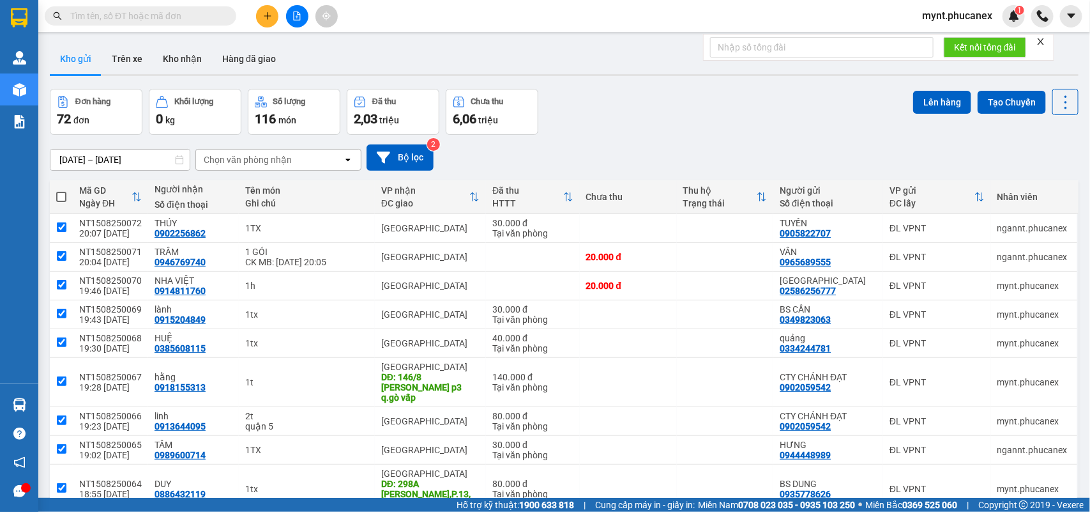
checkbox input "true"
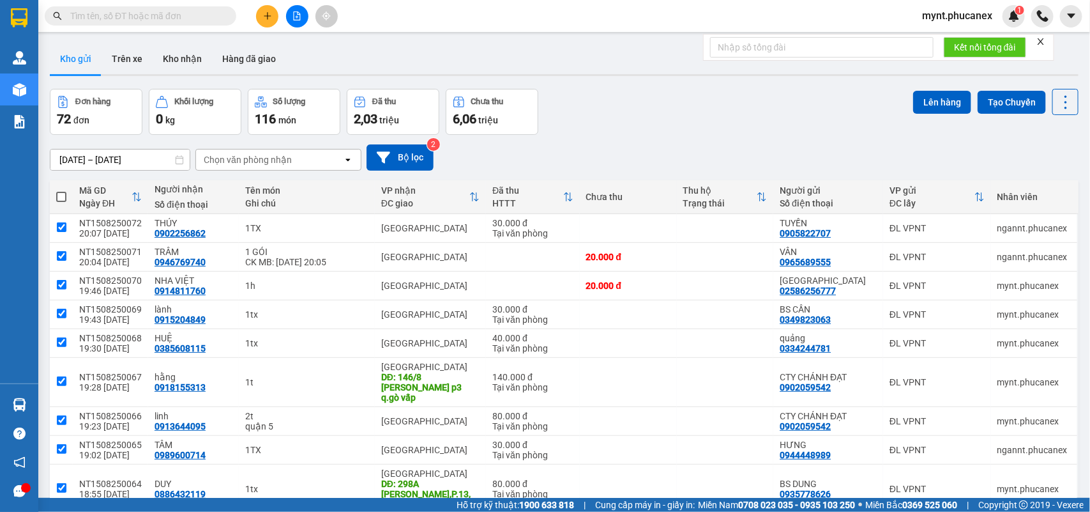
checkbox input "true"
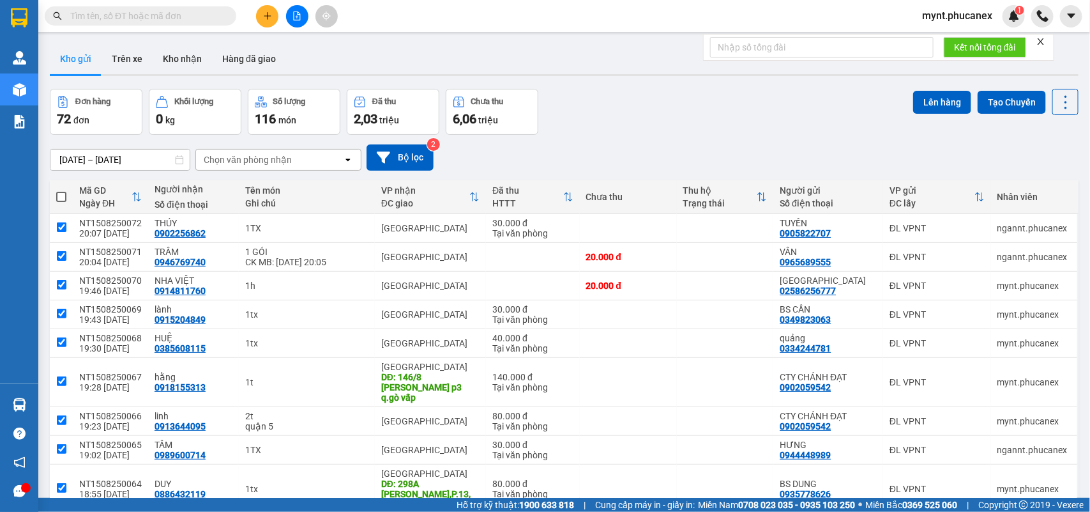
checkbox input "true"
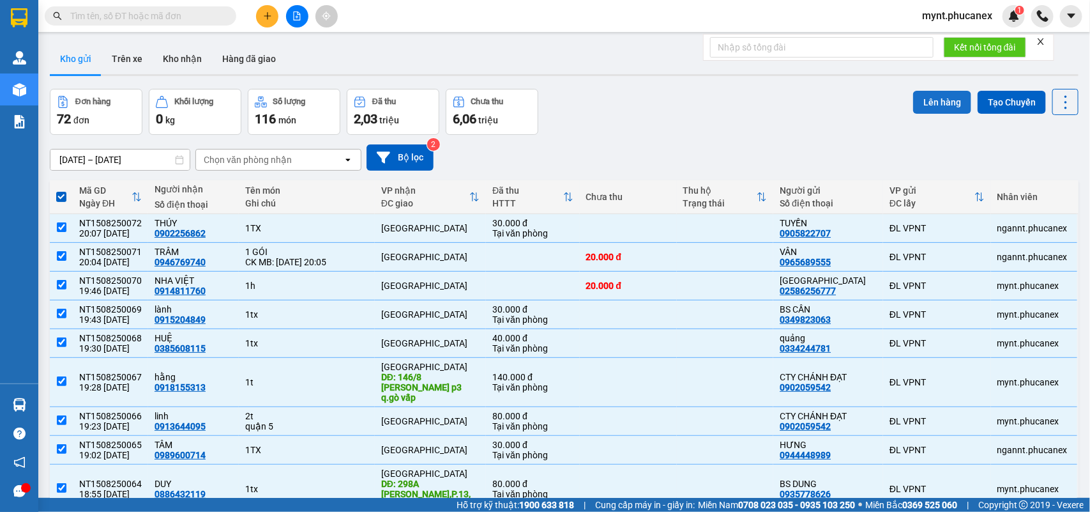
click at [933, 103] on button "Lên hàng" at bounding box center [942, 102] width 58 height 23
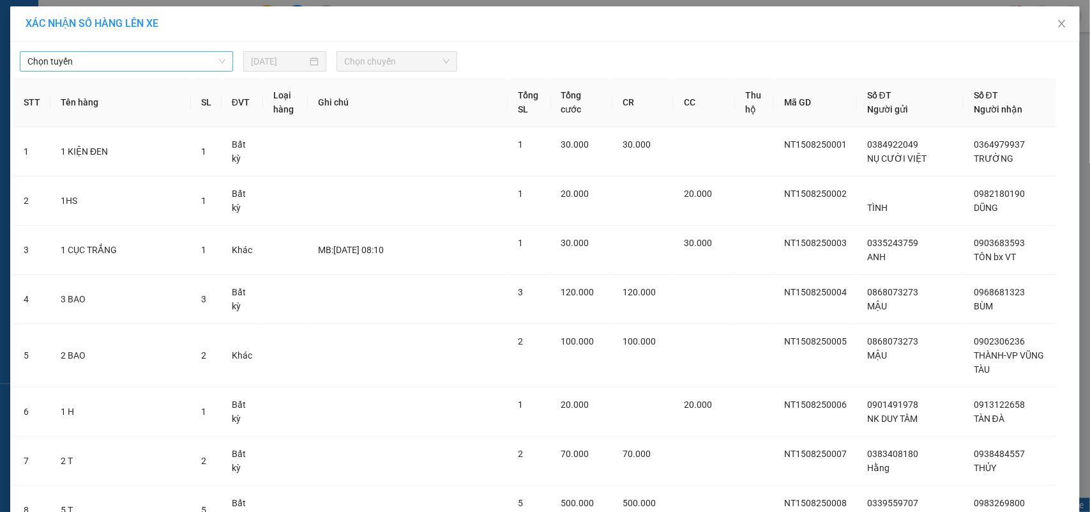
click at [112, 56] on span "Chọn tuyến" at bounding box center [126, 61] width 198 height 19
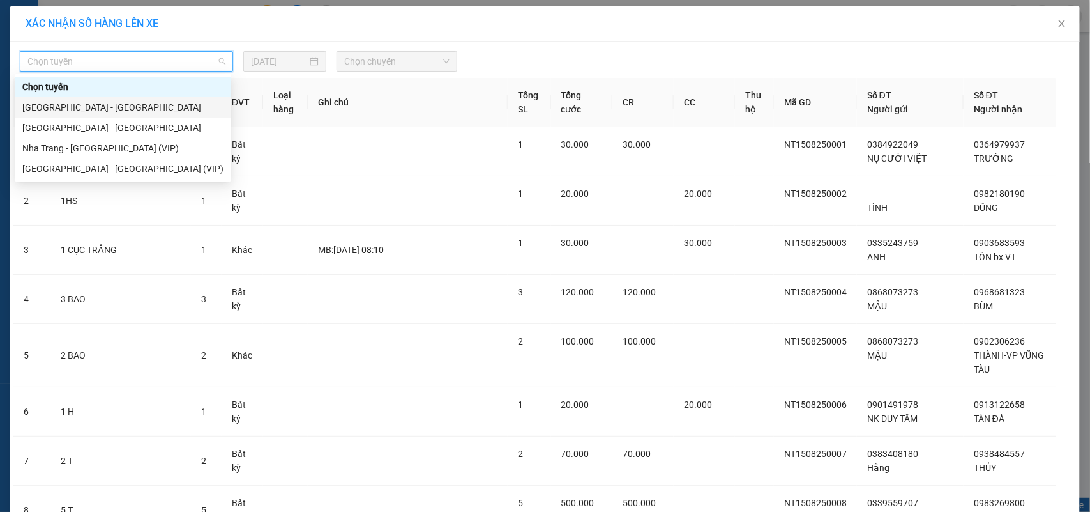
click at [74, 101] on div "[GEOGRAPHIC_DATA] - [GEOGRAPHIC_DATA]" at bounding box center [122, 107] width 201 height 14
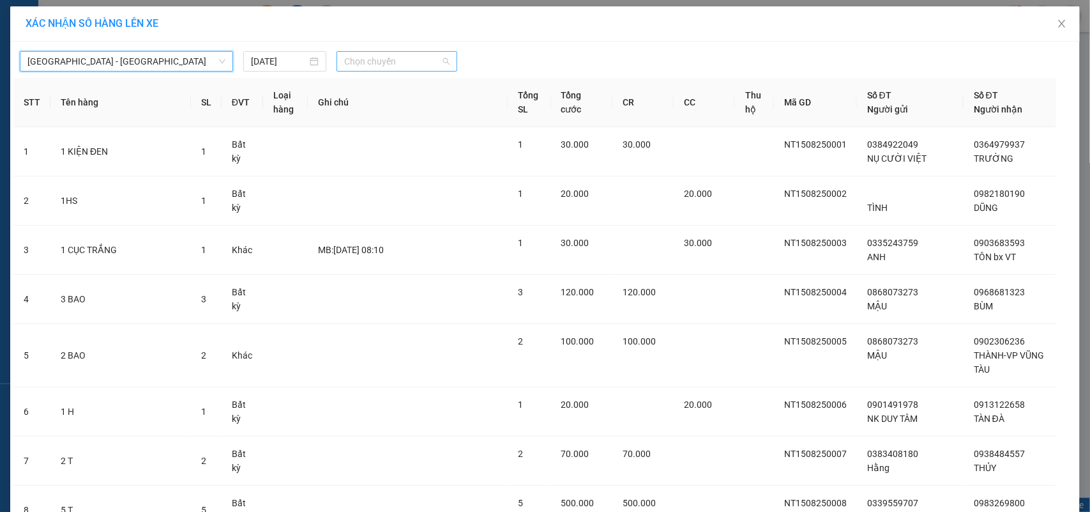
click at [369, 51] on div "Chọn chuyến" at bounding box center [397, 61] width 120 height 20
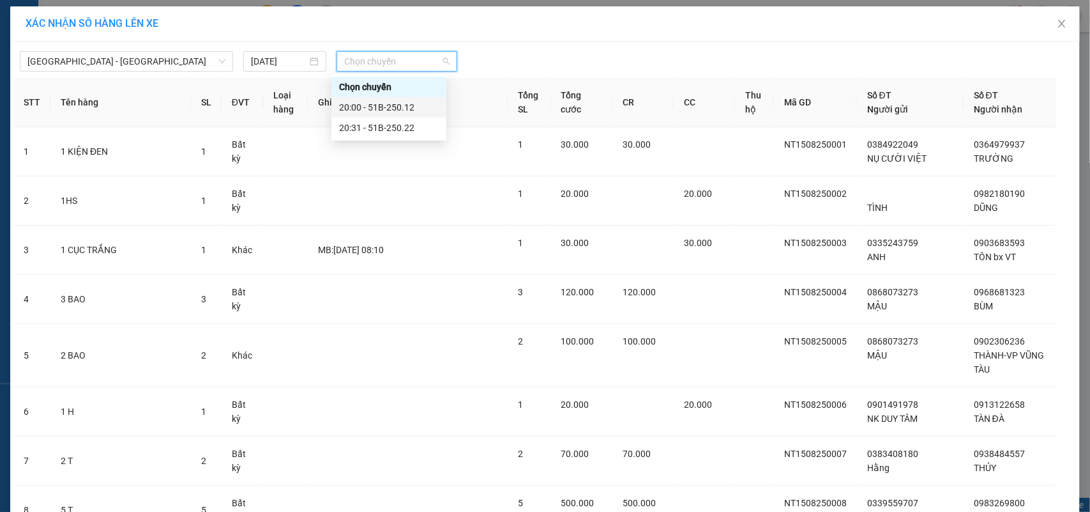
click at [349, 110] on div "20:00 - 51B-250.12" at bounding box center [389, 107] width 100 height 14
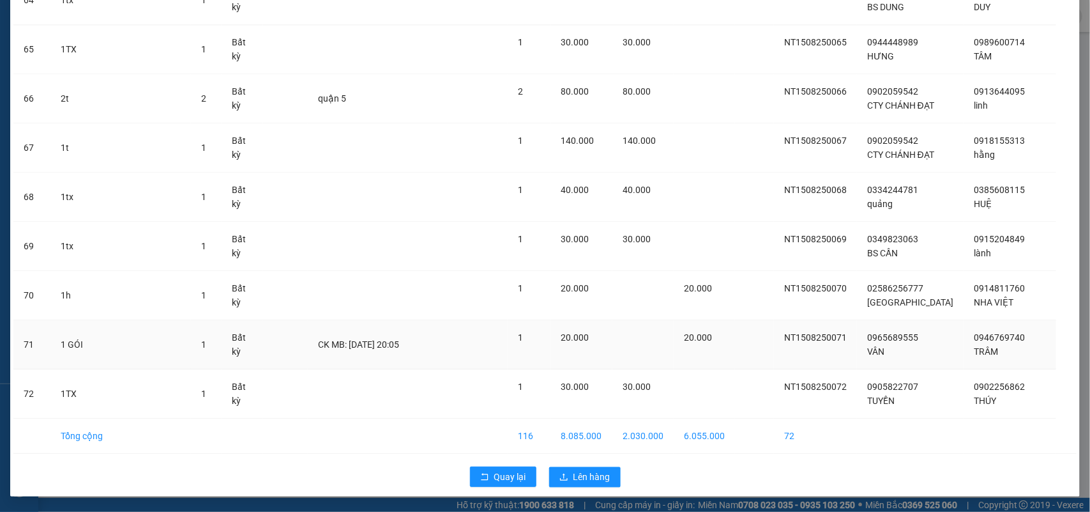
scroll to position [3352, 0]
click at [595, 476] on span "Lên hàng" at bounding box center [592, 476] width 37 height 14
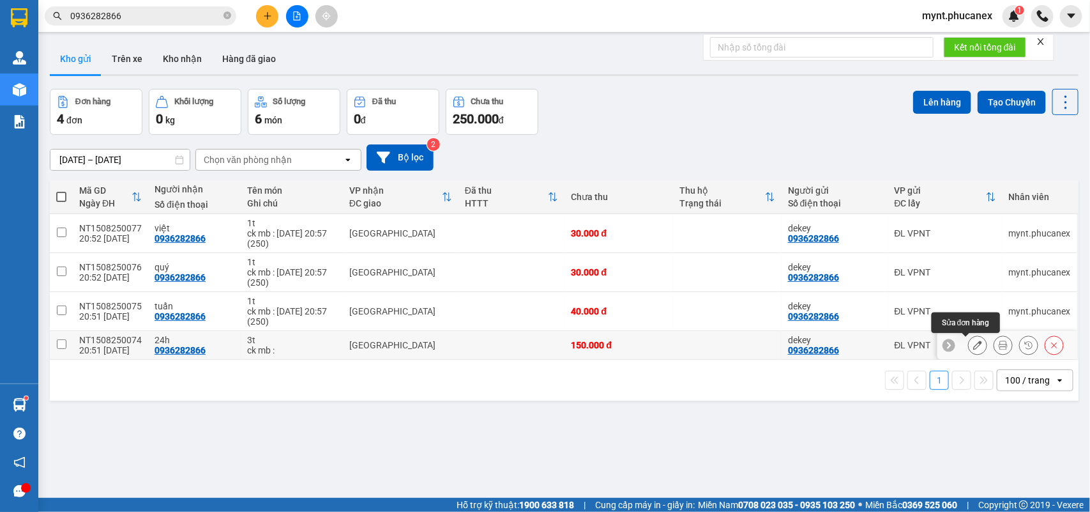
drag, startPoint x: 0, startPoint y: 0, endPoint x: 968, endPoint y: 348, distance: 1028.3
click at [973, 348] on icon at bounding box center [977, 344] width 9 height 9
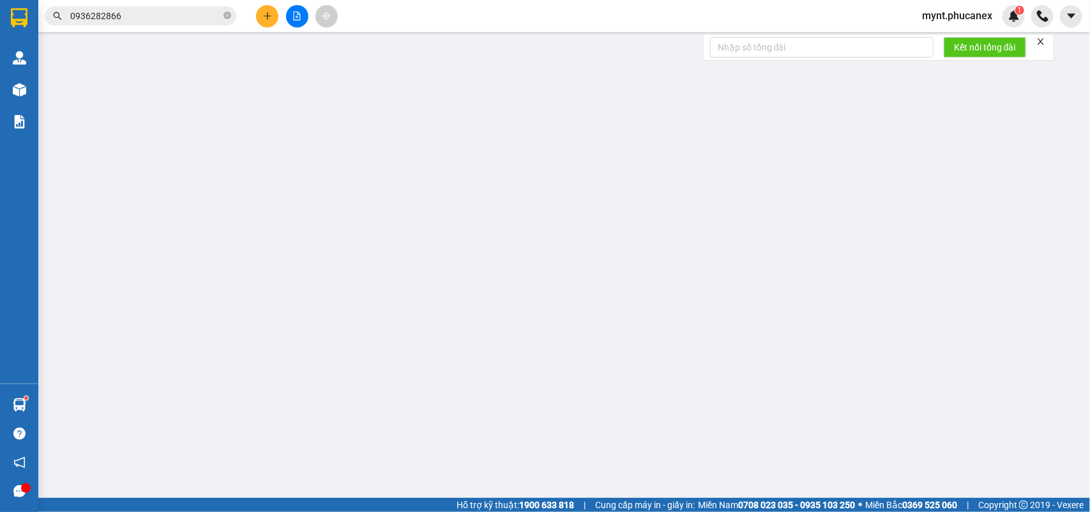
type input "0936282866"
type input "dekey"
type input "0936282866"
type input "24h"
type input "150.000"
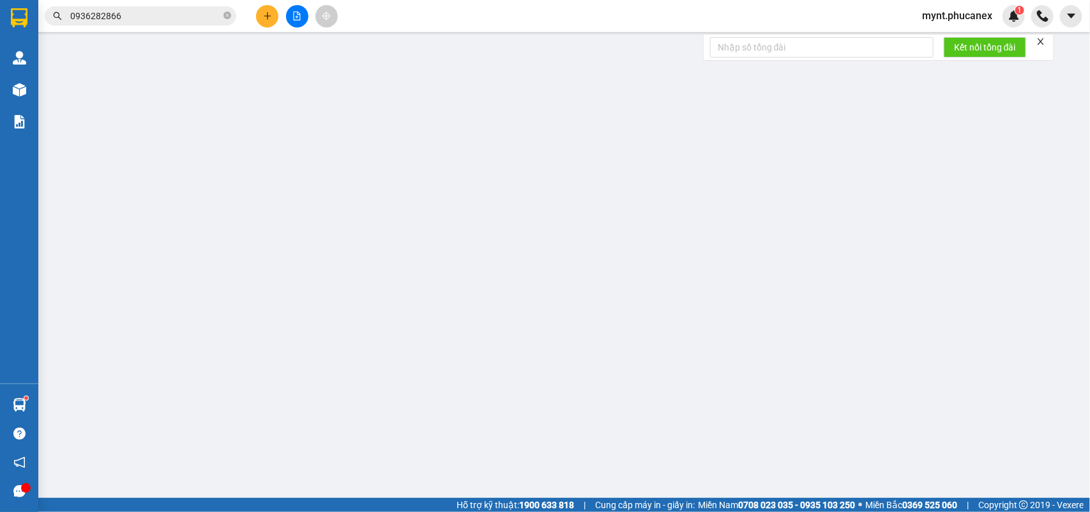
type input "150.000"
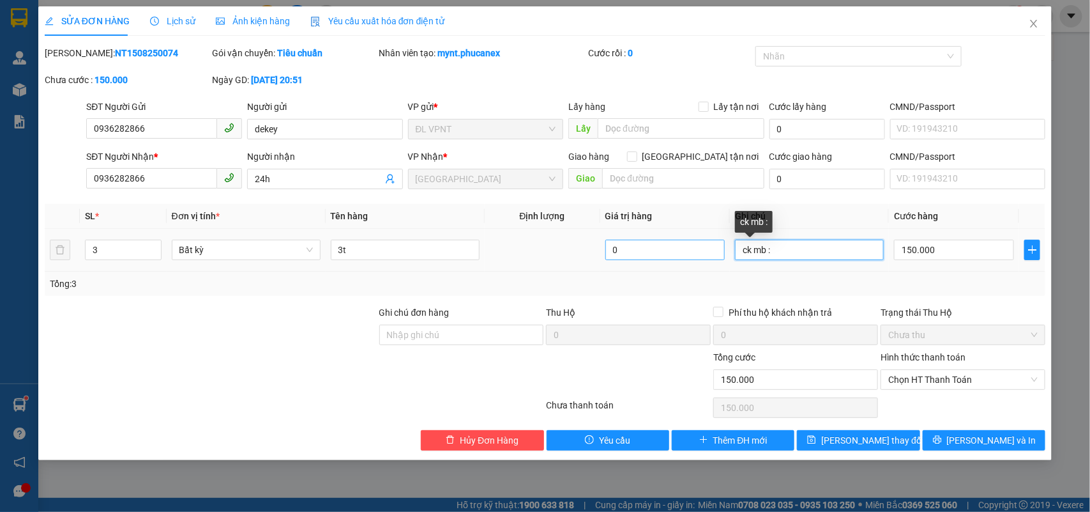
drag, startPoint x: 706, startPoint y: 244, endPoint x: 647, endPoint y: 244, distance: 58.8
click at [647, 244] on tr "3 Bất kỳ 3t 0 ck mb : 150.000" at bounding box center [545, 250] width 1001 height 43
paste input "15/08/25 20:57 (250)"
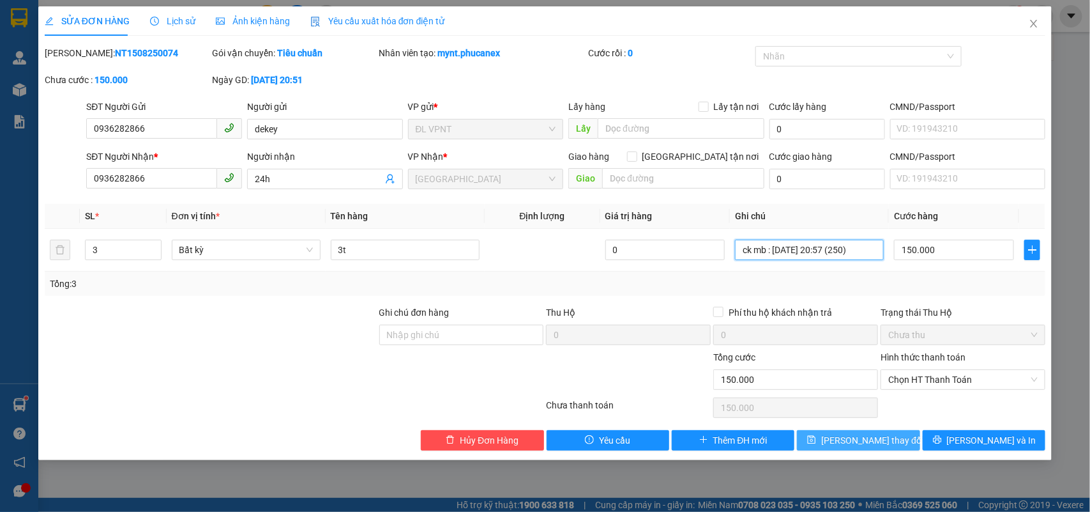
type input "ck mb : [DATE] 20:57 (250)"
click at [853, 434] on span "Lưu thay đổi" at bounding box center [872, 440] width 102 height 14
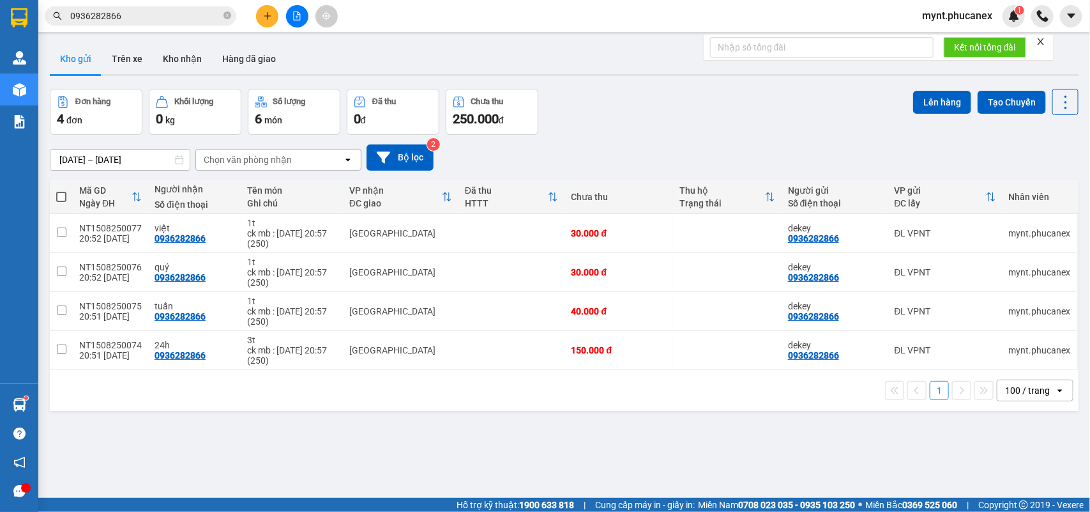
click at [61, 194] on span at bounding box center [61, 197] width 10 height 10
click at [61, 190] on input "checkbox" at bounding box center [61, 190] width 0 height 0
checkbox input "true"
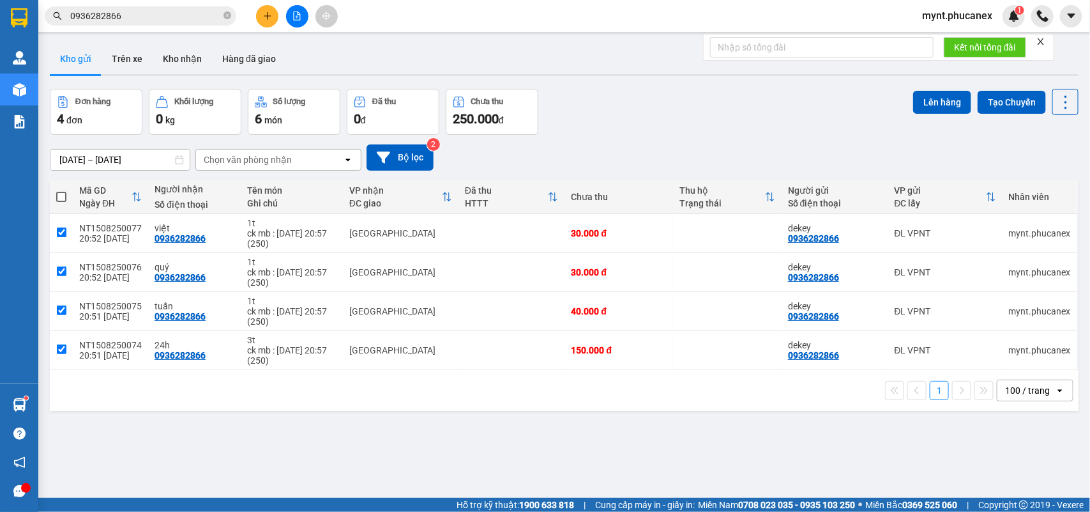
checkbox input "true"
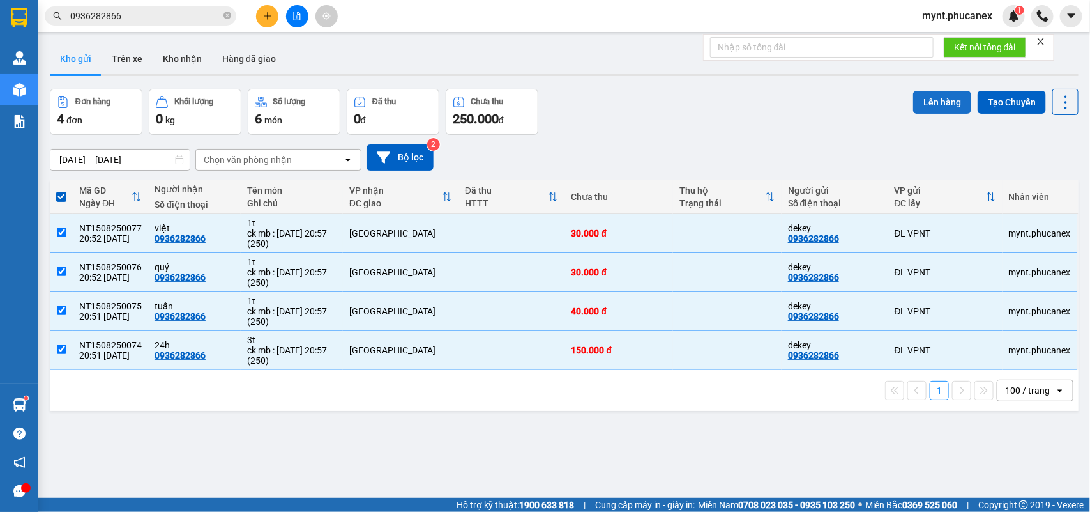
click at [929, 91] on button "Lên hàng" at bounding box center [942, 102] width 58 height 23
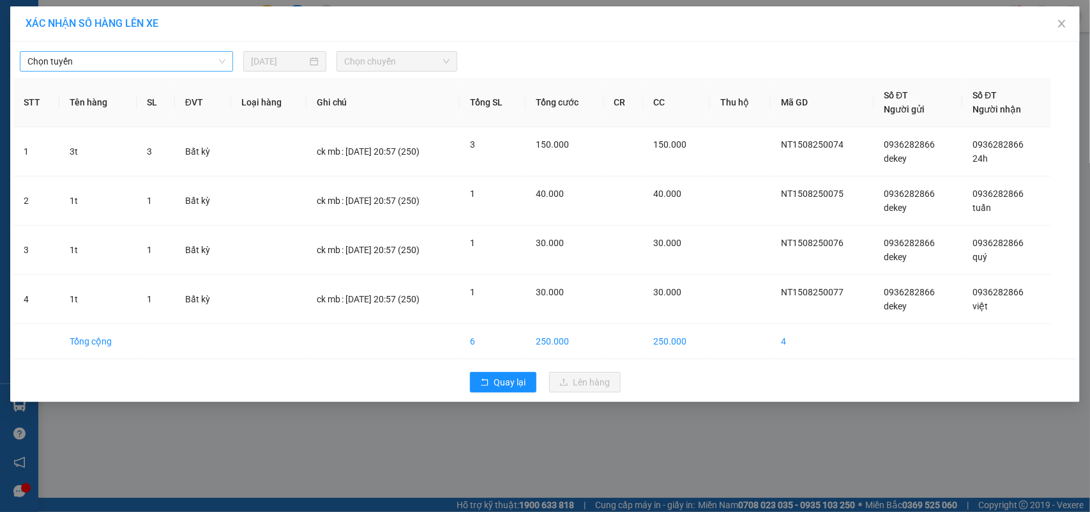
click at [177, 66] on span "Chọn tuyến" at bounding box center [126, 61] width 198 height 19
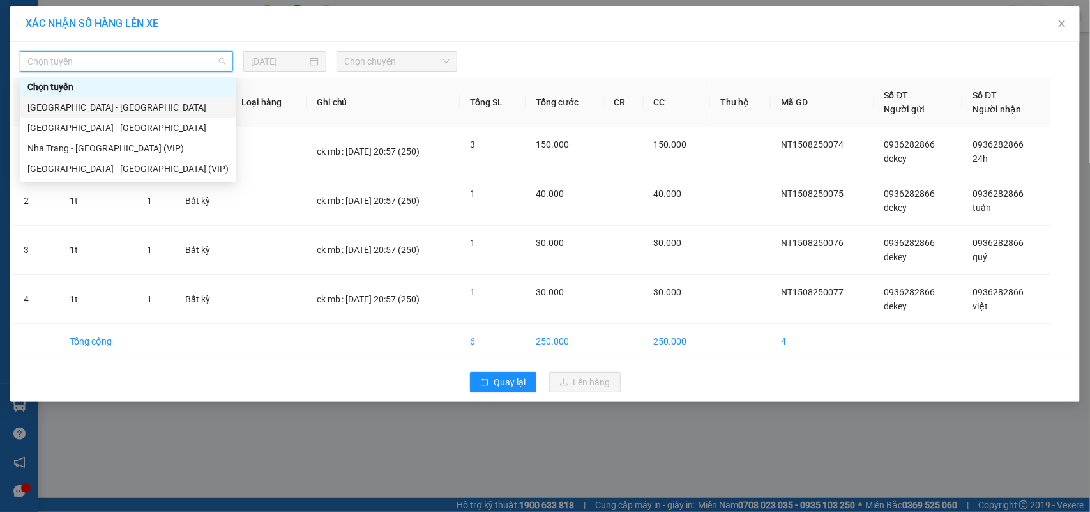
click at [78, 102] on div "[GEOGRAPHIC_DATA] - [GEOGRAPHIC_DATA]" at bounding box center [127, 107] width 201 height 14
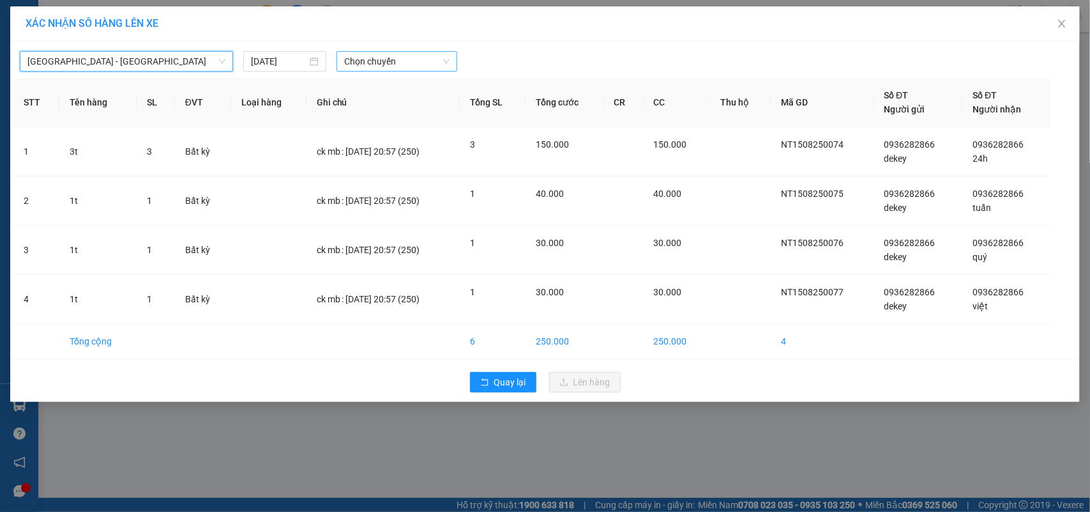
click at [374, 71] on input "search" at bounding box center [392, 61] width 96 height 19
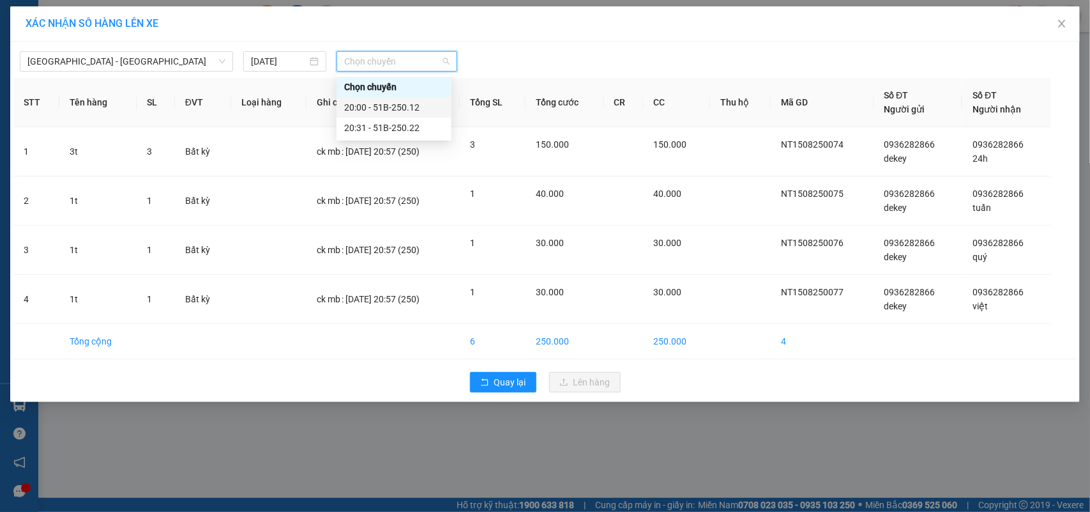
click at [375, 107] on div "20:00 - 51B-250.12" at bounding box center [394, 107] width 100 height 14
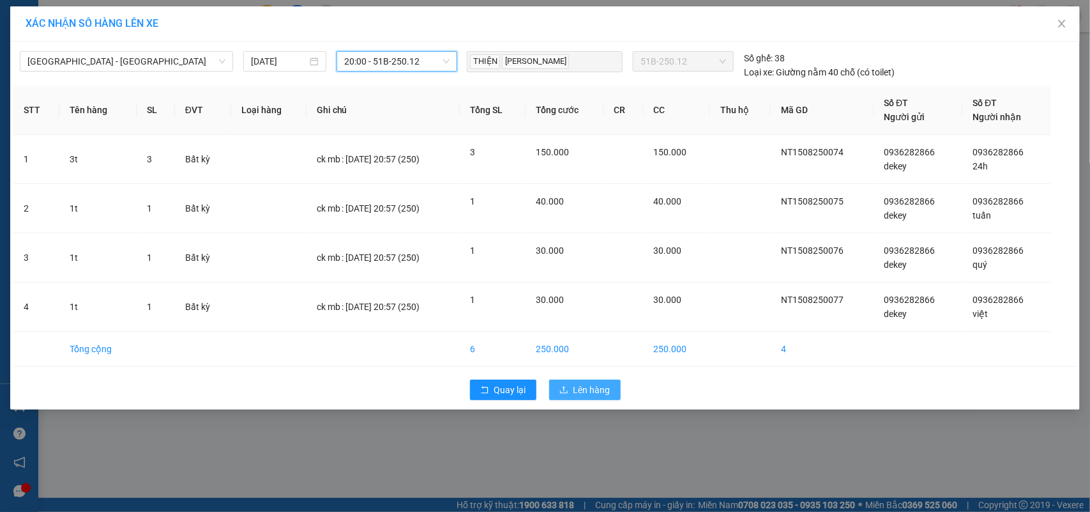
click at [599, 400] on button "Lên hàng" at bounding box center [585, 389] width 72 height 20
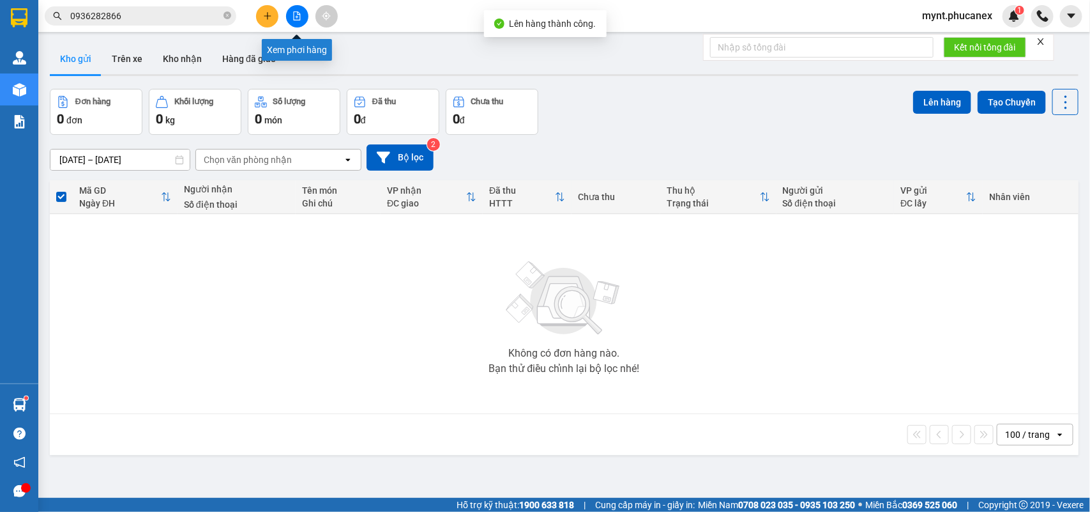
click at [305, 17] on button at bounding box center [297, 16] width 22 height 22
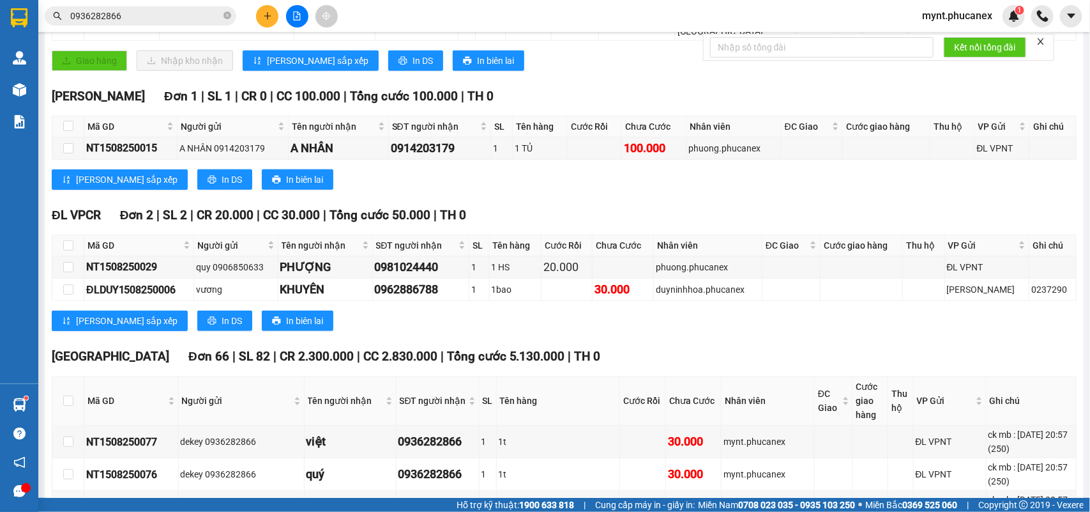
scroll to position [719, 0]
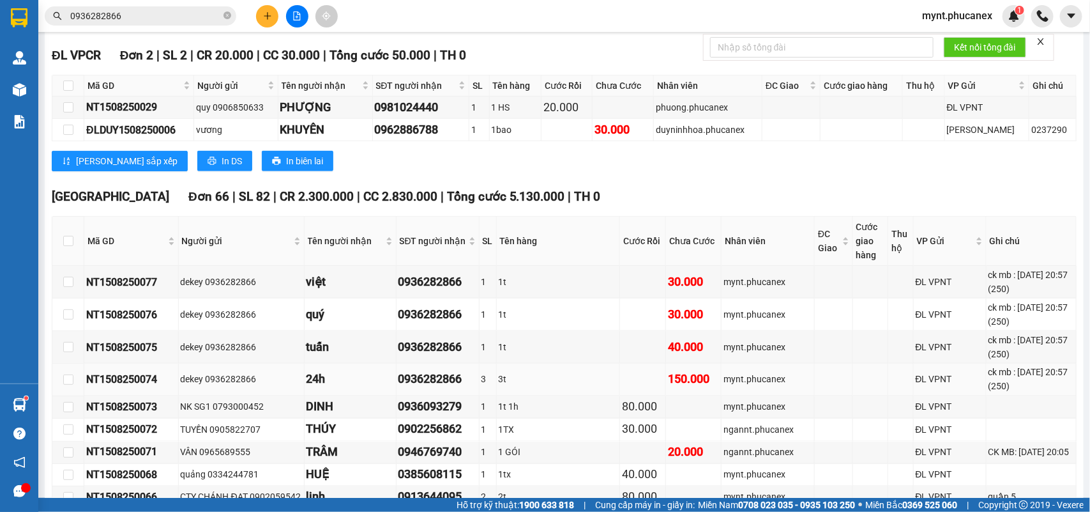
drag, startPoint x: 85, startPoint y: 280, endPoint x: 1037, endPoint y: 391, distance: 958.1
copy tbody "NT1508250077 dekey 0936282866 việt 0936282866 1 1t 30.000 mynt.phucanex ĐL VPNT…"
click at [151, 26] on div "Kết quả tìm kiếm ( 154 ) Bộ lọc Mã ĐH Trạng thái Món hàng Thu hộ Tổng cước Chưa…" at bounding box center [124, 16] width 249 height 22
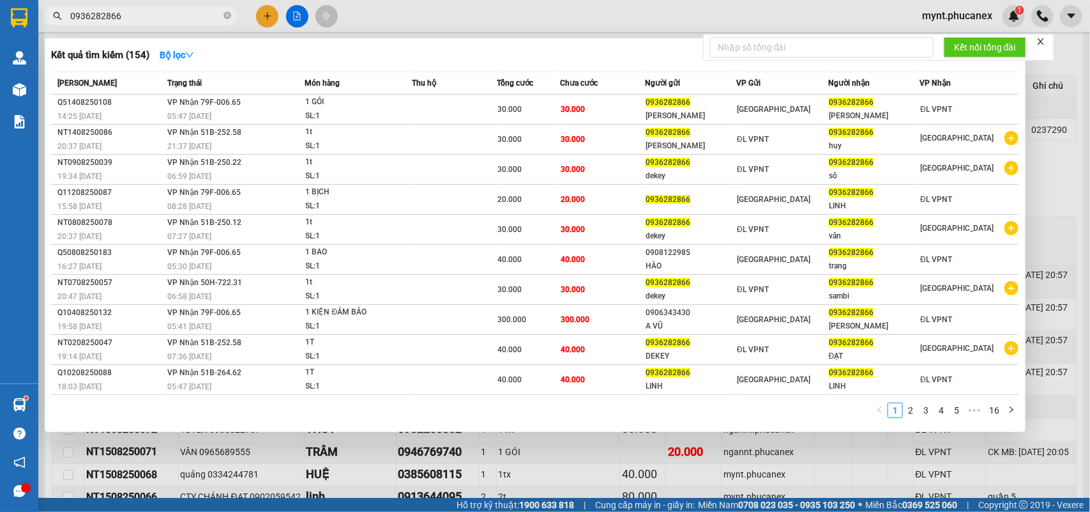
click at [151, 19] on input "0936282866" at bounding box center [145, 16] width 151 height 14
paste input "NT1508250041"
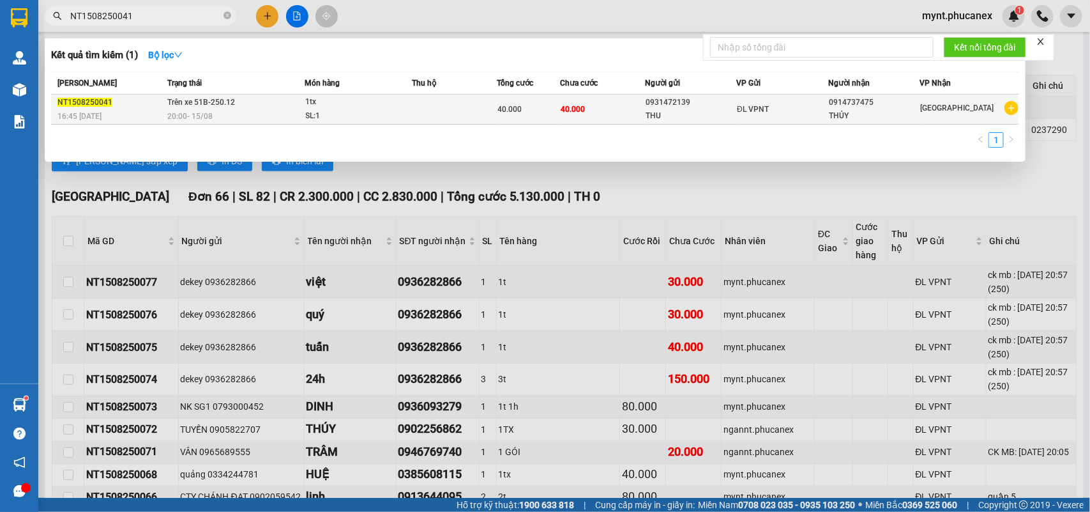
type input "NT1508250041"
click at [455, 116] on td at bounding box center [454, 110] width 85 height 30
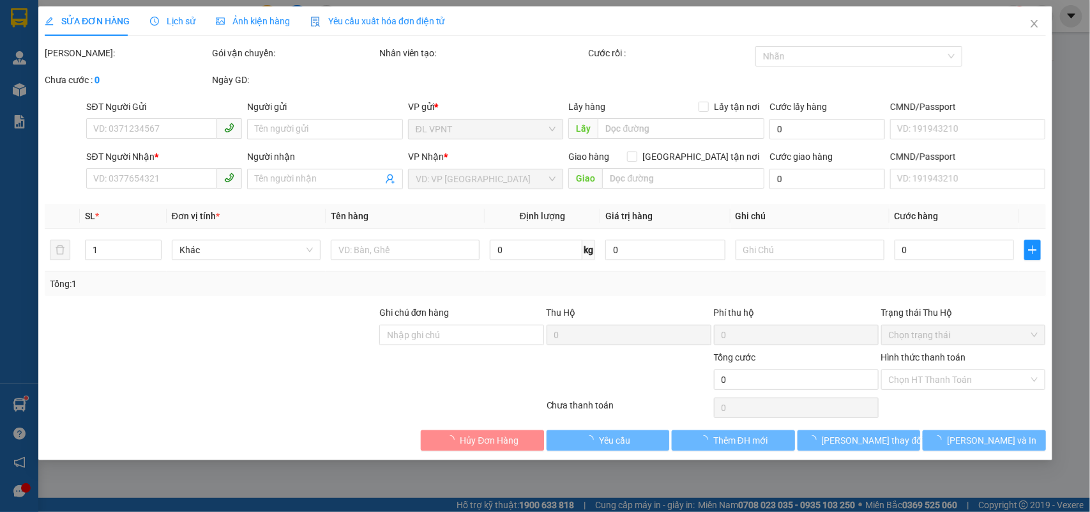
type input "0931472139"
type input "THU"
type input "0914737475"
type input "THỦY"
type input "40.000"
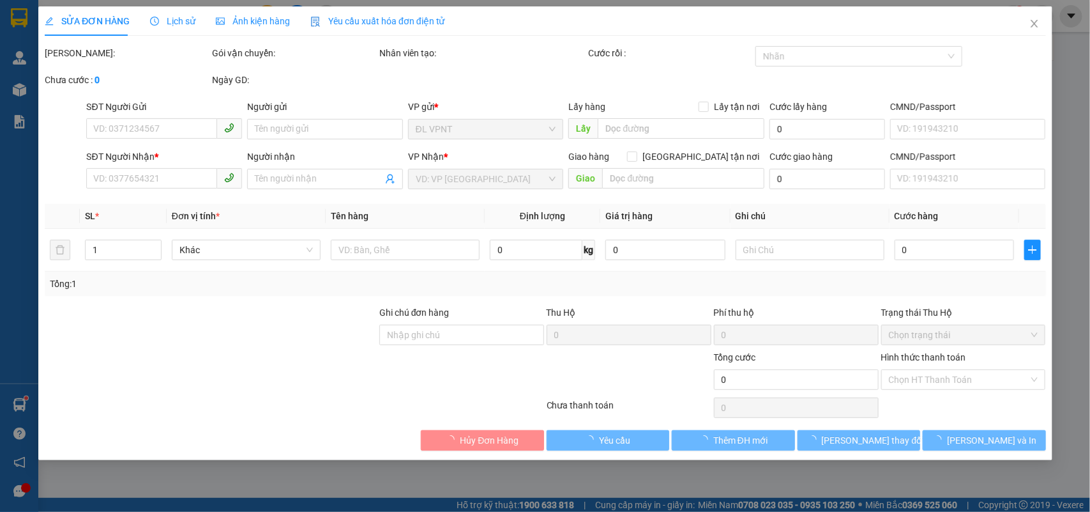
type input "40.000"
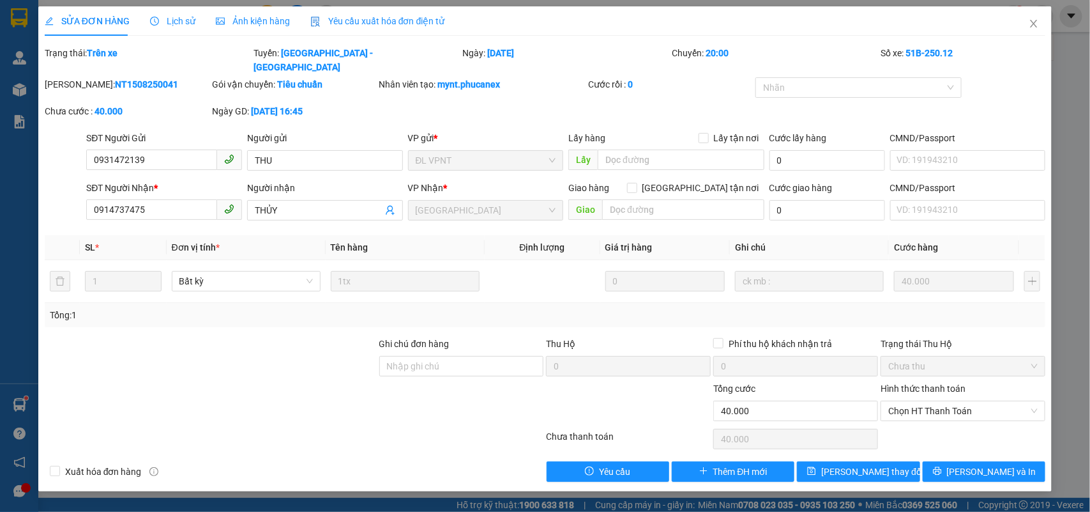
click at [193, 363] on div at bounding box center [210, 359] width 335 height 45
click at [1033, 24] on icon "close" at bounding box center [1034, 24] width 7 height 8
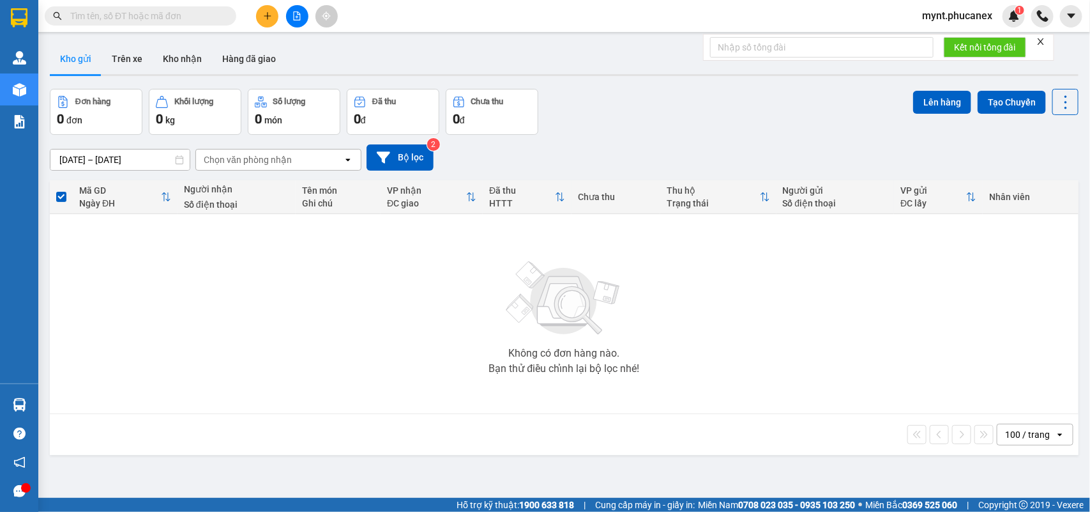
click at [294, 24] on button at bounding box center [297, 16] width 22 height 22
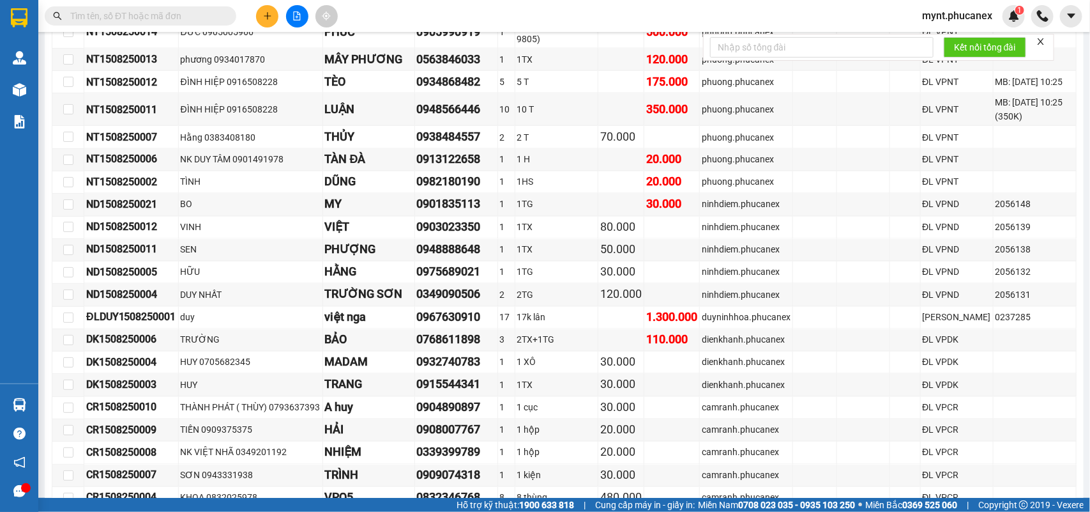
scroll to position [3273, 0]
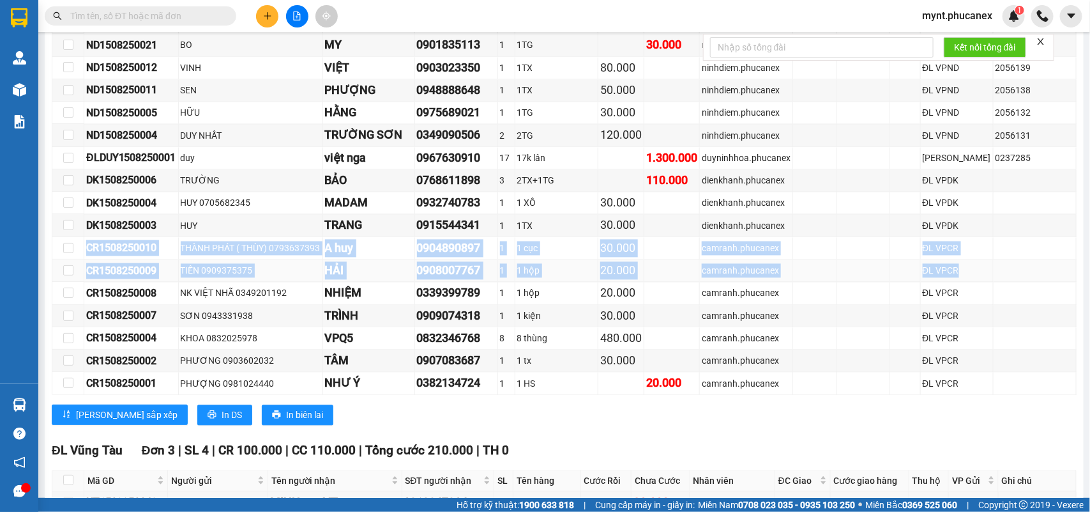
drag, startPoint x: 86, startPoint y: 303, endPoint x: 1029, endPoint y: 333, distance: 943.2
copy tbody "CR1508250010 THÀNH PHÁT ( THÙY) 0793637393 A huy 0904890897 1 1 cục 30.000 camr…"
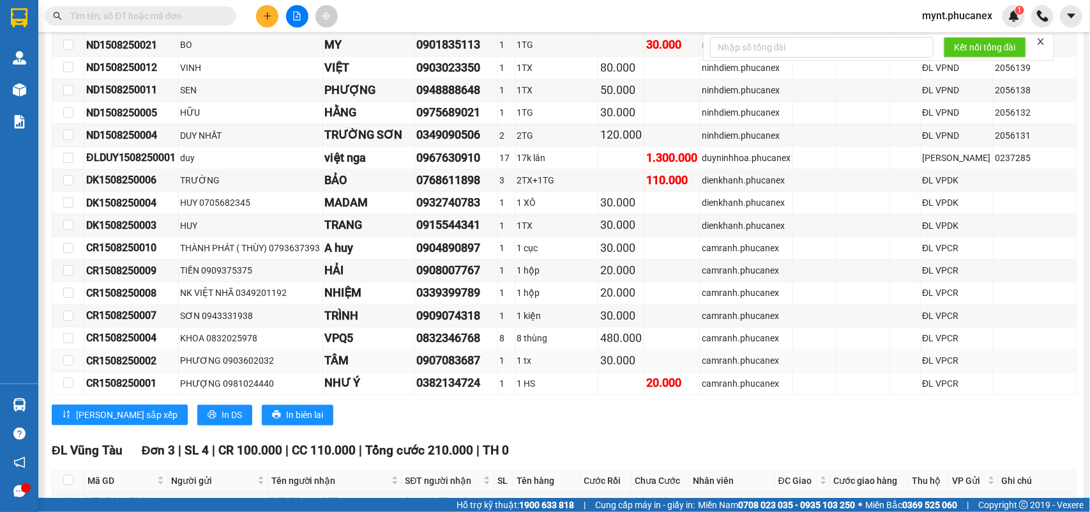
click at [174, 369] on div "CR1508250002" at bounding box center [131, 361] width 90 height 16
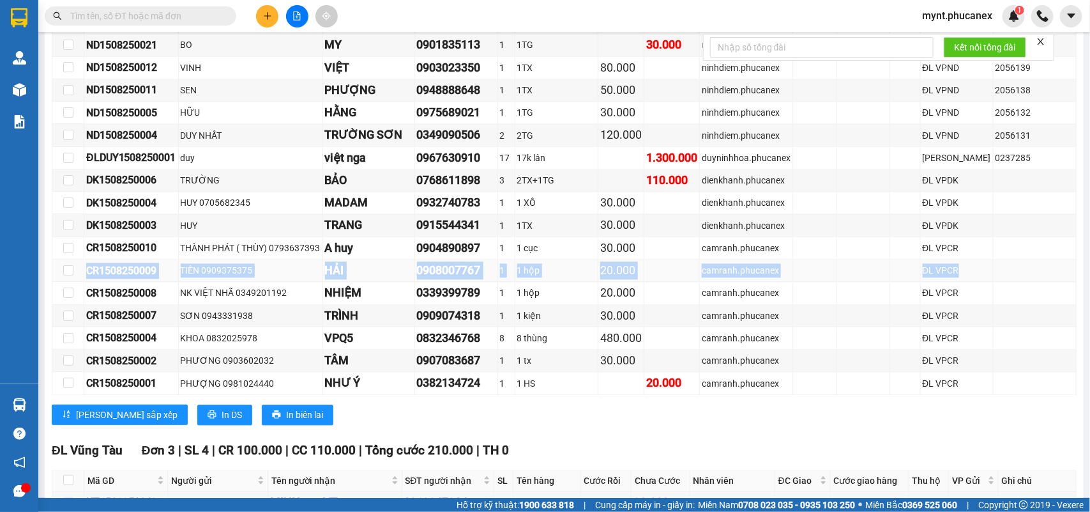
drag, startPoint x: 84, startPoint y: 326, endPoint x: 963, endPoint y: 333, distance: 878.2
click at [963, 282] on tr "CR1508250009 TIẾN 0909375375 HẢI 0908007767 1 1 hộp 20.000 camranh.phucanex ĐL …" at bounding box center [564, 270] width 1024 height 22
copy tr "CR1508250009 TIẾN 0909375375 HẢI 0908007767 1 1 hộp 20.000 camranh.phucanex ĐL …"
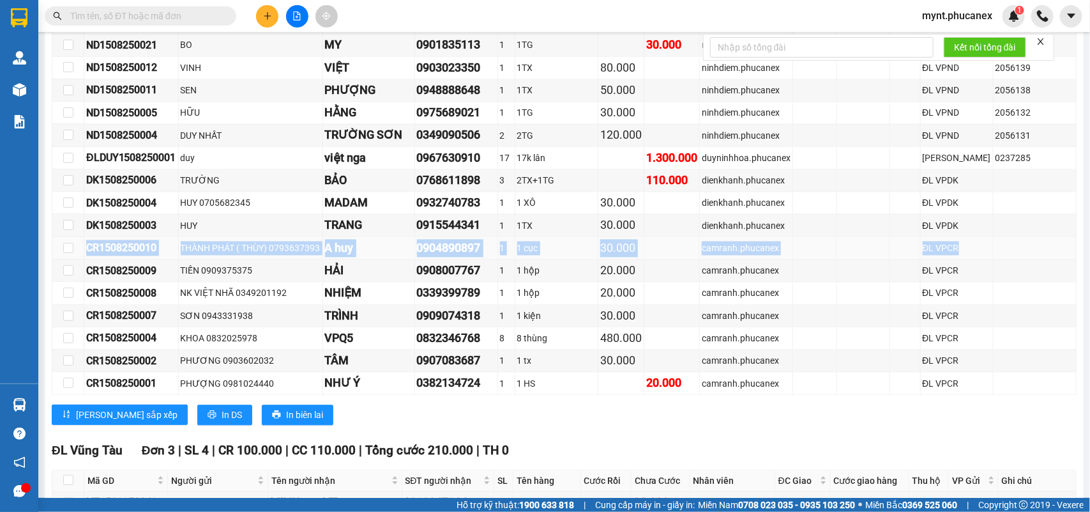
drag, startPoint x: 86, startPoint y: 308, endPoint x: 968, endPoint y: 317, distance: 882.1
click at [968, 259] on tr "CR1508250010 THÀNH PHÁT ( THÙY) 0793637393 A huy 0904890897 1 1 cục 30.000 camr…" at bounding box center [564, 248] width 1024 height 22
copy tr "CR1508250010 THÀNH PHÁT ( THÙY) 0793637393 A huy 0904890897 1 1 cục 30.000 camr…"
click at [746, 255] on div "camranh.phucanex" at bounding box center [746, 248] width 89 height 14
click at [700, 259] on td "camranh.phucanex" at bounding box center [746, 248] width 93 height 22
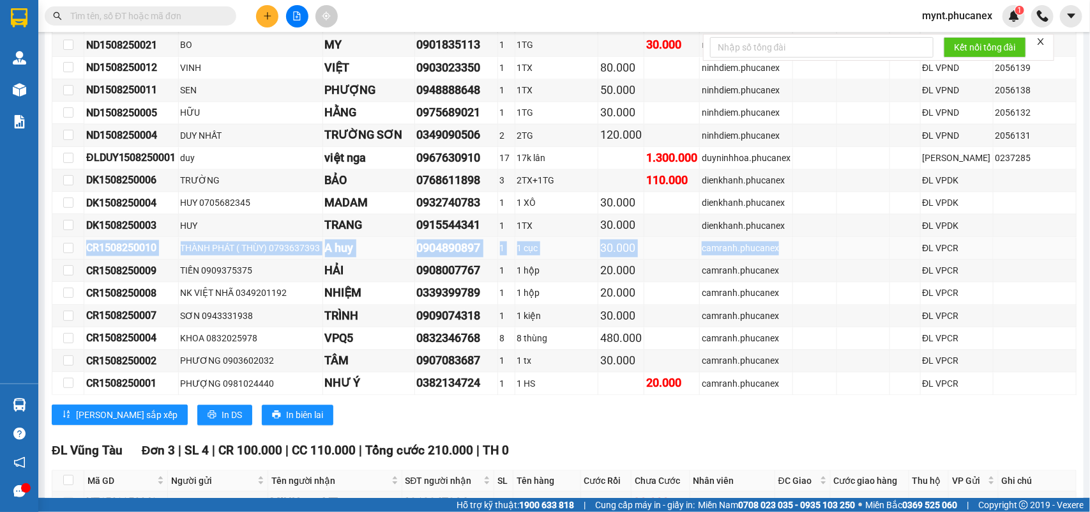
drag, startPoint x: 760, startPoint y: 305, endPoint x: 87, endPoint y: 310, distance: 673.2
click at [87, 259] on tr "CR1508250010 THÀNH PHÁT ( THÙY) 0793637393 A huy 0904890897 1 1 cục 30.000 camr…" at bounding box center [564, 248] width 1024 height 22
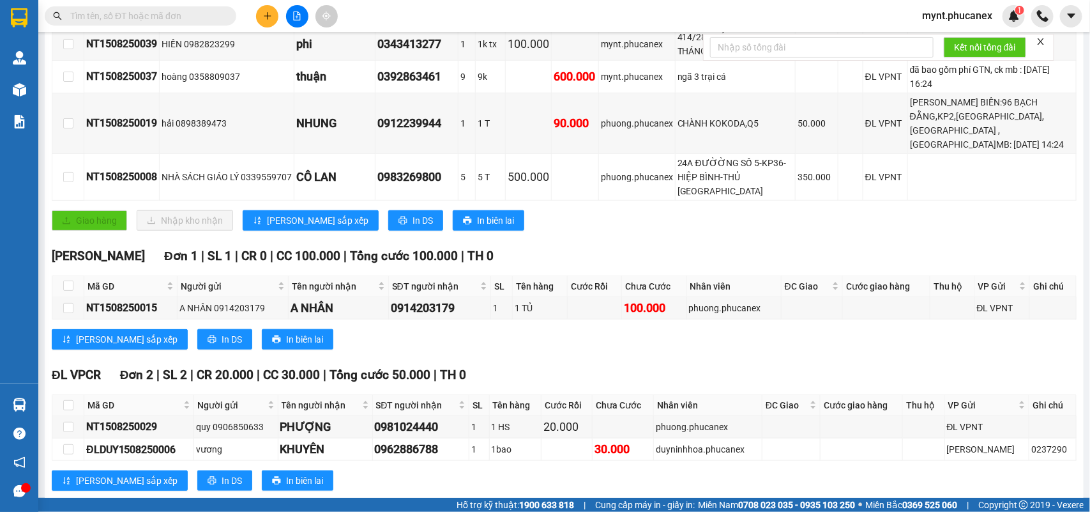
scroll to position [0, 0]
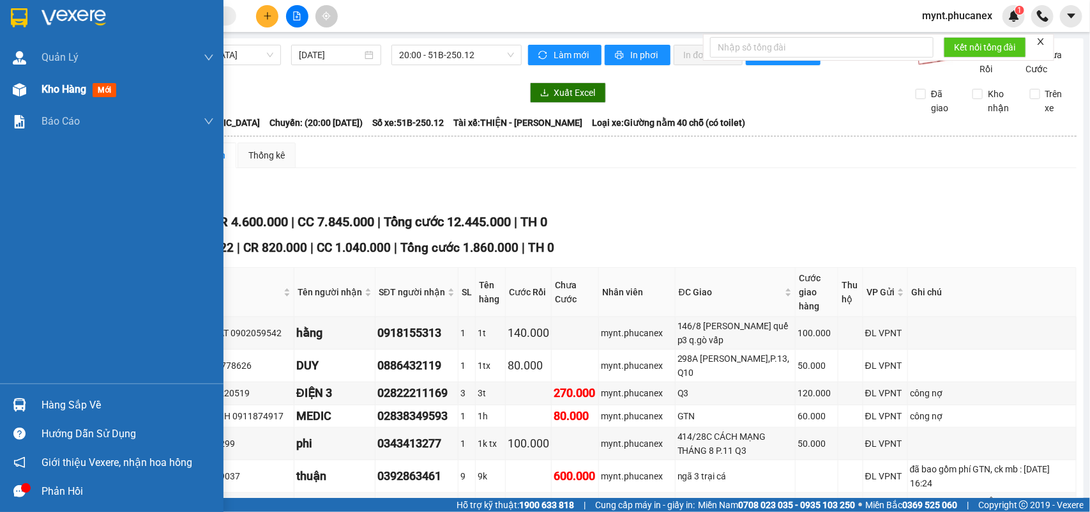
click at [36, 78] on div "Kho hàng mới" at bounding box center [112, 89] width 224 height 32
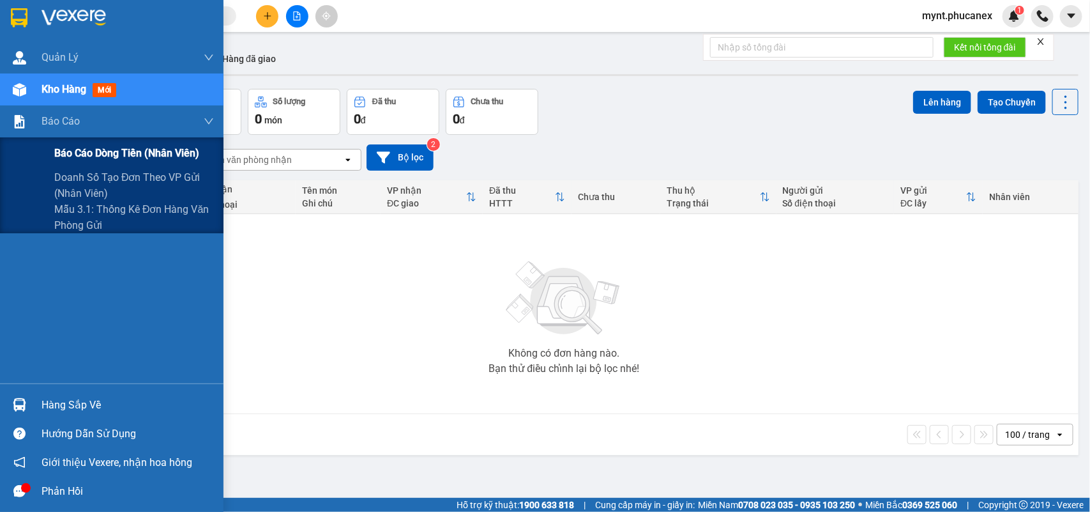
click at [80, 152] on span "Báo cáo dòng tiền (nhân viên)" at bounding box center [126, 153] width 145 height 16
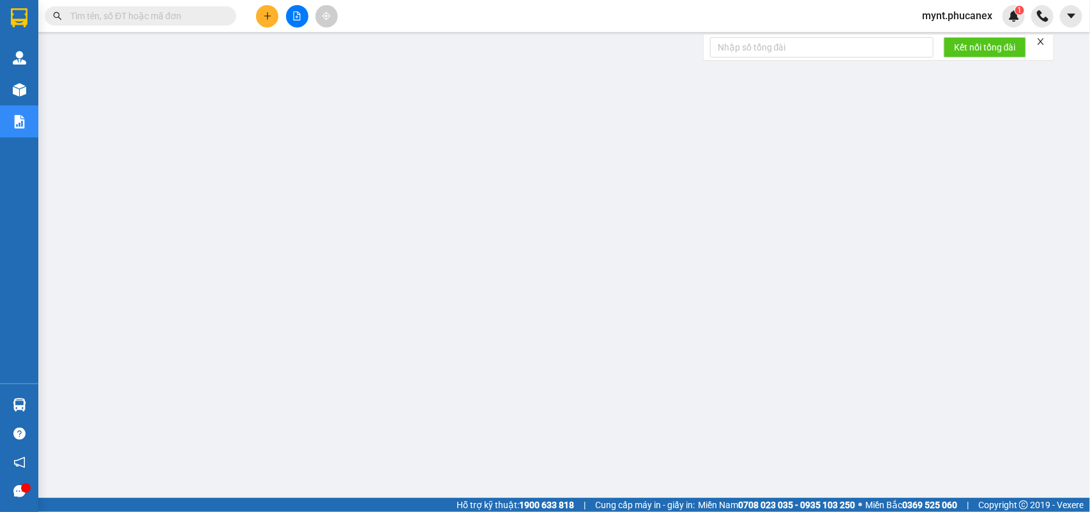
click at [961, 20] on span "mynt.phucanex" at bounding box center [957, 16] width 91 height 16
click at [943, 40] on span "Đăng xuất" at bounding box center [963, 40] width 63 height 14
